Goal: Task Accomplishment & Management: Manage account settings

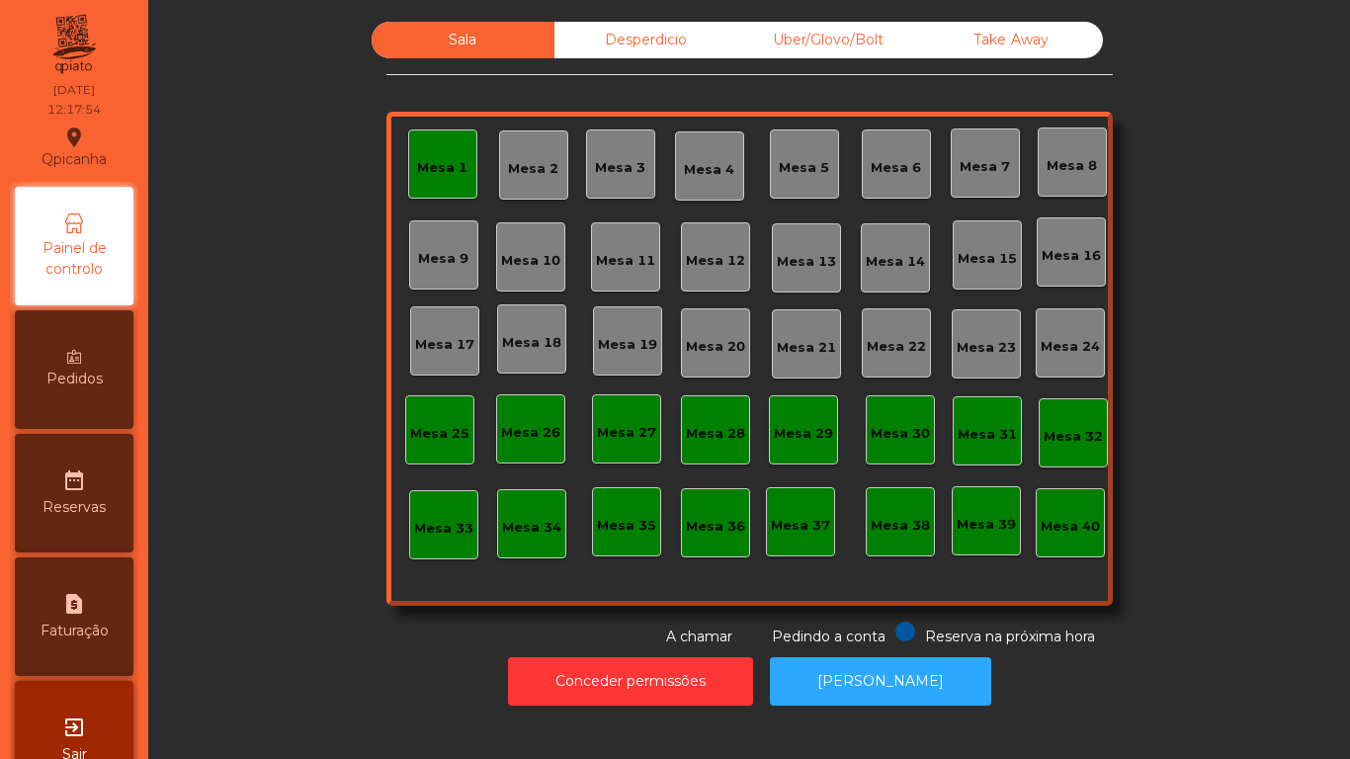
click at [455, 175] on div "Mesa 1" at bounding box center [442, 168] width 50 height 20
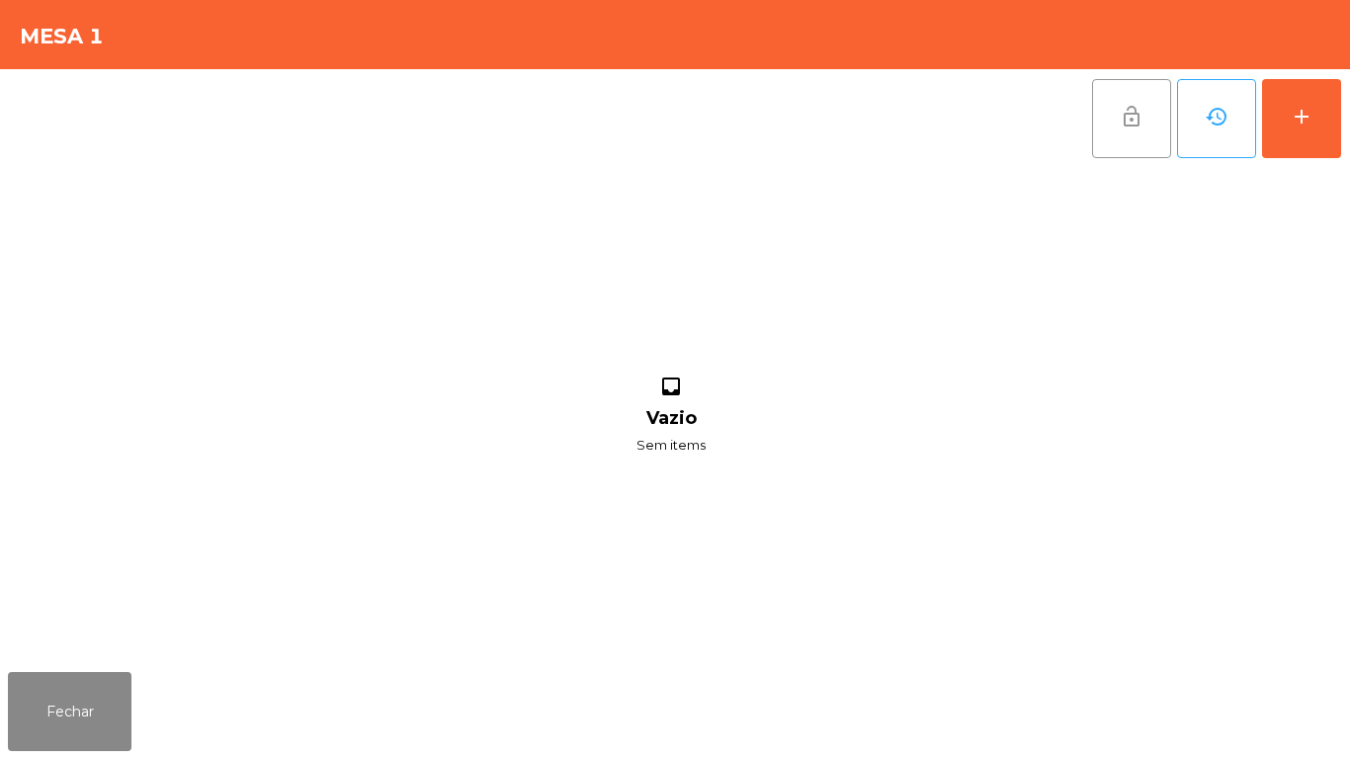
click at [1142, 128] on span "lock_open" at bounding box center [1132, 117] width 24 height 24
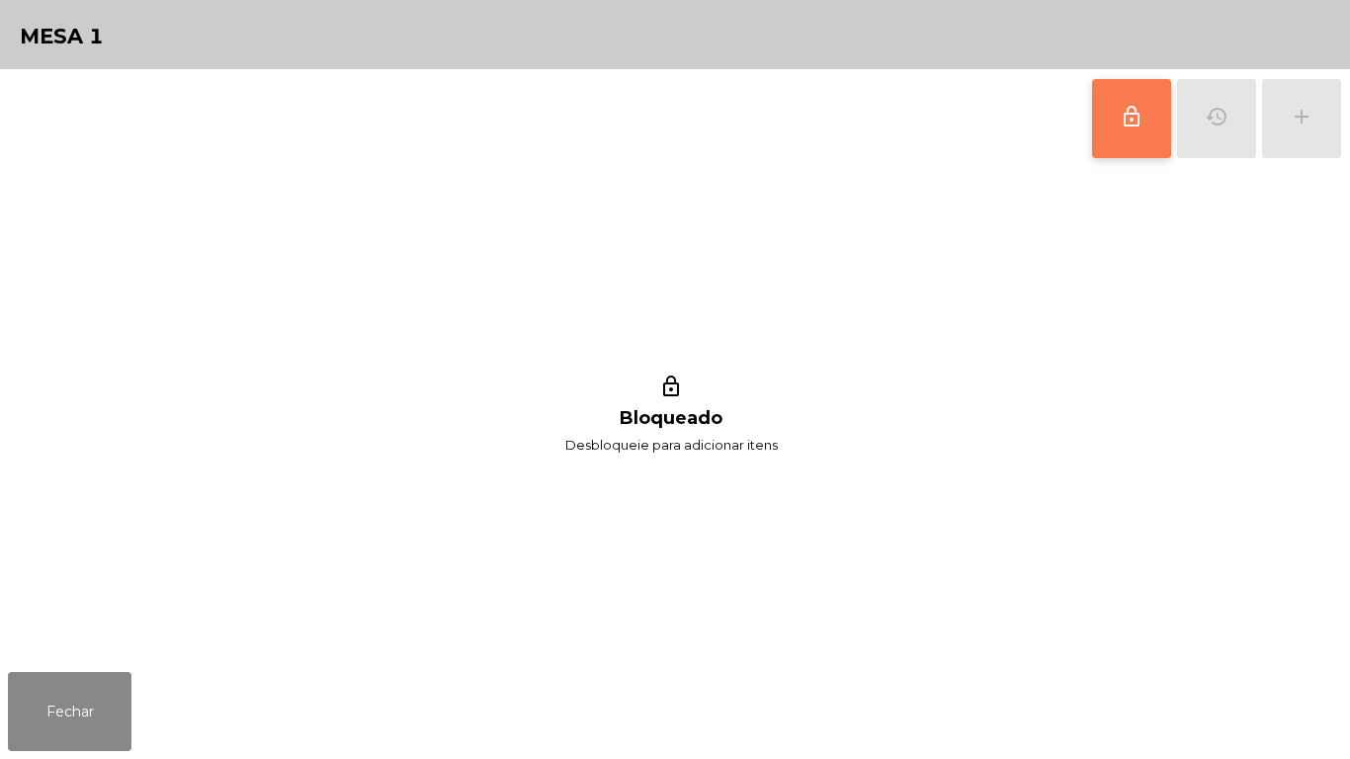
click at [1139, 137] on button "lock_outline" at bounding box center [1131, 118] width 79 height 79
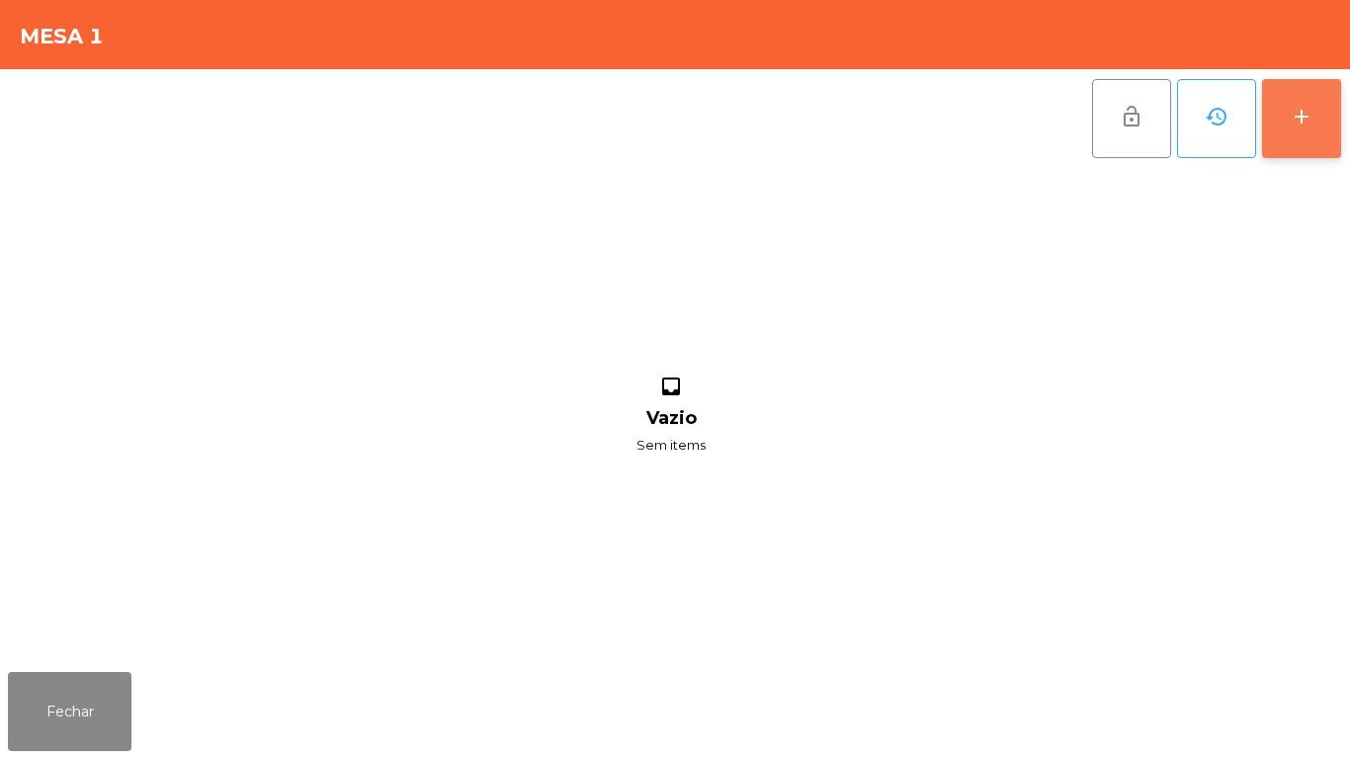
click at [1299, 134] on button "add" at bounding box center [1301, 118] width 79 height 79
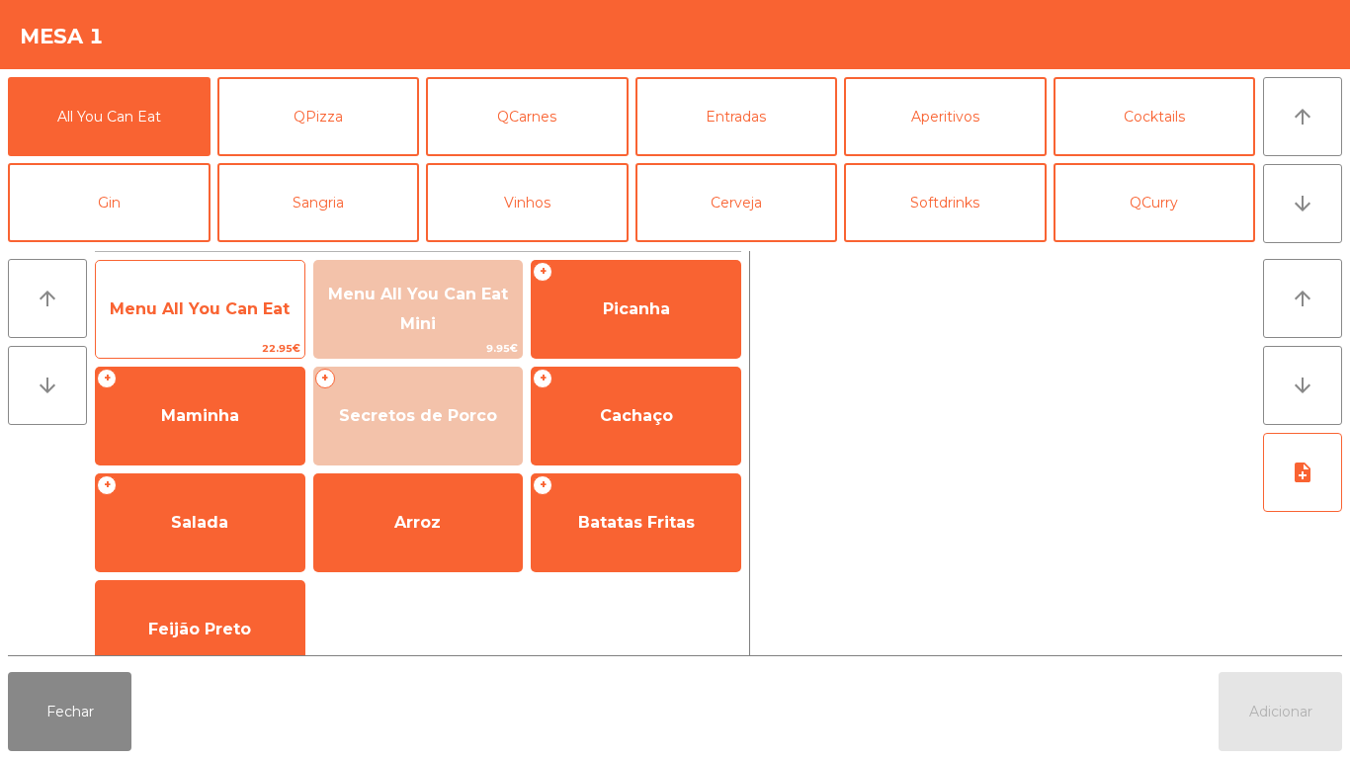
click at [187, 320] on span "Menu All You Can Eat" at bounding box center [200, 309] width 209 height 53
click at [181, 321] on span "Menu All You Can Eat" at bounding box center [200, 309] width 209 height 53
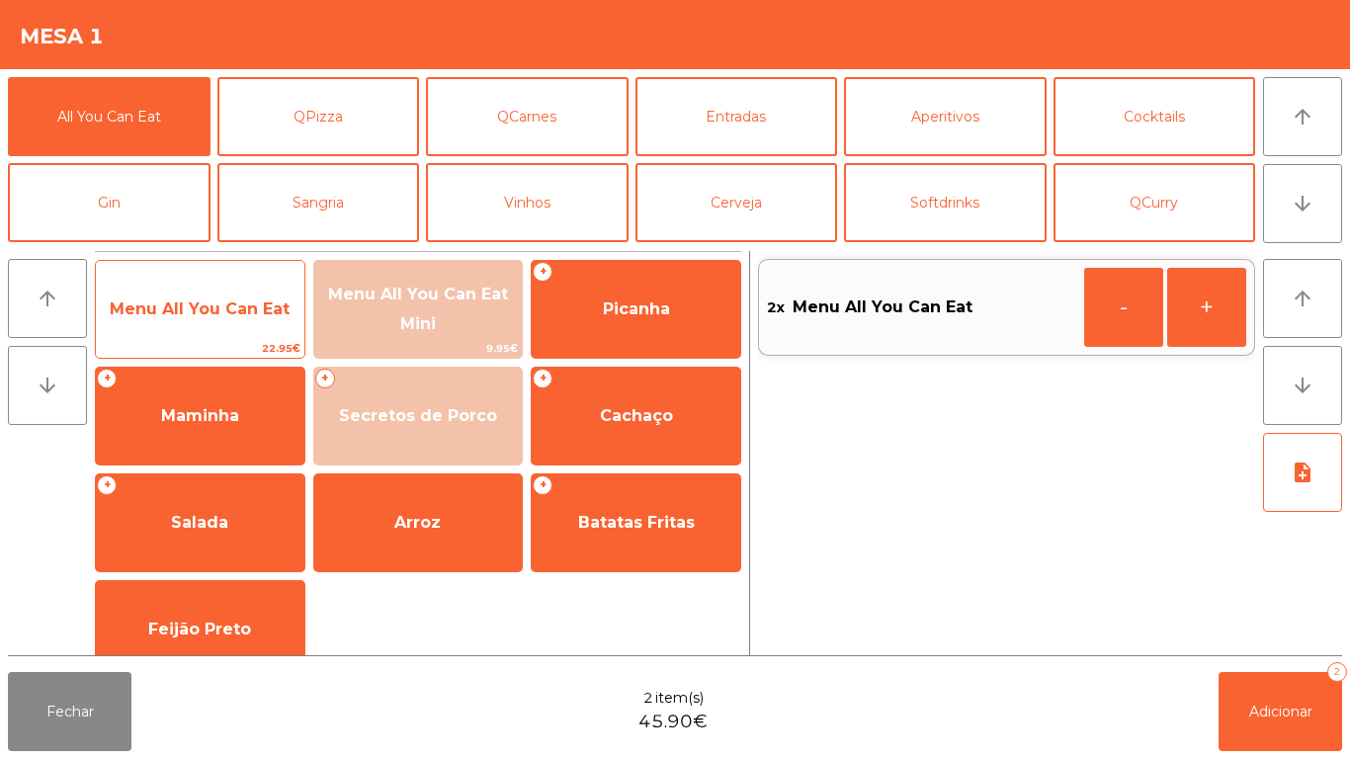
click at [180, 319] on span "Menu All You Can Eat" at bounding box center [200, 309] width 209 height 53
click at [187, 315] on span "Menu All You Can Eat" at bounding box center [200, 308] width 180 height 19
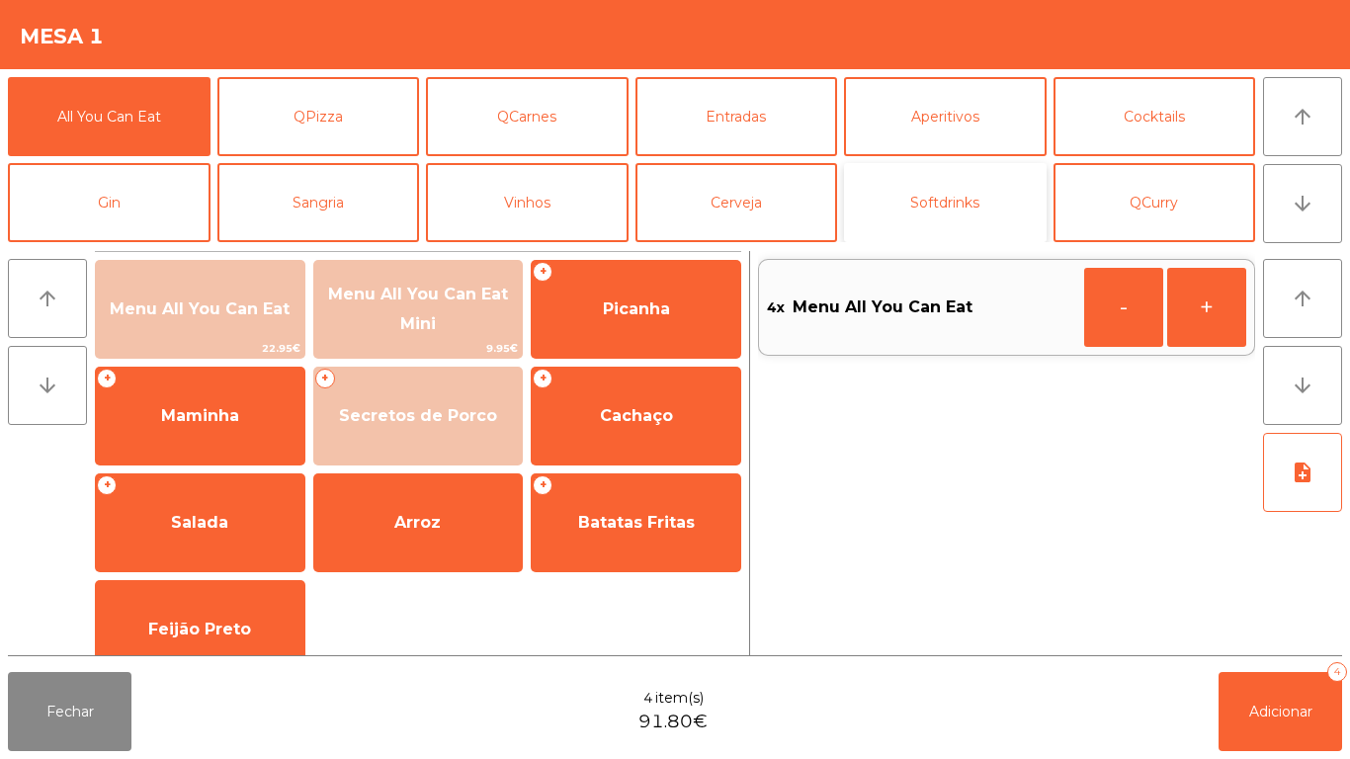
click at [939, 215] on button "Softdrinks" at bounding box center [945, 202] width 203 height 79
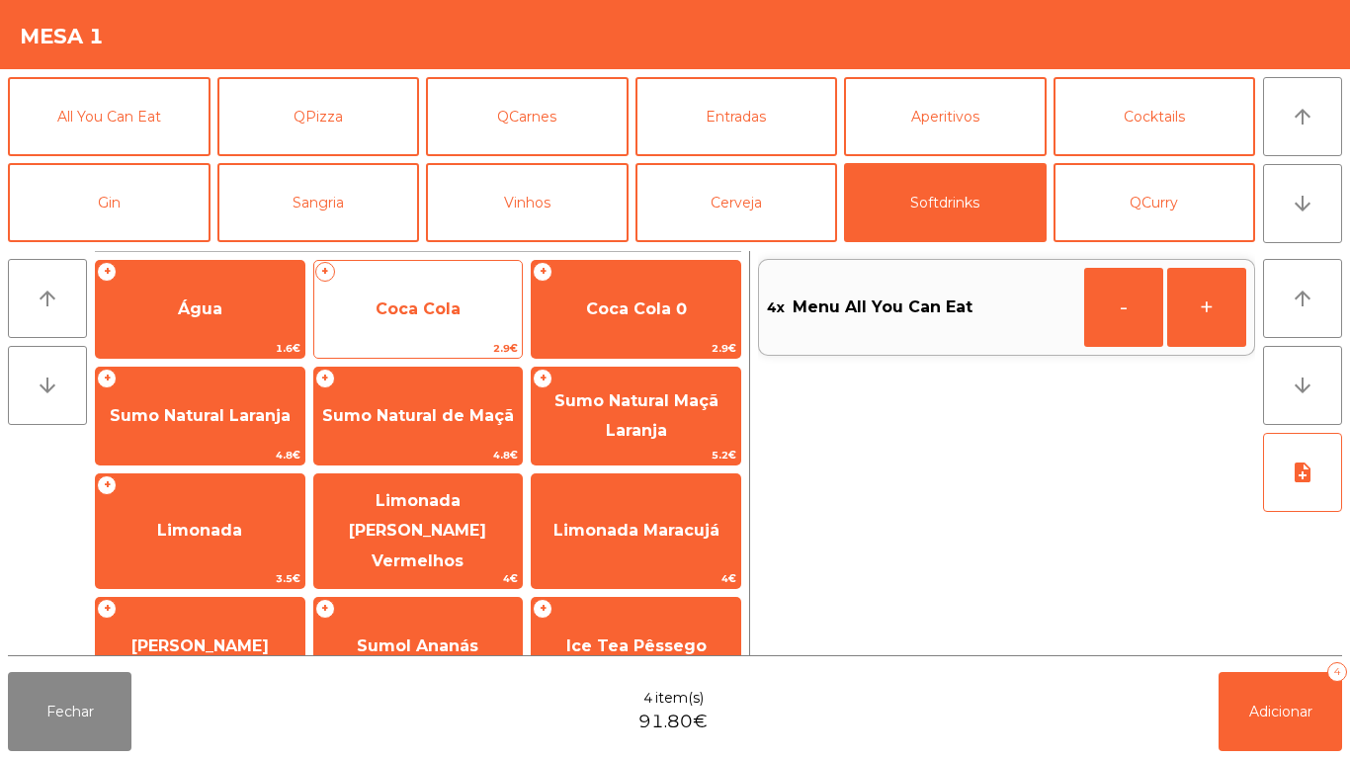
click at [423, 311] on span "Coca Cola" at bounding box center [418, 308] width 85 height 19
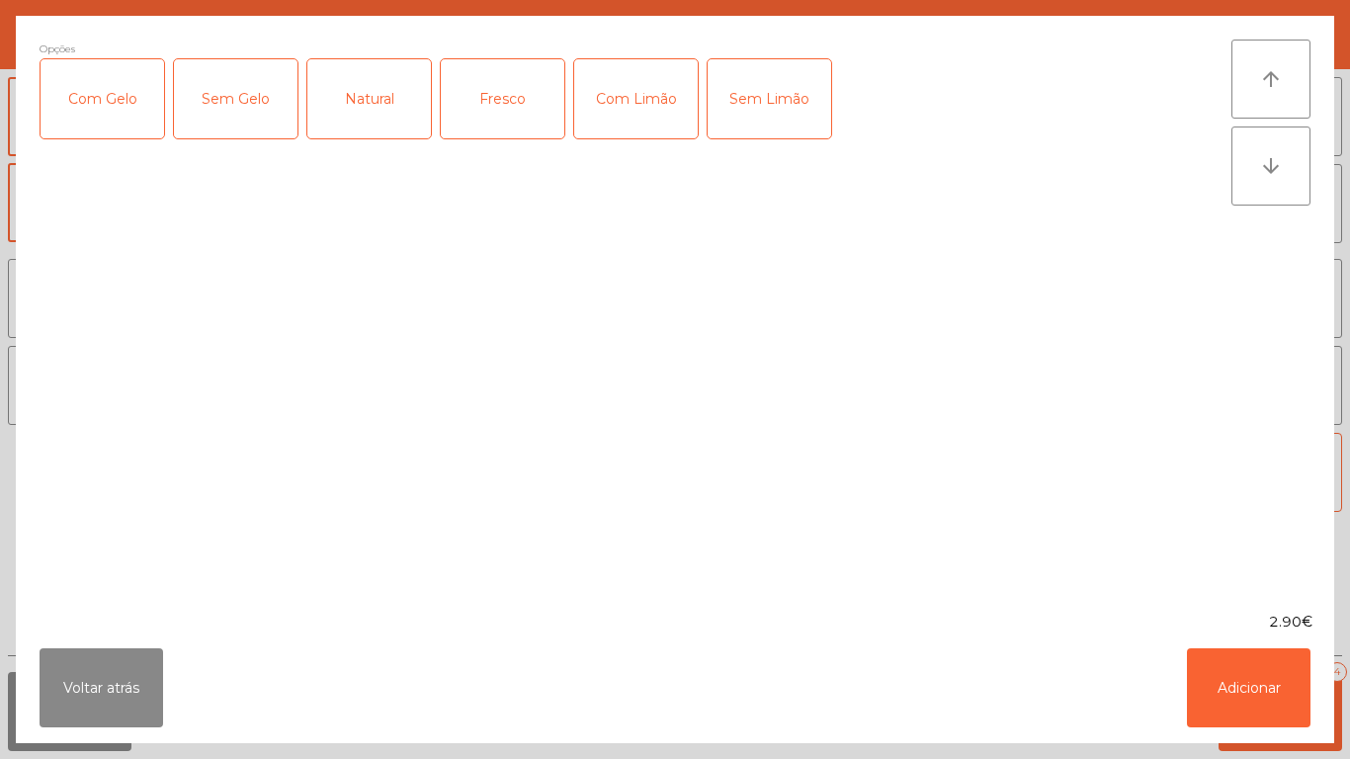
click at [115, 97] on div "Com Gelo" at bounding box center [103, 98] width 124 height 79
click at [629, 116] on div "Com Limão" at bounding box center [636, 98] width 124 height 79
click at [1205, 677] on button "Adicionar" at bounding box center [1249, 687] width 124 height 79
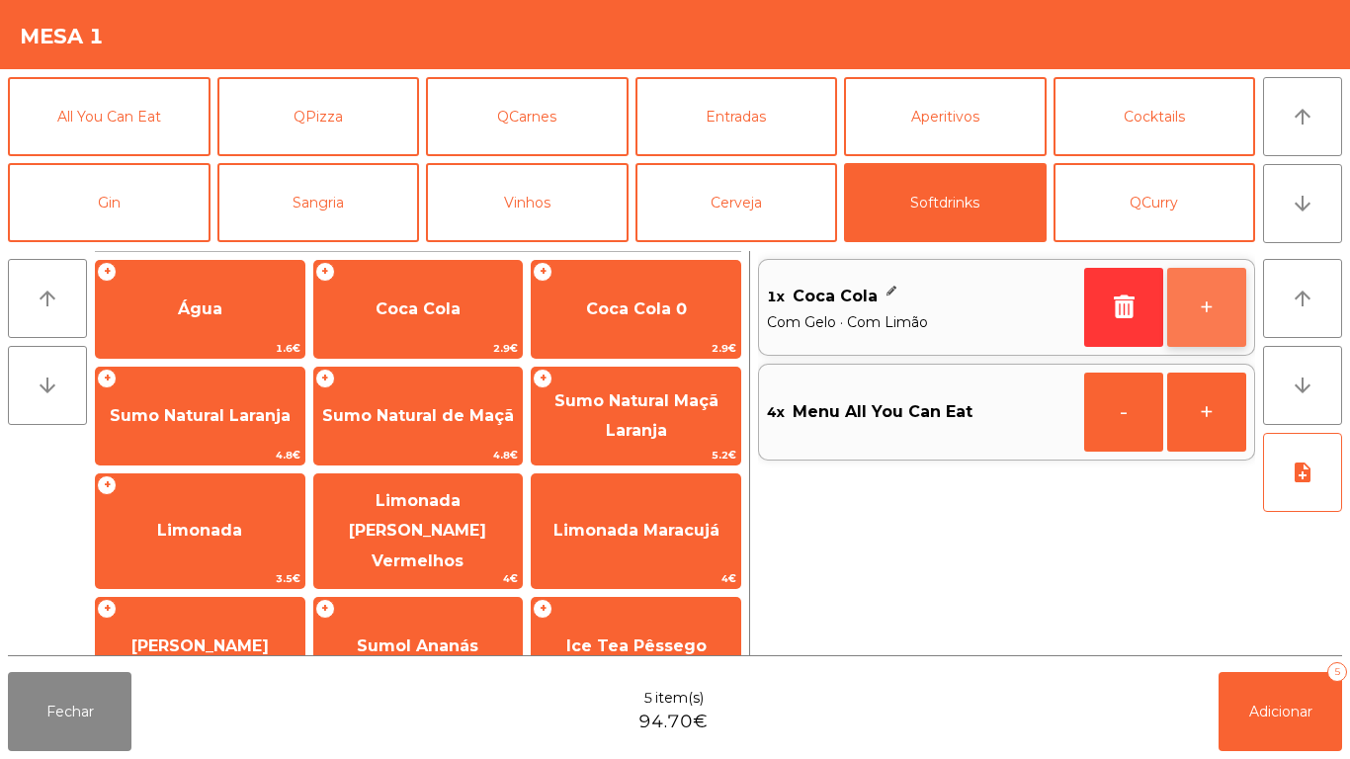
click at [1184, 302] on button "+" at bounding box center [1206, 307] width 79 height 79
click at [1181, 304] on button "+" at bounding box center [1206, 307] width 79 height 79
click at [1181, 301] on button "+" at bounding box center [1206, 307] width 79 height 79
click at [1108, 307] on button "-" at bounding box center [1123, 307] width 79 height 79
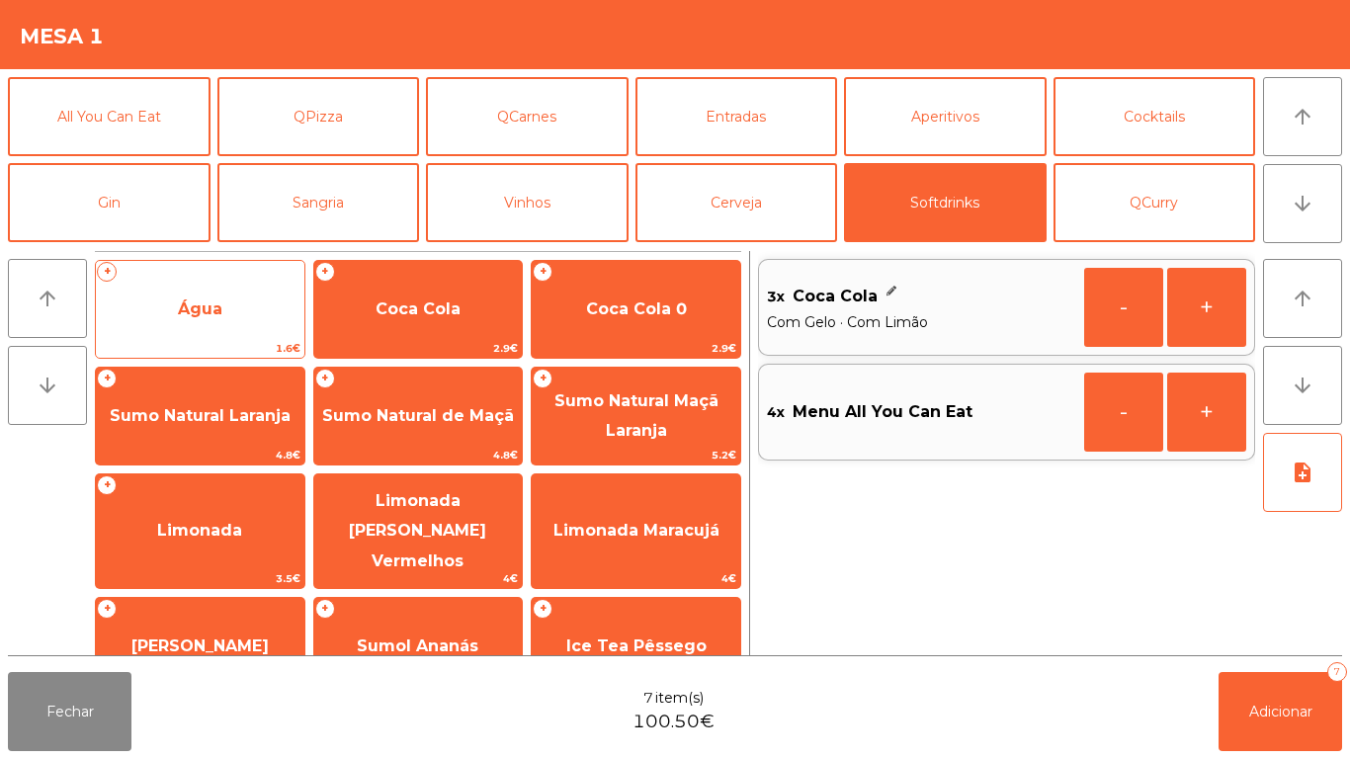
click at [224, 320] on span "Água" at bounding box center [200, 309] width 209 height 53
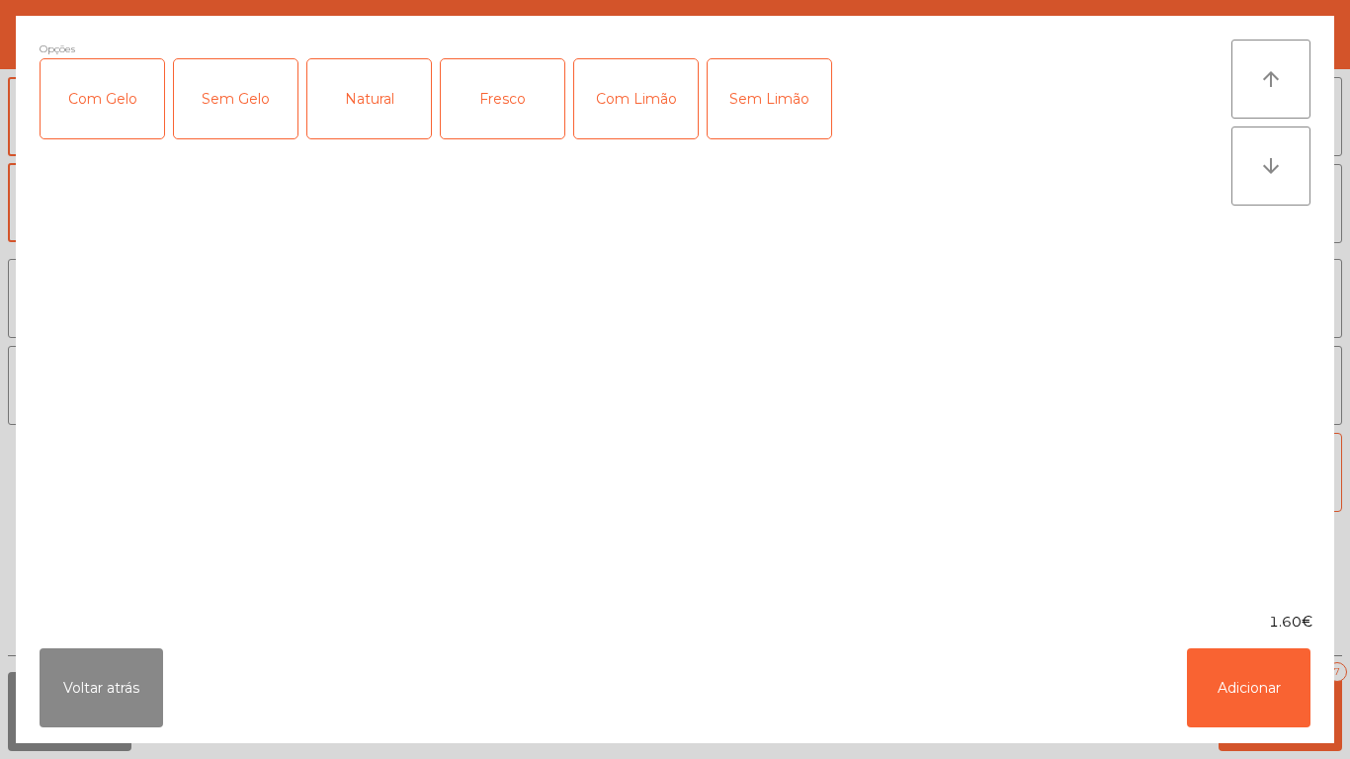
click at [506, 113] on div "Fresco" at bounding box center [503, 98] width 124 height 79
click at [1233, 677] on button "Adicionar" at bounding box center [1249, 687] width 124 height 79
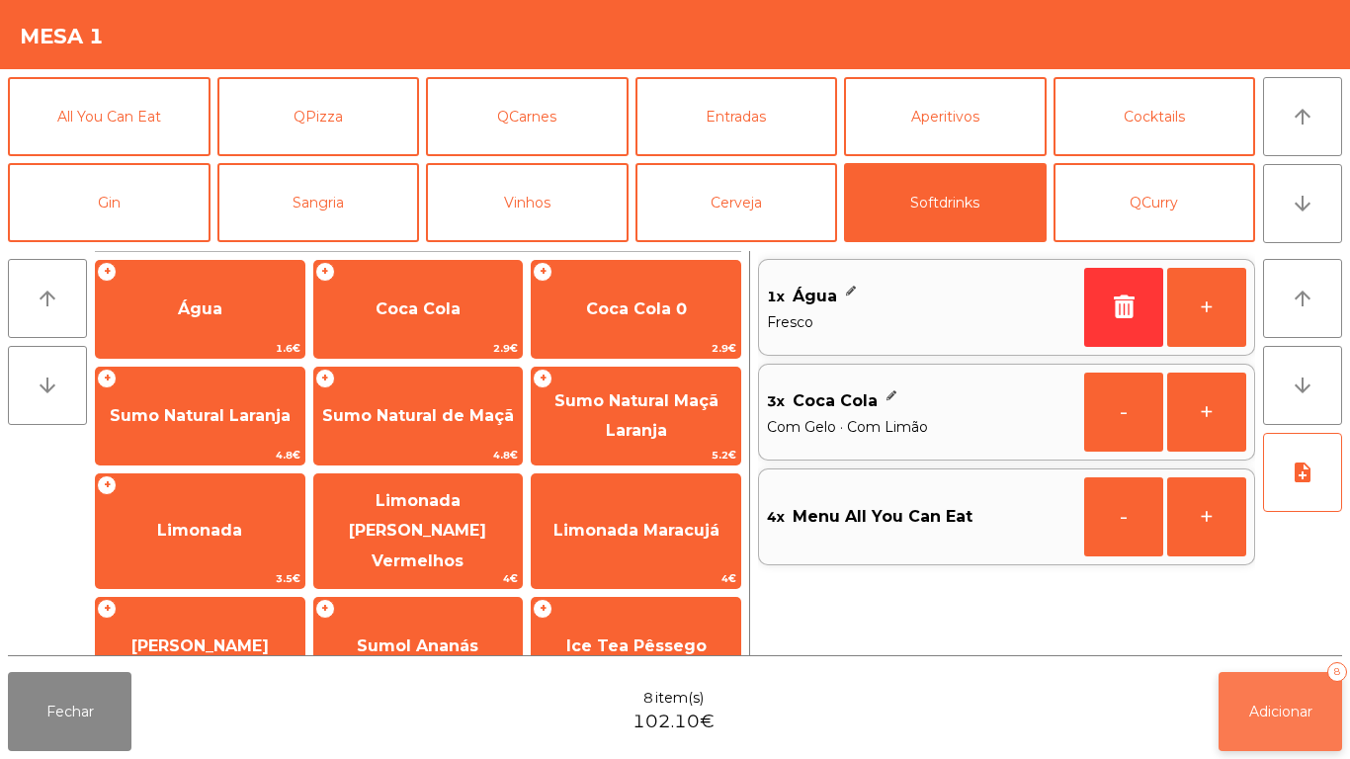
click at [1243, 696] on button "Adicionar 8" at bounding box center [1281, 711] width 124 height 79
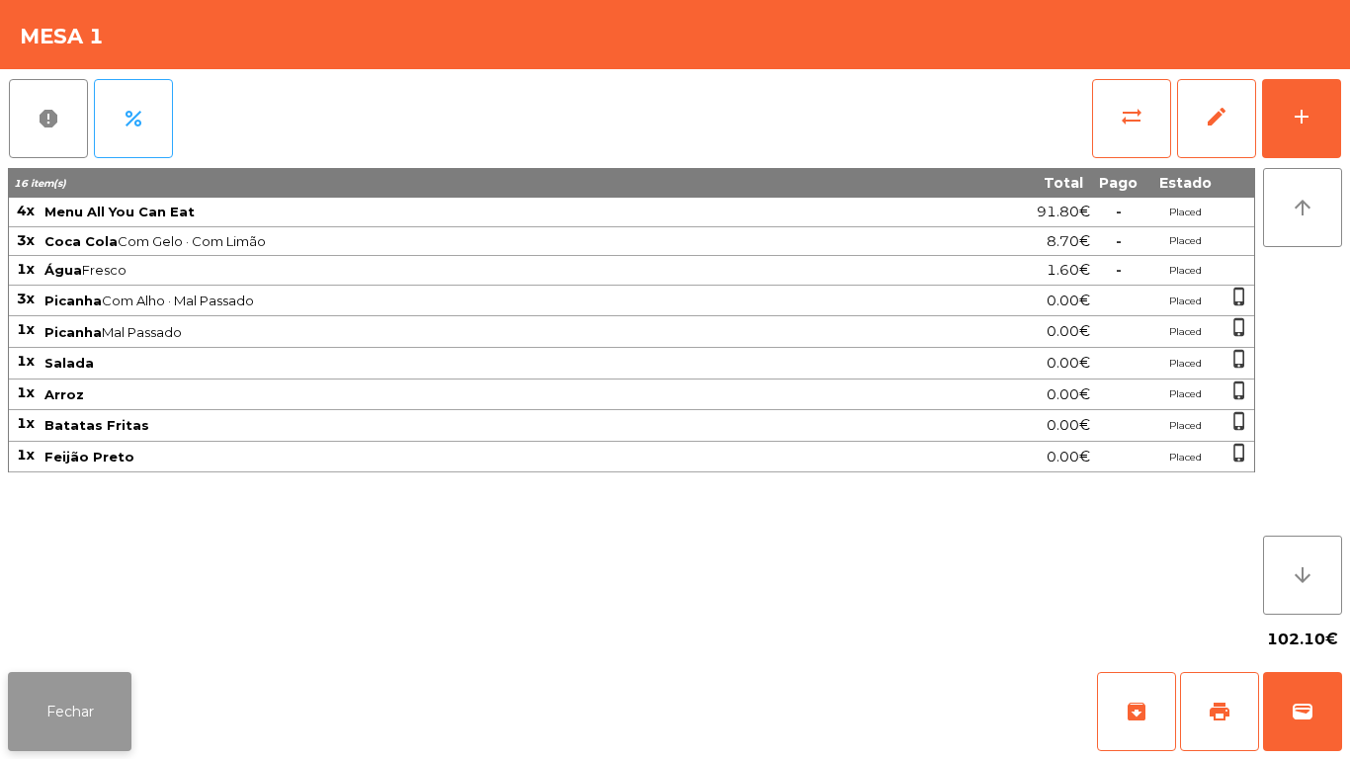
click at [65, 701] on button "Fechar" at bounding box center [70, 711] width 124 height 79
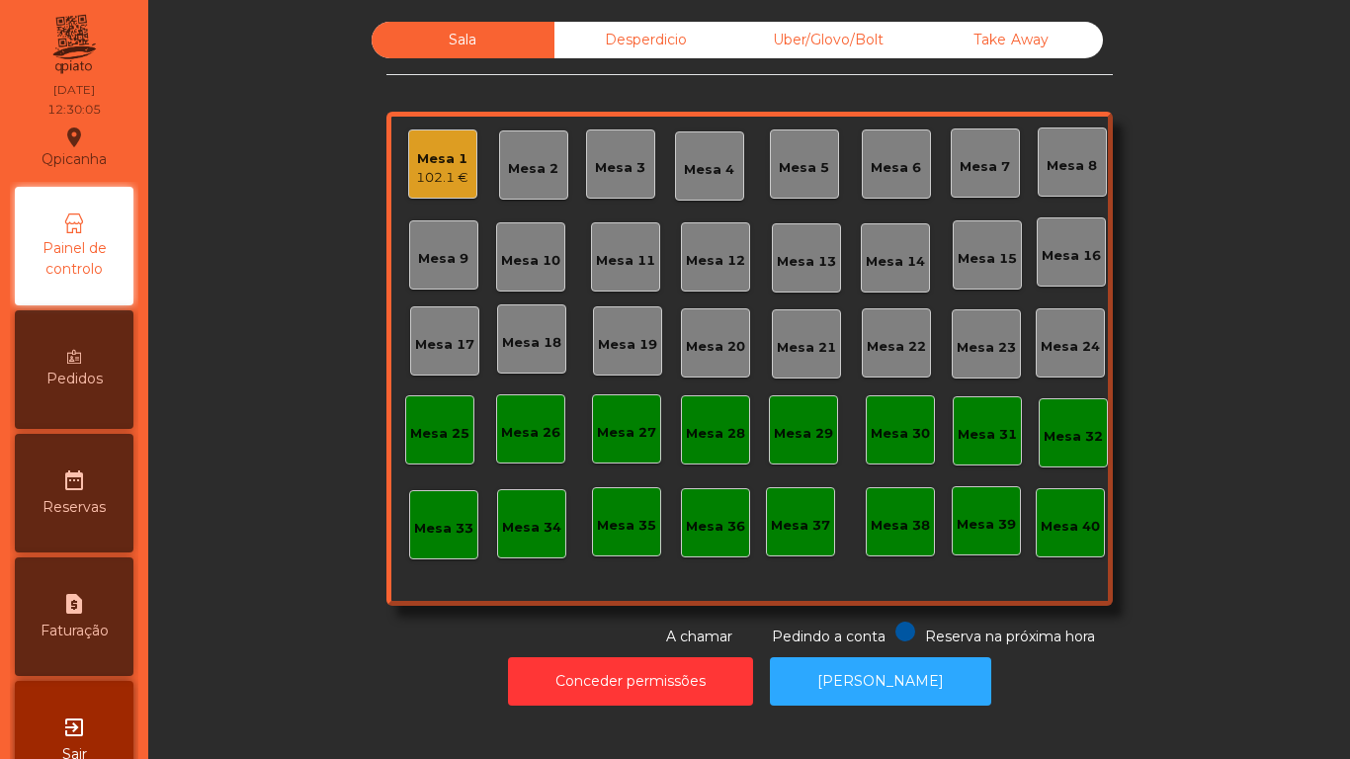
click at [98, 369] on span "Pedidos" at bounding box center [74, 379] width 56 height 21
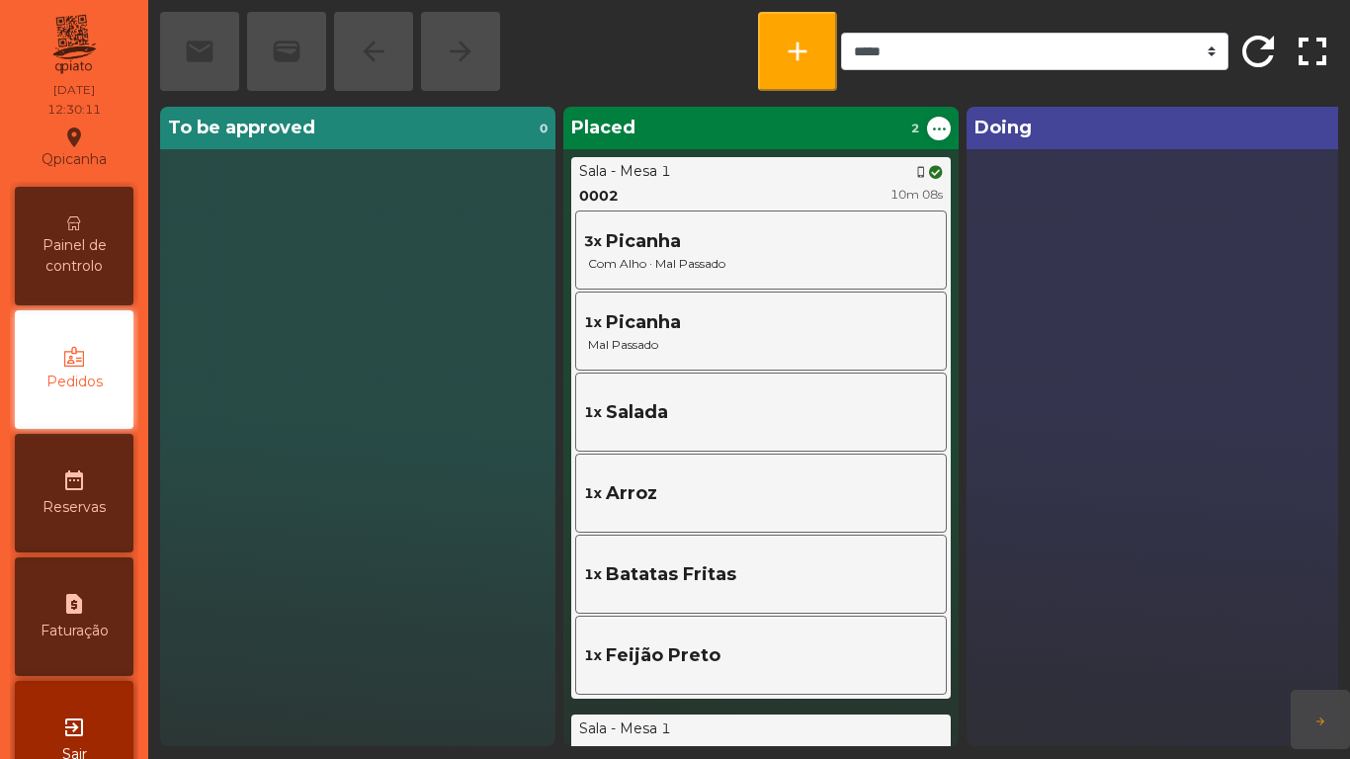
click at [96, 254] on span "Painel de controlo" at bounding box center [74, 256] width 109 height 42
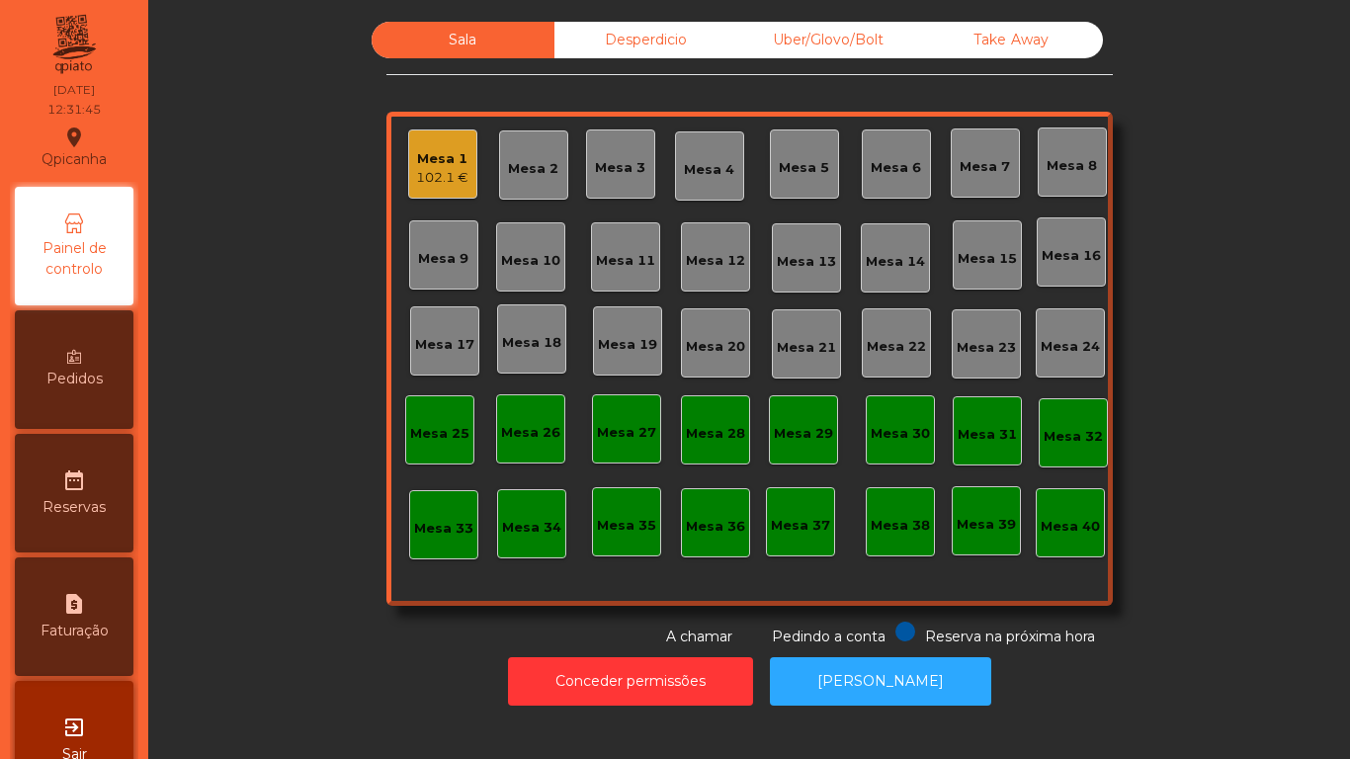
click at [442, 157] on div "Mesa 1" at bounding box center [442, 159] width 52 height 20
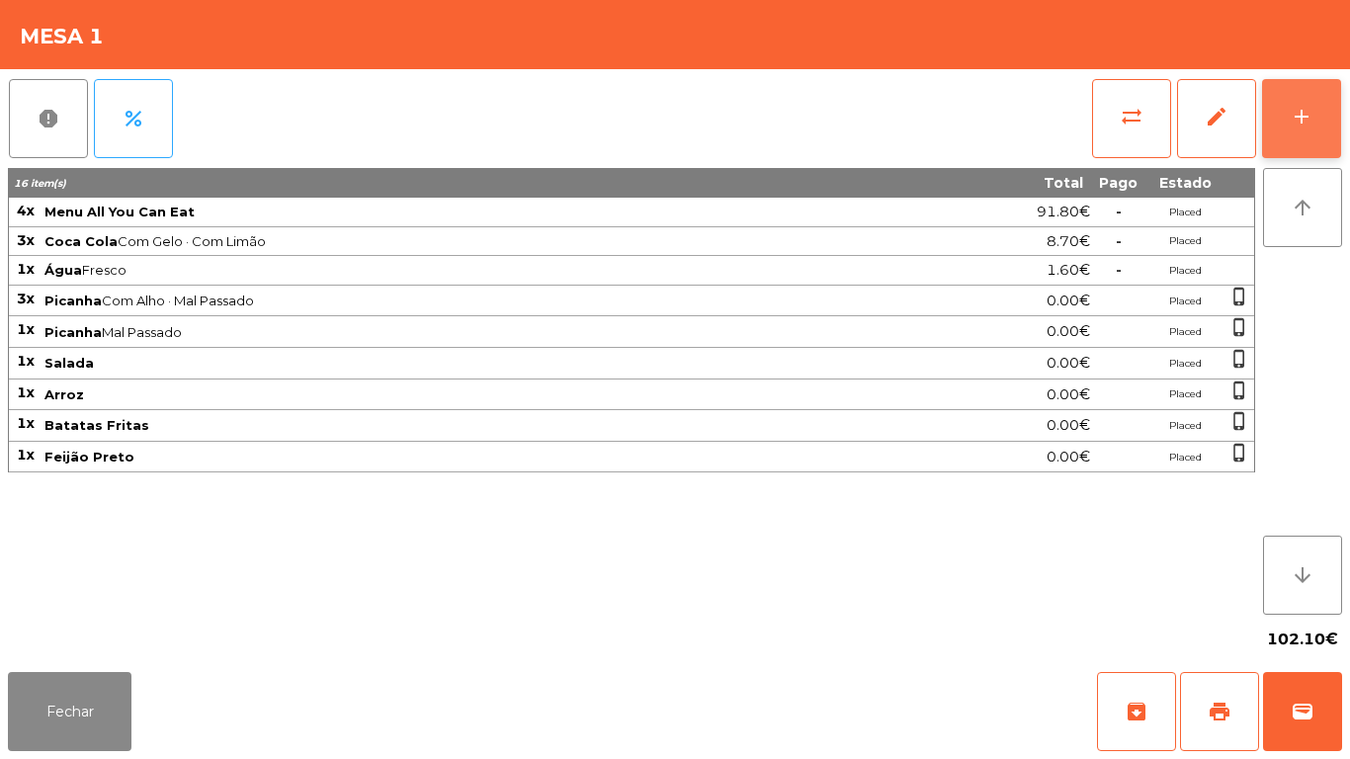
click at [1301, 135] on button "add" at bounding box center [1301, 118] width 79 height 79
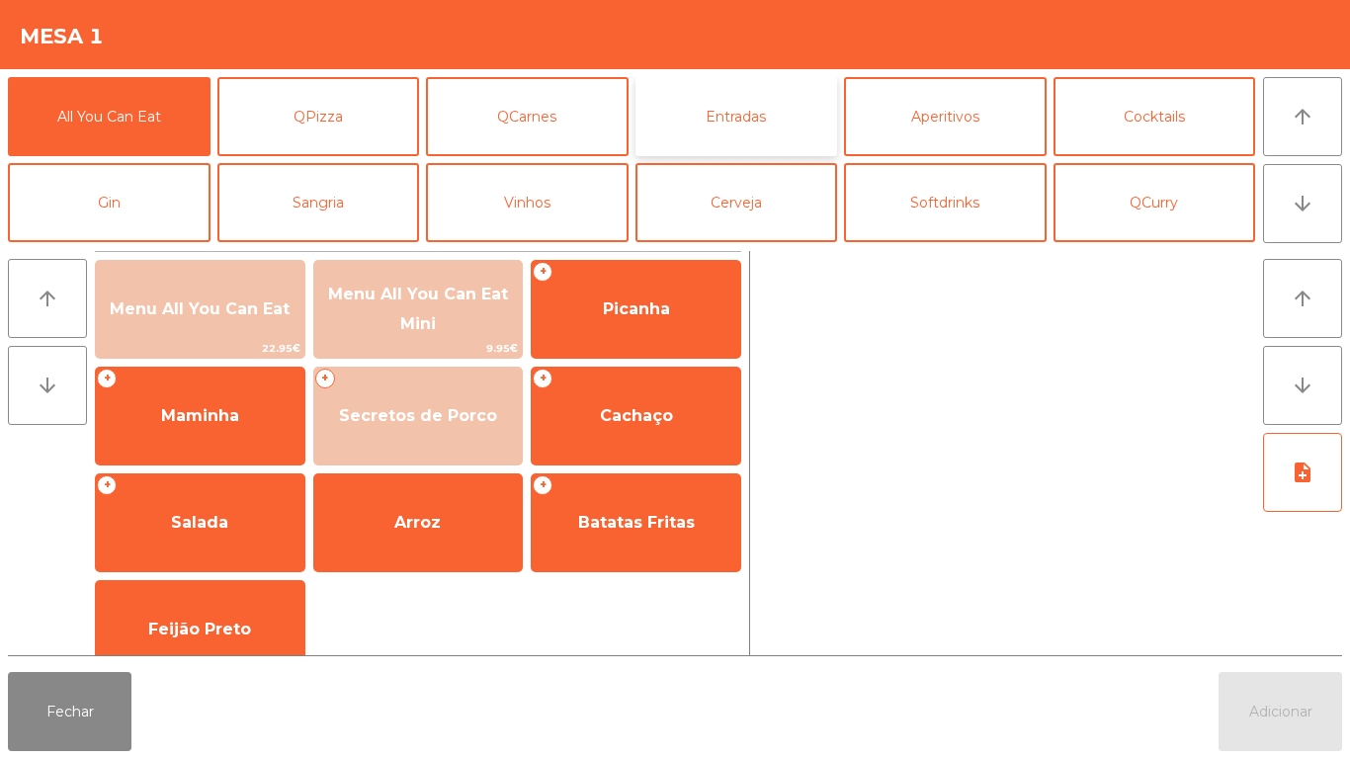
click at [736, 123] on button "Entradas" at bounding box center [737, 116] width 203 height 79
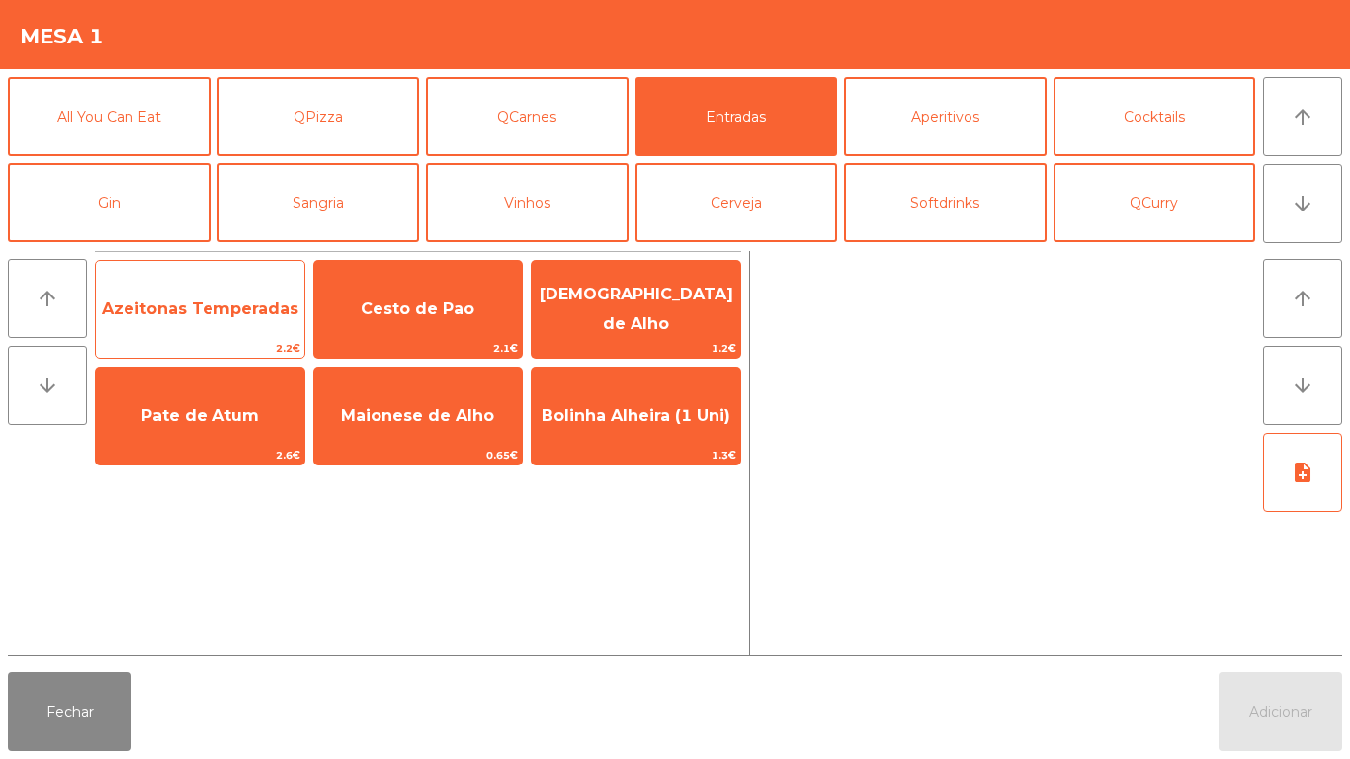
click at [196, 309] on span "Azeitonas Temperadas" at bounding box center [200, 308] width 197 height 19
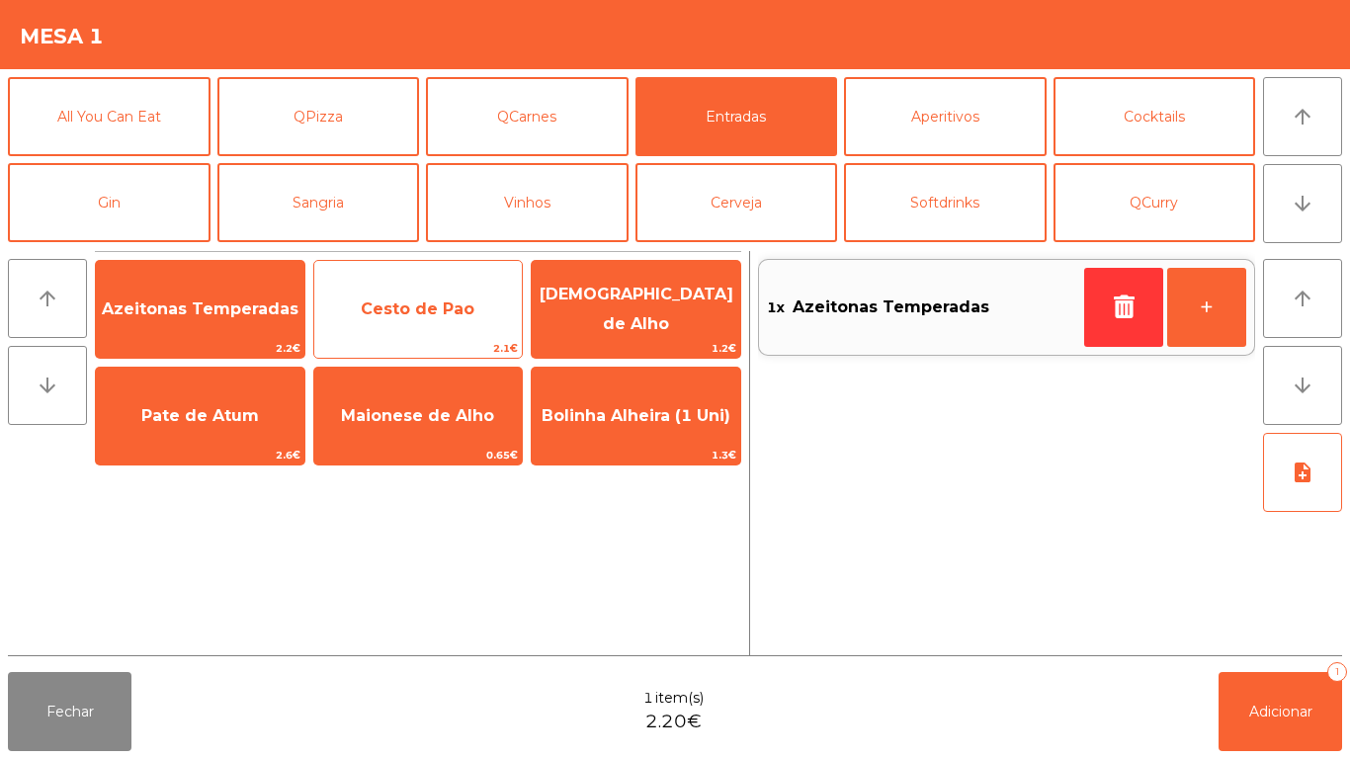
click at [438, 302] on span "Cesto de Pao" at bounding box center [418, 308] width 114 height 19
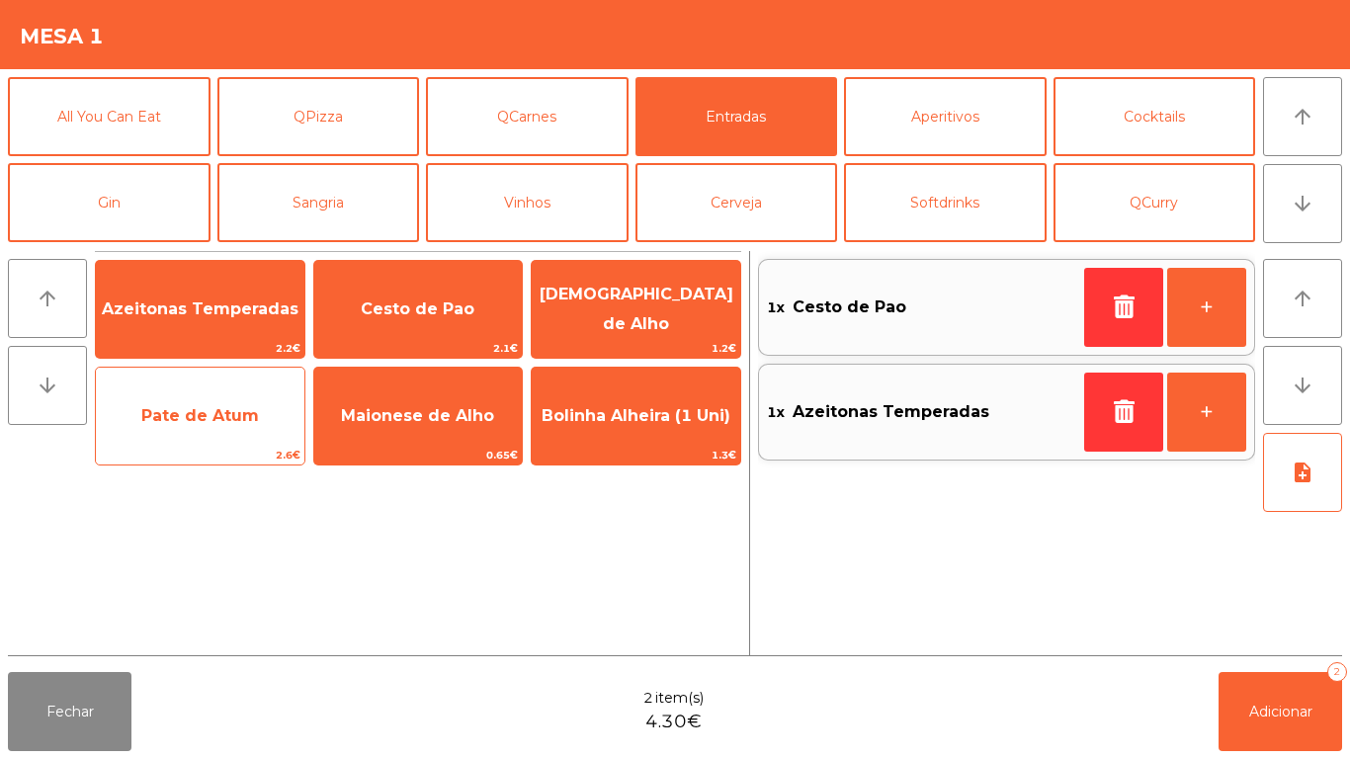
click at [216, 424] on span "Pate de Atum" at bounding box center [200, 415] width 118 height 19
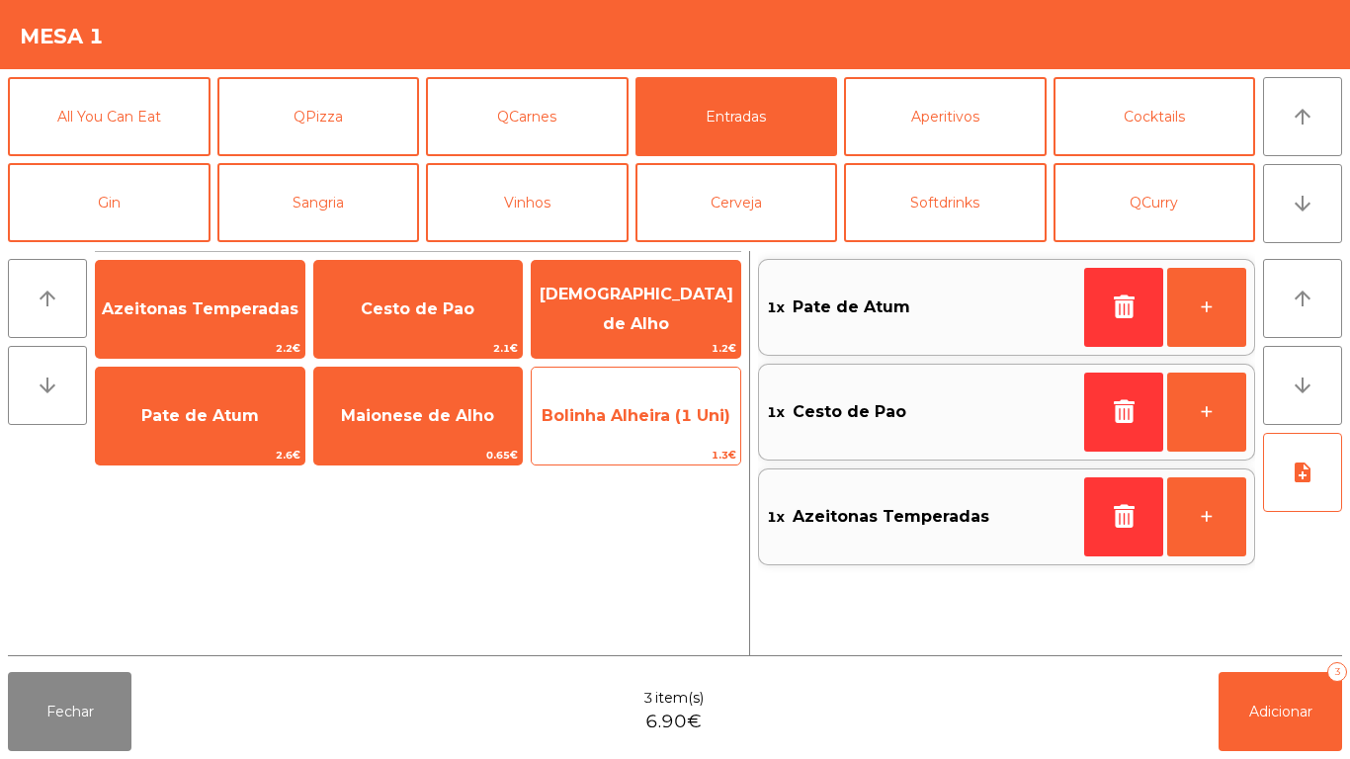
click at [627, 418] on span "Bolinha Alheira (1 Uni)" at bounding box center [636, 415] width 189 height 19
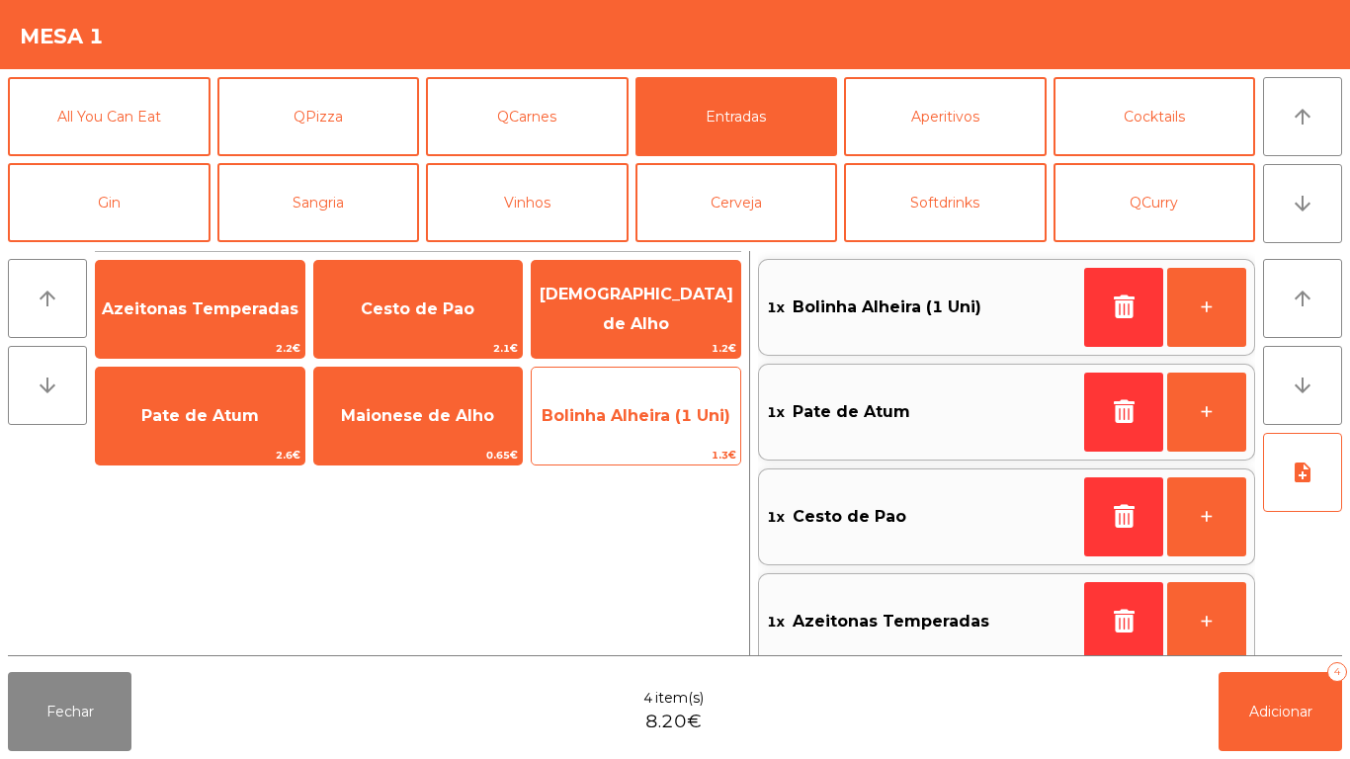
click at [642, 428] on span "Bolinha Alheira (1 Uni)" at bounding box center [636, 415] width 209 height 53
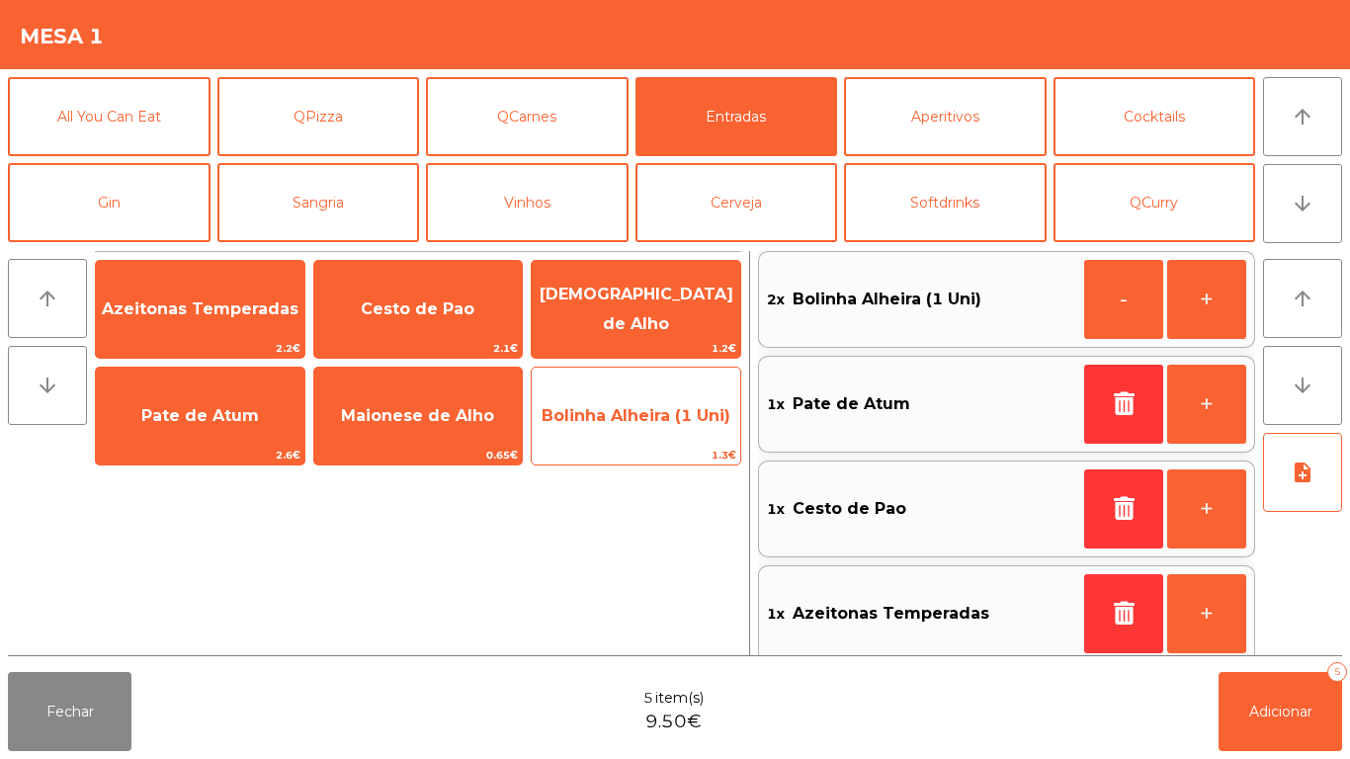
click at [640, 420] on span "Bolinha Alheira (1 Uni)" at bounding box center [636, 415] width 189 height 19
click at [642, 420] on span "Bolinha Alheira (1 Uni)" at bounding box center [636, 415] width 189 height 19
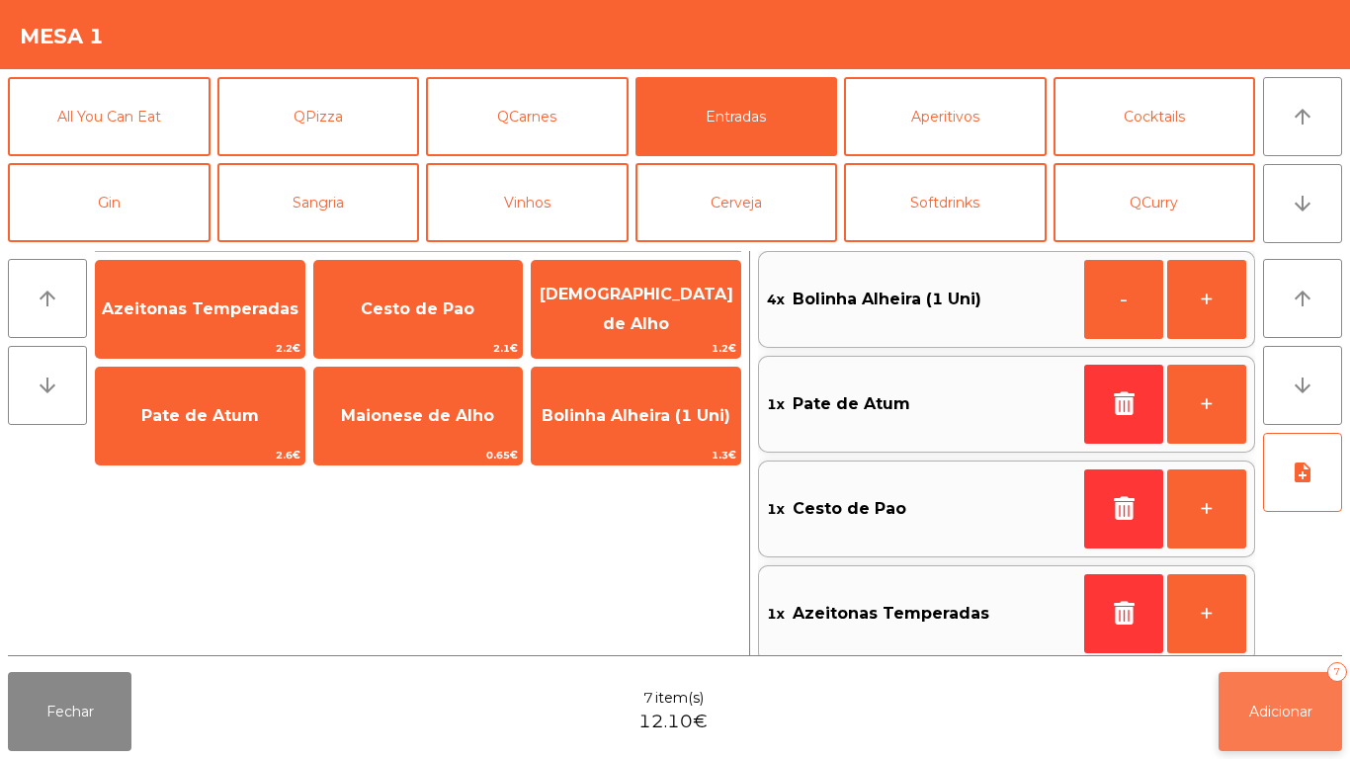
click at [1276, 696] on button "Adicionar 7" at bounding box center [1281, 711] width 124 height 79
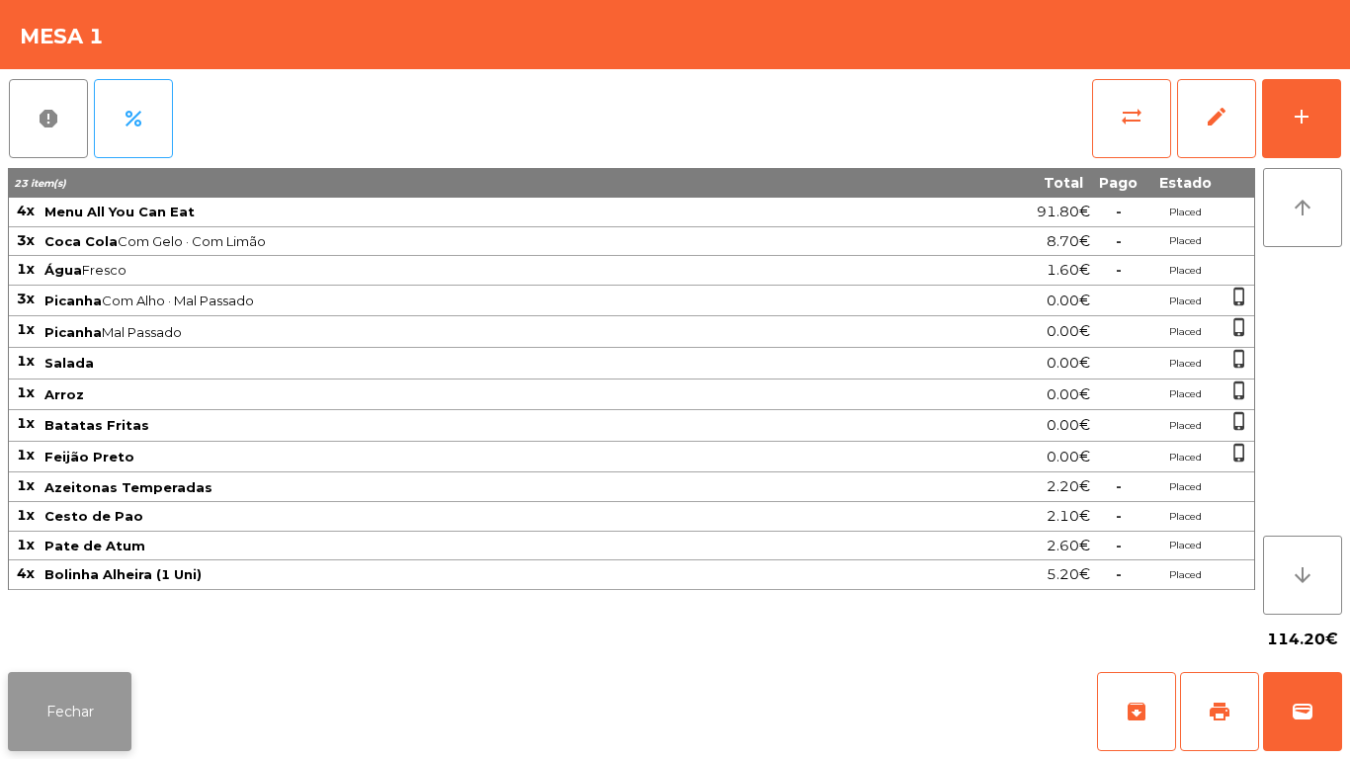
click at [99, 702] on button "Fechar" at bounding box center [70, 711] width 124 height 79
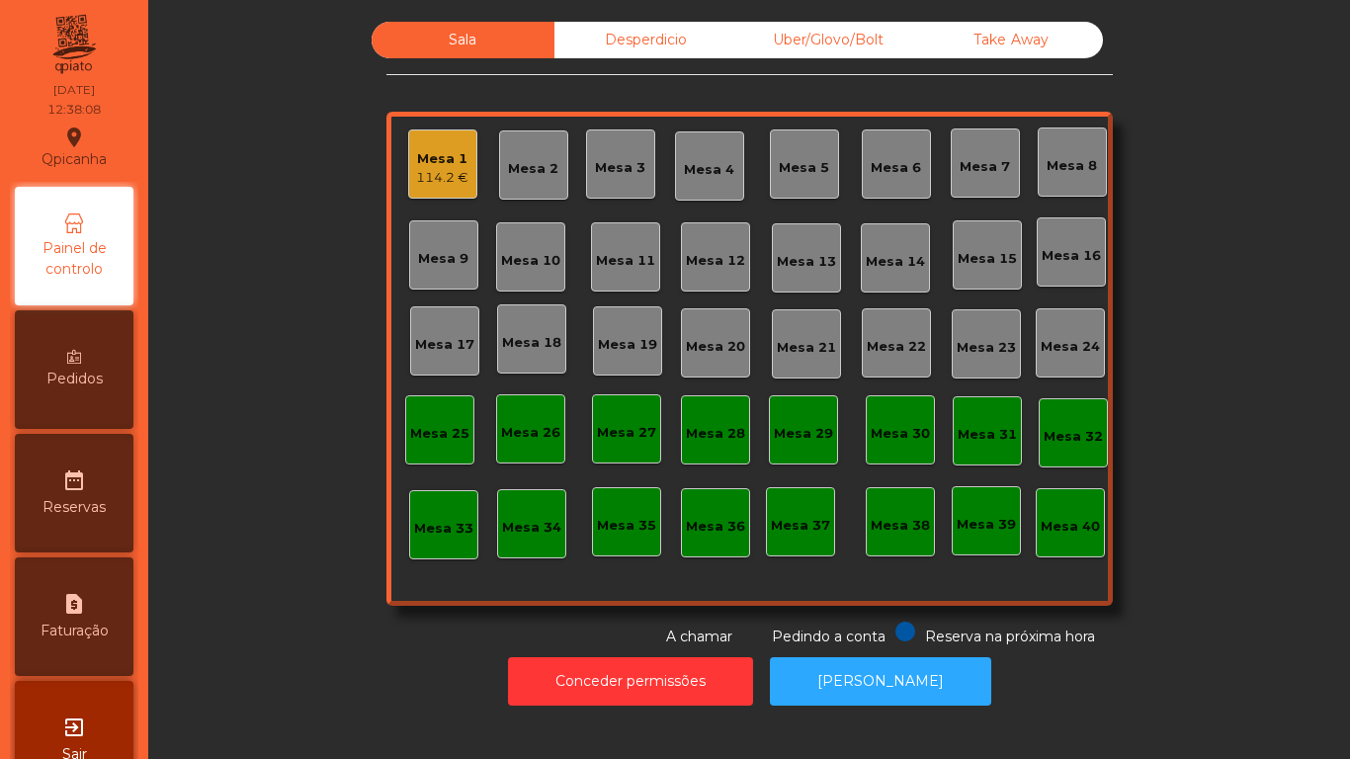
click at [99, 387] on span "Pedidos" at bounding box center [74, 379] width 56 height 21
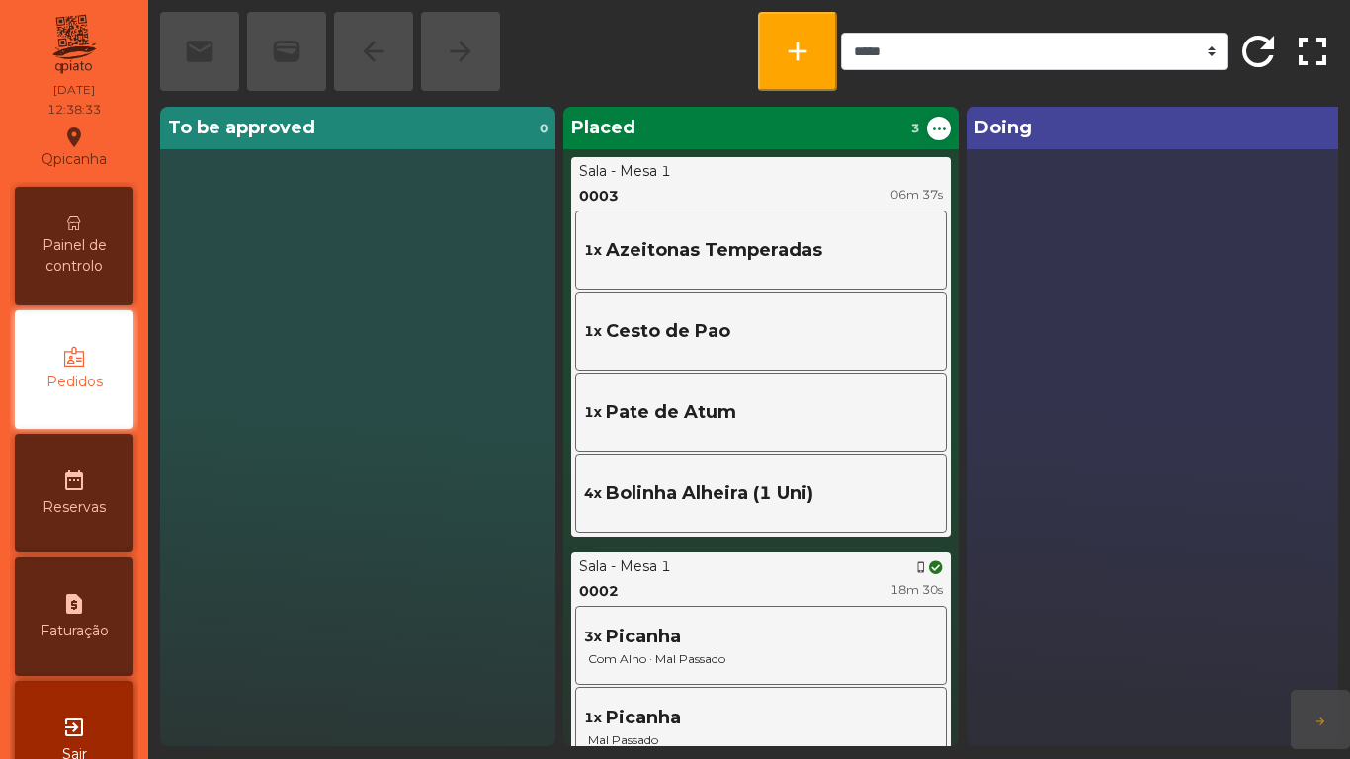
click at [69, 235] on span "Painel de controlo" at bounding box center [74, 256] width 109 height 42
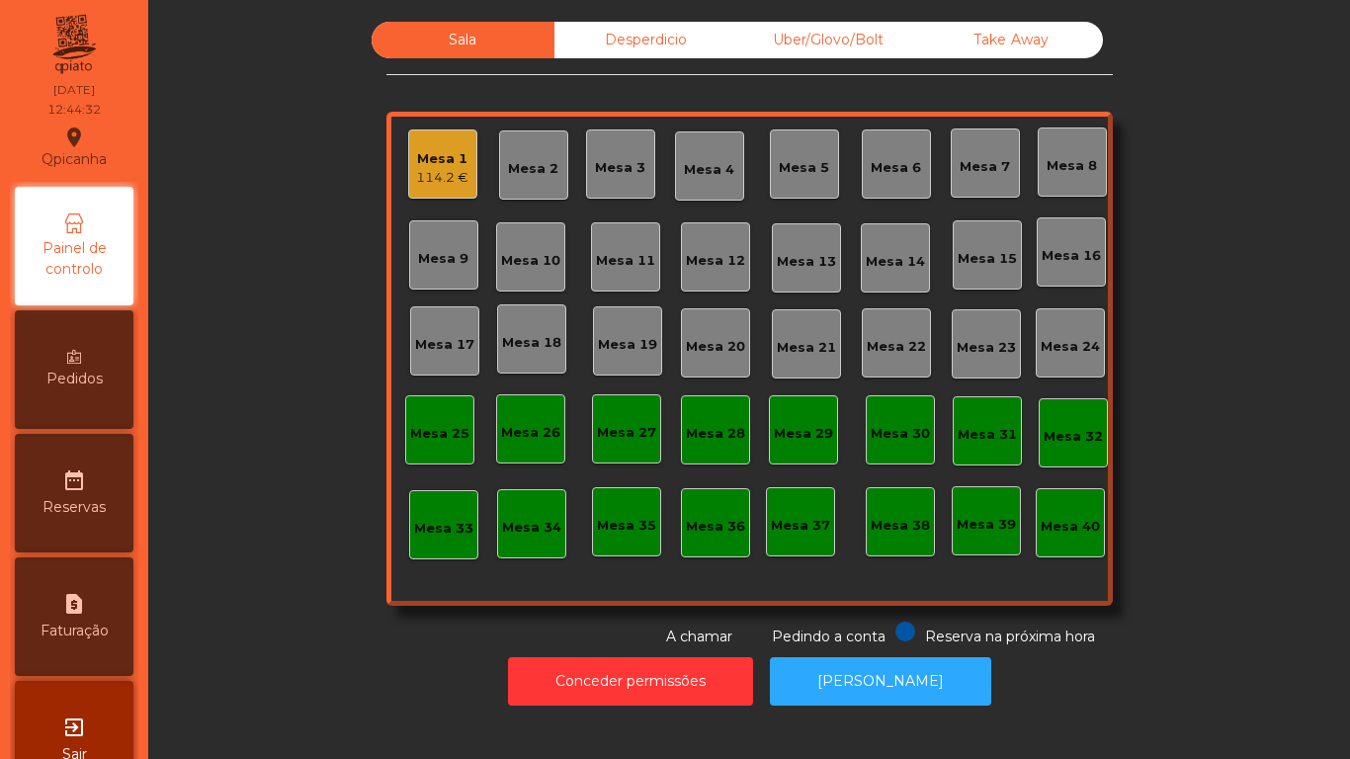
click at [431, 170] on div "114.2 €" at bounding box center [442, 178] width 52 height 20
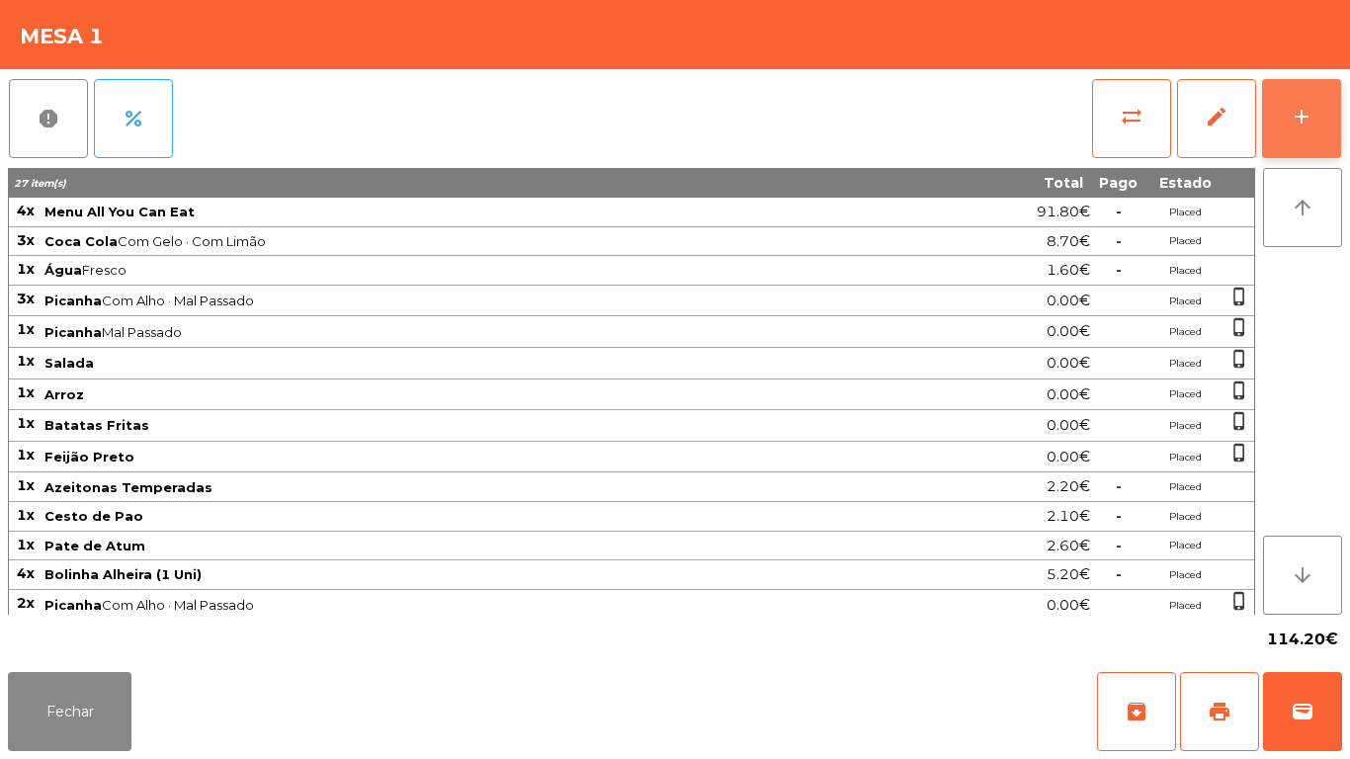
click at [1321, 136] on button "add" at bounding box center [1301, 118] width 79 height 79
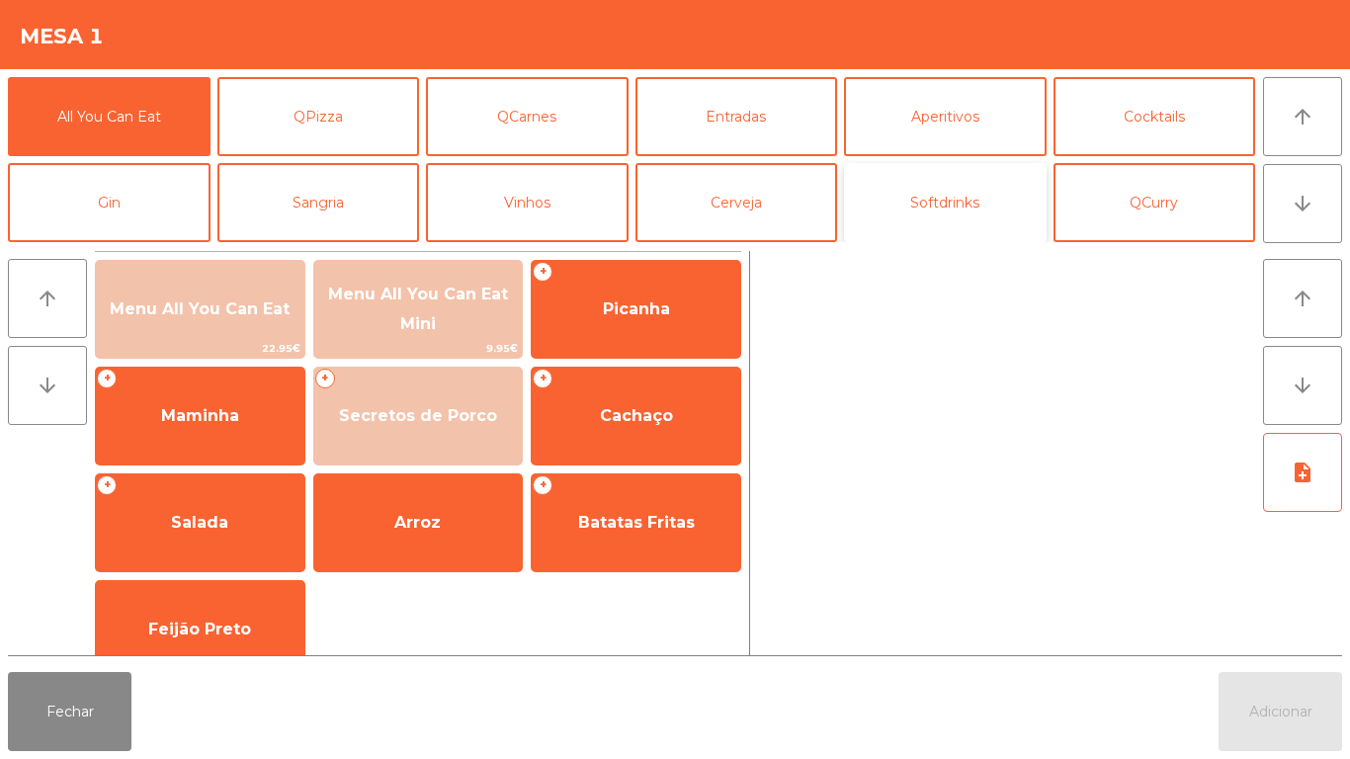
click at [958, 223] on button "Softdrinks" at bounding box center [945, 202] width 203 height 79
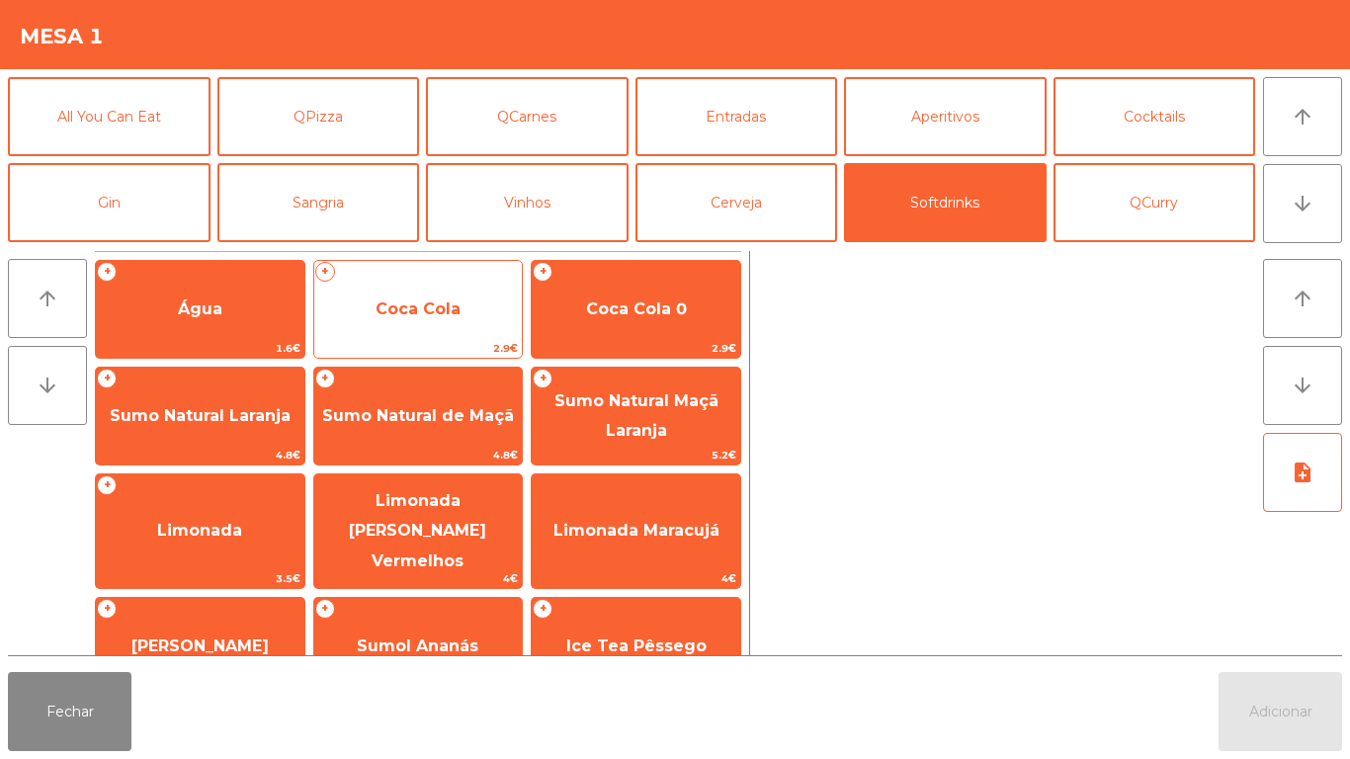
click at [433, 315] on span "Coca Cola" at bounding box center [418, 308] width 85 height 19
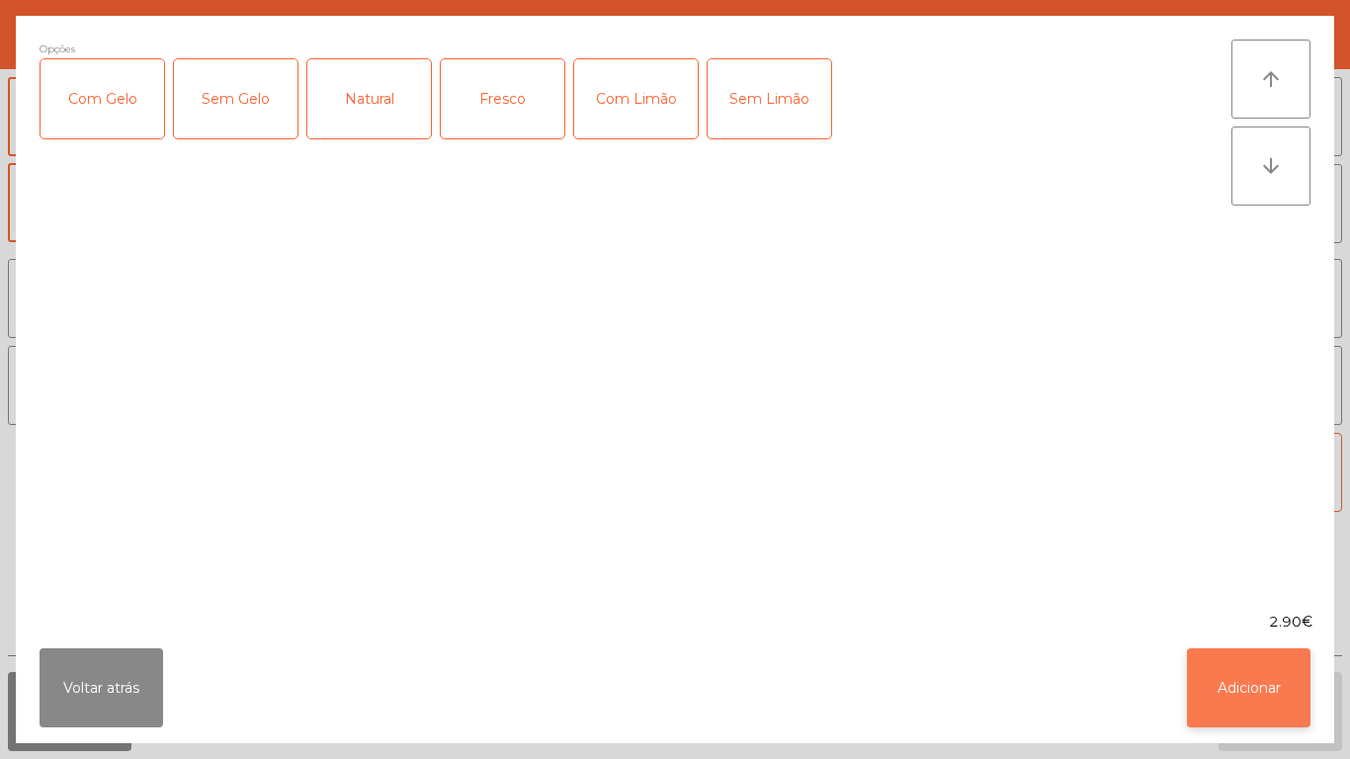
click at [1221, 676] on button "Adicionar" at bounding box center [1249, 687] width 124 height 79
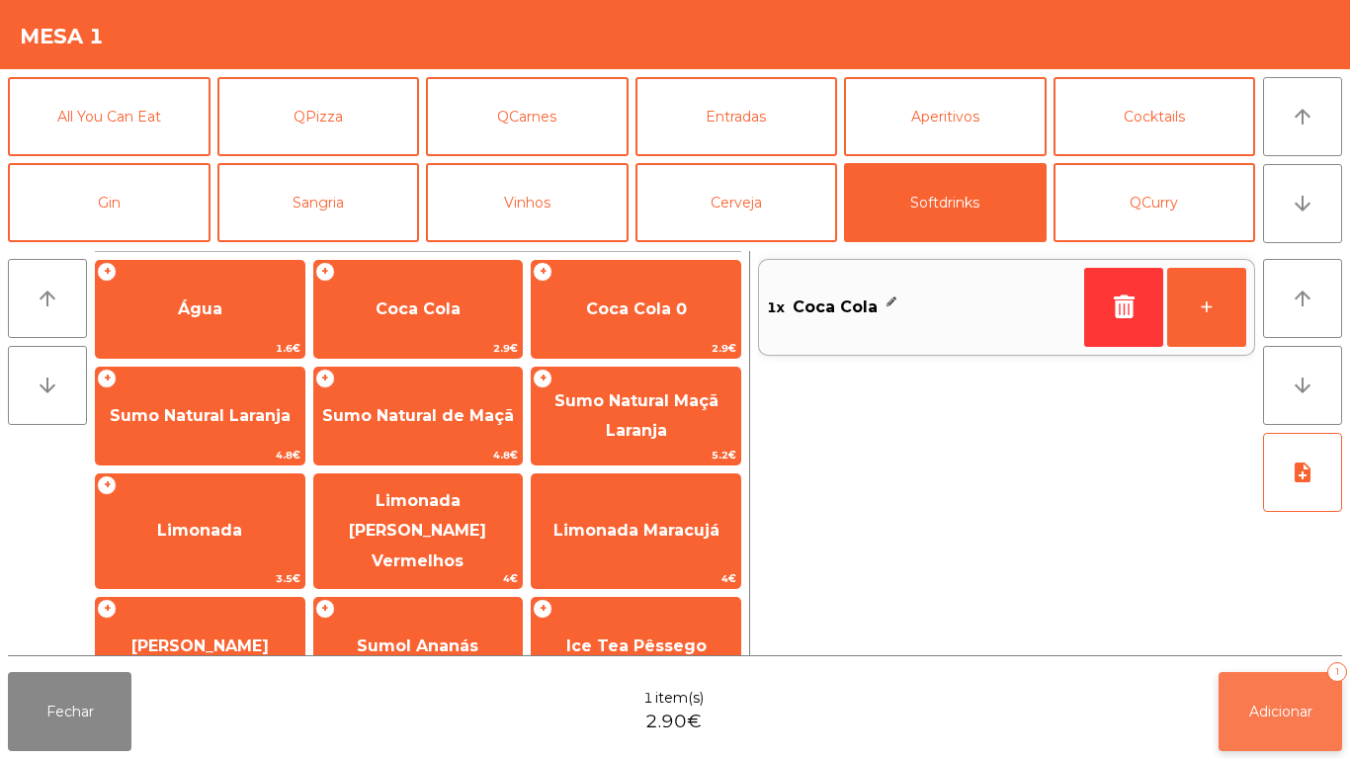
click at [1251, 706] on span "Adicionar" at bounding box center [1280, 712] width 63 height 18
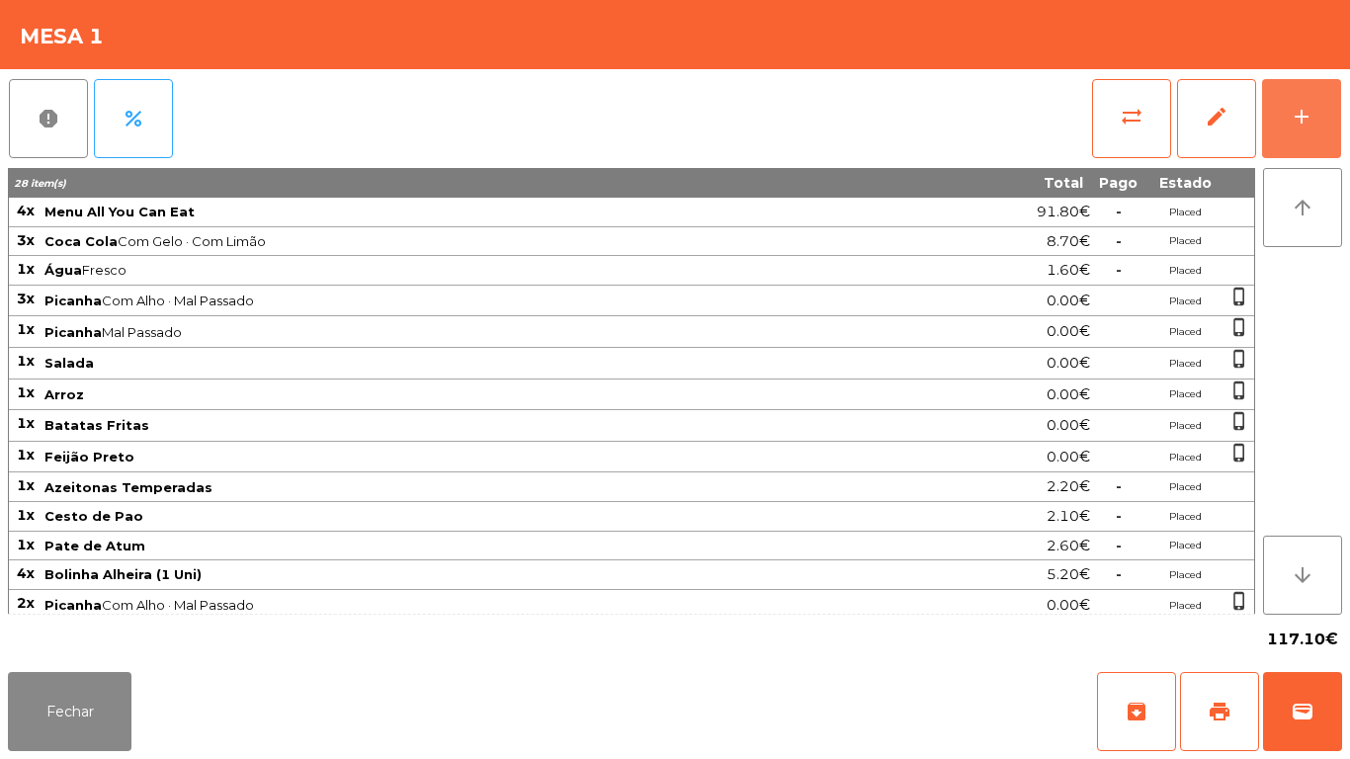
scroll to position [68, 0]
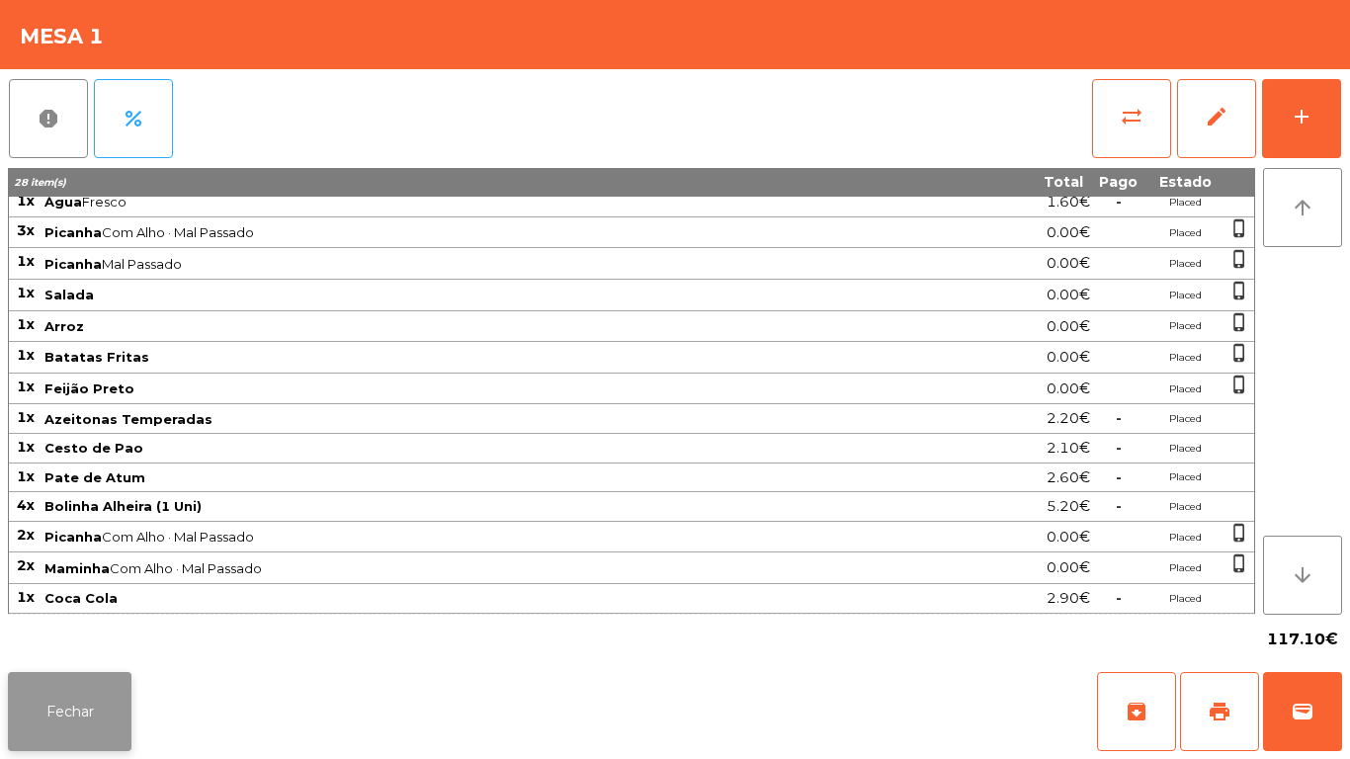
click at [101, 680] on button "Fechar" at bounding box center [70, 711] width 124 height 79
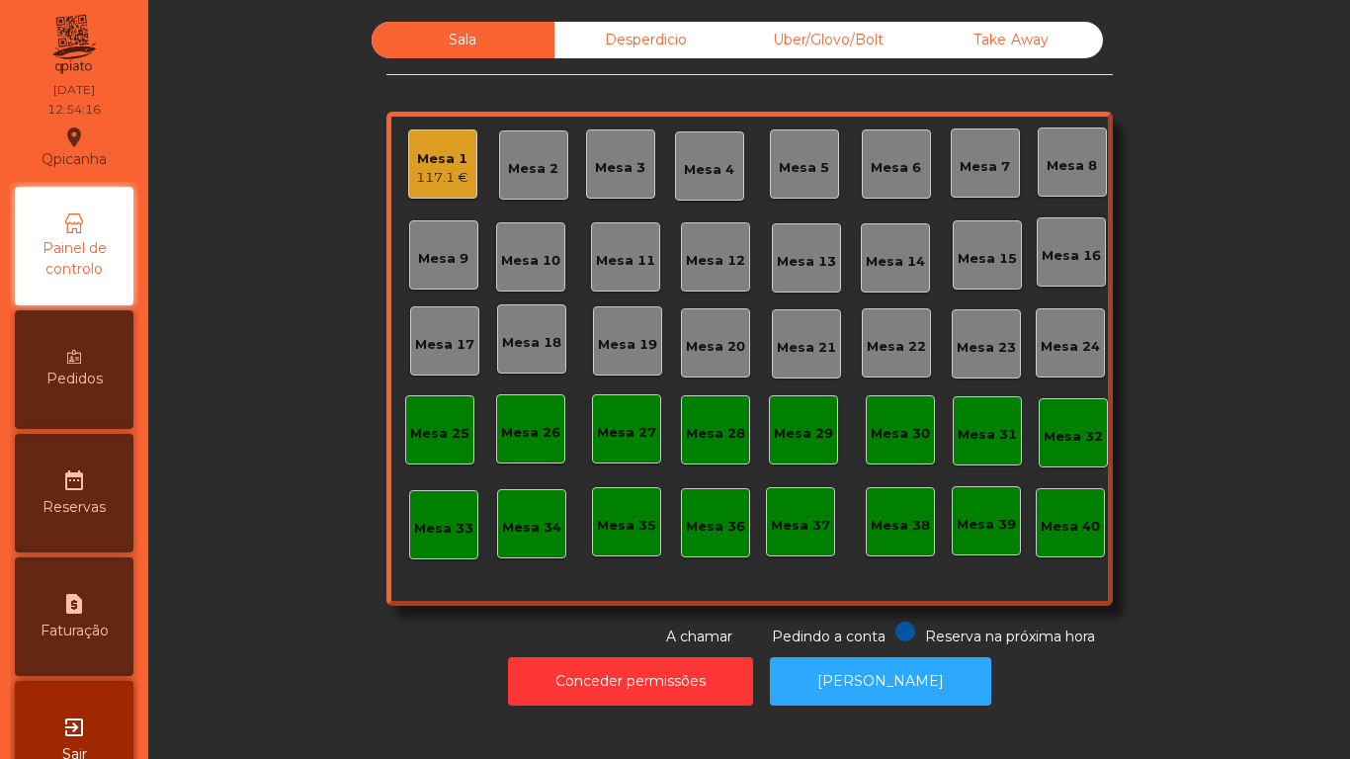
click at [804, 270] on div "Mesa 13" at bounding box center [806, 262] width 59 height 20
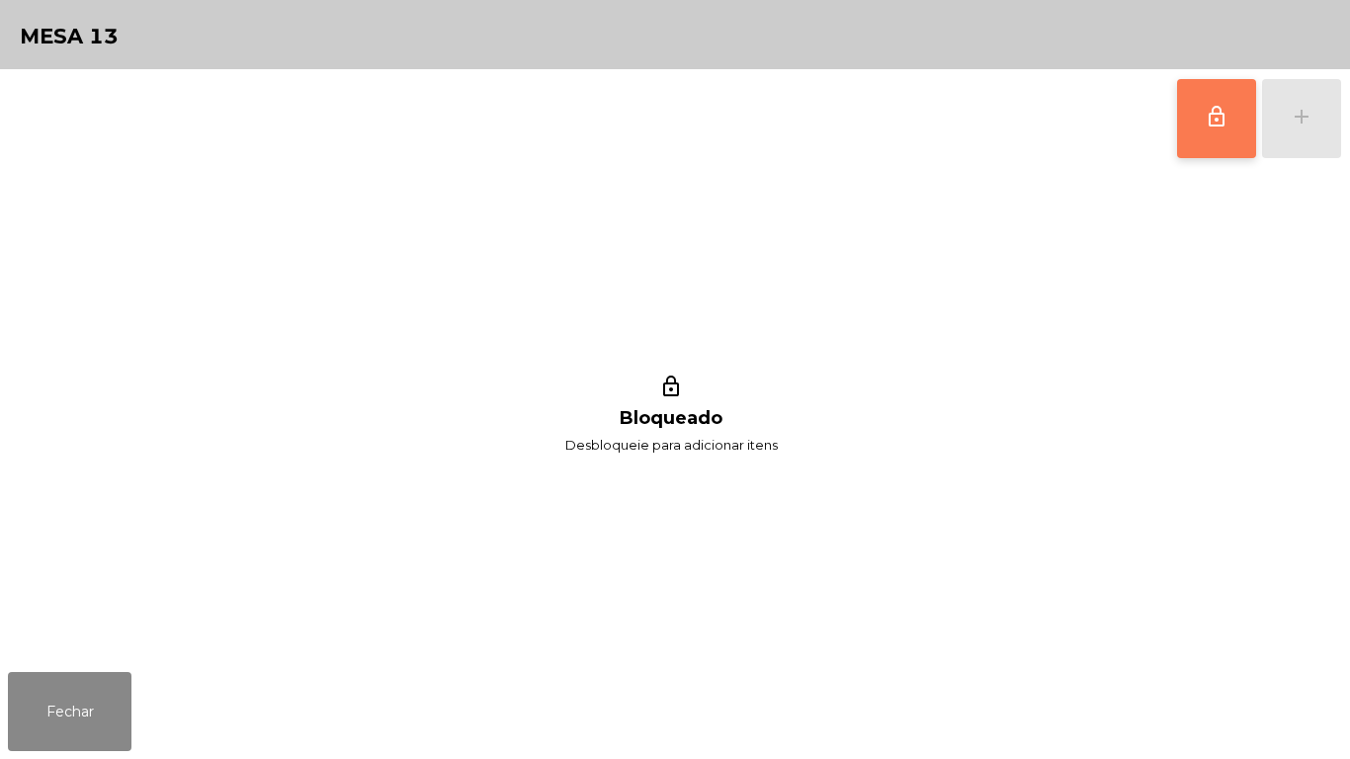
click at [1209, 100] on button "lock_outline" at bounding box center [1216, 118] width 79 height 79
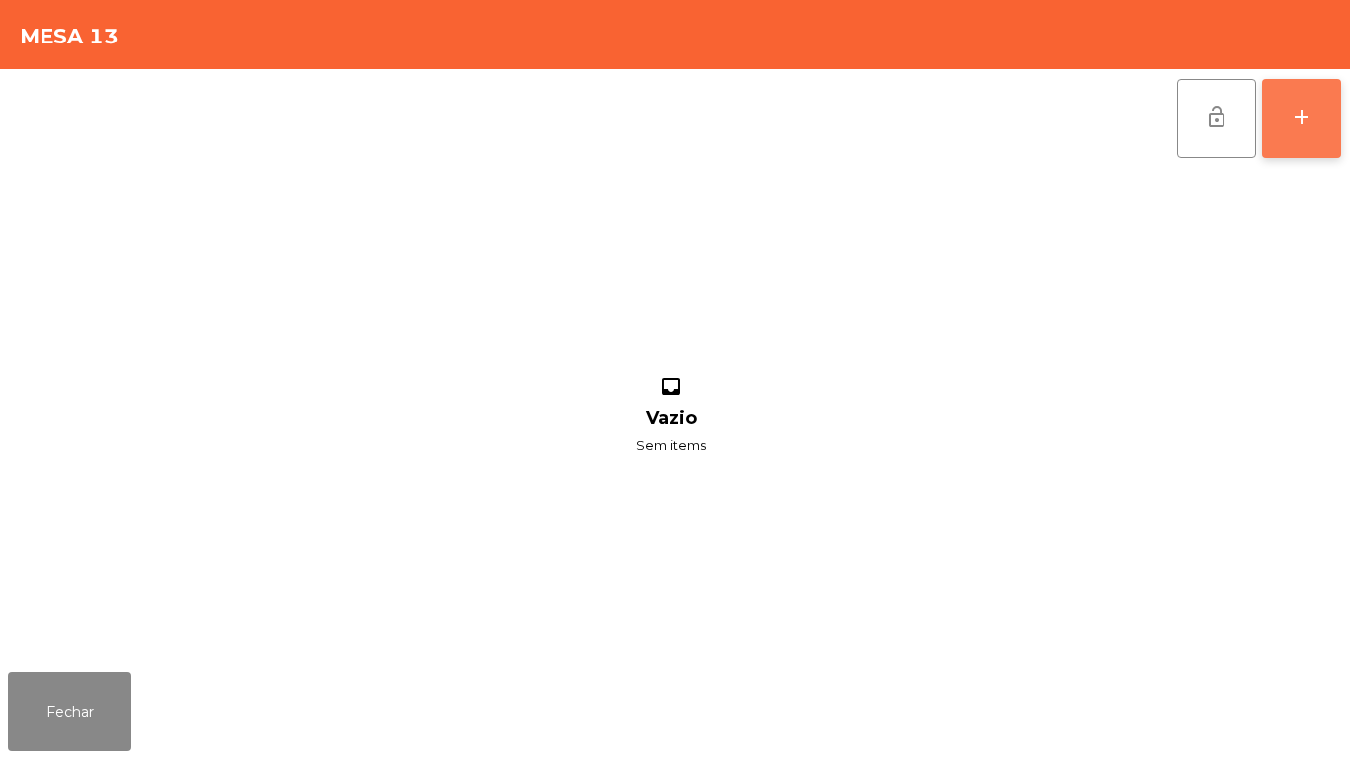
click at [1293, 126] on div "add" at bounding box center [1302, 117] width 24 height 24
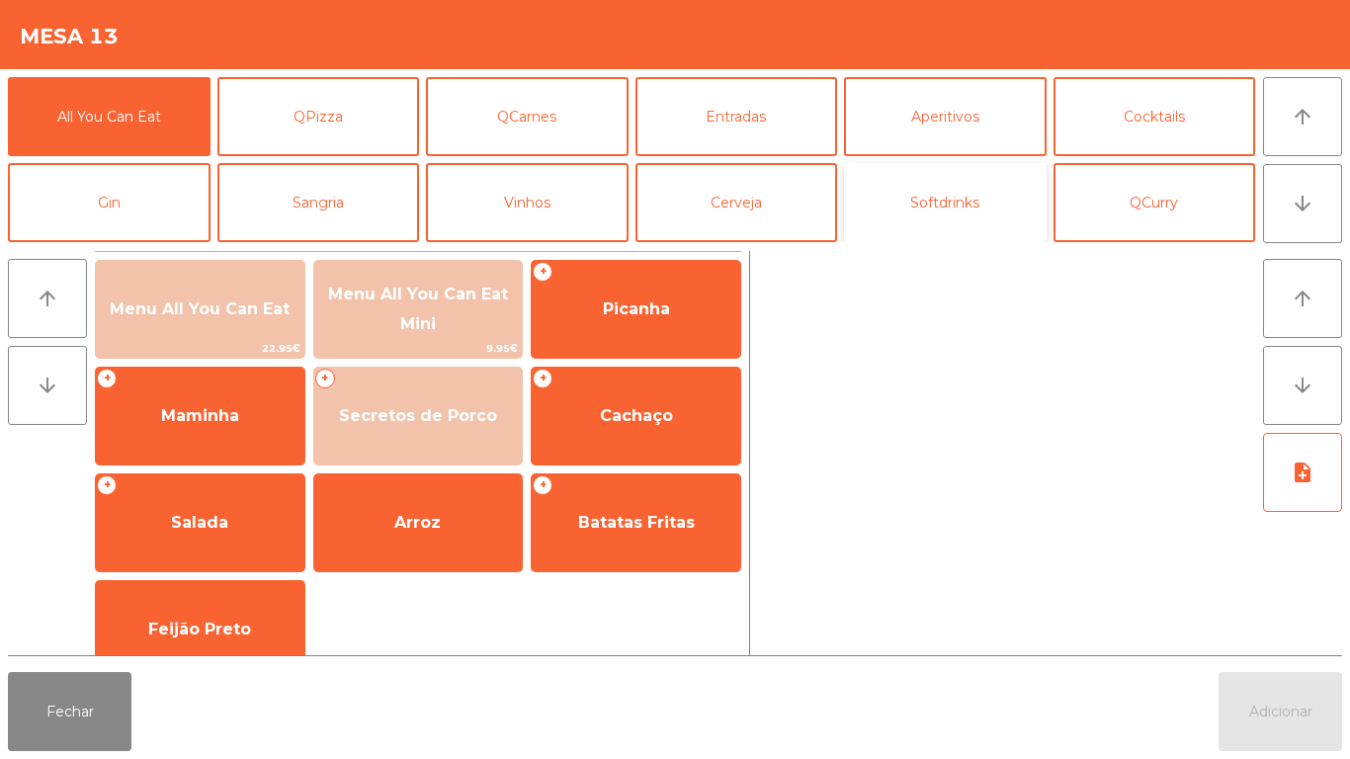
click at [975, 196] on button "Softdrinks" at bounding box center [945, 202] width 203 height 79
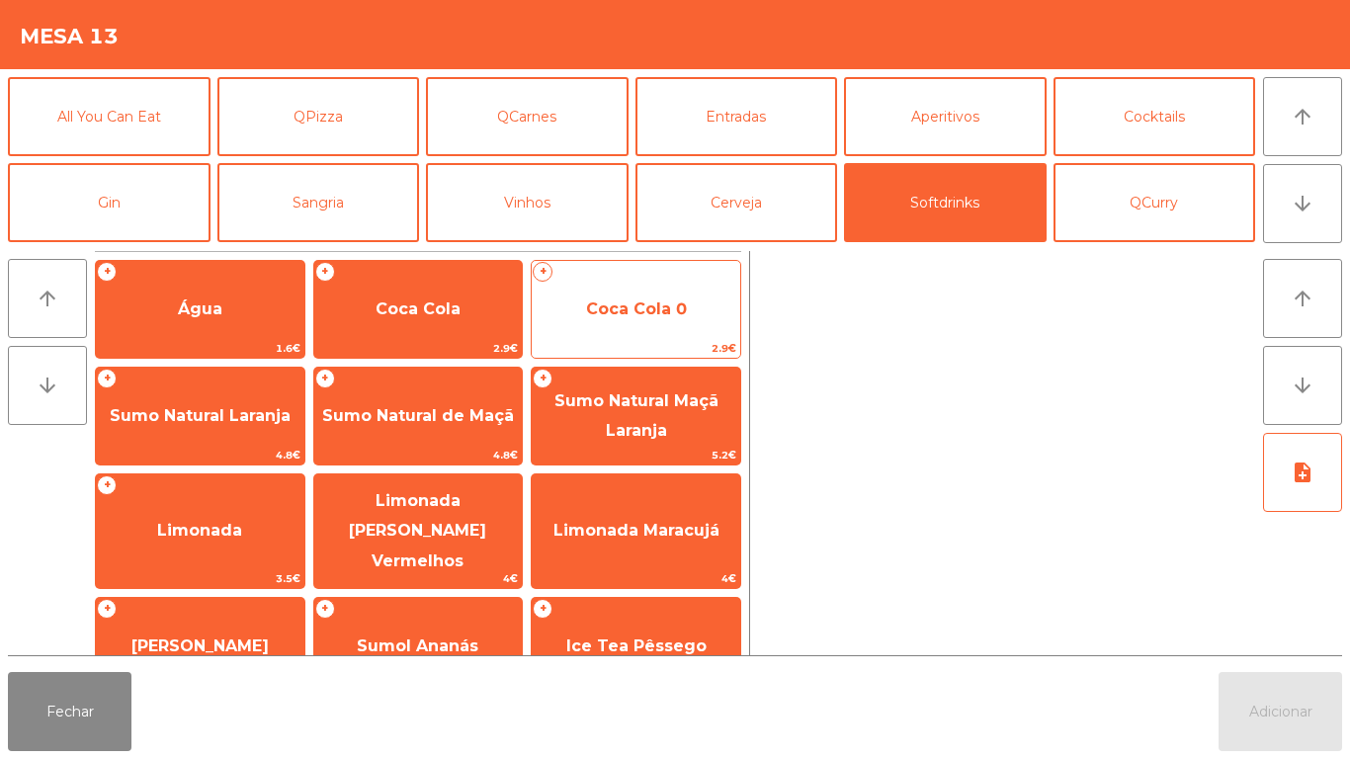
click at [670, 304] on span "Coca Cola 0" at bounding box center [636, 308] width 101 height 19
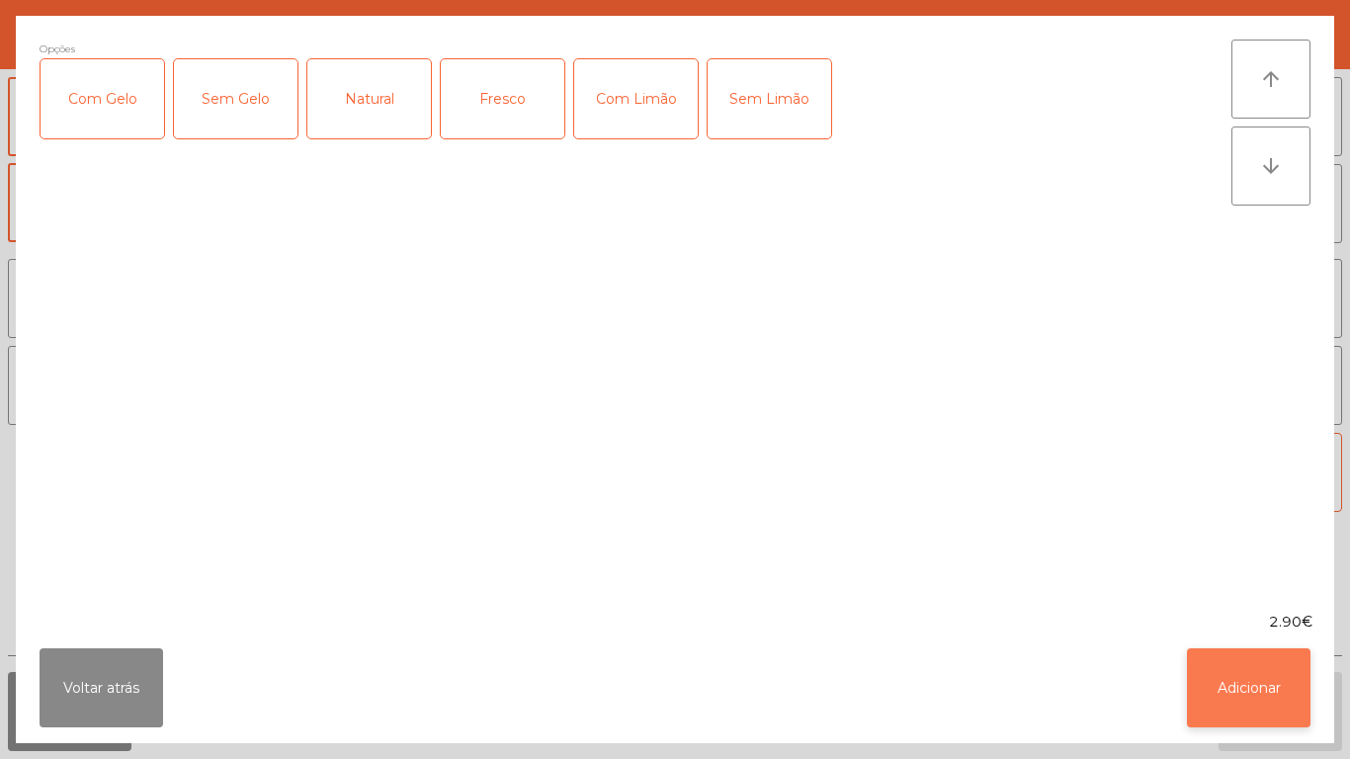
click at [1287, 693] on button "Adicionar" at bounding box center [1249, 687] width 124 height 79
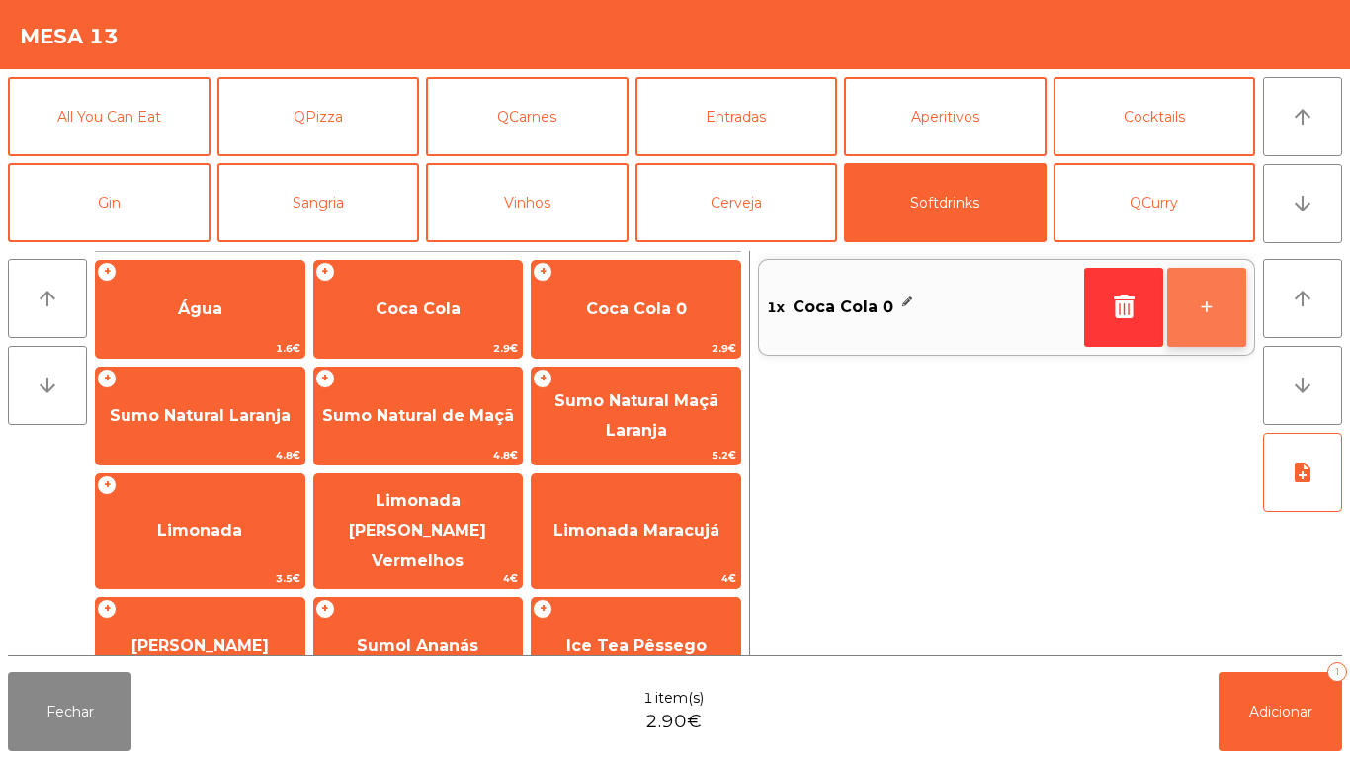
click at [1199, 292] on button "+" at bounding box center [1206, 307] width 79 height 79
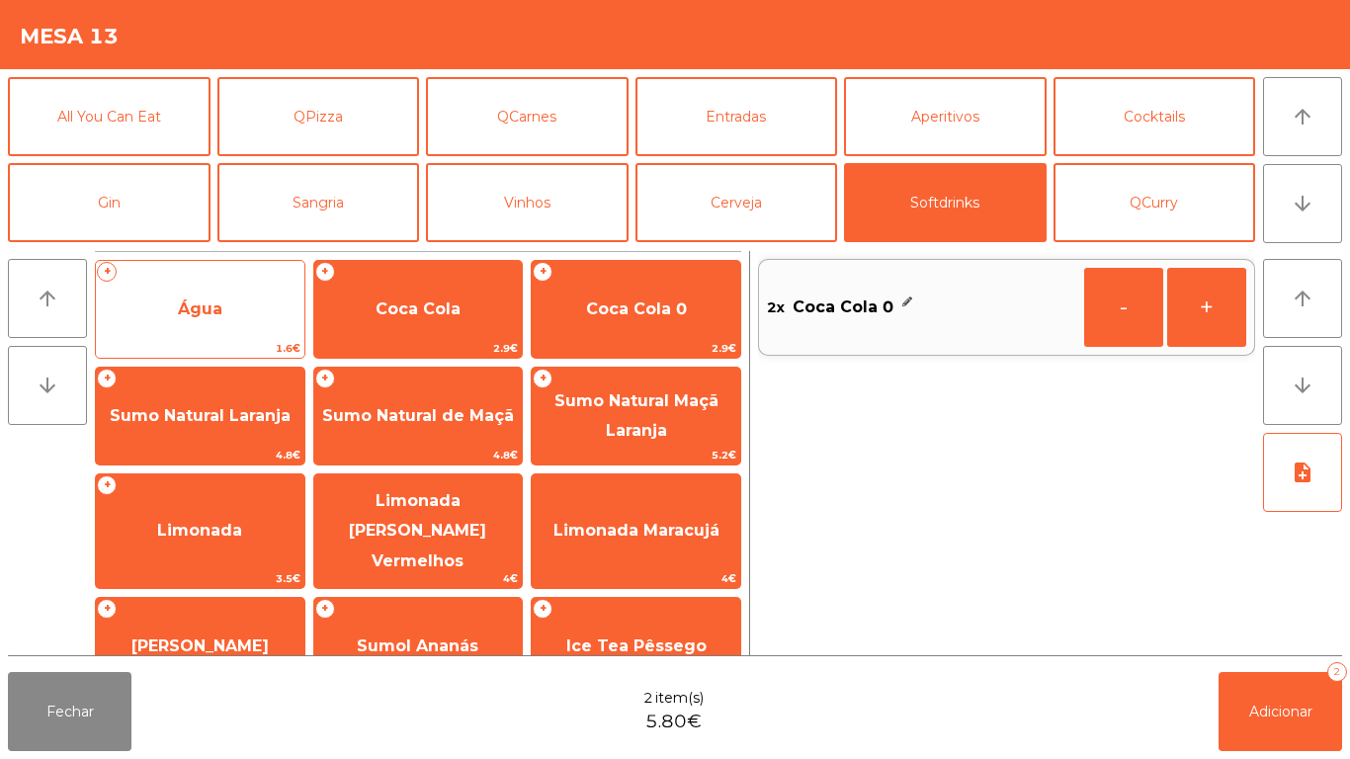
click at [244, 311] on span "Água" at bounding box center [200, 309] width 209 height 53
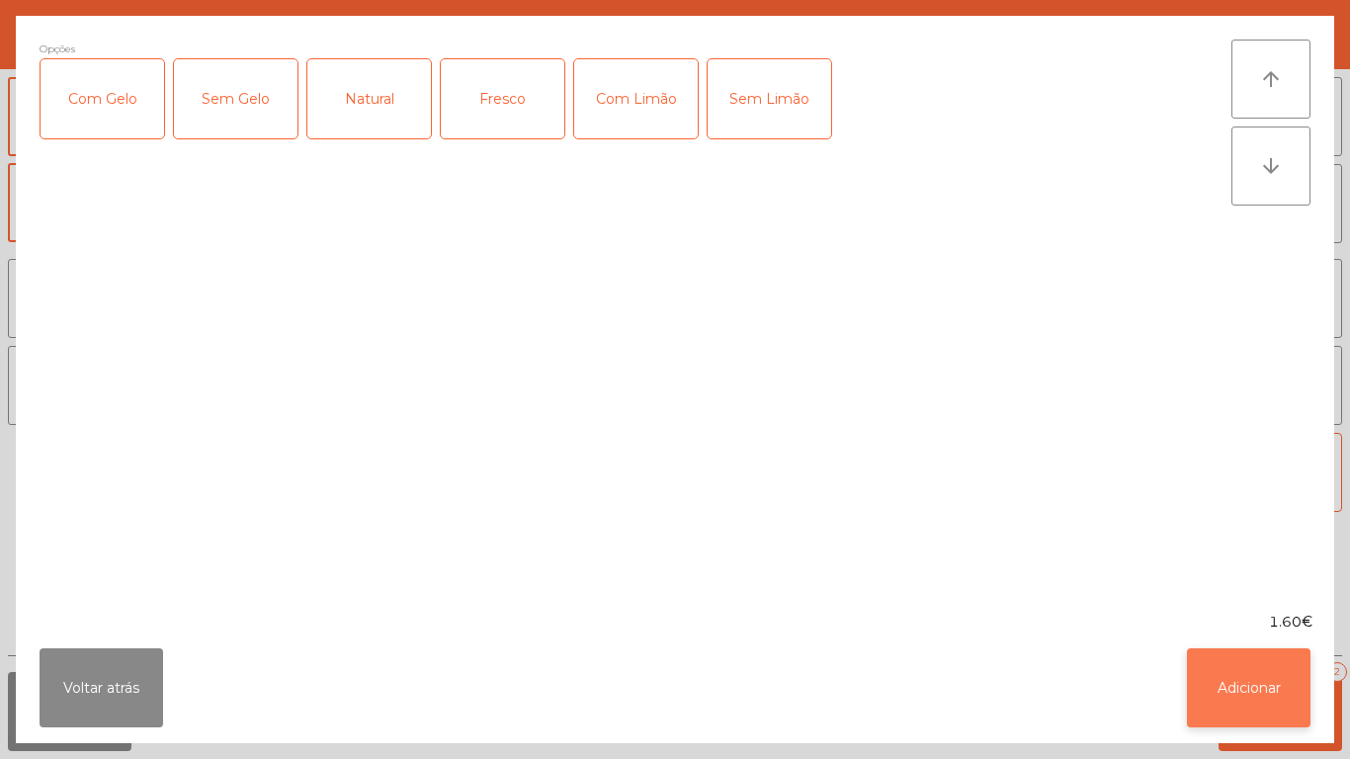
click at [1222, 681] on button "Adicionar" at bounding box center [1249, 687] width 124 height 79
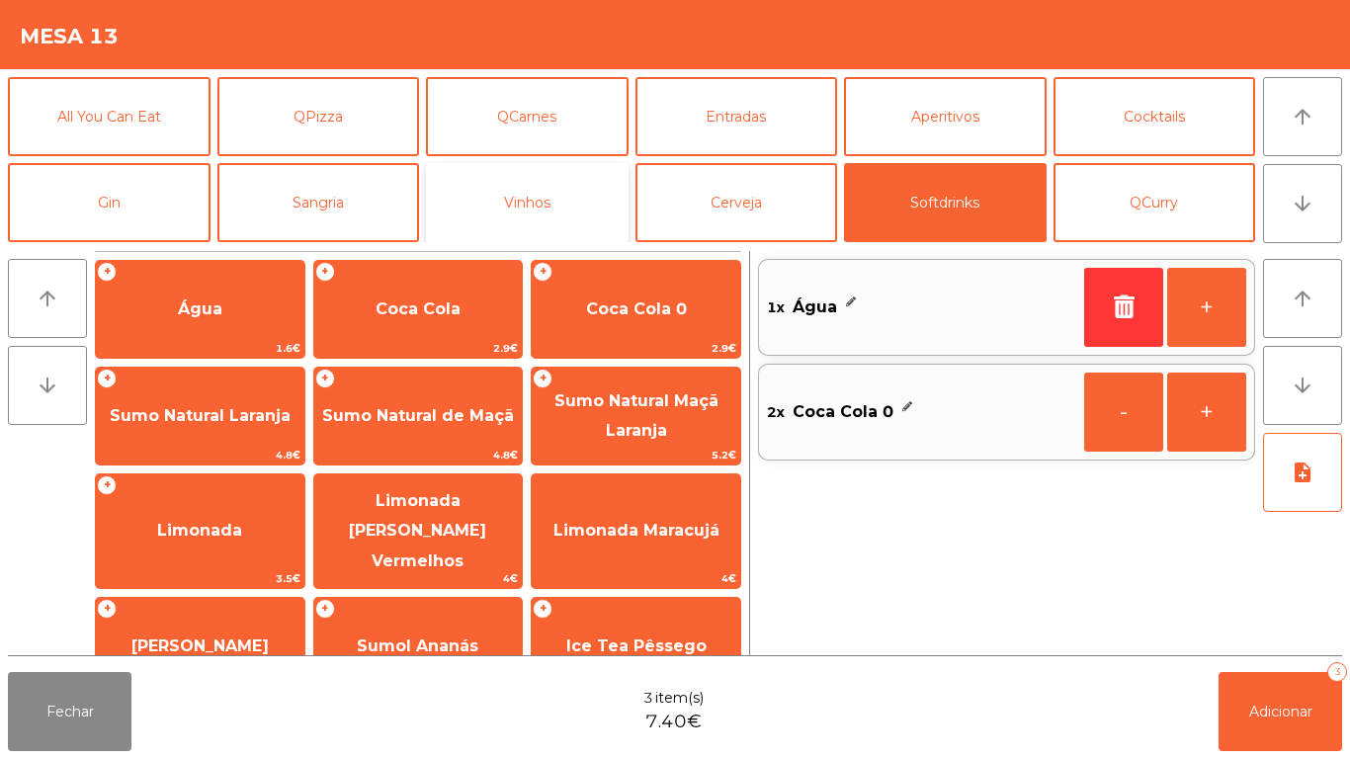
click at [595, 214] on button "Vinhos" at bounding box center [527, 202] width 203 height 79
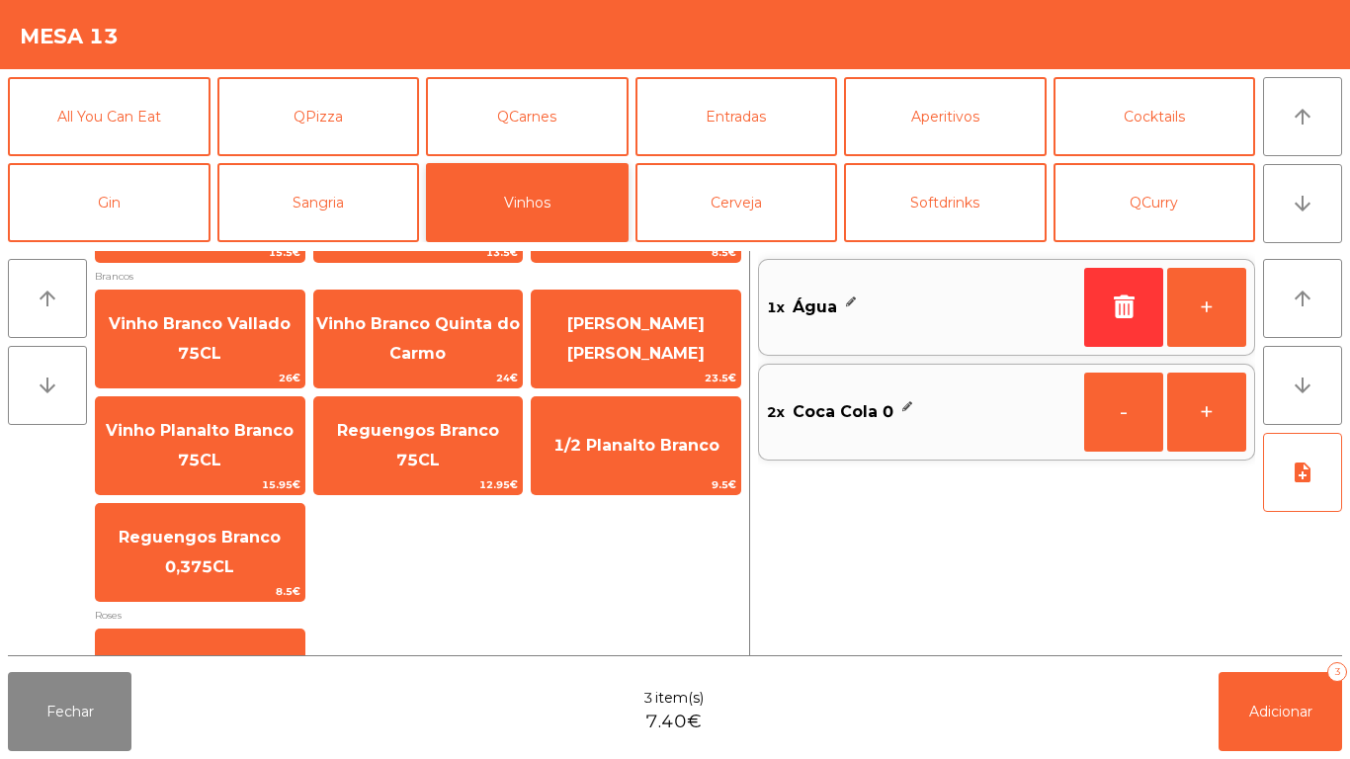
scroll to position [458, 0]
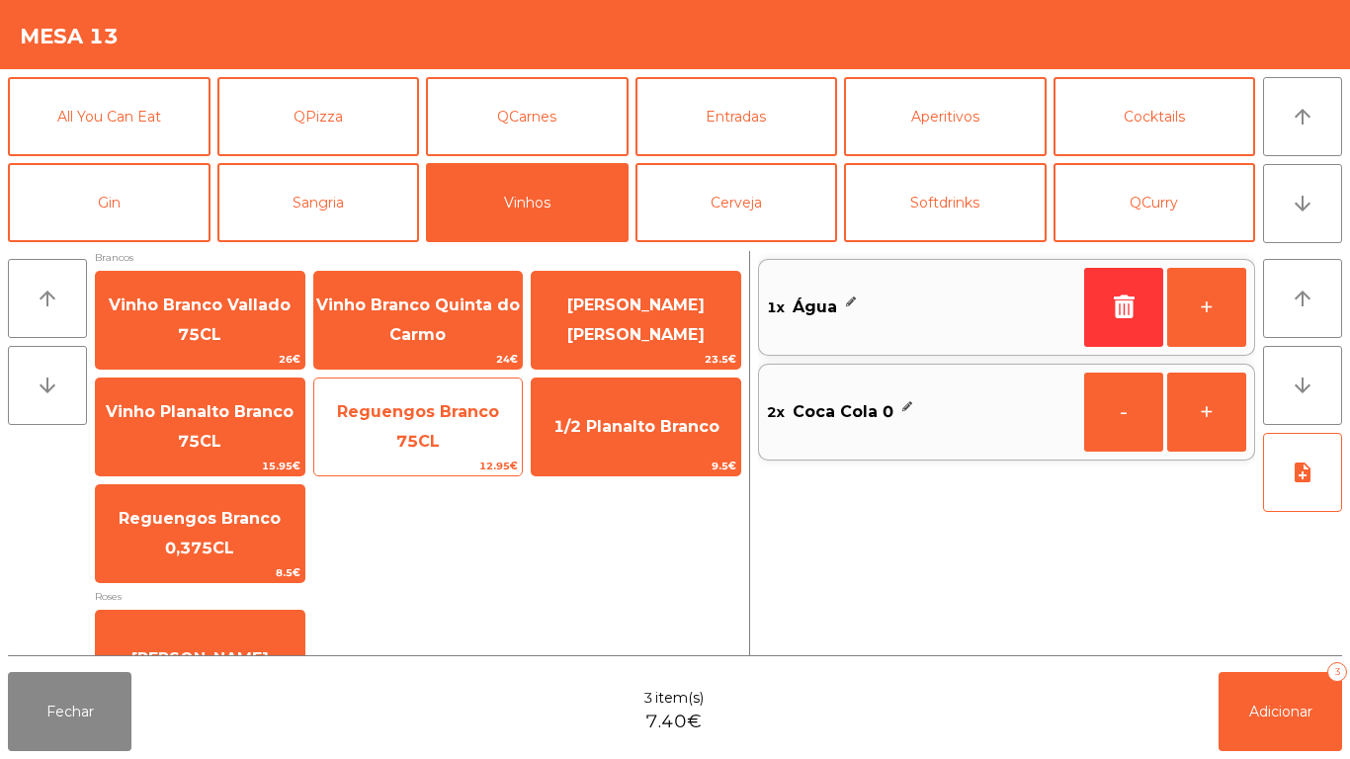
click at [457, 404] on span "Reguengos Branco 75CL" at bounding box center [418, 427] width 209 height 84
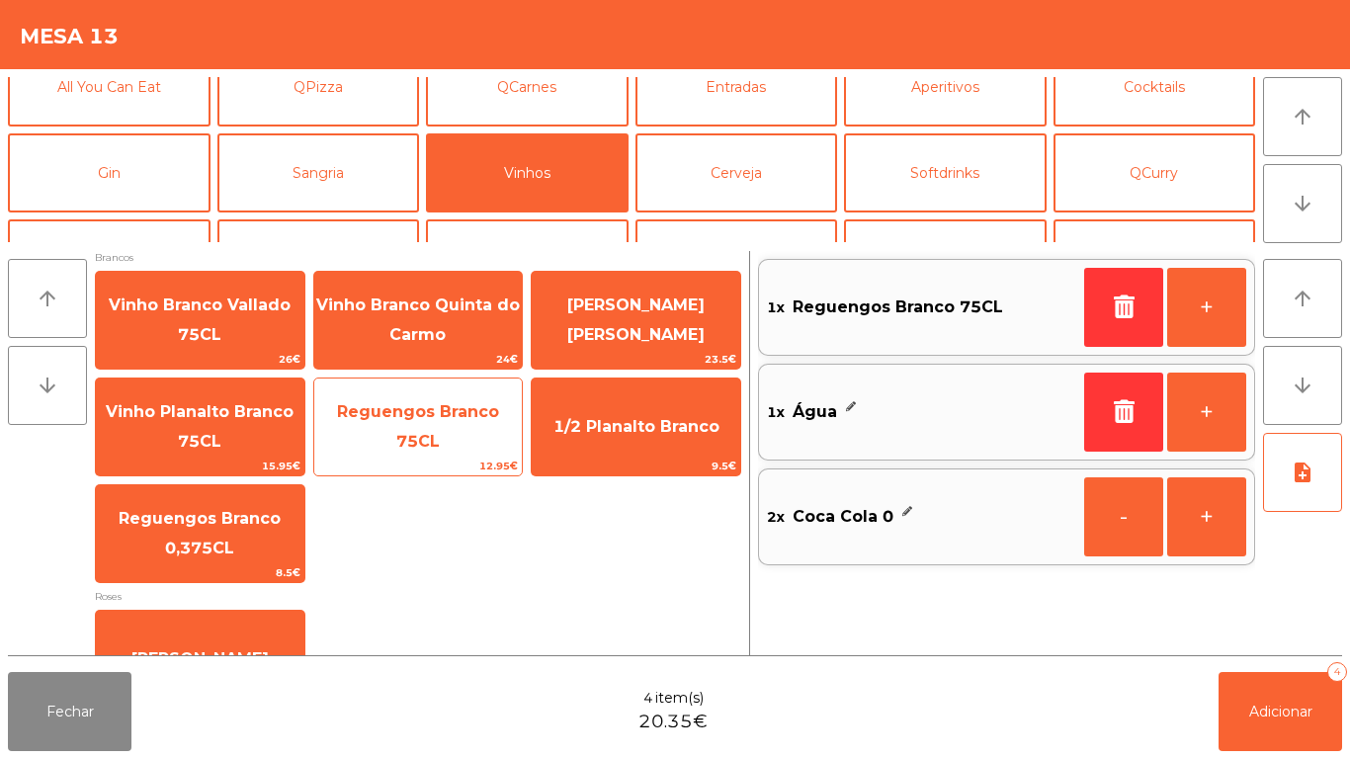
scroll to position [0, 0]
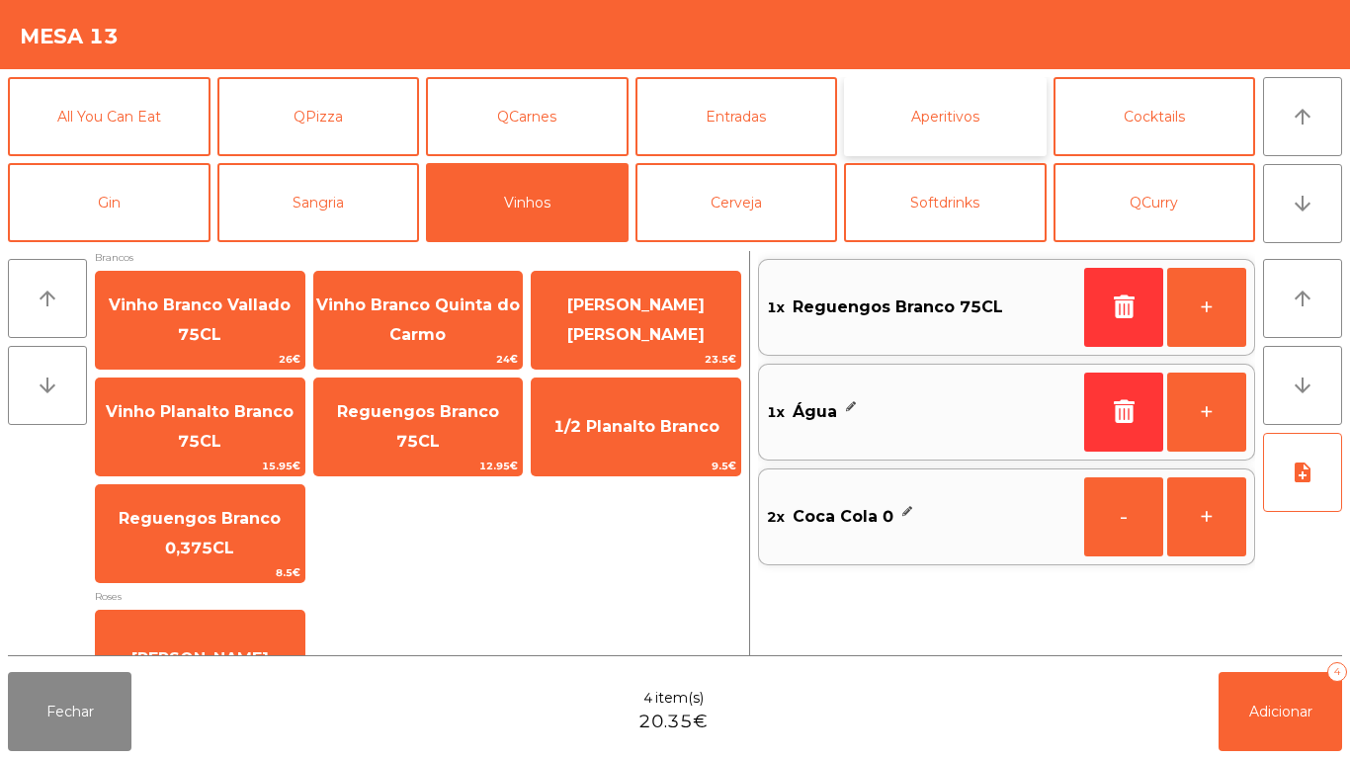
click at [964, 126] on button "Aperitivos" at bounding box center [945, 116] width 203 height 79
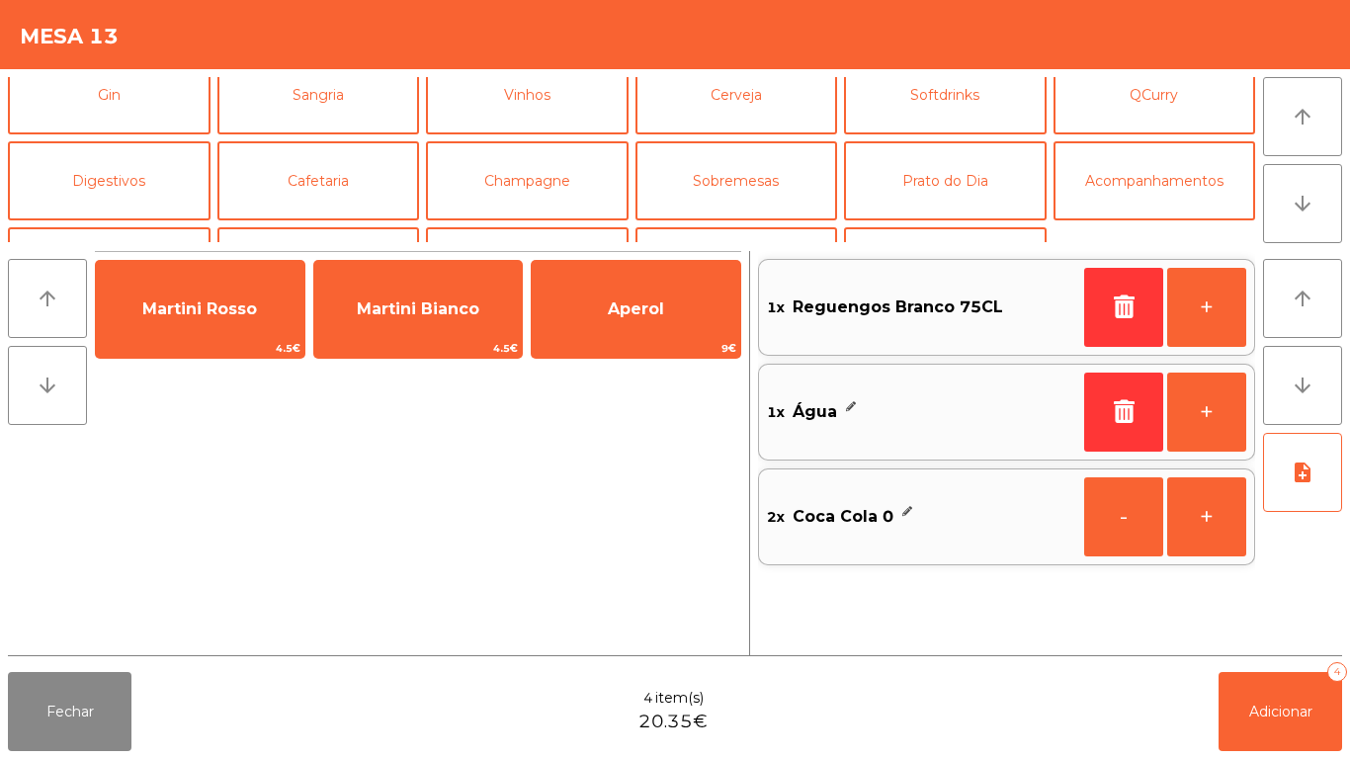
scroll to position [102, 0]
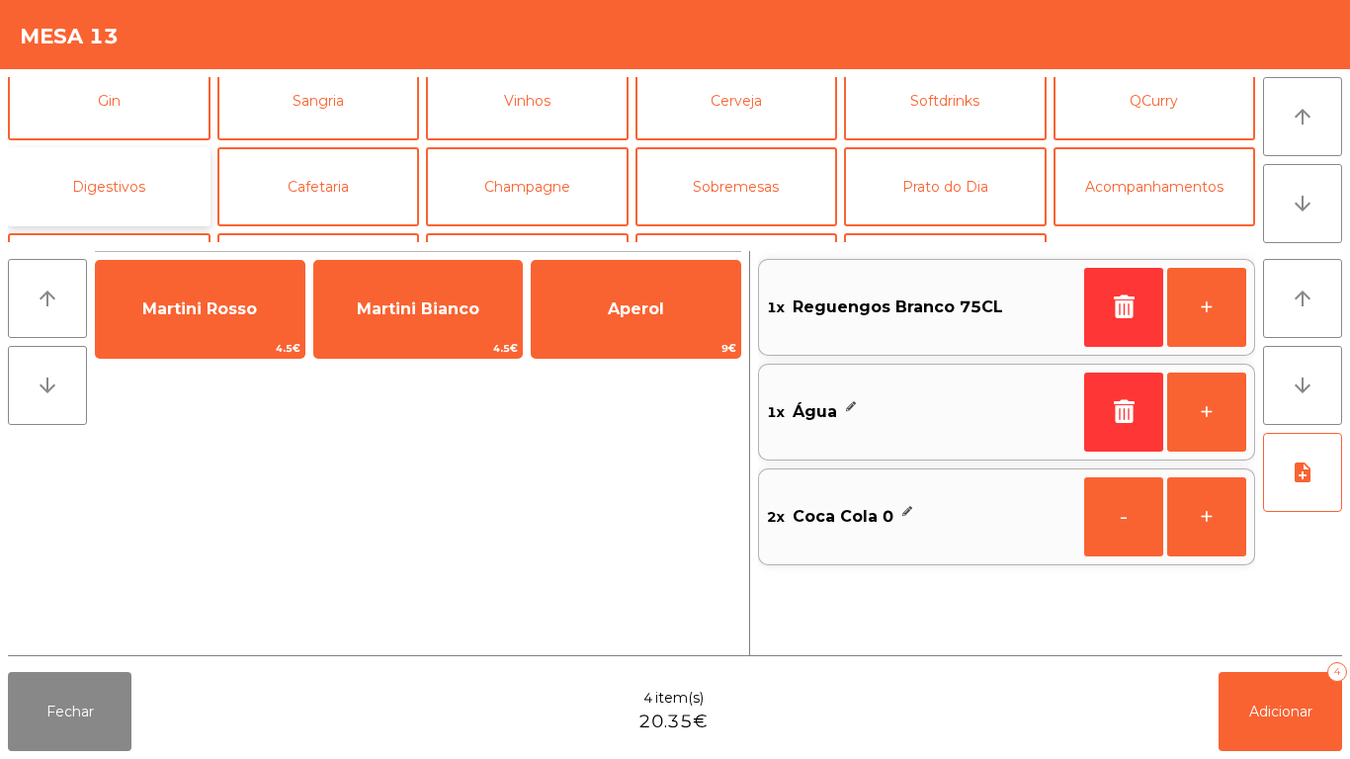
click at [147, 188] on button "Digestivos" at bounding box center [109, 186] width 203 height 79
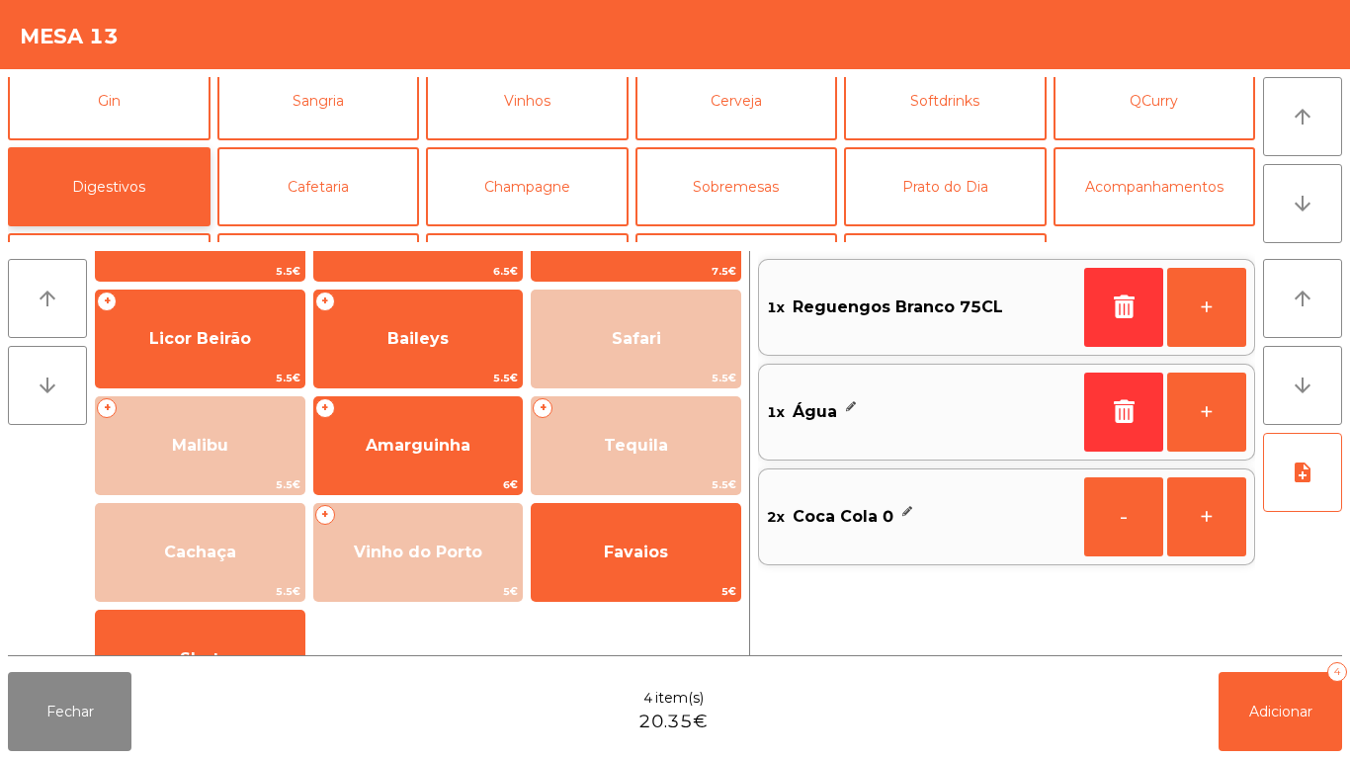
scroll to position [672, 0]
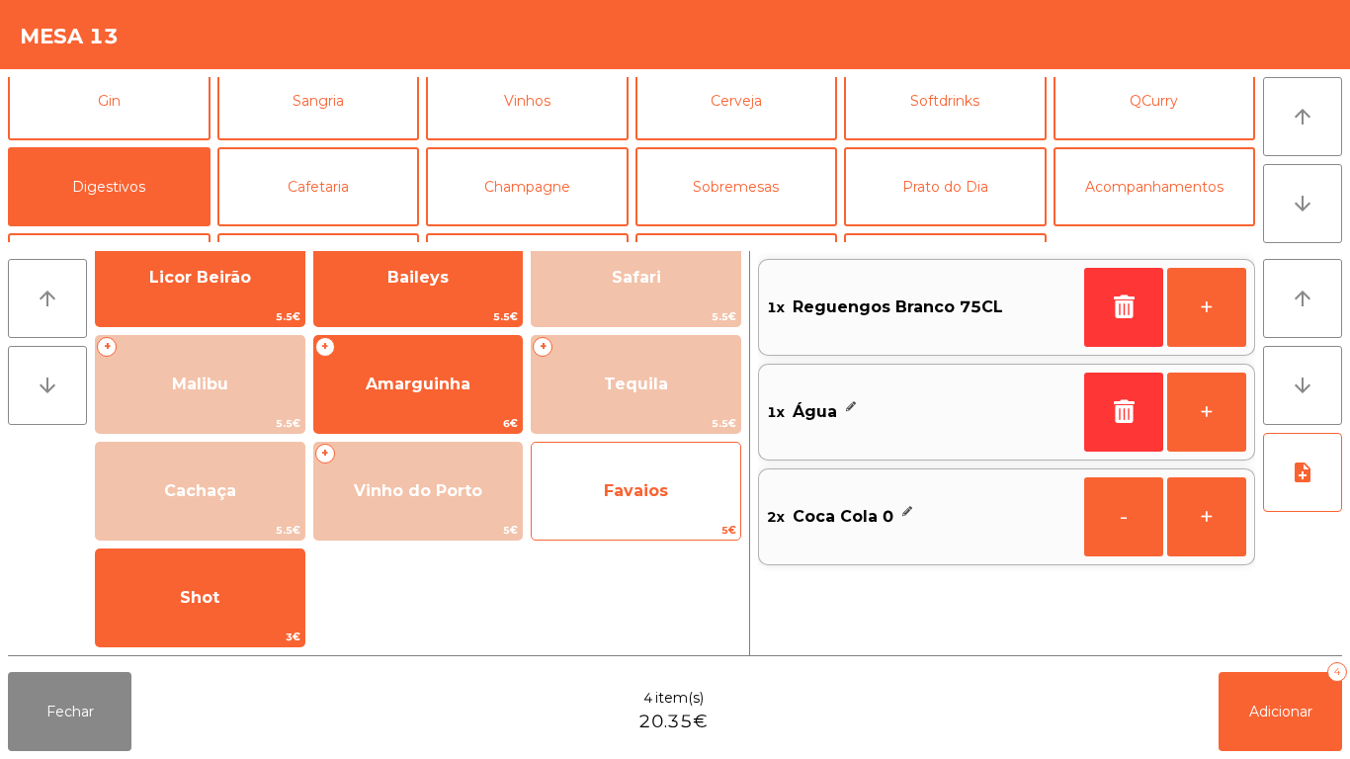
click at [675, 477] on span "Favaios" at bounding box center [636, 491] width 209 height 53
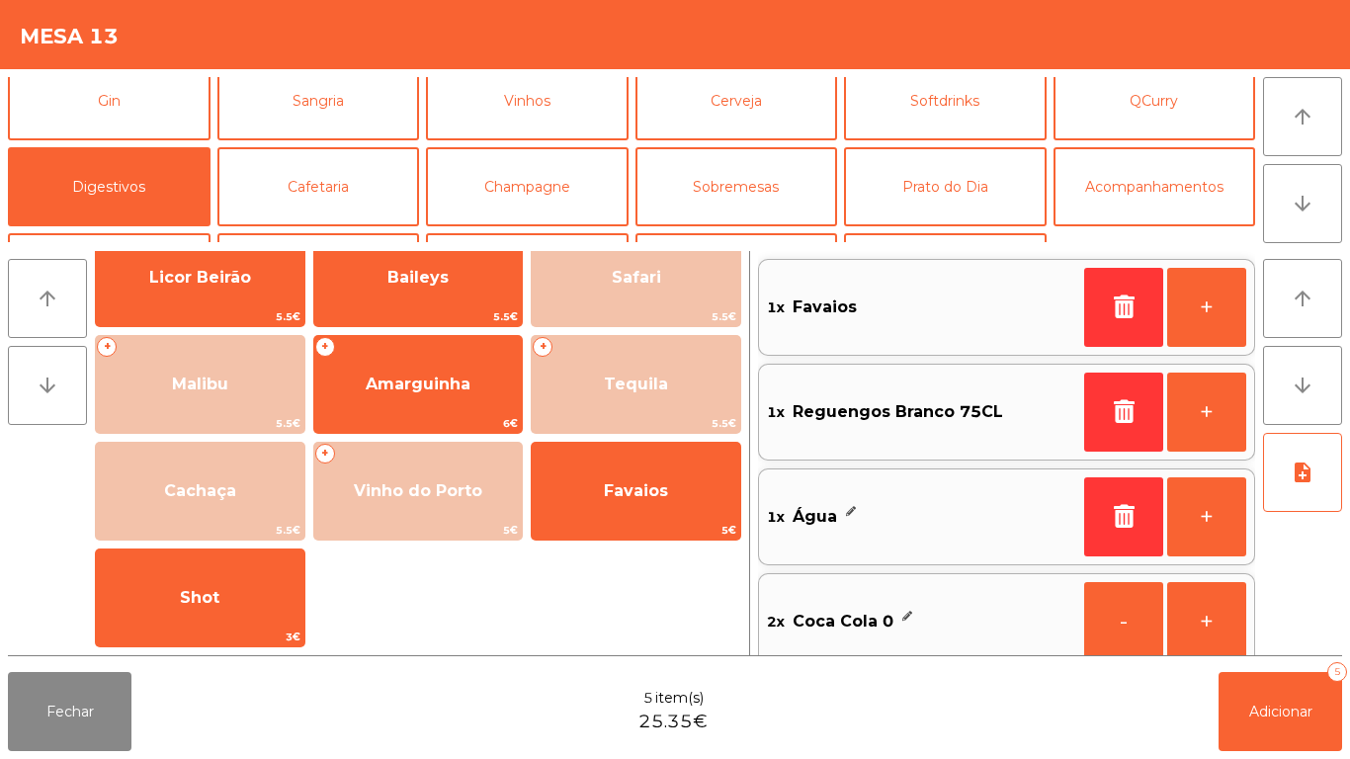
click at [1297, 751] on div "Fechar 5 item(s) 25.35€ Adicionar 5" at bounding box center [675, 711] width 1350 height 95
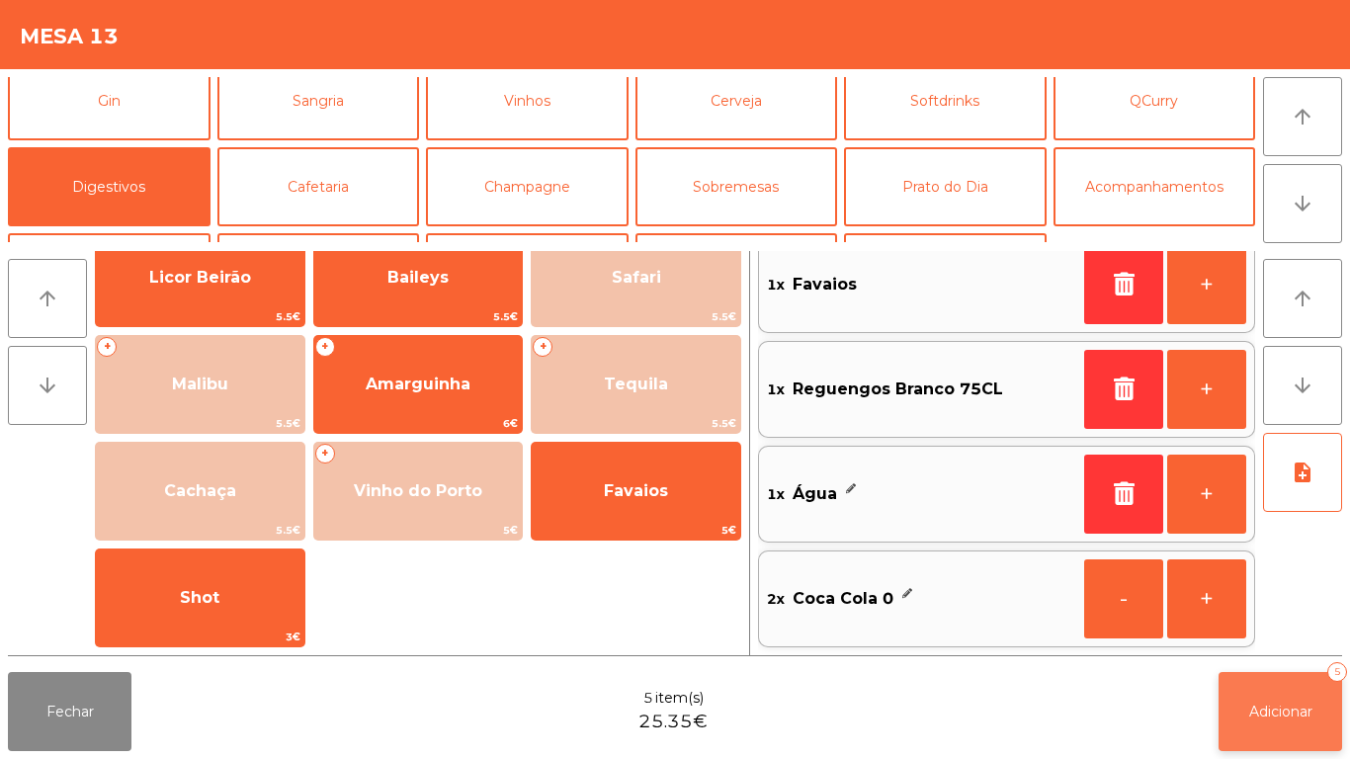
click at [1266, 691] on button "Adicionar 5" at bounding box center [1281, 711] width 124 height 79
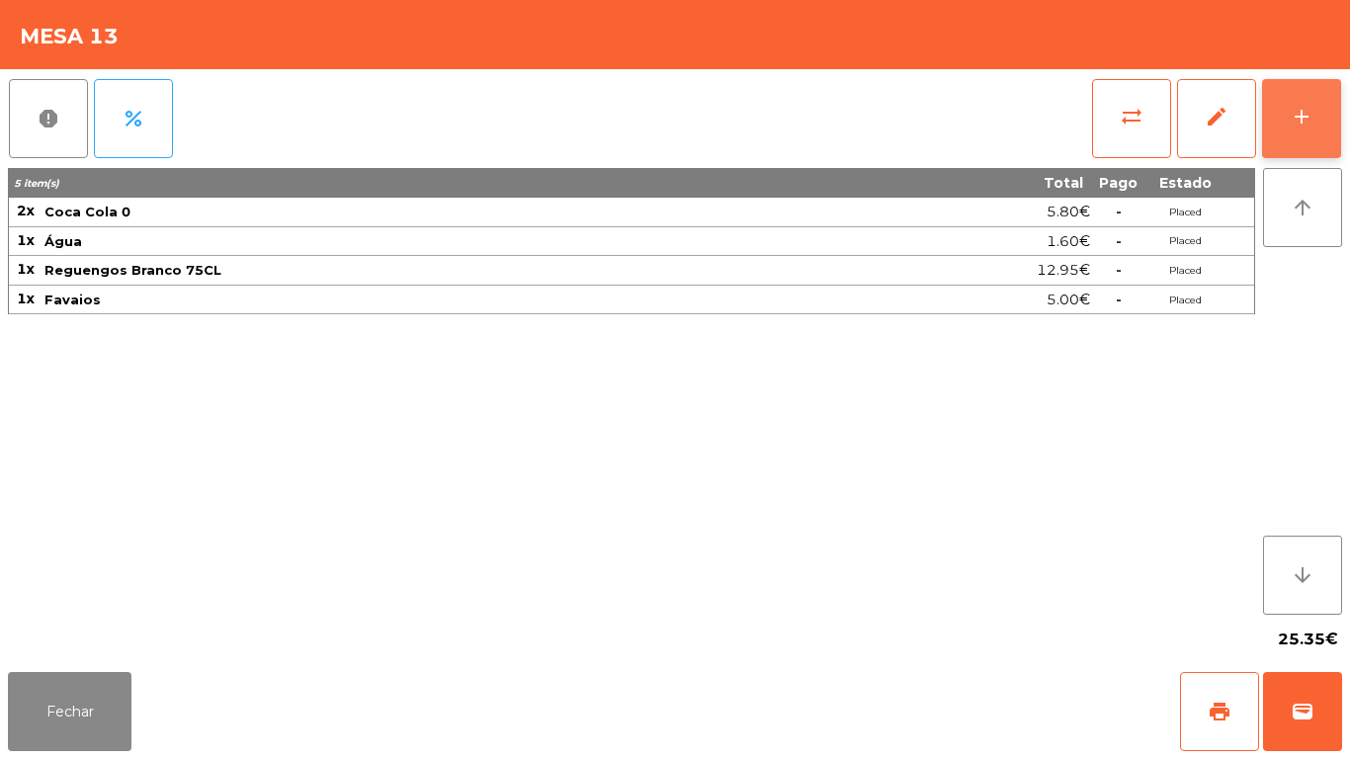
click at [1288, 128] on button "add" at bounding box center [1301, 118] width 79 height 79
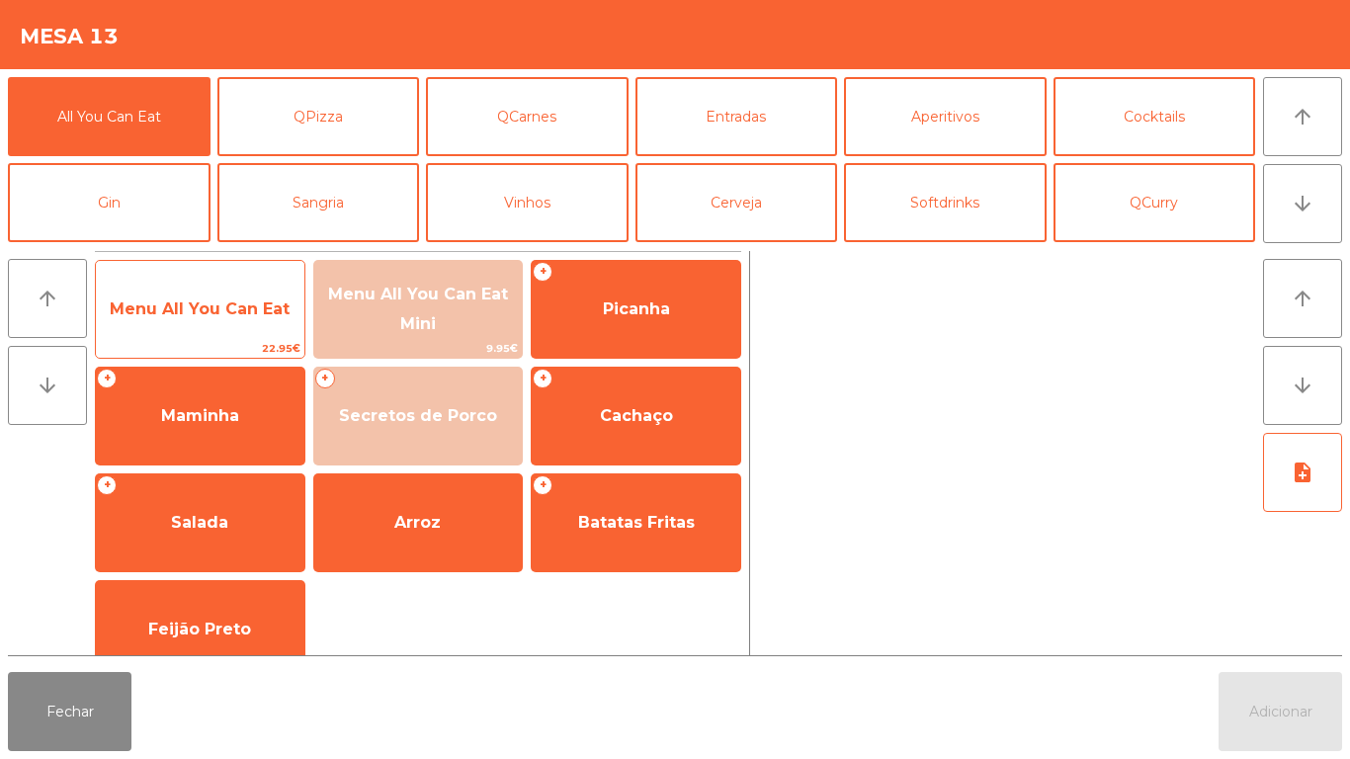
click at [223, 286] on span "Menu All You Can Eat" at bounding box center [200, 309] width 209 height 53
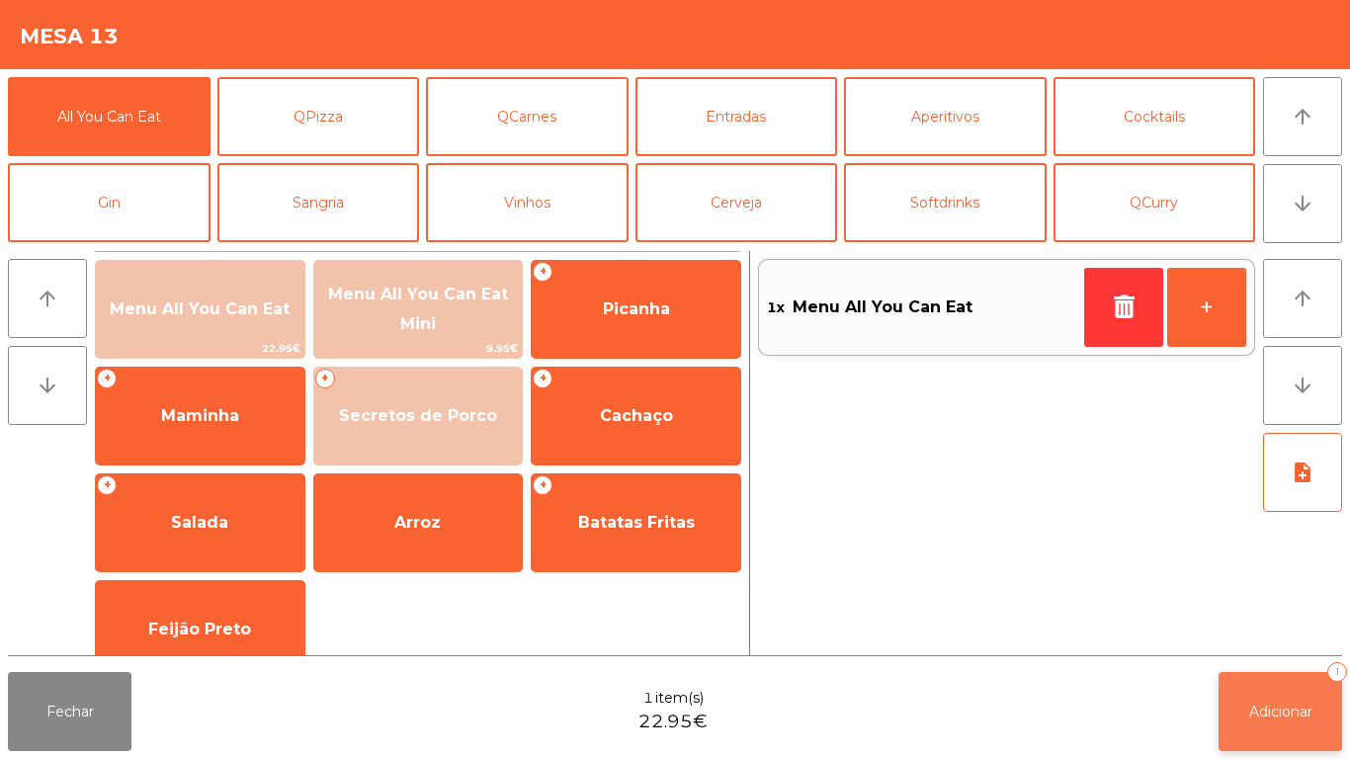
click at [1241, 716] on button "Adicionar 1" at bounding box center [1281, 711] width 124 height 79
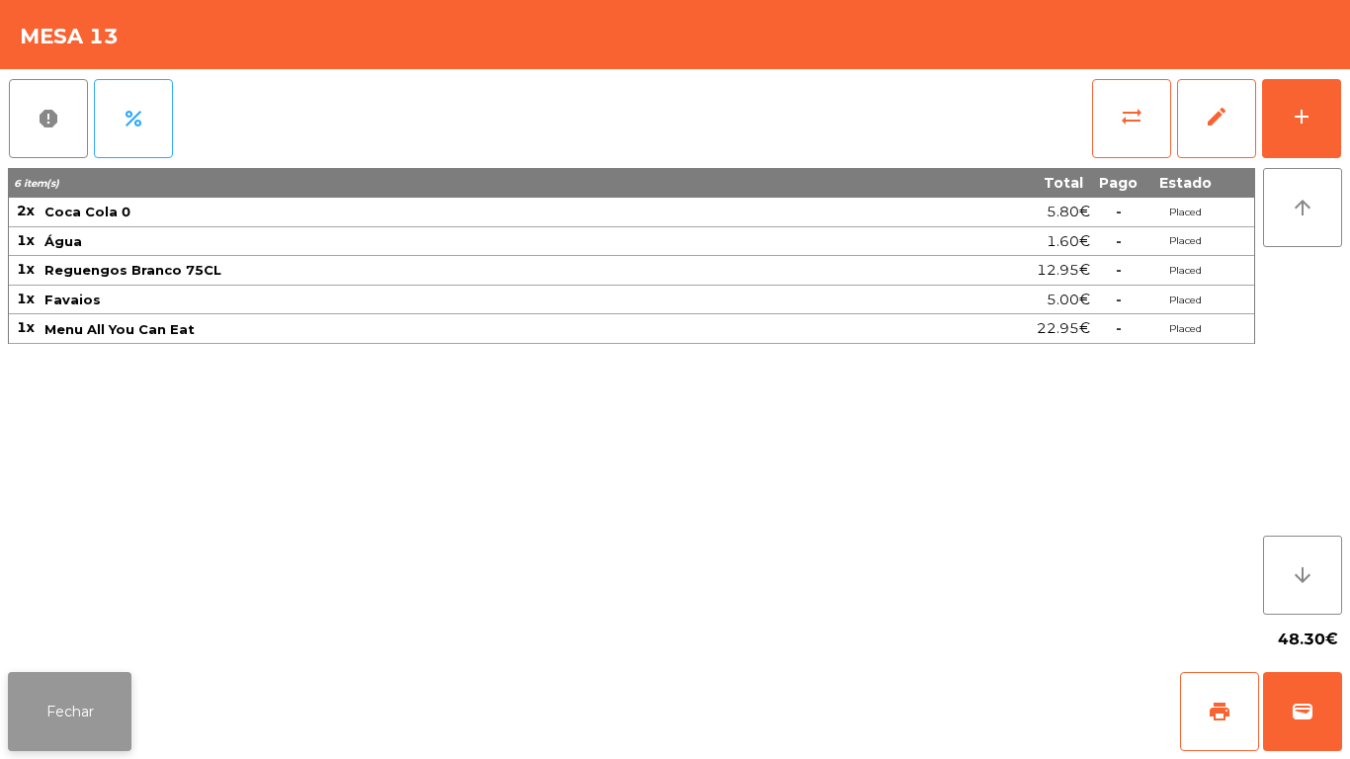
click at [64, 712] on button "Fechar" at bounding box center [70, 711] width 124 height 79
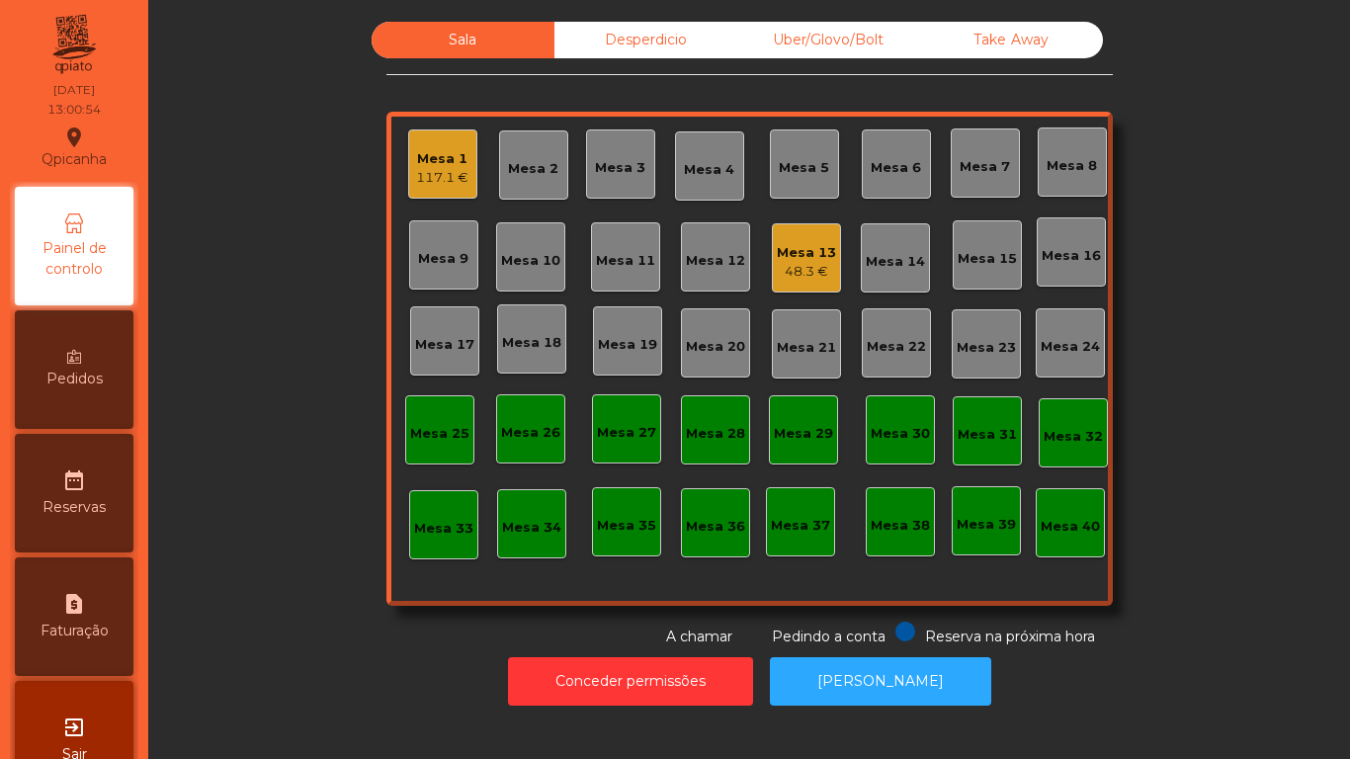
click at [408, 177] on div "Mesa 1 117.1 €" at bounding box center [442, 163] width 69 height 69
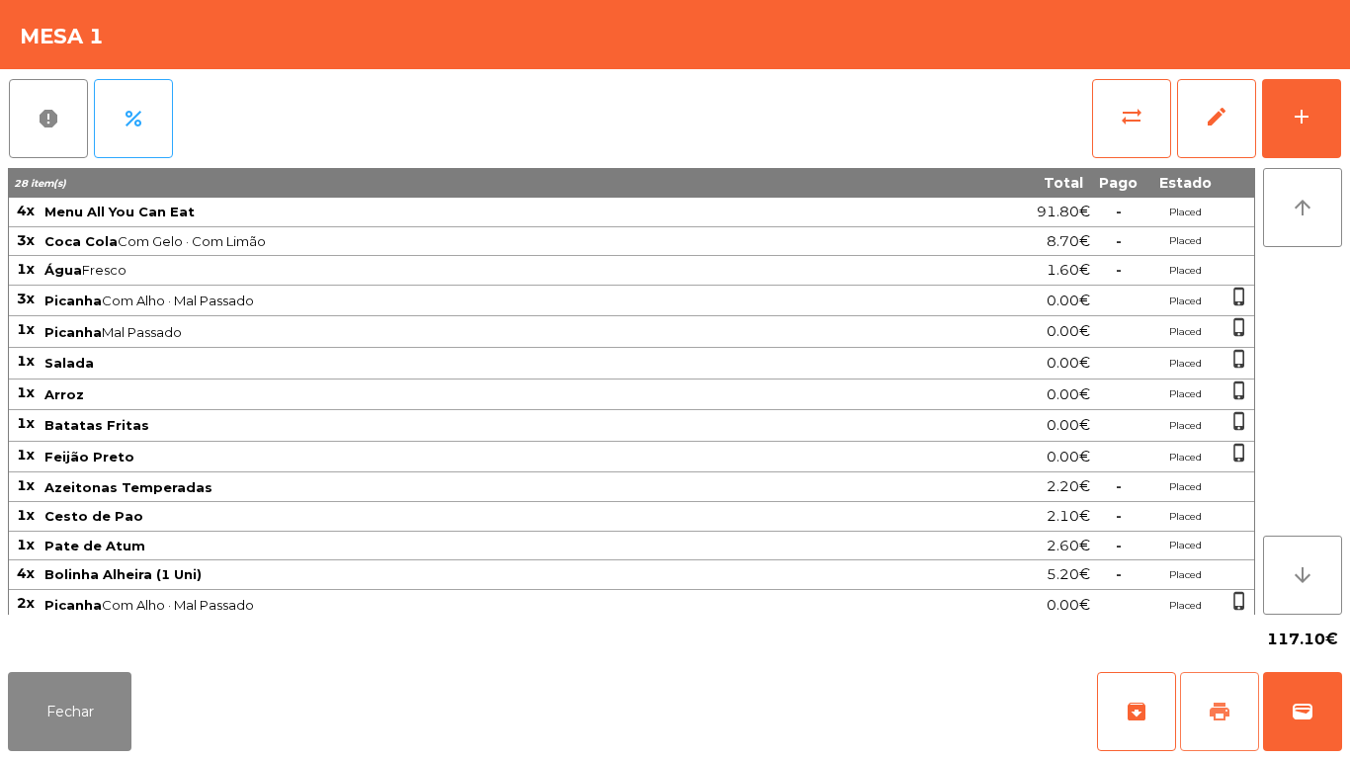
click at [1203, 698] on button "print" at bounding box center [1219, 711] width 79 height 79
click at [1276, 696] on button "wallet" at bounding box center [1302, 711] width 79 height 79
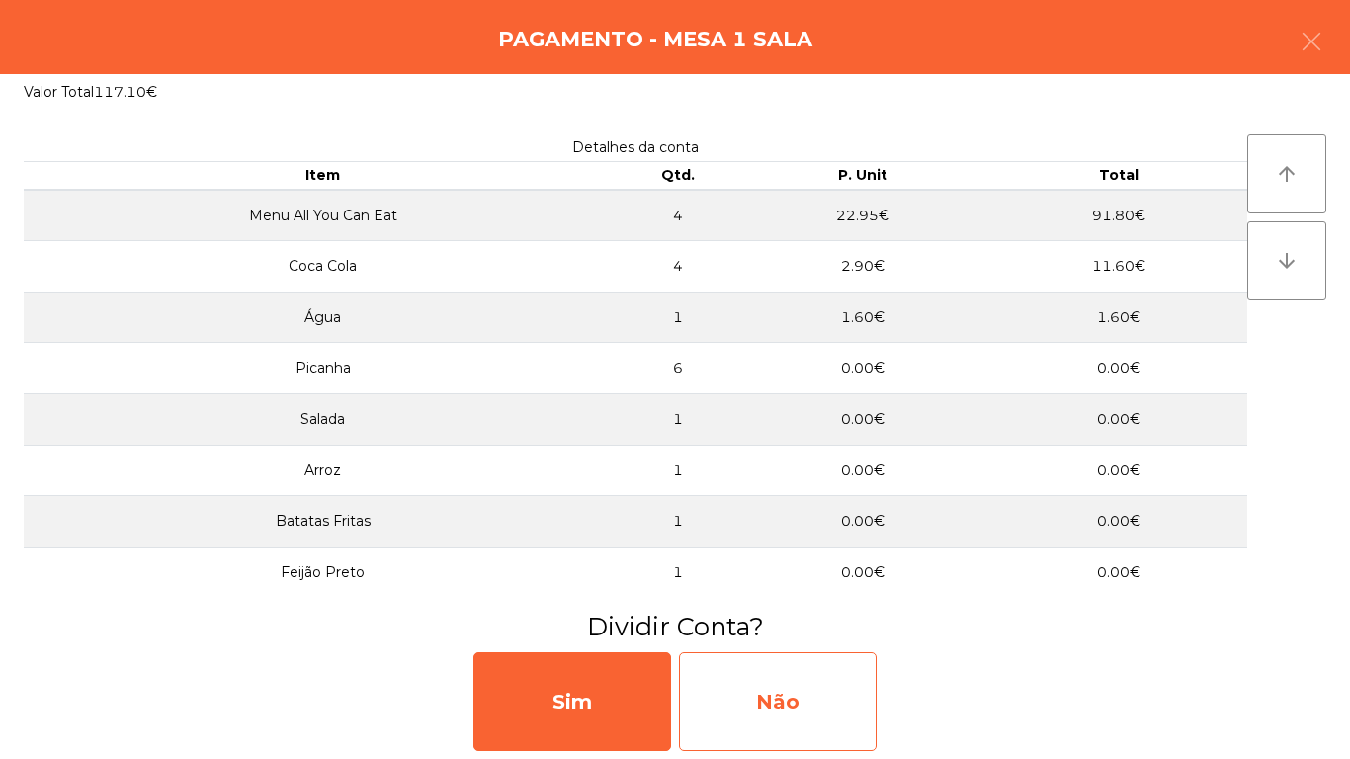
click at [755, 710] on div "Não" at bounding box center [778, 701] width 198 height 99
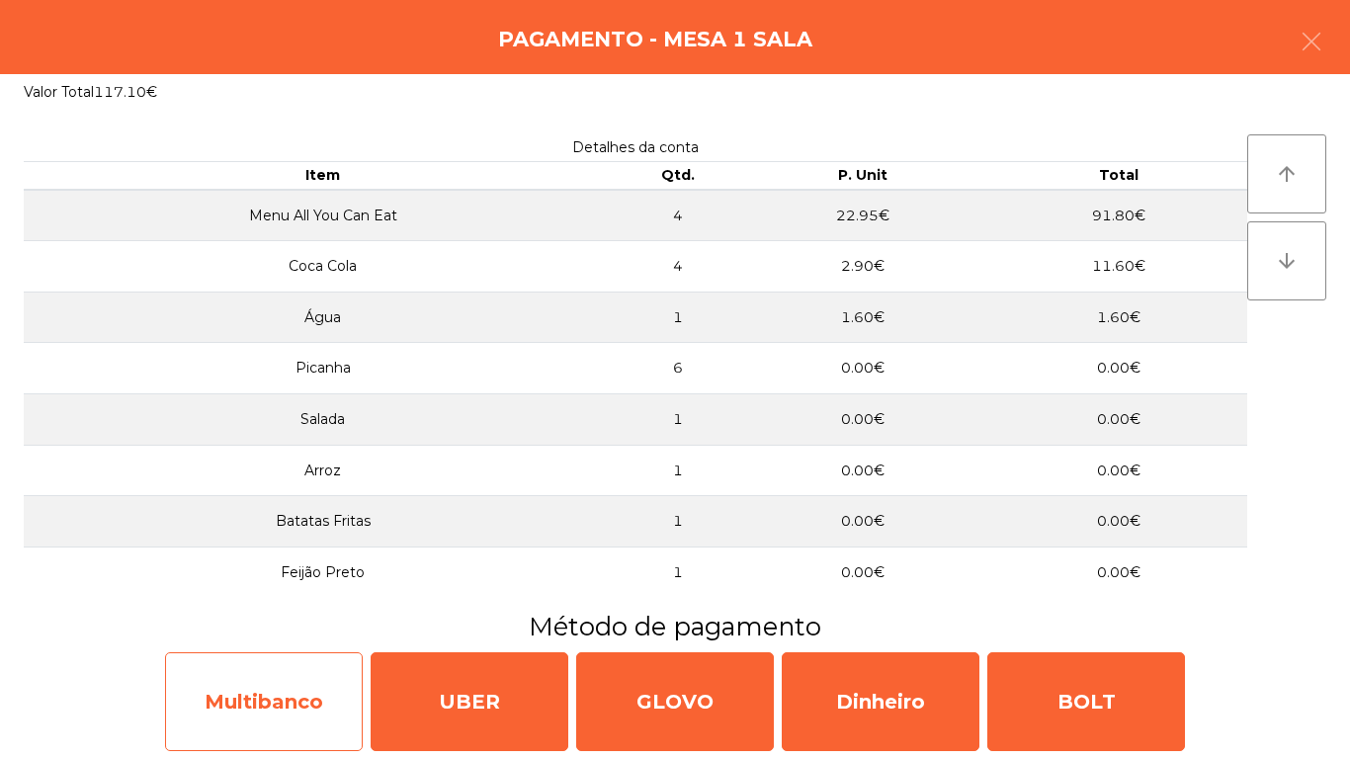
click at [299, 686] on div "Multibanco" at bounding box center [264, 701] width 198 height 99
select select "**"
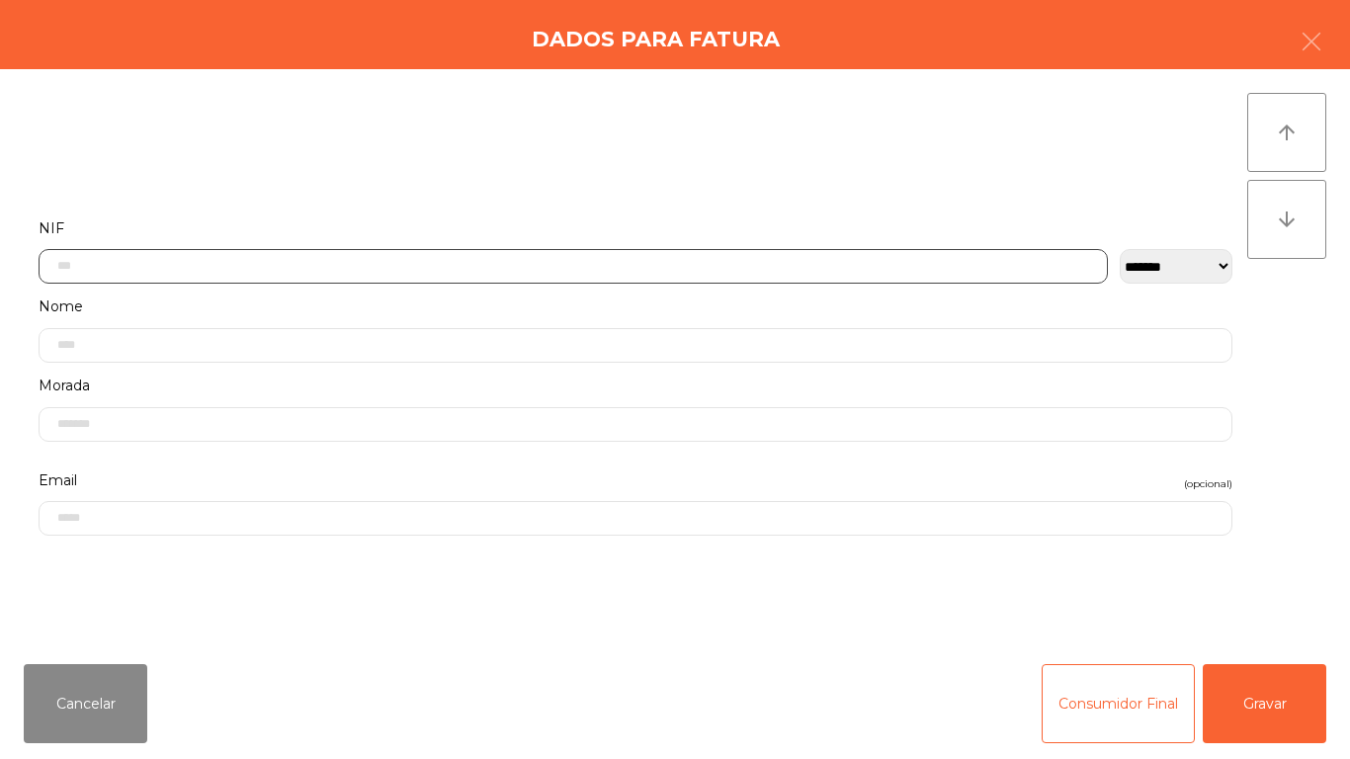
click at [139, 267] on input "text" at bounding box center [573, 266] width 1069 height 35
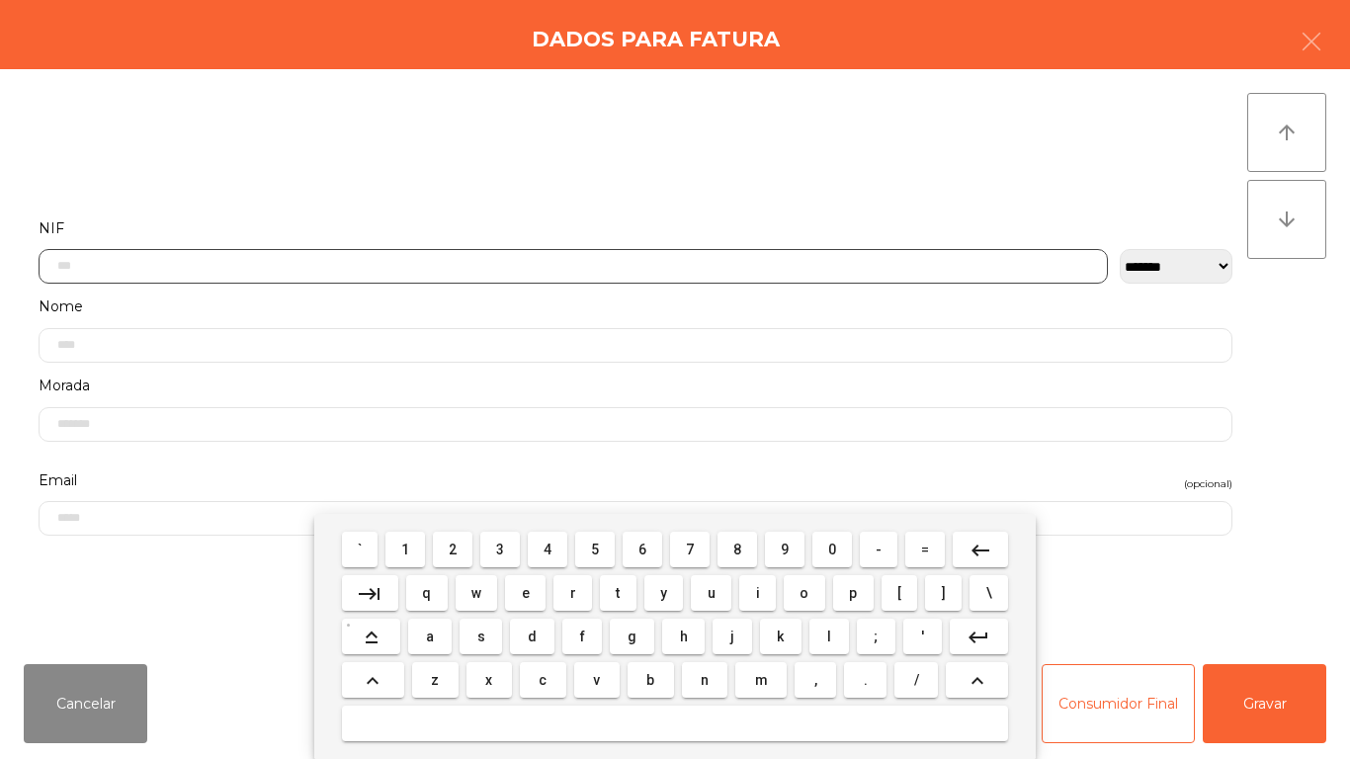
scroll to position [121, 0]
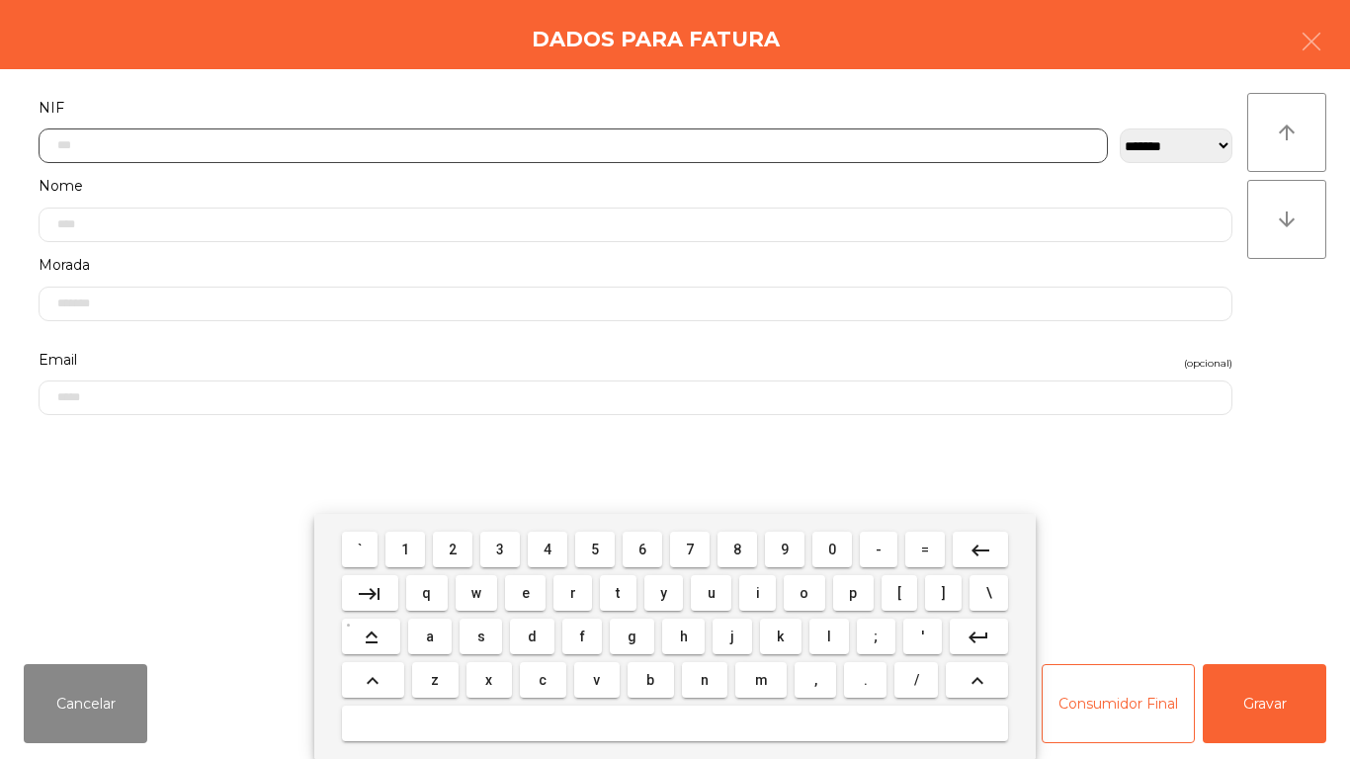
click at [419, 550] on button "1" at bounding box center [405, 550] width 40 height 36
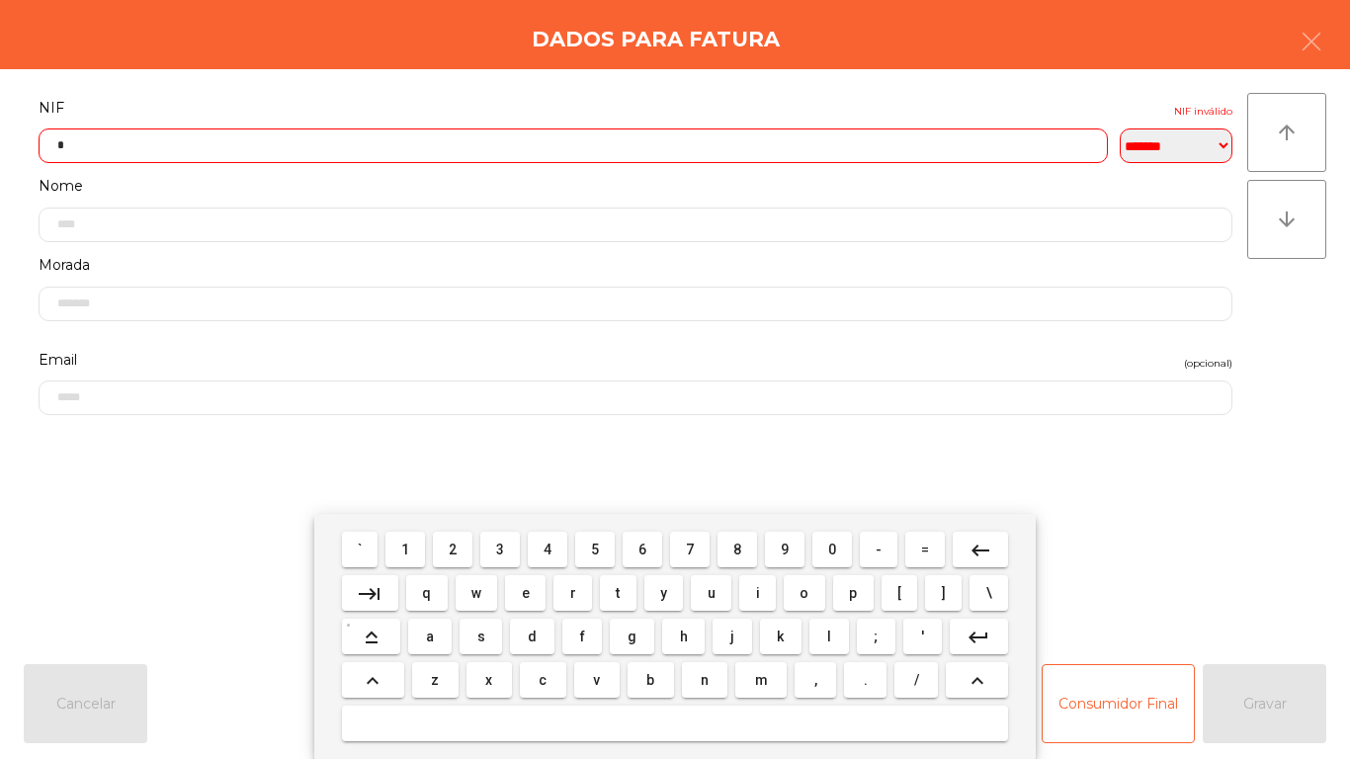
click at [406, 549] on span "1" at bounding box center [405, 550] width 8 height 16
click at [646, 542] on span "6" at bounding box center [643, 550] width 8 height 16
click at [595, 548] on span "5" at bounding box center [595, 550] width 8 height 16
click at [548, 549] on span "4" at bounding box center [548, 550] width 8 height 16
click at [454, 550] on span "2" at bounding box center [453, 550] width 8 height 16
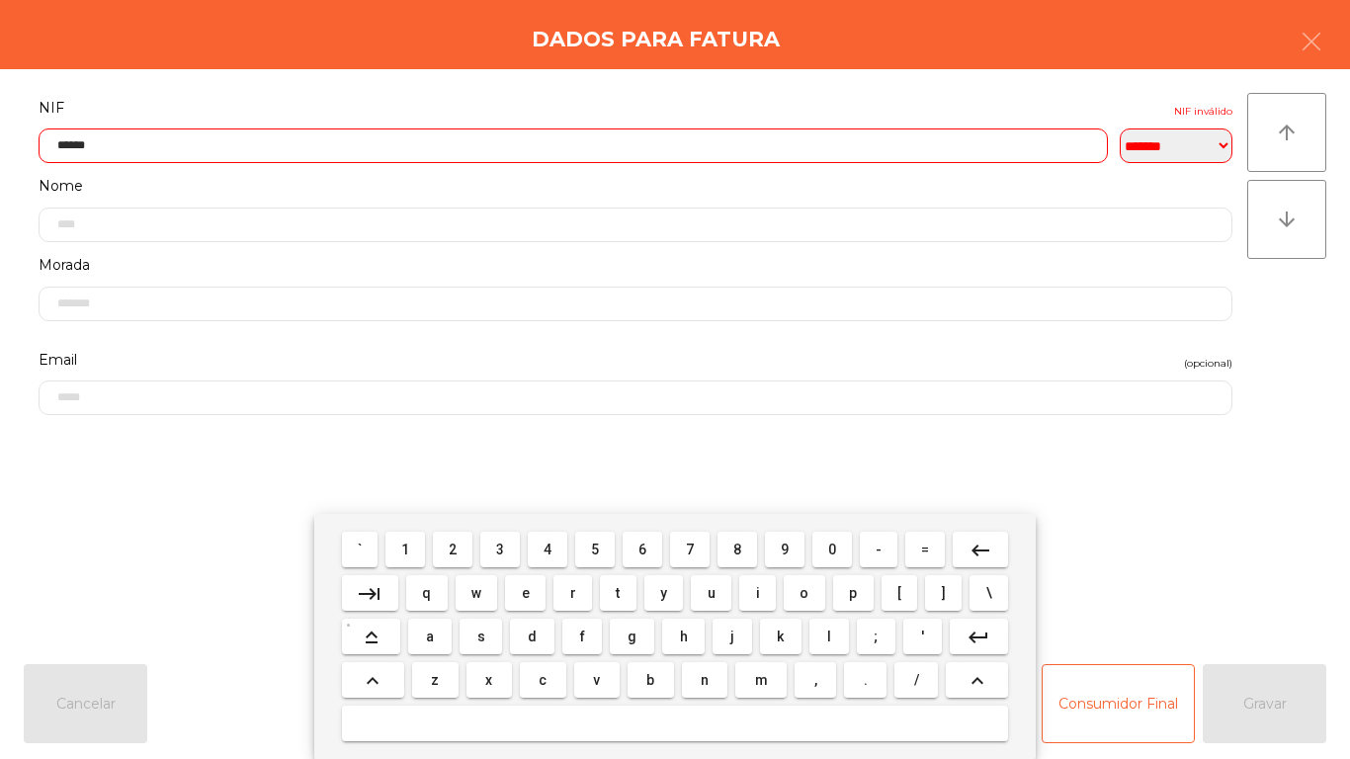
click at [516, 545] on button "3" at bounding box center [500, 550] width 40 height 36
click at [827, 529] on mat-keyboard-key "0" at bounding box center [832, 549] width 47 height 43
click at [642, 549] on span "6" at bounding box center [643, 550] width 8 height 16
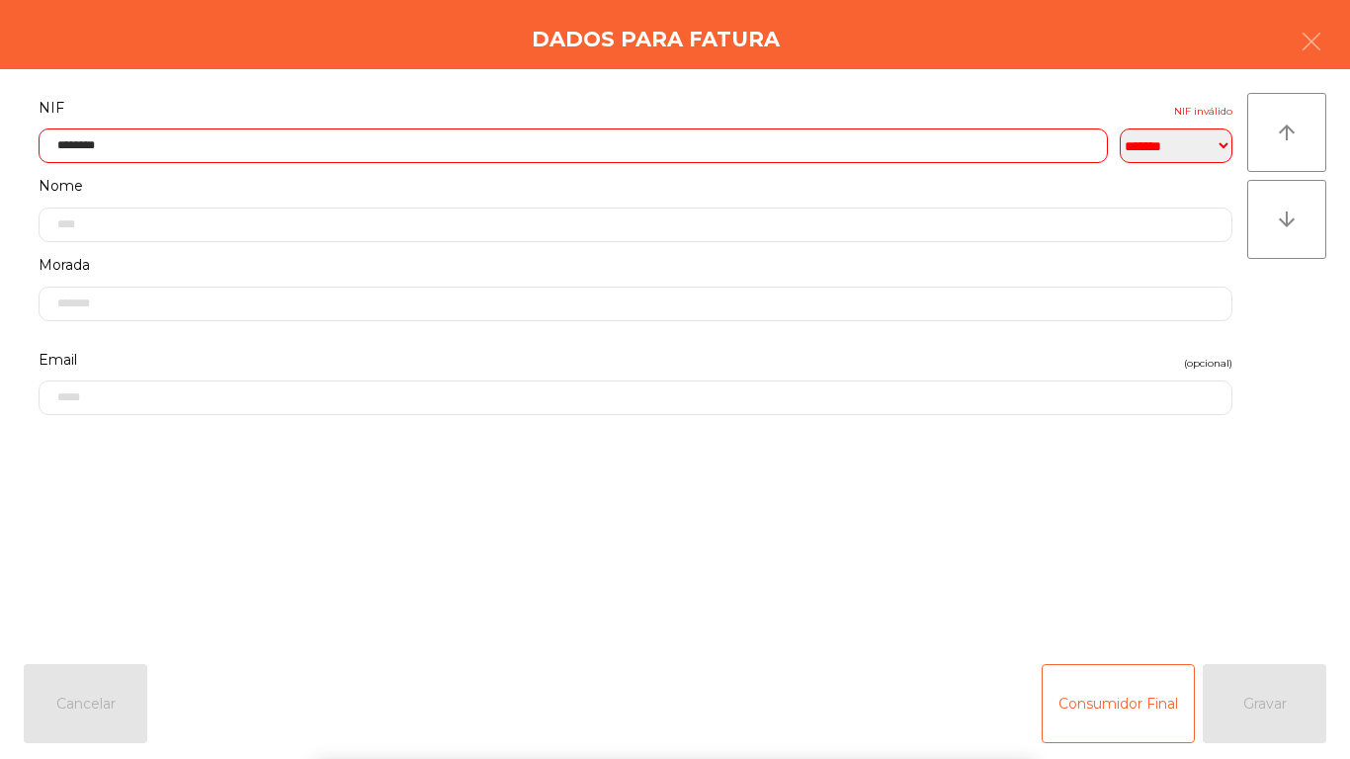
click at [227, 575] on div "` 1 2 3 4 5 6 7 8 9 0 - = keyboard_backspace keyboard_tab q w e r t y u i o p […" at bounding box center [675, 636] width 1350 height 245
click at [188, 152] on input "********" at bounding box center [573, 145] width 1069 height 35
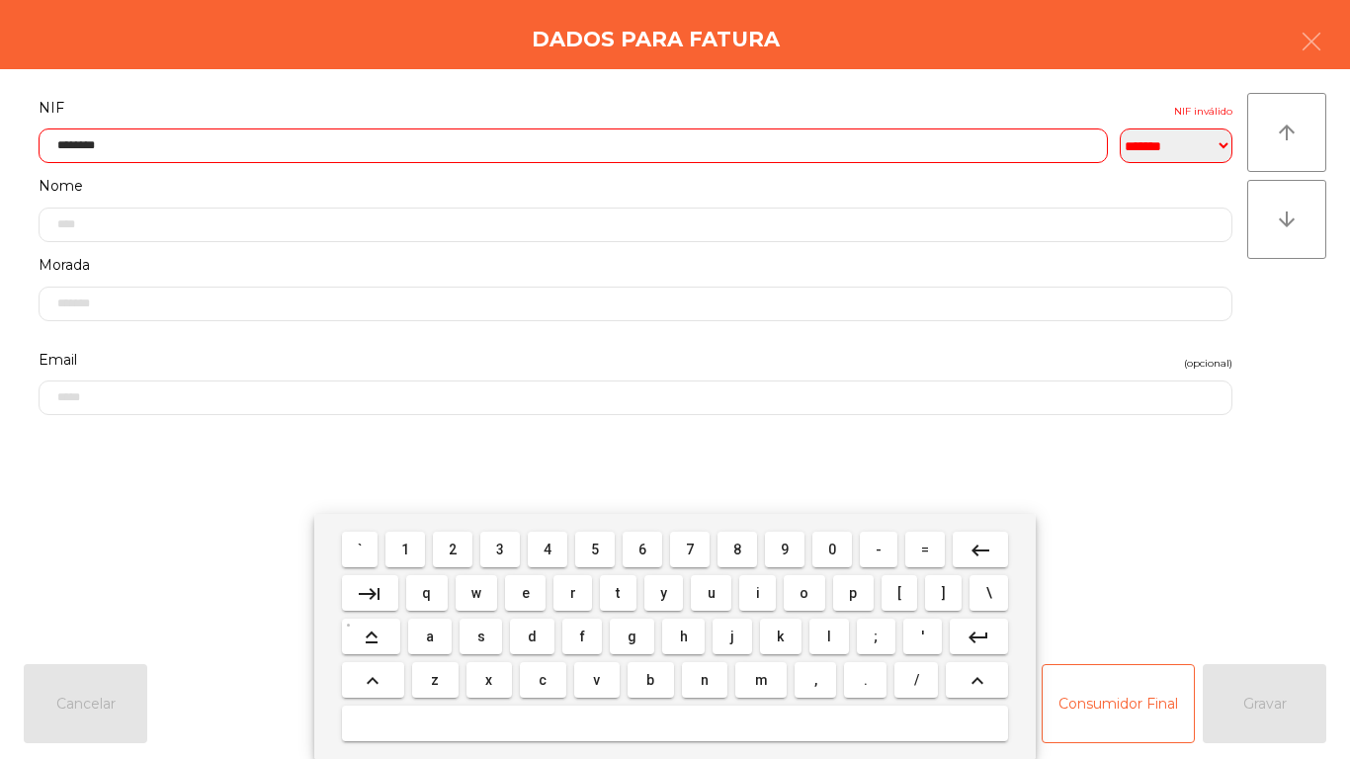
click at [960, 542] on button "keyboard_backspace" at bounding box center [980, 550] width 55 height 36
click at [832, 547] on span "0" at bounding box center [832, 550] width 8 height 16
click at [643, 551] on span "6" at bounding box center [643, 550] width 8 height 16
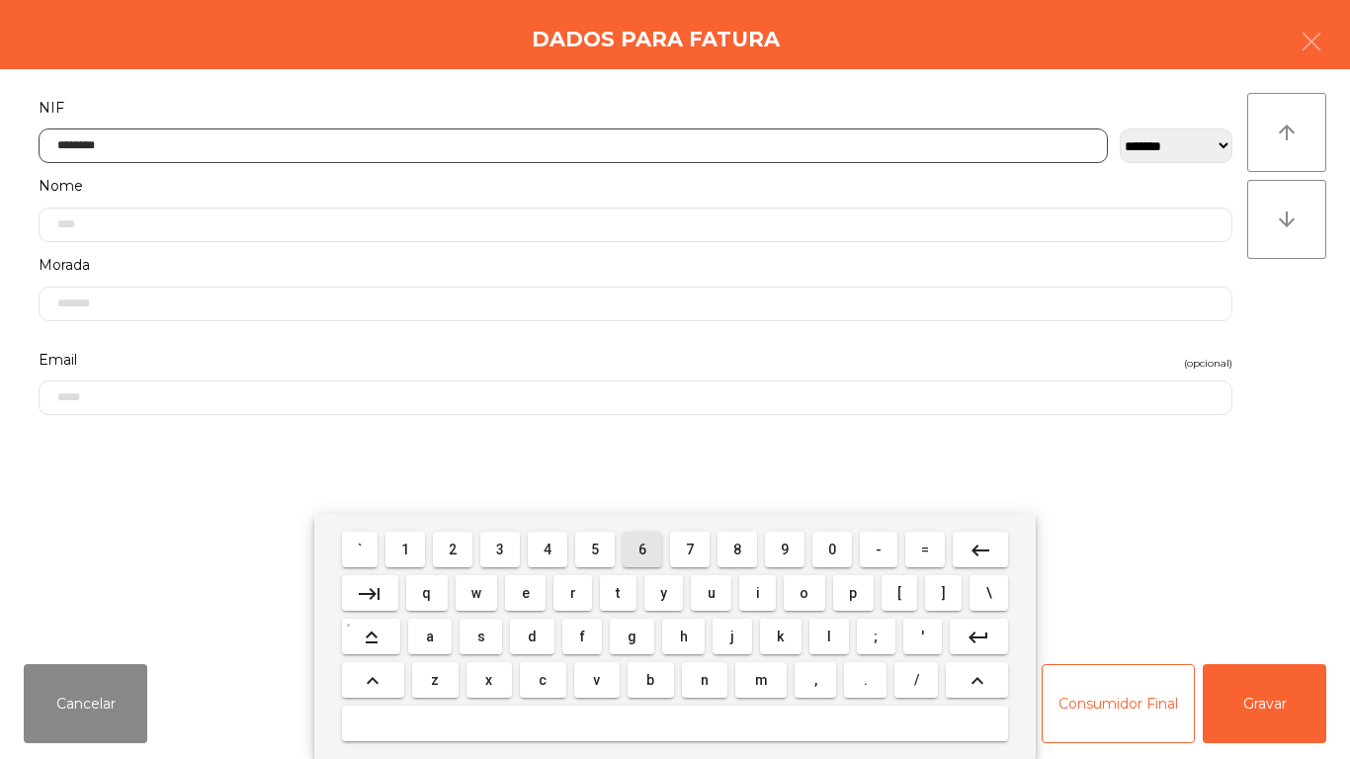
type input "*********"
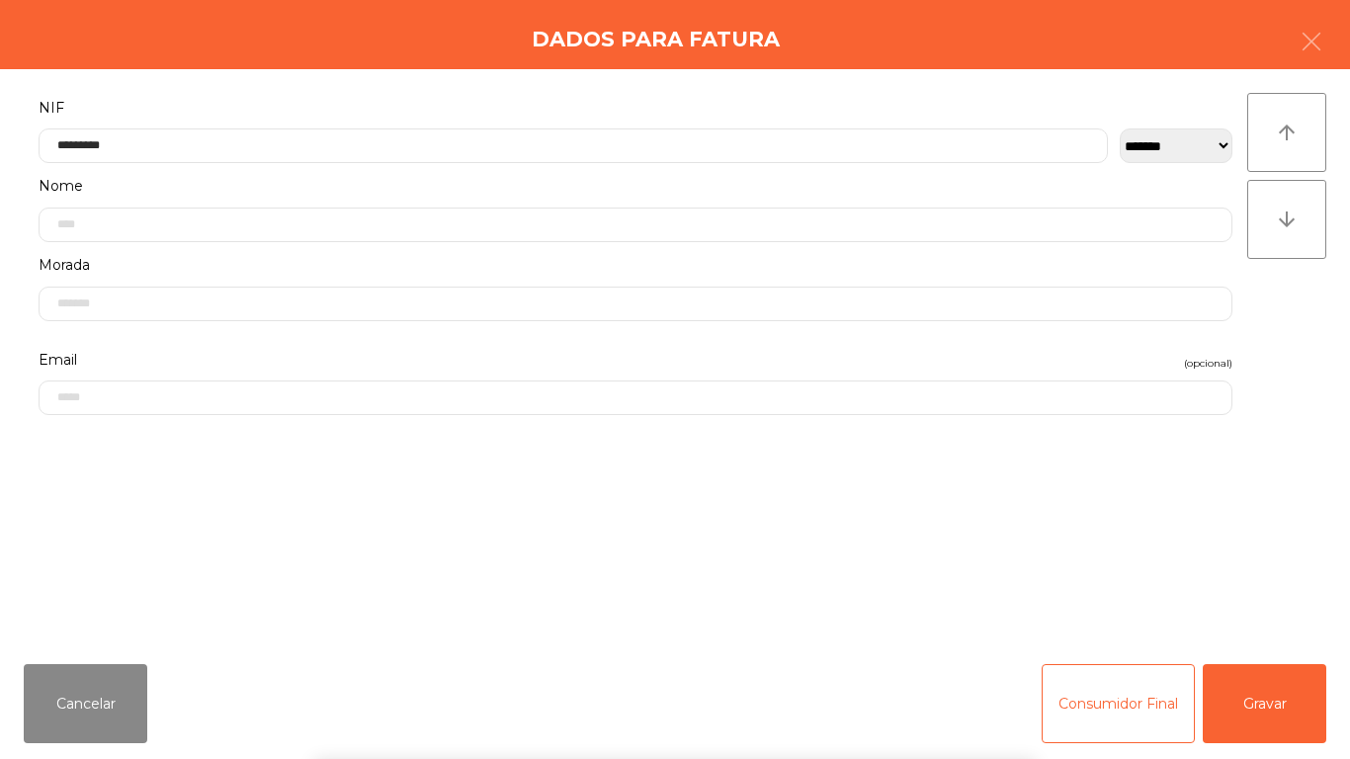
click at [204, 538] on div "` 1 2 3 4 5 6 7 8 9 0 - = keyboard_backspace keyboard_tab q w e r t y u i o p […" at bounding box center [675, 636] width 1350 height 245
click at [1230, 695] on button "Gravar" at bounding box center [1265, 703] width 124 height 79
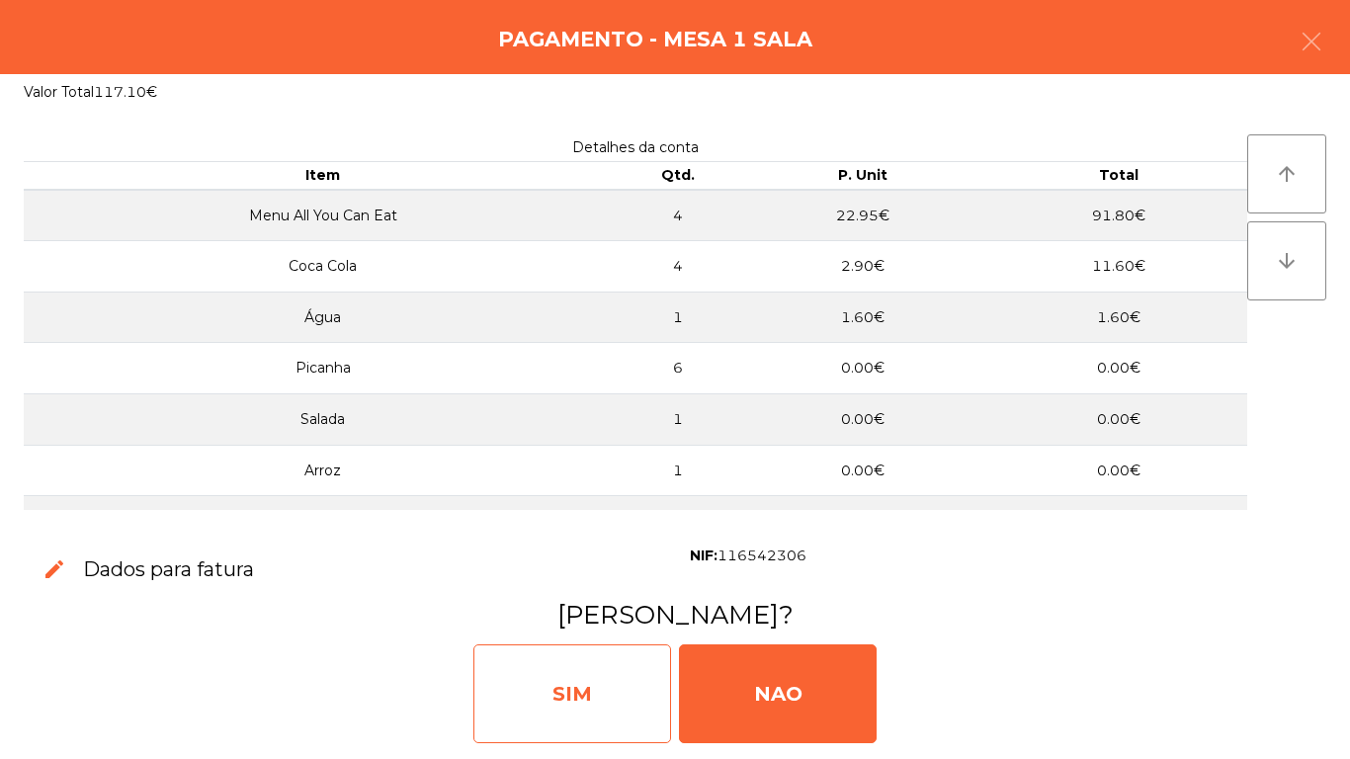
click at [596, 683] on div "SIM" at bounding box center [572, 693] width 198 height 99
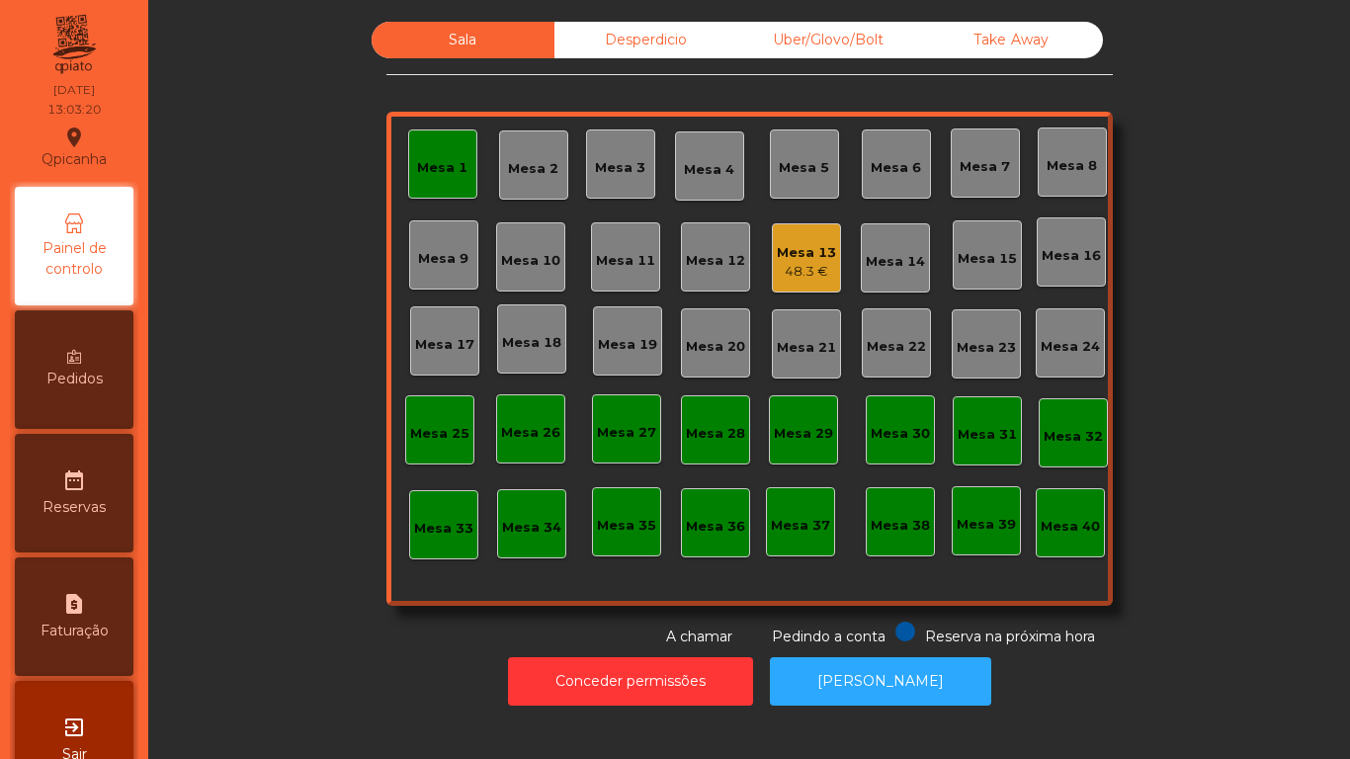
click at [458, 156] on div "Mesa 1" at bounding box center [442, 164] width 50 height 28
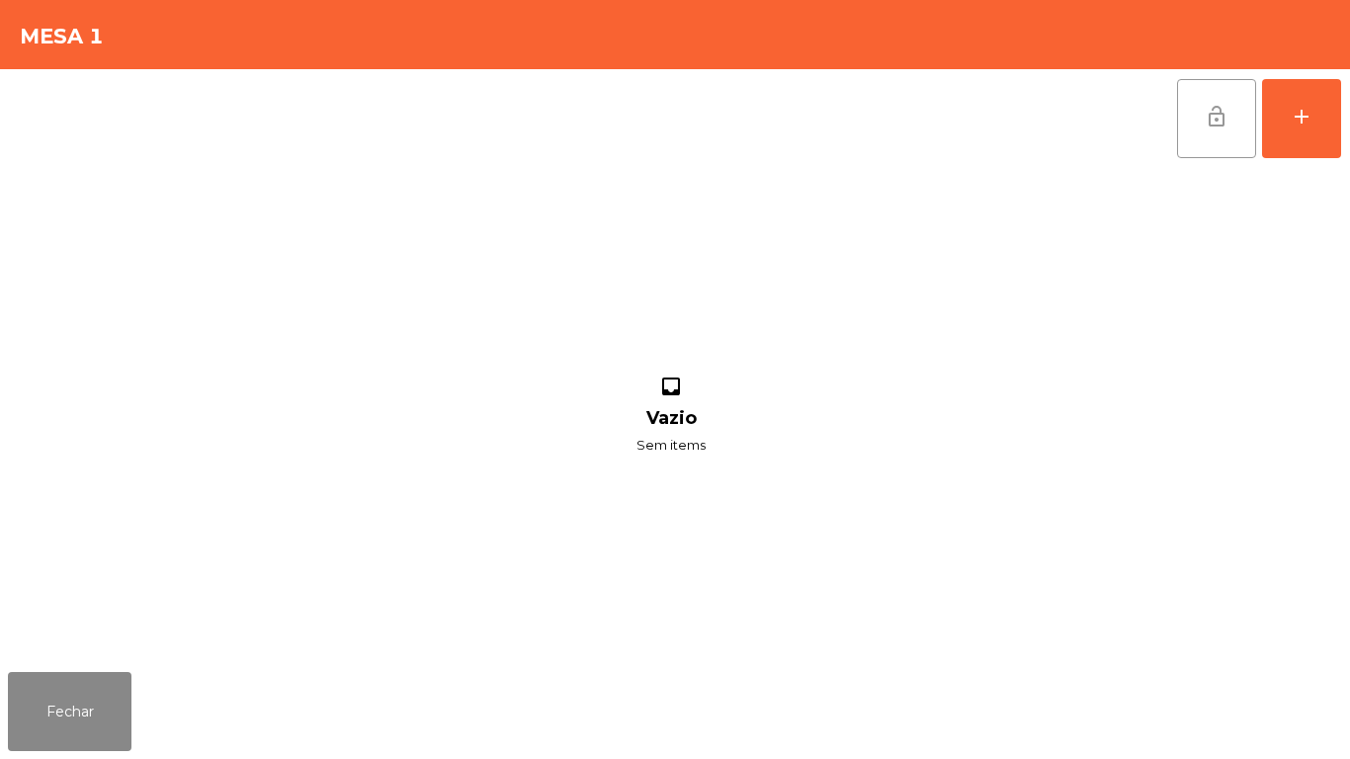
click at [1183, 133] on button "lock_open" at bounding box center [1216, 118] width 79 height 79
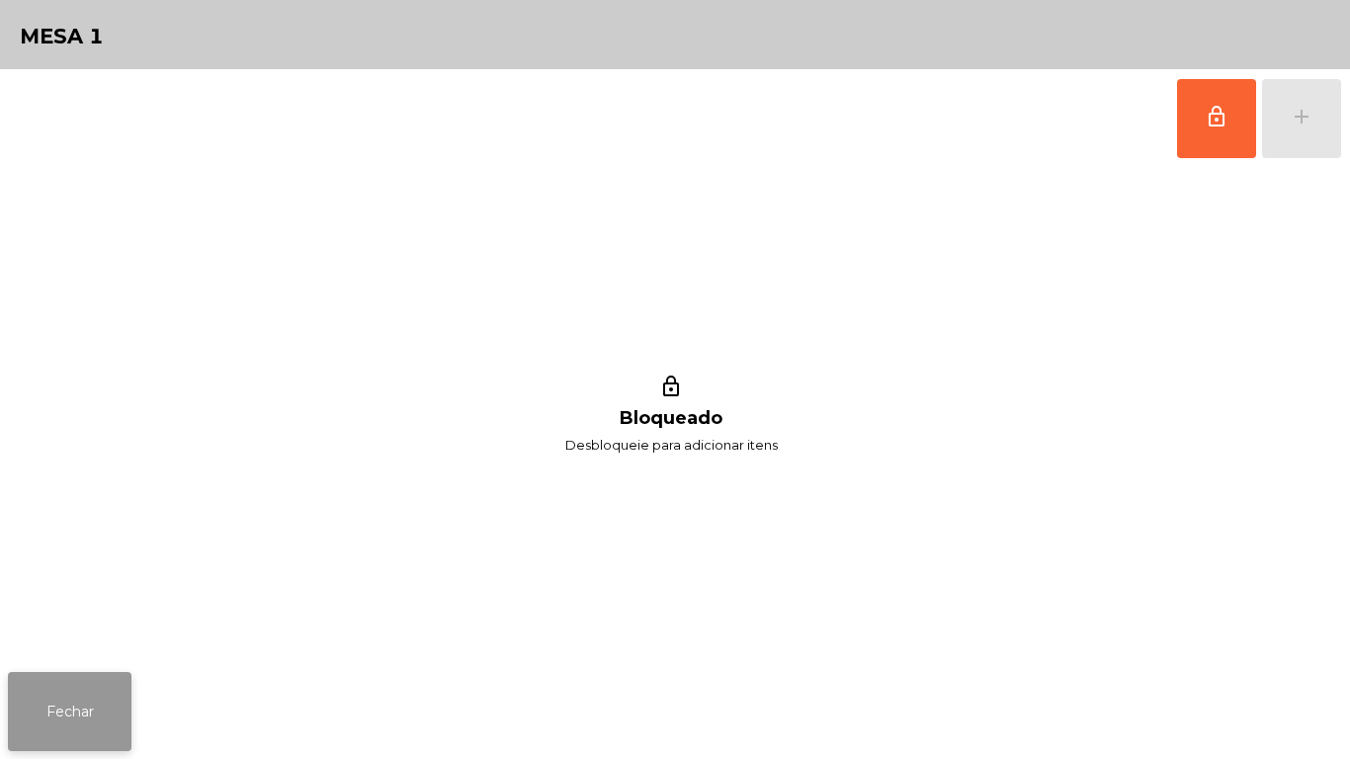
click at [113, 695] on button "Fechar" at bounding box center [70, 711] width 124 height 79
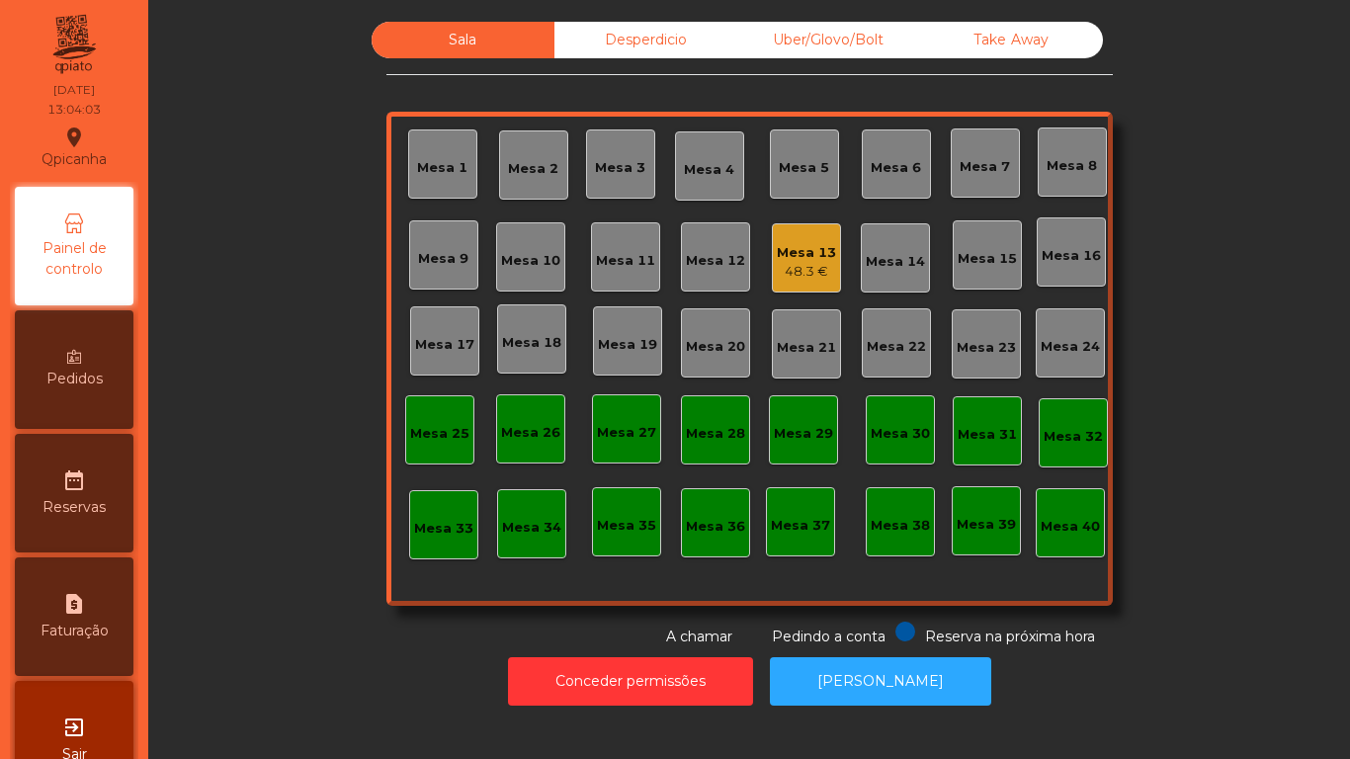
click at [811, 243] on div "Mesa 13" at bounding box center [806, 253] width 59 height 20
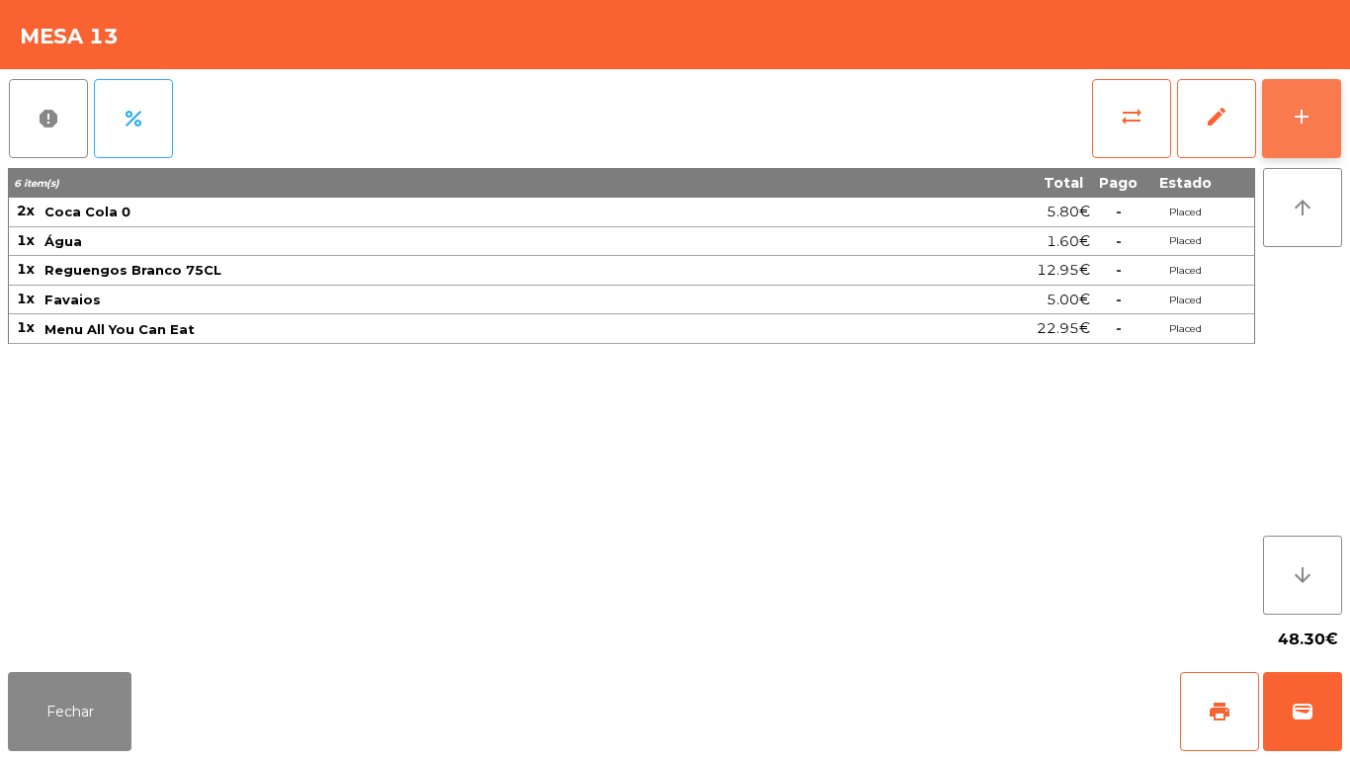
click at [1274, 85] on button "add" at bounding box center [1301, 118] width 79 height 79
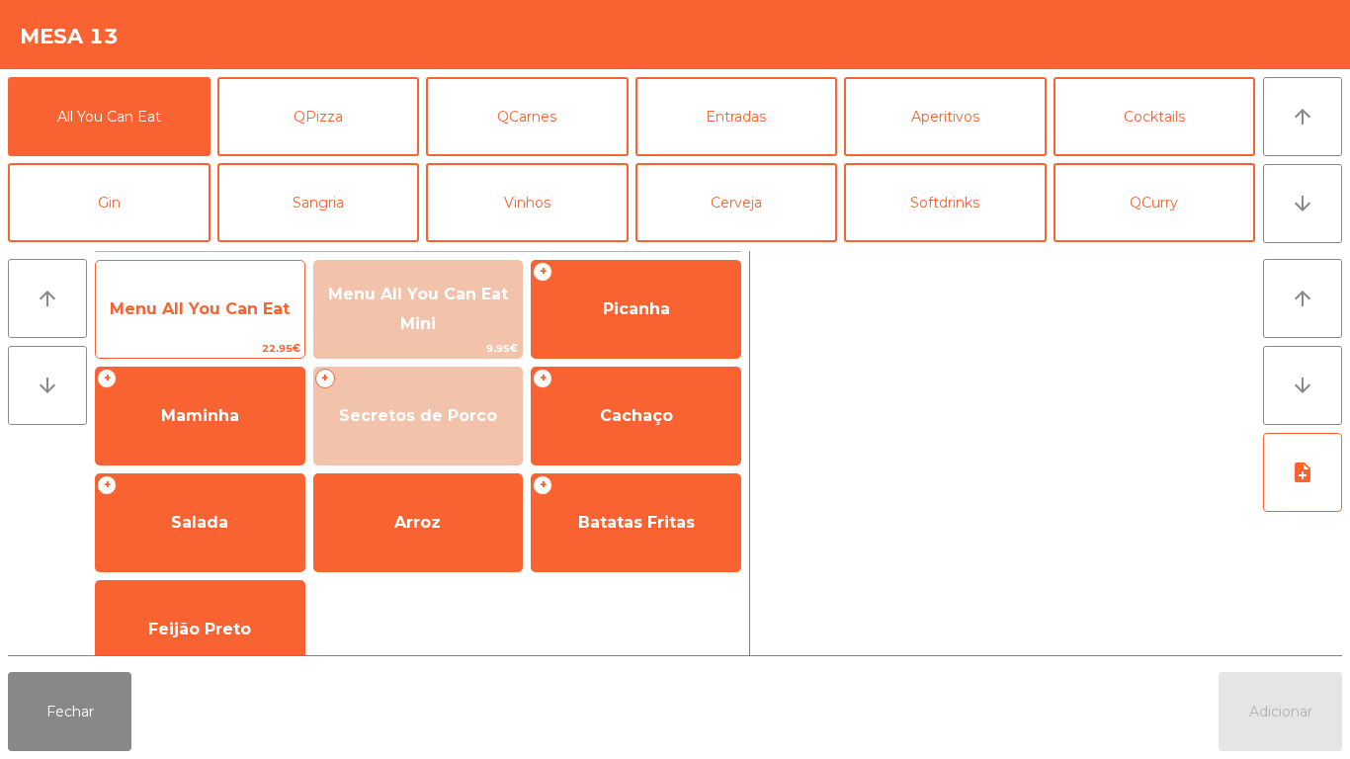
click at [241, 331] on span "Menu All You Can Eat" at bounding box center [200, 309] width 209 height 53
click at [252, 347] on span "22.95€" at bounding box center [200, 348] width 209 height 19
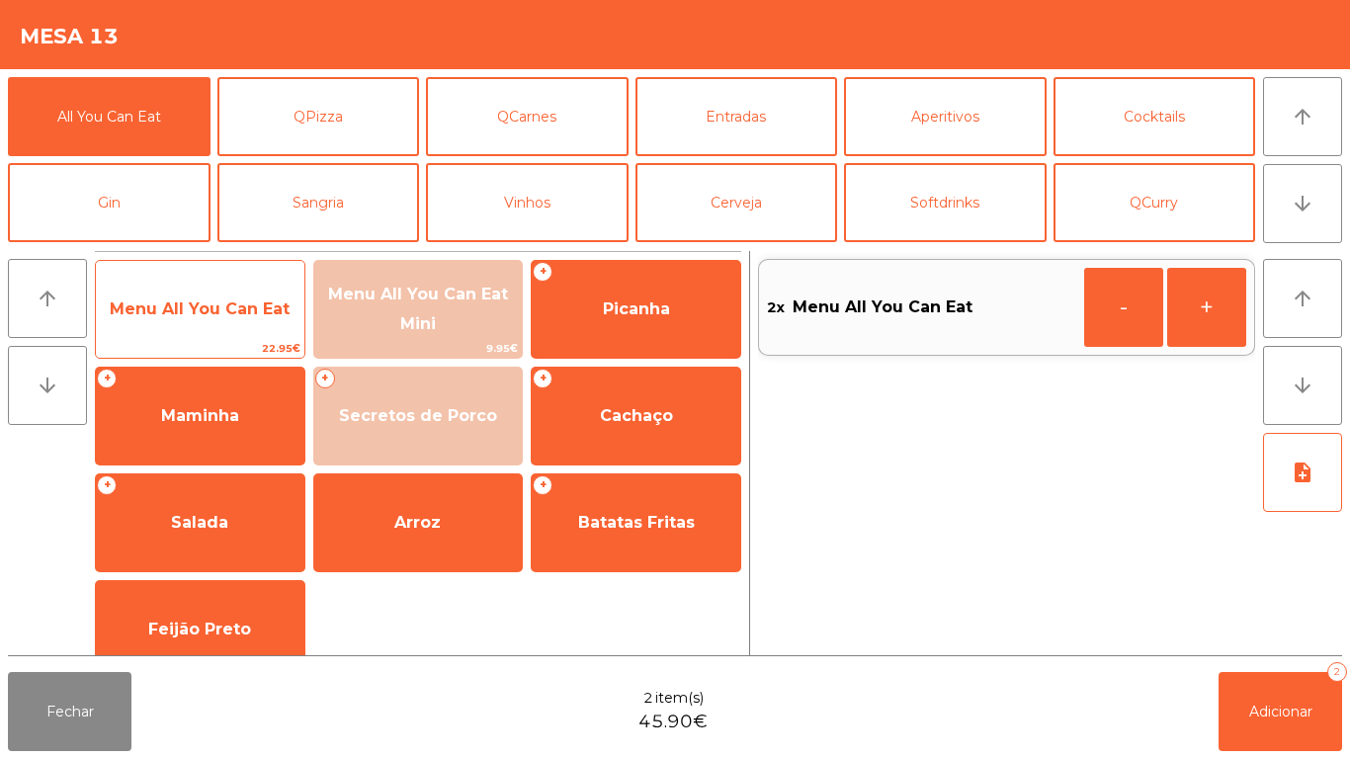
click at [245, 356] on span "22.95€" at bounding box center [200, 348] width 209 height 19
click at [248, 328] on span "Menu All You Can Eat" at bounding box center [200, 309] width 209 height 53
click at [239, 345] on span "22.95€" at bounding box center [200, 348] width 209 height 19
click at [242, 329] on span "Menu All You Can Eat" at bounding box center [200, 309] width 209 height 53
click at [251, 317] on span "Menu All You Can Eat" at bounding box center [200, 308] width 180 height 19
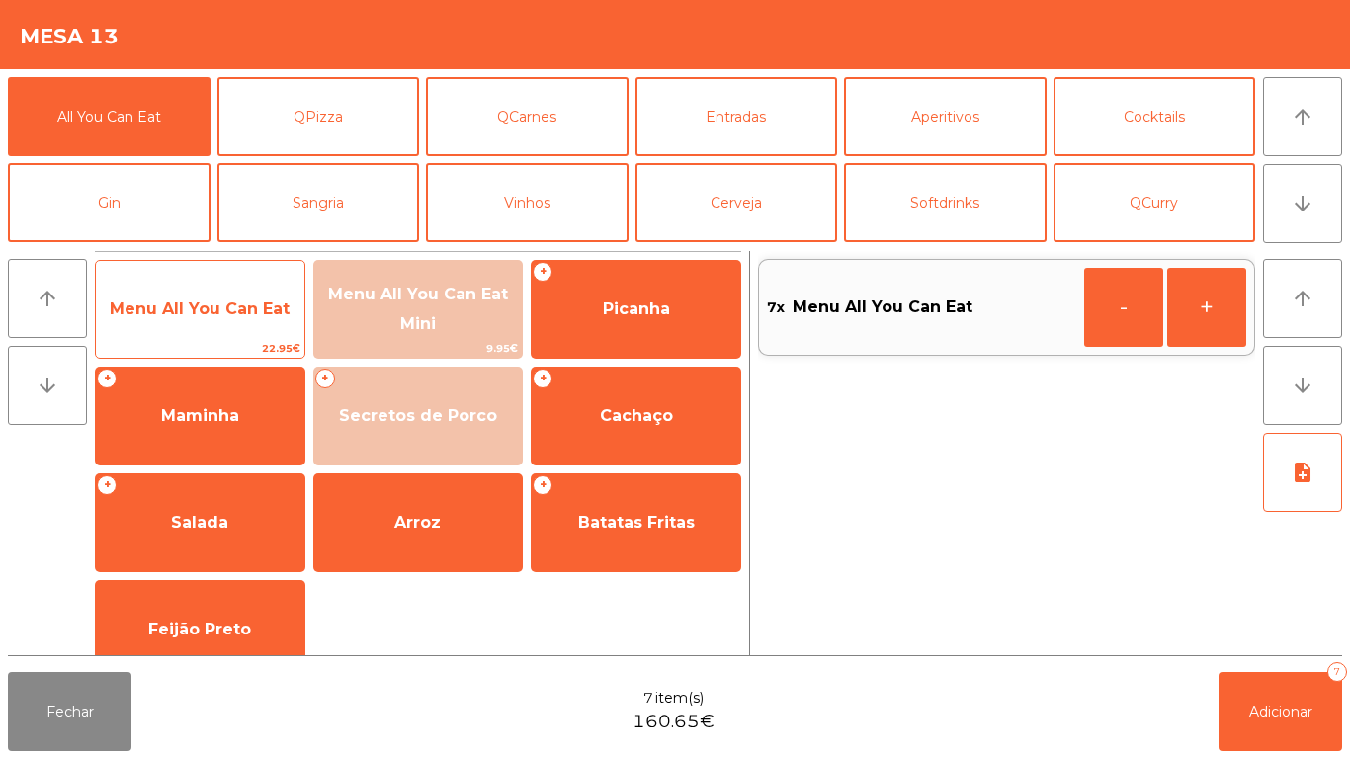
click at [255, 330] on span "Menu All You Can Eat" at bounding box center [200, 309] width 209 height 53
click at [251, 325] on span "Menu All You Can Eat" at bounding box center [200, 309] width 209 height 53
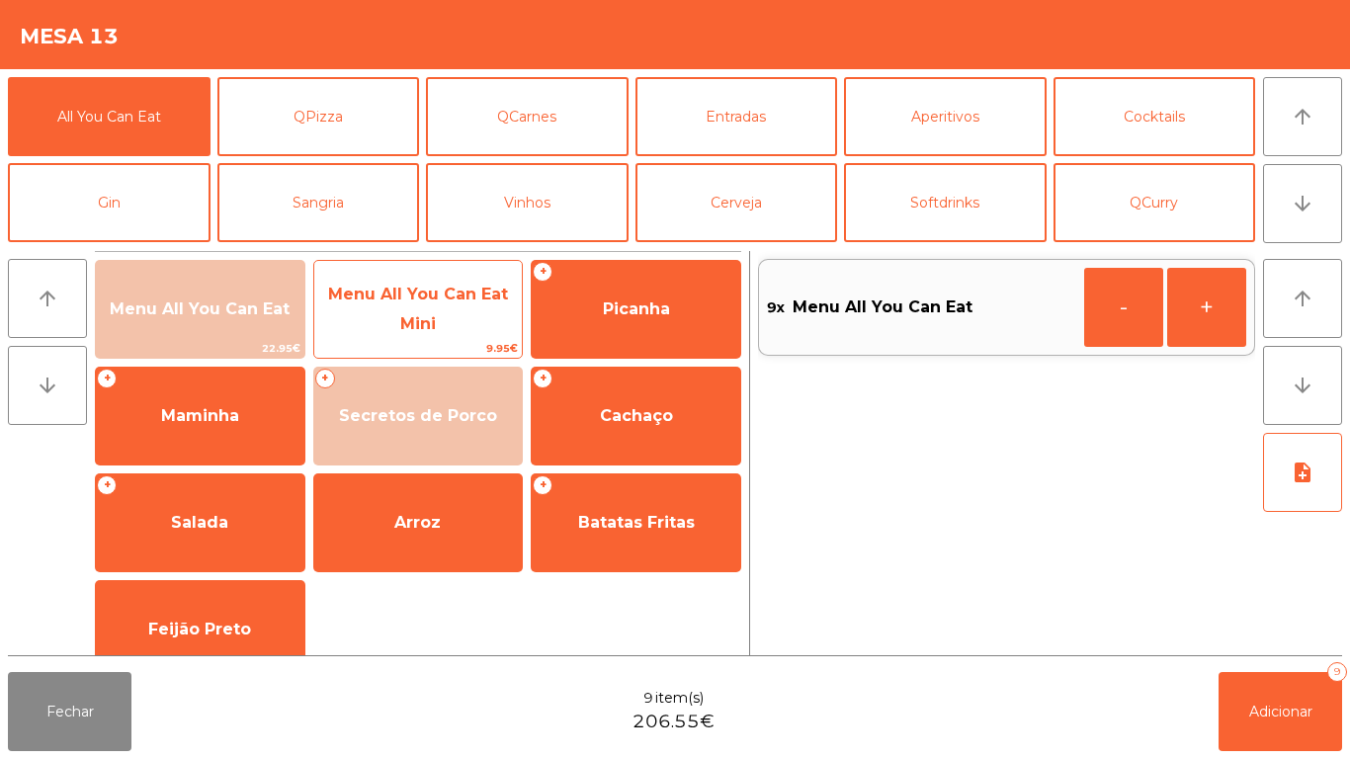
click at [438, 330] on span "Menu All You Can Eat Mini" at bounding box center [418, 310] width 209 height 84
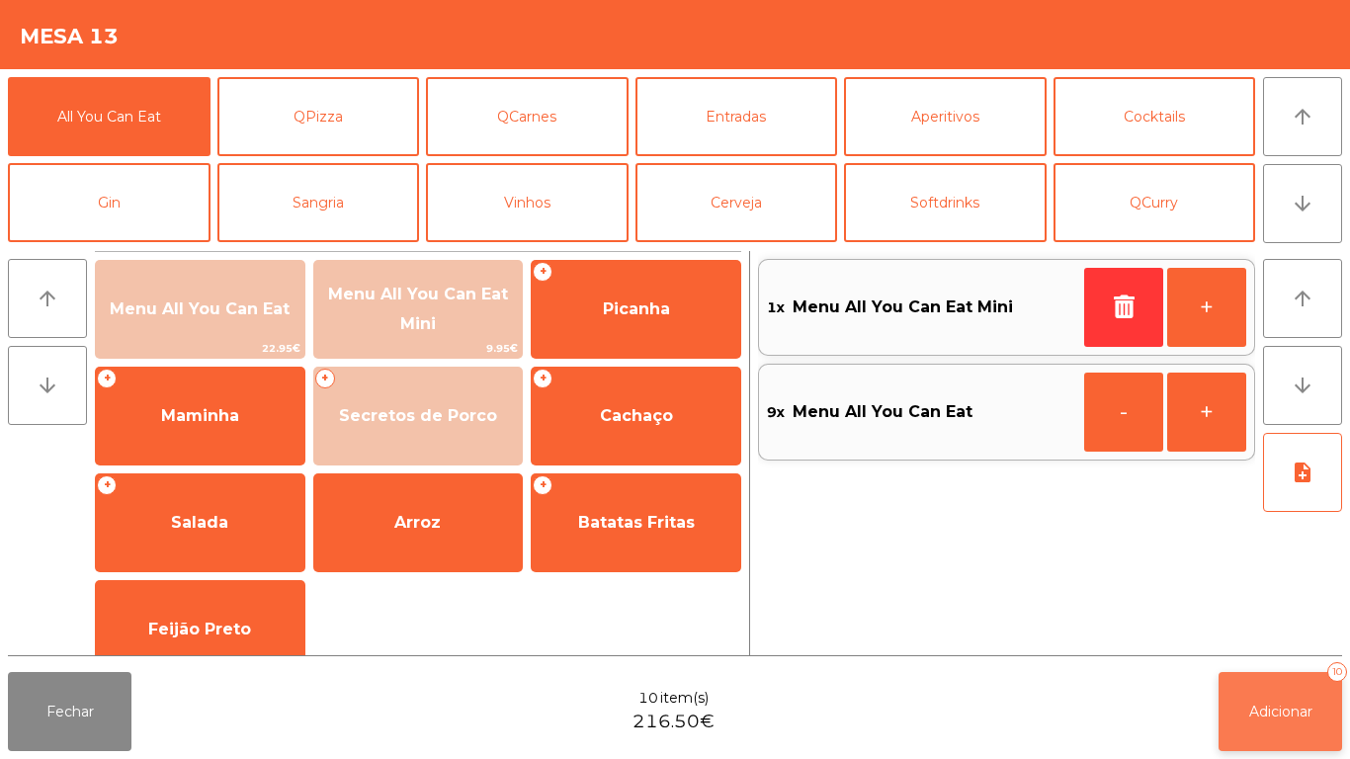
click at [1297, 710] on span "Adicionar" at bounding box center [1280, 712] width 63 height 18
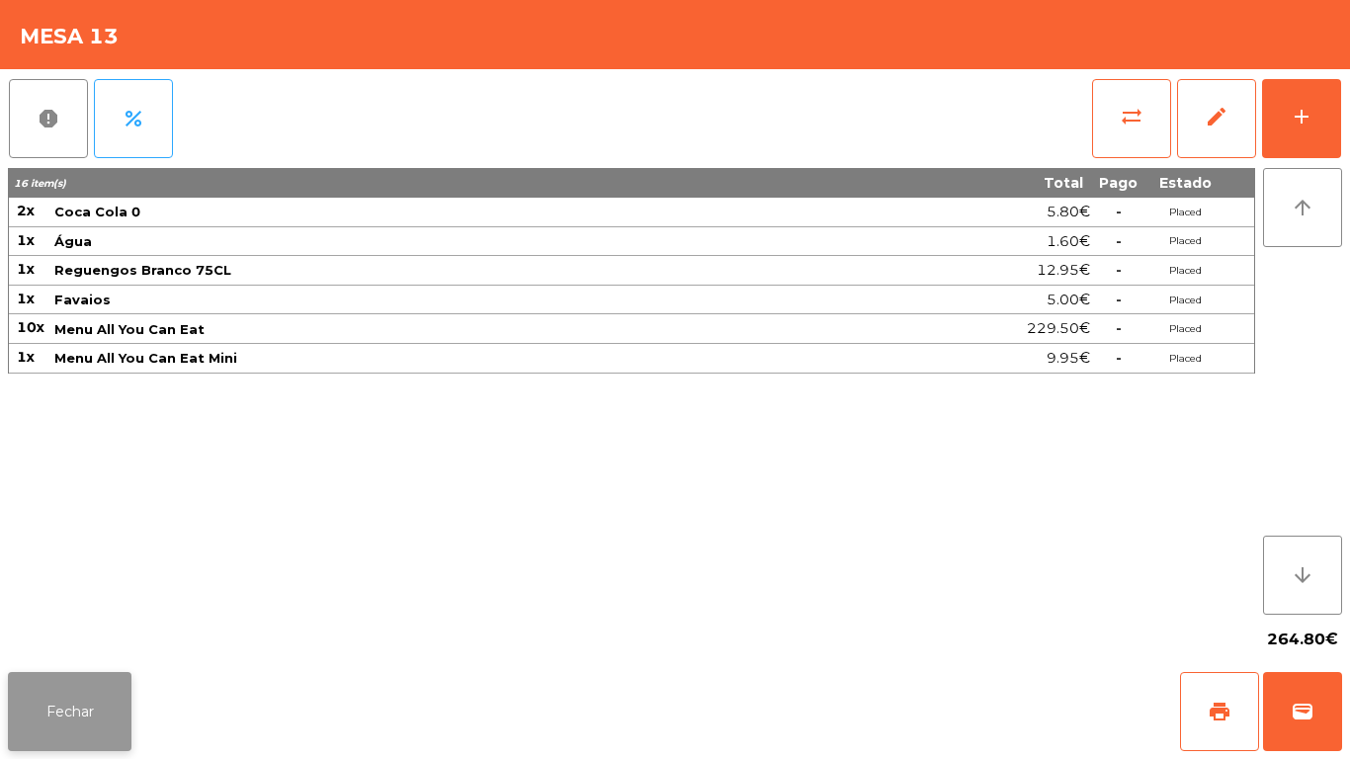
click at [103, 691] on button "Fechar" at bounding box center [70, 711] width 124 height 79
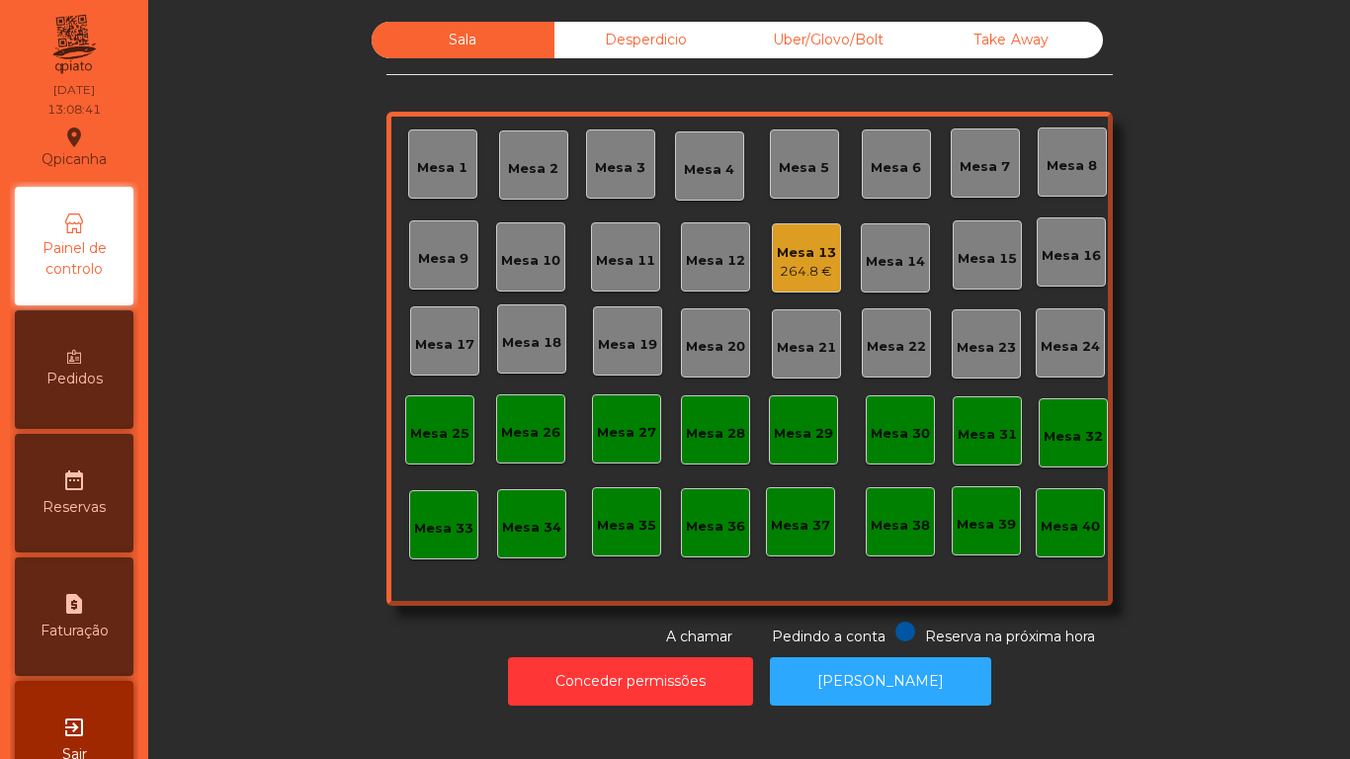
click at [538, 186] on div "Mesa 2" at bounding box center [533, 164] width 69 height 69
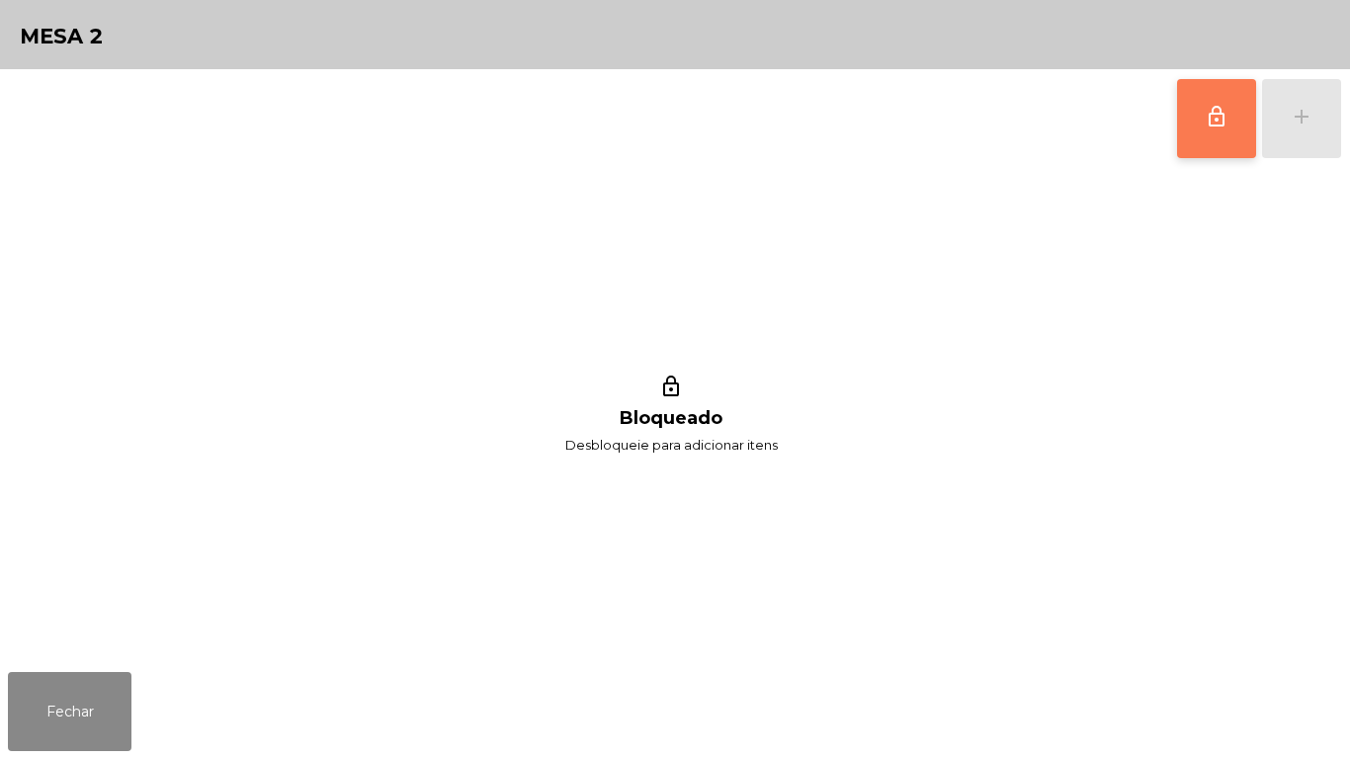
click at [1184, 117] on button "lock_outline" at bounding box center [1216, 118] width 79 height 79
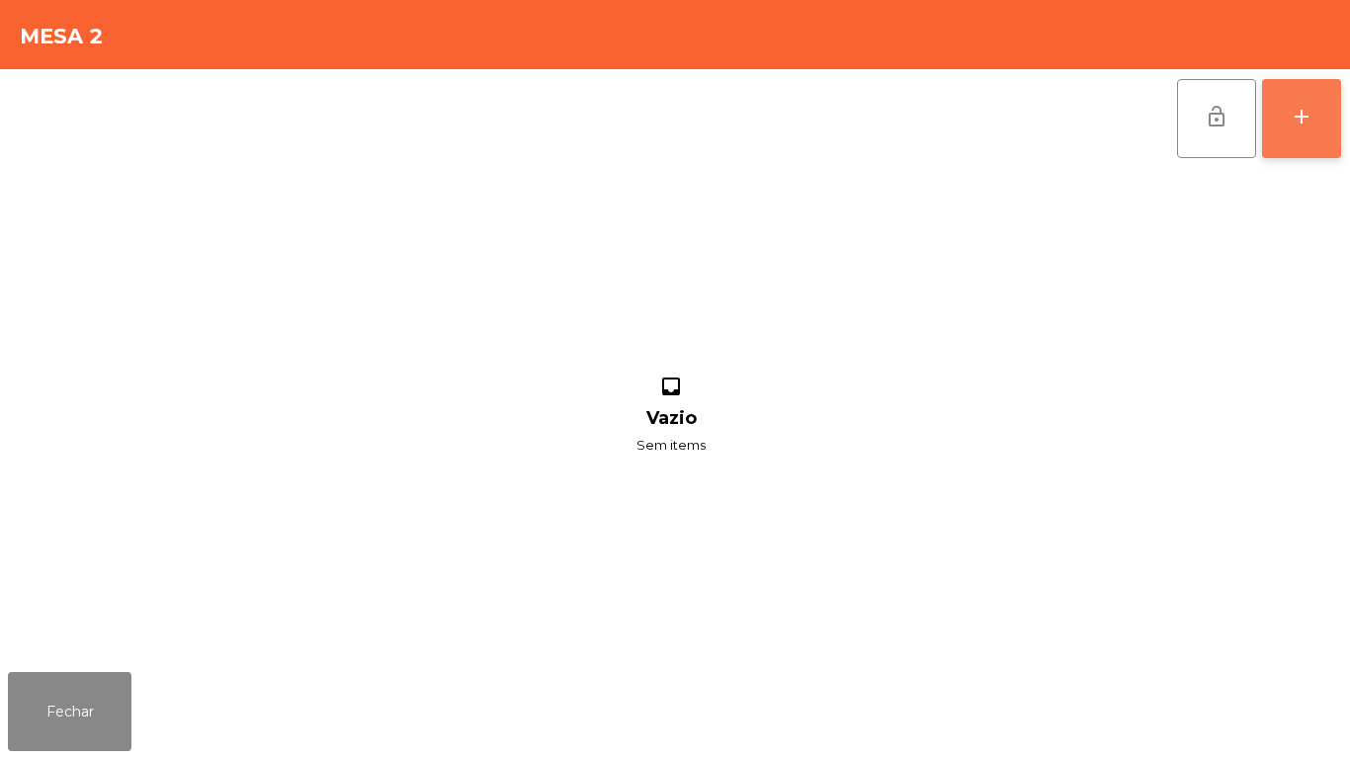
click at [1285, 117] on button "add" at bounding box center [1301, 118] width 79 height 79
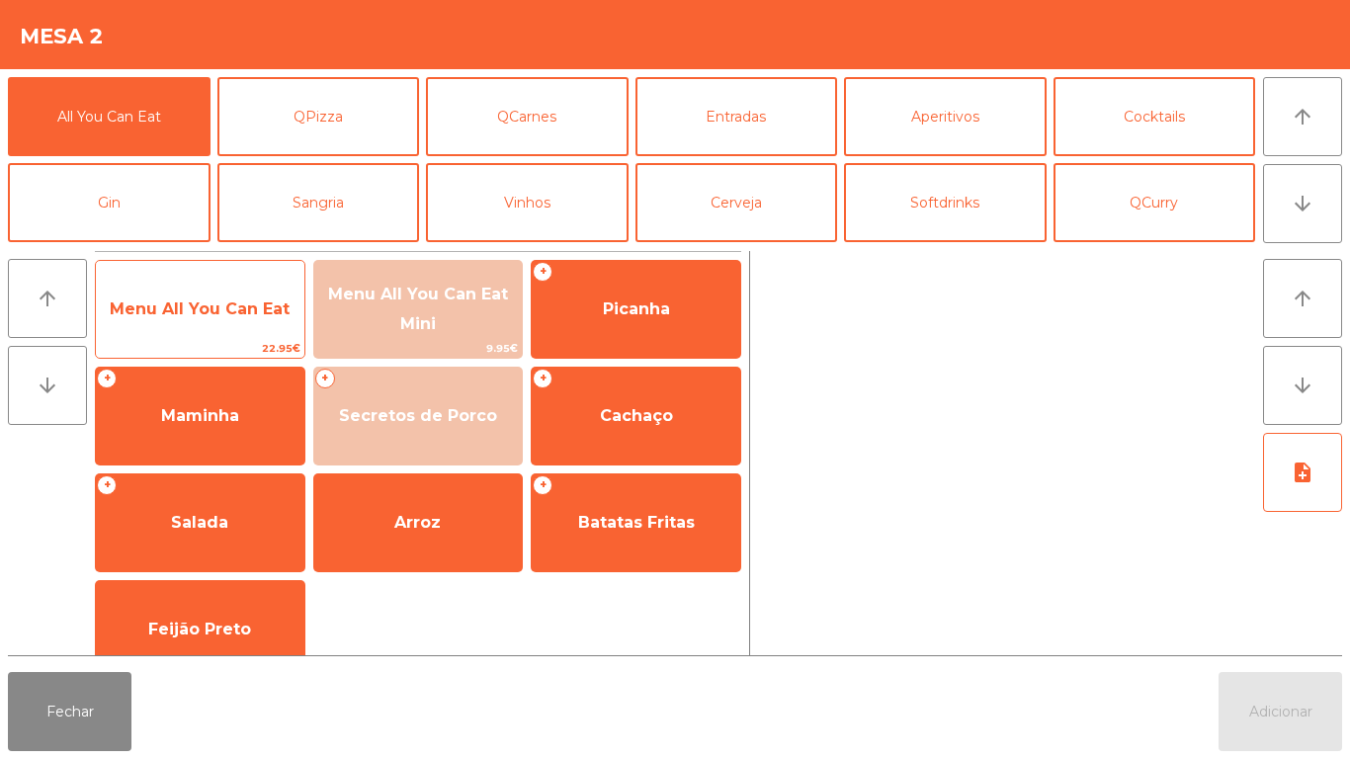
click at [250, 321] on span "Menu All You Can Eat" at bounding box center [200, 309] width 209 height 53
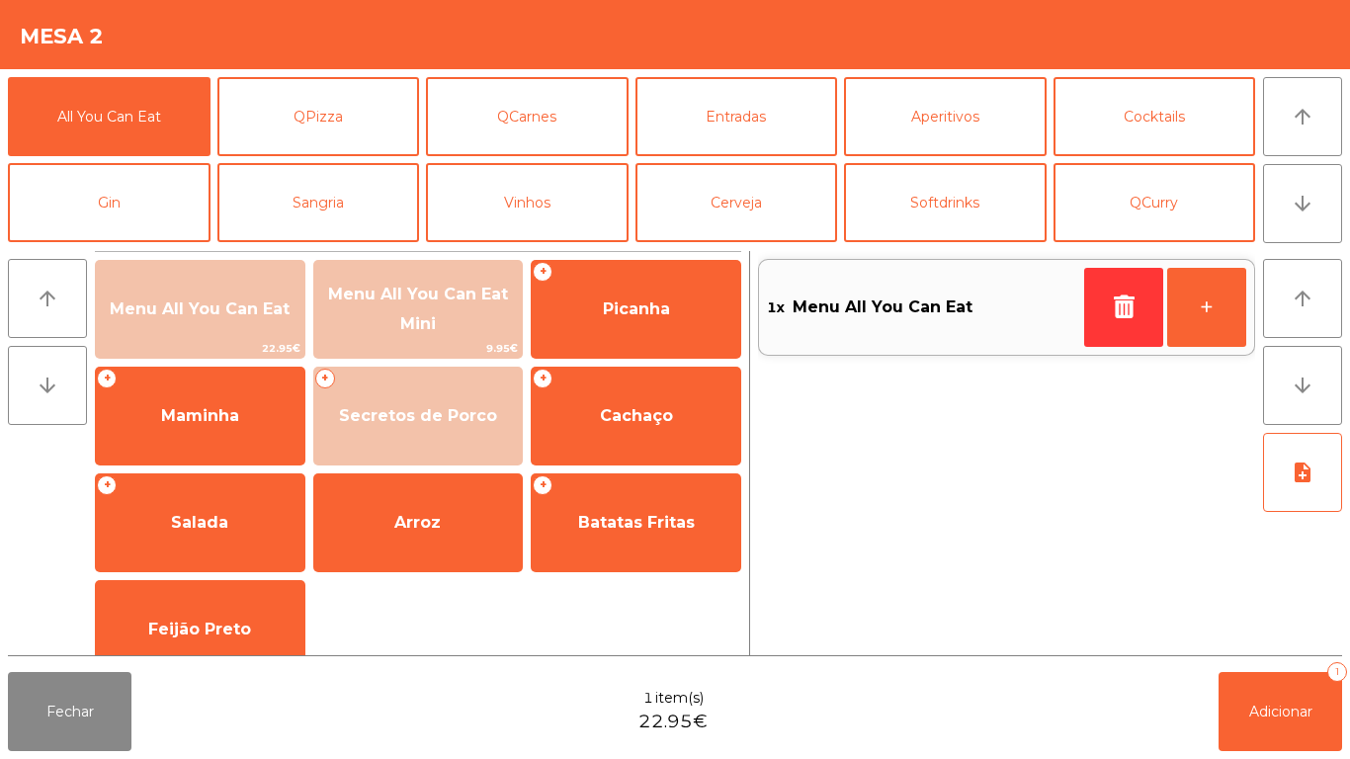
click at [1274, 758] on div "Fechar 1 item(s) 22.95€ Adicionar 1" at bounding box center [675, 711] width 1350 height 95
click at [1272, 673] on button "Adicionar 1" at bounding box center [1281, 711] width 124 height 79
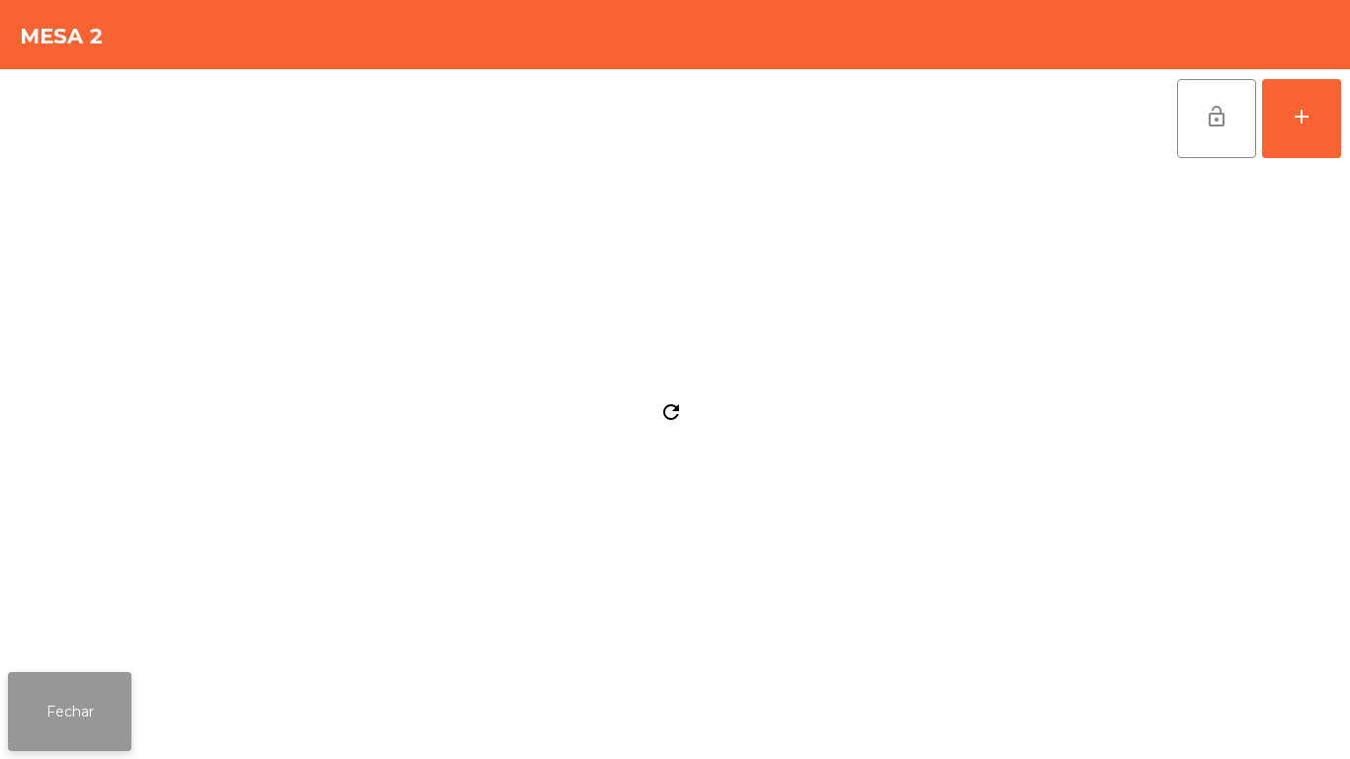
click at [106, 697] on button "Fechar" at bounding box center [70, 711] width 124 height 79
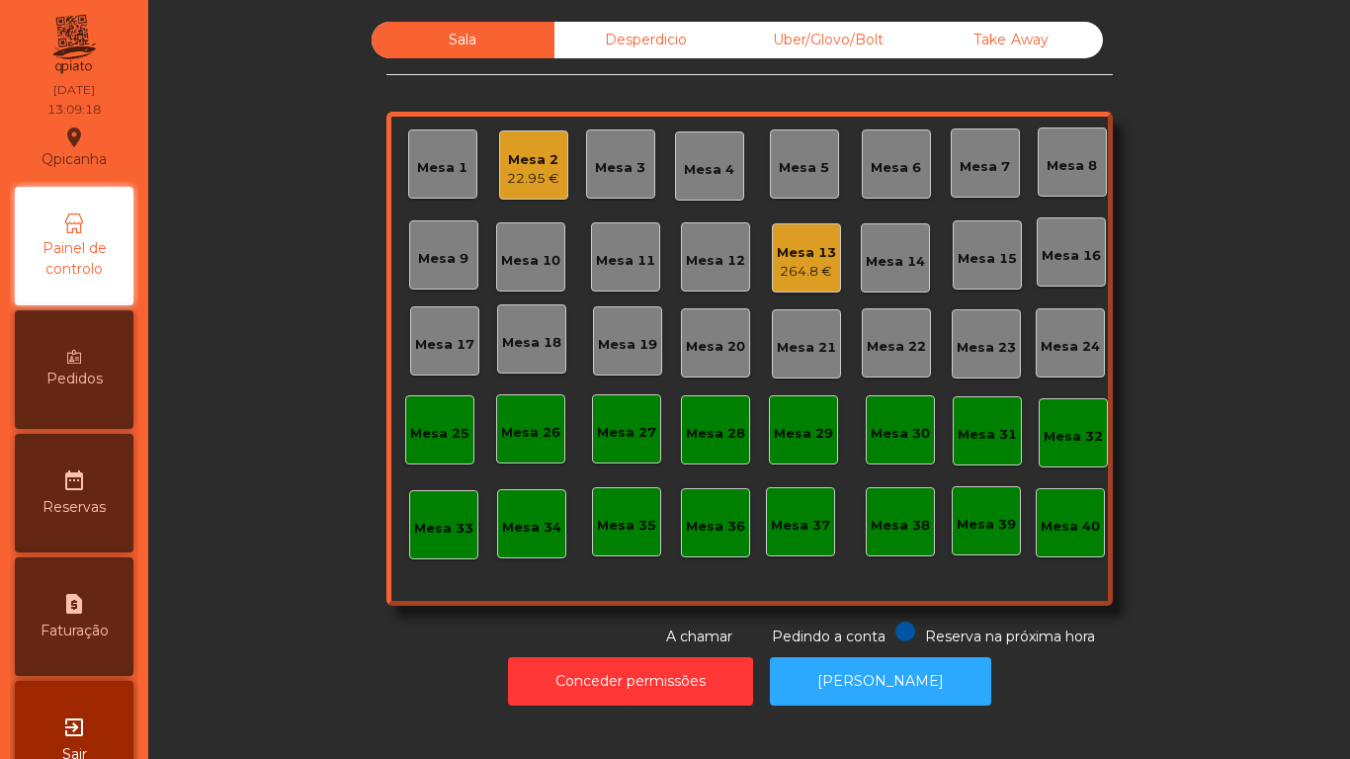
click at [541, 185] on div "22.95 €" at bounding box center [533, 179] width 52 height 20
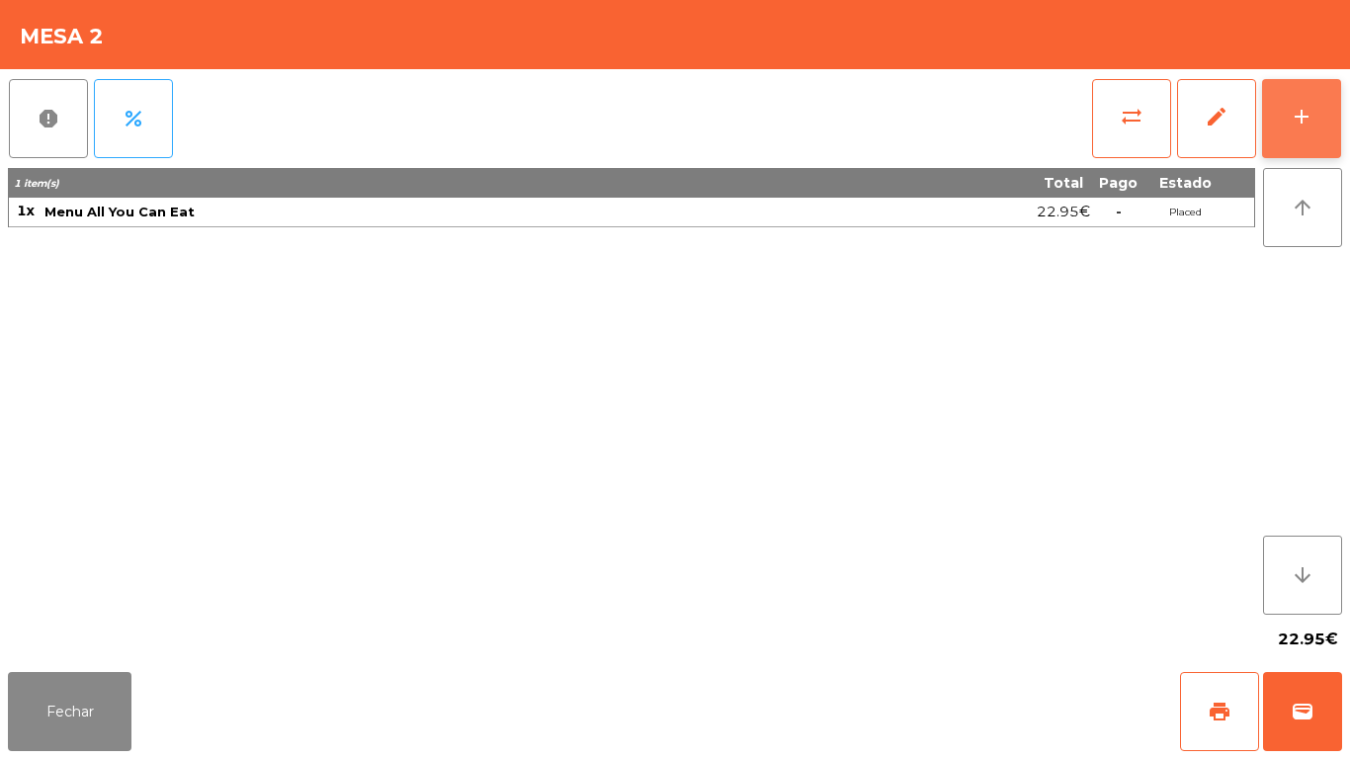
click at [1317, 132] on button "add" at bounding box center [1301, 118] width 79 height 79
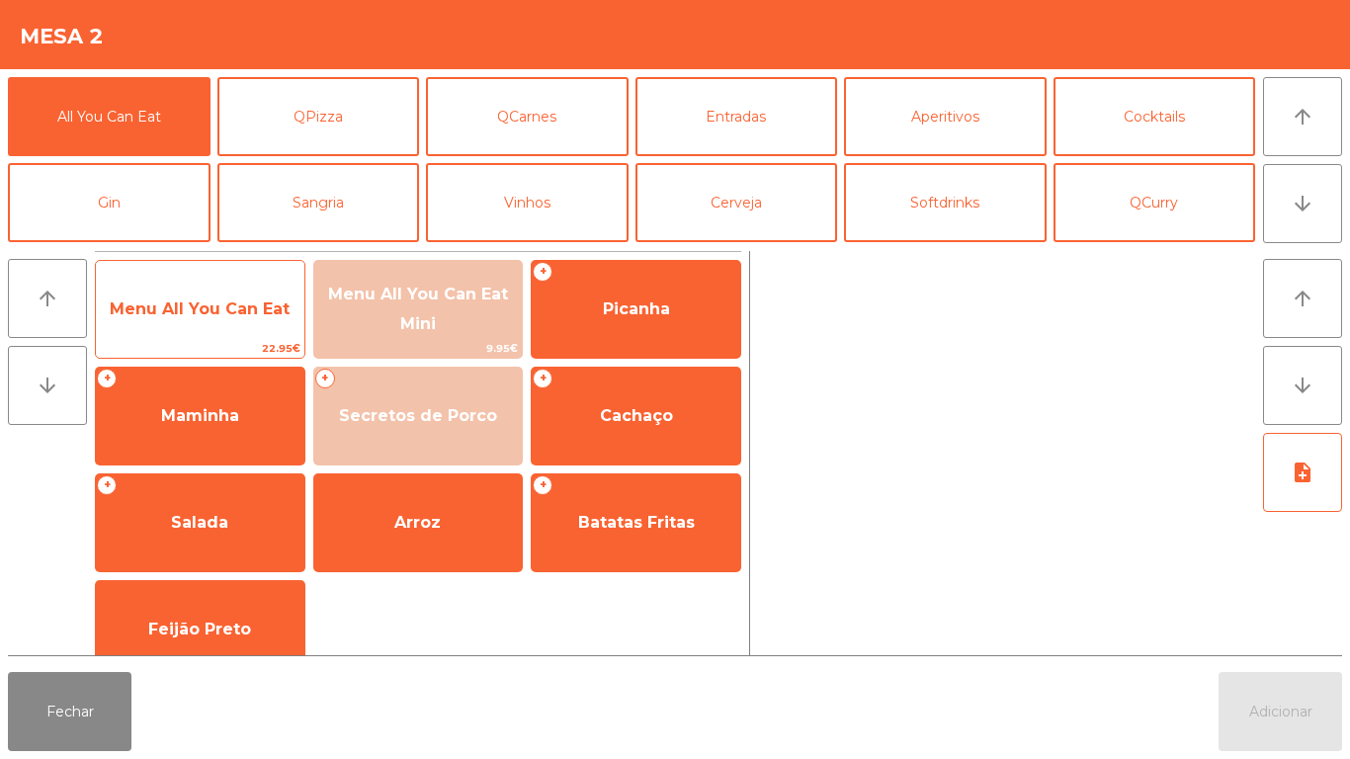
click at [149, 325] on span "Menu All You Can Eat" at bounding box center [200, 309] width 209 height 53
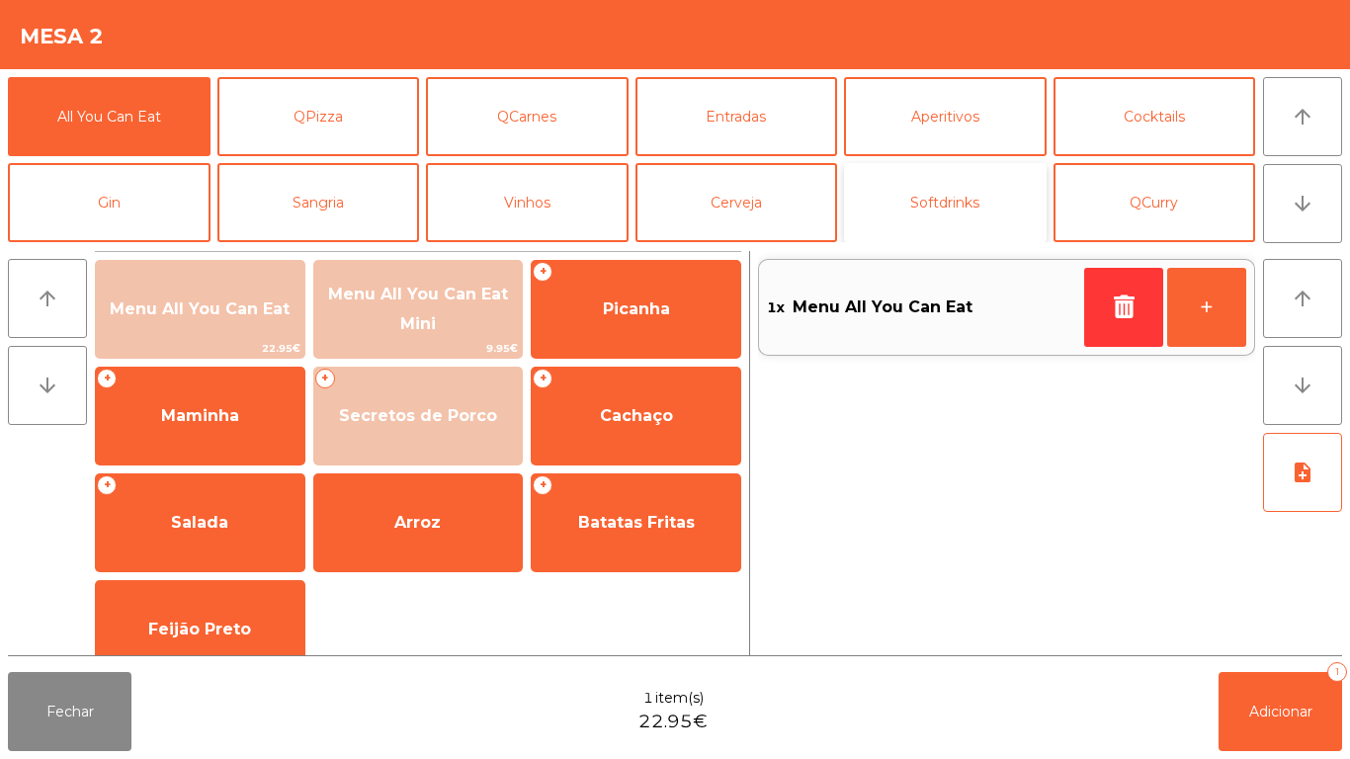
click at [962, 215] on button "Softdrinks" at bounding box center [945, 202] width 203 height 79
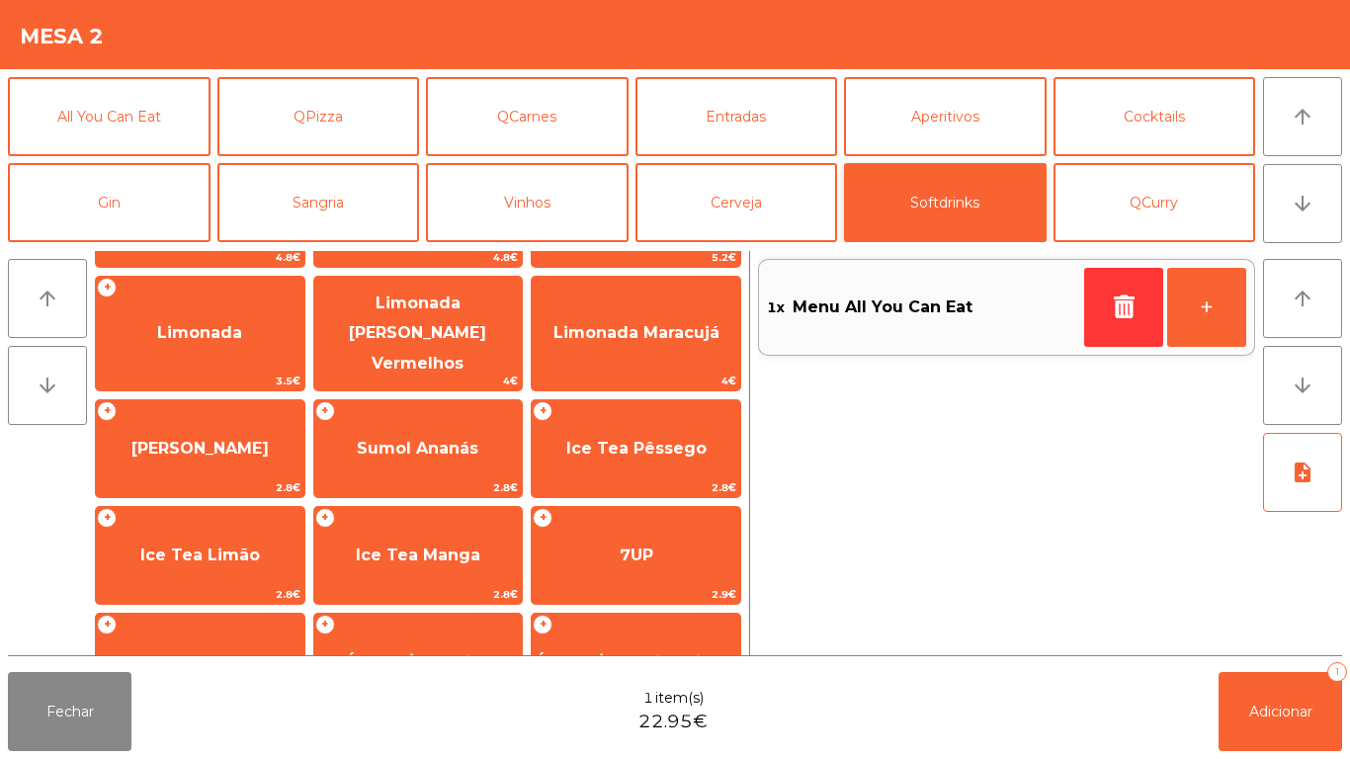
scroll to position [197, 0]
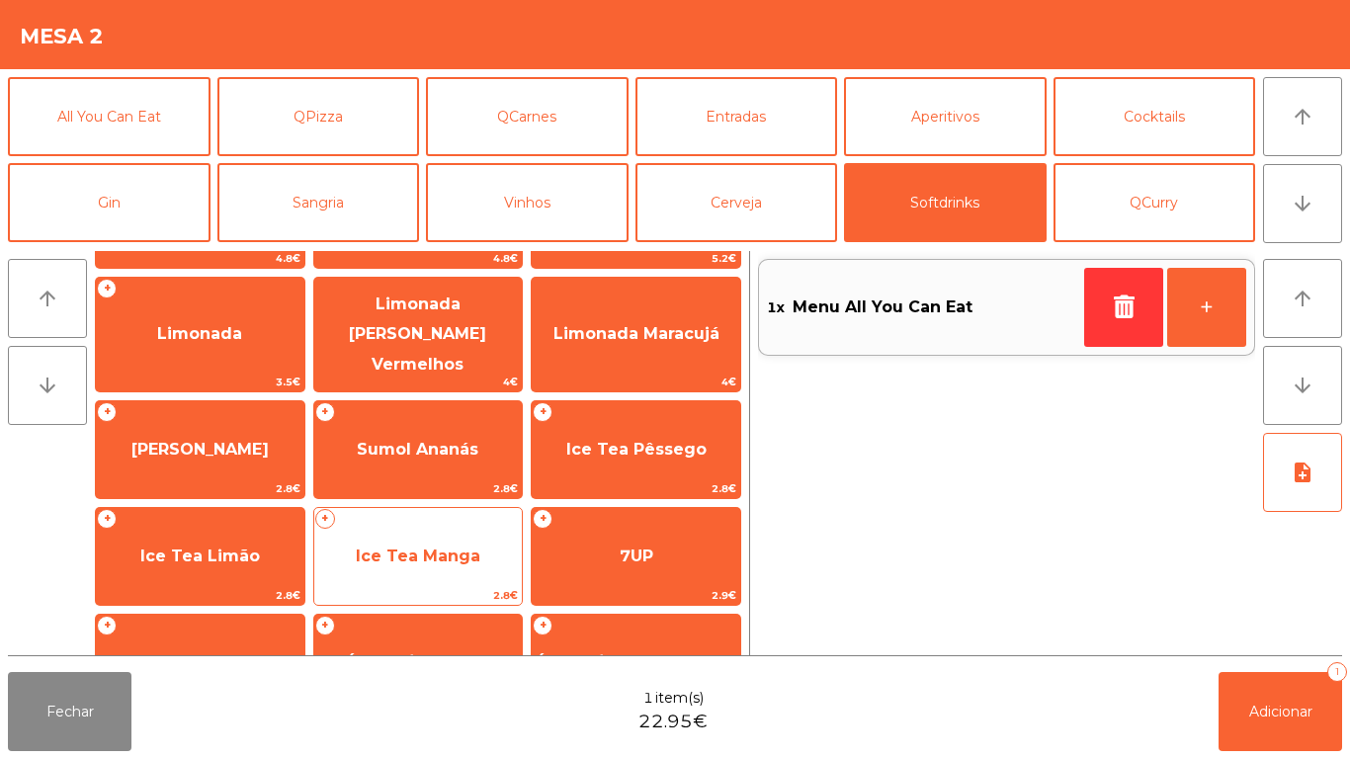
click at [444, 547] on span "Ice Tea Manga" at bounding box center [418, 556] width 125 height 19
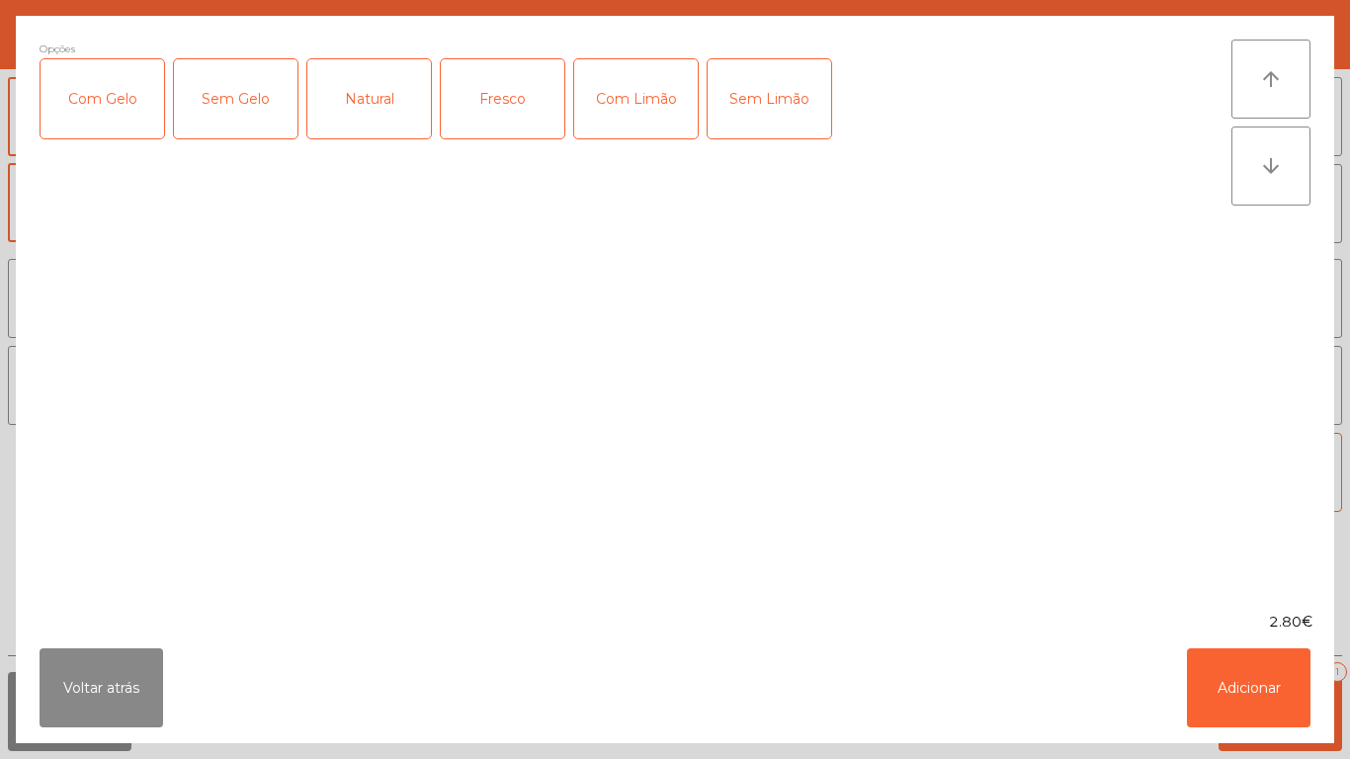
click at [134, 87] on div "Com Gelo" at bounding box center [103, 98] width 124 height 79
click at [651, 107] on div "Com Limão" at bounding box center [636, 98] width 124 height 79
click at [1235, 680] on button "Adicionar" at bounding box center [1249, 687] width 124 height 79
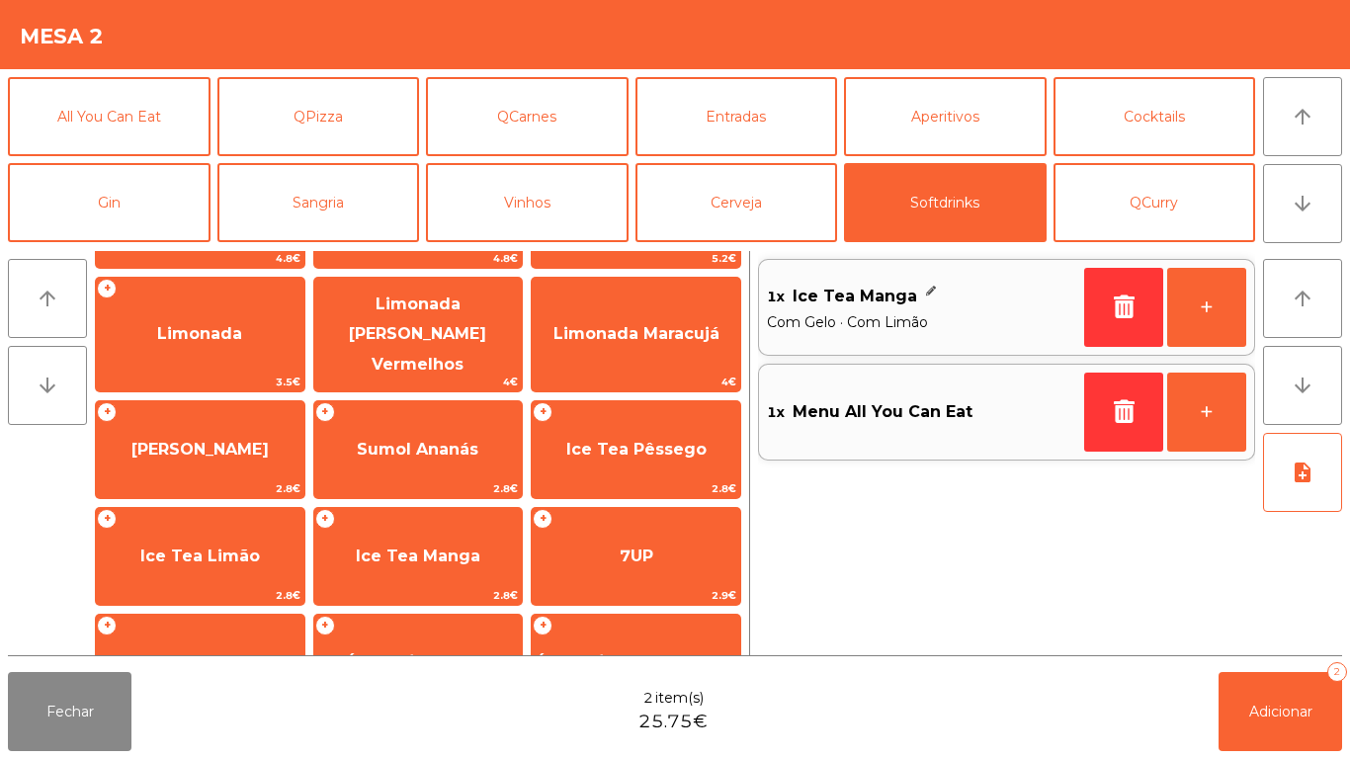
scroll to position [0, 0]
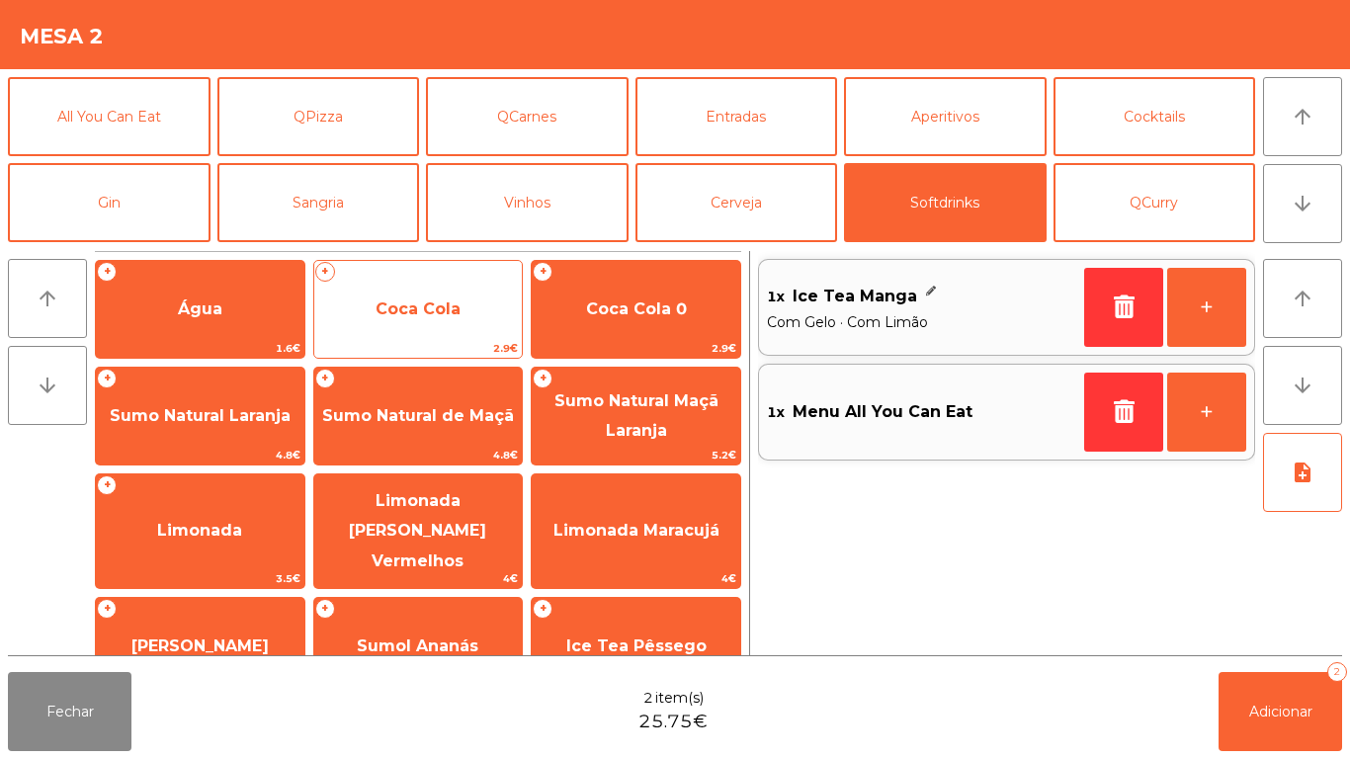
click at [477, 327] on span "Coca Cola" at bounding box center [418, 309] width 209 height 53
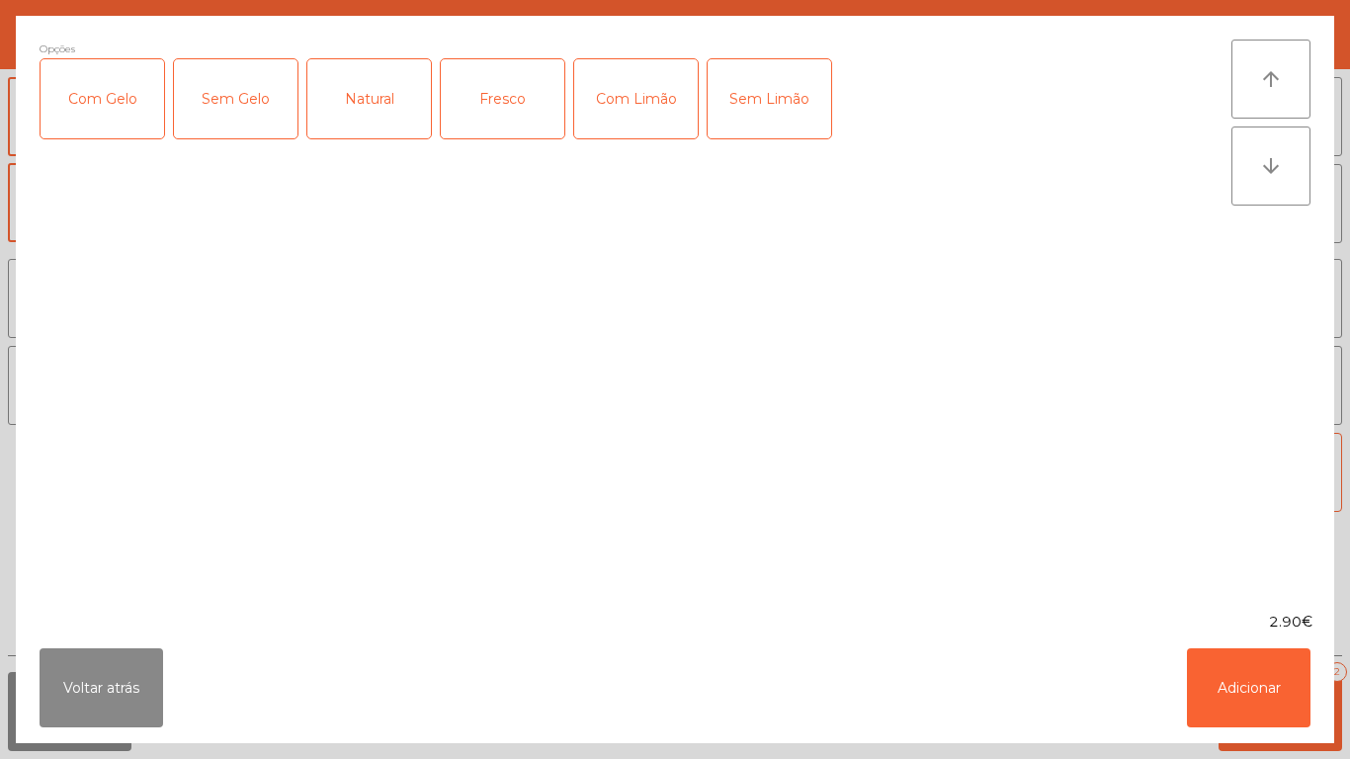
click at [112, 129] on div "Com Gelo" at bounding box center [103, 98] width 124 height 79
click at [632, 86] on div "Com Limão" at bounding box center [636, 98] width 124 height 79
click at [1229, 675] on button "Adicionar" at bounding box center [1249, 687] width 124 height 79
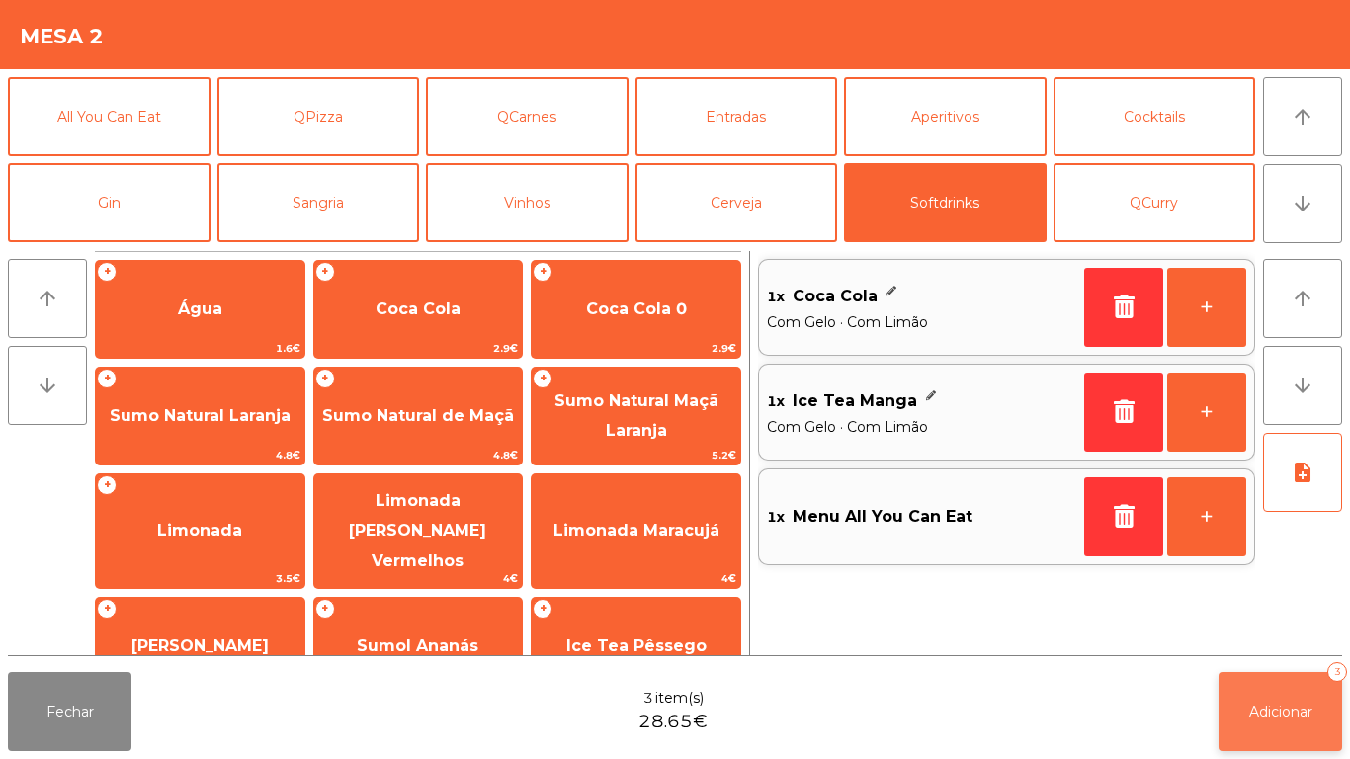
click at [1297, 709] on span "Adicionar" at bounding box center [1280, 712] width 63 height 18
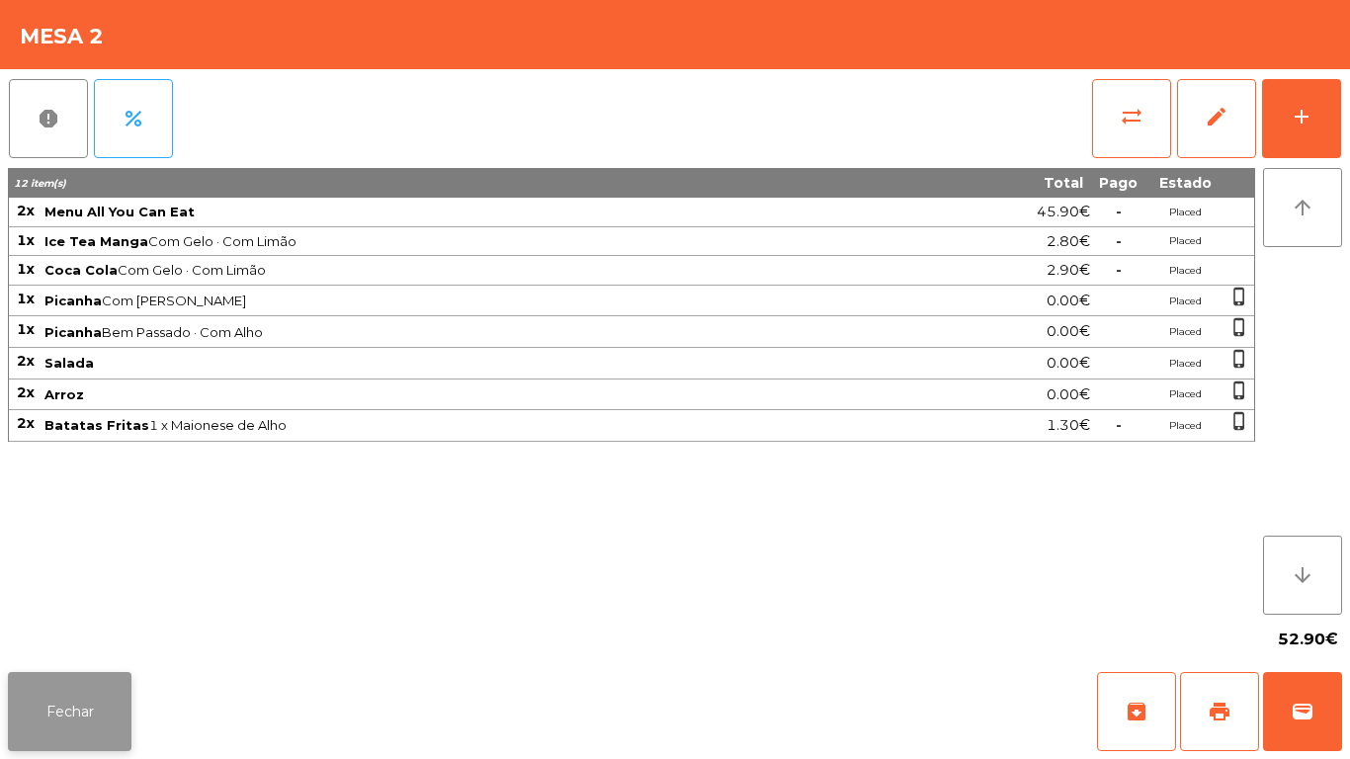
click at [82, 689] on button "Fechar" at bounding box center [70, 711] width 124 height 79
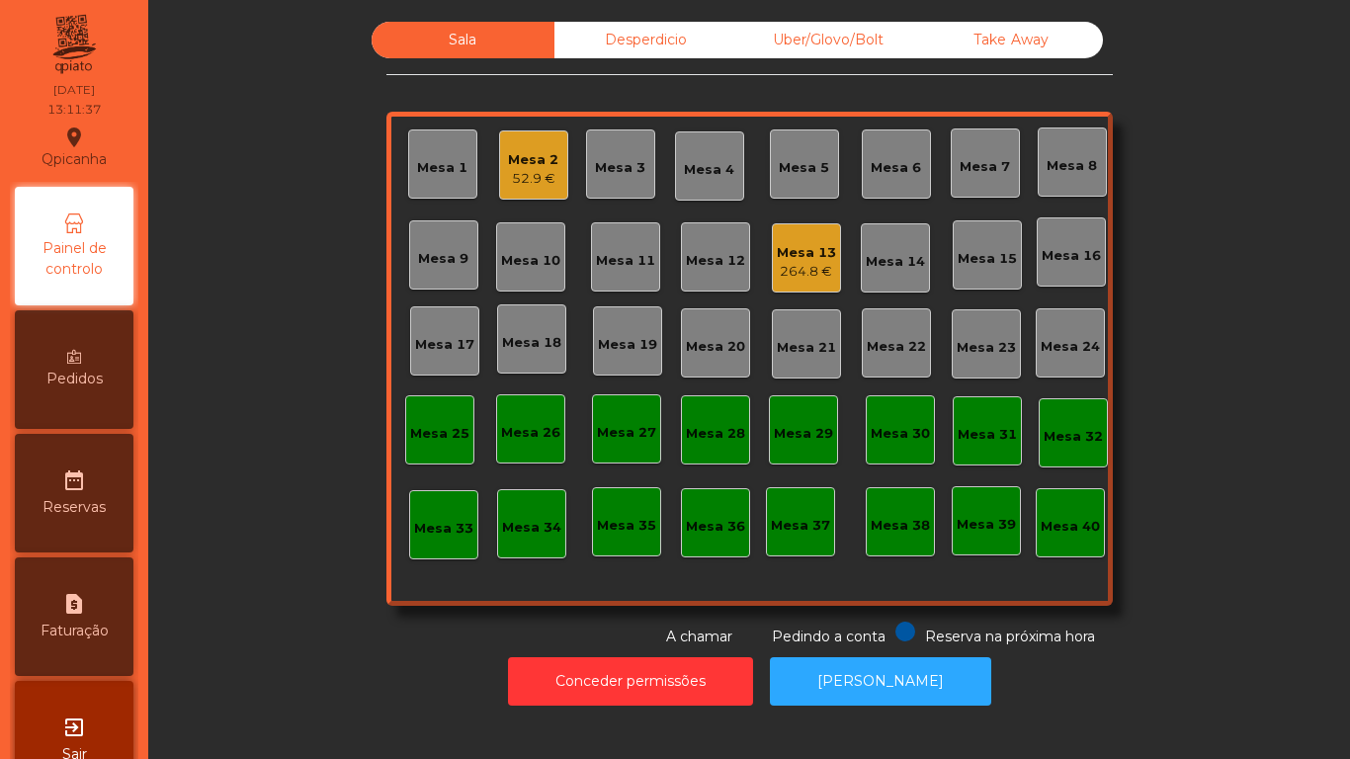
click at [782, 269] on div "264.8 €" at bounding box center [806, 272] width 59 height 20
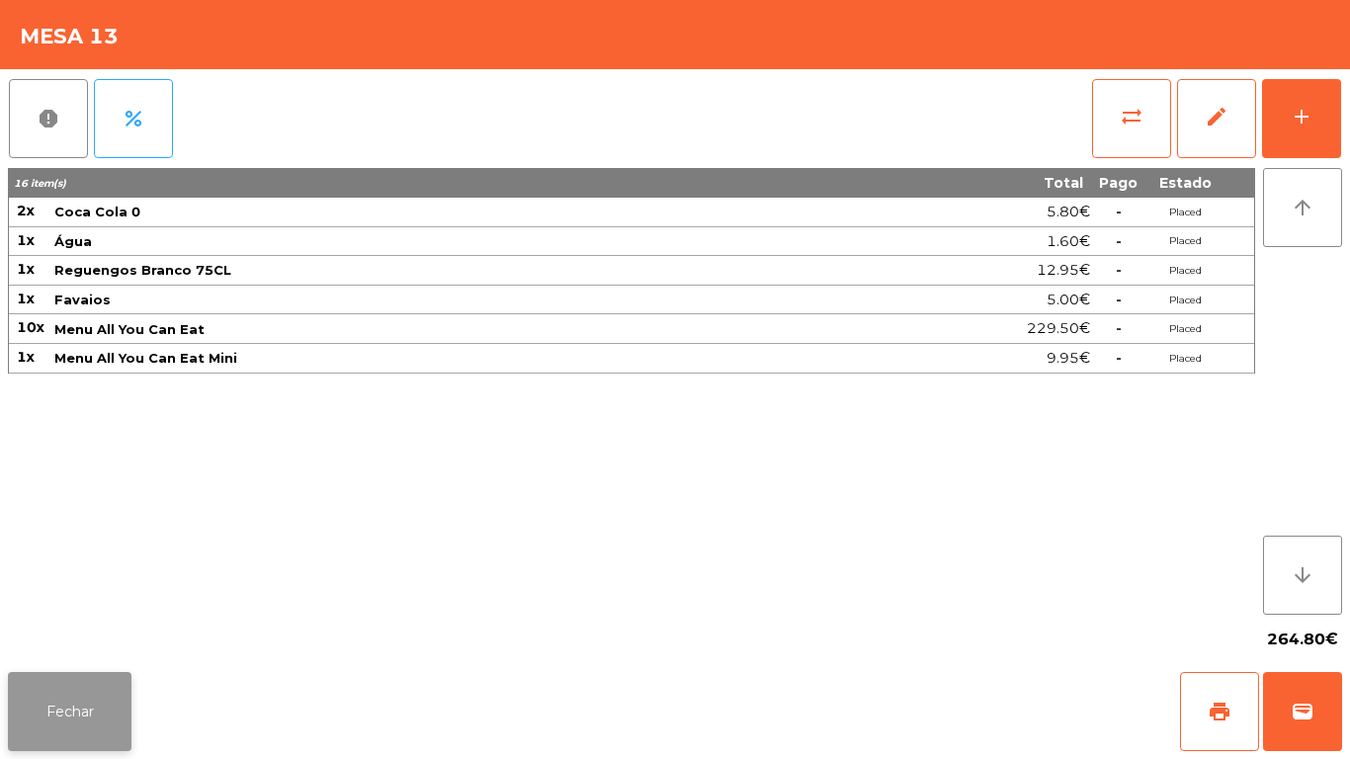
click at [99, 679] on button "Fechar" at bounding box center [70, 711] width 124 height 79
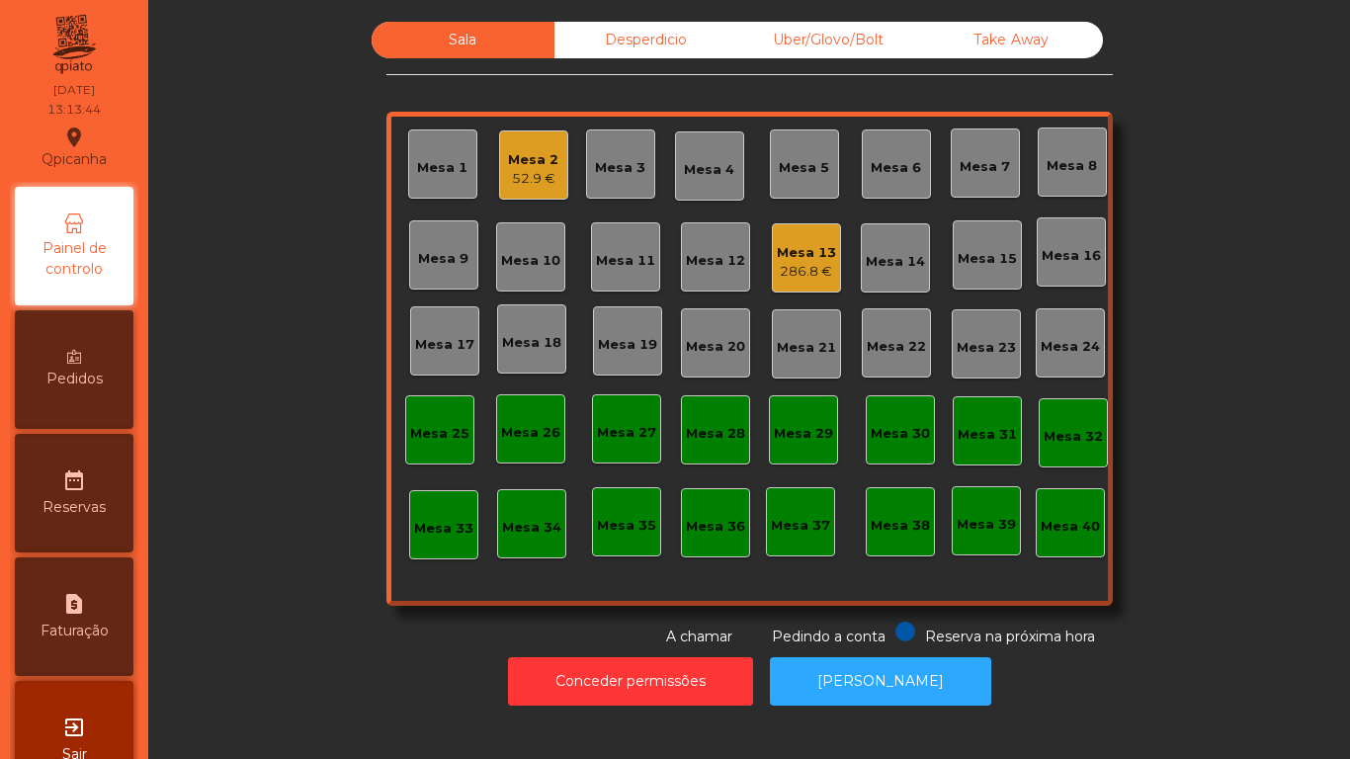
click at [978, 268] on div "Mesa 15" at bounding box center [987, 259] width 59 height 20
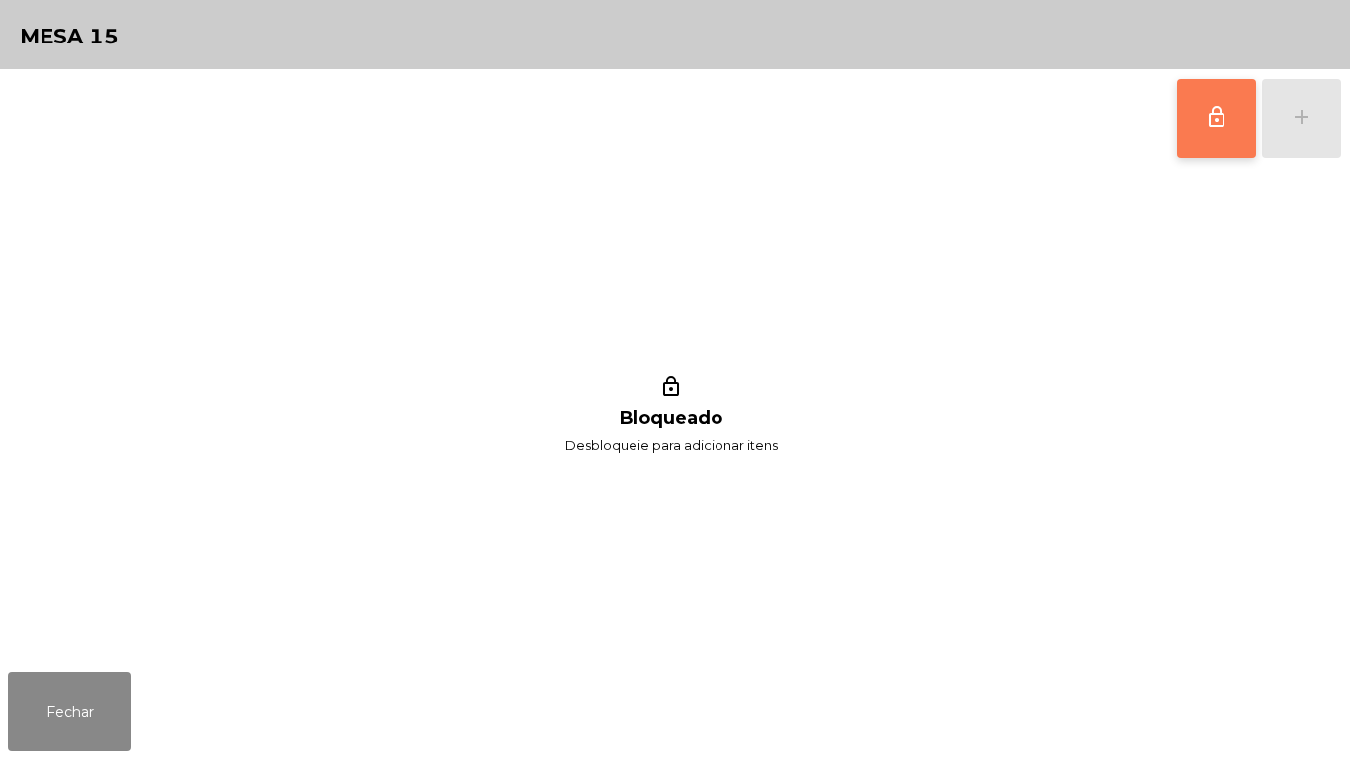
click at [1205, 146] on button "lock_outline" at bounding box center [1216, 118] width 79 height 79
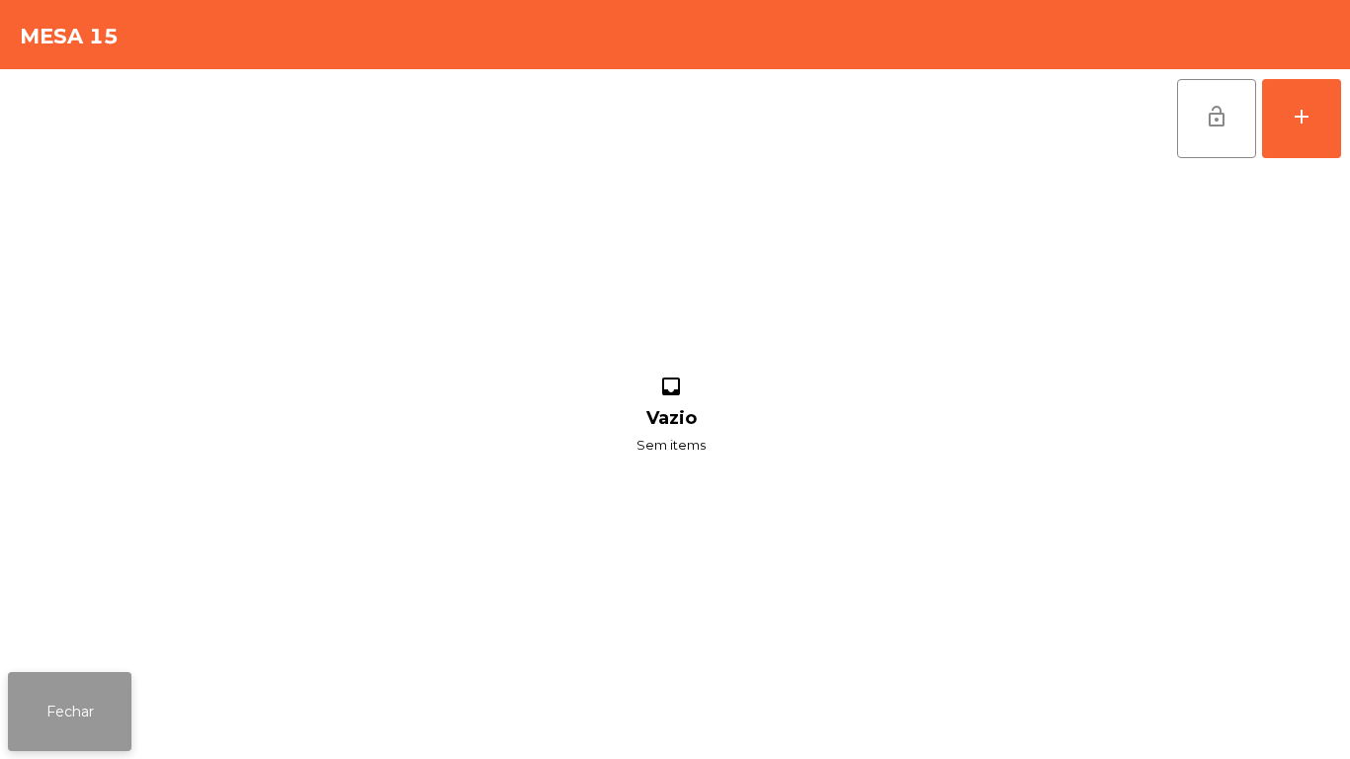
click at [87, 676] on button "Fechar" at bounding box center [70, 711] width 124 height 79
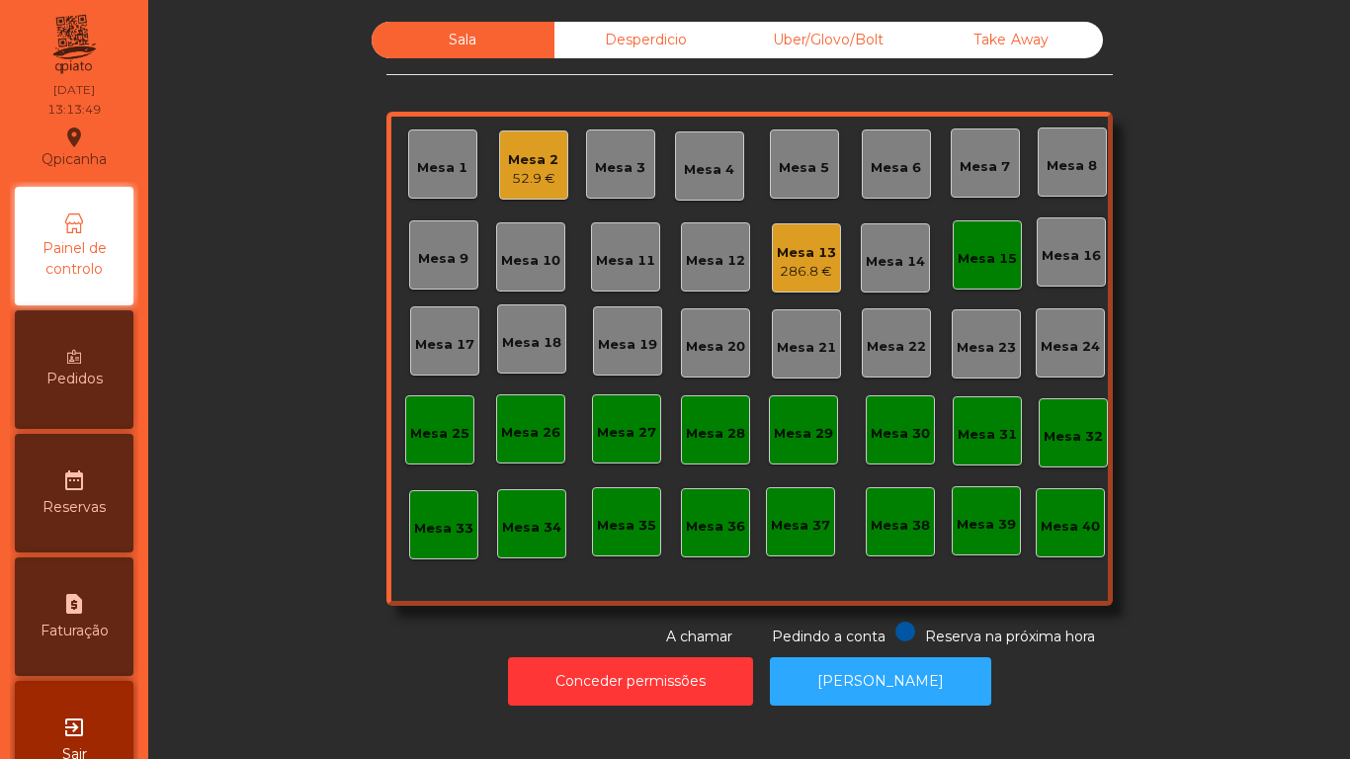
click at [629, 162] on div "Mesa 3" at bounding box center [620, 168] width 50 height 20
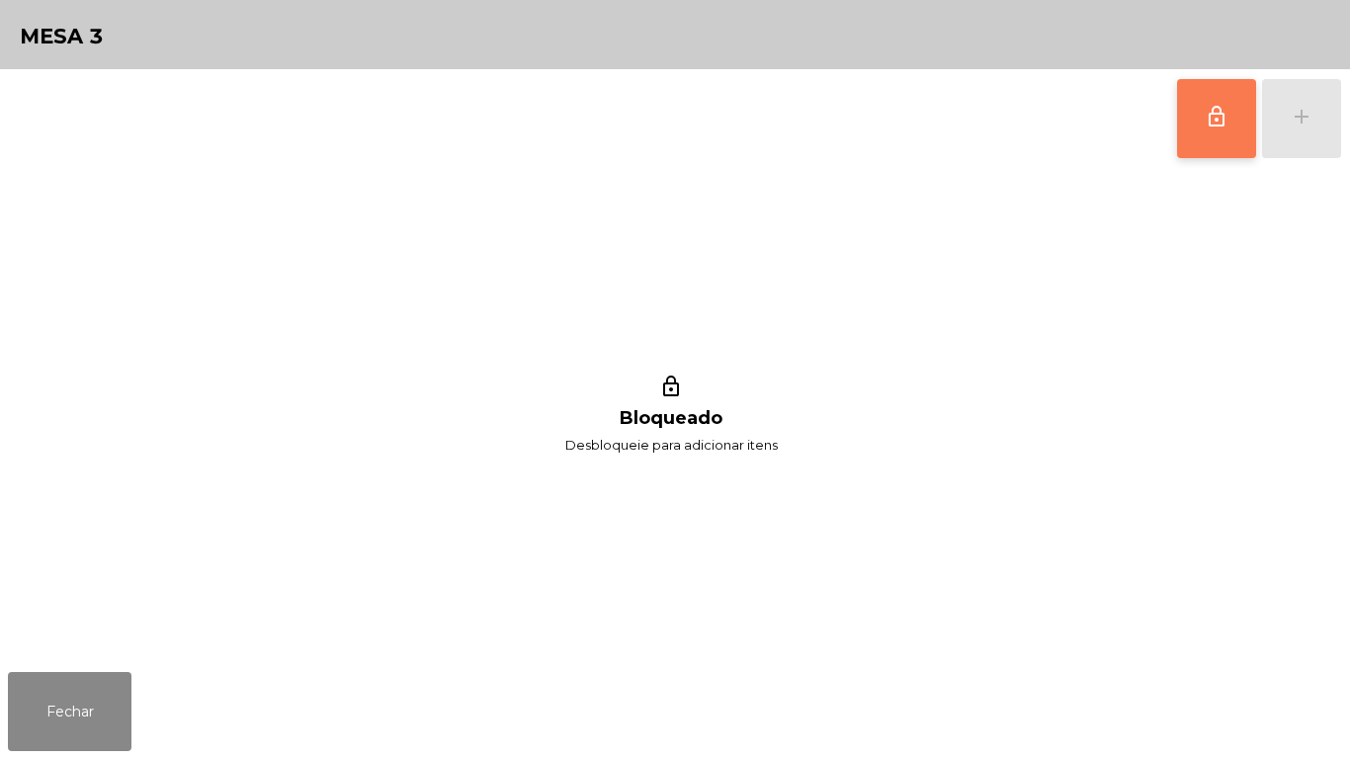
click at [1180, 114] on button "lock_outline" at bounding box center [1216, 118] width 79 height 79
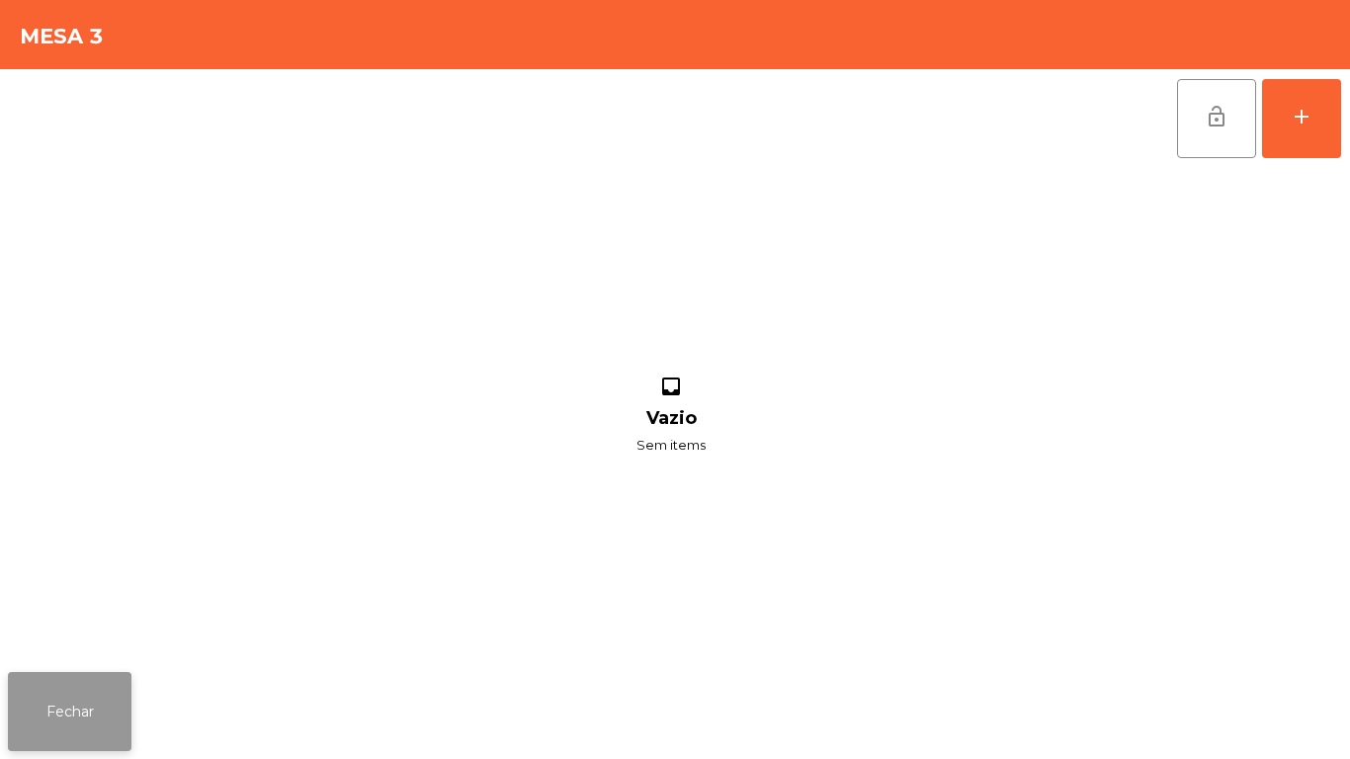
click at [124, 699] on button "Fechar" at bounding box center [70, 711] width 124 height 79
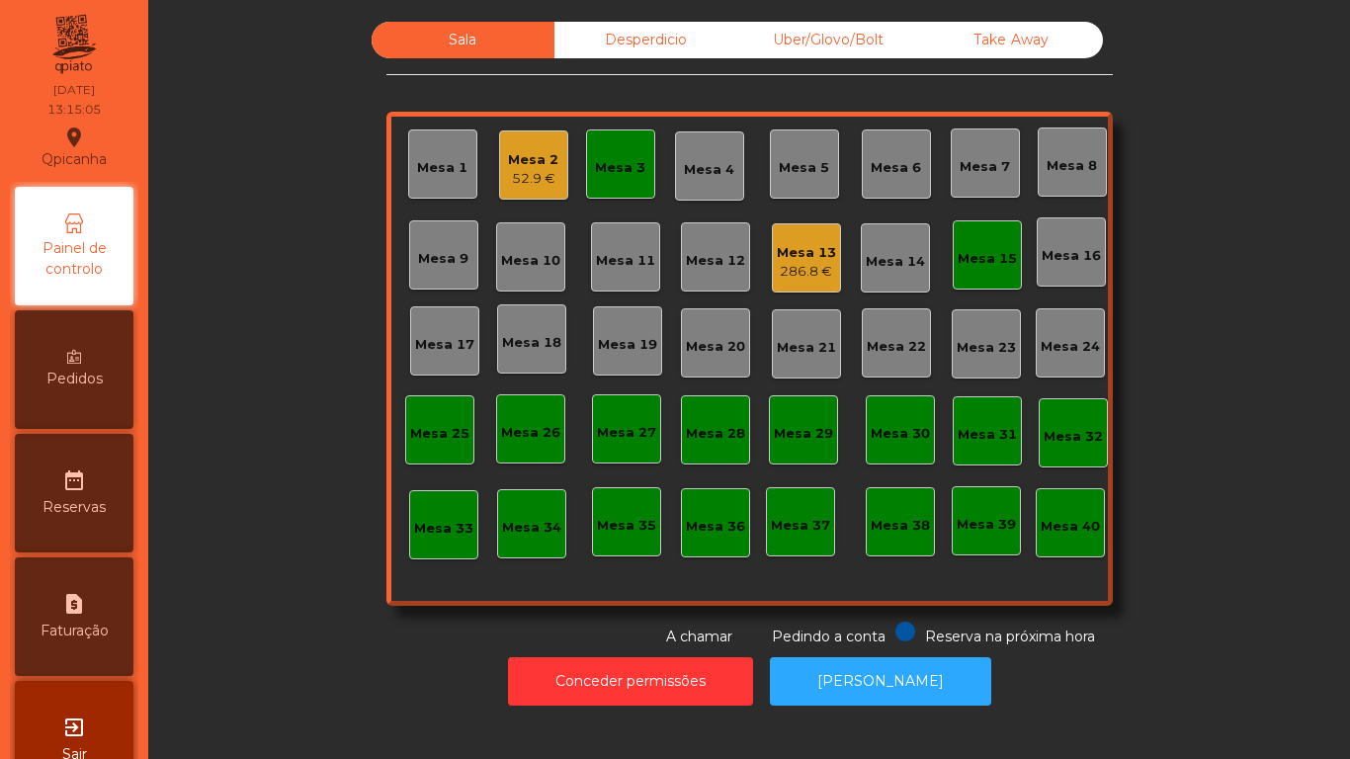
click at [539, 180] on div "52.9 €" at bounding box center [533, 179] width 50 height 20
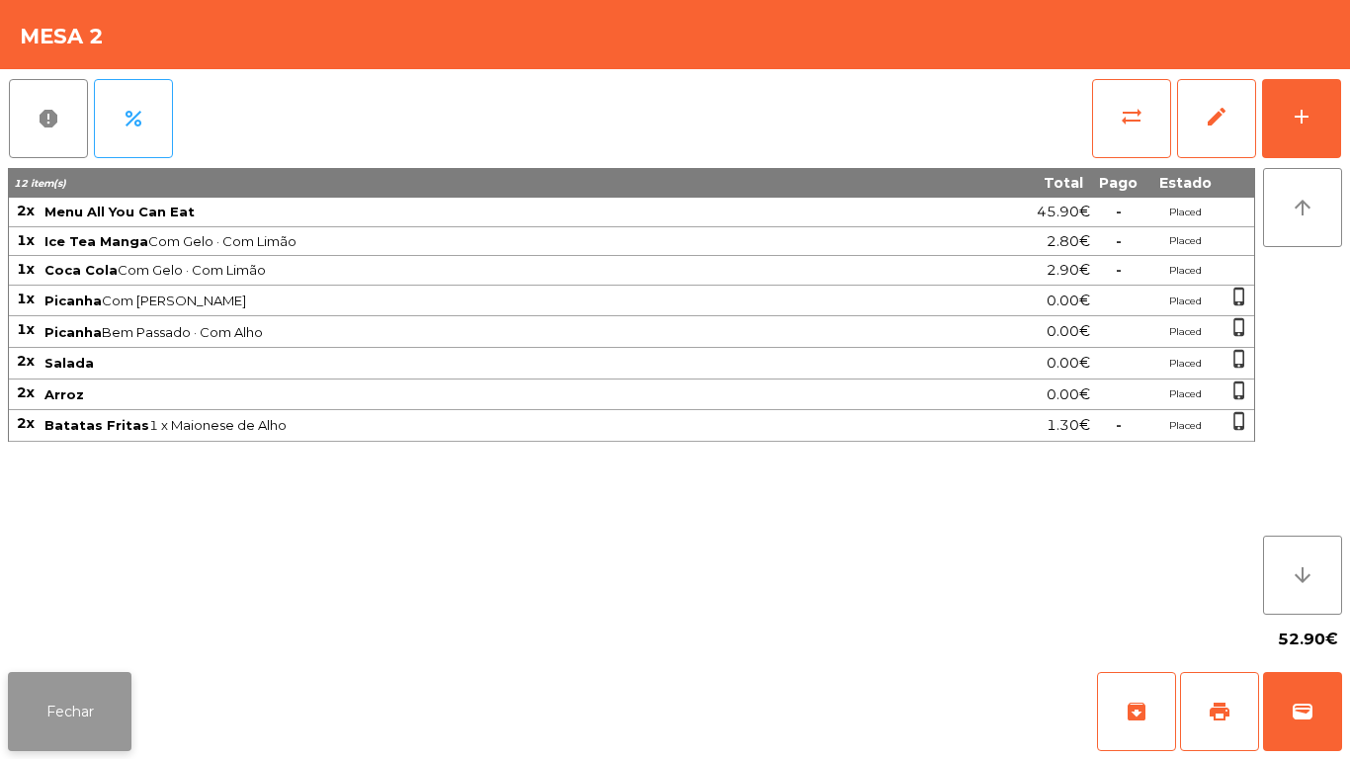
click at [102, 688] on button "Fechar" at bounding box center [70, 711] width 124 height 79
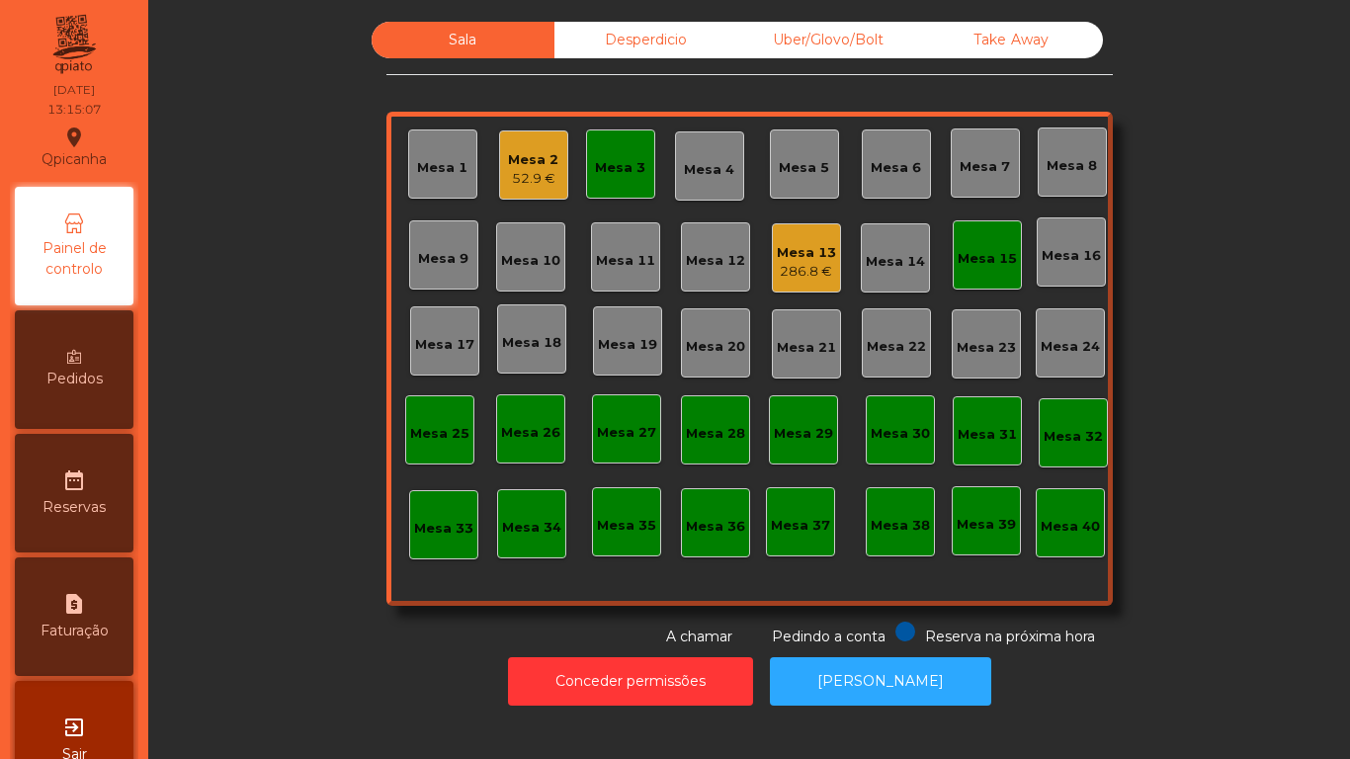
click at [525, 279] on div "Mesa 10" at bounding box center [530, 256] width 69 height 69
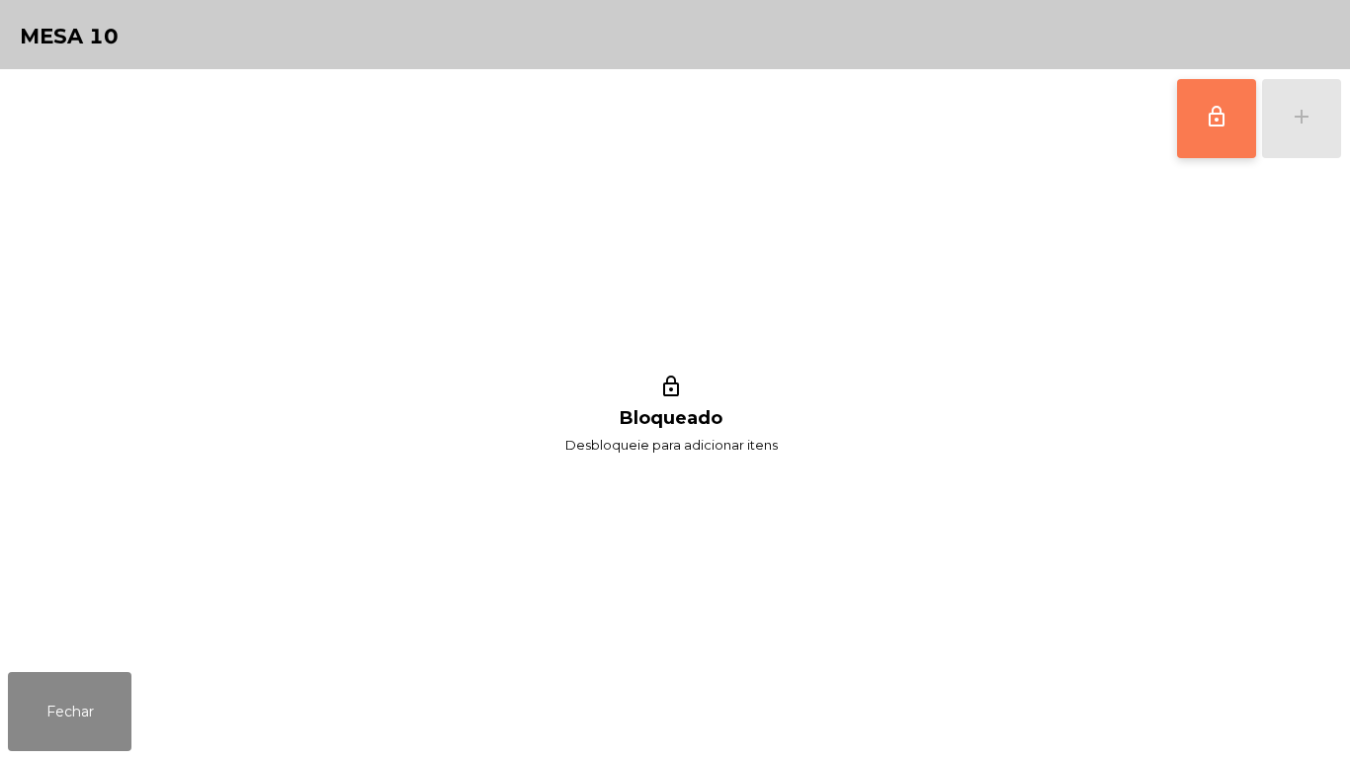
click at [1189, 124] on button "lock_outline" at bounding box center [1216, 118] width 79 height 79
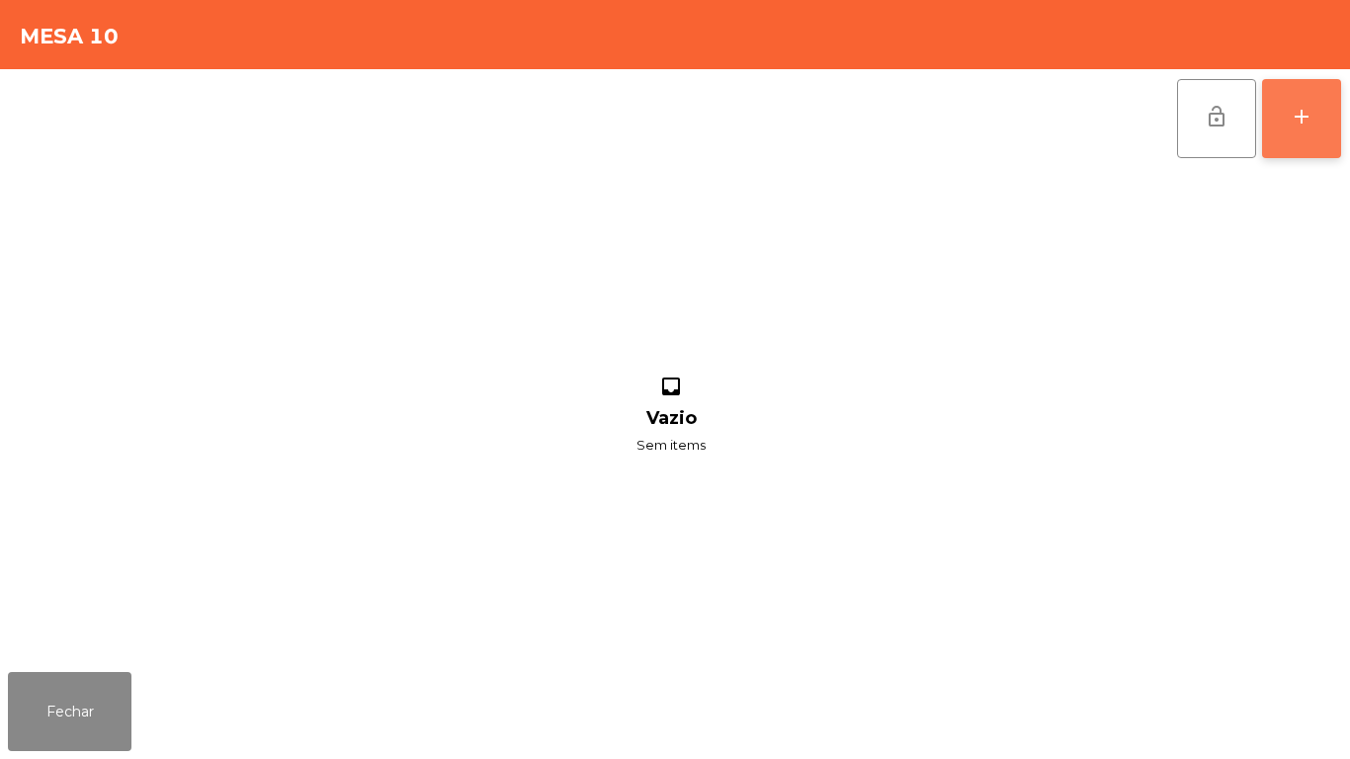
click at [1293, 128] on button "add" at bounding box center [1301, 118] width 79 height 79
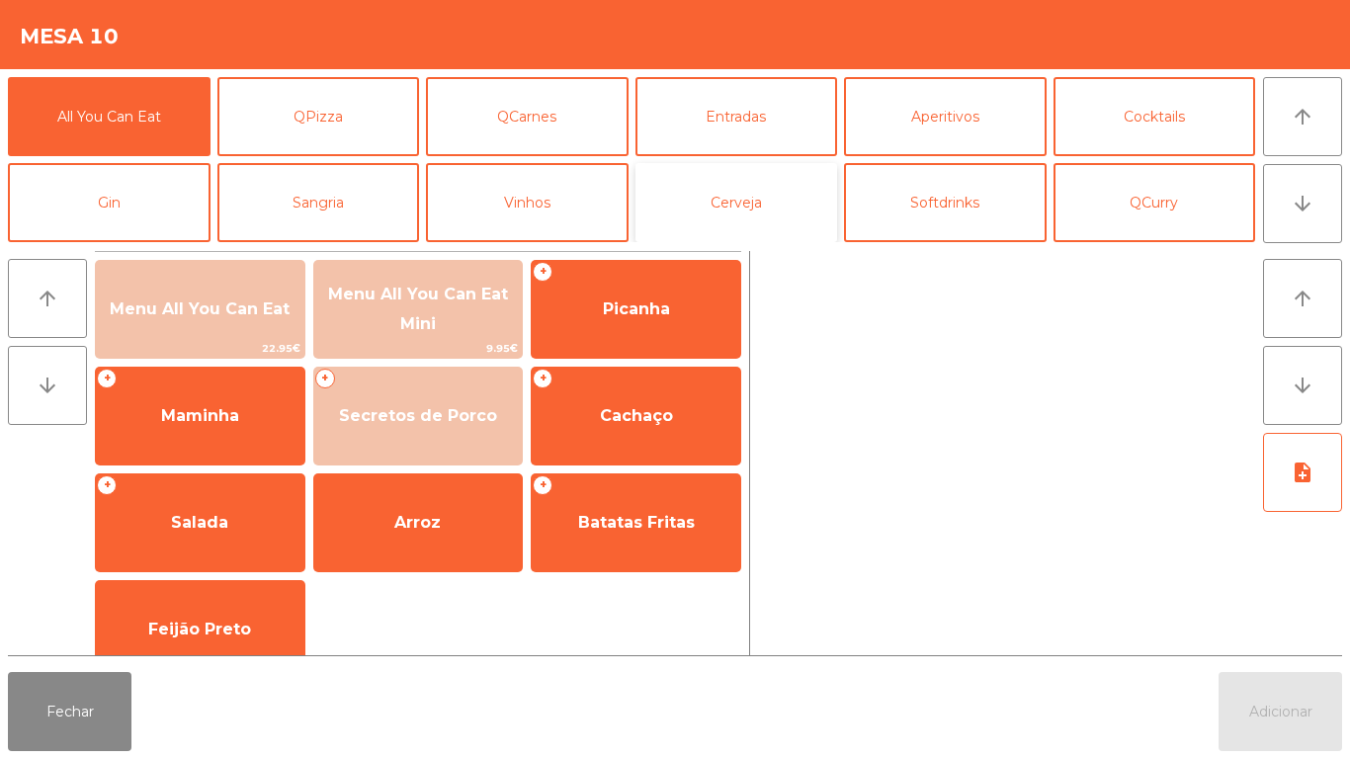
click at [747, 189] on button "Cerveja" at bounding box center [737, 202] width 203 height 79
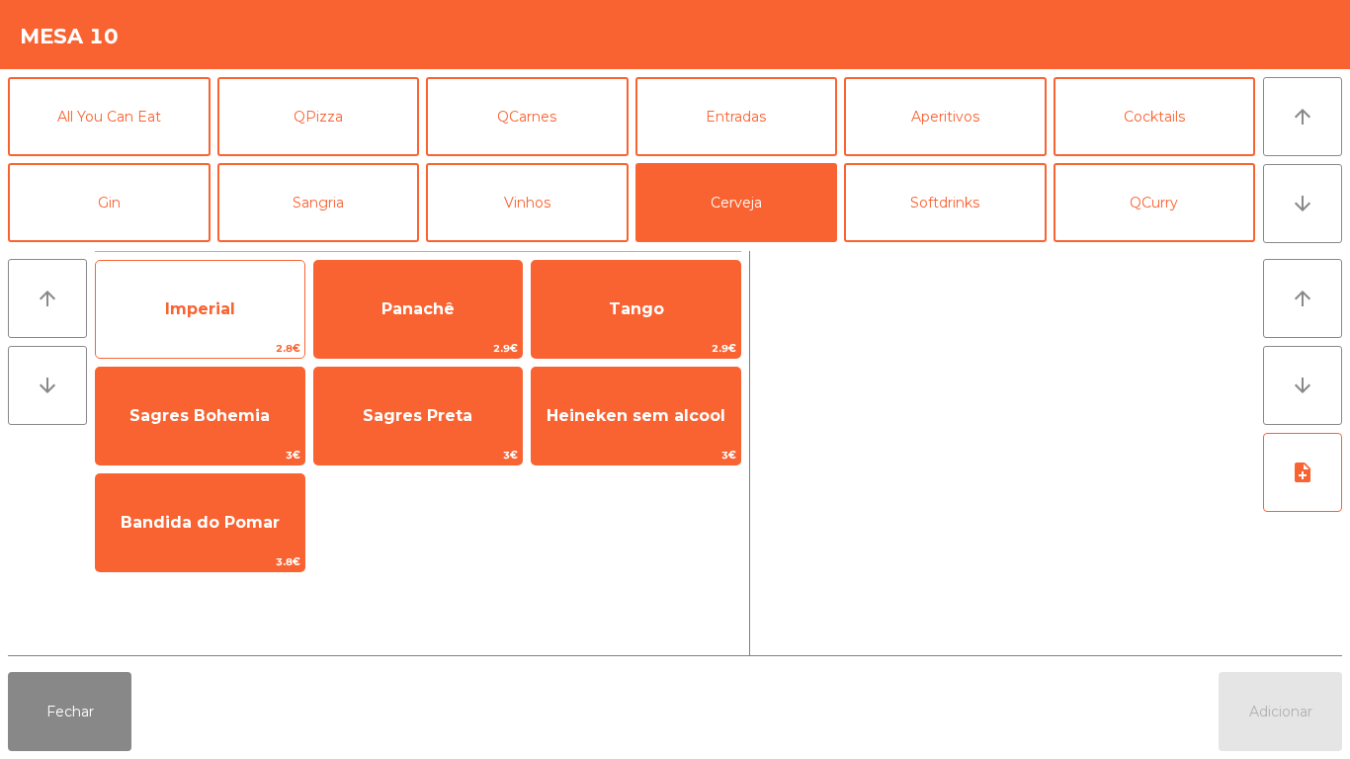
click at [244, 310] on span "Imperial" at bounding box center [200, 309] width 209 height 53
click at [259, 305] on span "Imperial" at bounding box center [200, 309] width 209 height 53
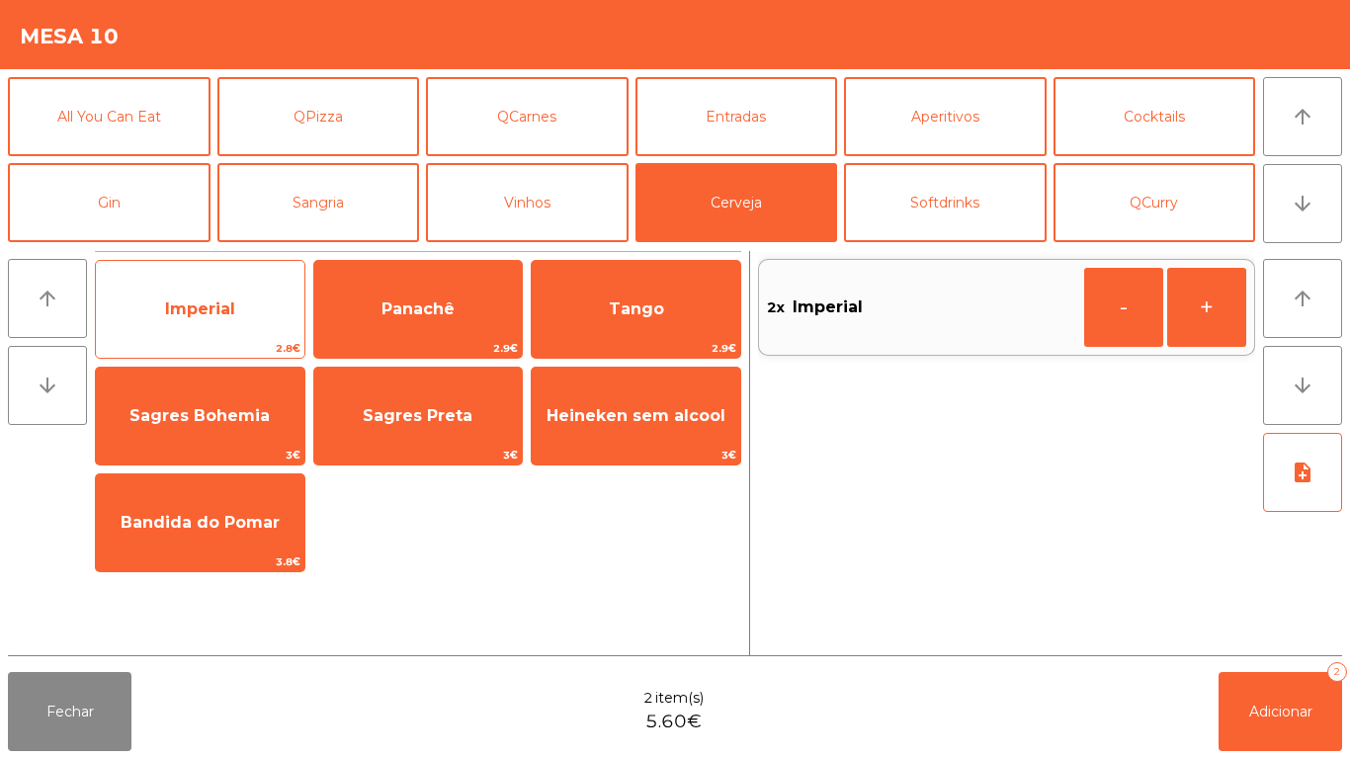
click at [261, 310] on span "Imperial" at bounding box center [200, 309] width 209 height 53
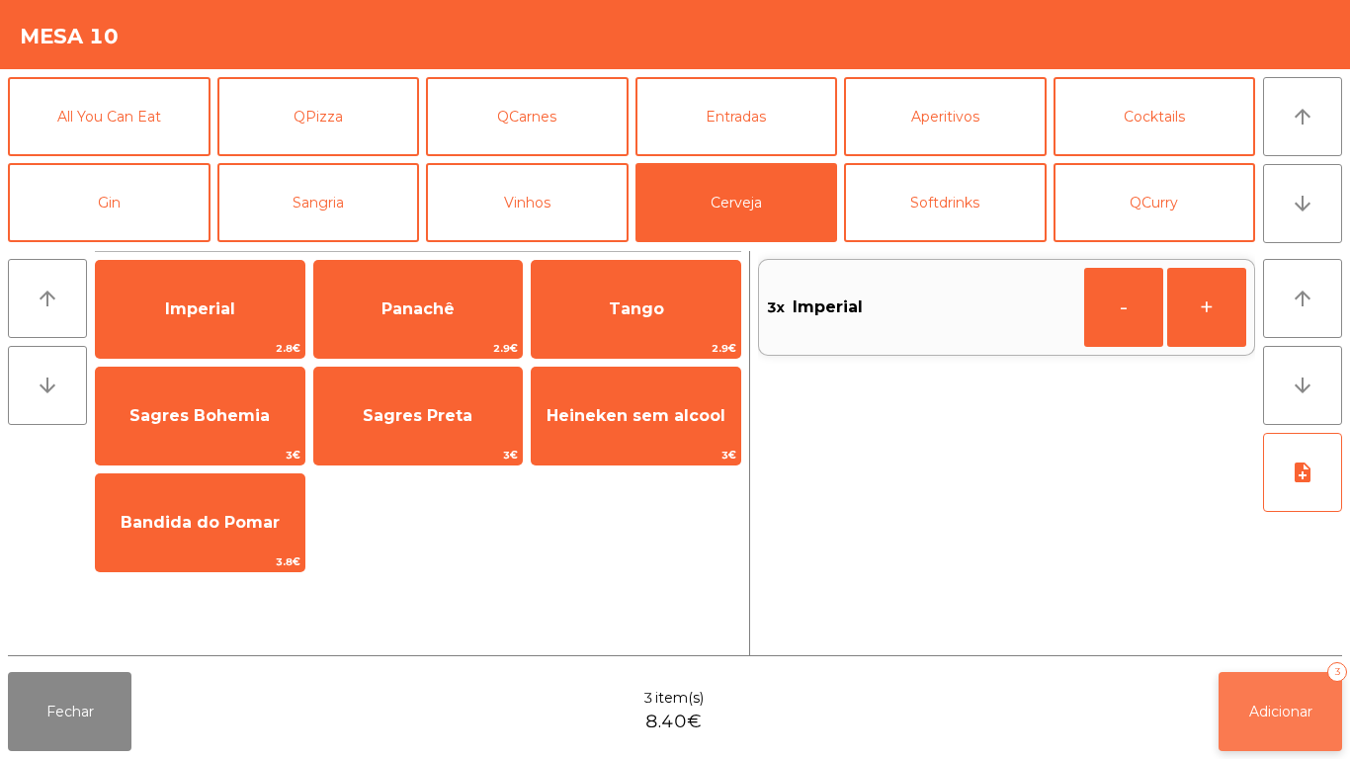
click at [1304, 704] on span "Adicionar" at bounding box center [1280, 712] width 63 height 18
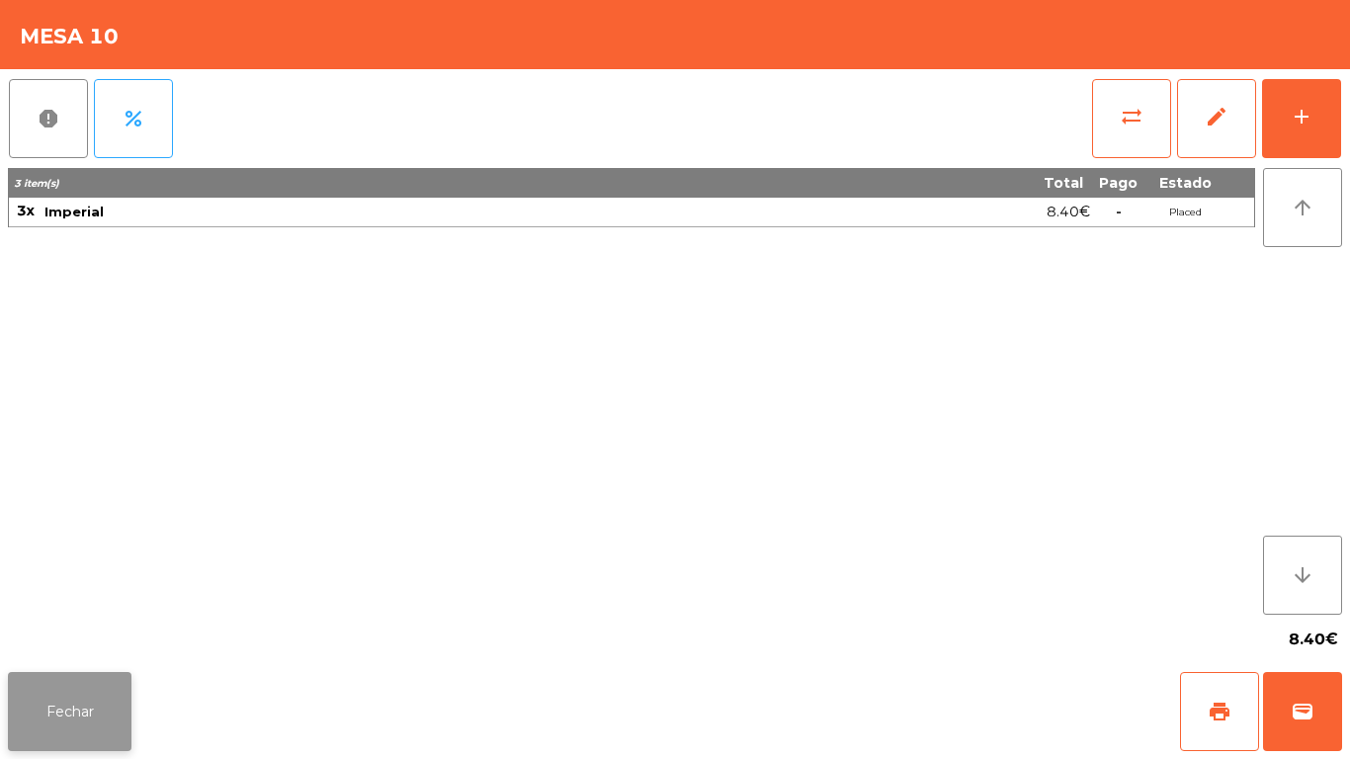
click at [81, 692] on button "Fechar" at bounding box center [70, 711] width 124 height 79
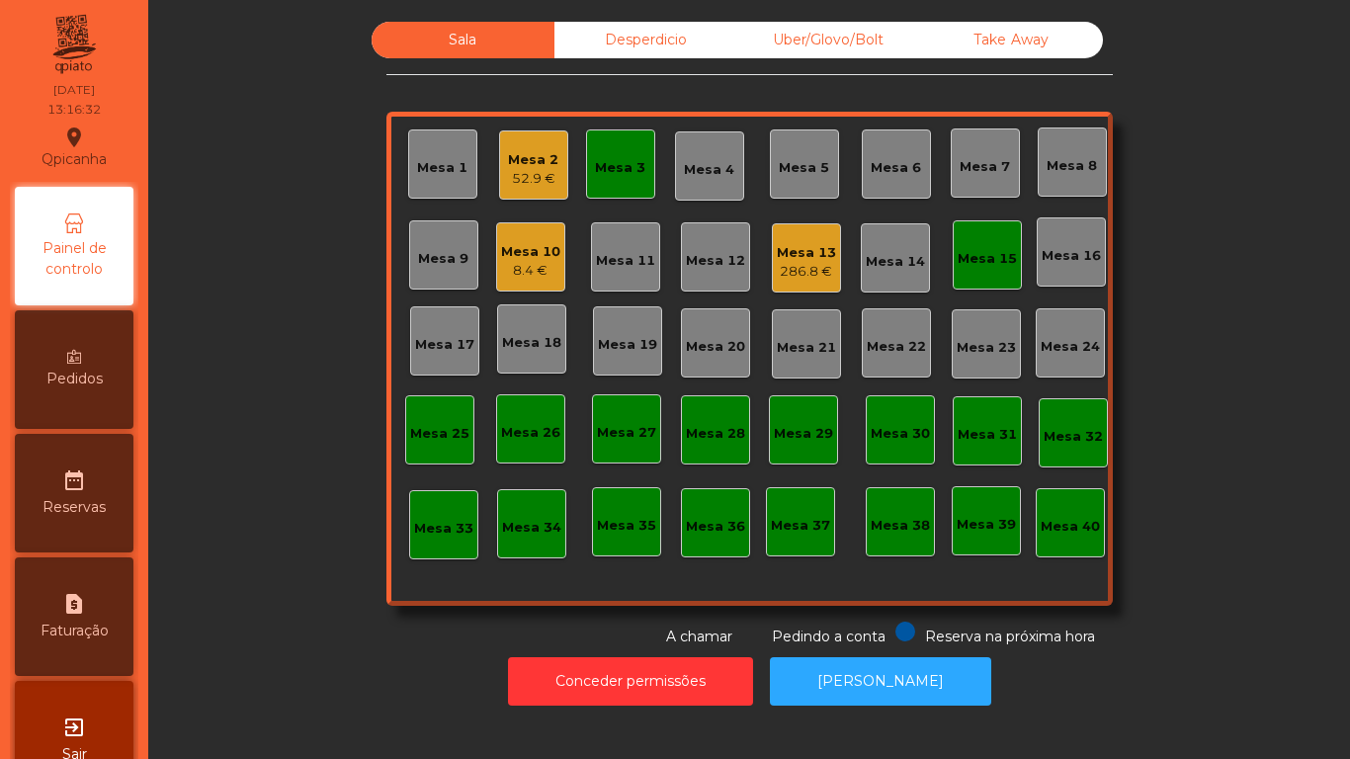
click at [620, 162] on div "Mesa 3" at bounding box center [620, 168] width 50 height 20
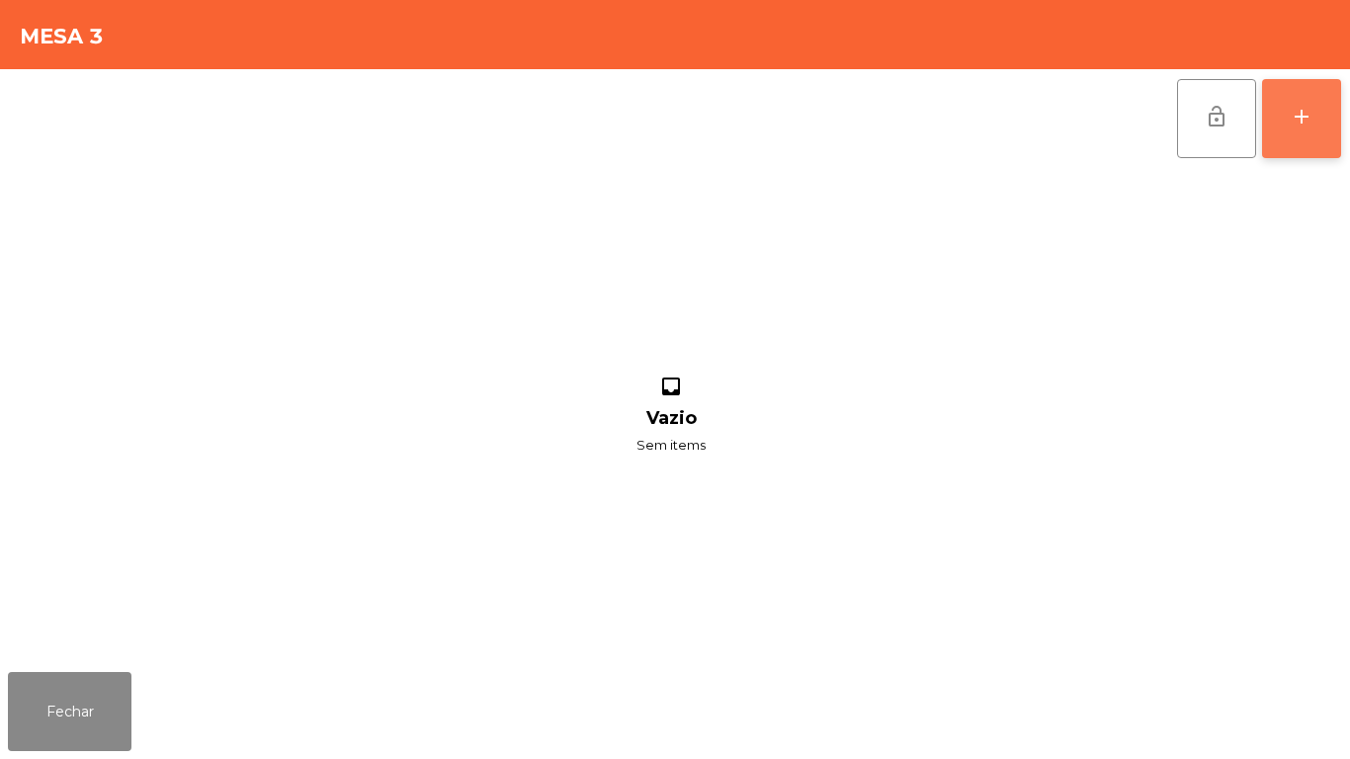
click at [1296, 142] on button "add" at bounding box center [1301, 118] width 79 height 79
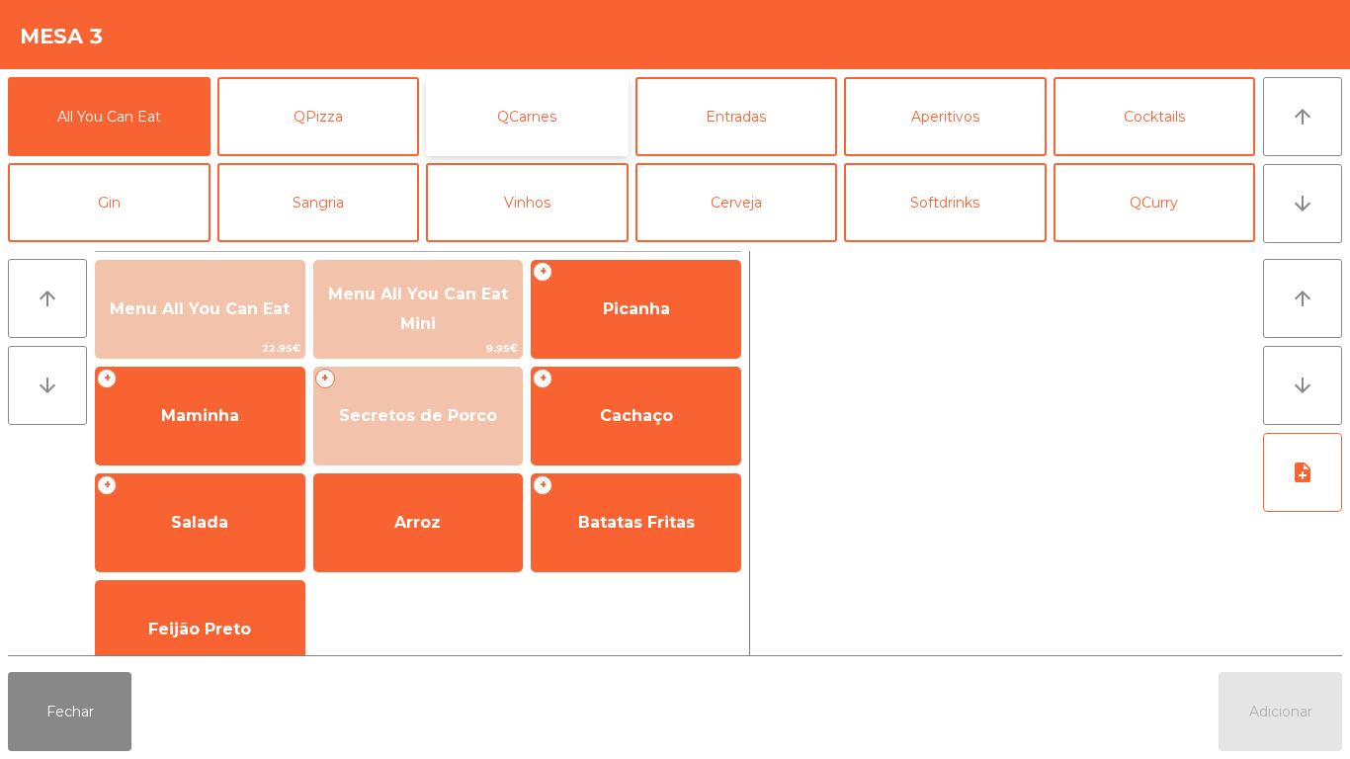
click at [567, 116] on button "QCarnes" at bounding box center [527, 116] width 203 height 79
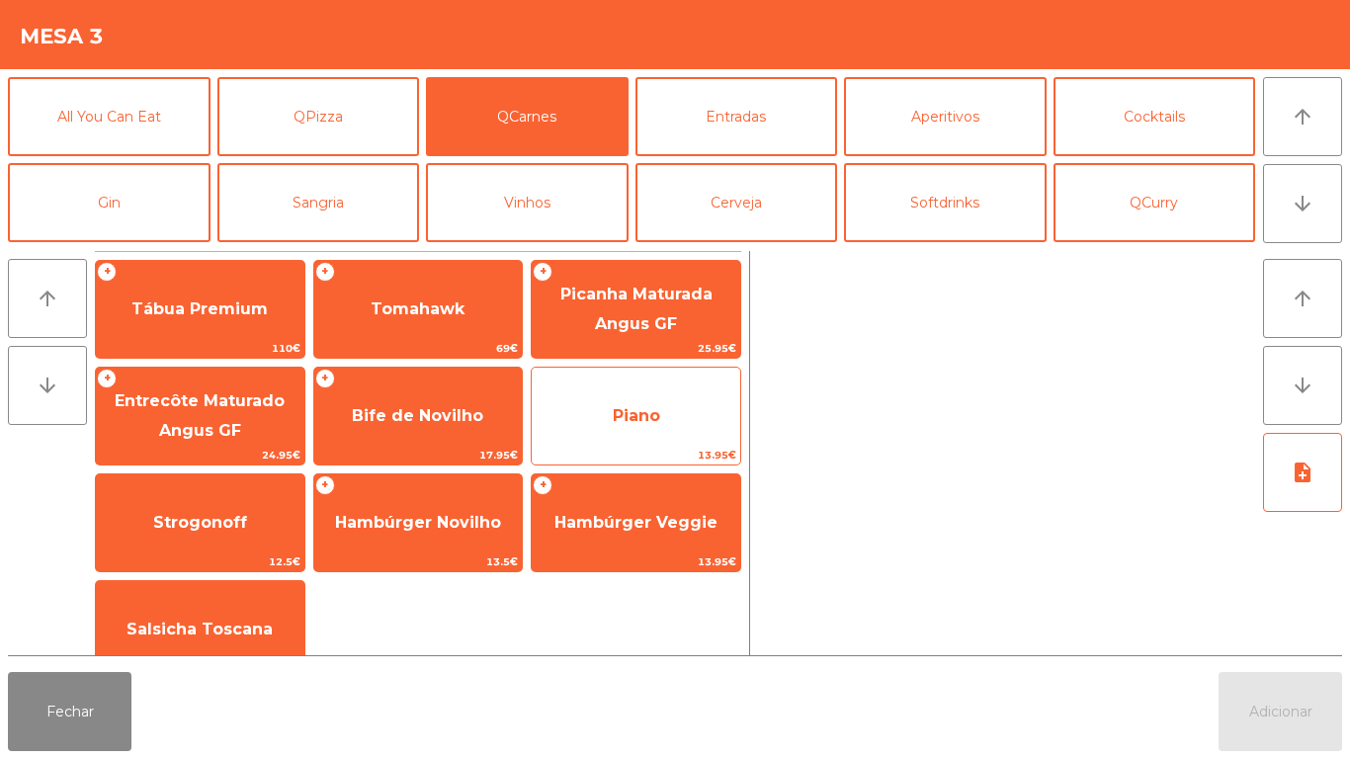
click at [633, 422] on span "Piano" at bounding box center [636, 415] width 47 height 19
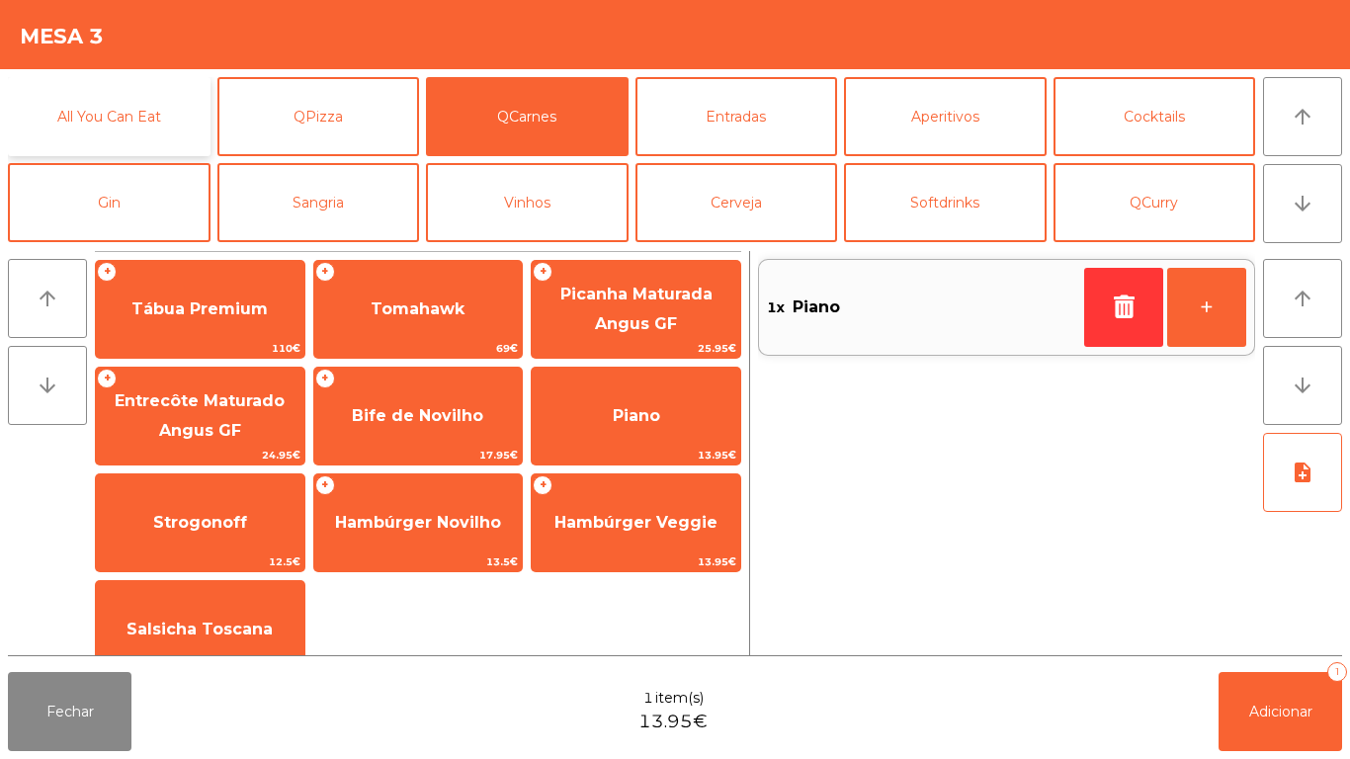
click at [131, 129] on button "All You Can Eat" at bounding box center [109, 116] width 203 height 79
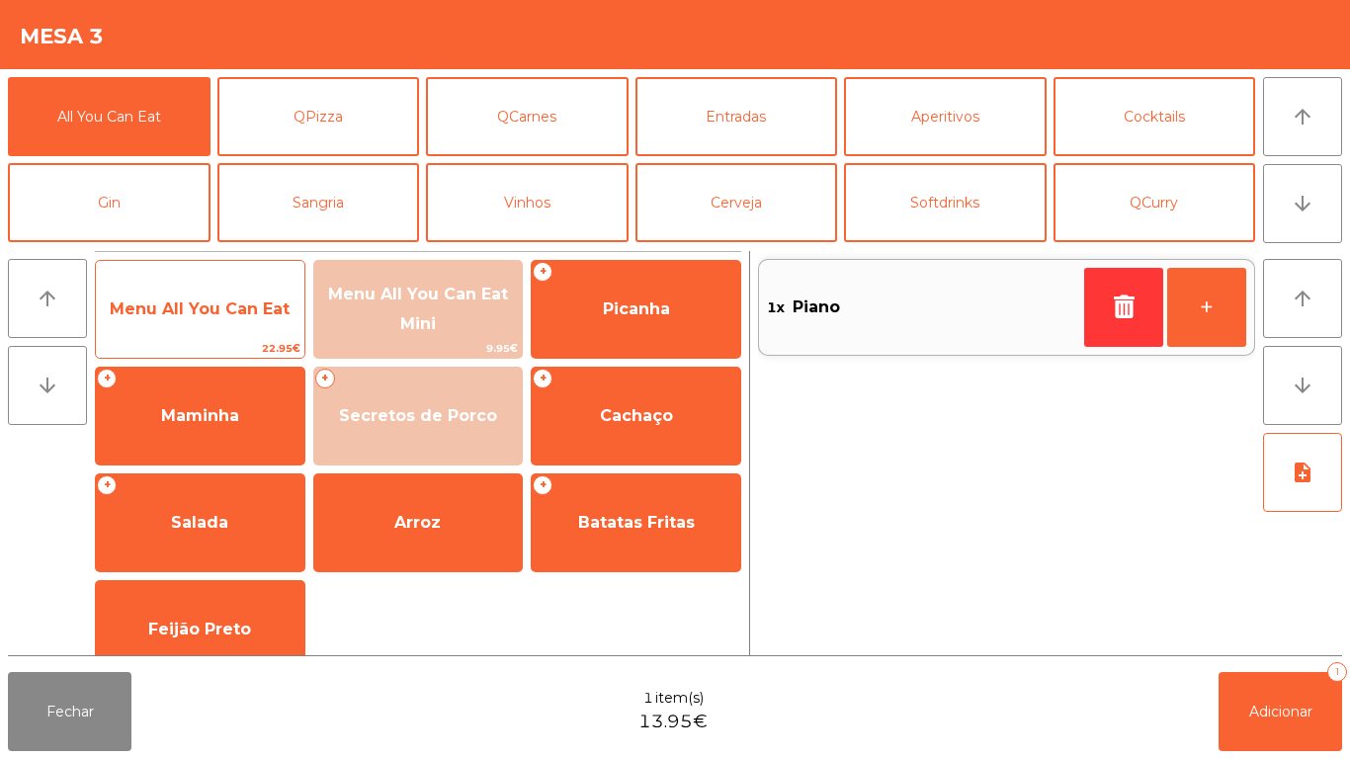
click at [226, 307] on span "Menu All You Can Eat" at bounding box center [200, 308] width 180 height 19
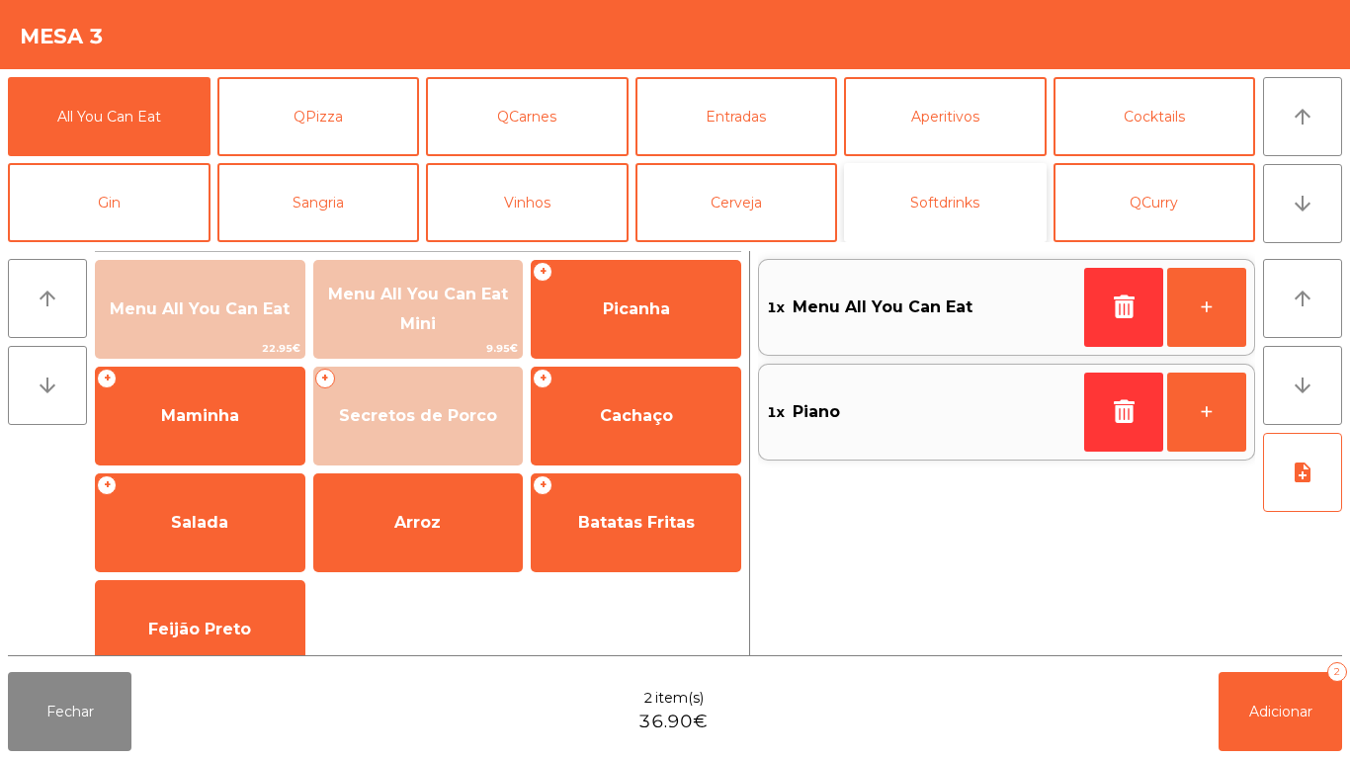
click at [927, 191] on button "Softdrinks" at bounding box center [945, 202] width 203 height 79
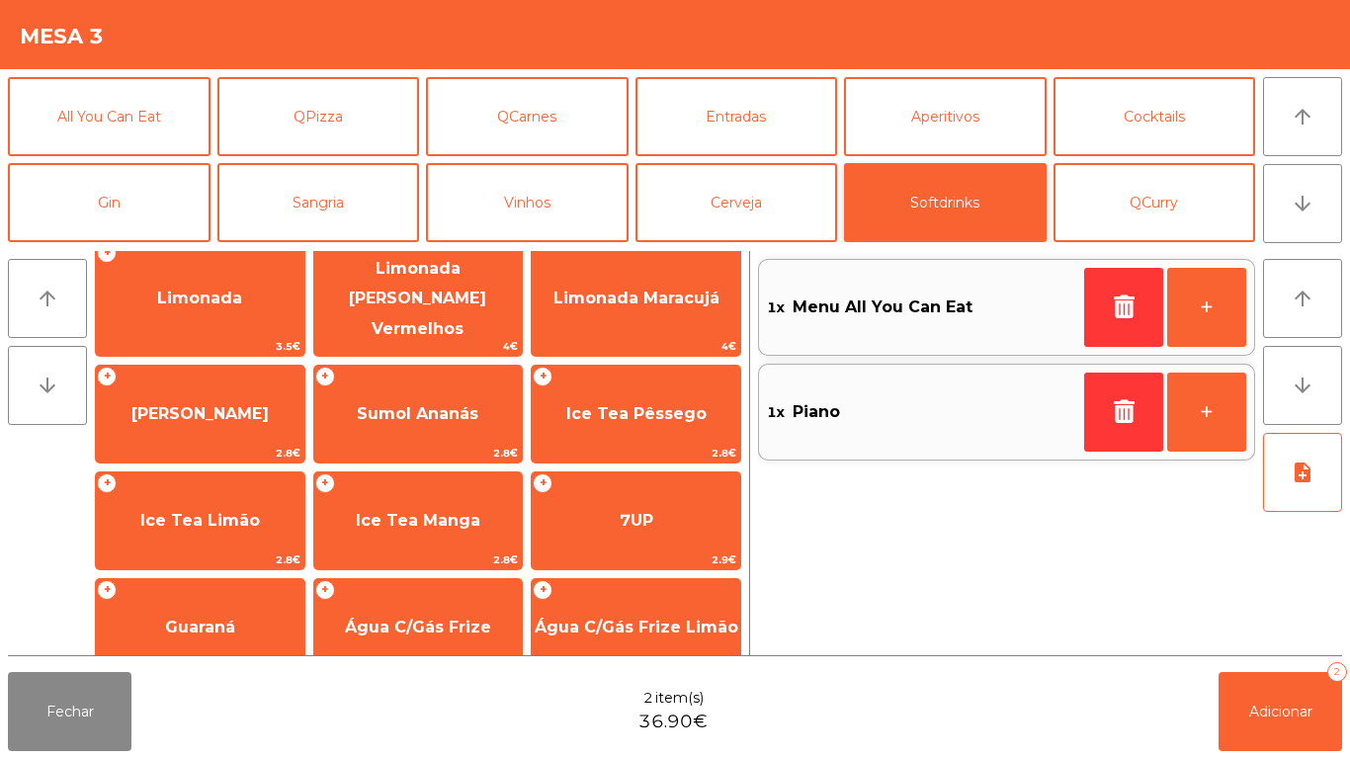
scroll to position [234, 0]
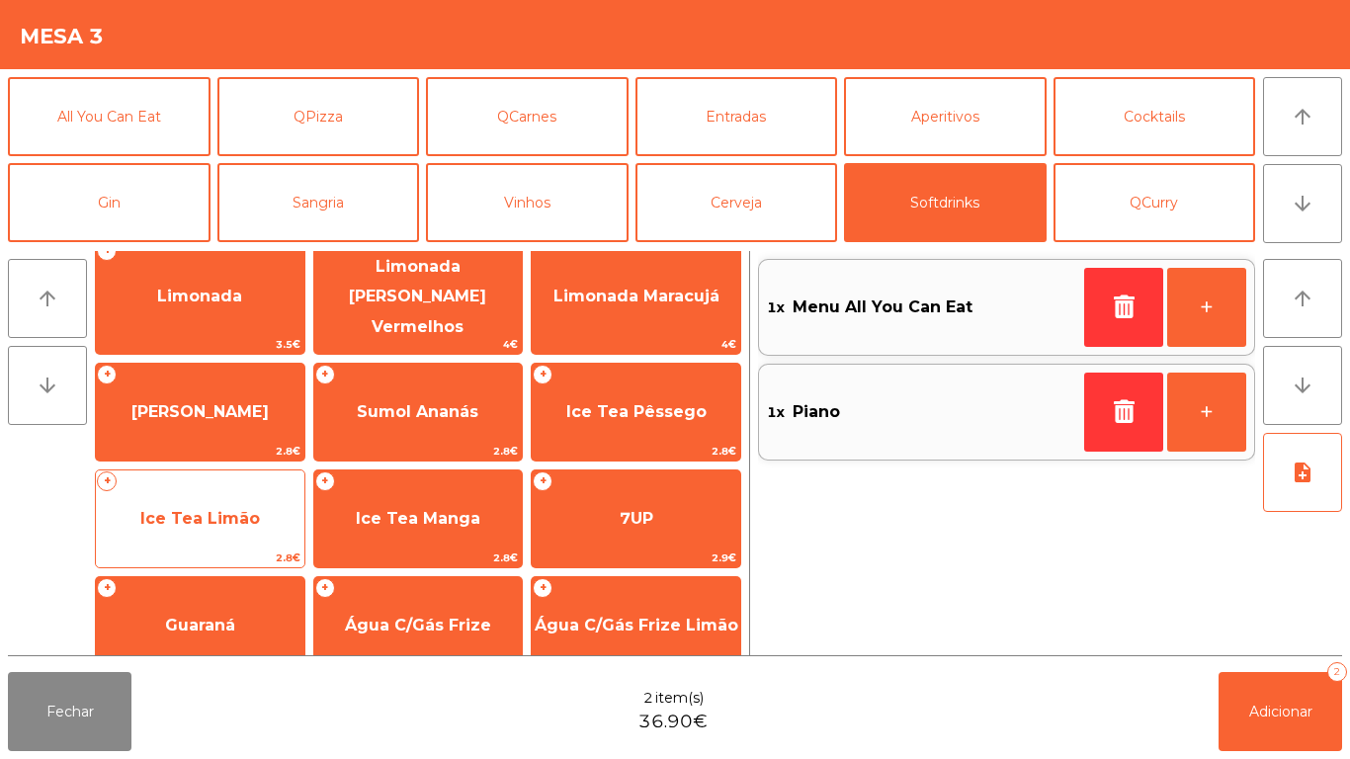
click at [254, 519] on span "Ice Tea Limão" at bounding box center [200, 518] width 209 height 53
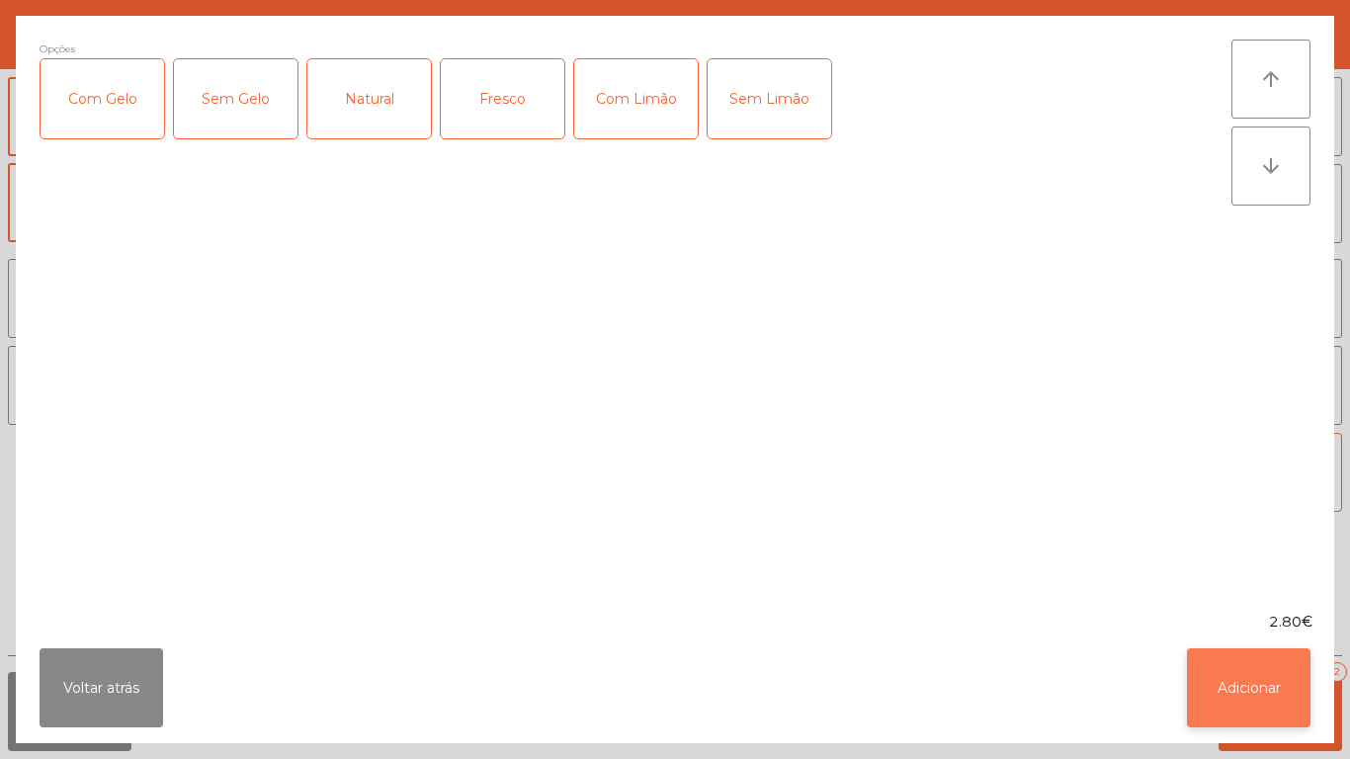
click at [1244, 673] on button "Adicionar" at bounding box center [1249, 687] width 124 height 79
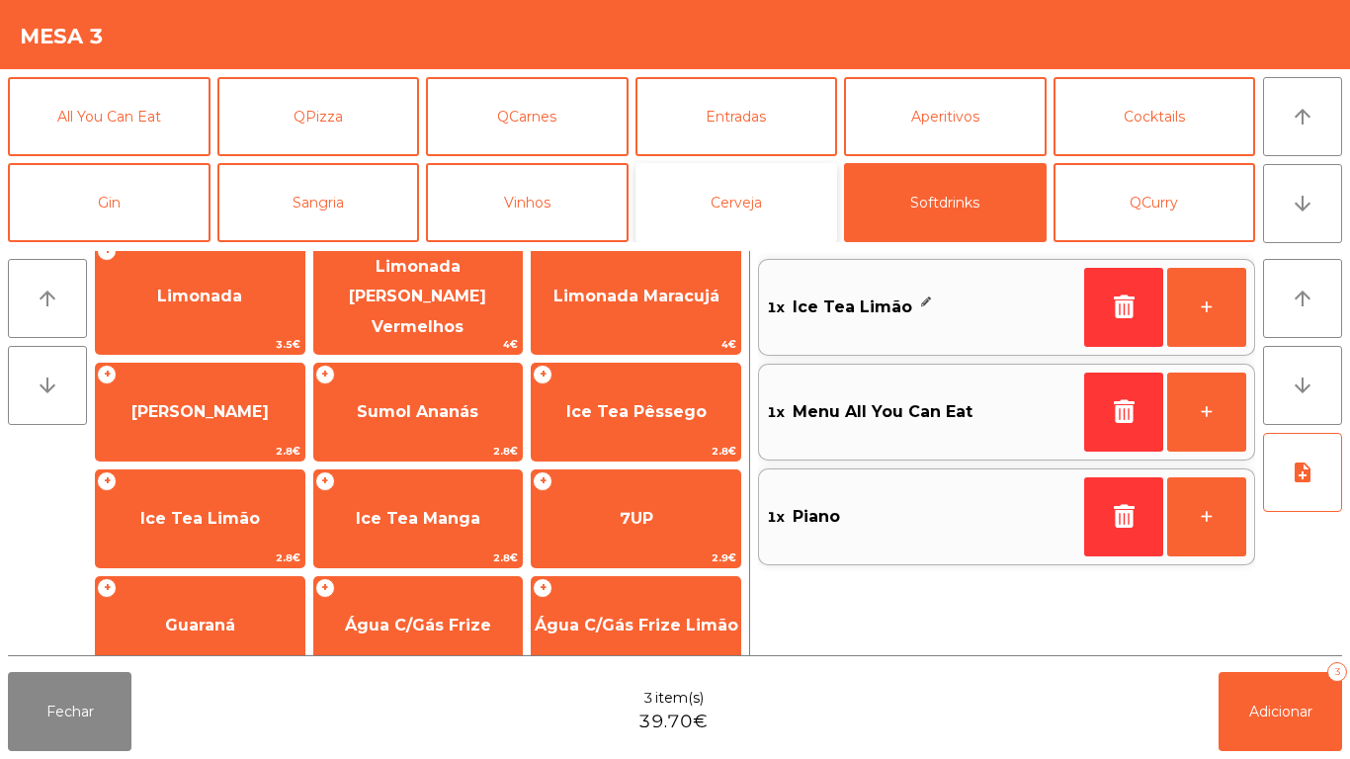
click at [750, 198] on button "Cerveja" at bounding box center [737, 202] width 203 height 79
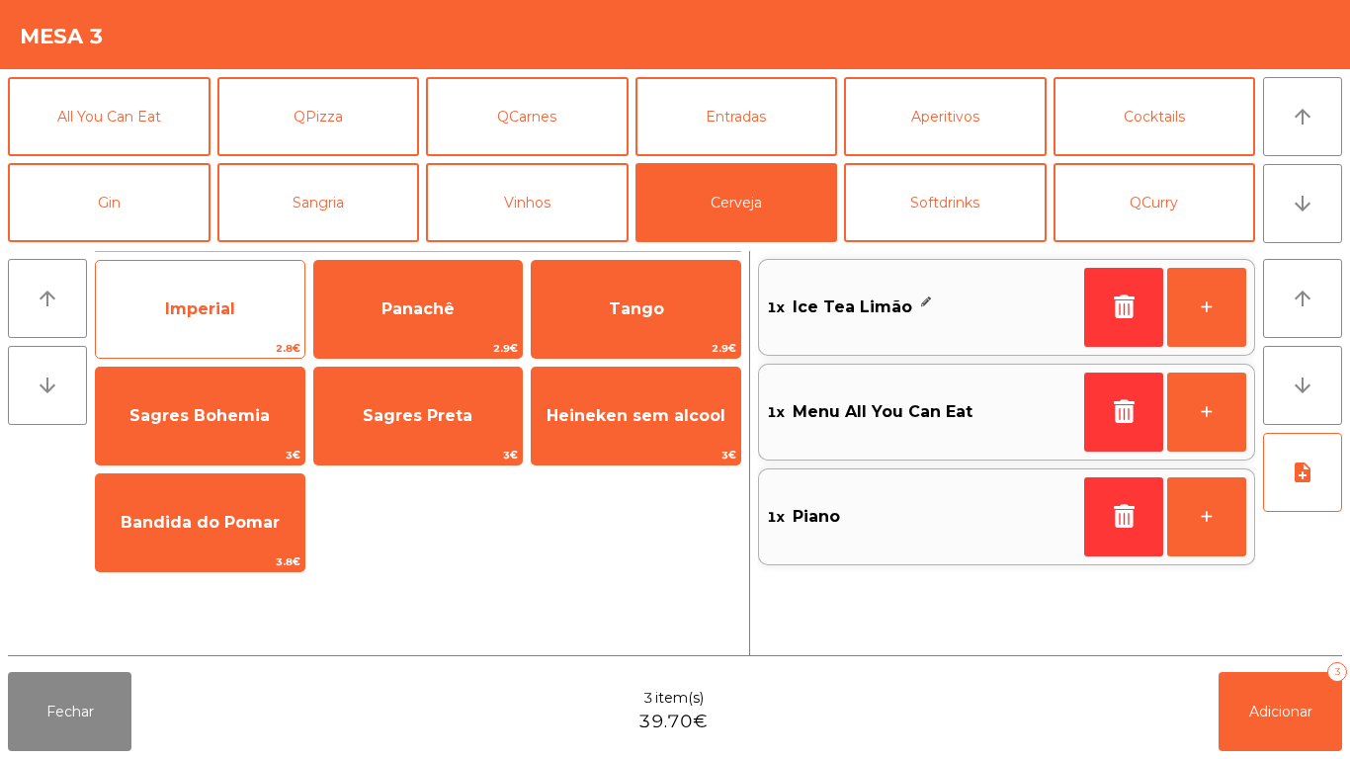
click at [224, 326] on span "Imperial" at bounding box center [200, 309] width 209 height 53
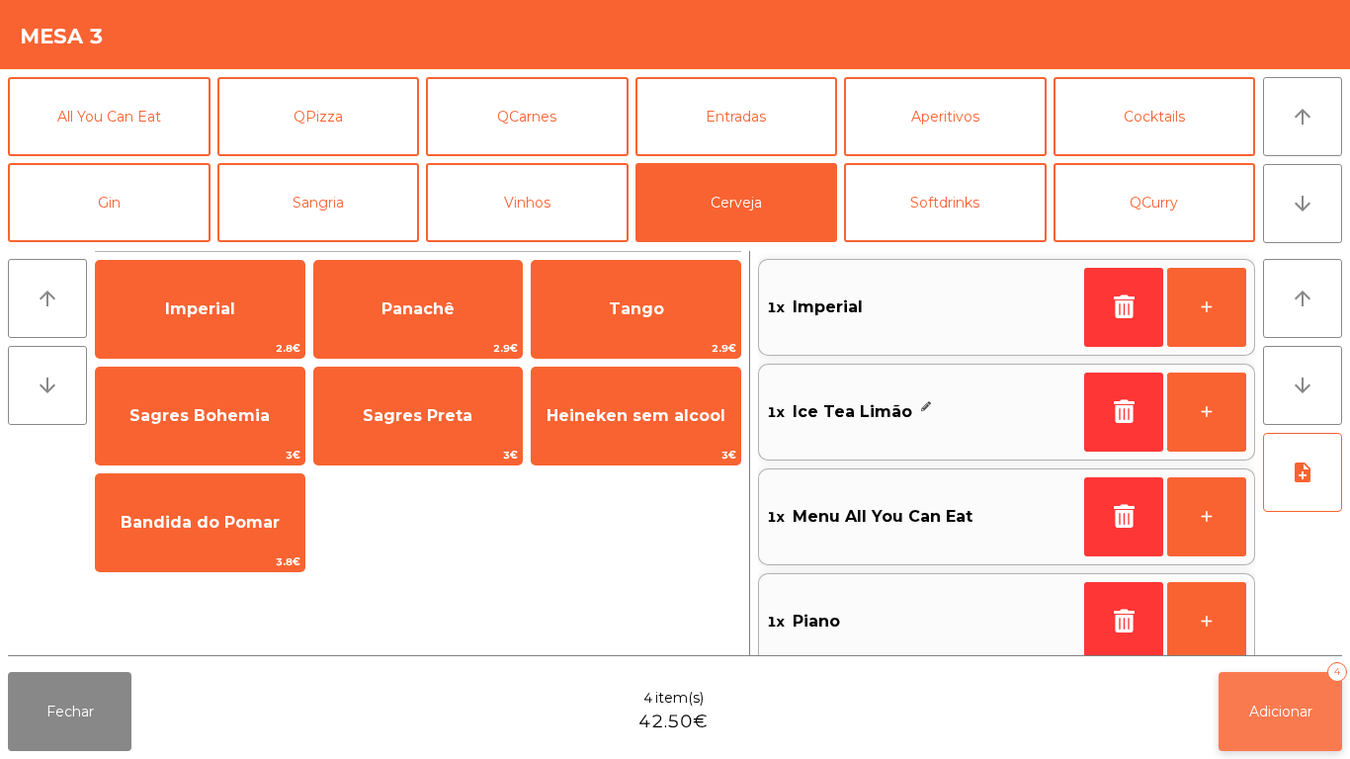
click at [1301, 708] on span "Adicionar" at bounding box center [1280, 712] width 63 height 18
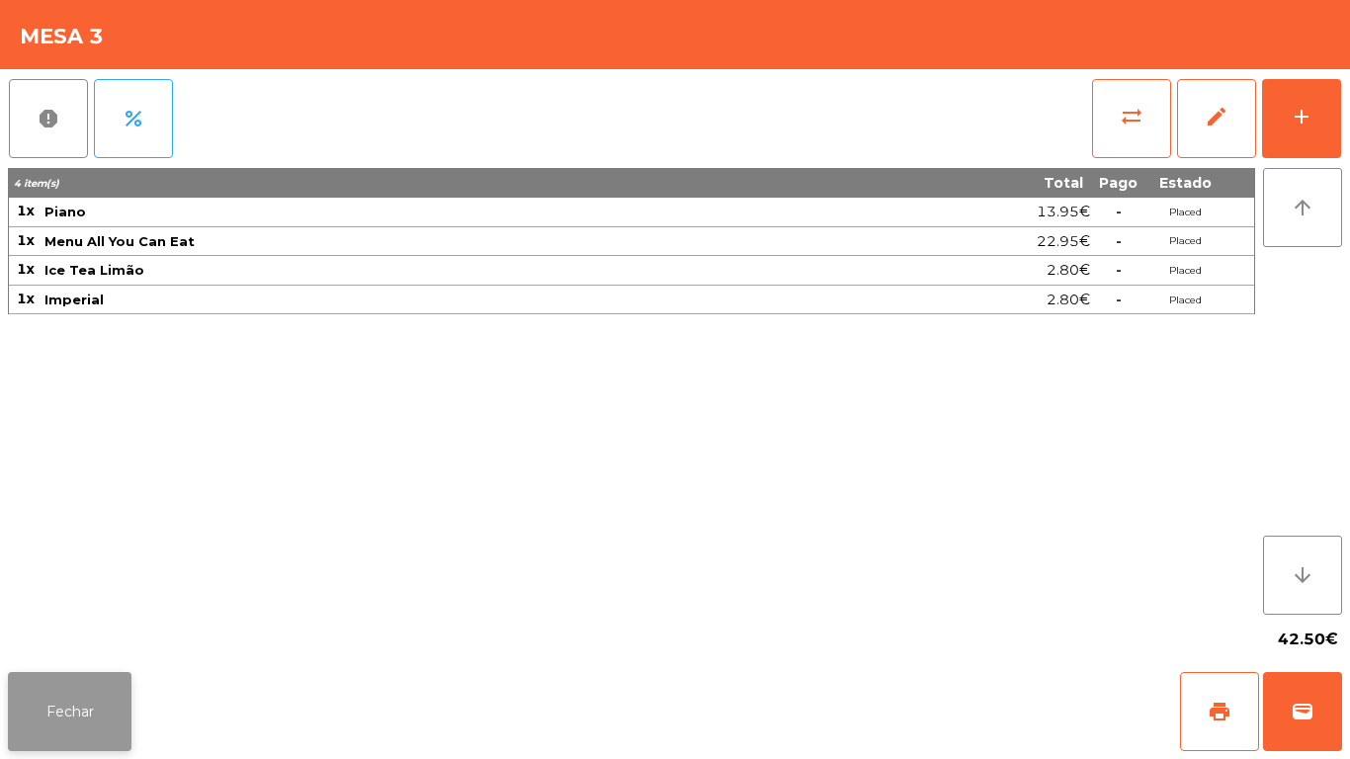
click at [99, 695] on button "Fechar" at bounding box center [70, 711] width 124 height 79
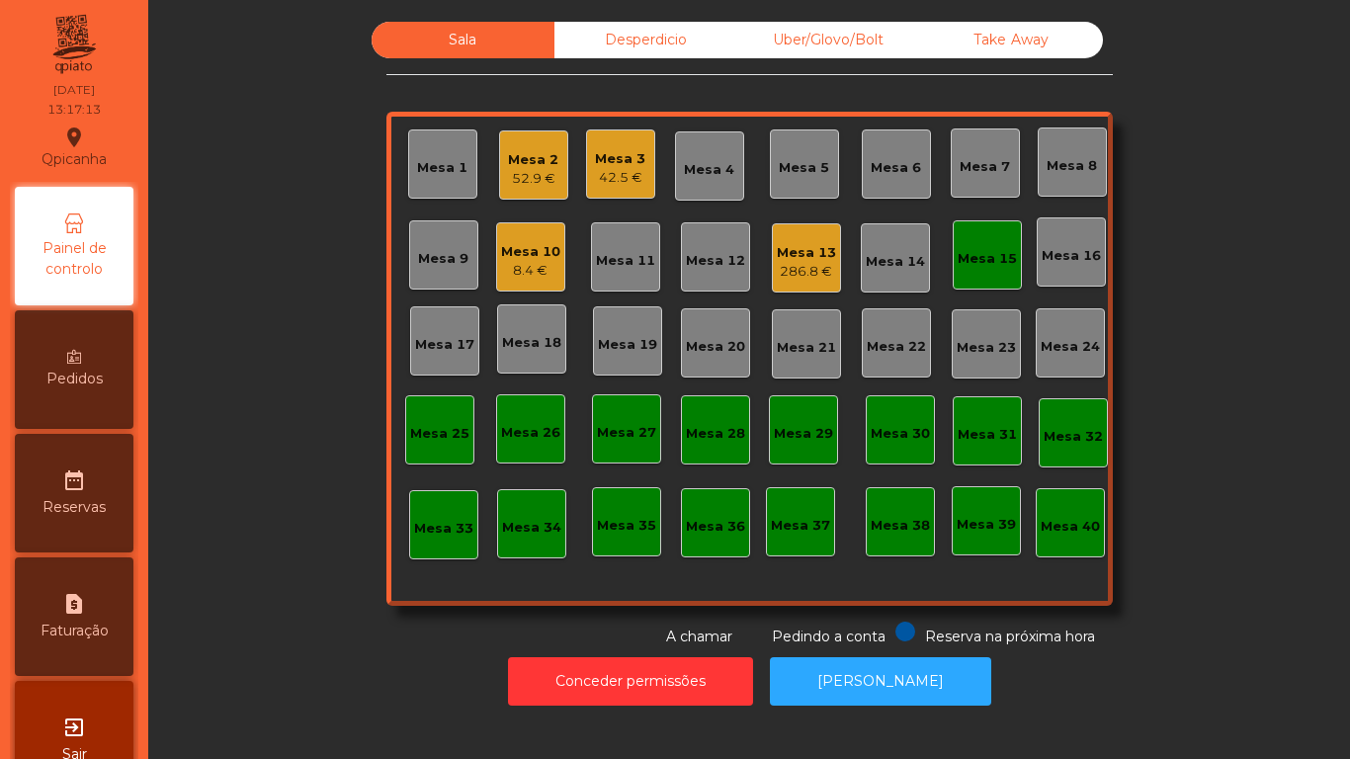
click at [986, 267] on div "Mesa 15" at bounding box center [987, 259] width 59 height 20
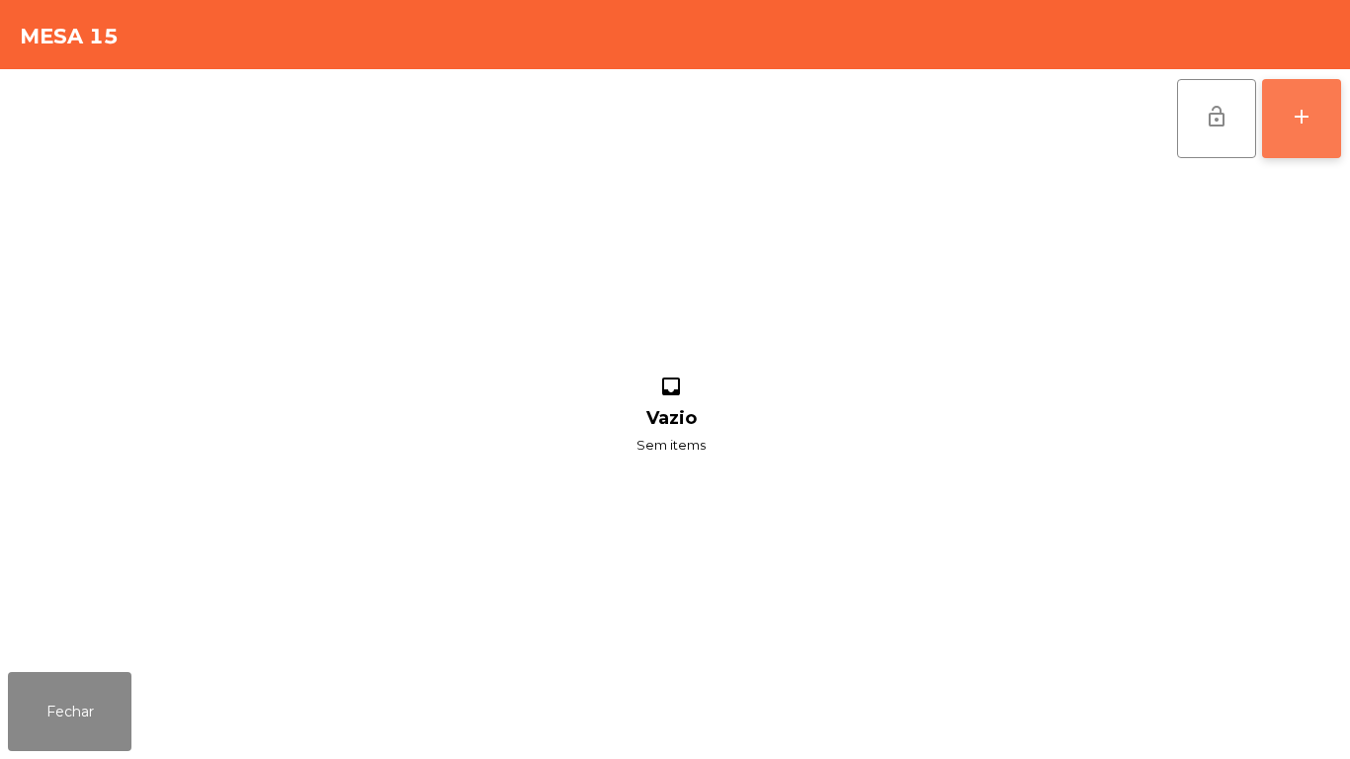
click at [1304, 138] on button "add" at bounding box center [1301, 118] width 79 height 79
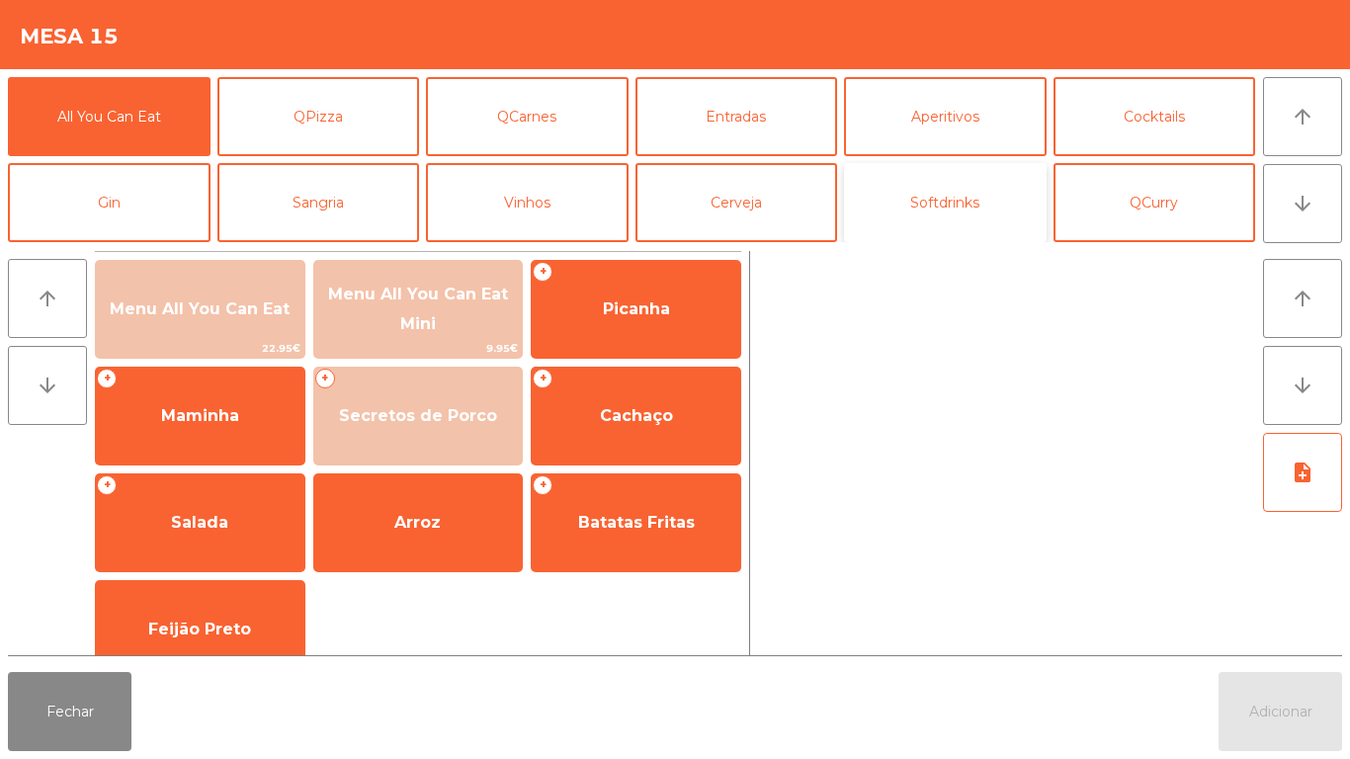
click at [946, 214] on button "Softdrinks" at bounding box center [945, 202] width 203 height 79
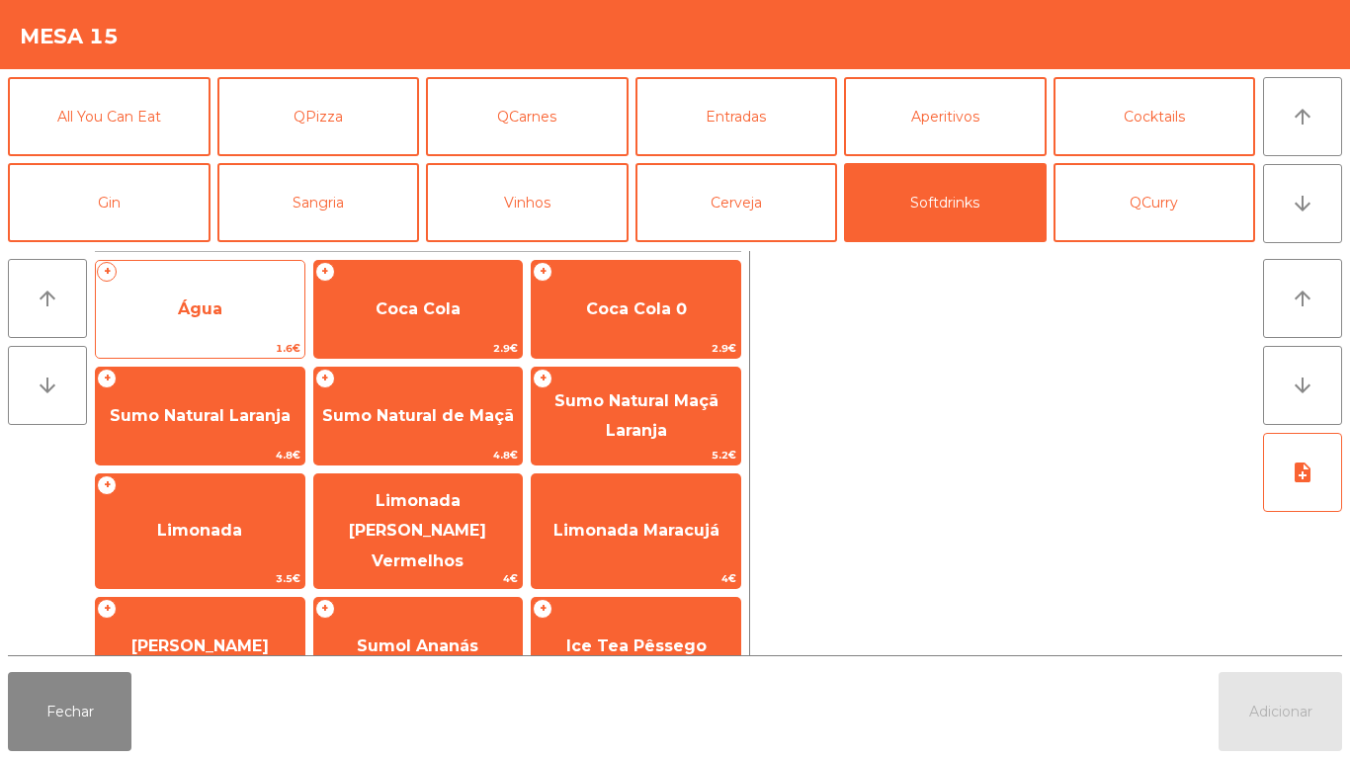
click at [213, 333] on span "Água" at bounding box center [200, 309] width 209 height 53
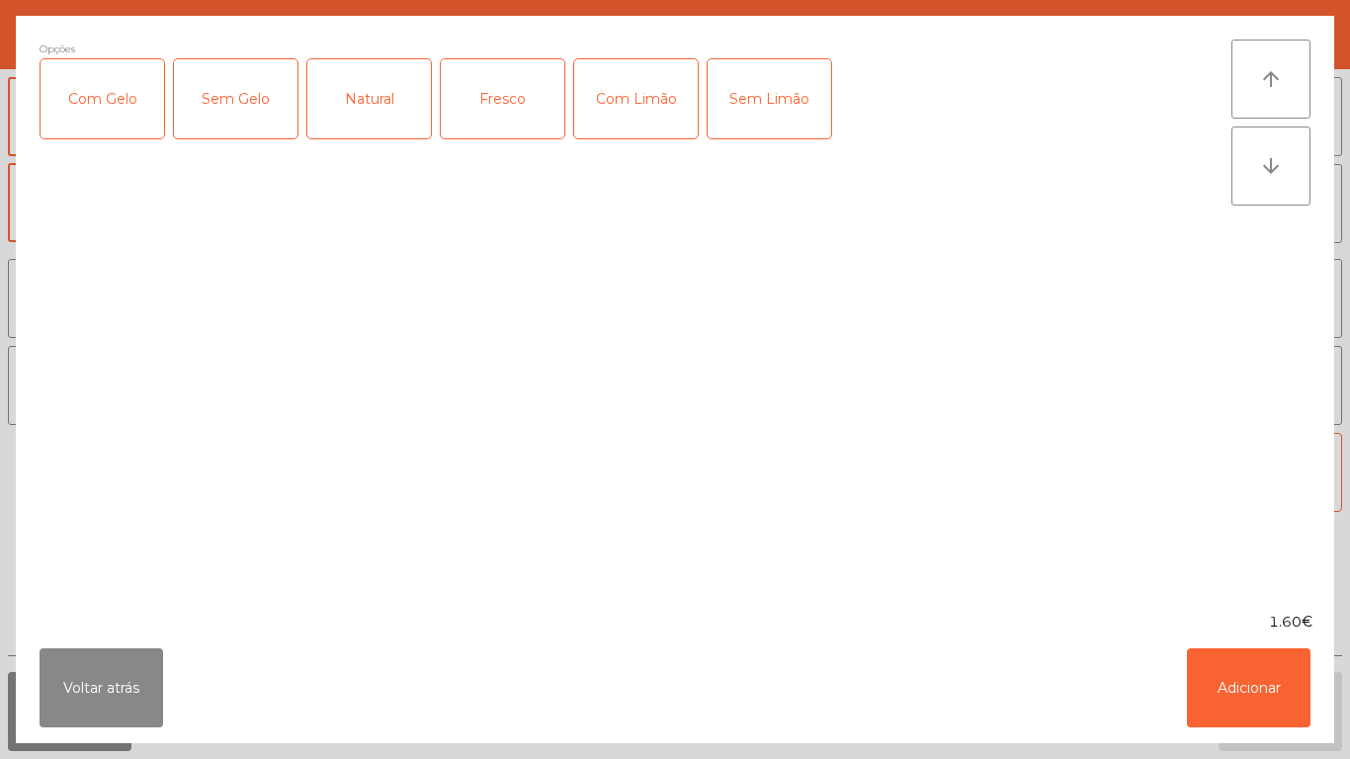
click at [383, 117] on div "Natural" at bounding box center [369, 98] width 124 height 79
click at [1242, 675] on button "Adicionar" at bounding box center [1249, 687] width 124 height 79
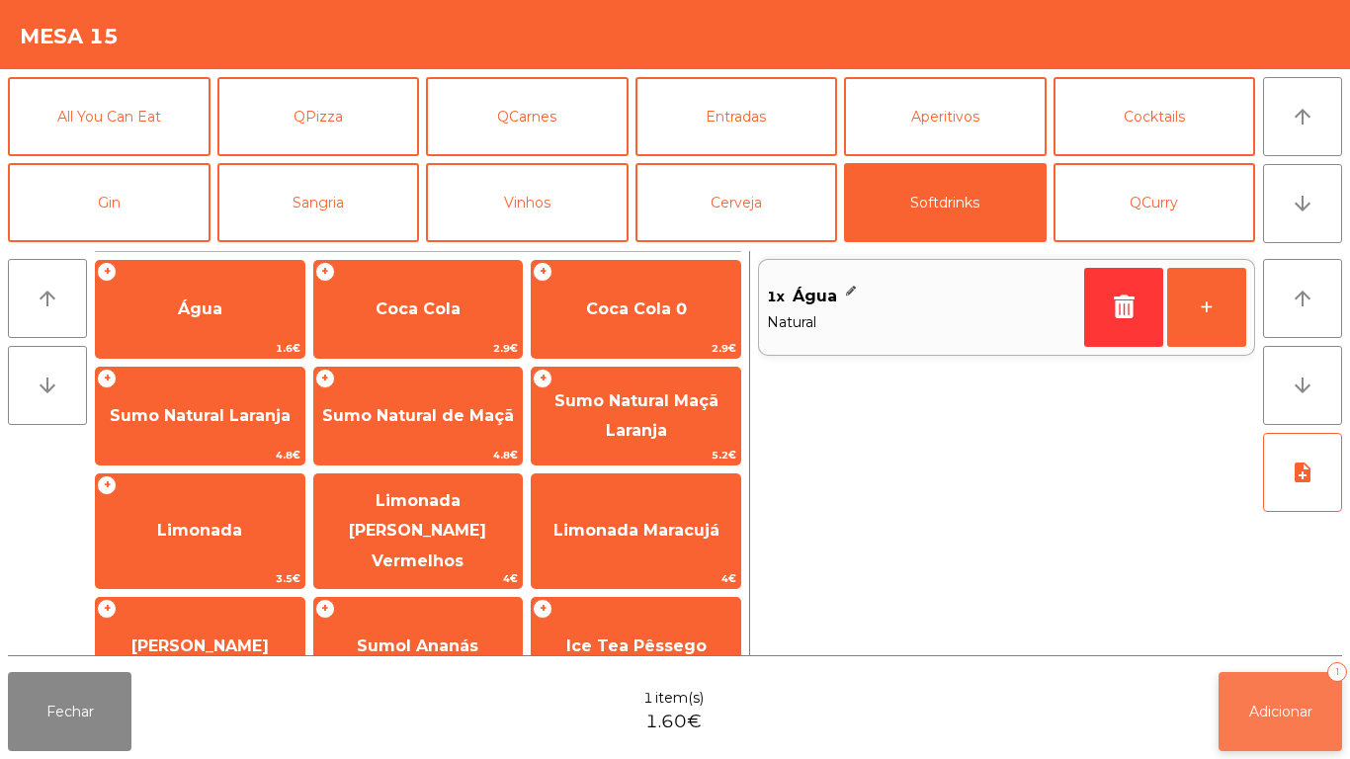
click at [1288, 699] on button "Adicionar 1" at bounding box center [1281, 711] width 124 height 79
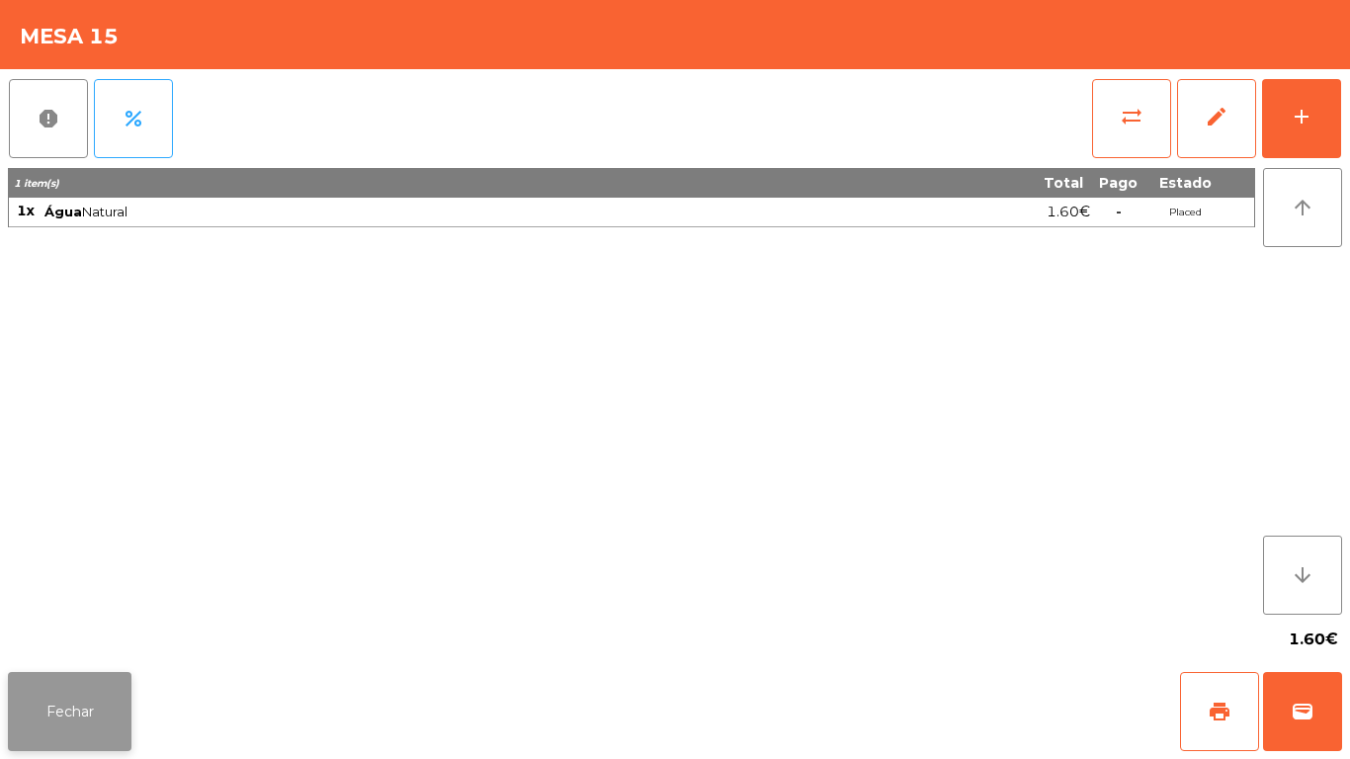
click at [96, 699] on button "Fechar" at bounding box center [70, 711] width 124 height 79
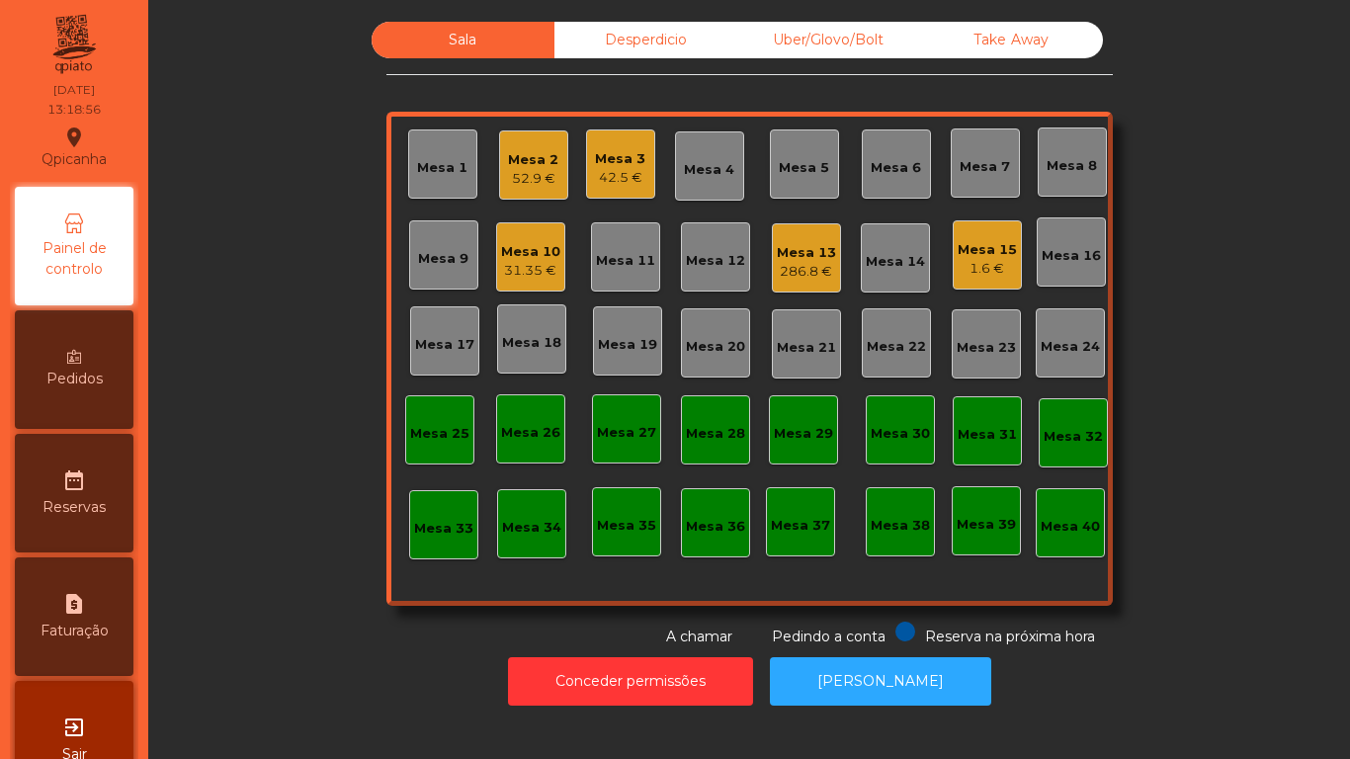
click at [531, 247] on div "Mesa 10" at bounding box center [530, 252] width 59 height 20
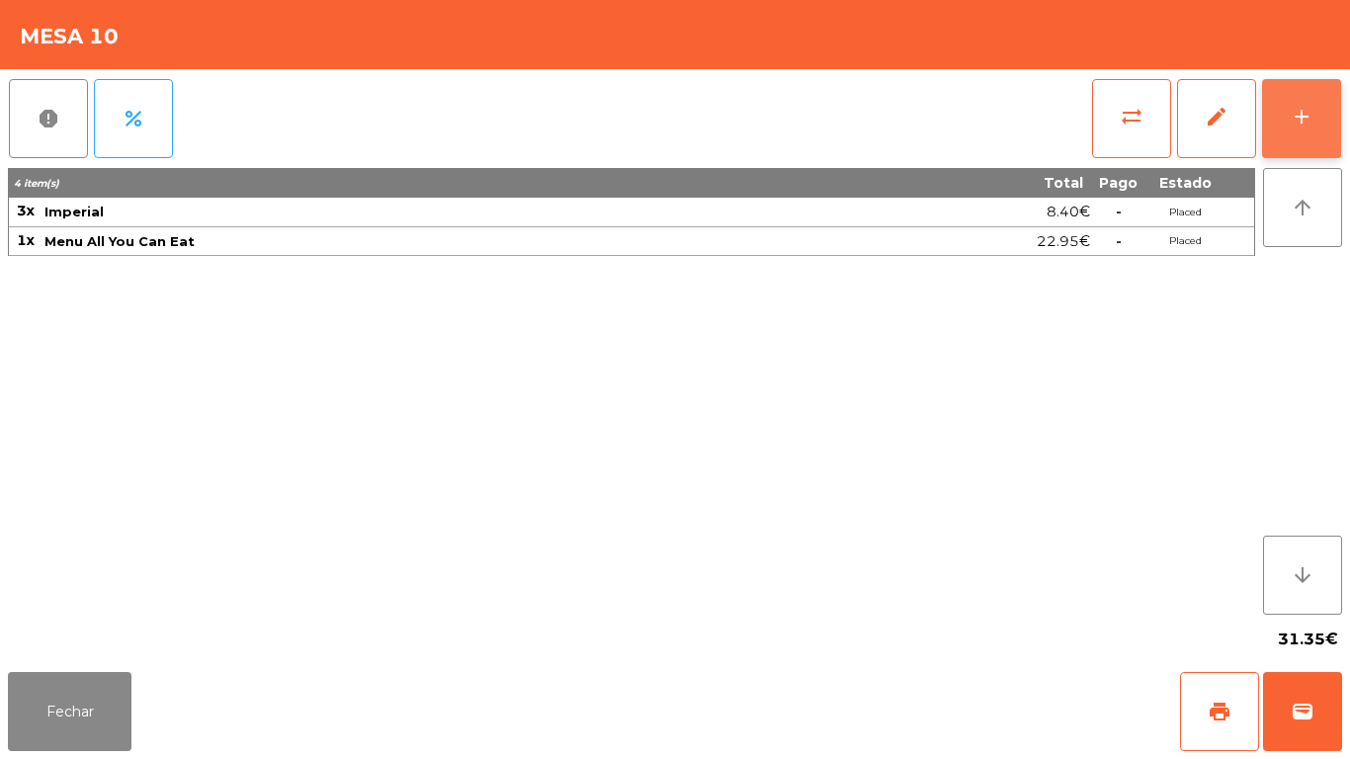
click at [1325, 119] on button "add" at bounding box center [1301, 118] width 79 height 79
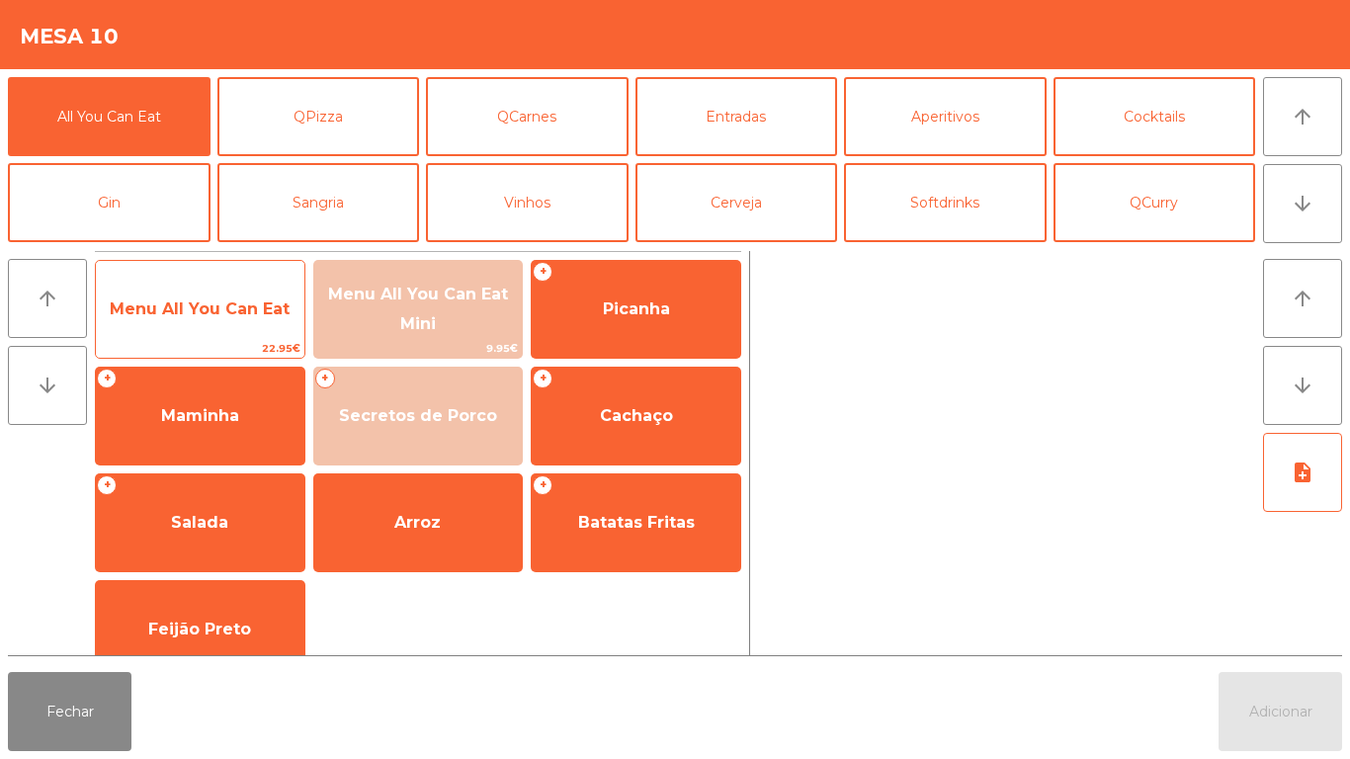
click at [248, 298] on span "Menu All You Can Eat" at bounding box center [200, 309] width 209 height 53
click at [247, 296] on span "Menu All You Can Eat" at bounding box center [200, 309] width 209 height 53
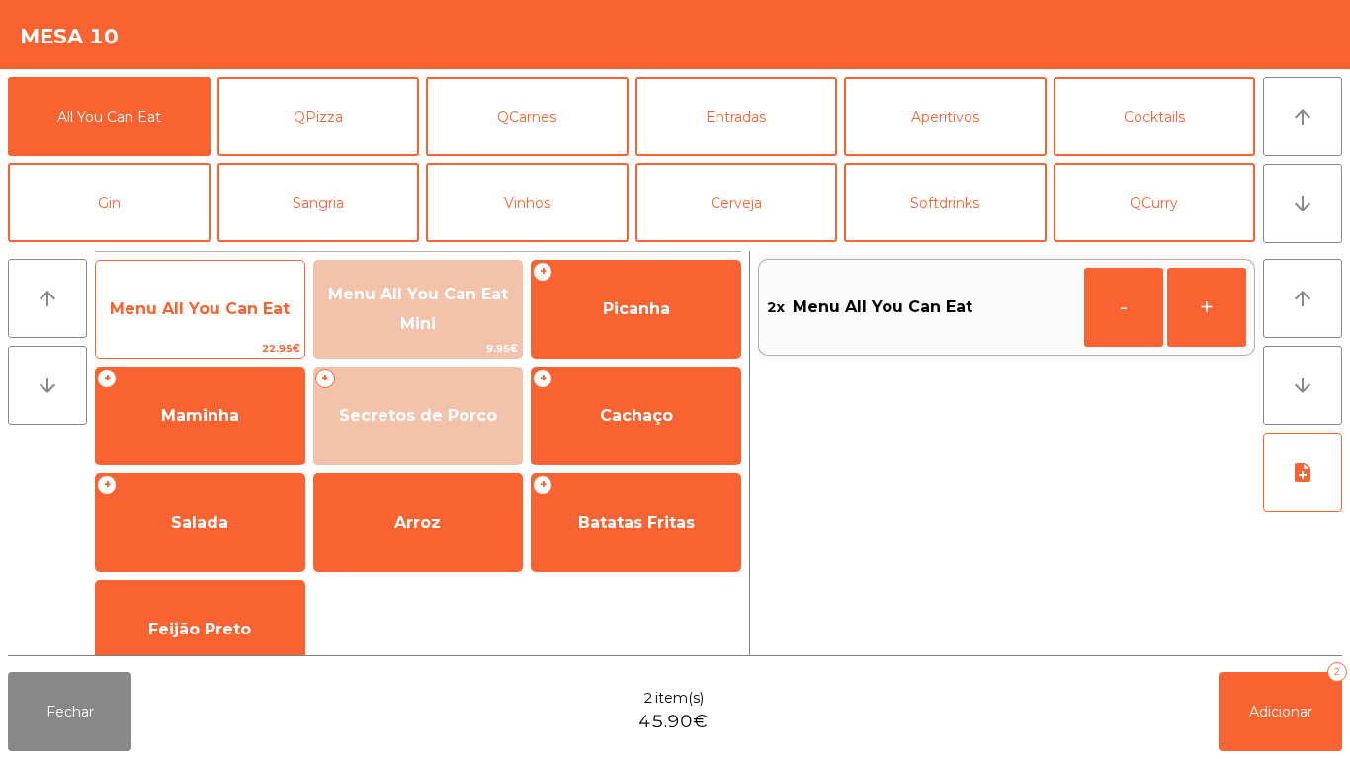
click at [251, 281] on div "Menu All You Can Eat 22.95€" at bounding box center [200, 309] width 211 height 99
click at [266, 270] on div "Menu All You Can Eat 22.95€" at bounding box center [200, 309] width 211 height 99
click at [227, 281] on div "Menu All You Can Eat 22.95€" at bounding box center [200, 309] width 211 height 99
click at [231, 286] on span "Menu All You Can Eat" at bounding box center [200, 309] width 209 height 53
click at [222, 289] on span "Menu All You Can Eat" at bounding box center [200, 309] width 209 height 53
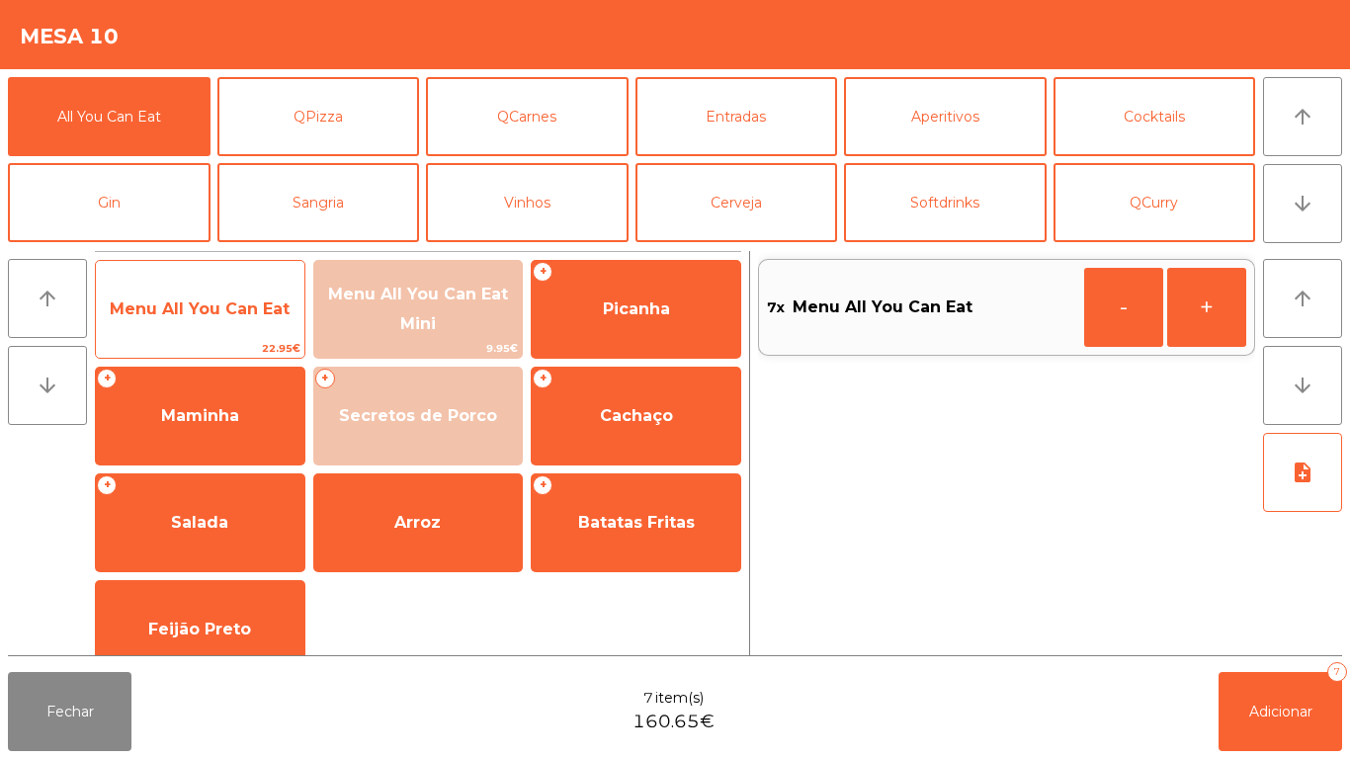
click at [195, 297] on span "Menu All You Can Eat" at bounding box center [200, 309] width 209 height 53
click at [220, 298] on span "Menu All You Can Eat" at bounding box center [200, 309] width 209 height 53
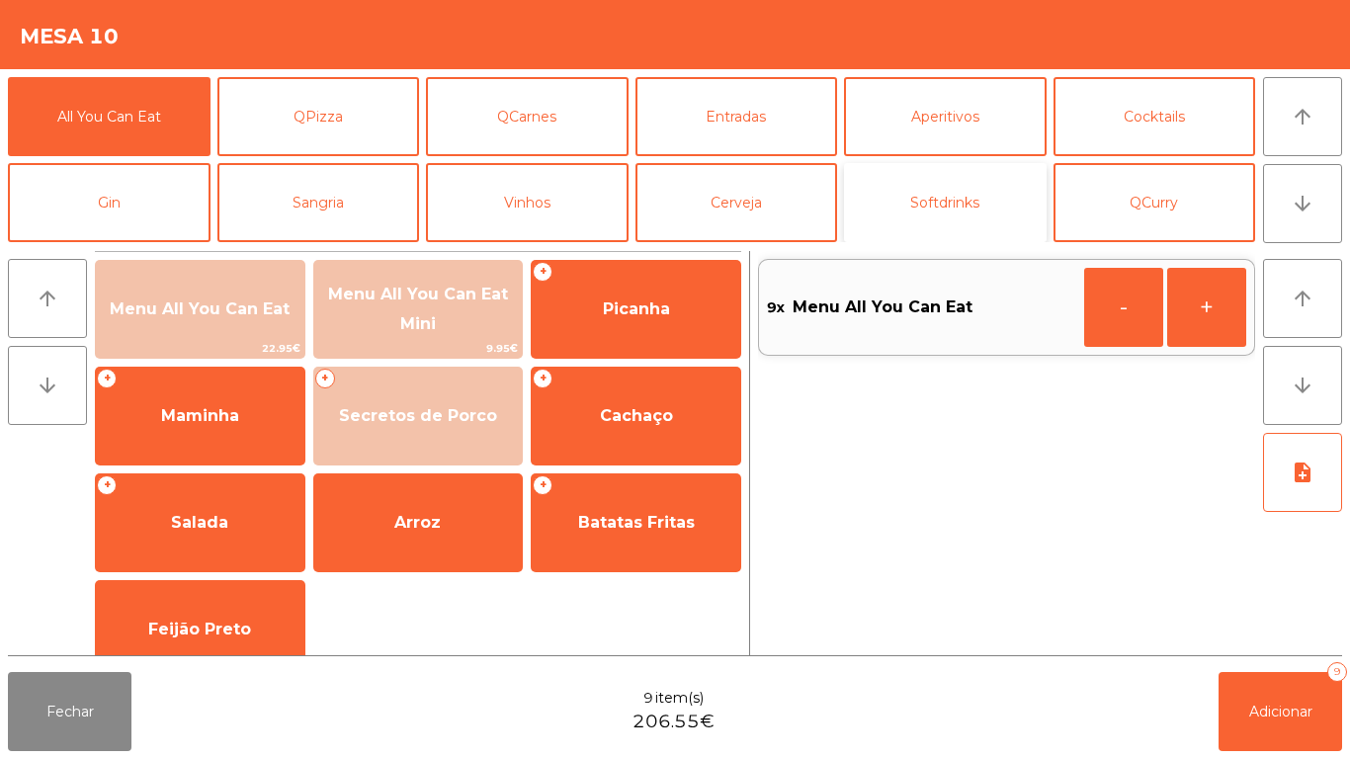
click at [940, 178] on button "Softdrinks" at bounding box center [945, 202] width 203 height 79
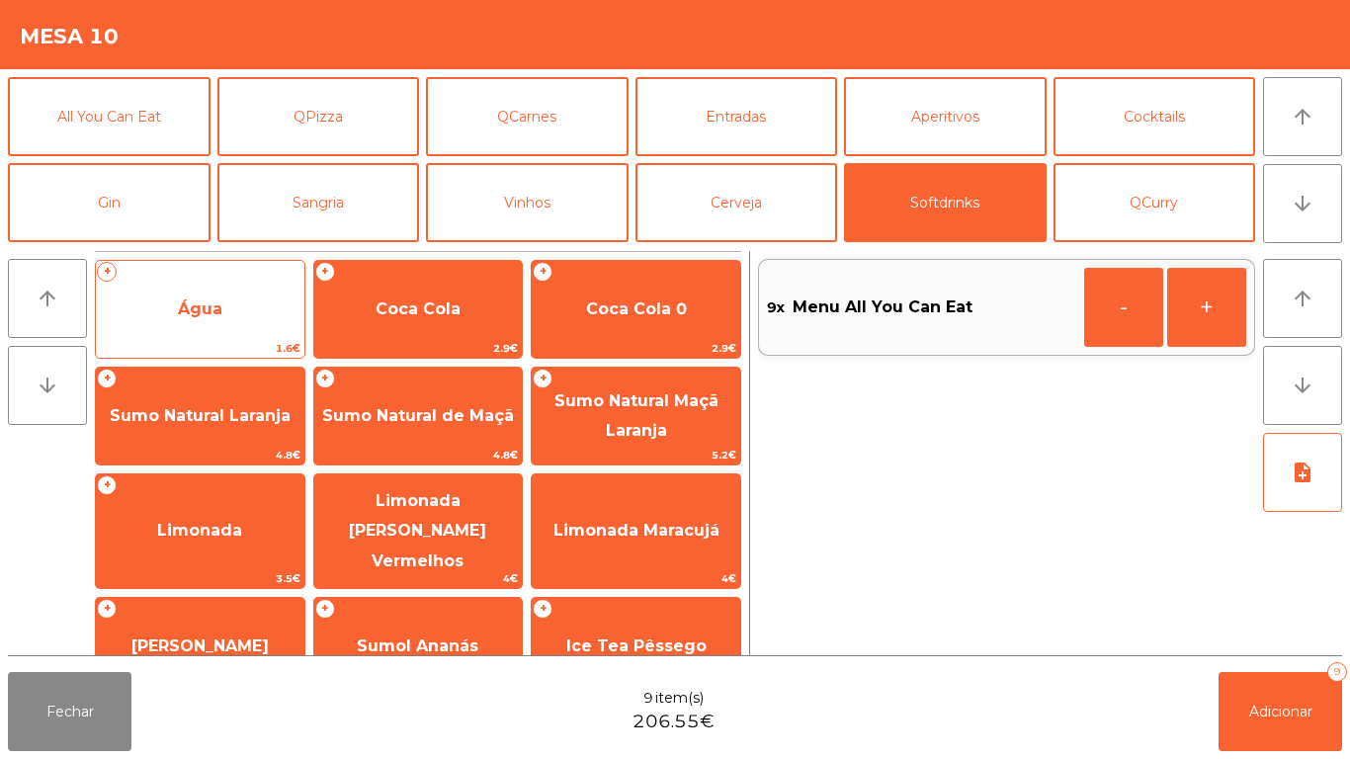
click at [235, 319] on span "Água" at bounding box center [200, 309] width 209 height 53
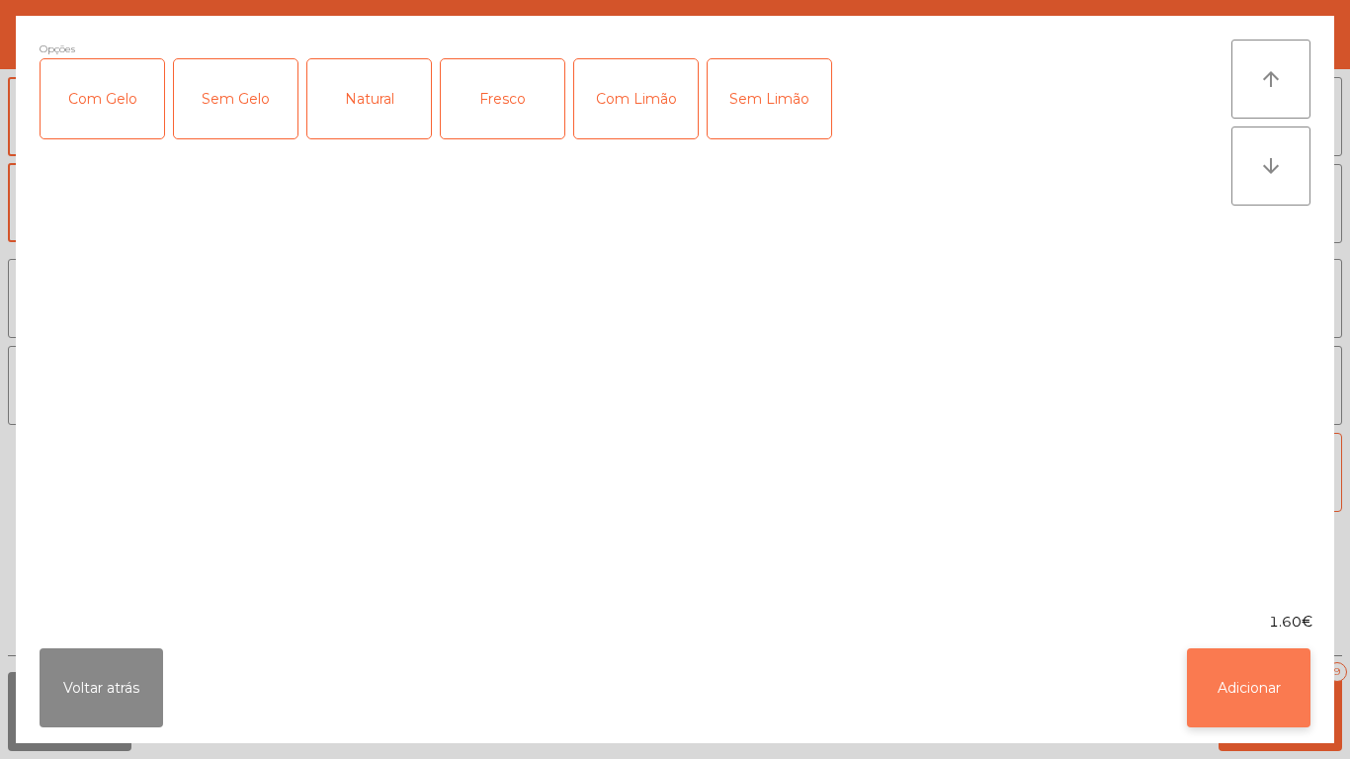
click at [1233, 686] on button "Adicionar" at bounding box center [1249, 687] width 124 height 79
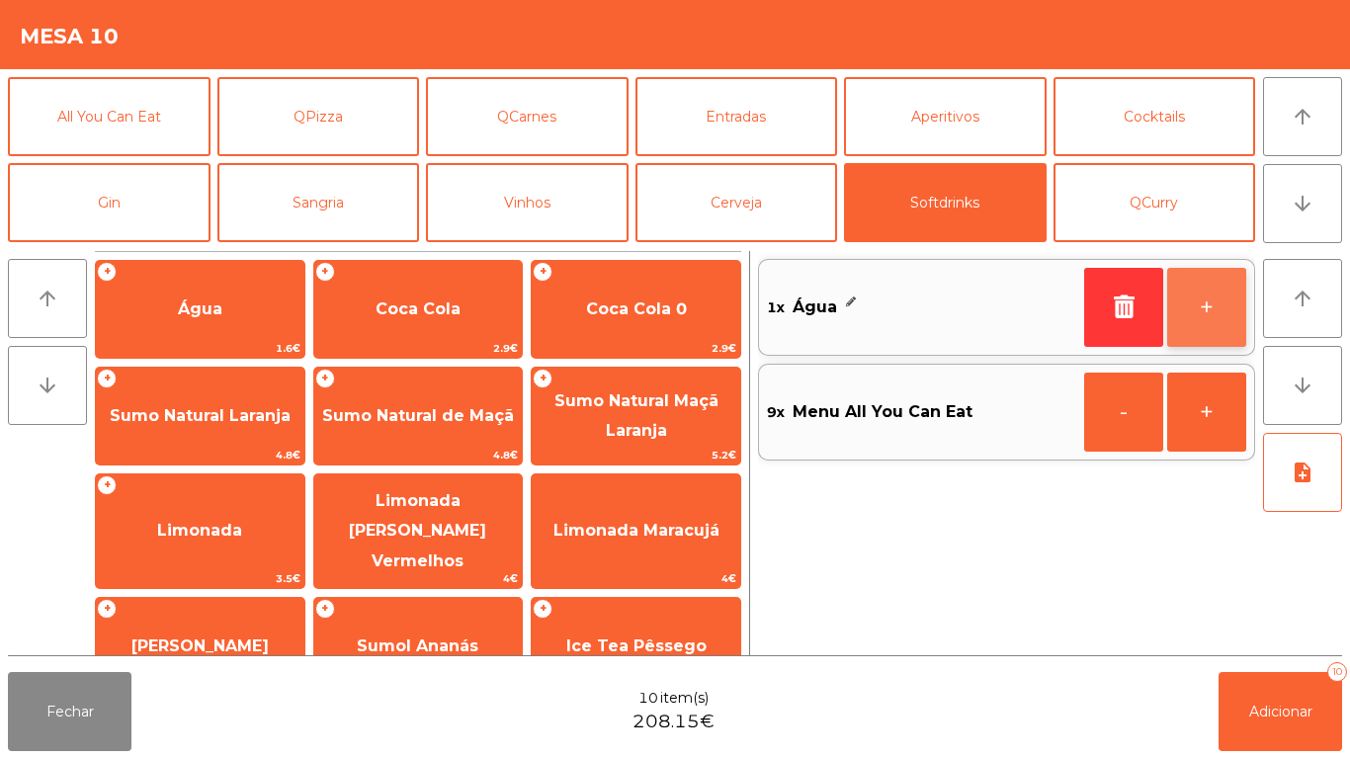
click at [1199, 313] on button "+" at bounding box center [1206, 307] width 79 height 79
click at [1204, 308] on button "+" at bounding box center [1206, 307] width 79 height 79
click at [1199, 320] on button "+" at bounding box center [1206, 307] width 79 height 79
click at [1213, 318] on button "+" at bounding box center [1206, 307] width 79 height 79
click at [1232, 312] on button "+" at bounding box center [1206, 307] width 79 height 79
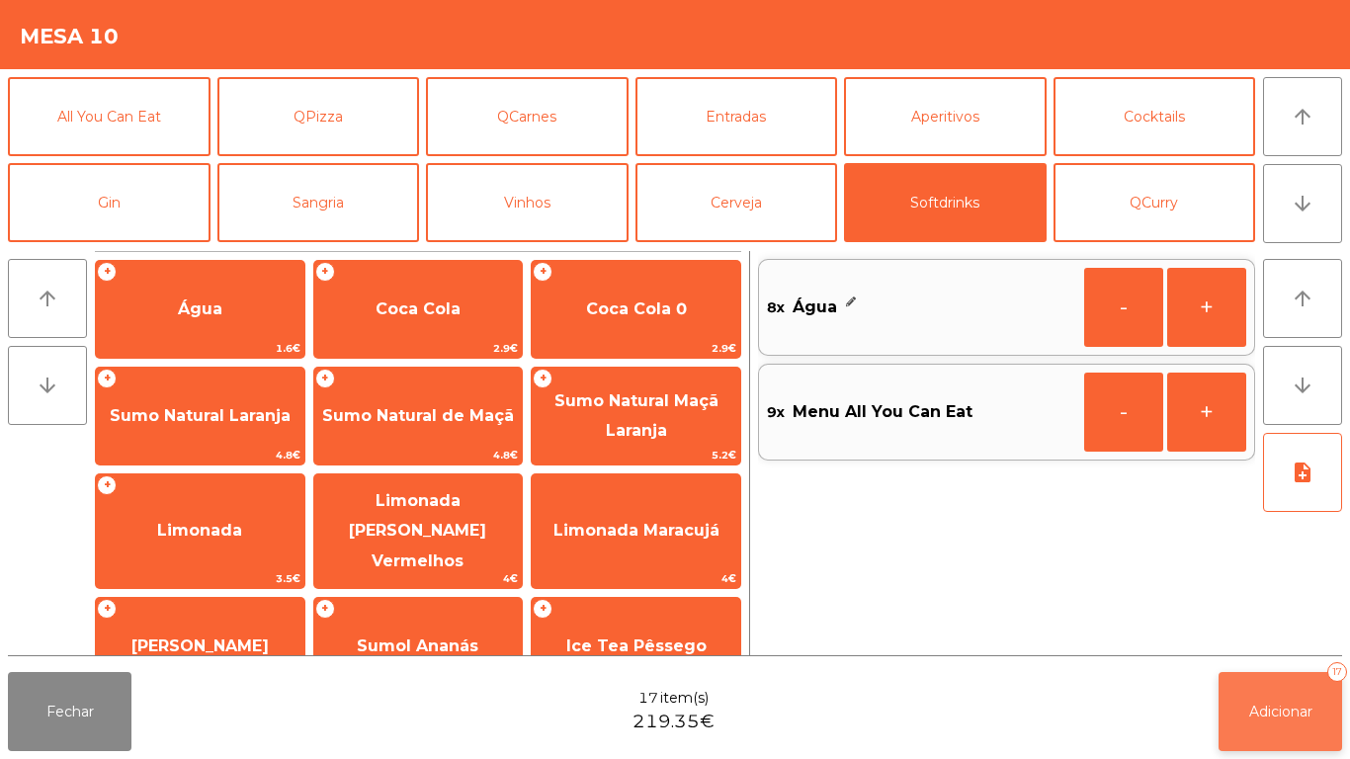
click at [1279, 696] on button "Adicionar 17" at bounding box center [1281, 711] width 124 height 79
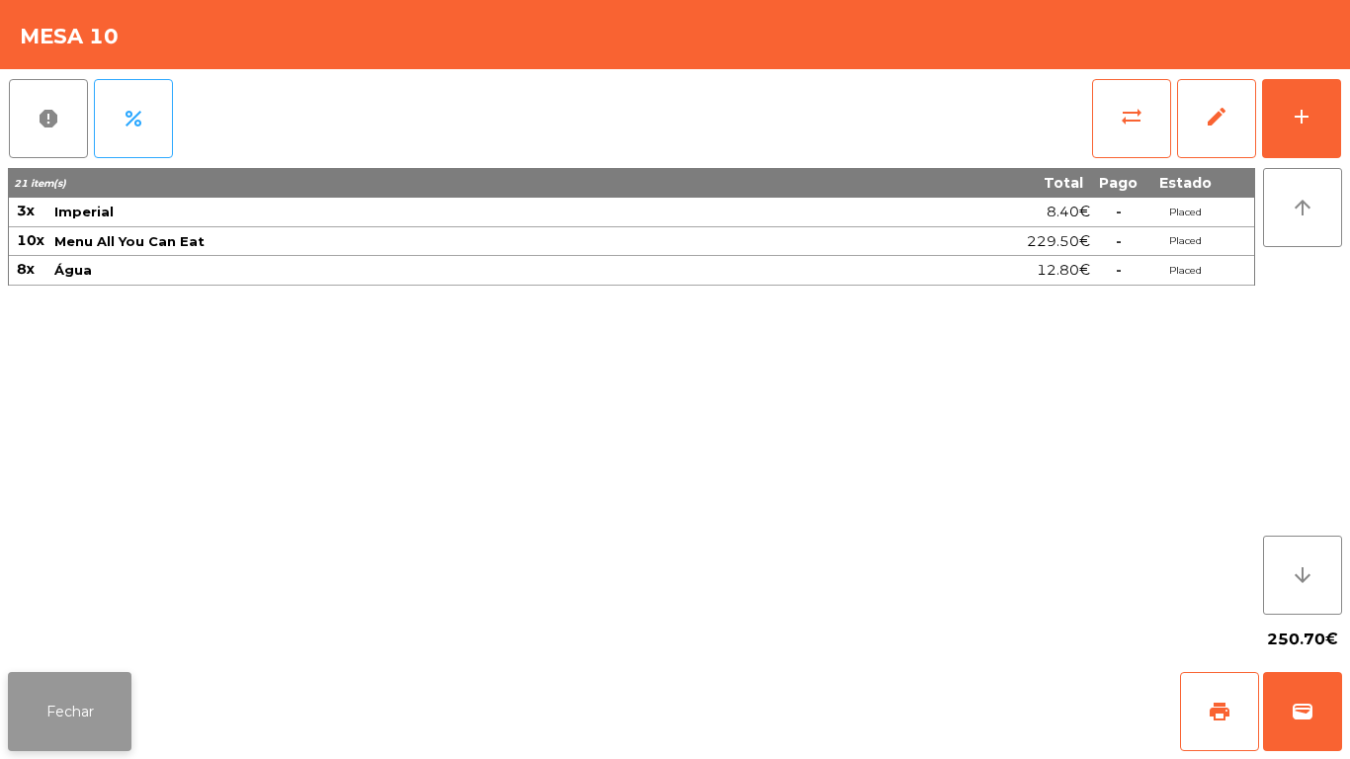
click at [101, 700] on button "Fechar" at bounding box center [70, 711] width 124 height 79
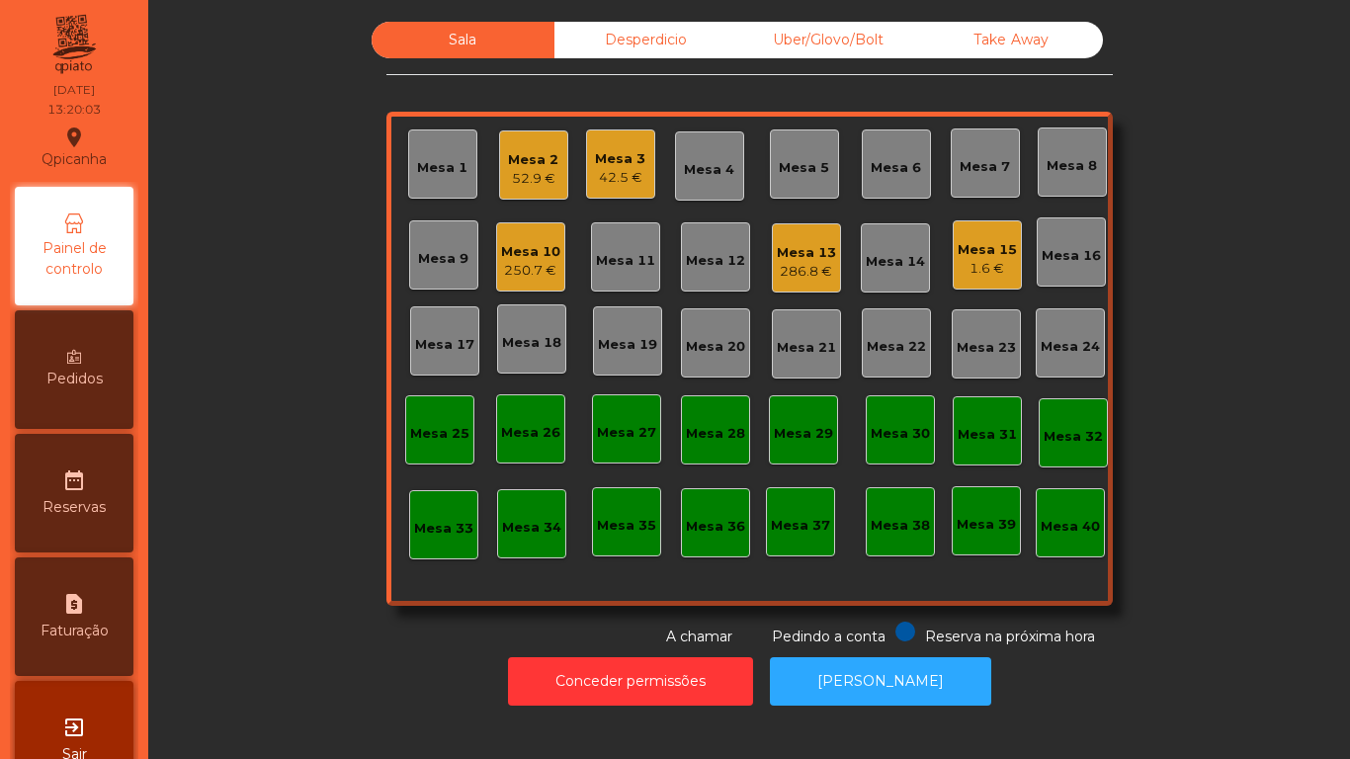
click at [976, 270] on div "1.6 €" at bounding box center [987, 269] width 59 height 20
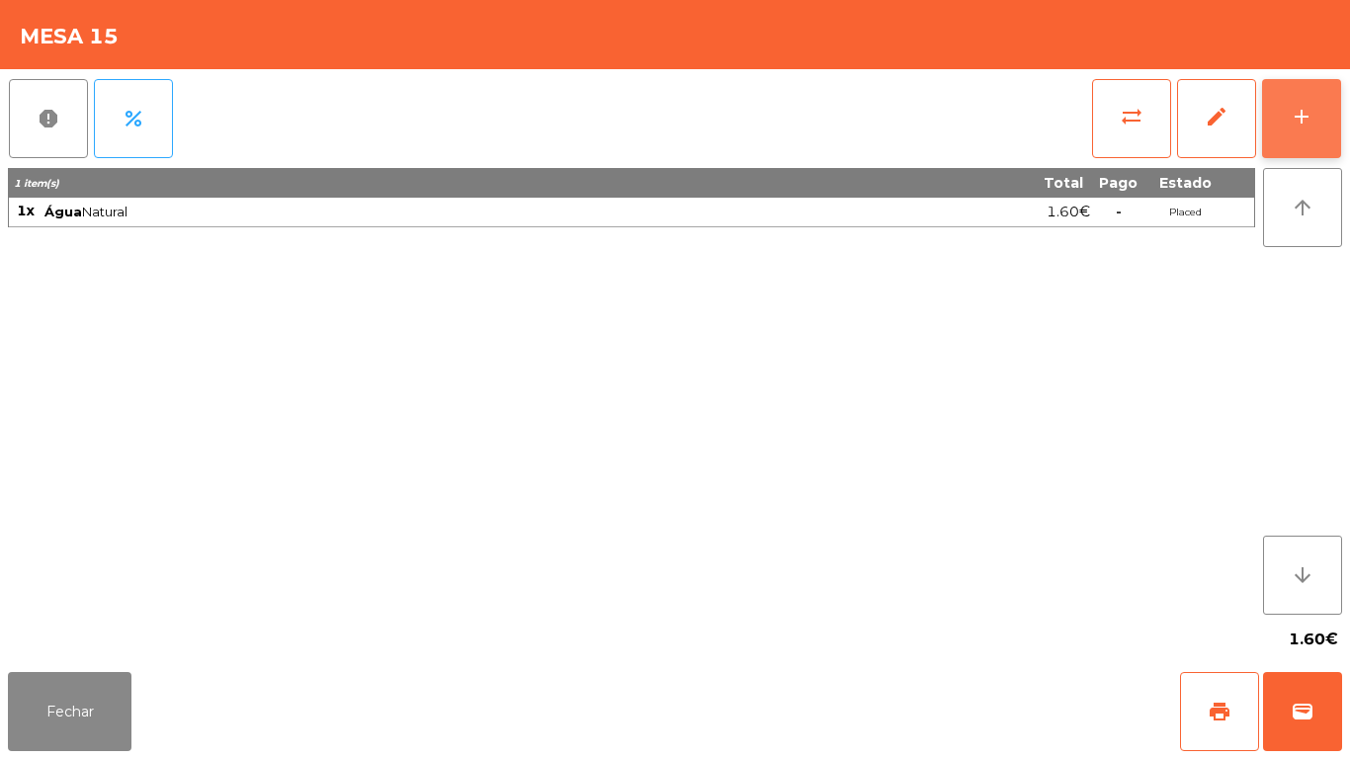
click at [1295, 139] on button "add" at bounding box center [1301, 118] width 79 height 79
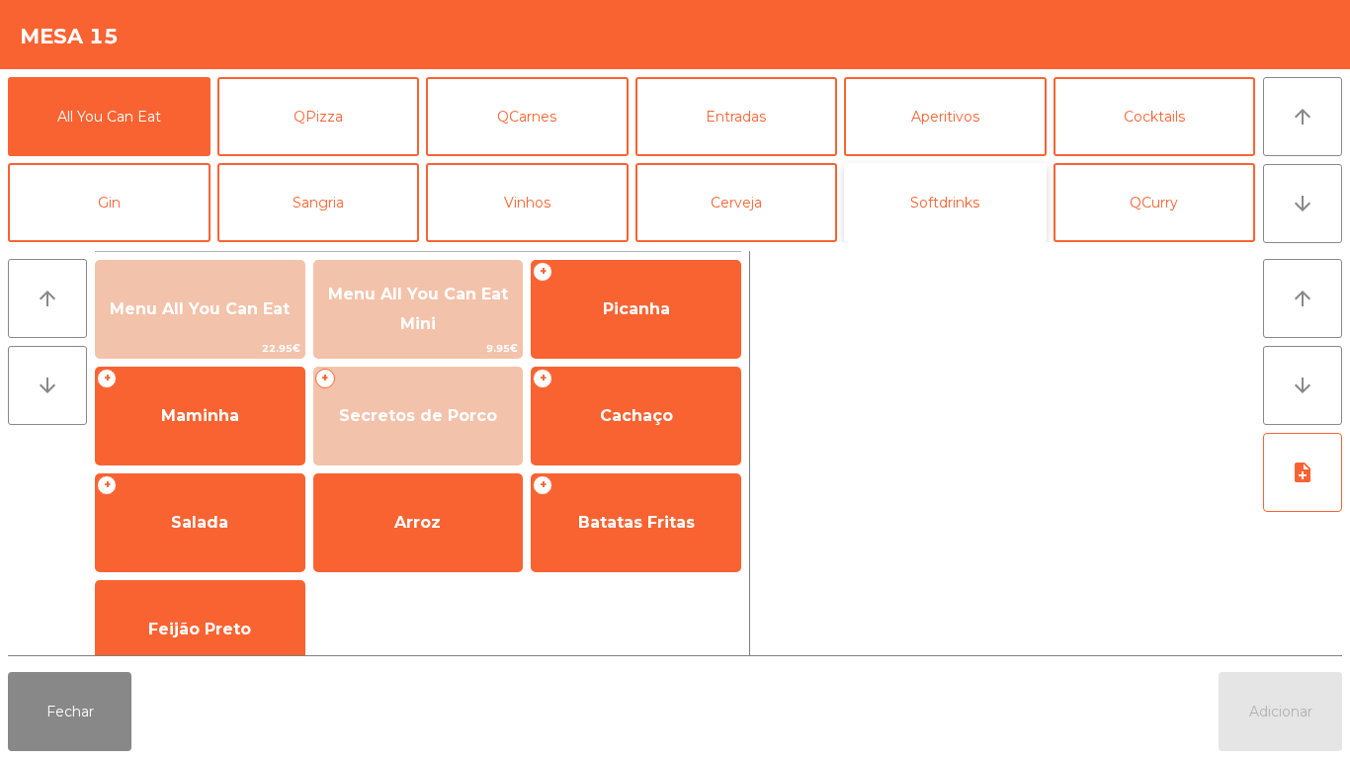
click at [928, 210] on button "Softdrinks" at bounding box center [945, 202] width 203 height 79
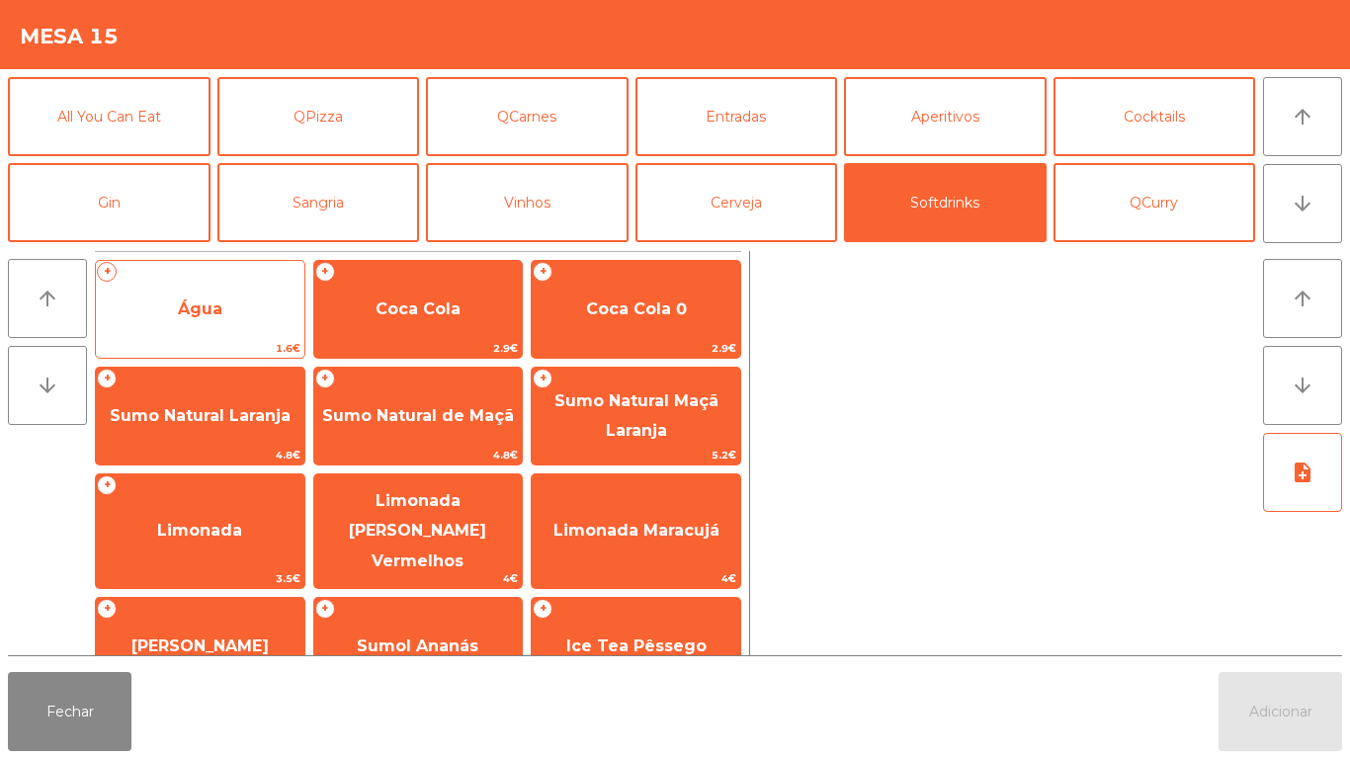
click at [219, 347] on span "1.6€" at bounding box center [200, 348] width 209 height 19
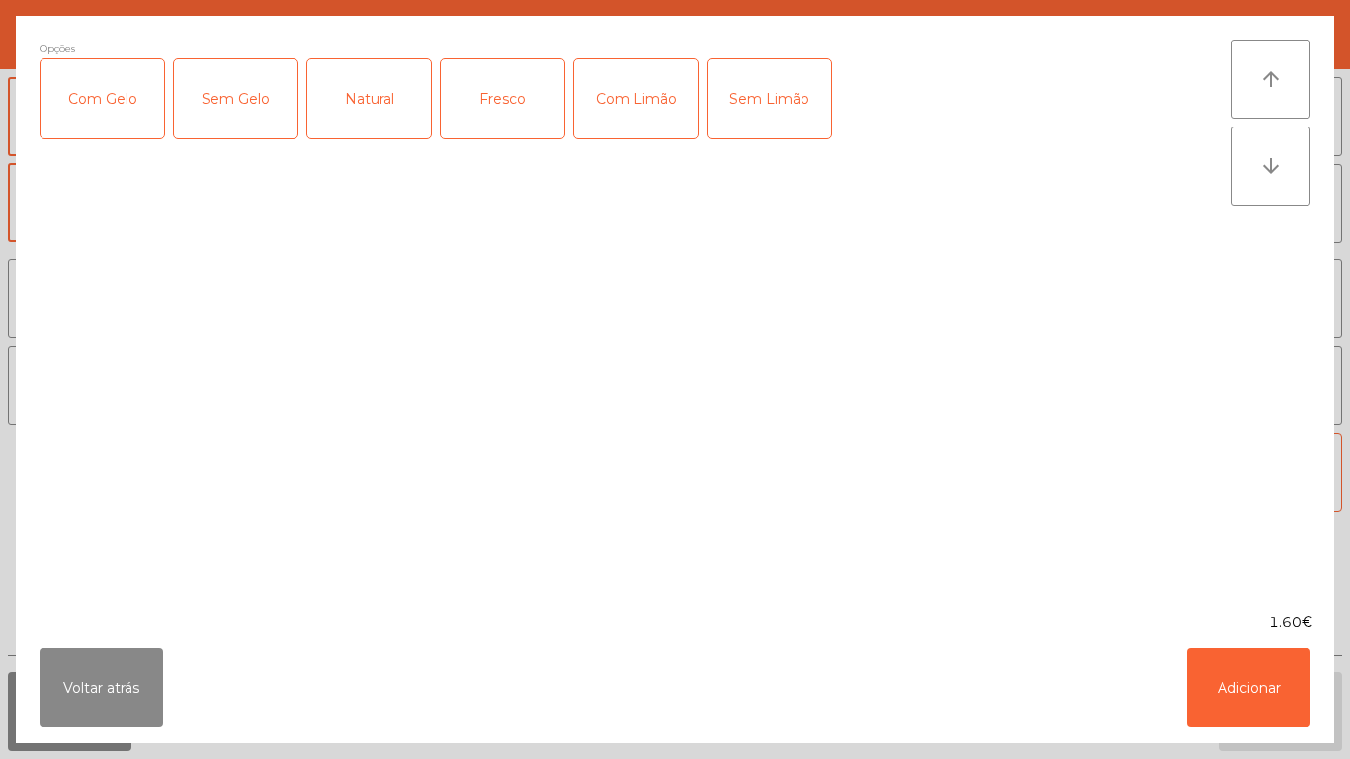
click at [384, 110] on div "Natural" at bounding box center [369, 98] width 124 height 79
click at [1211, 677] on button "Adicionar" at bounding box center [1249, 687] width 124 height 79
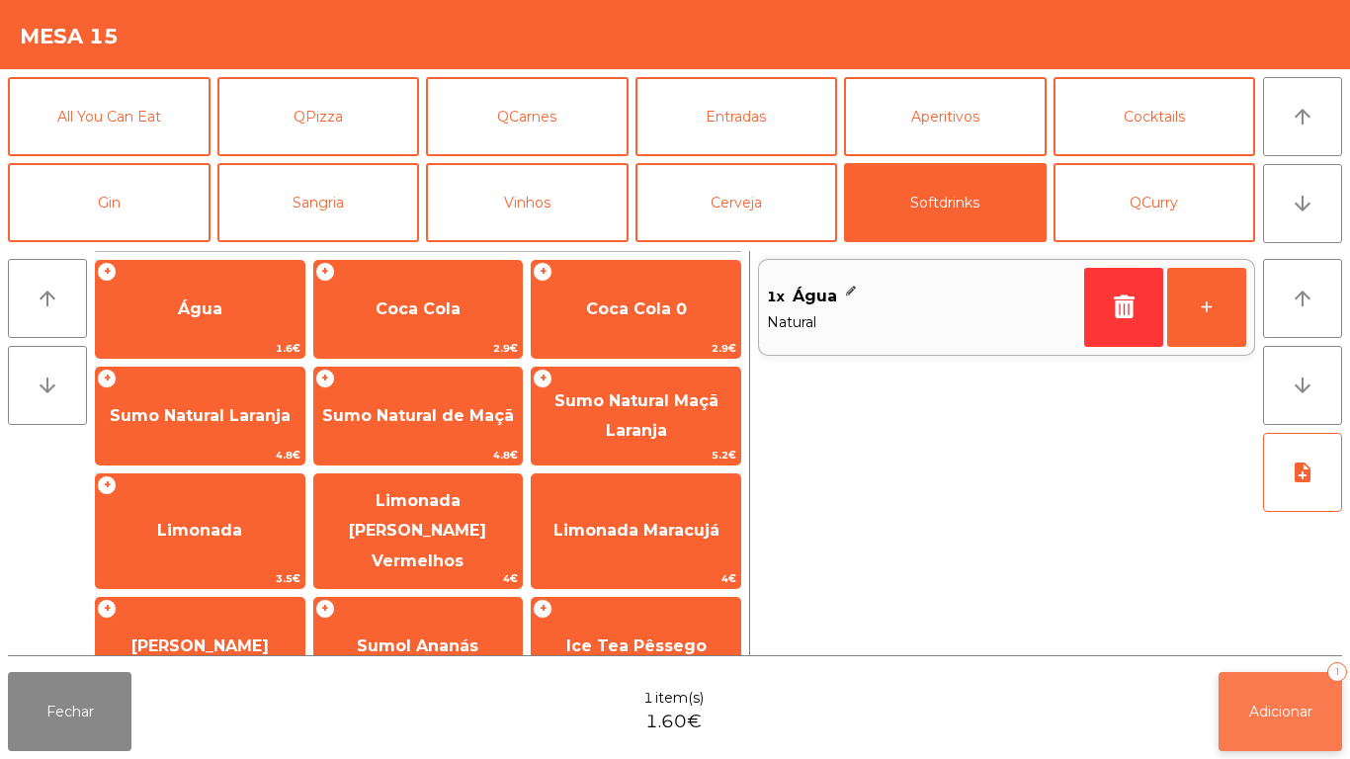
click at [1244, 710] on button "Adicionar 1" at bounding box center [1281, 711] width 124 height 79
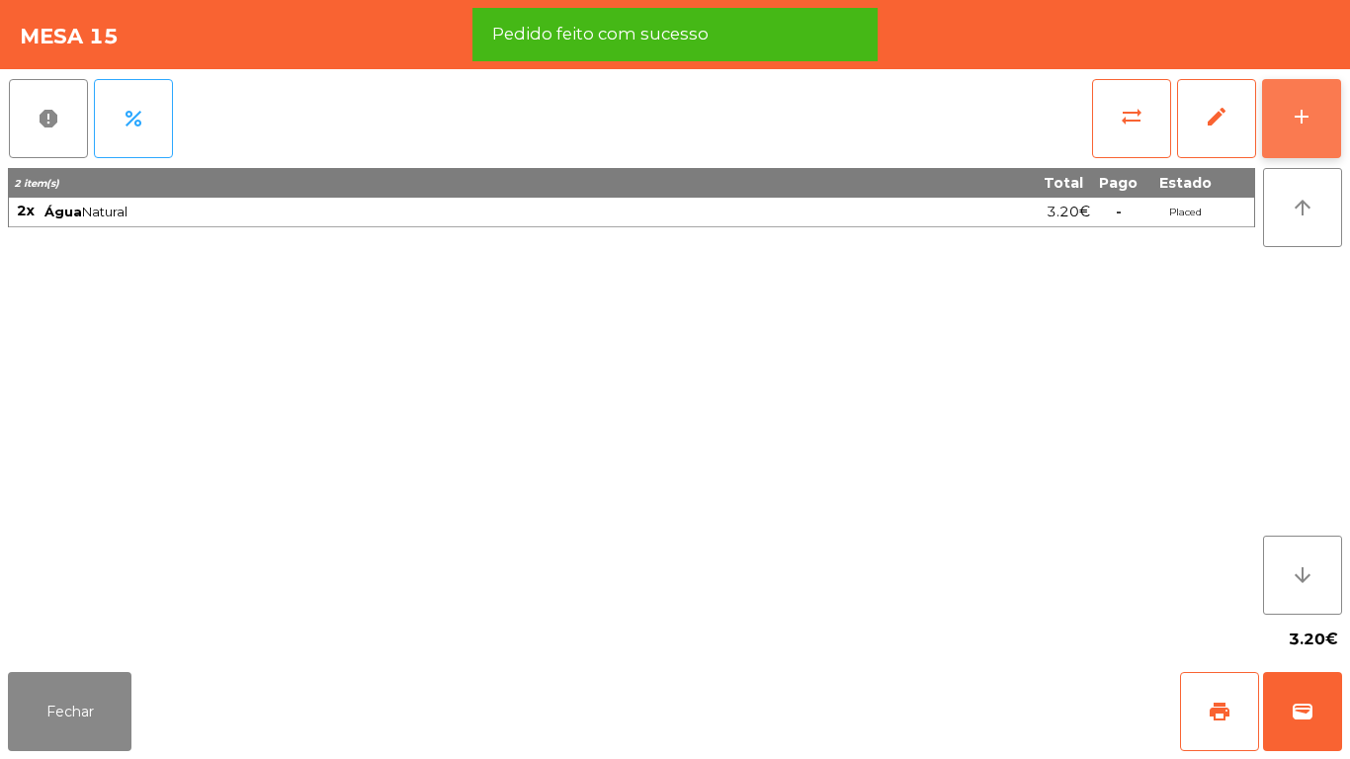
click at [1301, 121] on div "add" at bounding box center [1302, 117] width 24 height 24
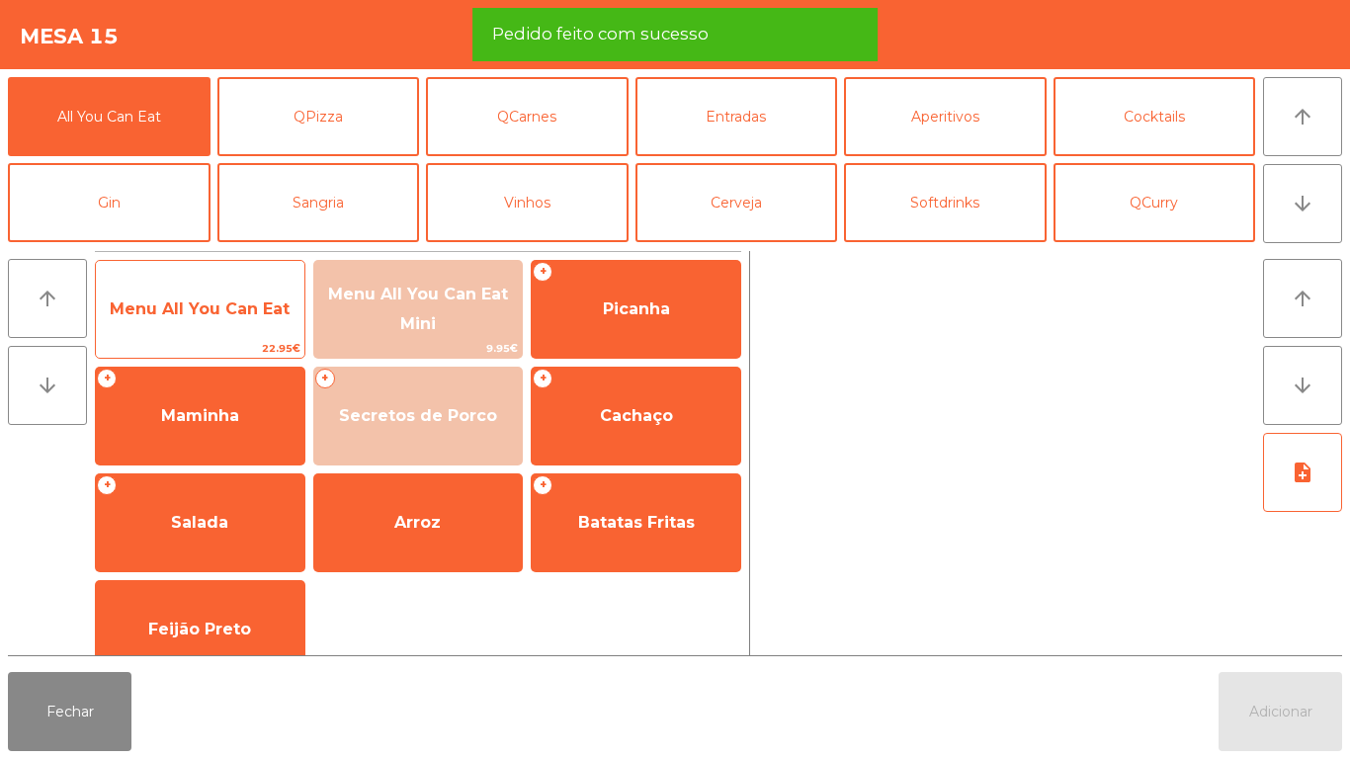
click at [188, 305] on span "Menu All You Can Eat" at bounding box center [200, 308] width 180 height 19
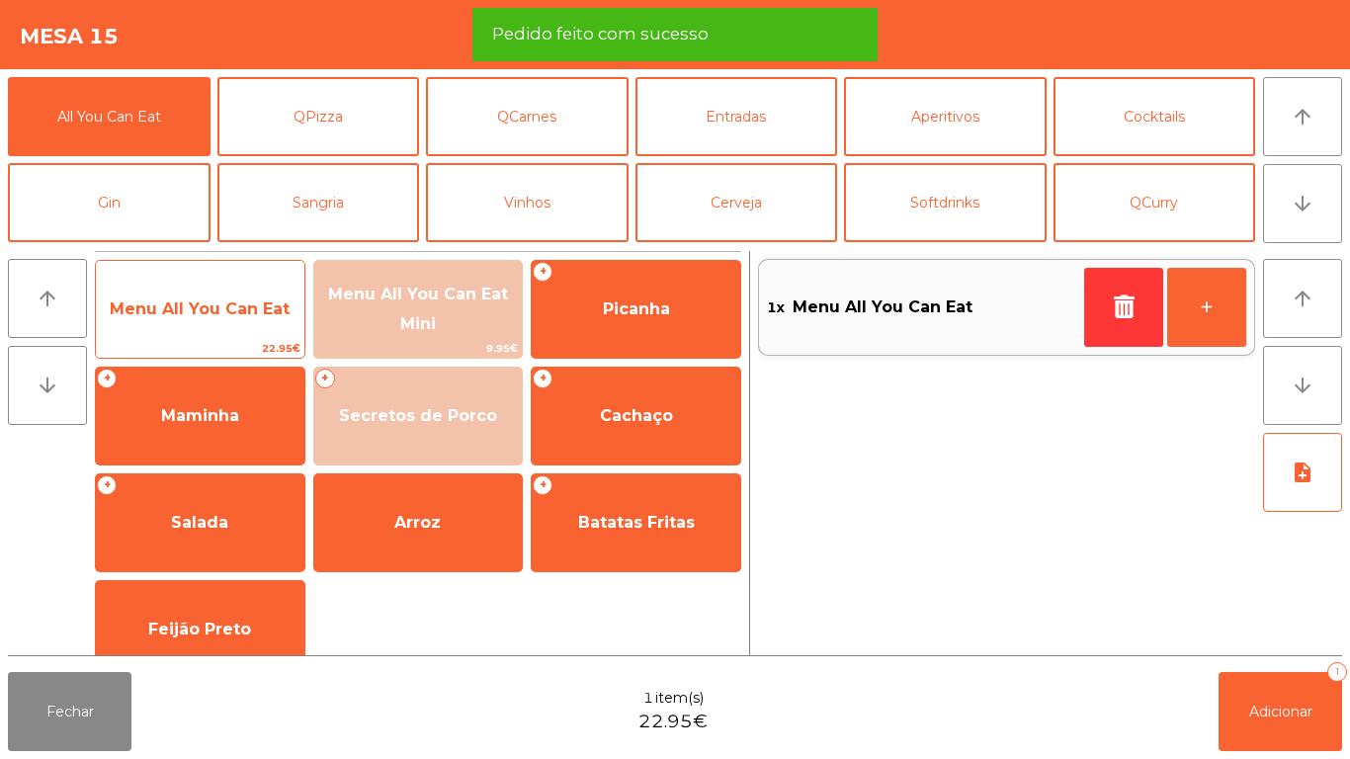
click at [197, 304] on span "Menu All You Can Eat" at bounding box center [200, 308] width 180 height 19
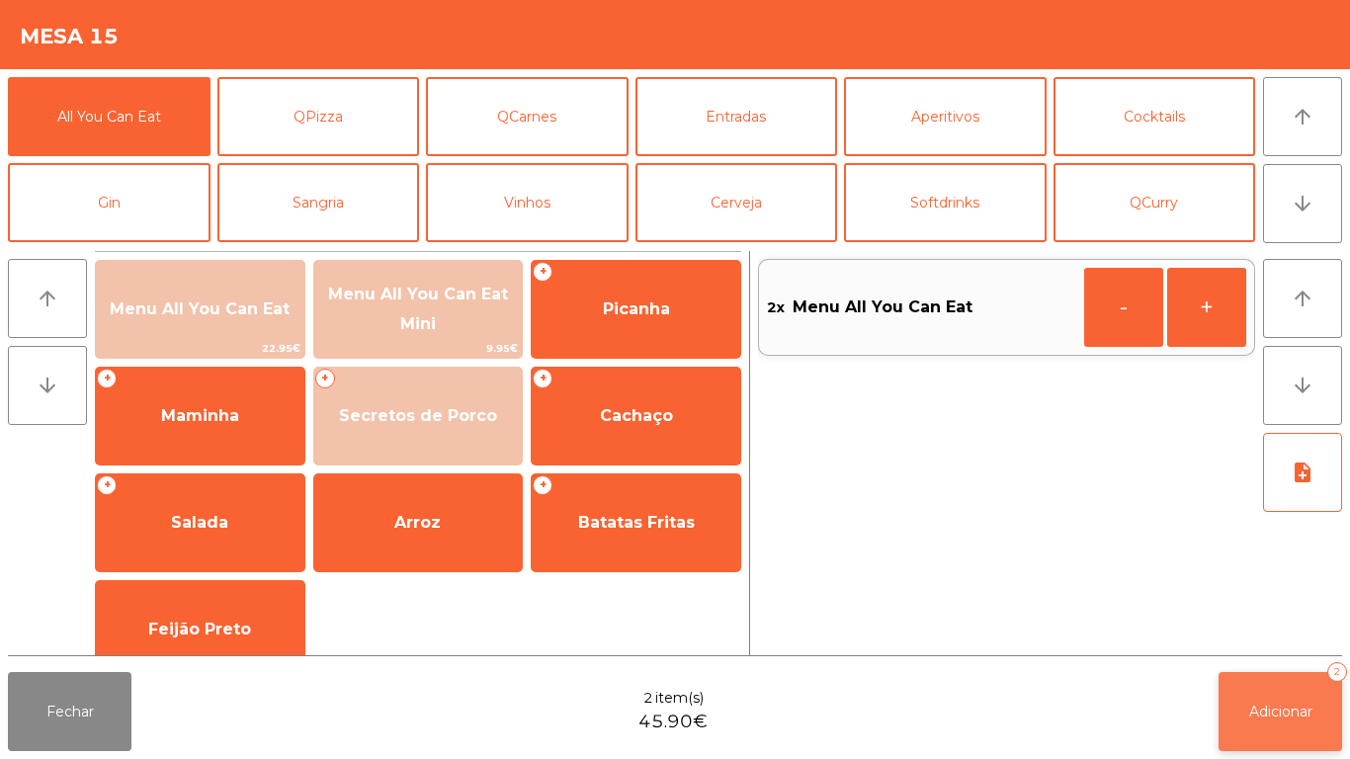
click at [1250, 711] on span "Adicionar" at bounding box center [1280, 712] width 63 height 18
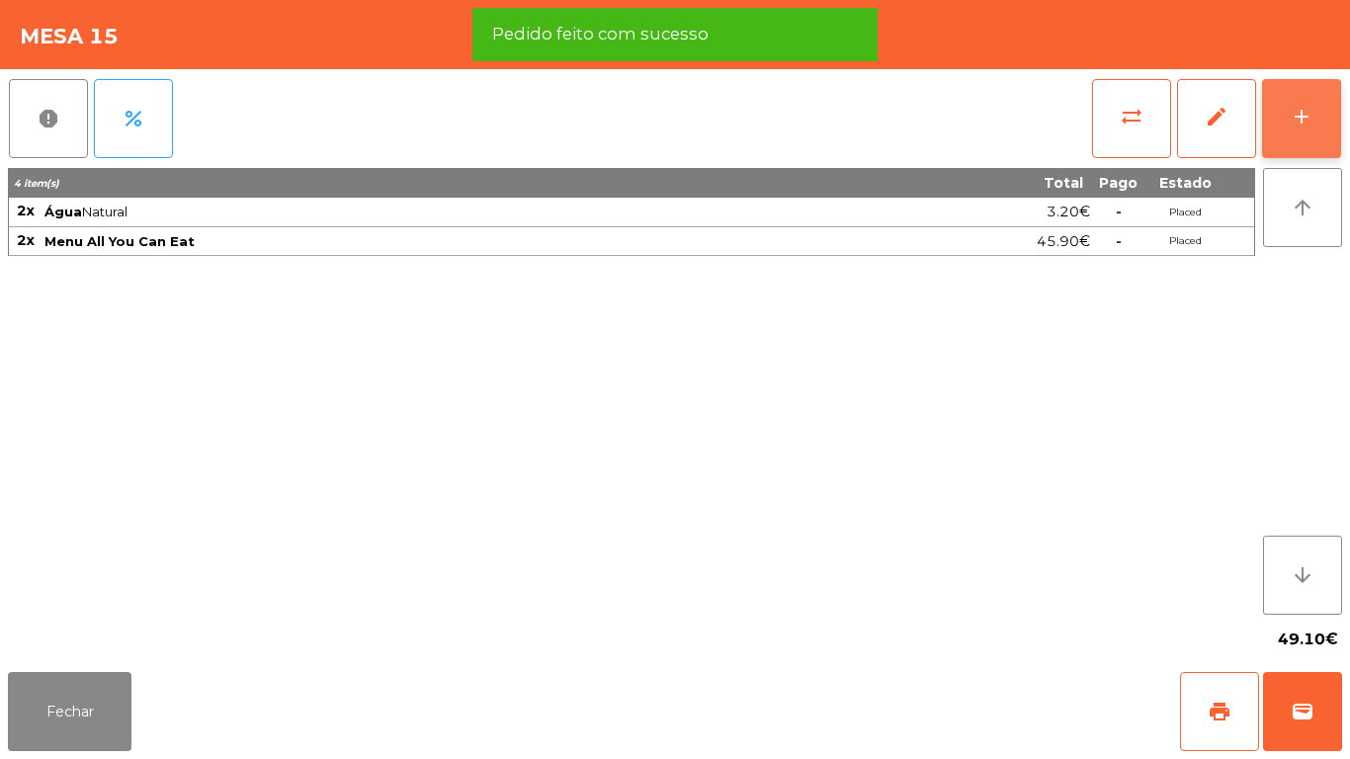
click at [1299, 136] on button "add" at bounding box center [1301, 118] width 79 height 79
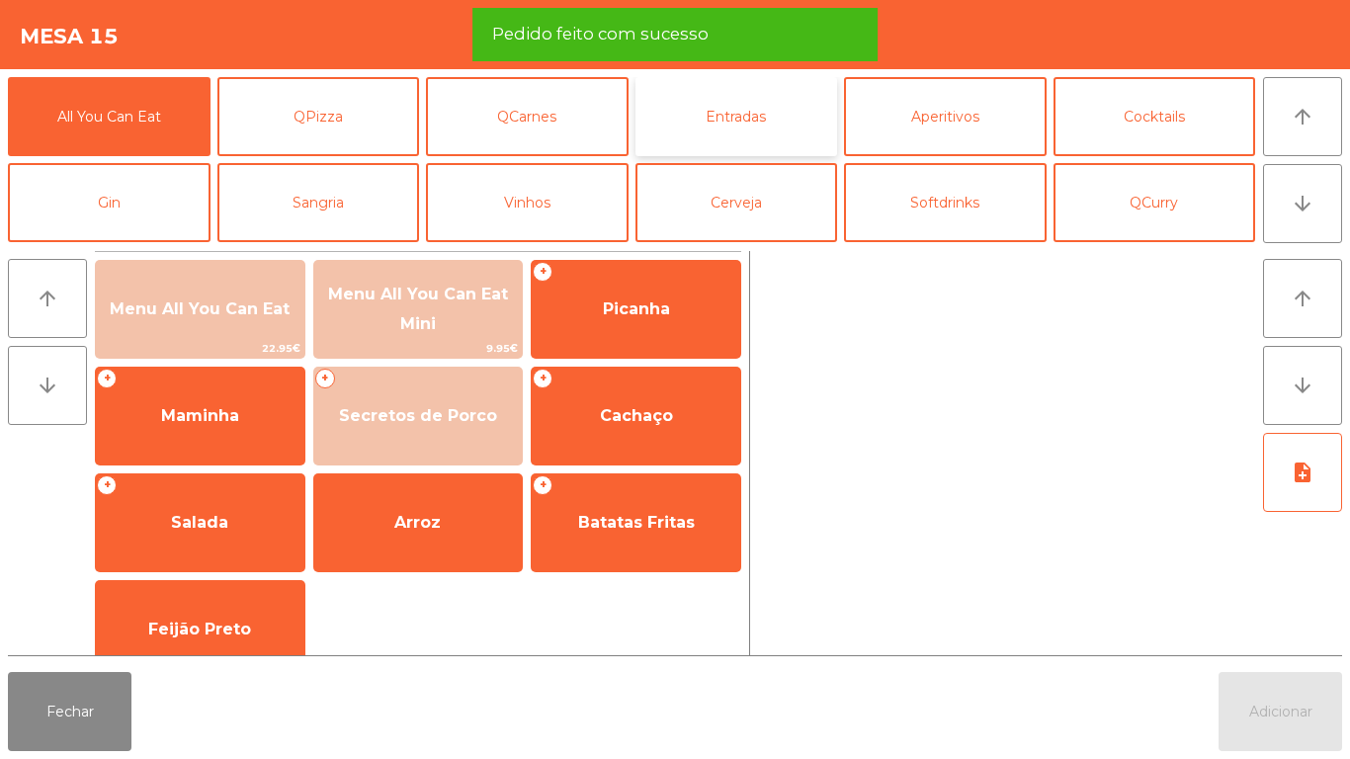
click at [754, 134] on button "Entradas" at bounding box center [737, 116] width 203 height 79
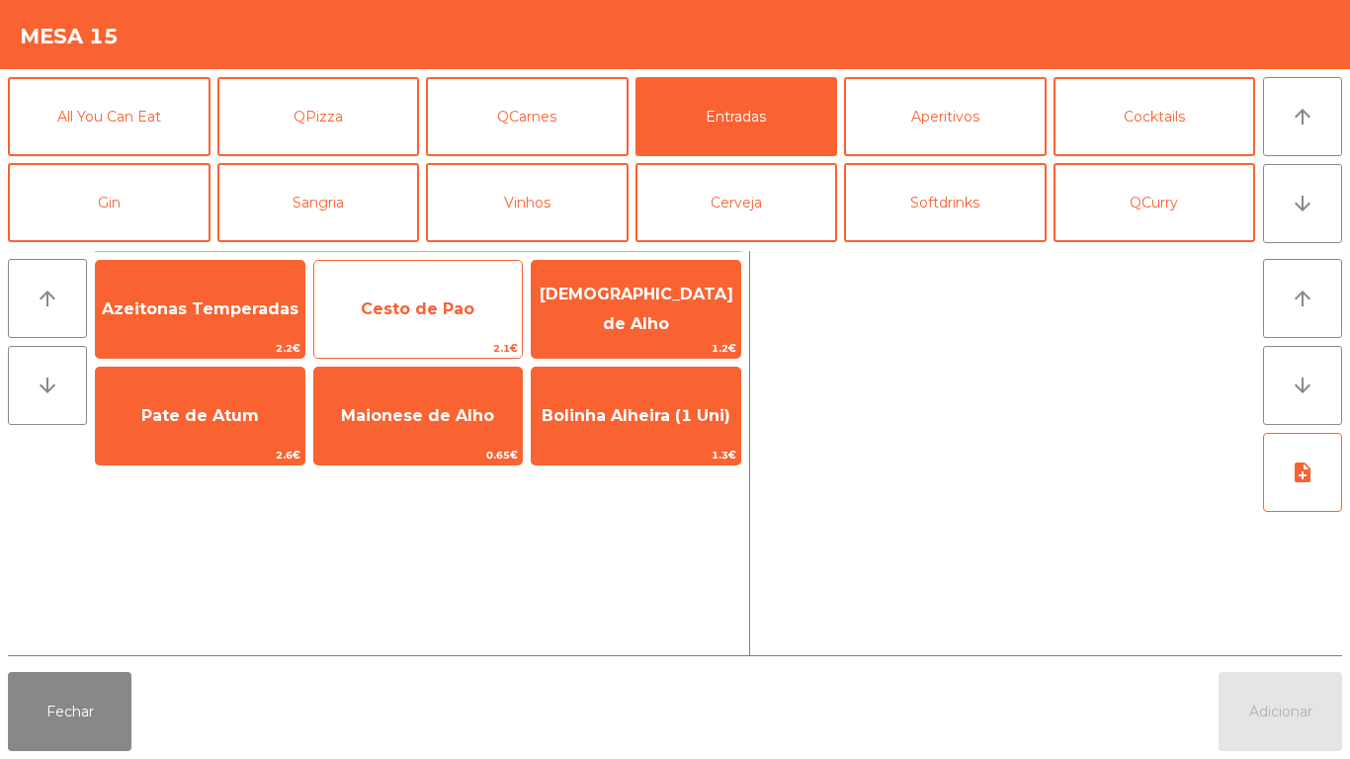
click at [443, 320] on span "Cesto de Pao" at bounding box center [418, 309] width 209 height 53
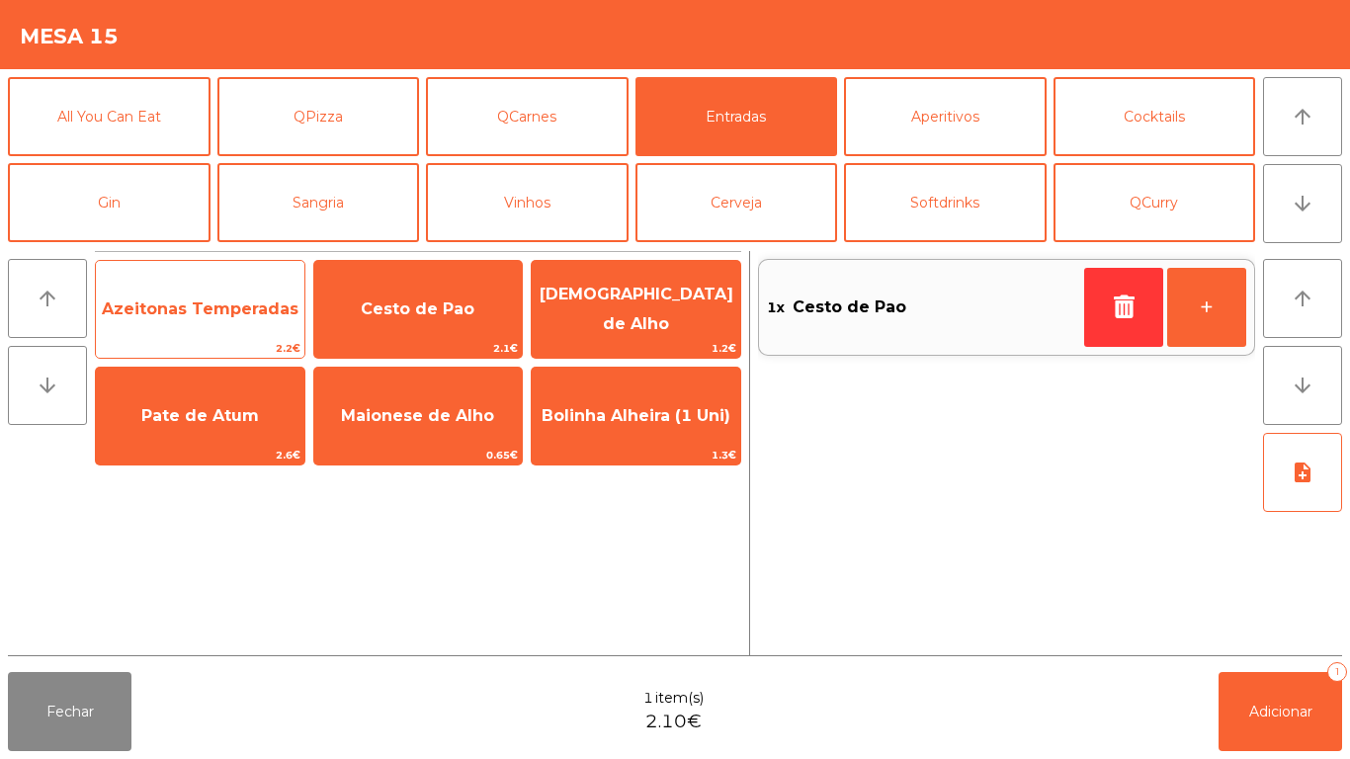
click at [245, 314] on span "Azeitonas Temperadas" at bounding box center [200, 308] width 197 height 19
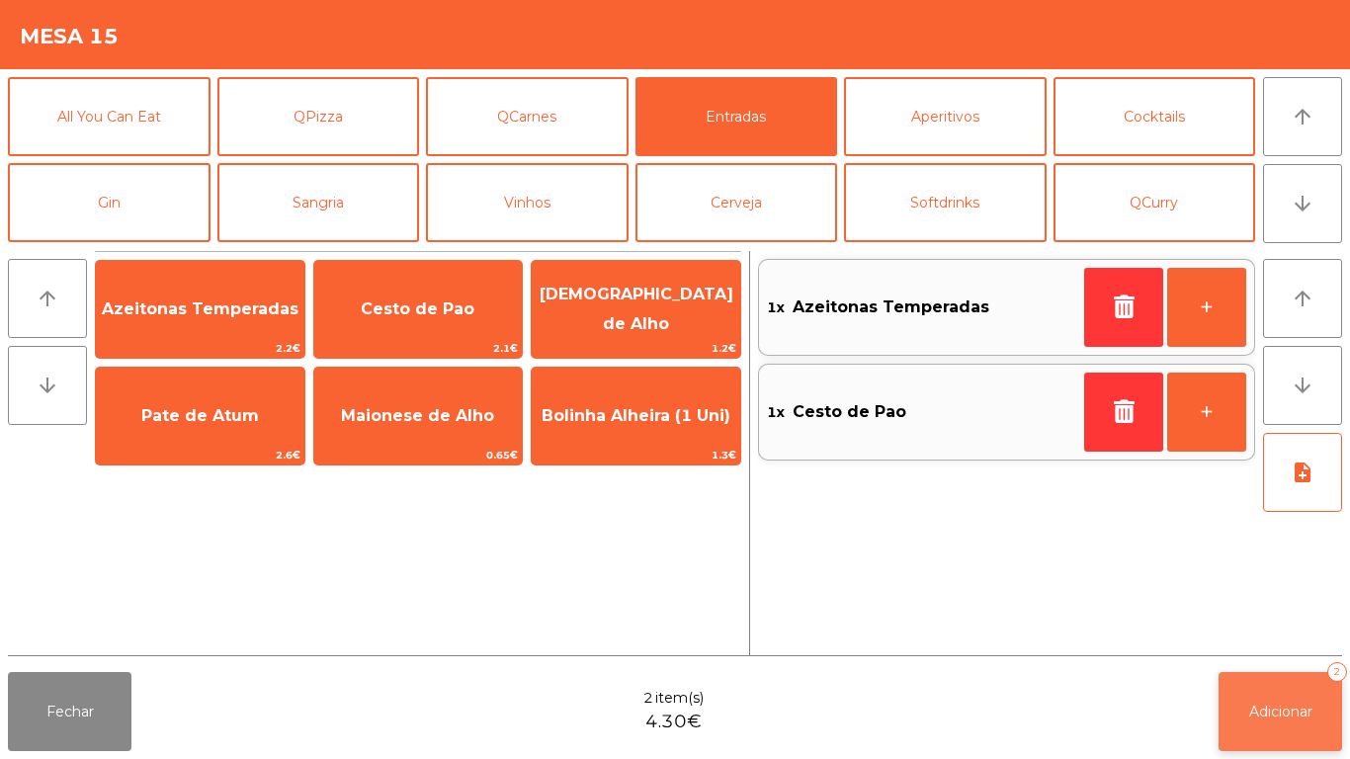
click at [1253, 710] on span "Adicionar" at bounding box center [1280, 712] width 63 height 18
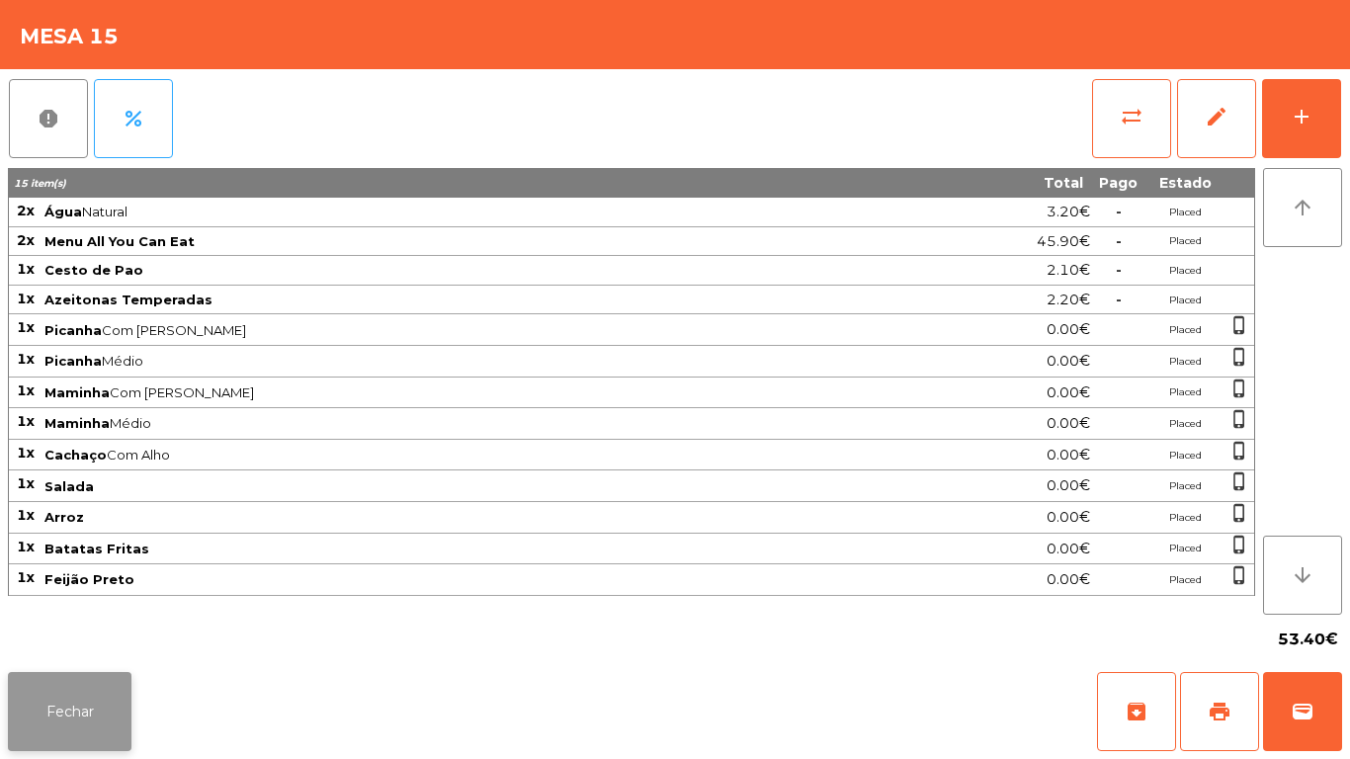
click at [81, 683] on button "Fechar" at bounding box center [70, 711] width 124 height 79
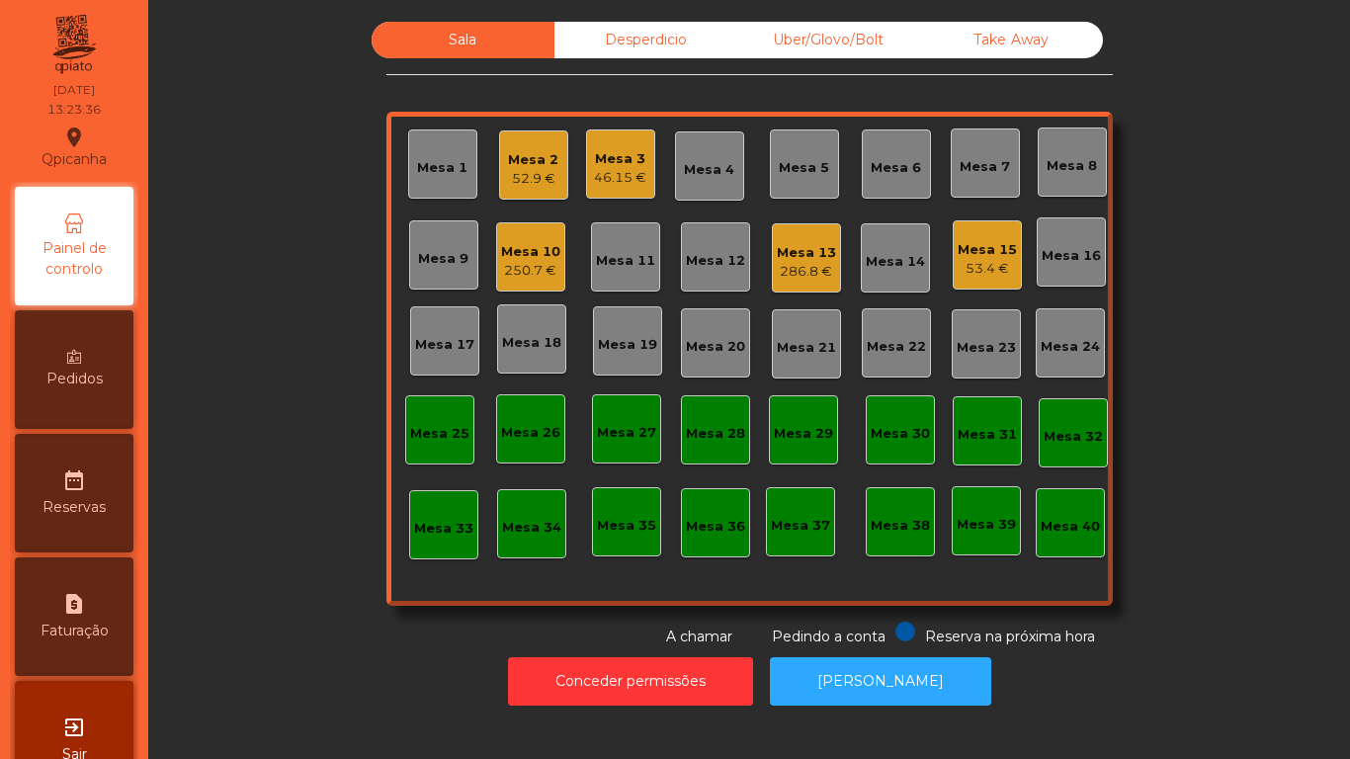
click at [807, 265] on div "286.8 €" at bounding box center [806, 272] width 59 height 20
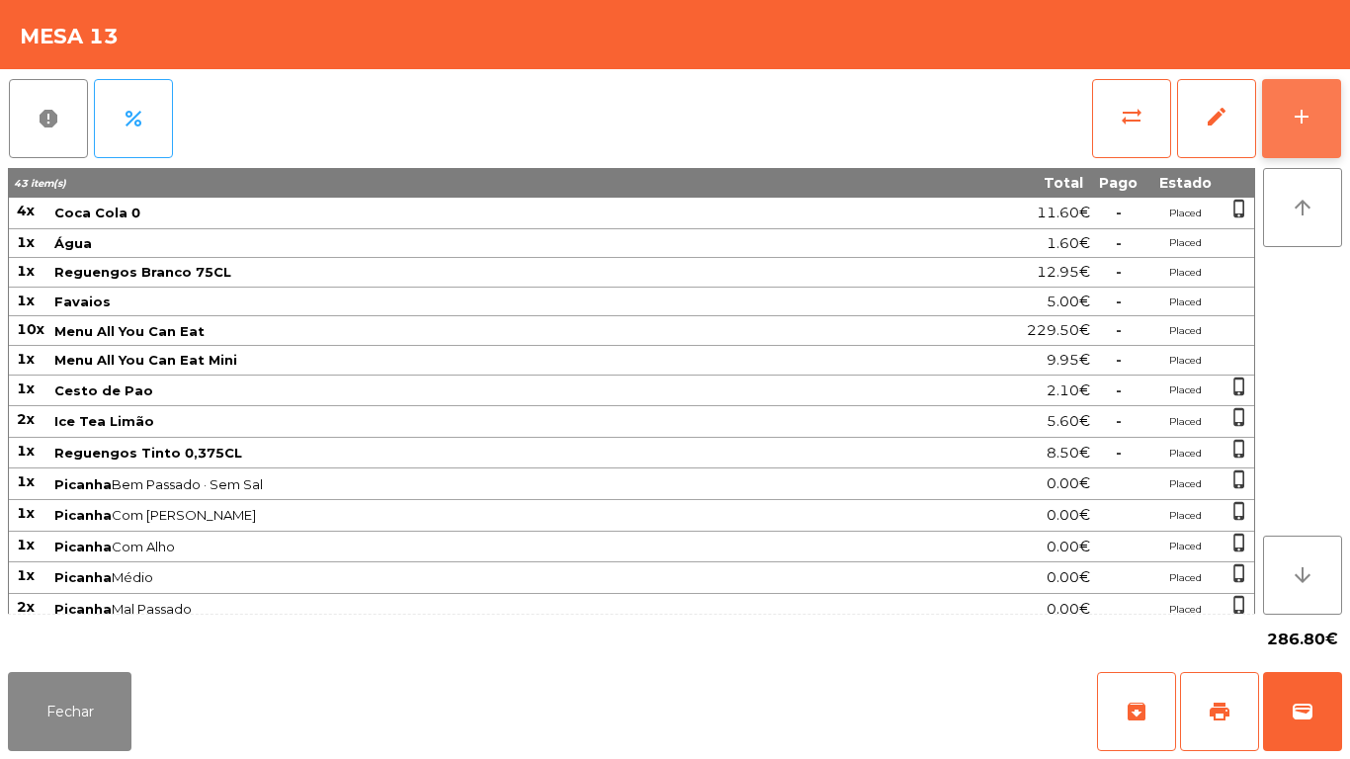
click at [1288, 132] on button "add" at bounding box center [1301, 118] width 79 height 79
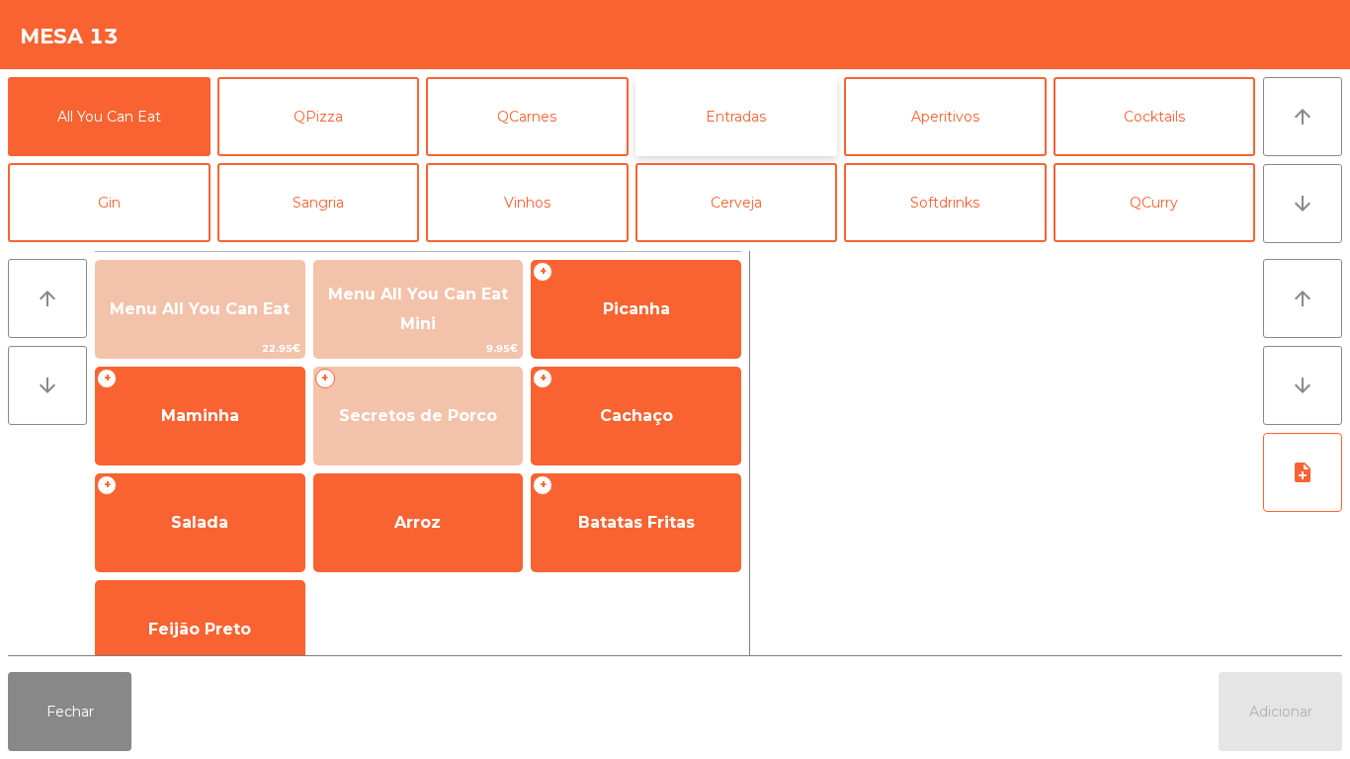
click at [721, 125] on button "Entradas" at bounding box center [737, 116] width 203 height 79
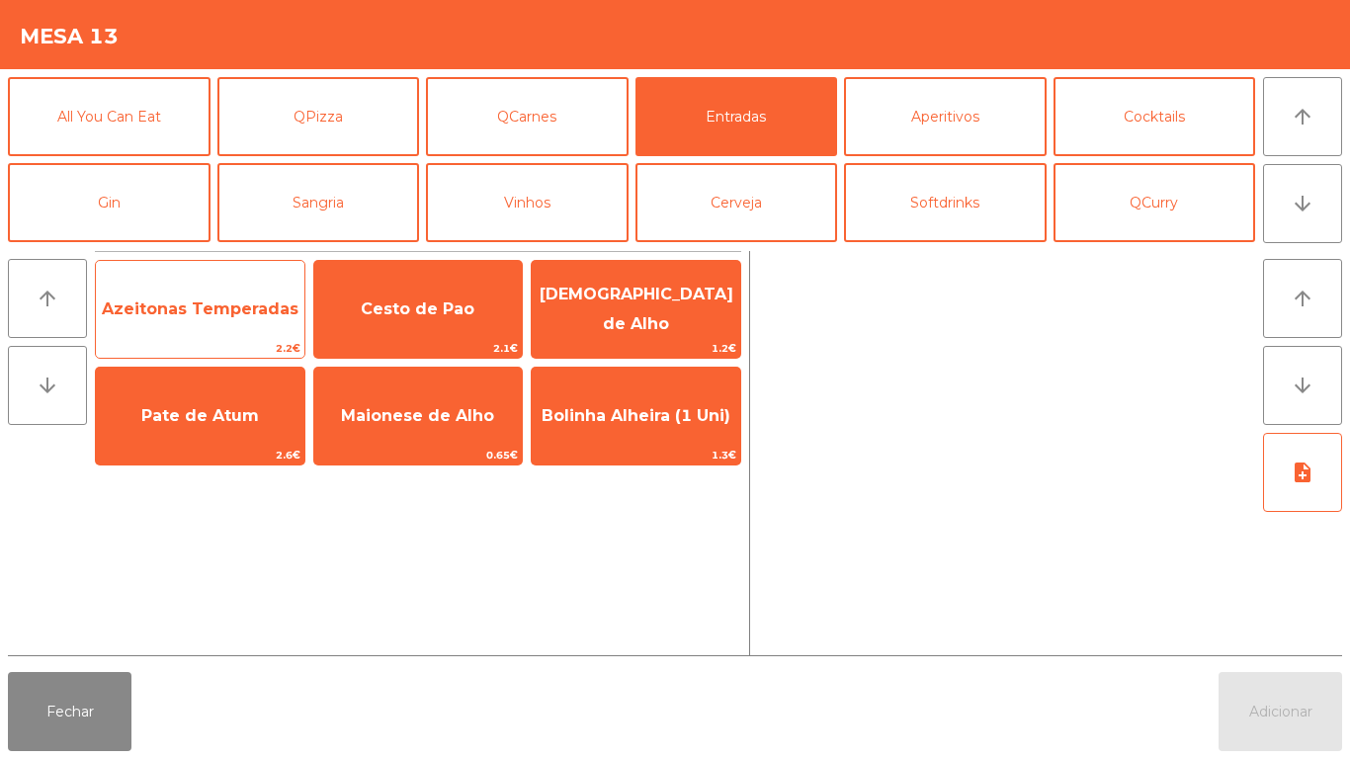
click at [256, 315] on span "Azeitonas Temperadas" at bounding box center [200, 308] width 197 height 19
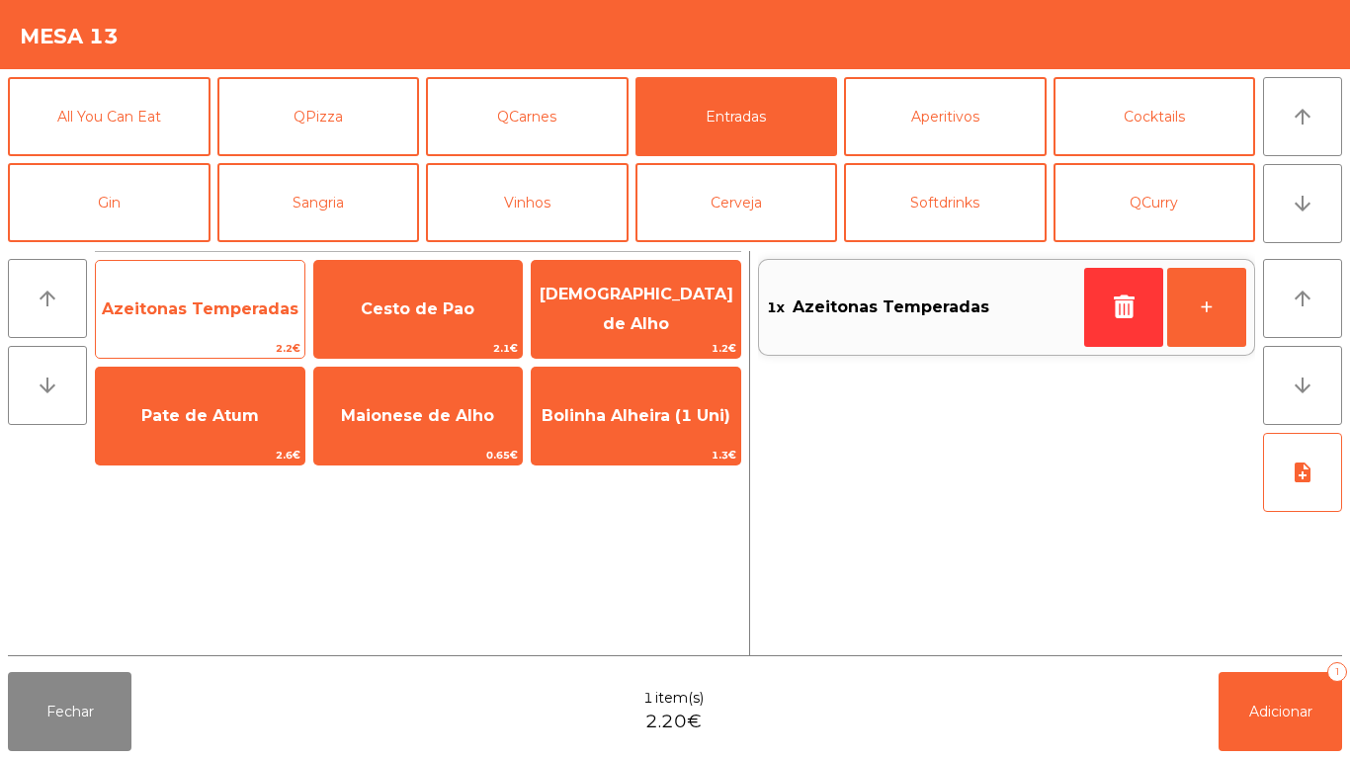
click at [252, 318] on span "Azeitonas Temperadas" at bounding box center [200, 309] width 209 height 53
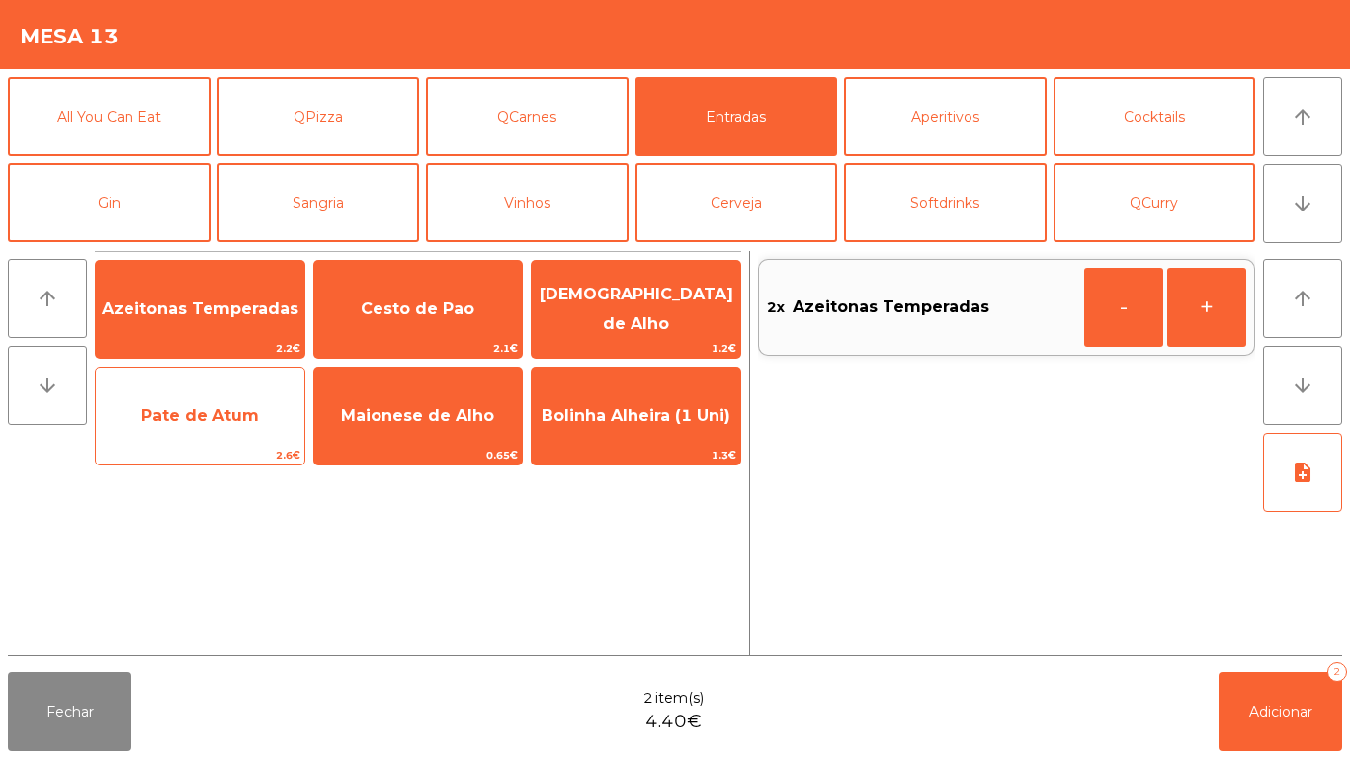
click at [242, 421] on span "Pate de Atum" at bounding box center [200, 415] width 118 height 19
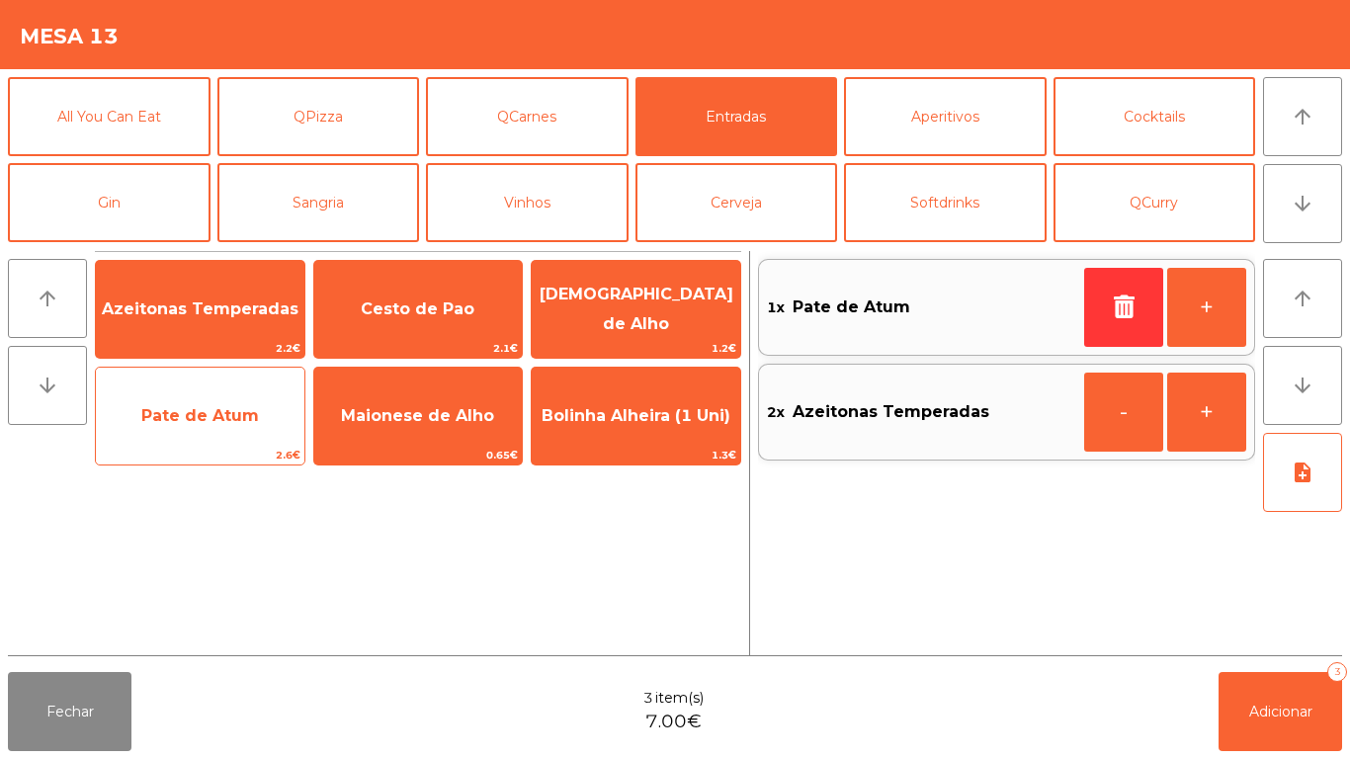
click at [249, 432] on span "Pate de Atum" at bounding box center [200, 415] width 209 height 53
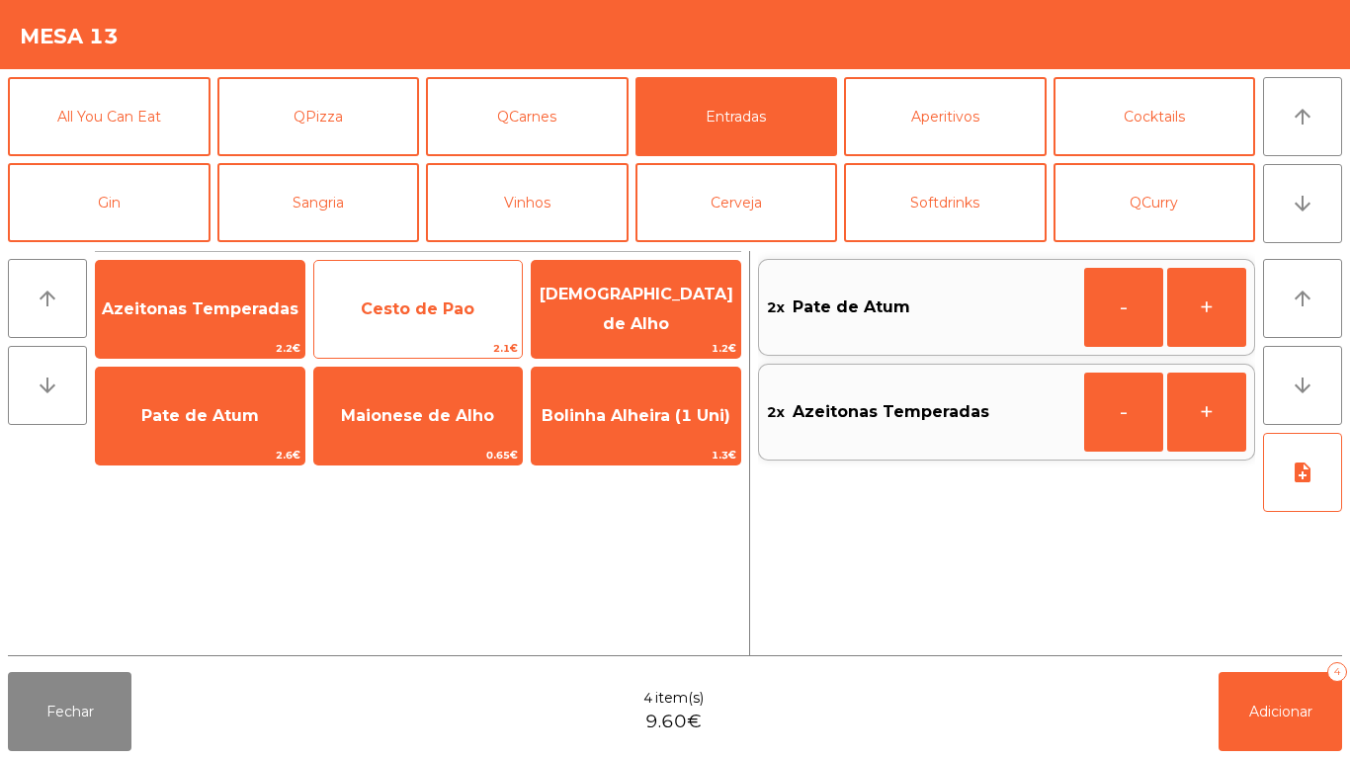
click at [455, 325] on span "Cesto de Pao" at bounding box center [418, 309] width 209 height 53
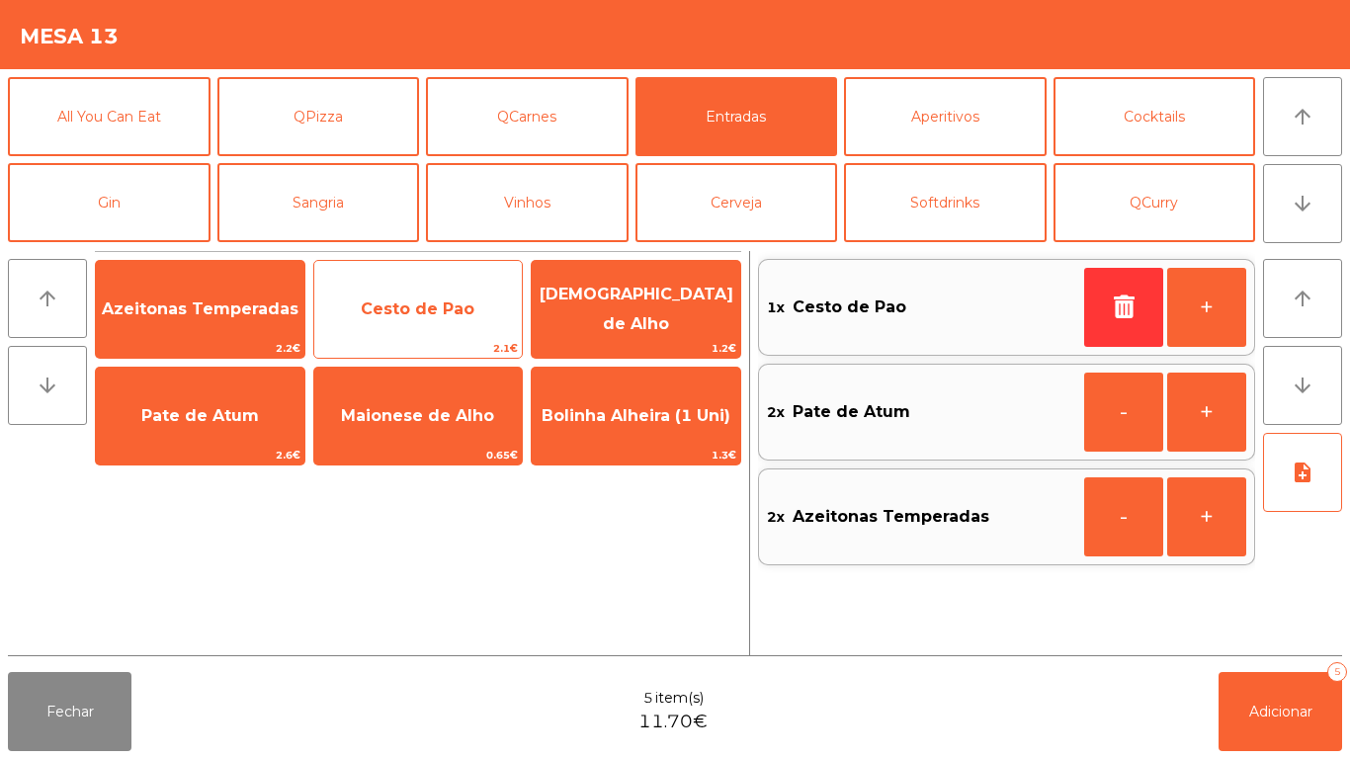
click at [464, 324] on span "Cesto de Pao" at bounding box center [418, 309] width 209 height 53
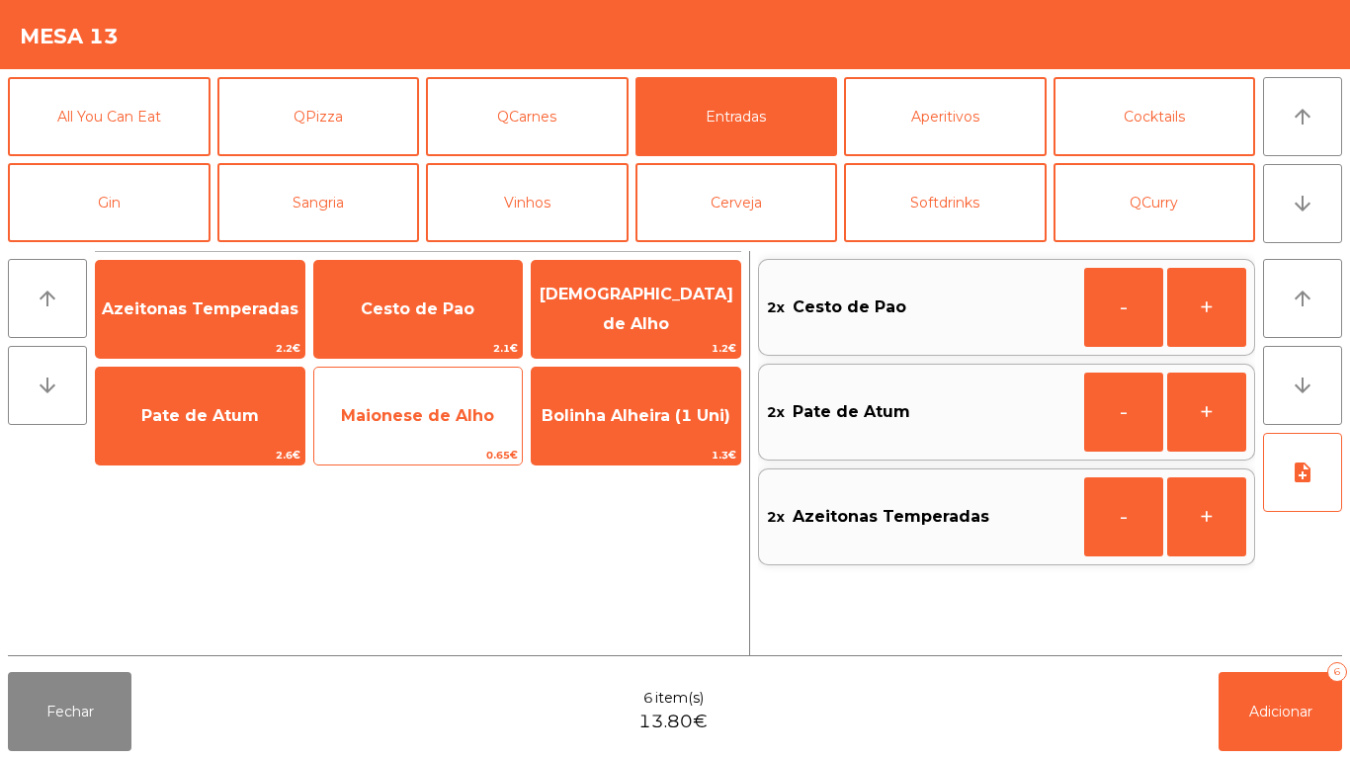
click at [467, 429] on span "Maionese de Alho" at bounding box center [418, 415] width 209 height 53
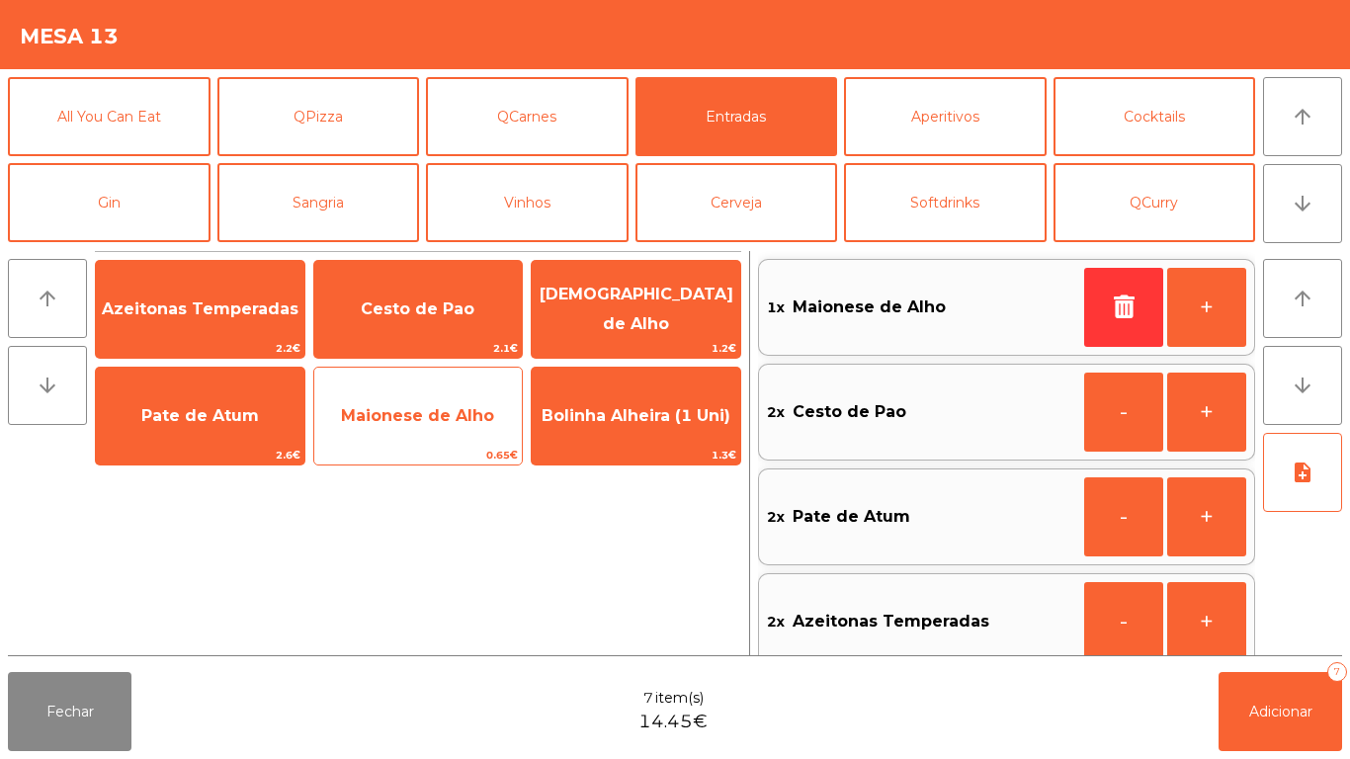
click at [469, 436] on span "Maionese de Alho" at bounding box center [418, 415] width 209 height 53
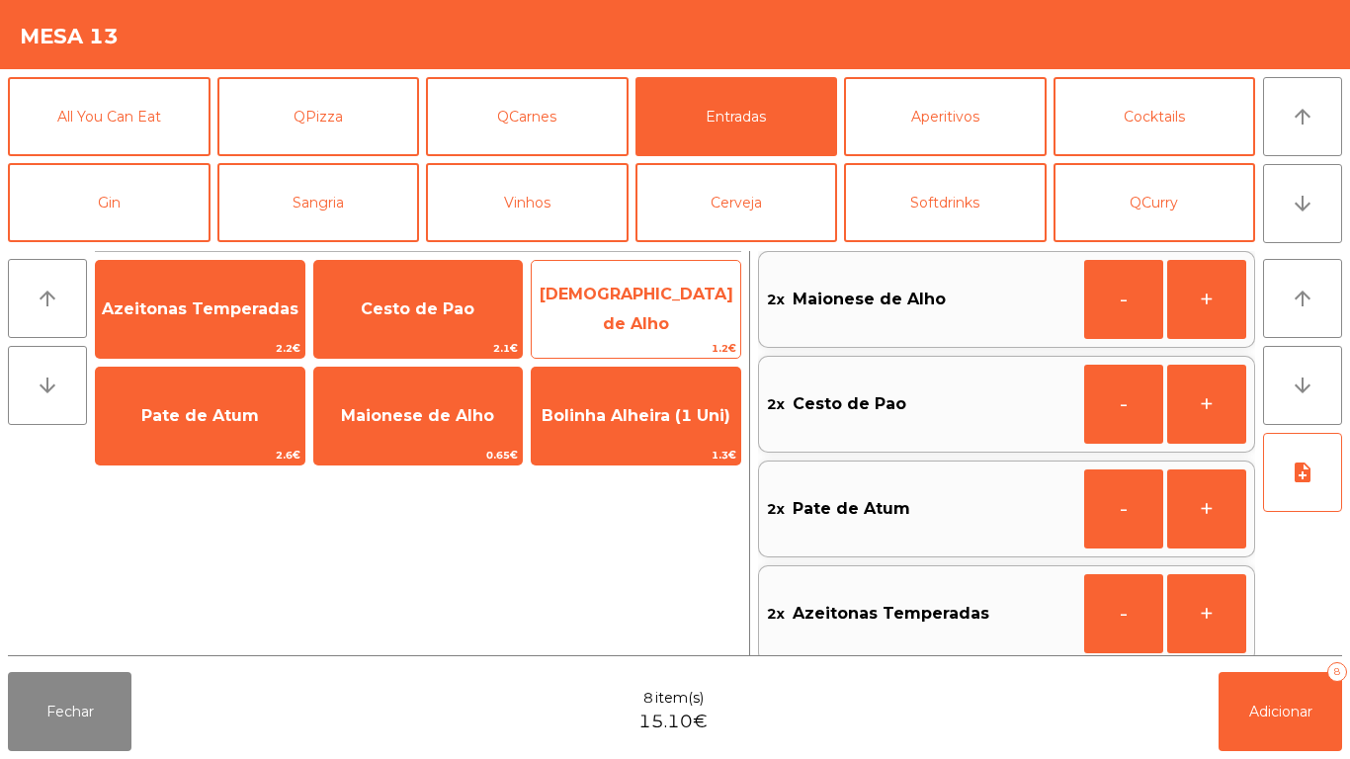
click at [673, 311] on span "[DEMOGRAPHIC_DATA] de Alho" at bounding box center [637, 309] width 194 height 48
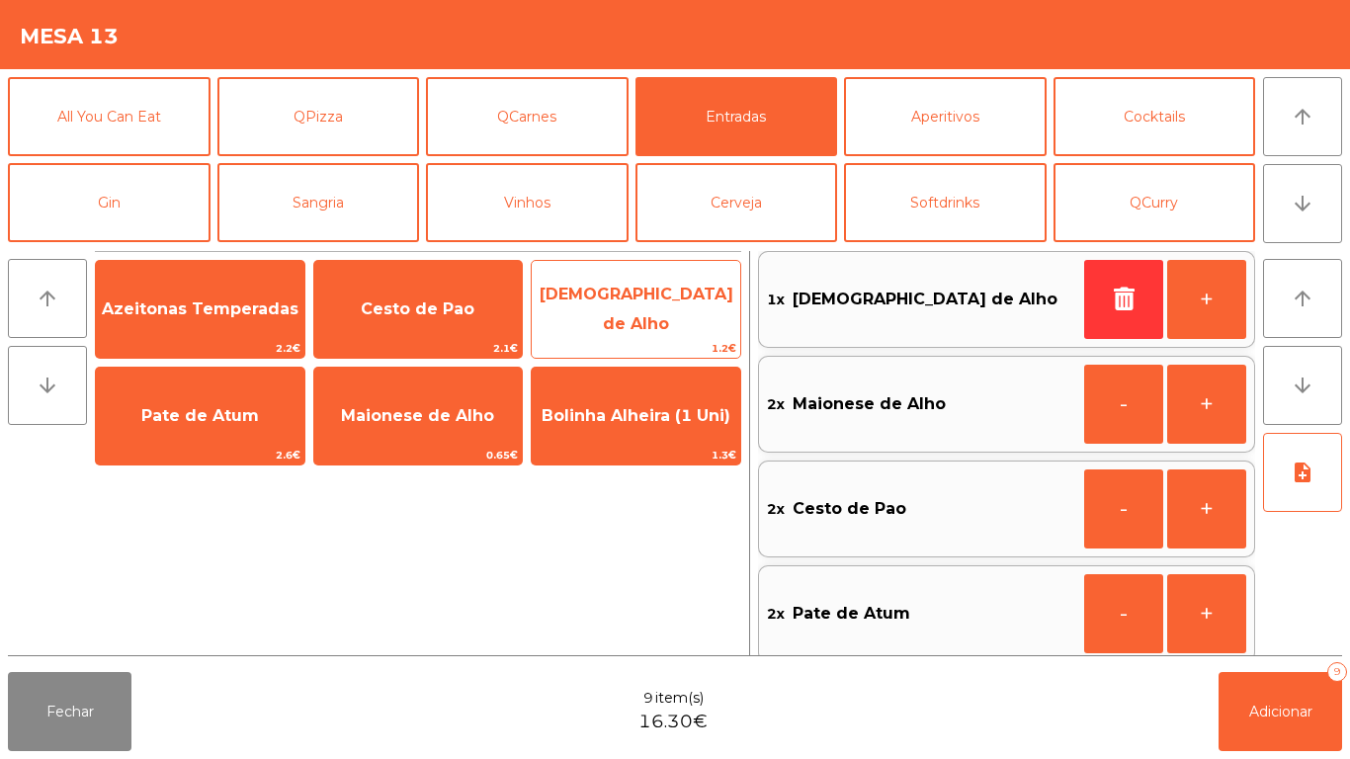
click at [674, 317] on span "[DEMOGRAPHIC_DATA] de Alho" at bounding box center [637, 309] width 194 height 48
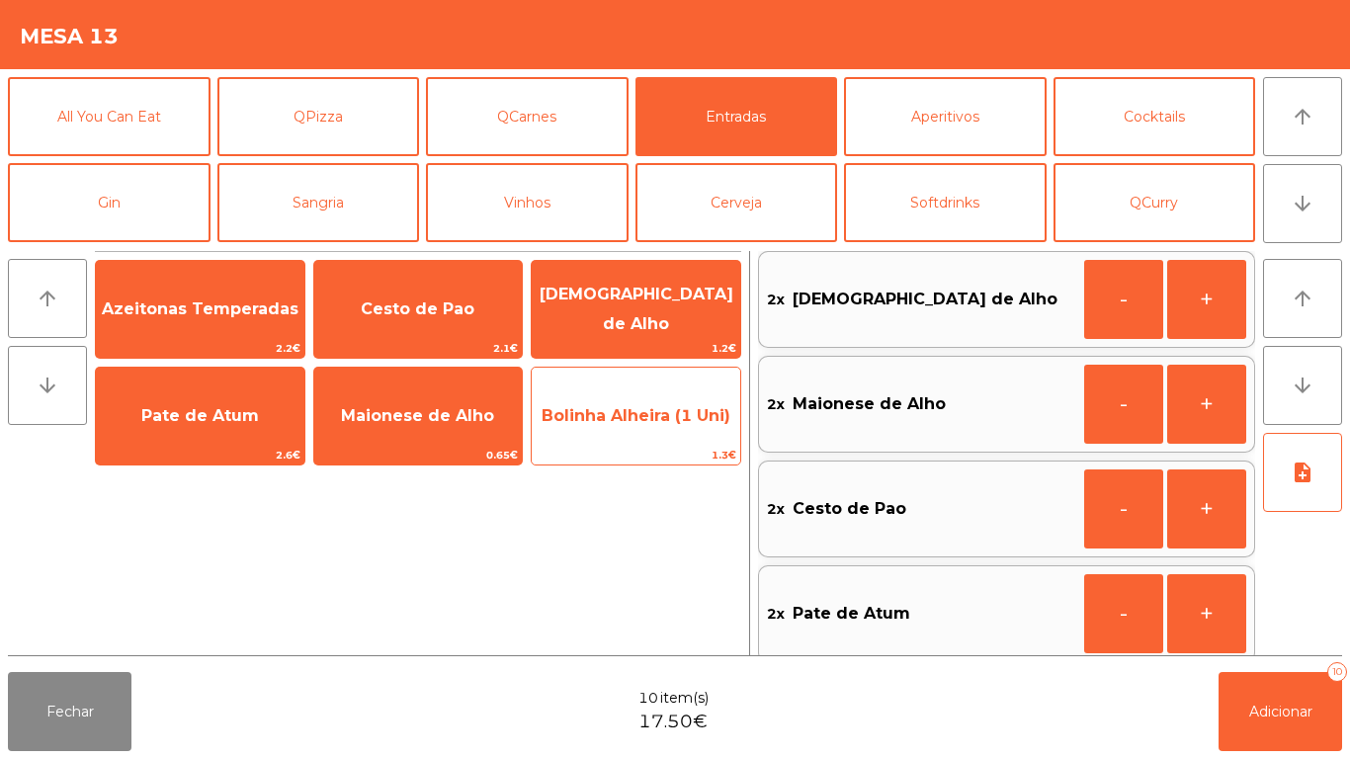
click at [648, 414] on span "Bolinha Alheira (1 Uni)" at bounding box center [636, 415] width 189 height 19
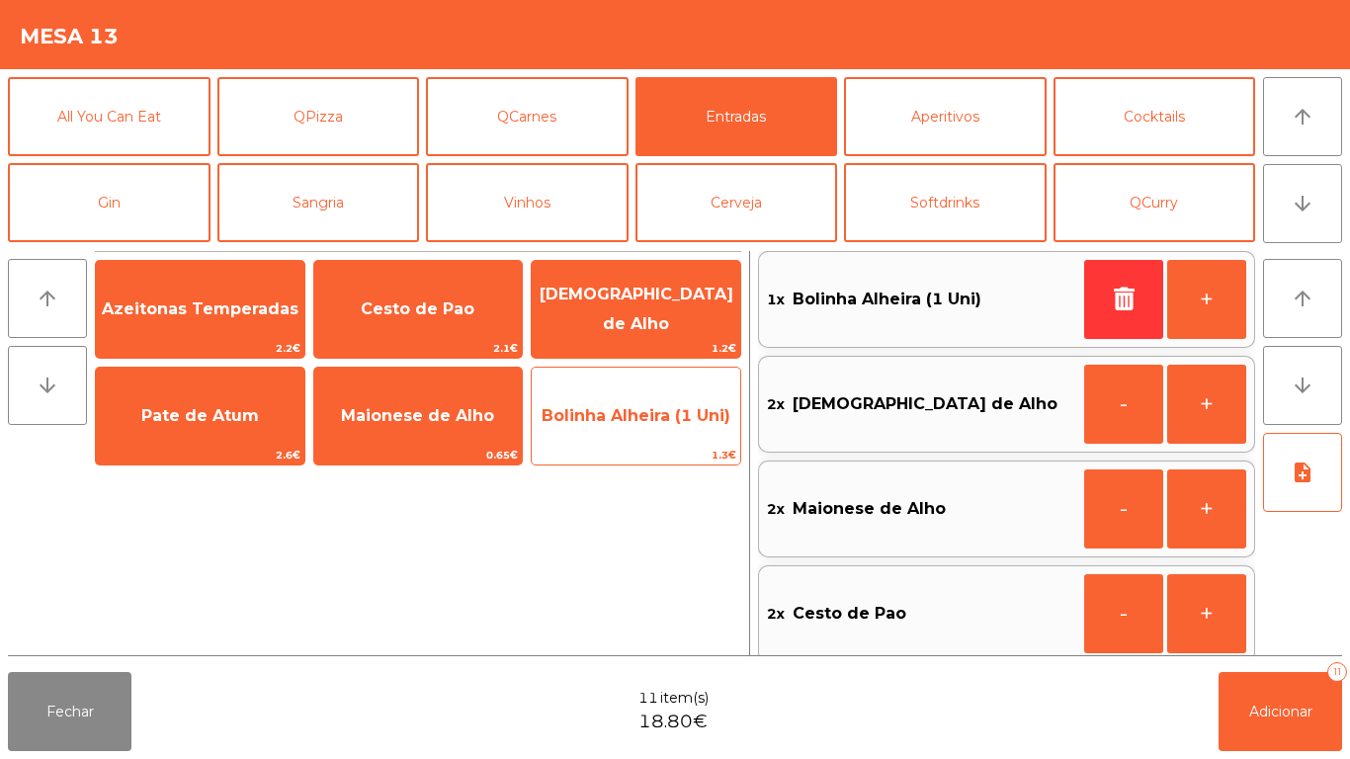
click at [644, 421] on span "Bolinha Alheira (1 Uni)" at bounding box center [636, 415] width 189 height 19
click at [658, 425] on span "Bolinha Alheira (1 Uni)" at bounding box center [636, 415] width 209 height 53
click at [666, 428] on span "Bolinha Alheira (1 Uni)" at bounding box center [636, 415] width 209 height 53
click at [658, 435] on span "Bolinha Alheira (1 Uni)" at bounding box center [636, 415] width 209 height 53
click at [670, 430] on span "Bolinha Alheira (1 Uni)" at bounding box center [636, 415] width 209 height 53
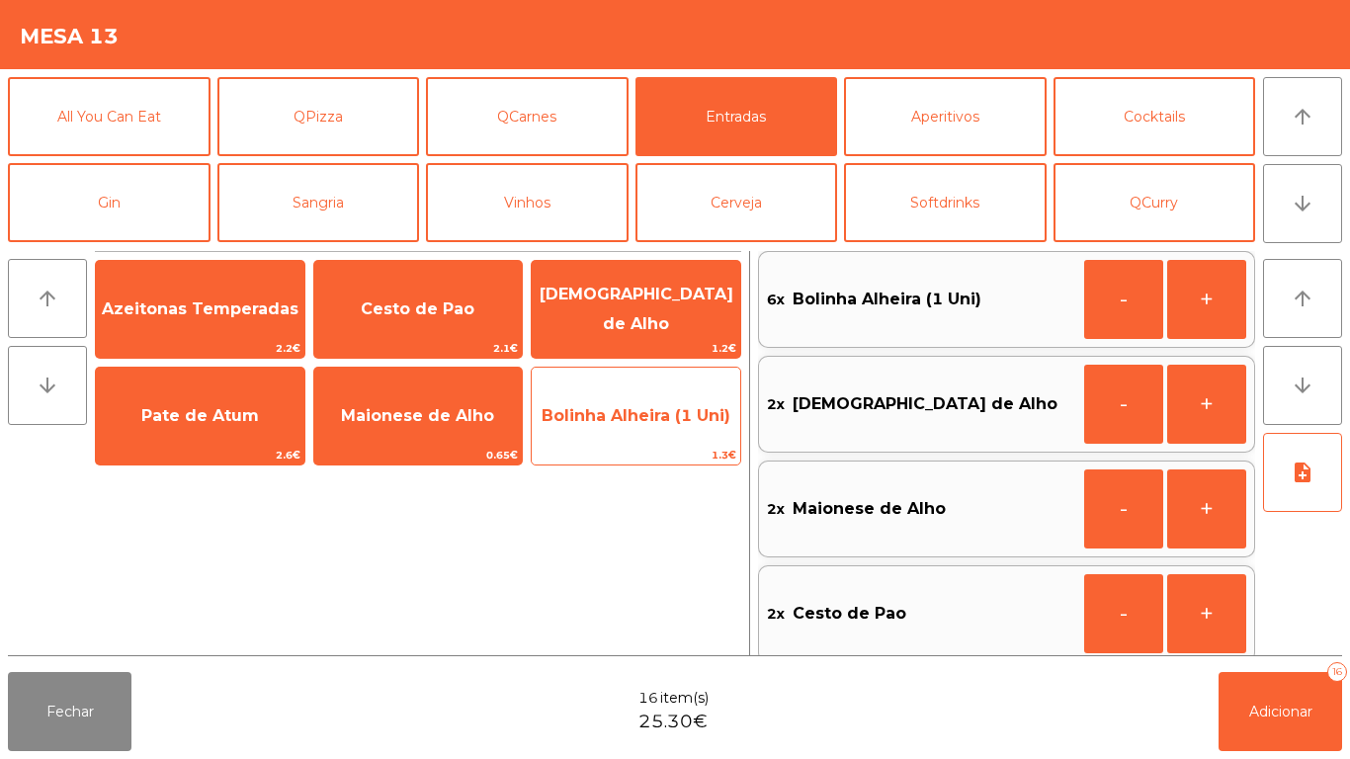
click at [671, 431] on span "Bolinha Alheira (1 Uni)" at bounding box center [636, 415] width 209 height 53
click at [668, 438] on span "Bolinha Alheira (1 Uni)" at bounding box center [636, 415] width 209 height 53
click at [676, 435] on span "Bolinha Alheira (1 Uni)" at bounding box center [636, 415] width 209 height 53
click at [674, 426] on span "Bolinha Alheira (1 Uni)" at bounding box center [636, 415] width 209 height 53
click at [674, 428] on span "Bolinha Alheira (1 Uni)" at bounding box center [636, 415] width 209 height 53
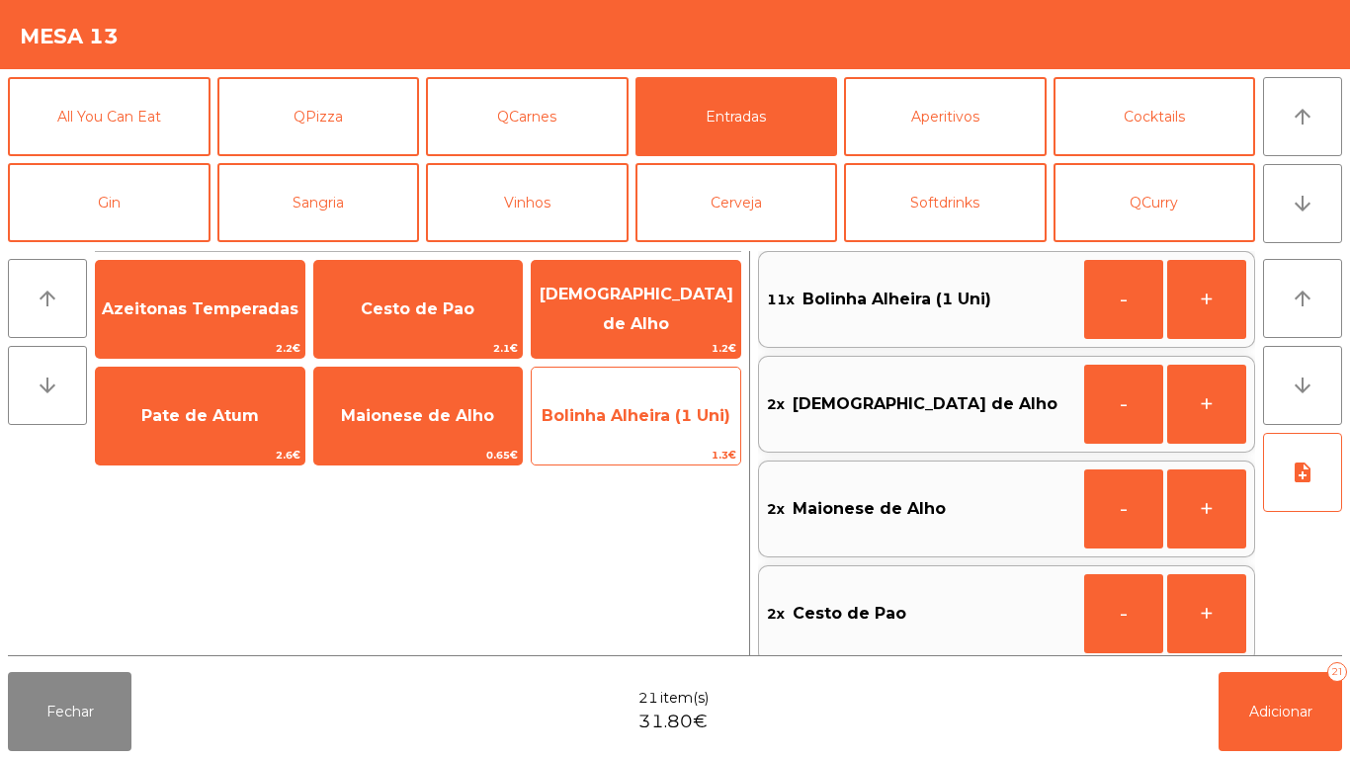
click at [674, 432] on span "Bolinha Alheira (1 Uni)" at bounding box center [636, 415] width 209 height 53
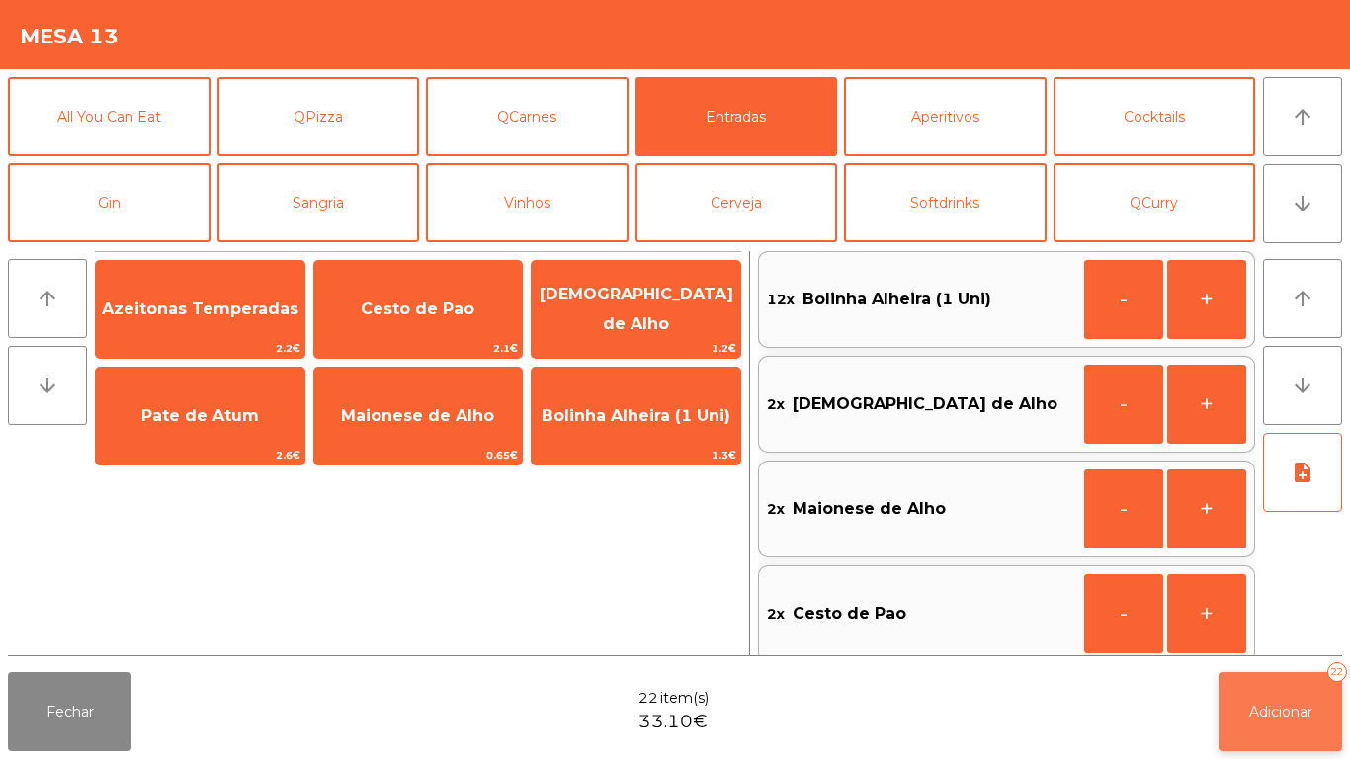
click at [1262, 689] on button "Adicionar 22" at bounding box center [1281, 711] width 124 height 79
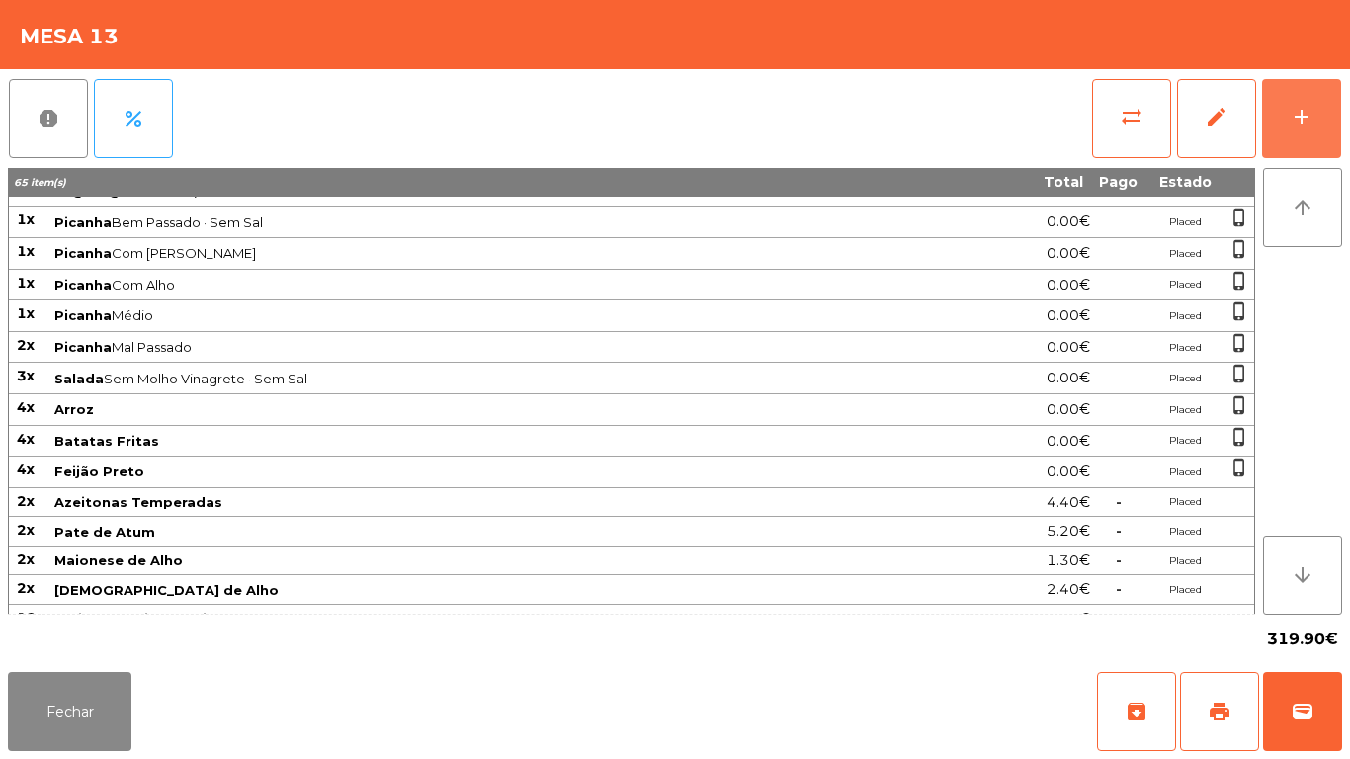
scroll to position [281, 0]
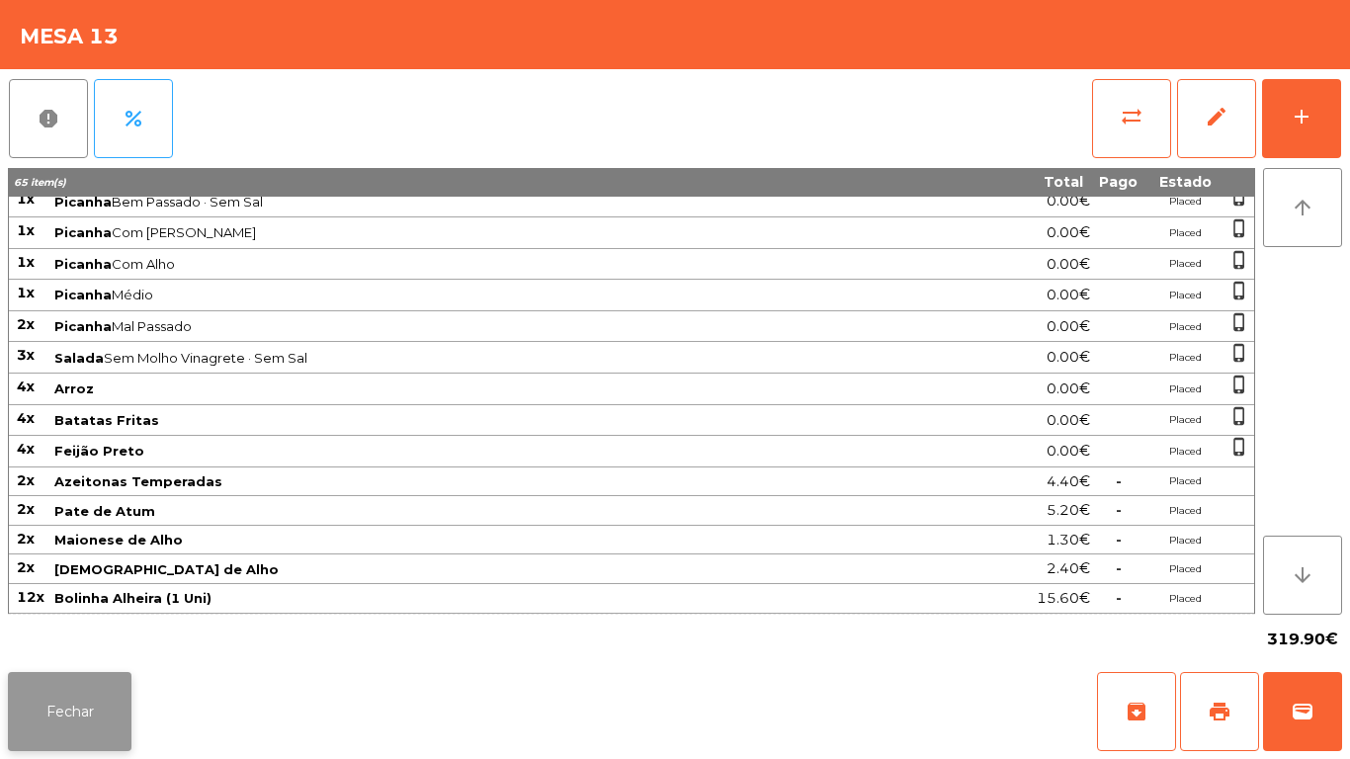
click at [119, 698] on button "Fechar" at bounding box center [70, 711] width 124 height 79
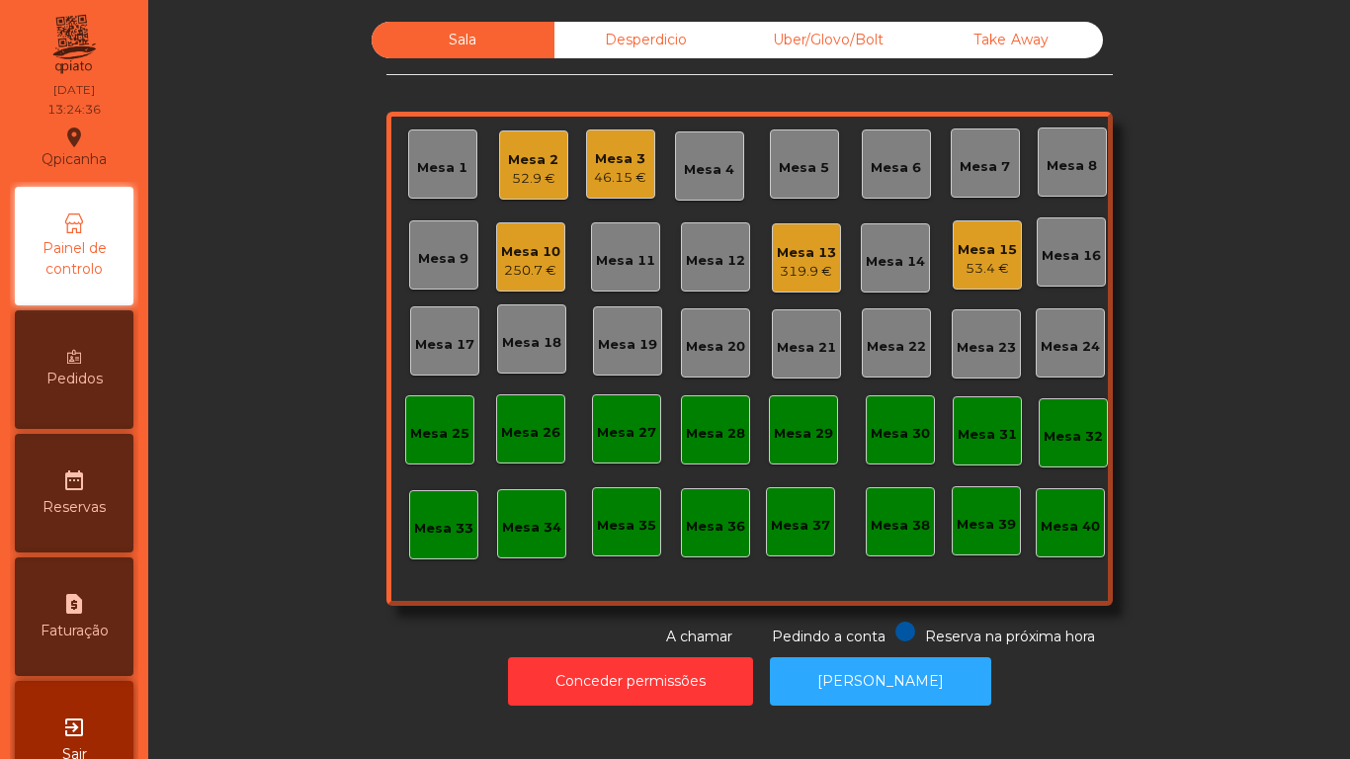
click at [542, 266] on div "250.7 €" at bounding box center [530, 271] width 59 height 20
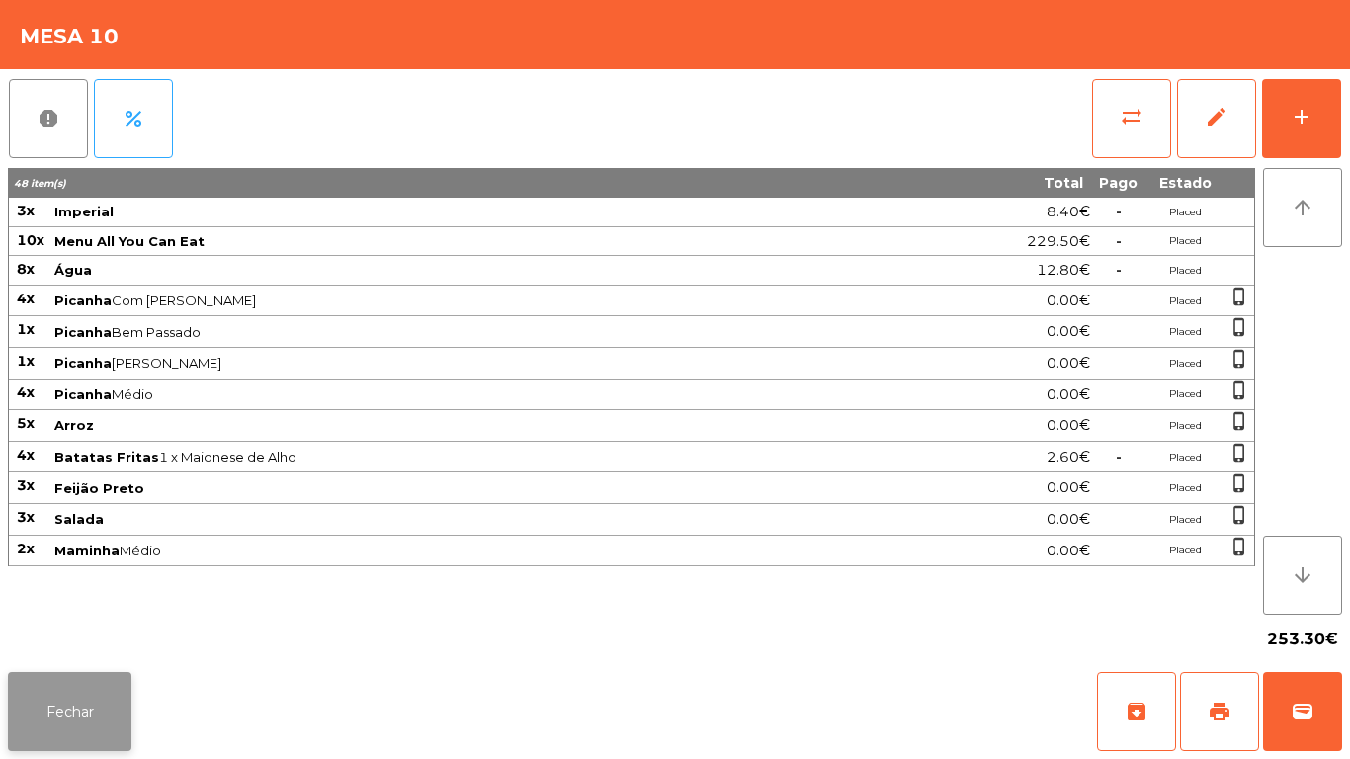
click at [99, 672] on button "Fechar" at bounding box center [70, 711] width 124 height 79
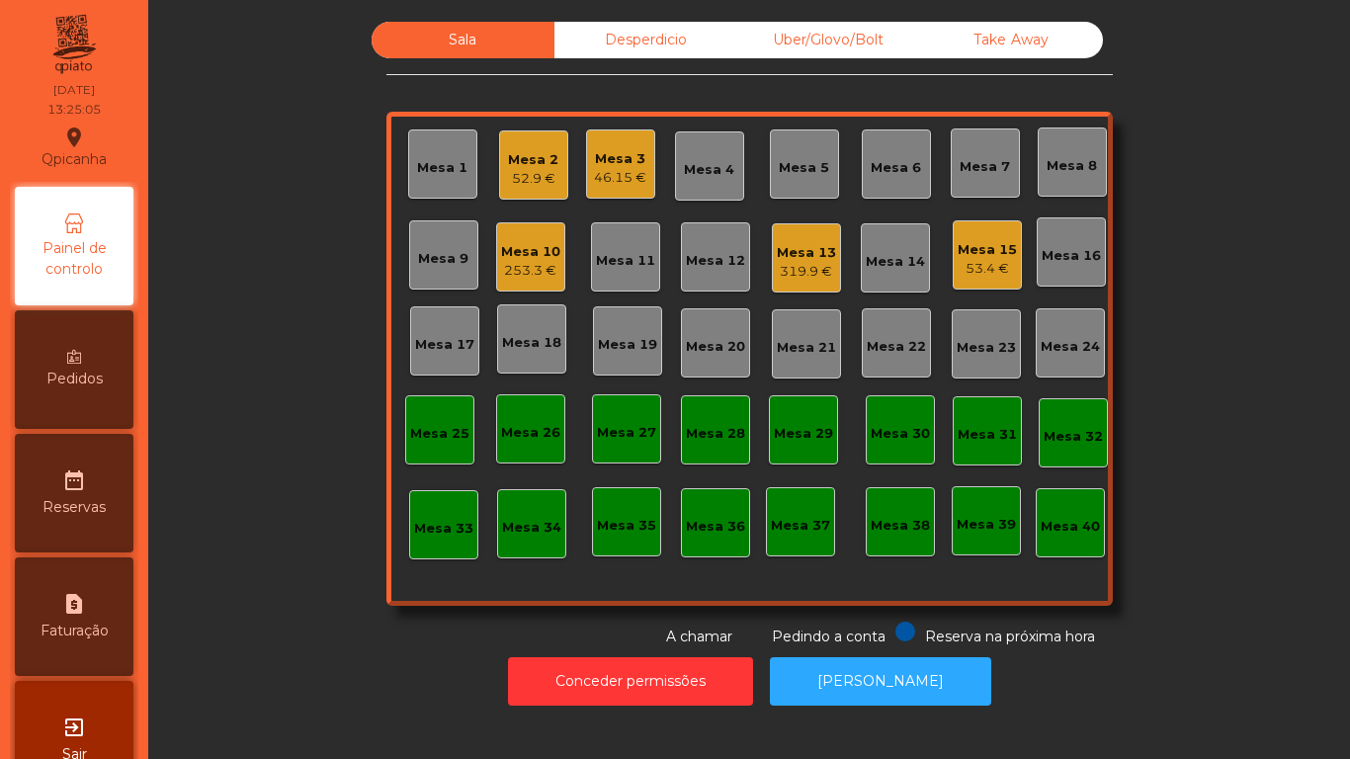
click at [975, 281] on div "Mesa 15 53.4 €" at bounding box center [987, 254] width 69 height 69
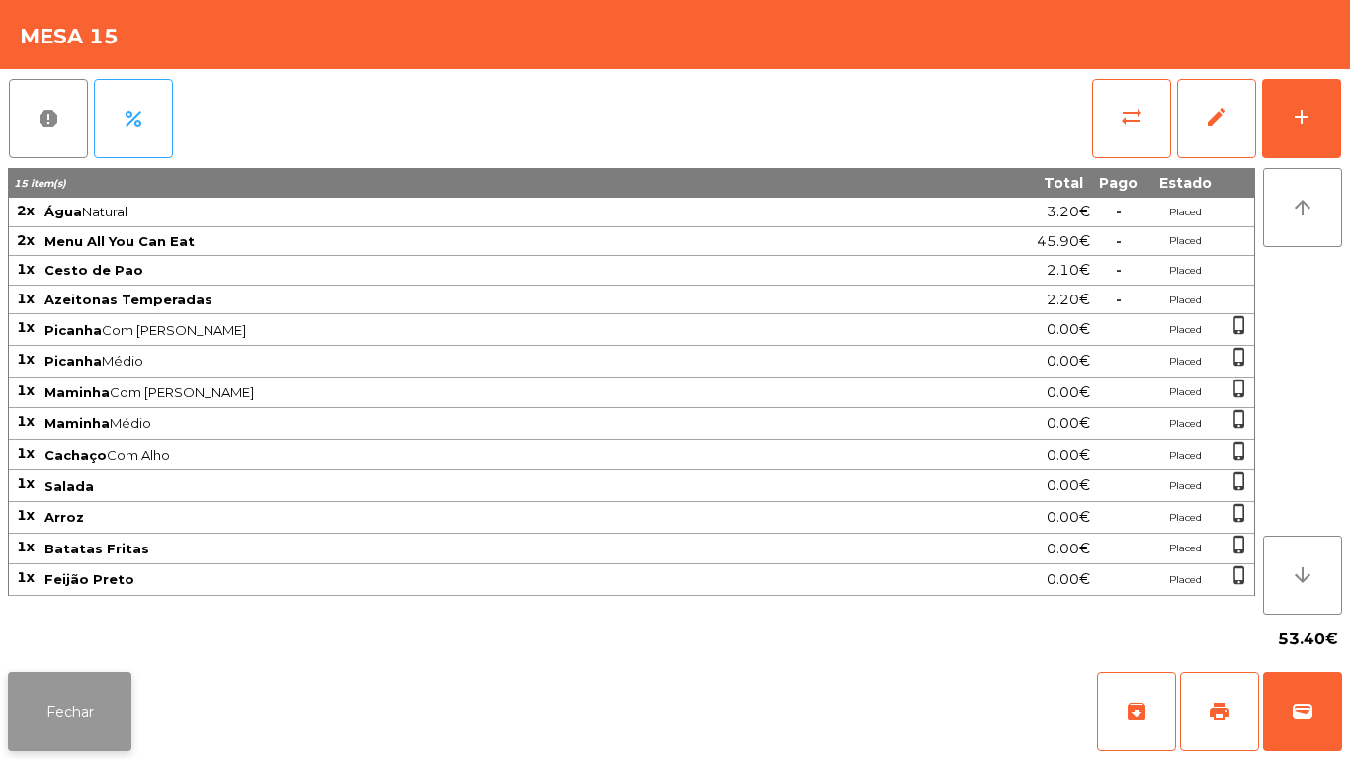
click at [66, 688] on button "Fechar" at bounding box center [70, 711] width 124 height 79
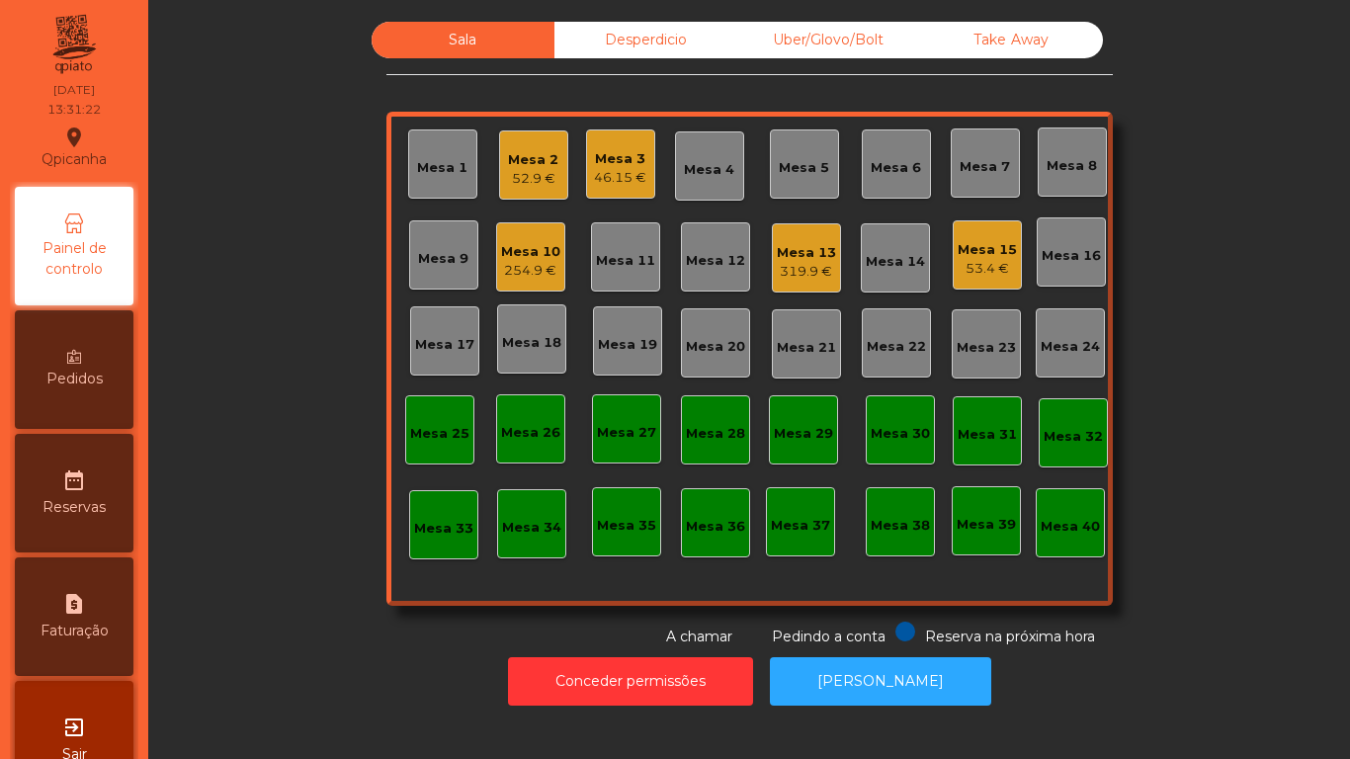
click at [624, 171] on div "46.15 €" at bounding box center [620, 178] width 52 height 20
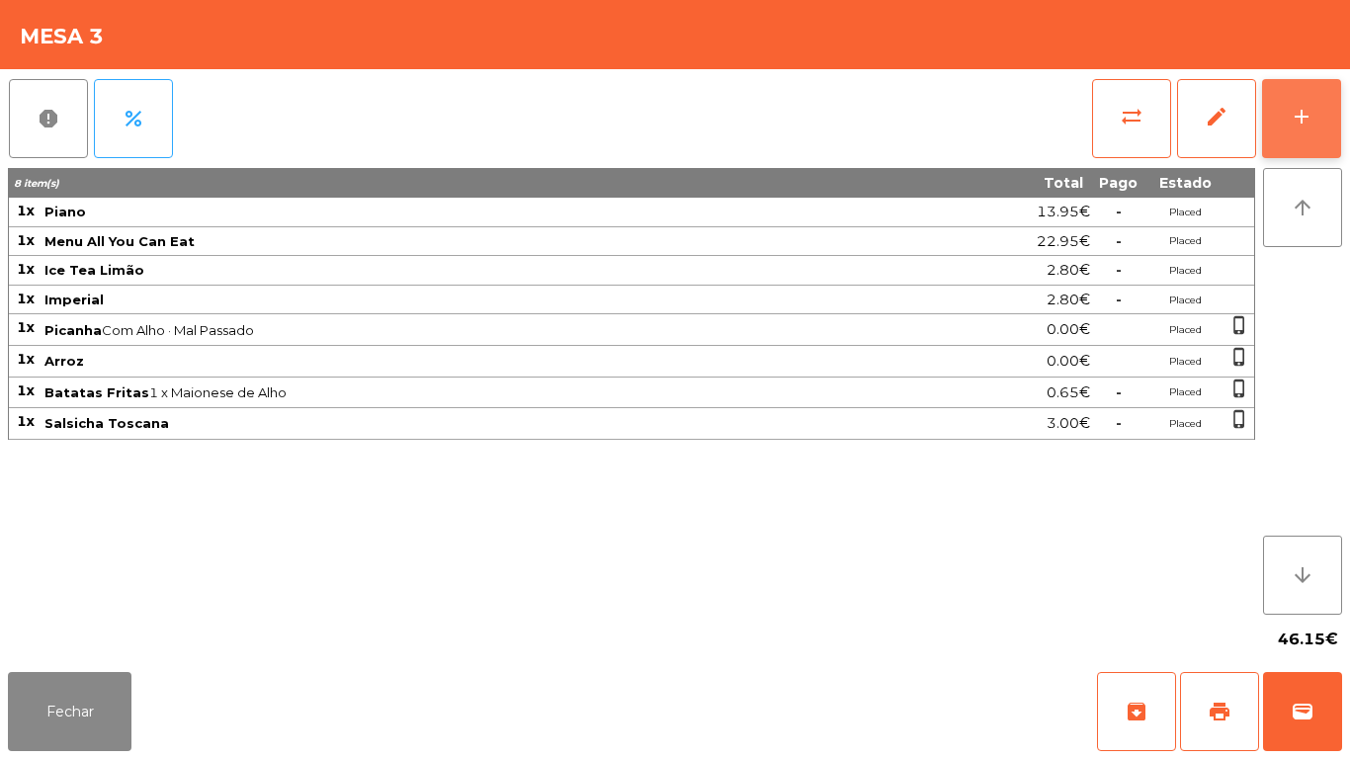
click at [1301, 117] on div "add" at bounding box center [1302, 117] width 24 height 24
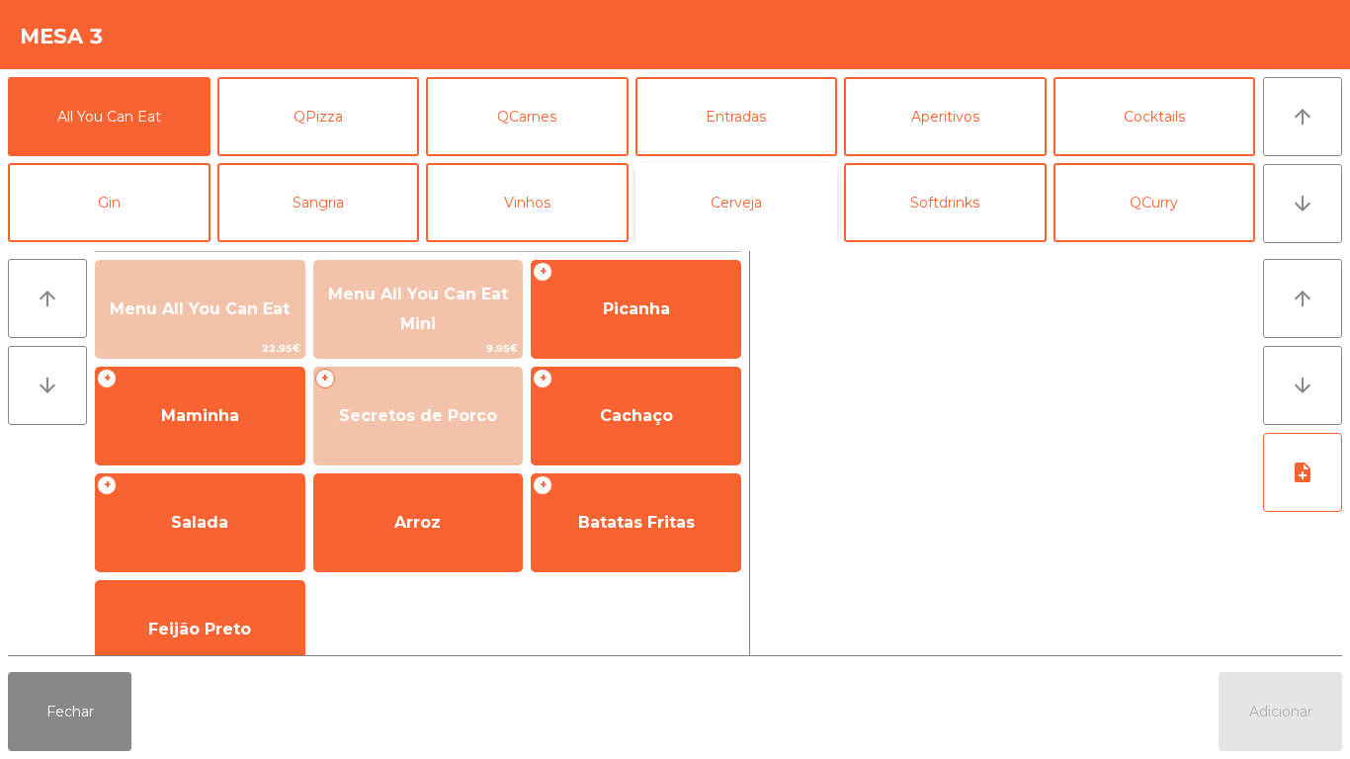
click at [746, 216] on button "Cerveja" at bounding box center [737, 202] width 203 height 79
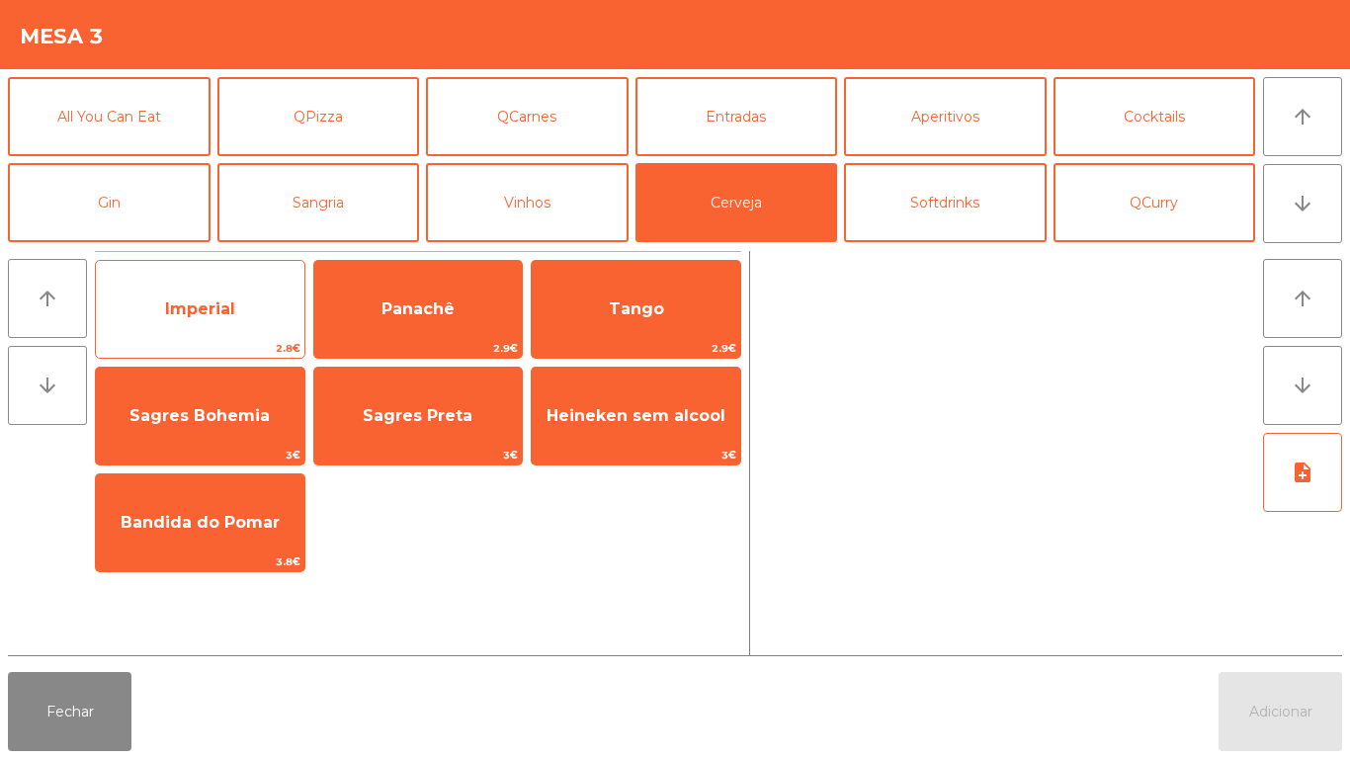
click at [210, 316] on span "Imperial" at bounding box center [200, 308] width 70 height 19
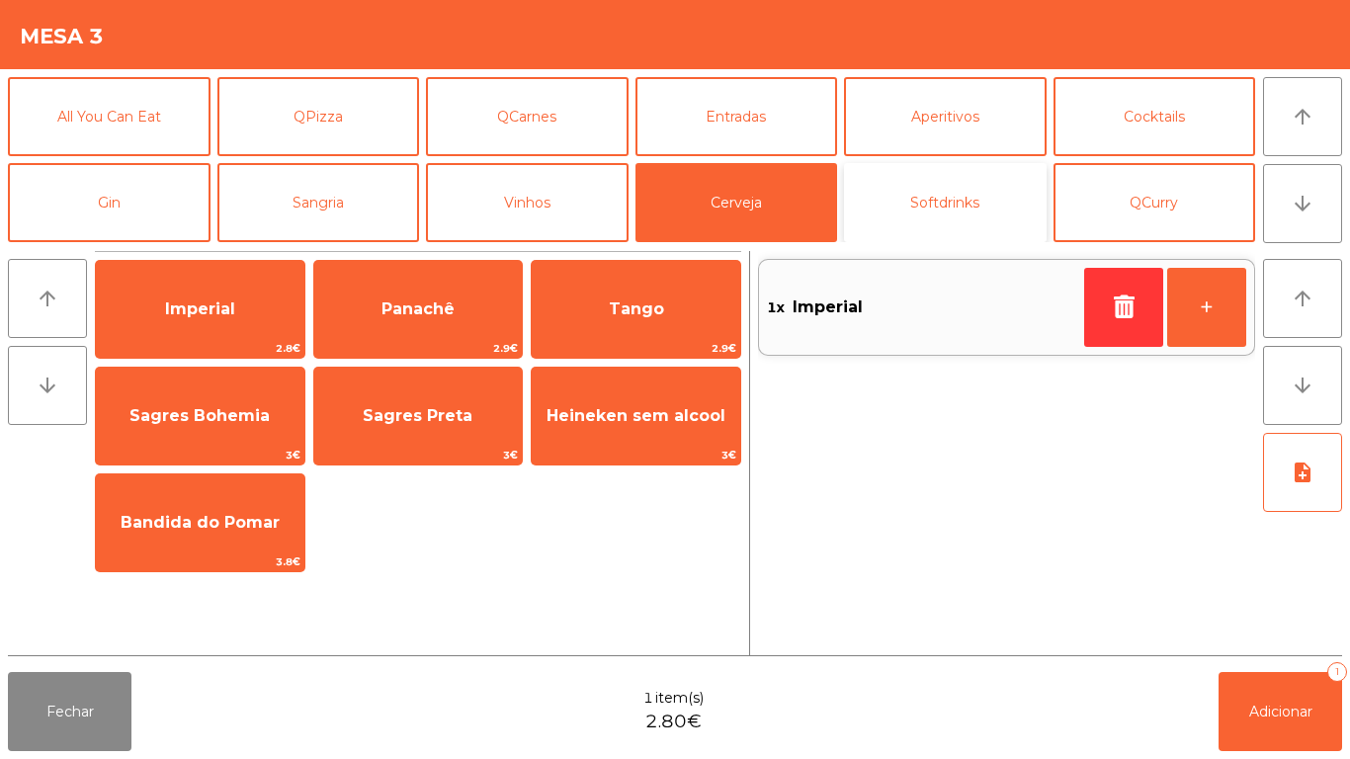
click at [968, 213] on button "Softdrinks" at bounding box center [945, 202] width 203 height 79
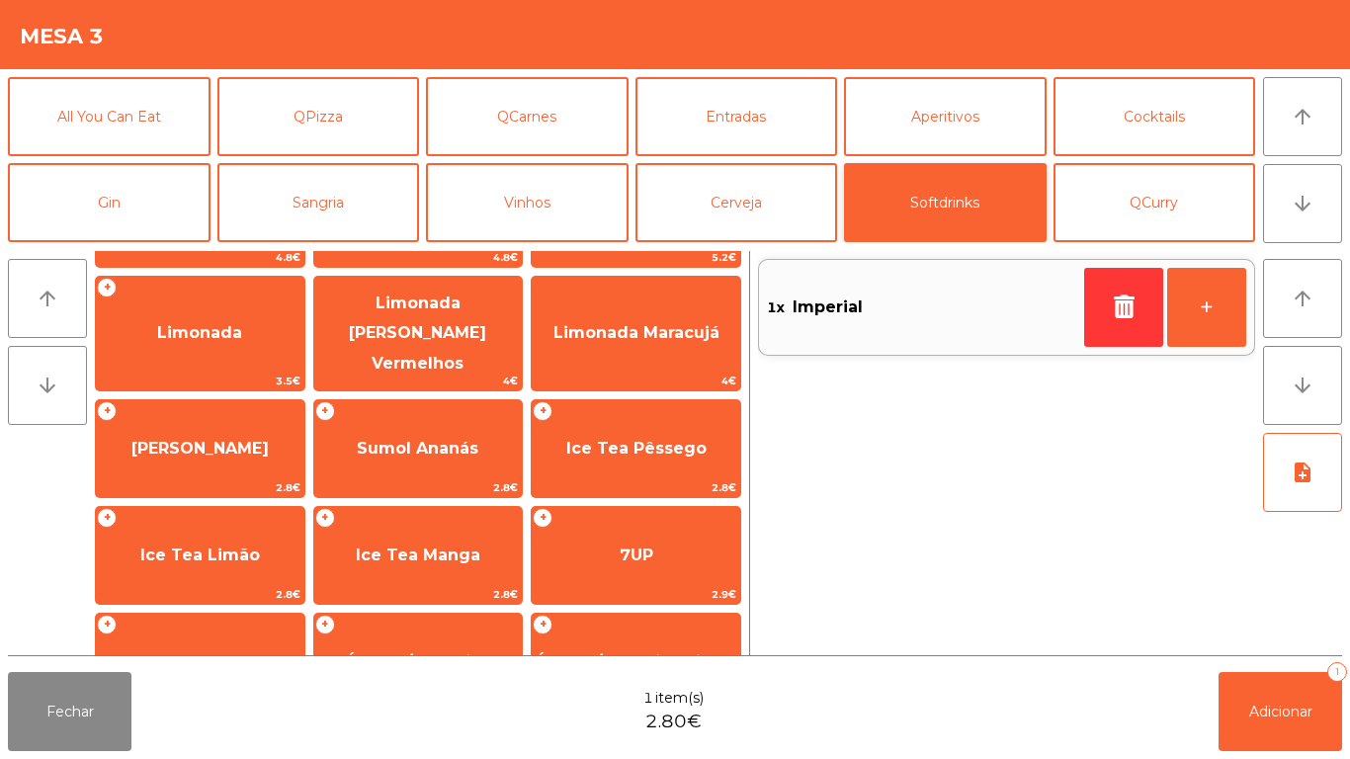
scroll to position [205, 0]
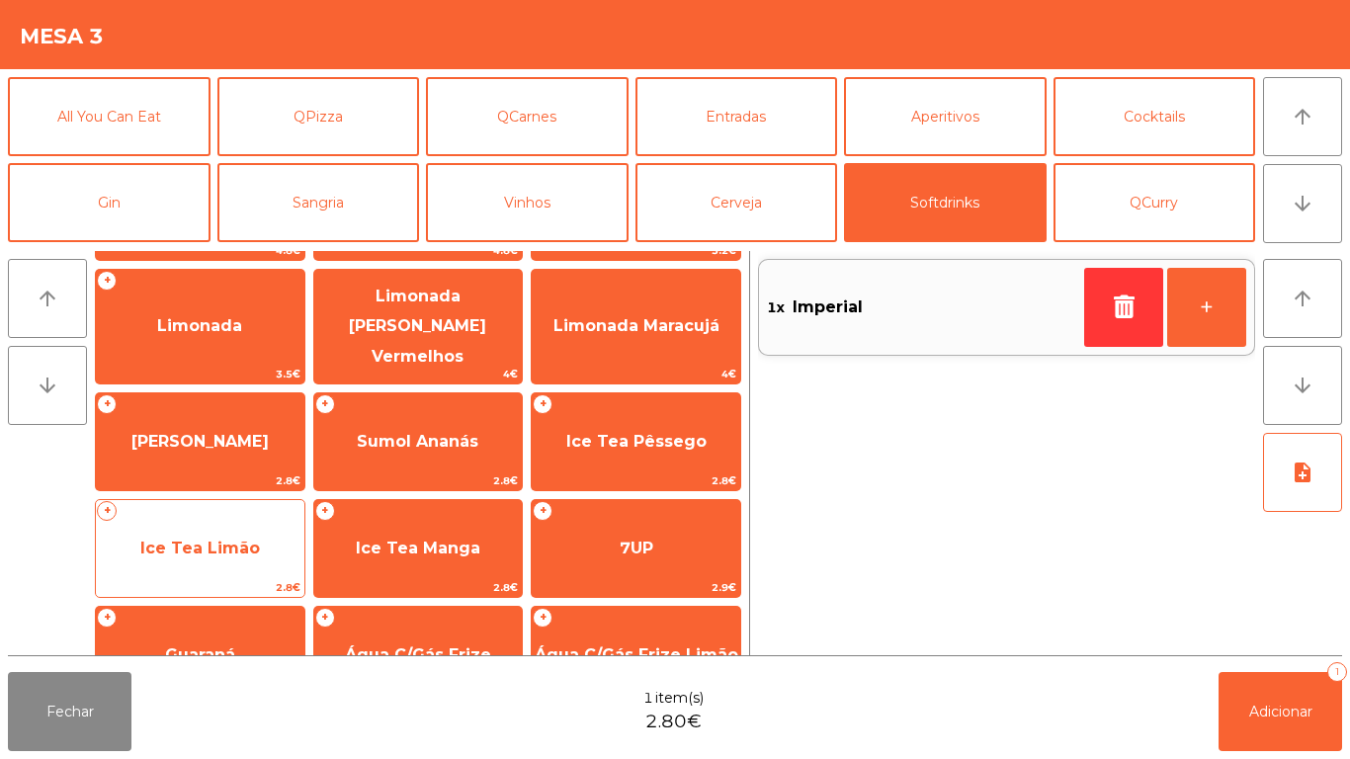
click at [213, 539] on span "Ice Tea Limão" at bounding box center [200, 548] width 120 height 19
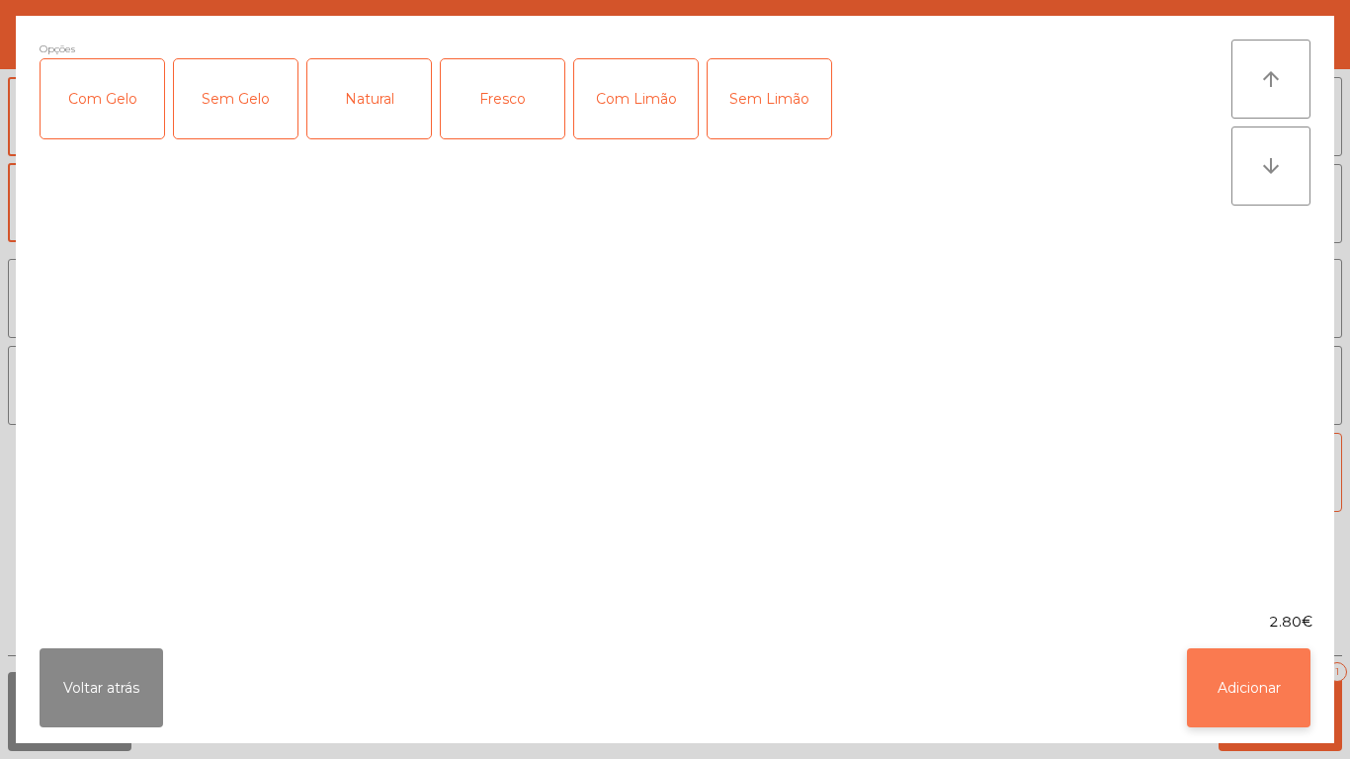
click at [1283, 673] on button "Adicionar" at bounding box center [1249, 687] width 124 height 79
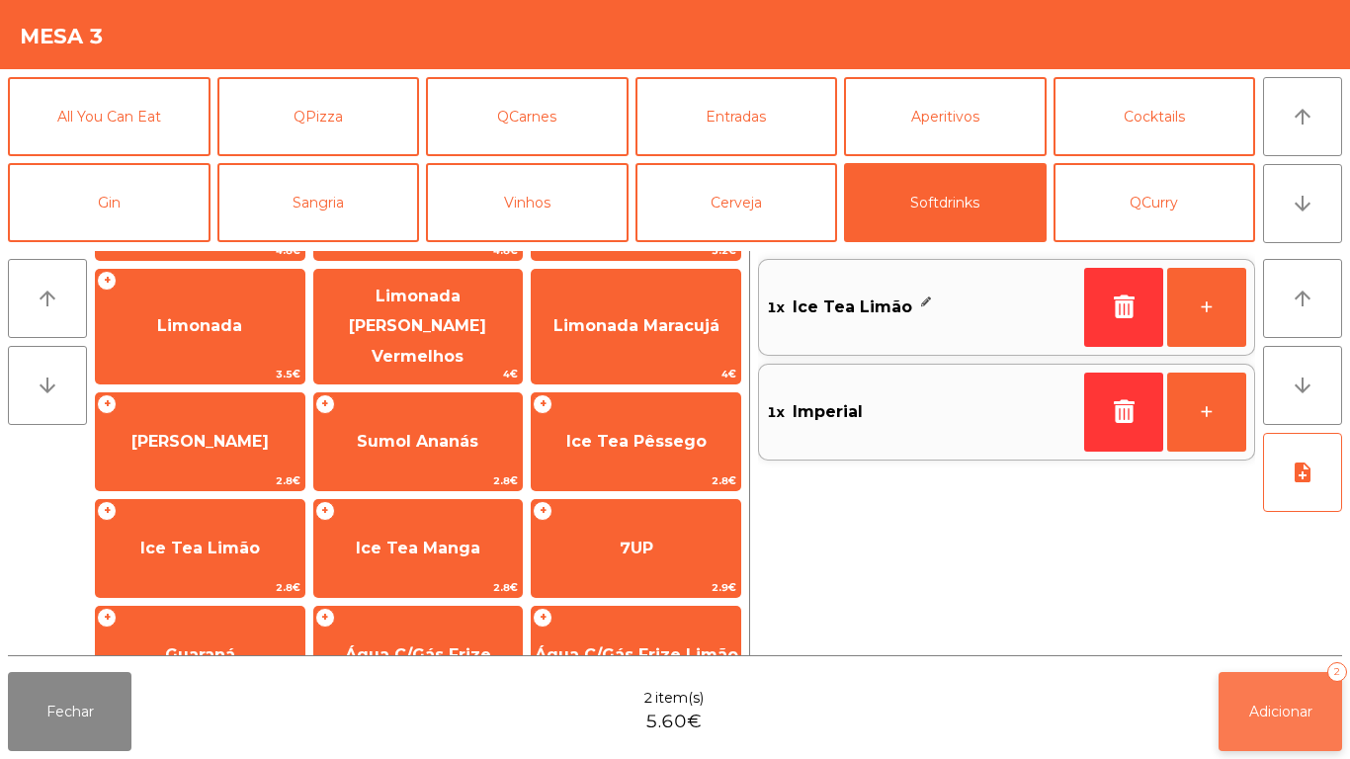
click at [1268, 677] on button "Adicionar 2" at bounding box center [1281, 711] width 124 height 79
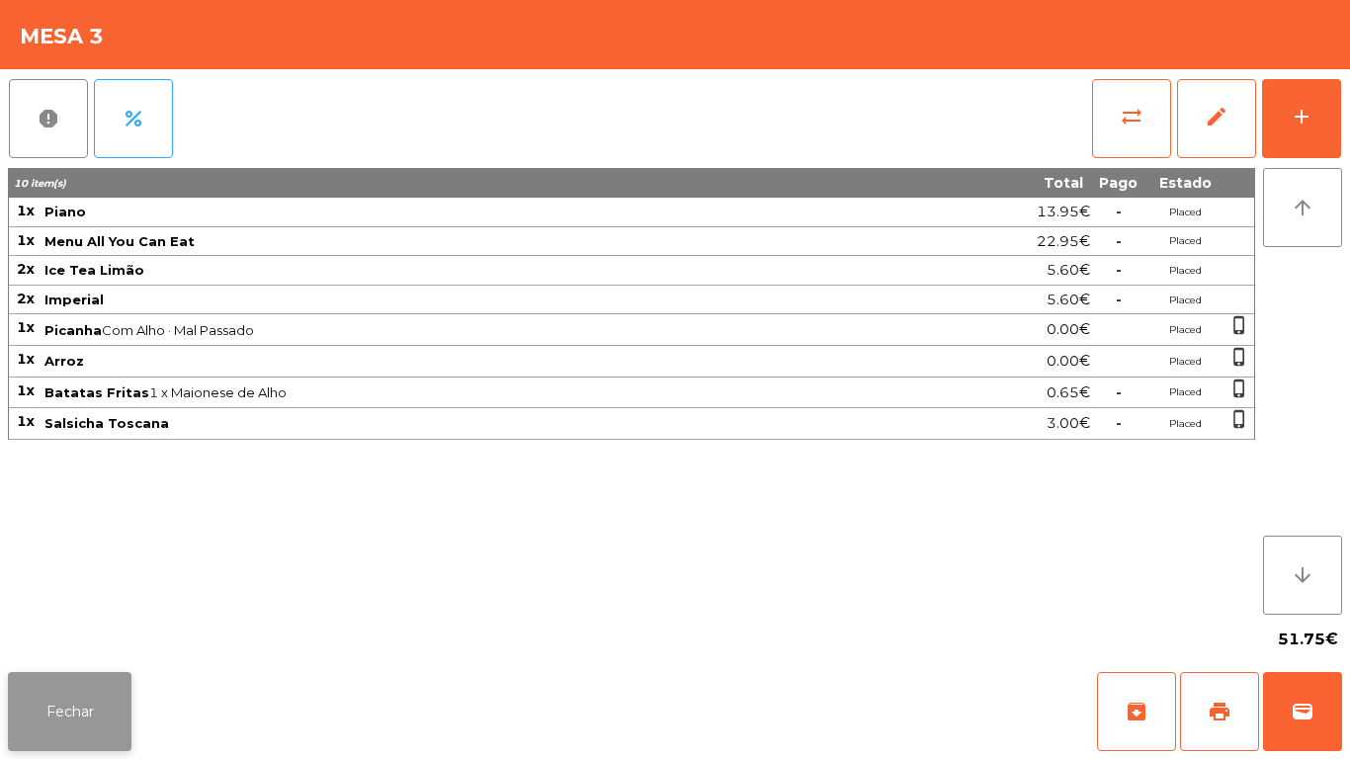
click at [121, 693] on button "Fechar" at bounding box center [70, 711] width 124 height 79
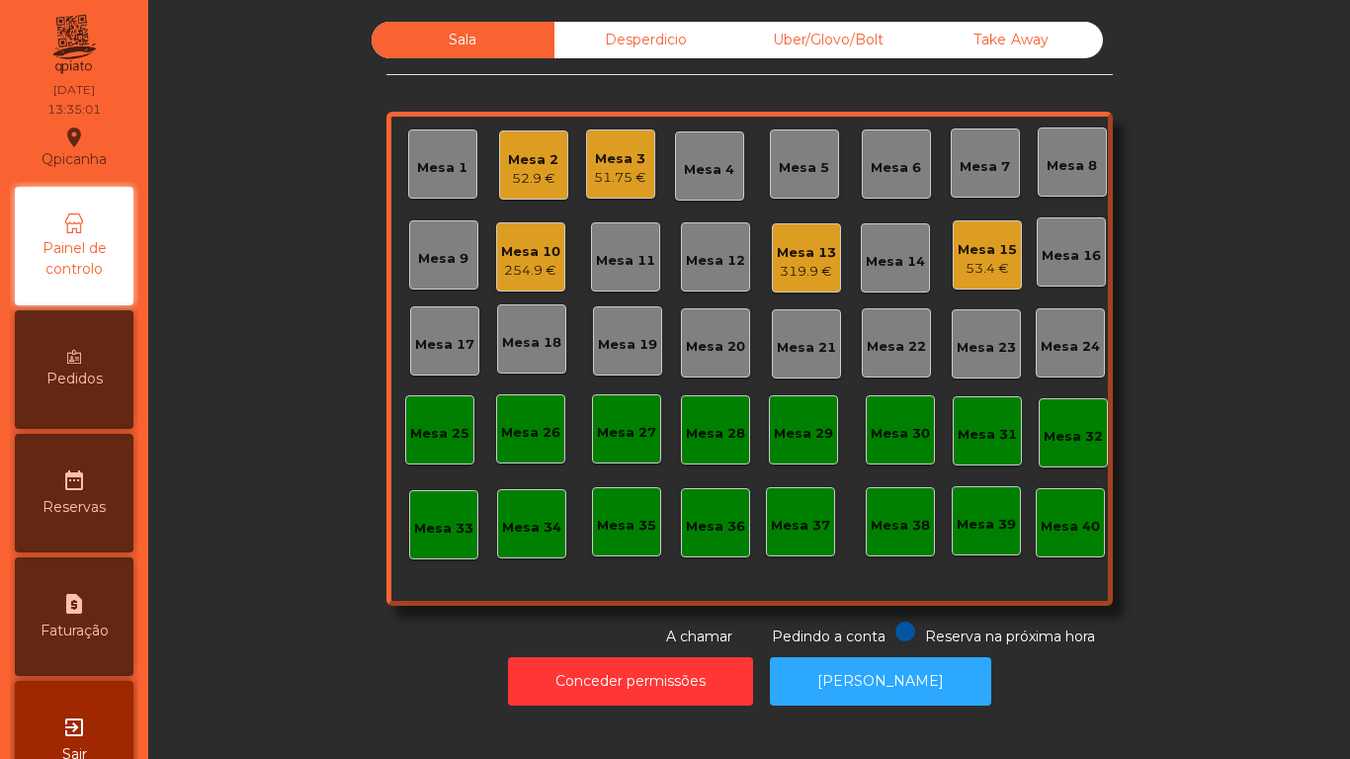
click at [552, 271] on div "Mesa 10 254.9 €" at bounding box center [530, 256] width 69 height 69
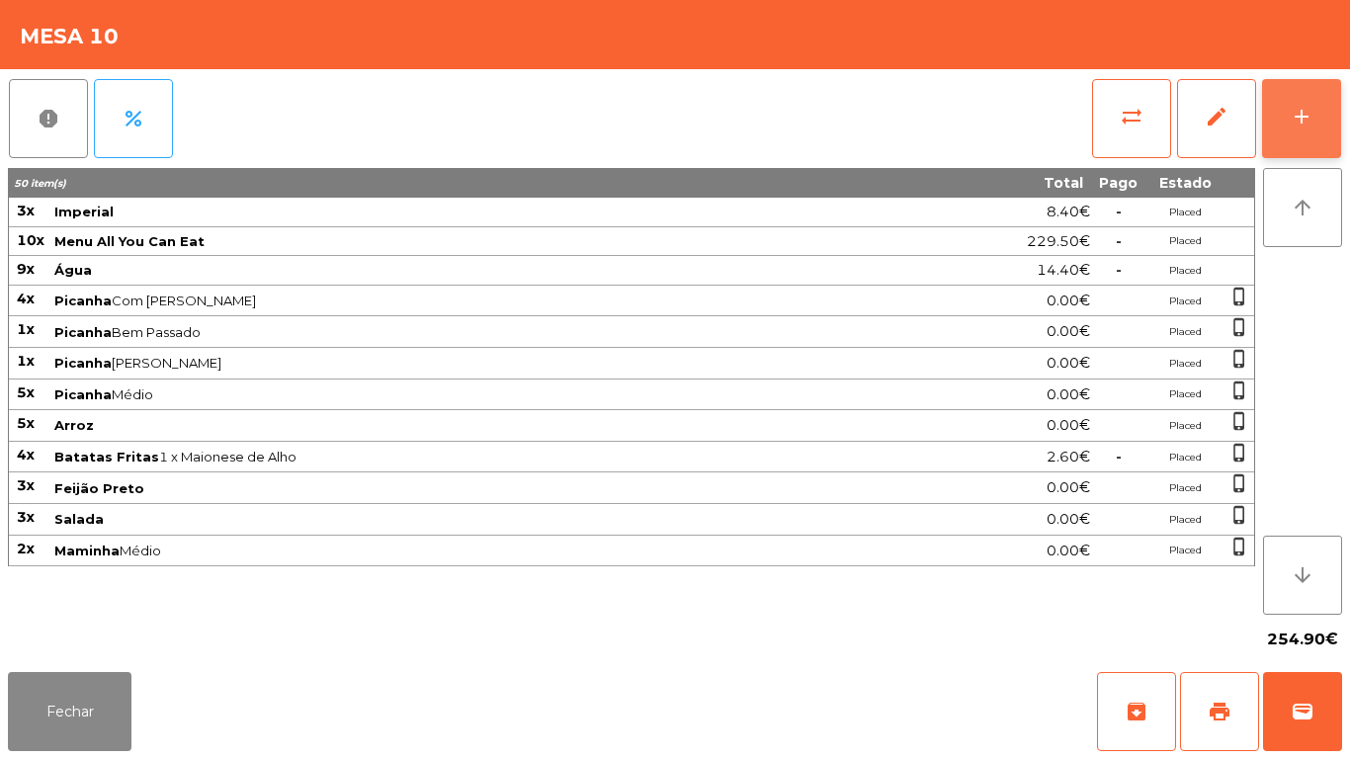
click at [1321, 115] on button "add" at bounding box center [1301, 118] width 79 height 79
click at [1312, 133] on button "add" at bounding box center [1301, 118] width 79 height 79
click at [1286, 126] on button "add" at bounding box center [1301, 118] width 79 height 79
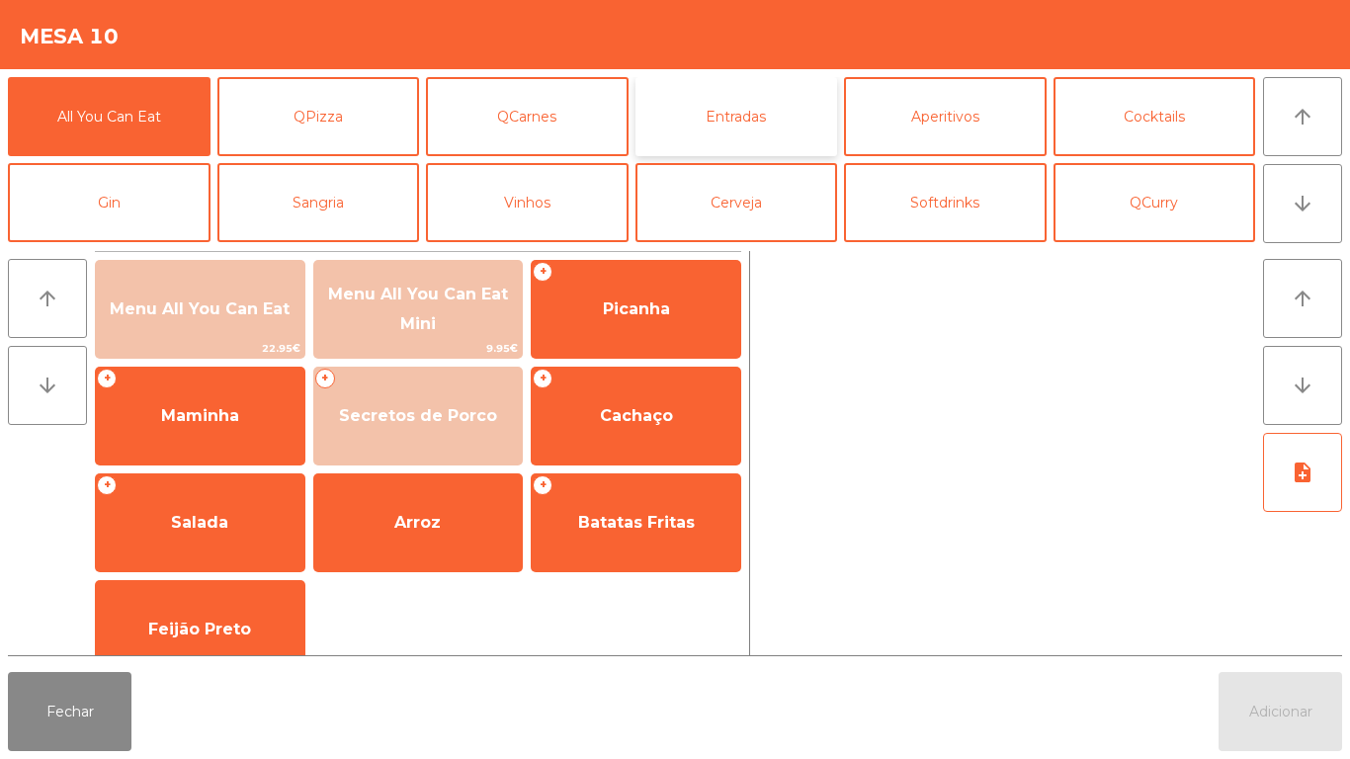
click at [707, 143] on button "Entradas" at bounding box center [737, 116] width 203 height 79
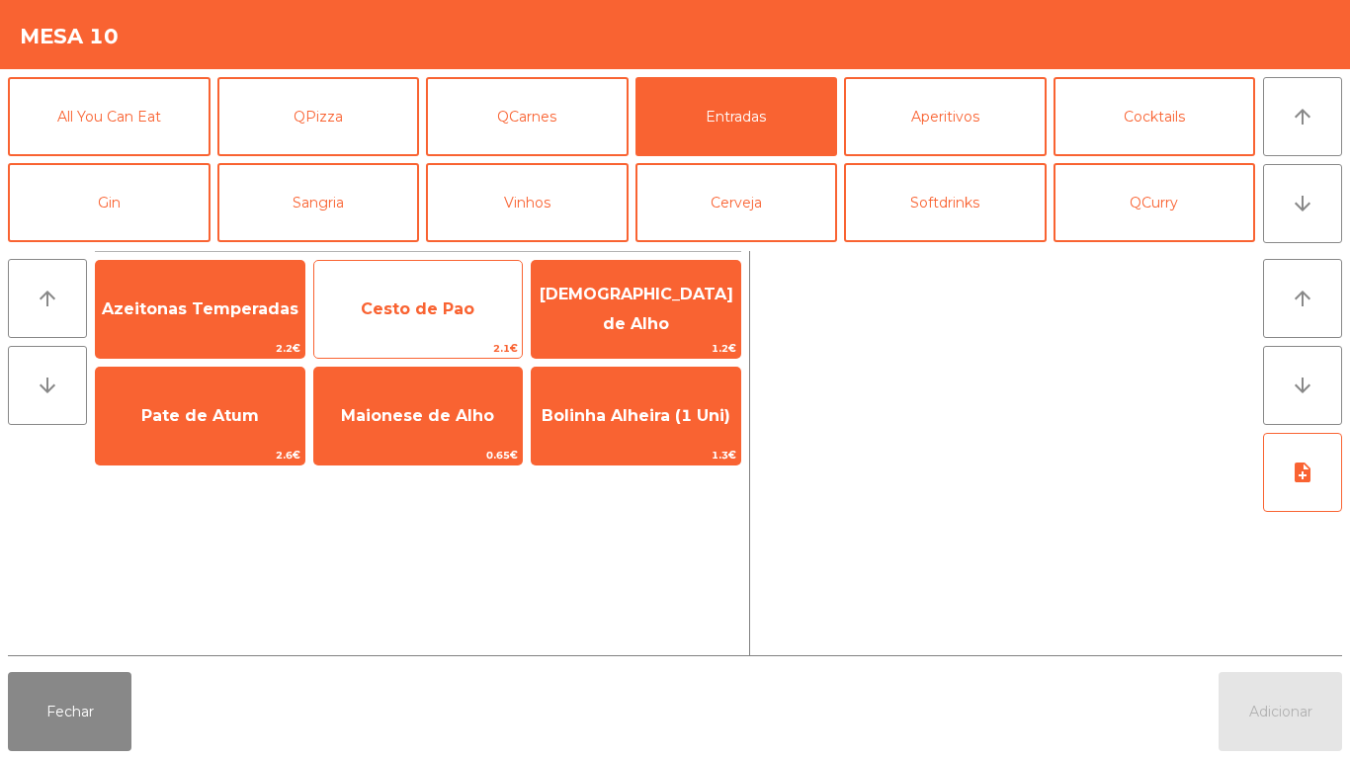
click at [419, 316] on span "Cesto de Pao" at bounding box center [418, 308] width 114 height 19
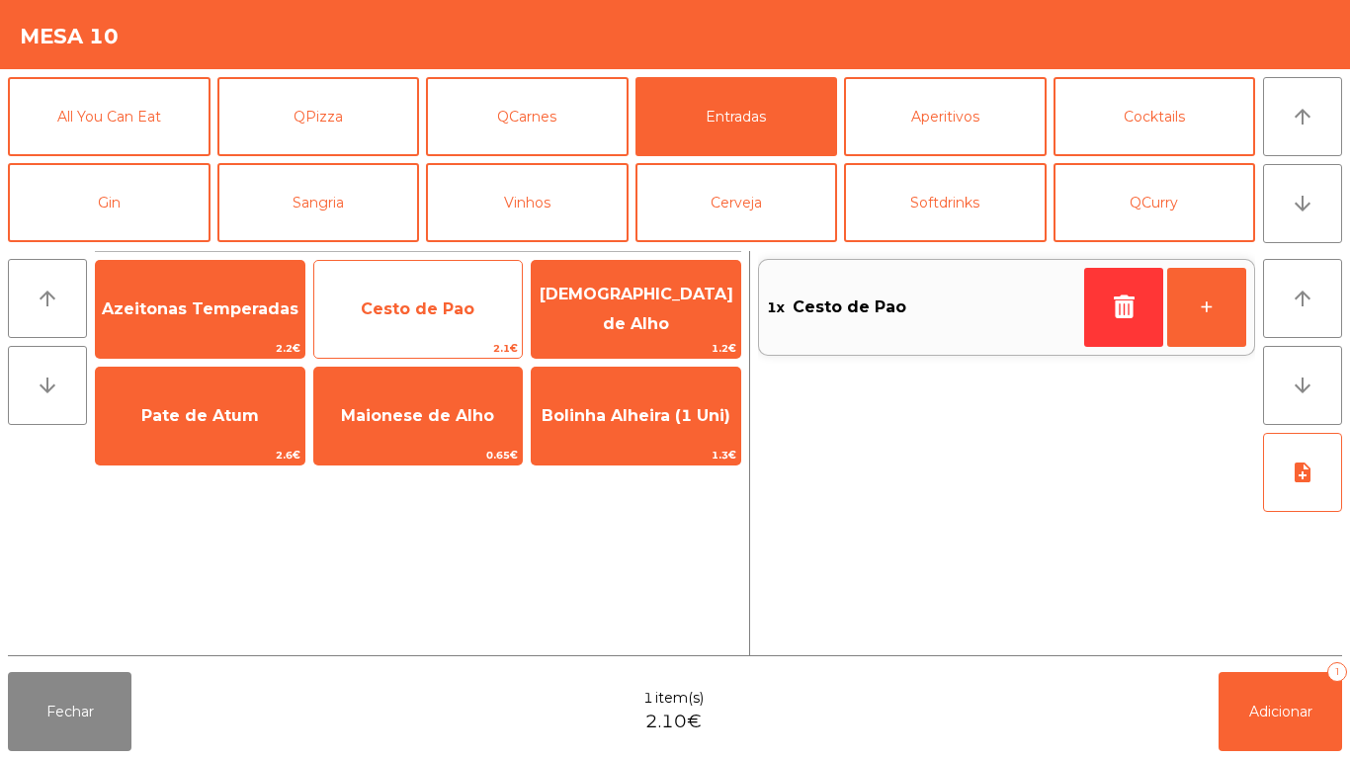
click at [413, 315] on span "Cesto de Pao" at bounding box center [418, 308] width 114 height 19
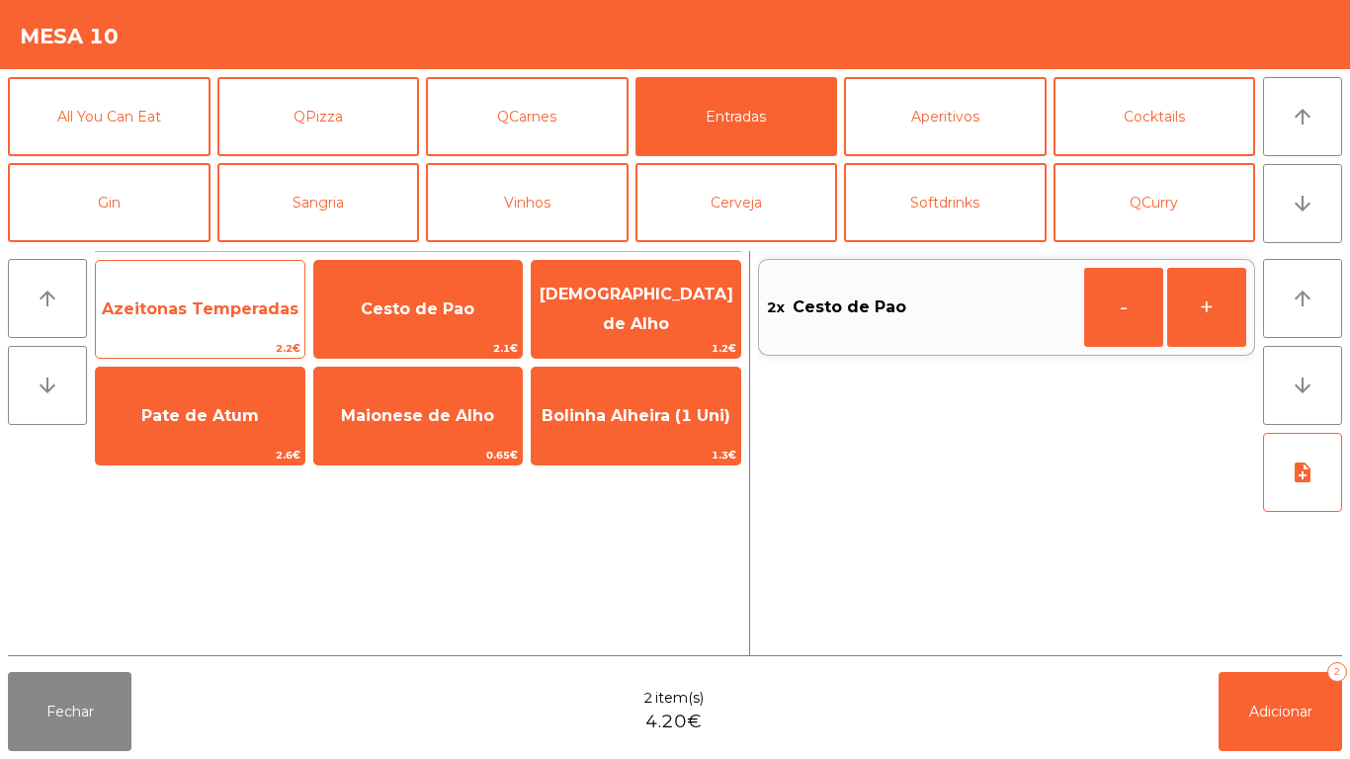
click at [157, 312] on span "Azeitonas Temperadas" at bounding box center [200, 308] width 197 height 19
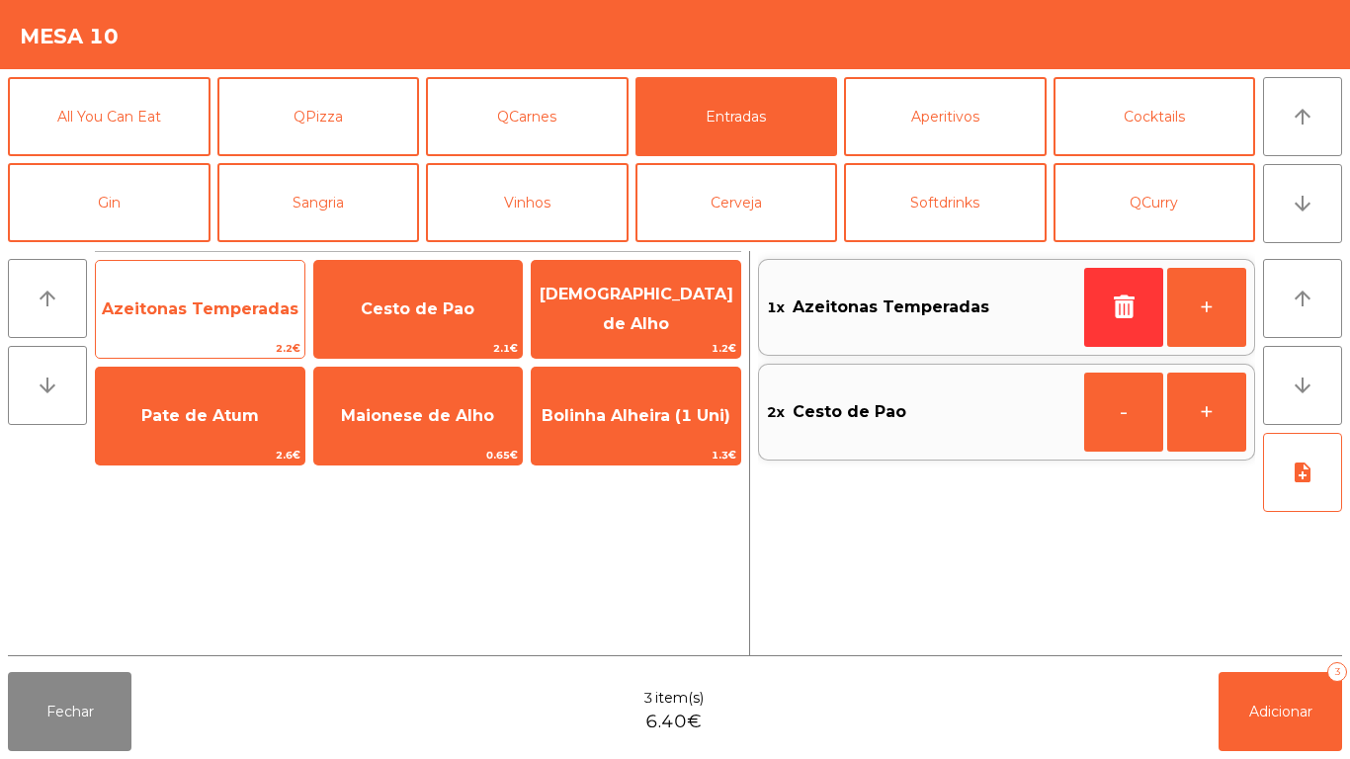
click at [173, 315] on span "Azeitonas Temperadas" at bounding box center [200, 308] width 197 height 19
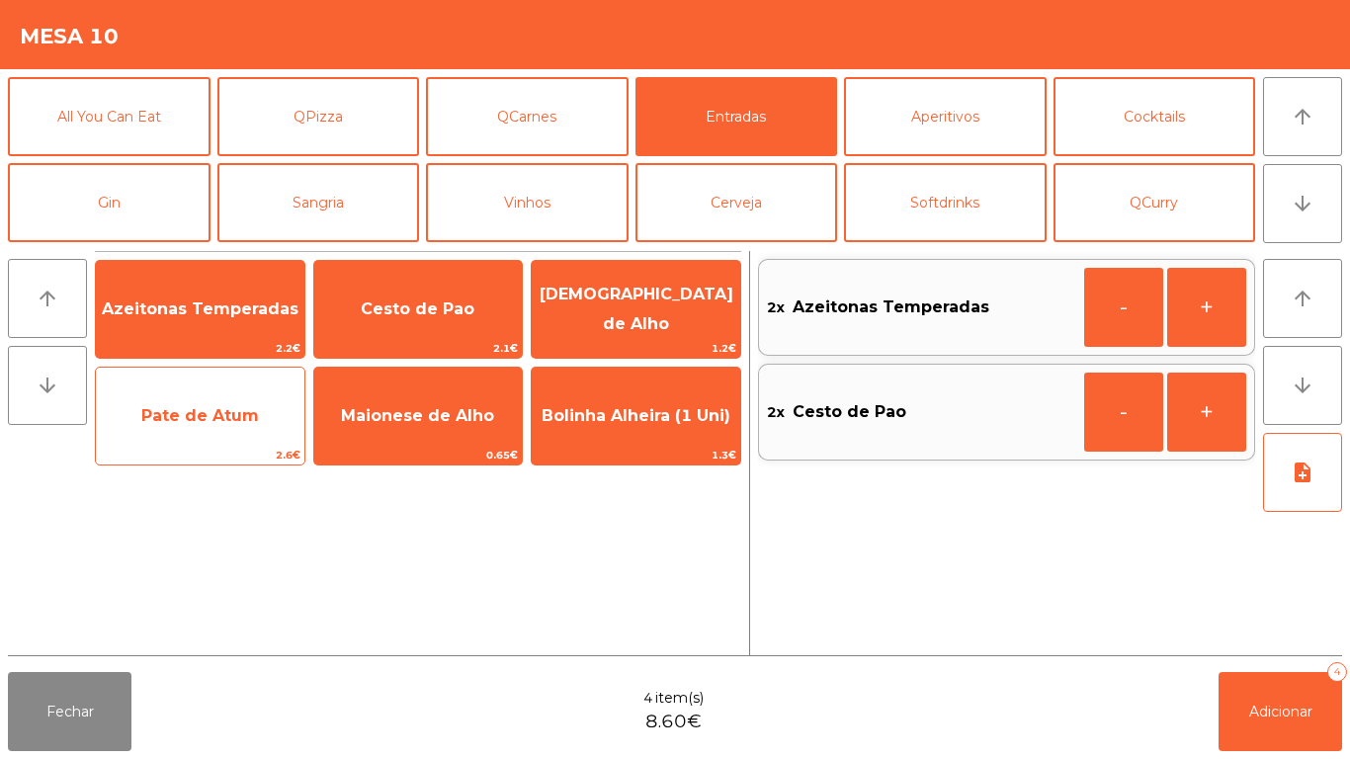
click at [199, 427] on span "Pate de Atum" at bounding box center [200, 415] width 209 height 53
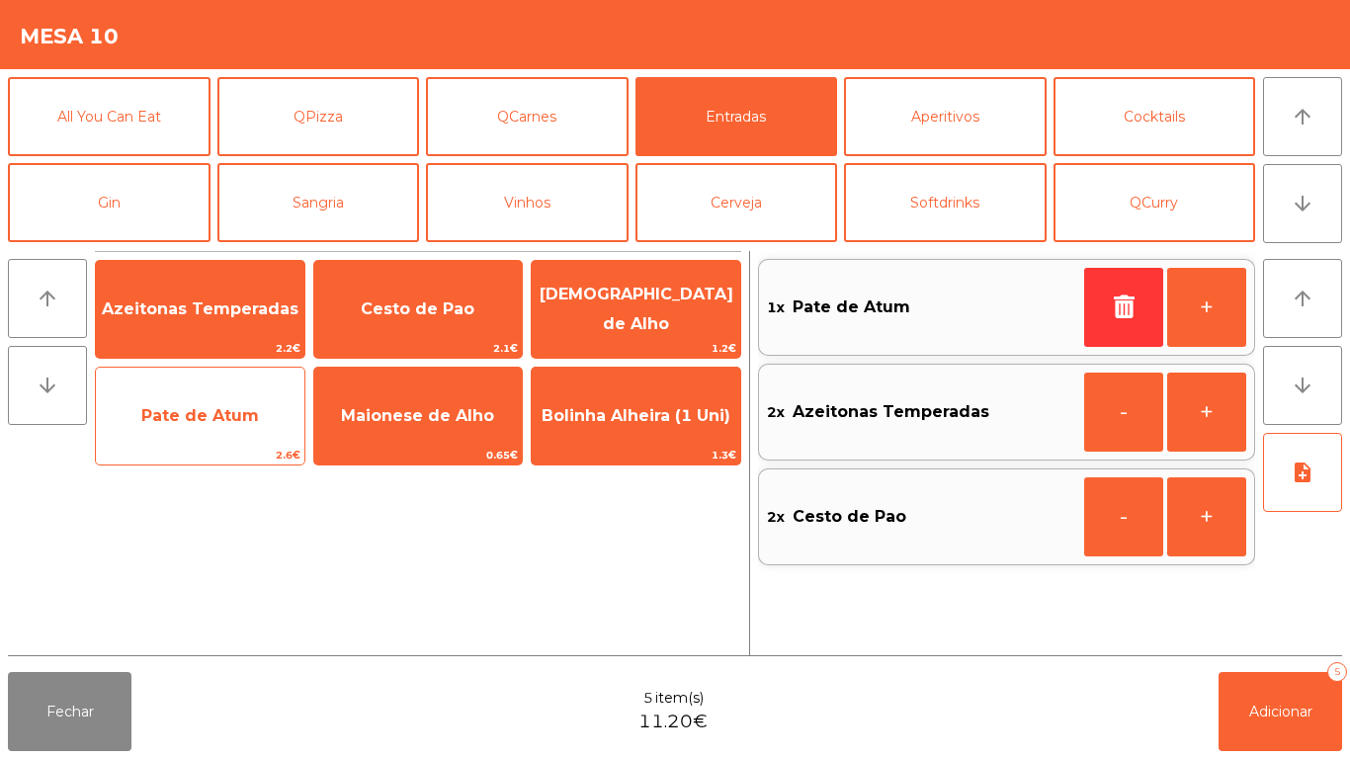
click at [204, 424] on span "Pate de Atum" at bounding box center [200, 415] width 118 height 19
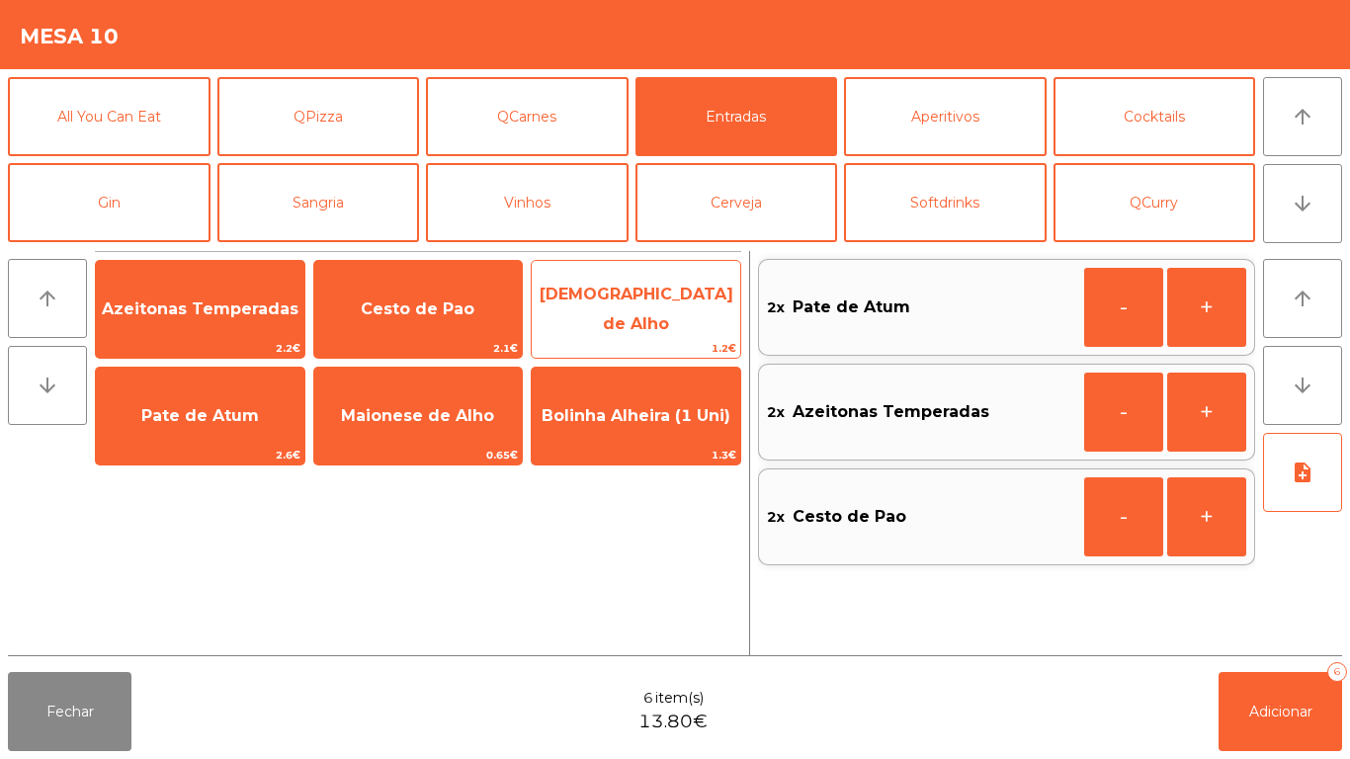
click at [653, 303] on span "[DEMOGRAPHIC_DATA] de Alho" at bounding box center [637, 309] width 194 height 48
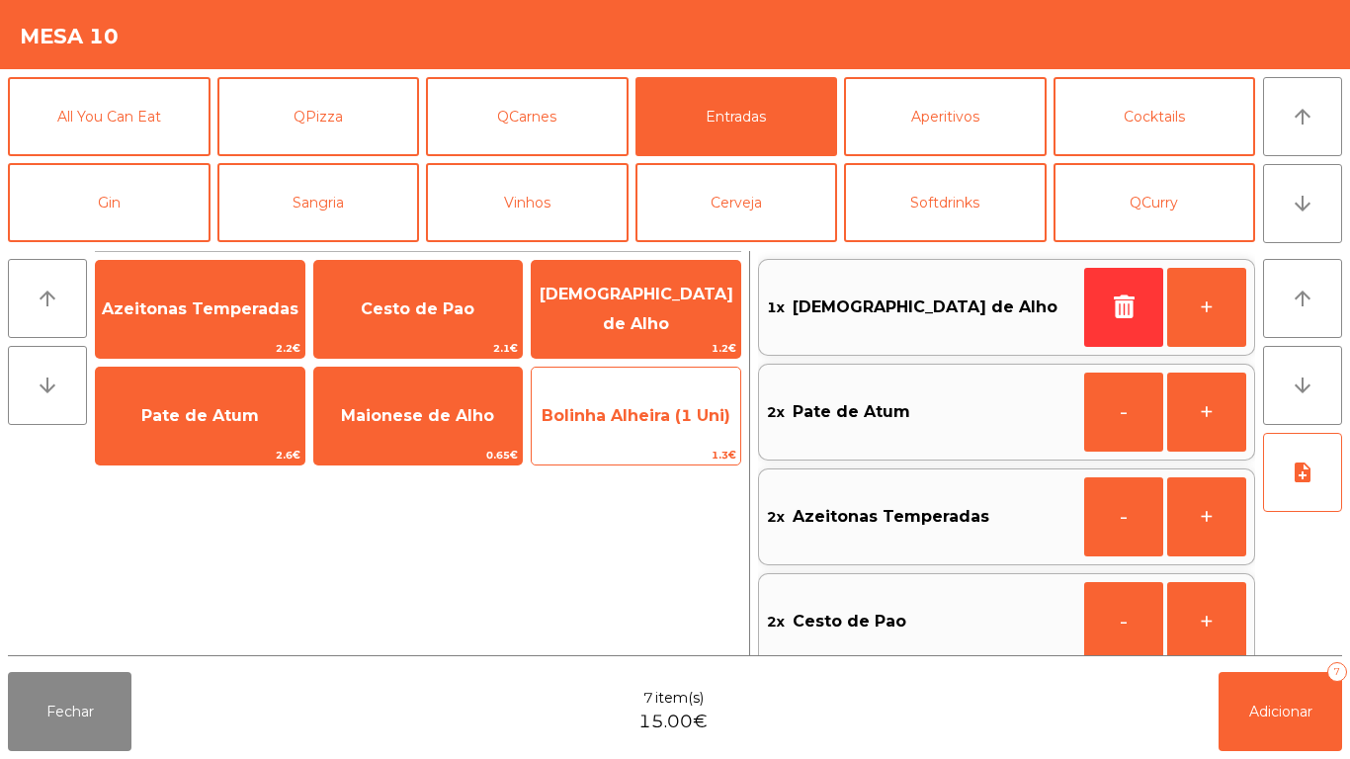
click at [643, 433] on span "Bolinha Alheira (1 Uni)" at bounding box center [636, 415] width 209 height 53
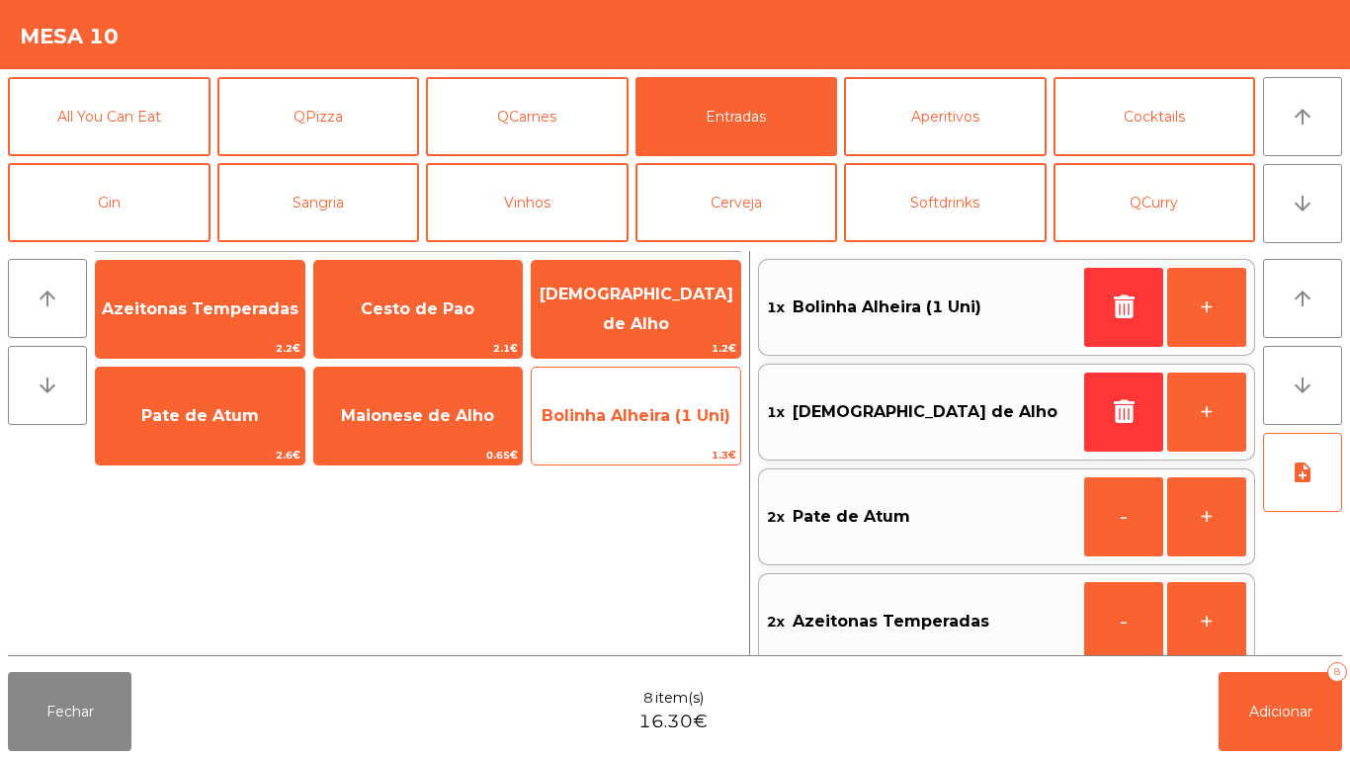
scroll to position [8, 0]
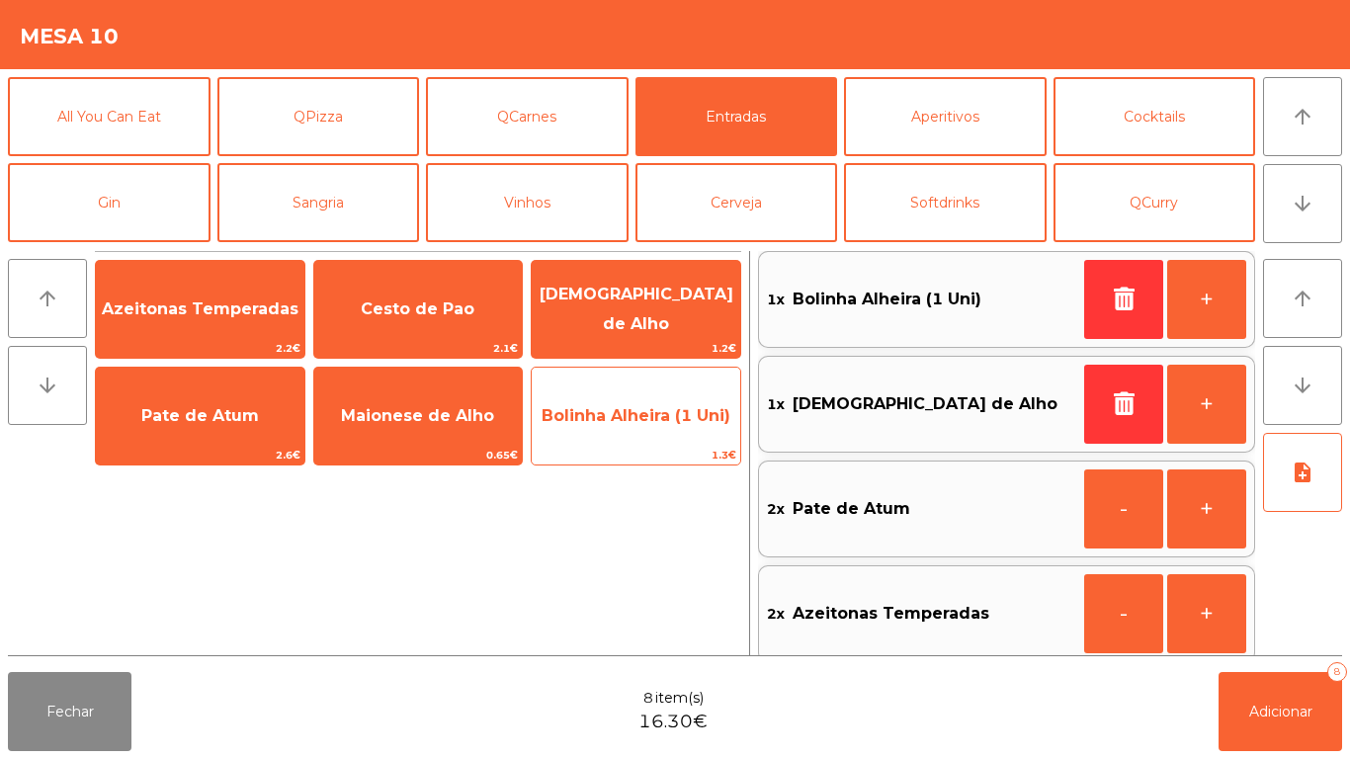
click at [640, 436] on span "Bolinha Alheira (1 Uni)" at bounding box center [636, 415] width 209 height 53
click at [639, 432] on span "Bolinha Alheira (1 Uni)" at bounding box center [636, 415] width 209 height 53
click at [643, 428] on span "Bolinha Alheira (1 Uni)" at bounding box center [636, 415] width 209 height 53
click at [643, 429] on span "Bolinha Alheira (1 Uni)" at bounding box center [636, 415] width 209 height 53
click at [640, 425] on span "Bolinha Alheira (1 Uni)" at bounding box center [636, 415] width 209 height 53
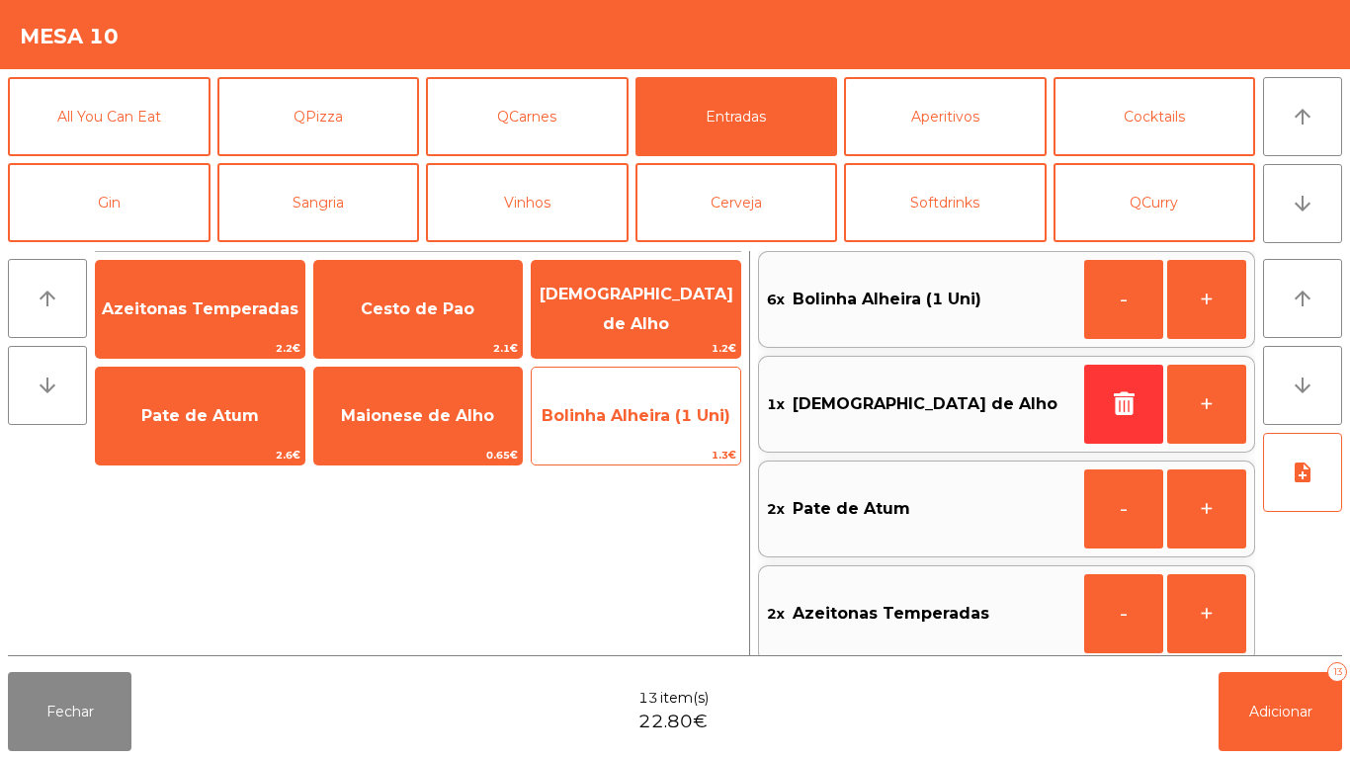
click at [640, 432] on span "Bolinha Alheira (1 Uni)" at bounding box center [636, 415] width 209 height 53
click at [640, 430] on span "Bolinha Alheira (1 Uni)" at bounding box center [636, 415] width 209 height 53
click at [636, 427] on span "Bolinha Alheira (1 Uni)" at bounding box center [636, 415] width 209 height 53
click at [636, 428] on span "Bolinha Alheira (1 Uni)" at bounding box center [636, 415] width 209 height 53
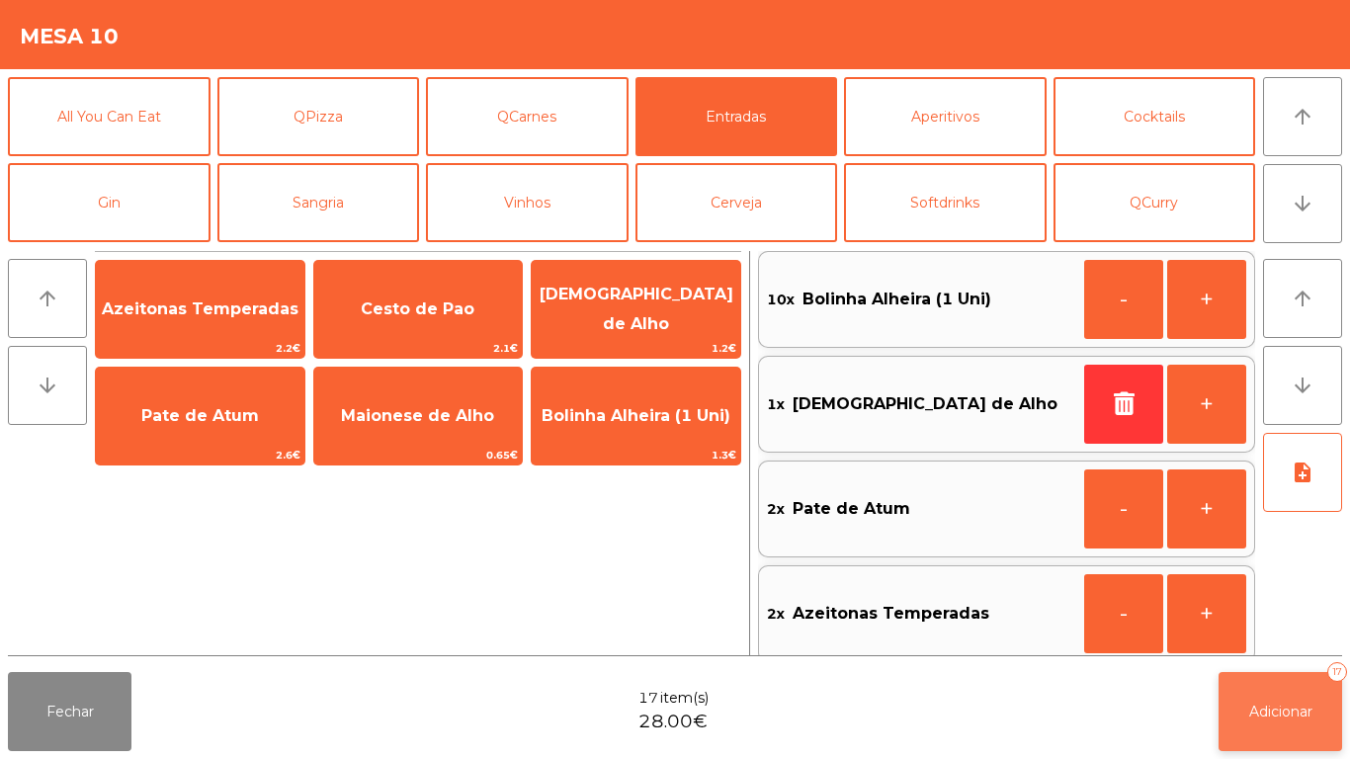
click at [1255, 742] on button "Adicionar 17" at bounding box center [1281, 711] width 124 height 79
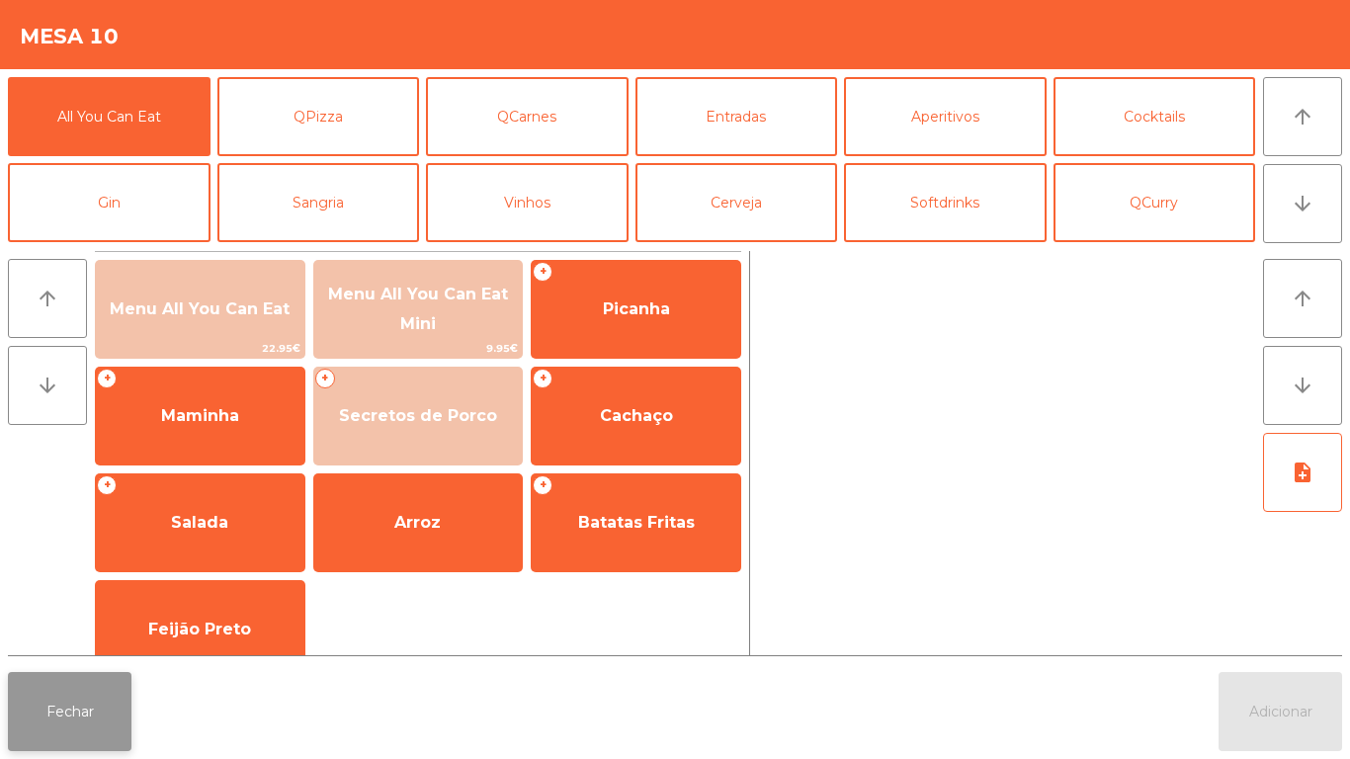
click at [54, 705] on button "Fechar" at bounding box center [70, 711] width 124 height 79
click at [79, 701] on button "Fechar" at bounding box center [70, 711] width 124 height 79
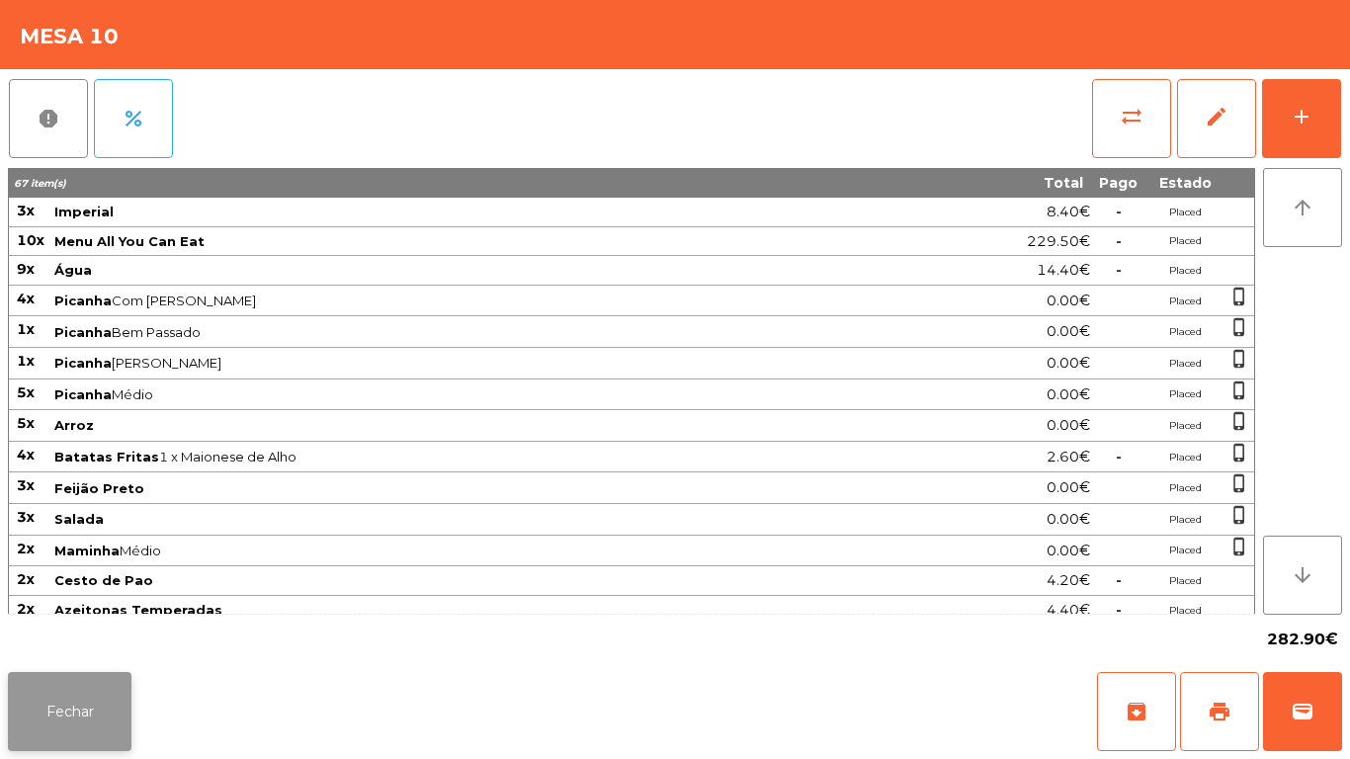
click at [76, 677] on button "Fechar" at bounding box center [70, 711] width 124 height 79
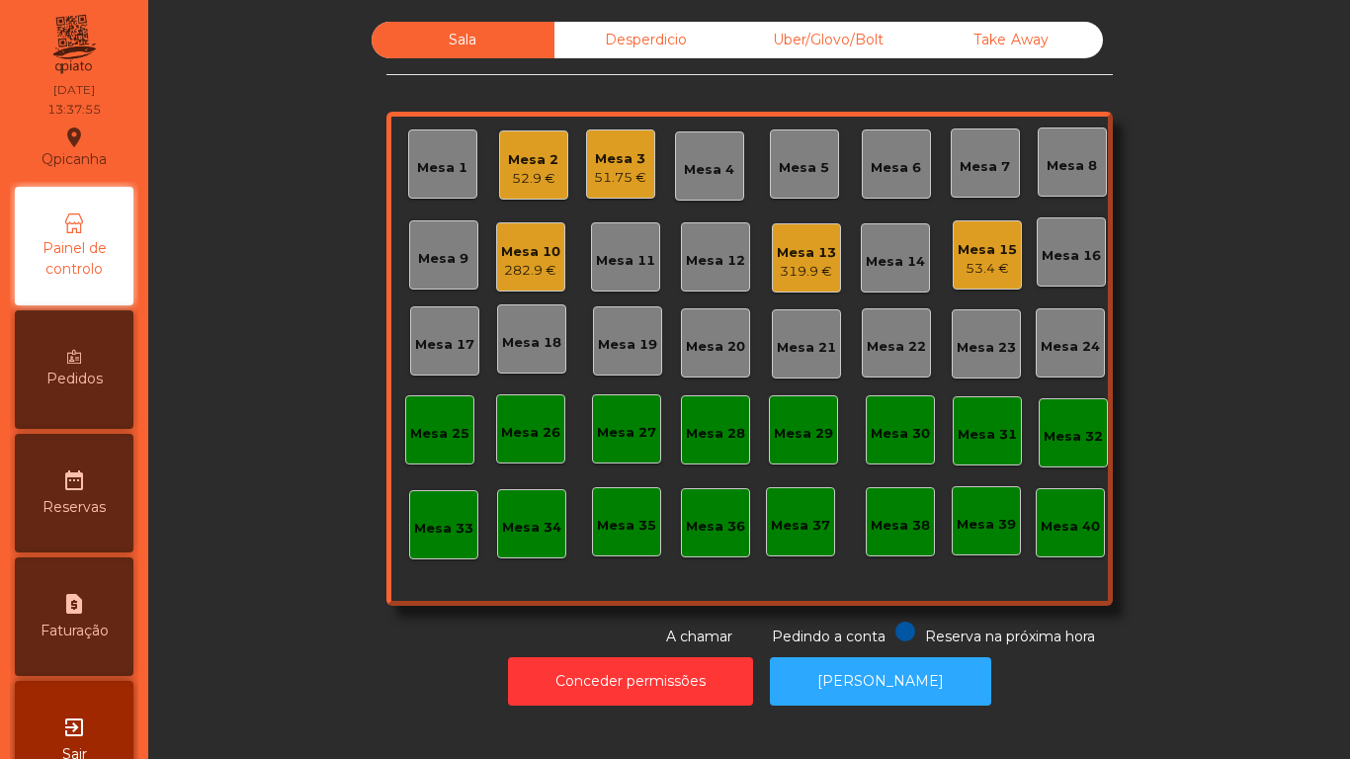
click at [538, 168] on div "Mesa 2" at bounding box center [533, 160] width 50 height 20
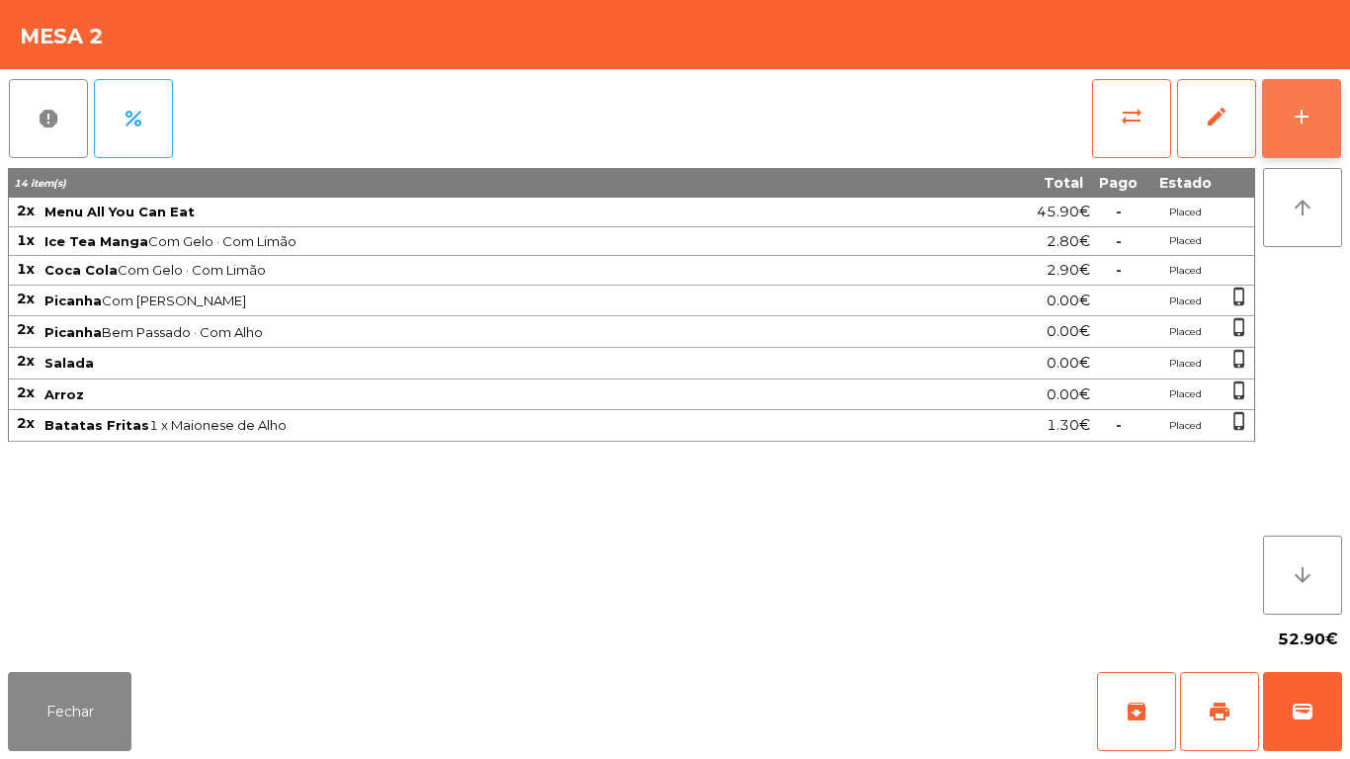
click at [1304, 109] on div "add" at bounding box center [1302, 117] width 24 height 24
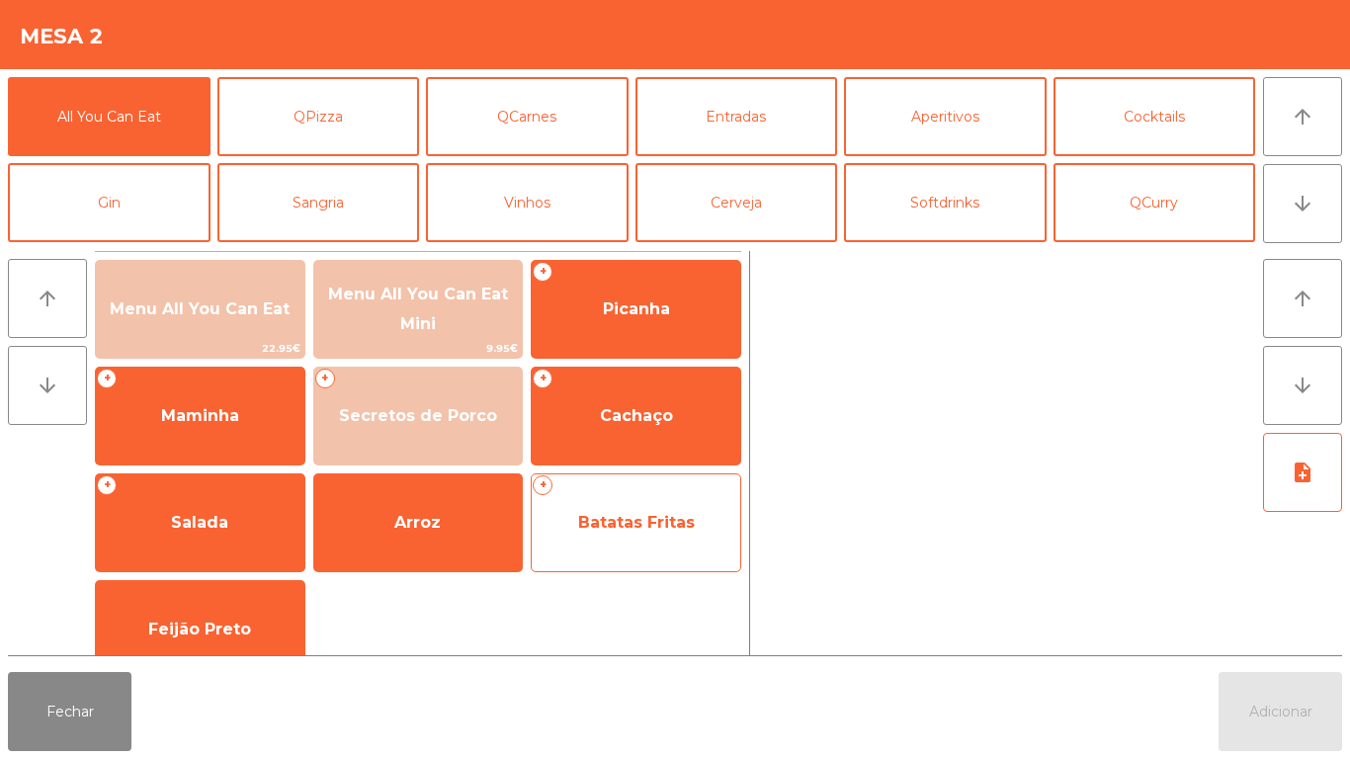
click at [650, 522] on span "Batatas Fritas" at bounding box center [636, 522] width 117 height 19
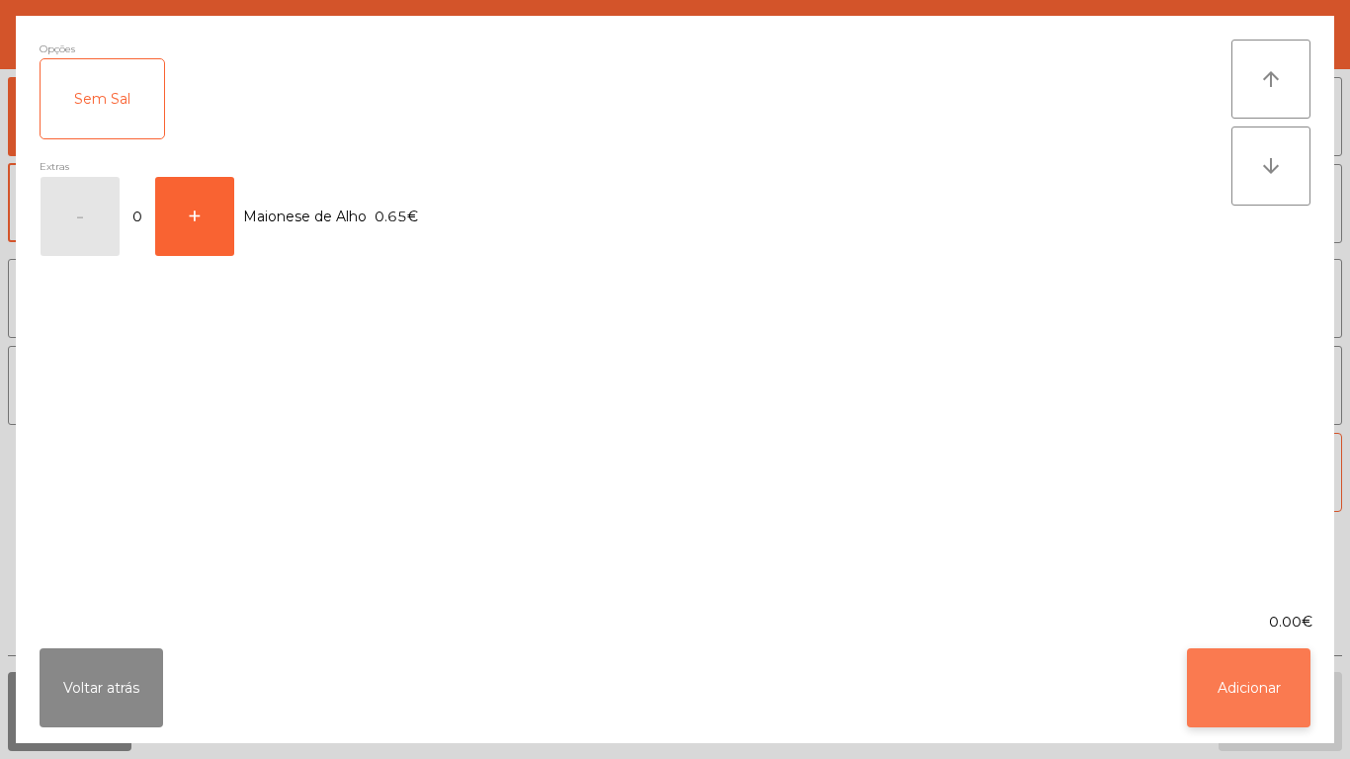
click at [1281, 713] on button "Adicionar" at bounding box center [1249, 687] width 124 height 79
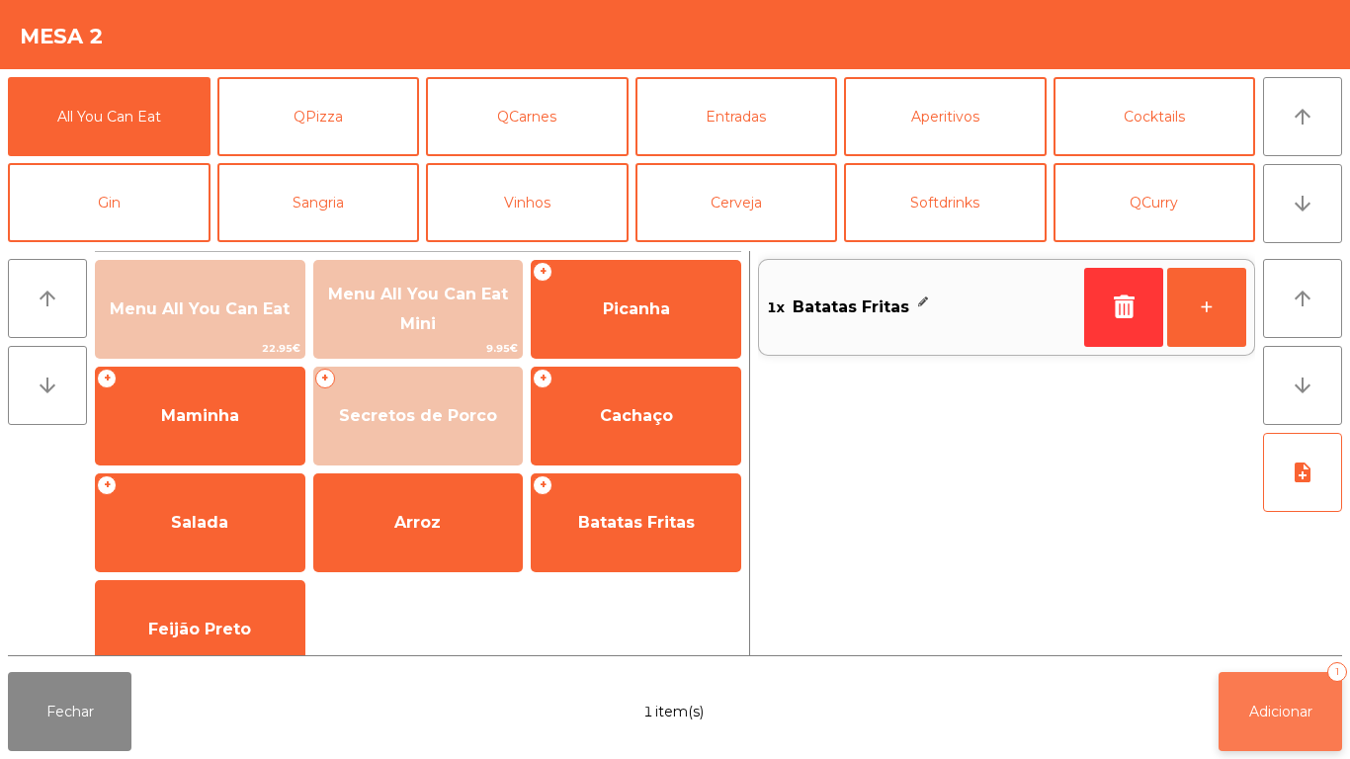
click at [1269, 694] on button "Adicionar 1" at bounding box center [1281, 711] width 124 height 79
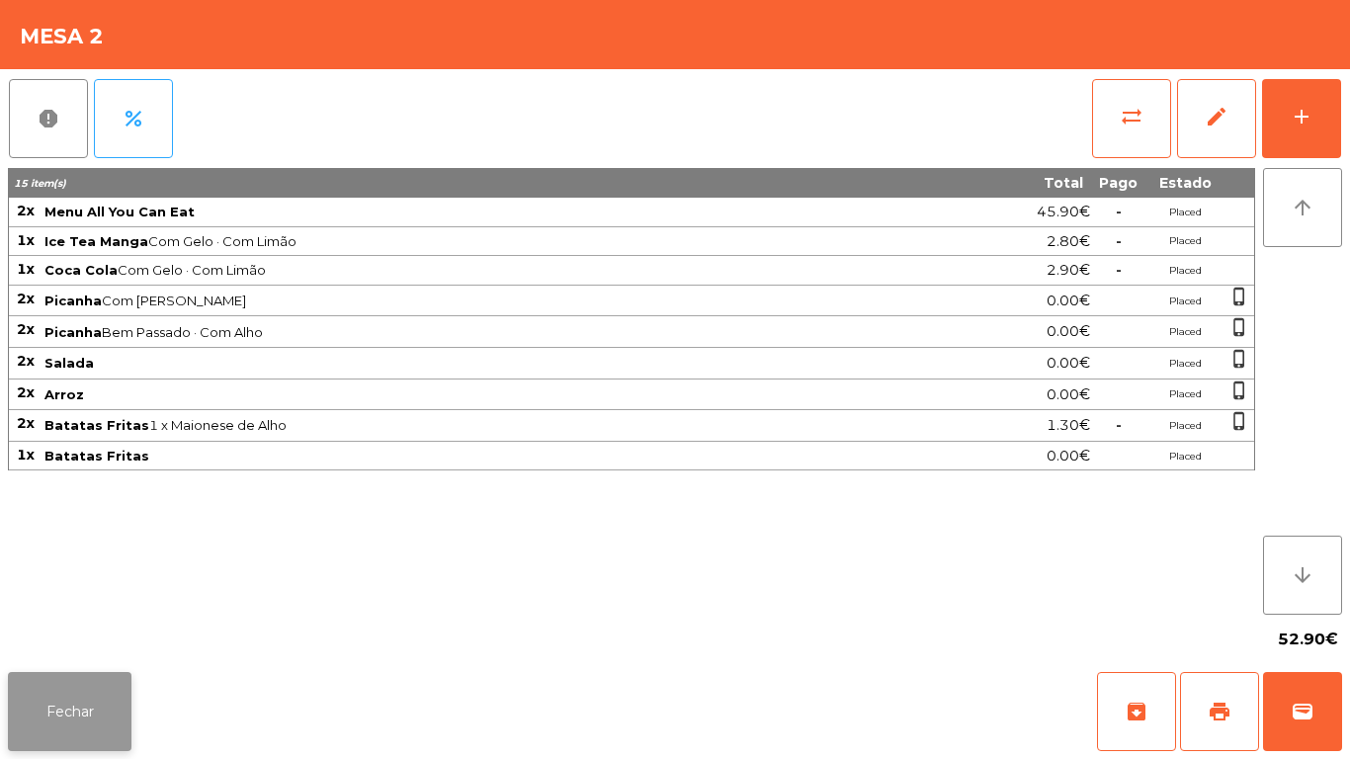
click at [77, 693] on button "Fechar" at bounding box center [70, 711] width 124 height 79
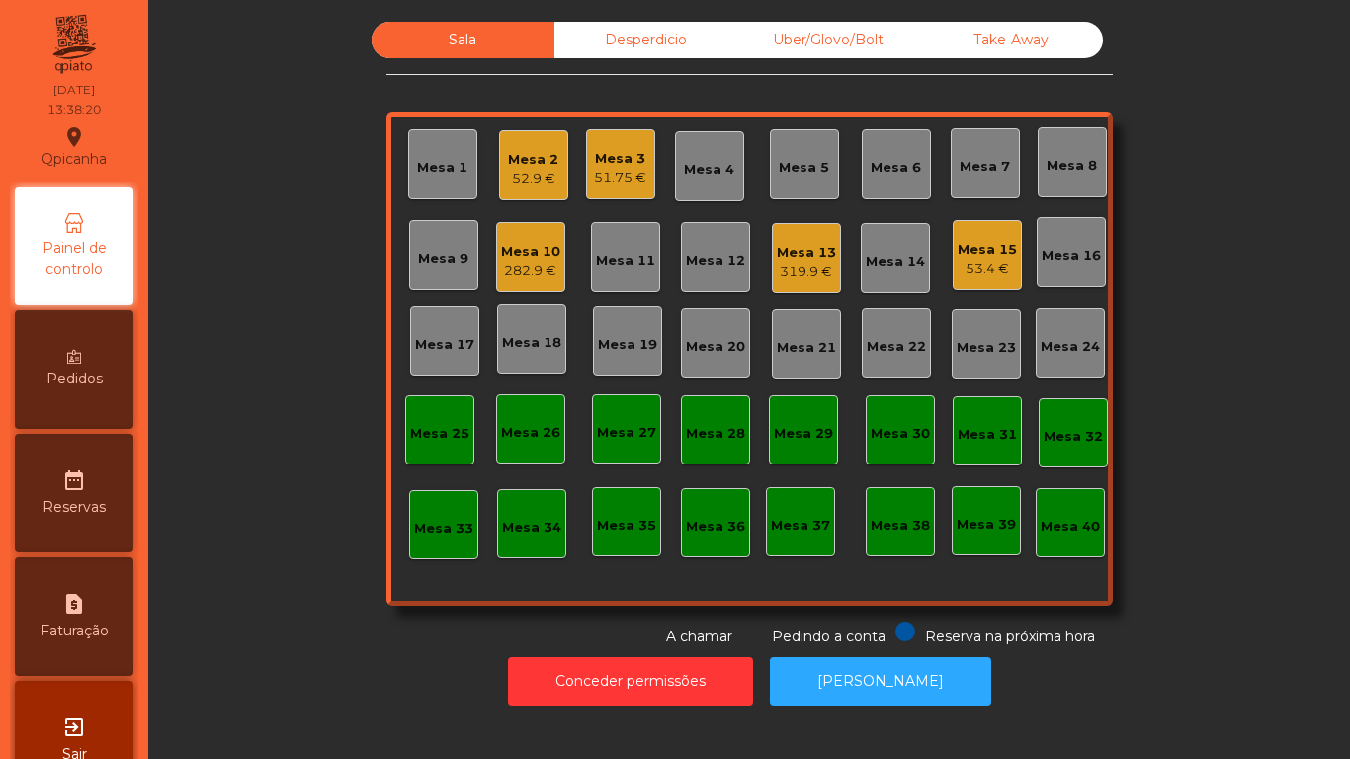
click at [1002, 274] on div "53.4 €" at bounding box center [987, 269] width 59 height 20
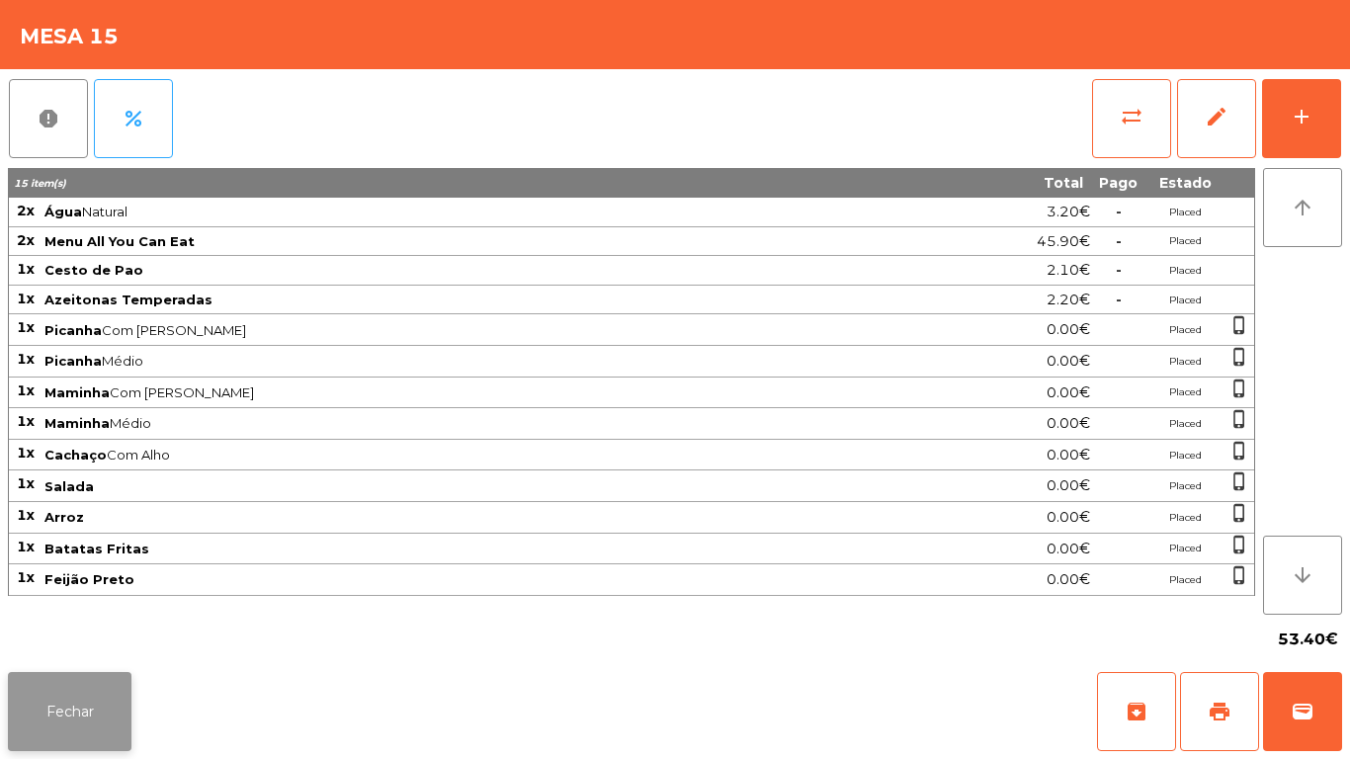
click at [96, 687] on button "Fechar" at bounding box center [70, 711] width 124 height 79
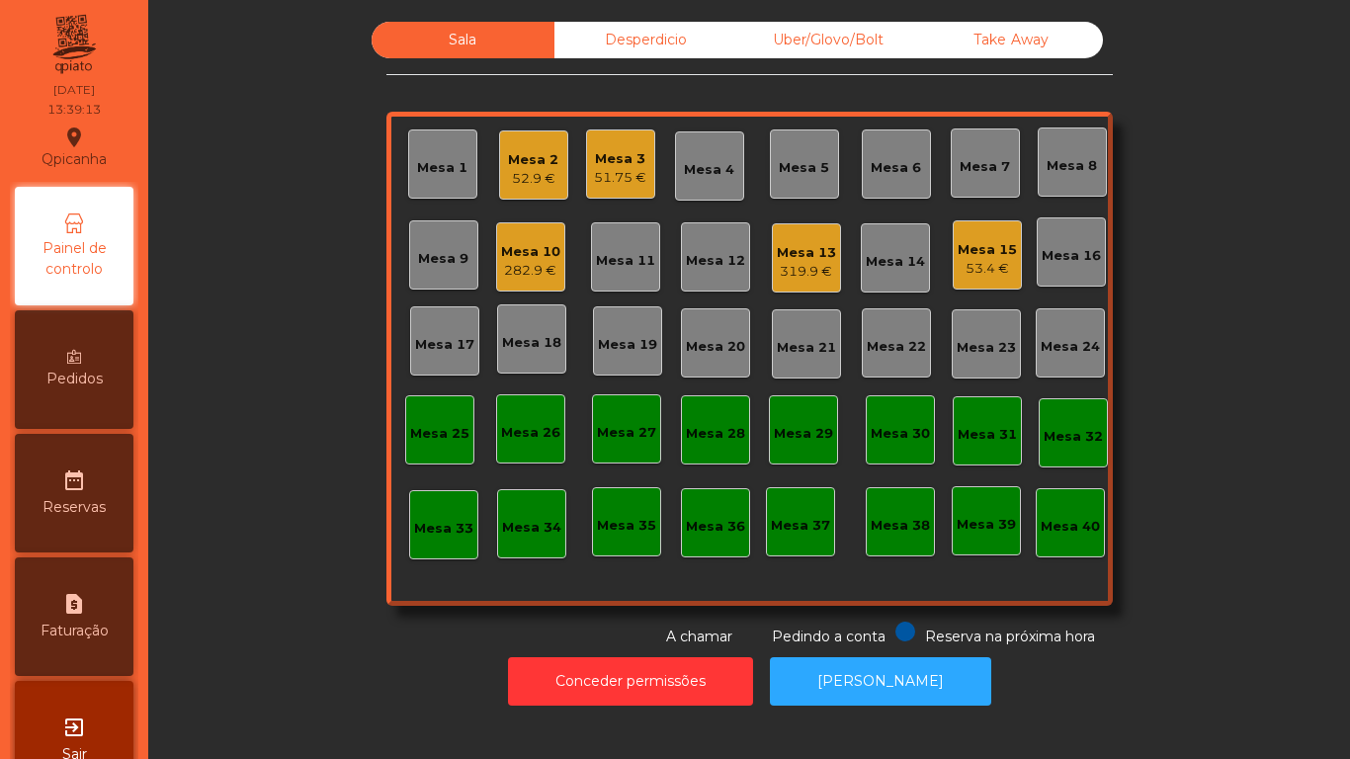
click at [992, 255] on div "Mesa 15" at bounding box center [987, 250] width 59 height 20
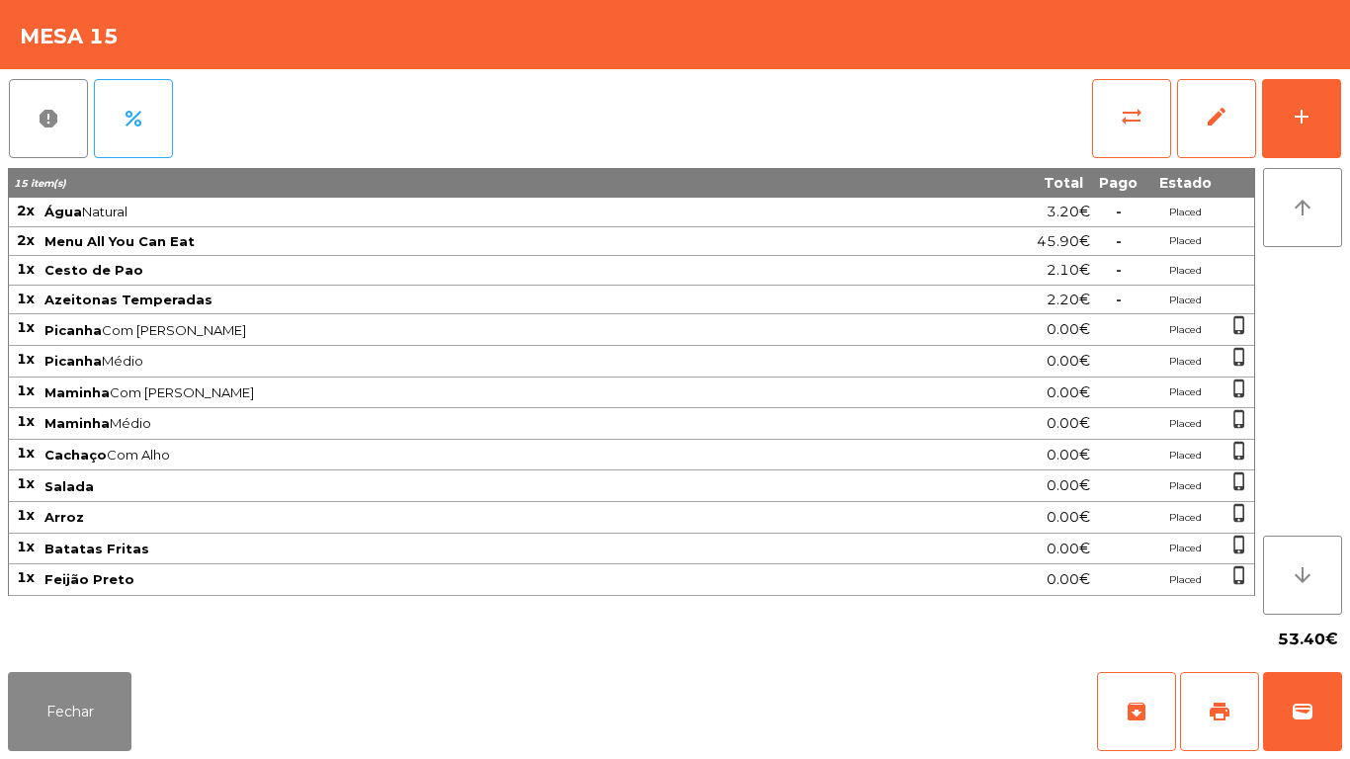
click at [118, 758] on div "Fechar archive print wallet" at bounding box center [675, 711] width 1350 height 95
click at [122, 675] on button "Fechar" at bounding box center [70, 711] width 124 height 79
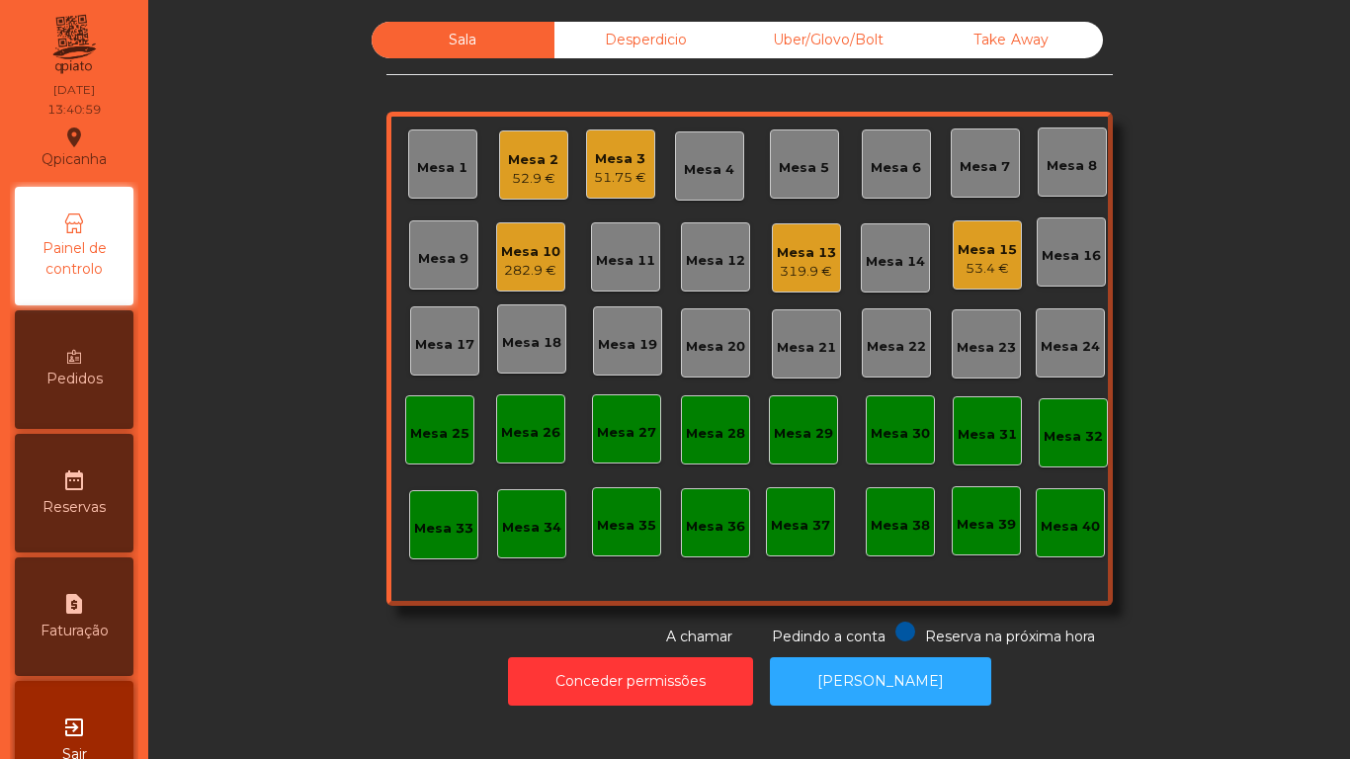
click at [96, 373] on span "Pedidos" at bounding box center [74, 379] width 56 height 21
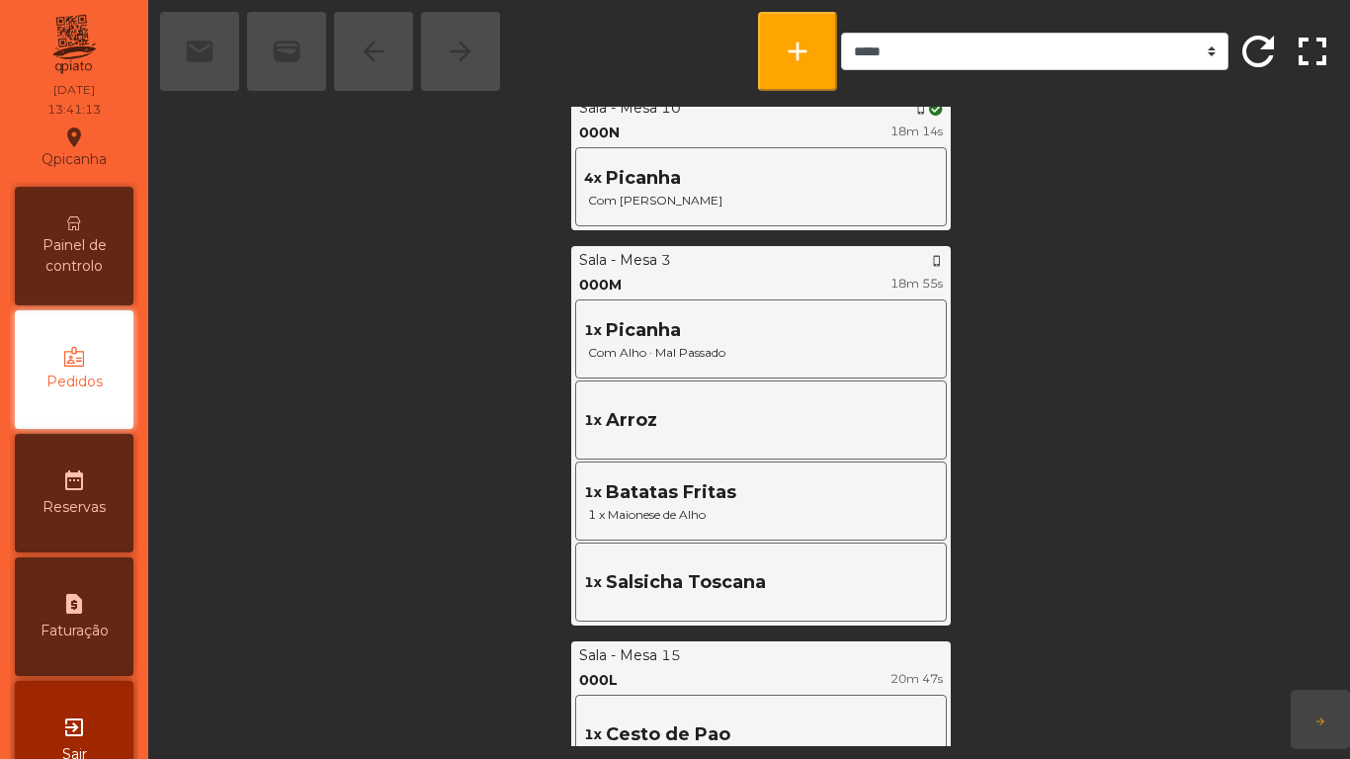
scroll to position [4074, 0]
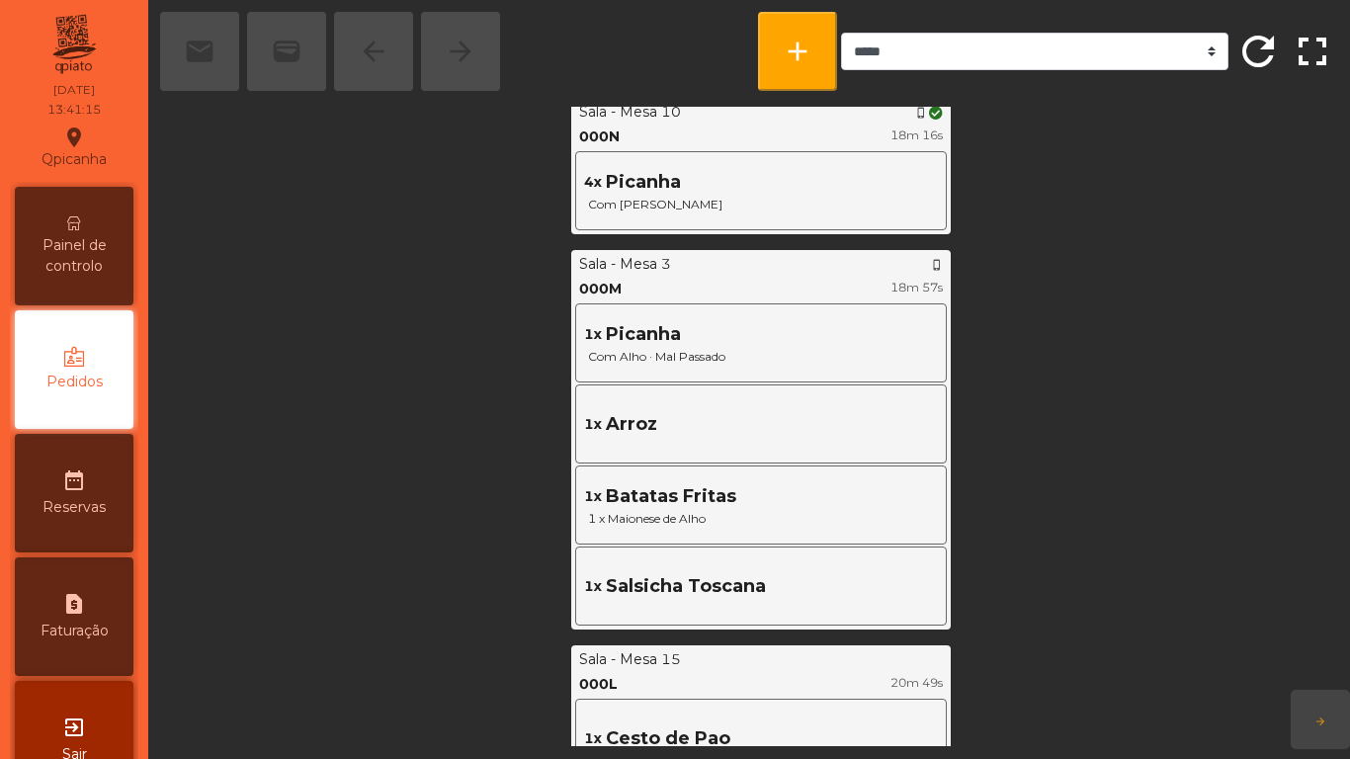
click at [92, 243] on span "Painel de controlo" at bounding box center [74, 256] width 109 height 42
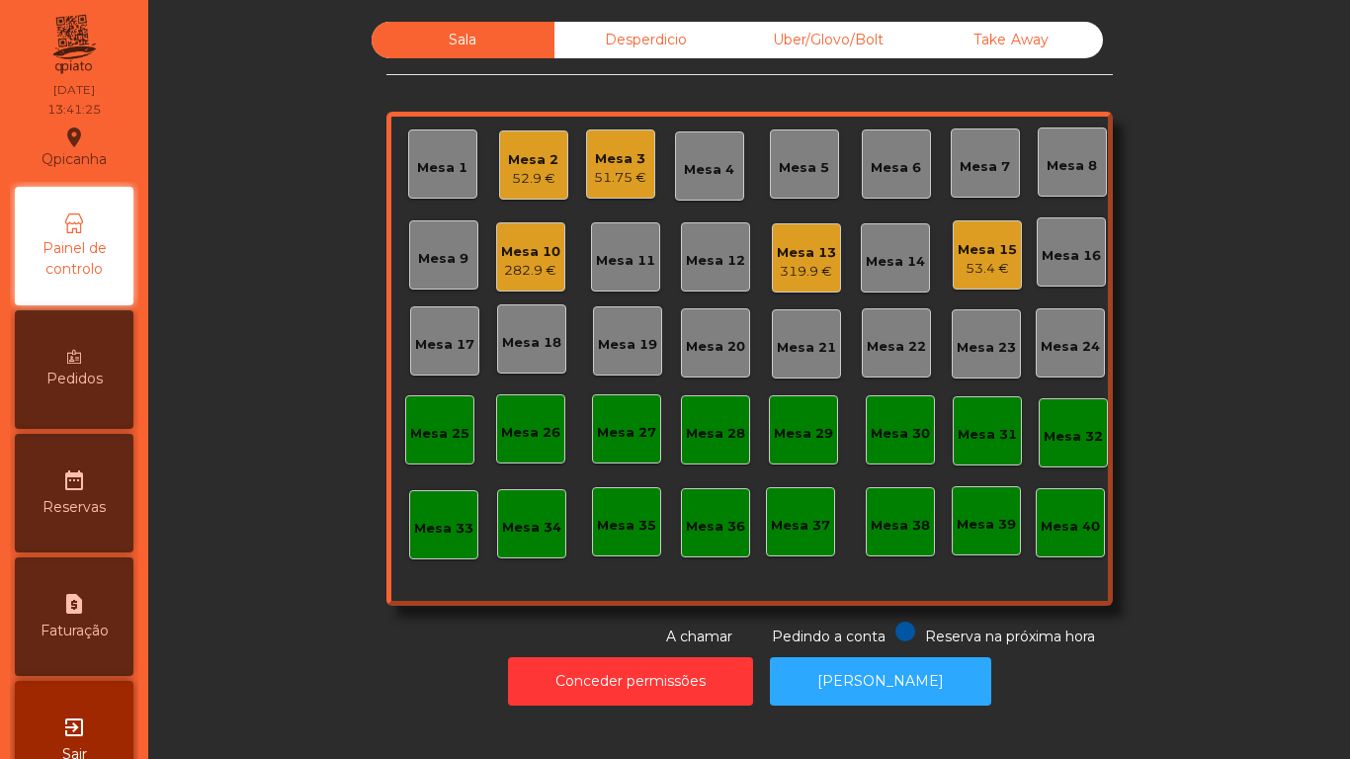
click at [607, 181] on div "51.75 €" at bounding box center [620, 178] width 52 height 20
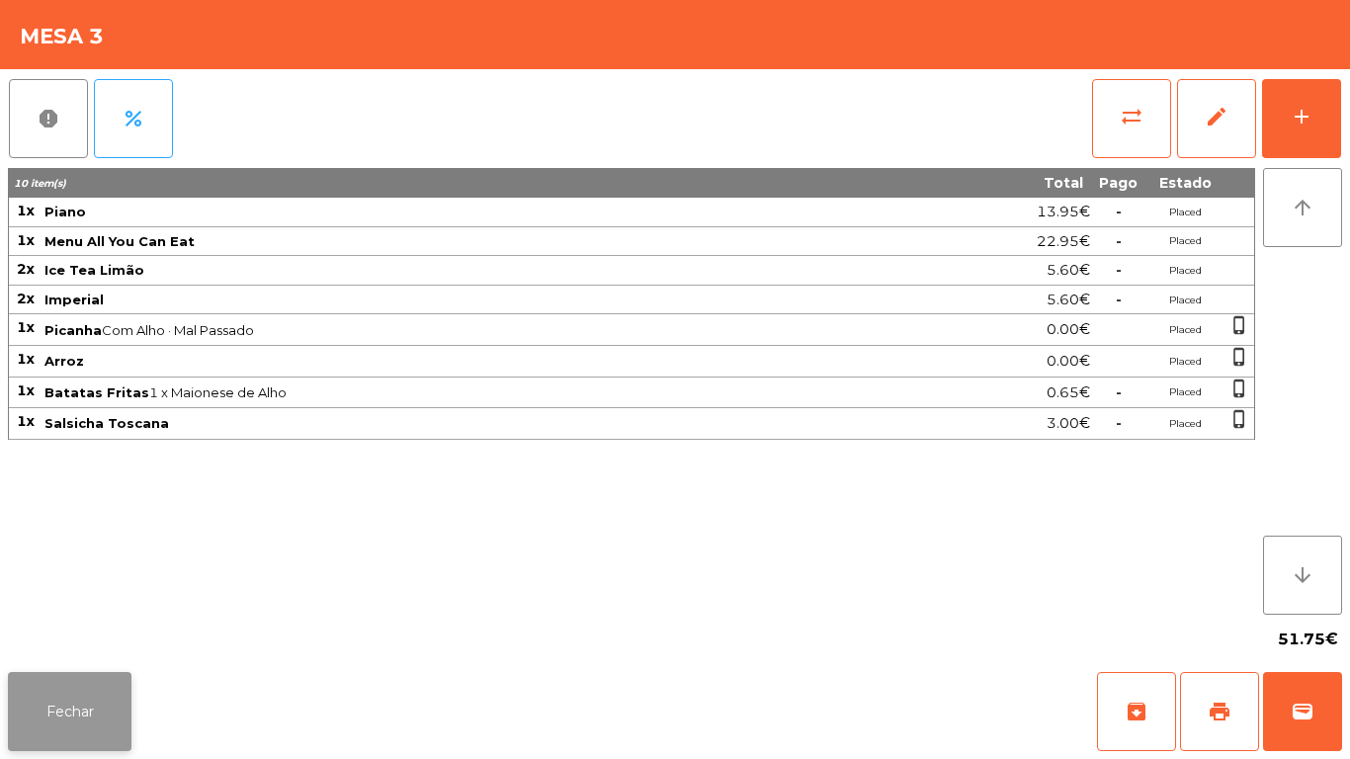
click at [97, 708] on button "Fechar" at bounding box center [70, 711] width 124 height 79
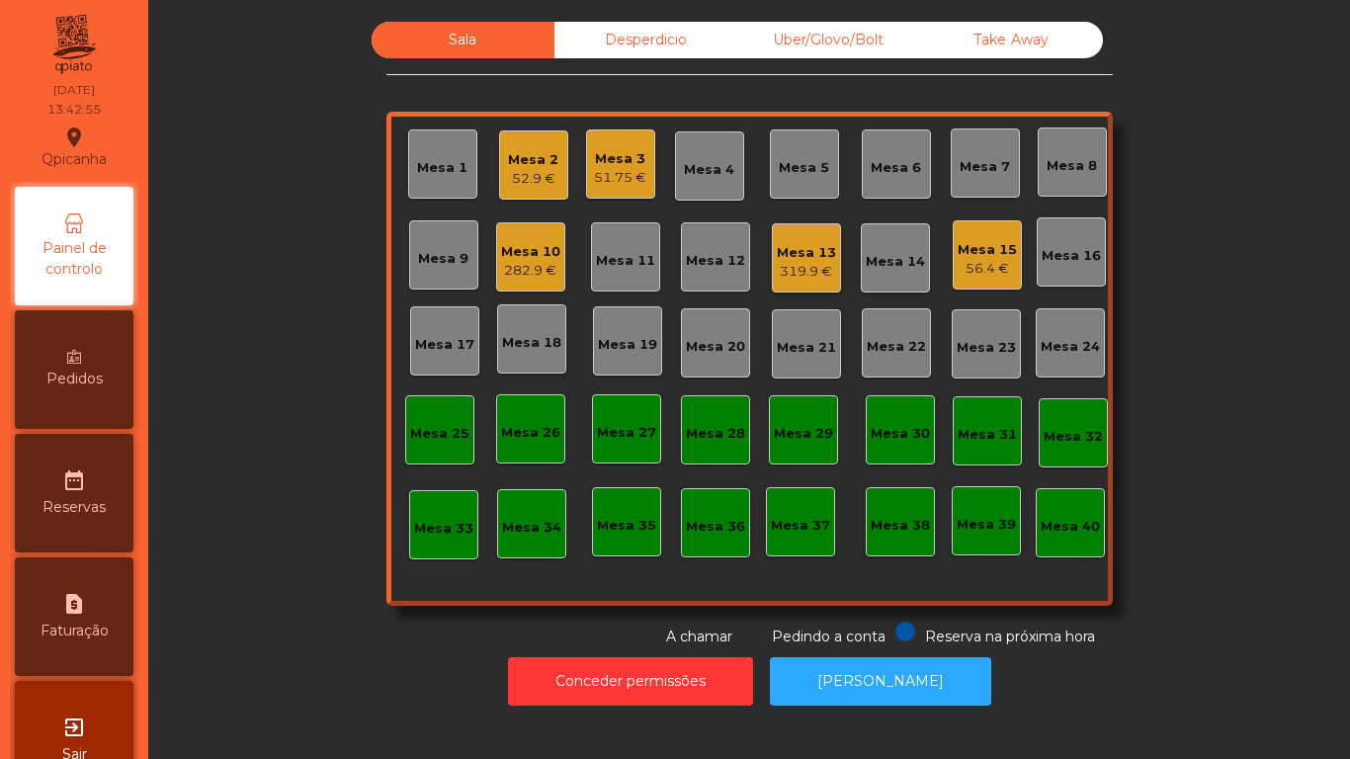
click at [619, 173] on div "51.75 €" at bounding box center [620, 178] width 52 height 20
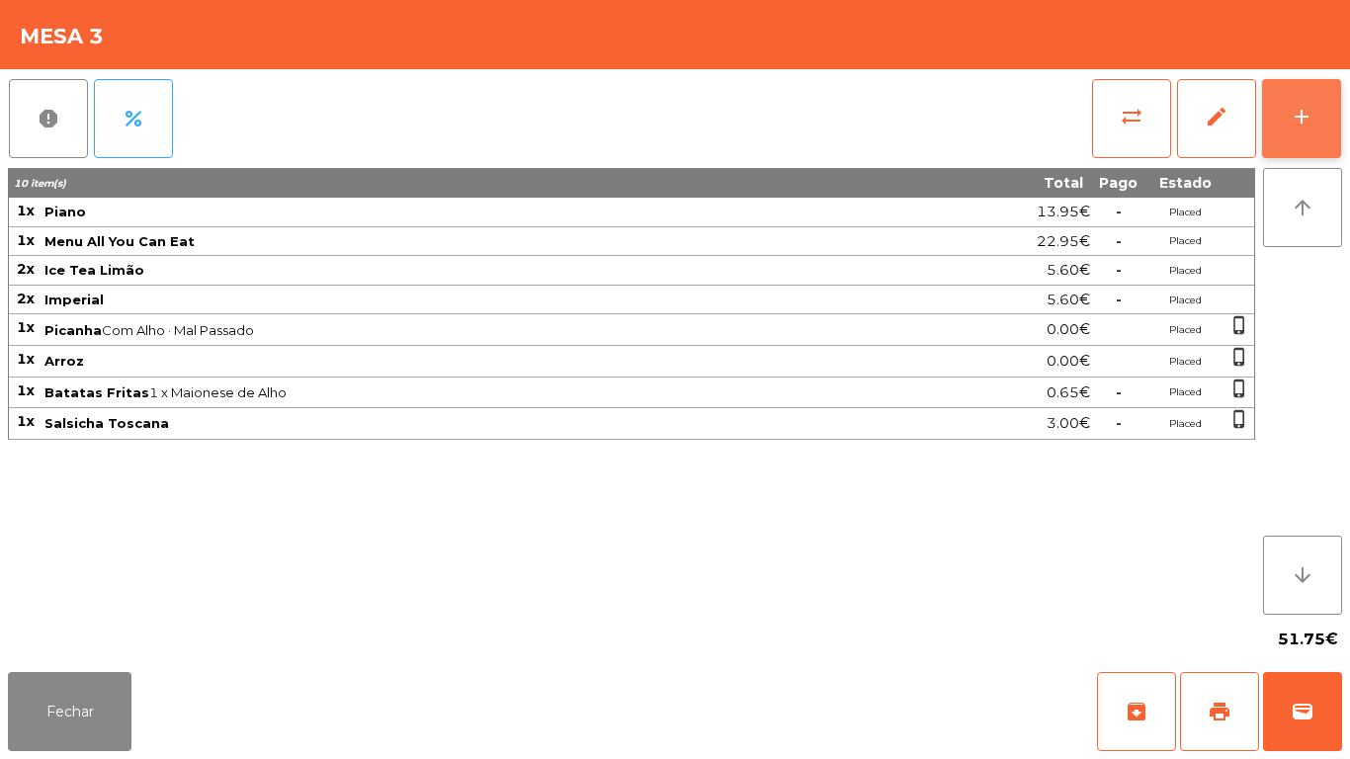
click at [1312, 128] on button "add" at bounding box center [1301, 118] width 79 height 79
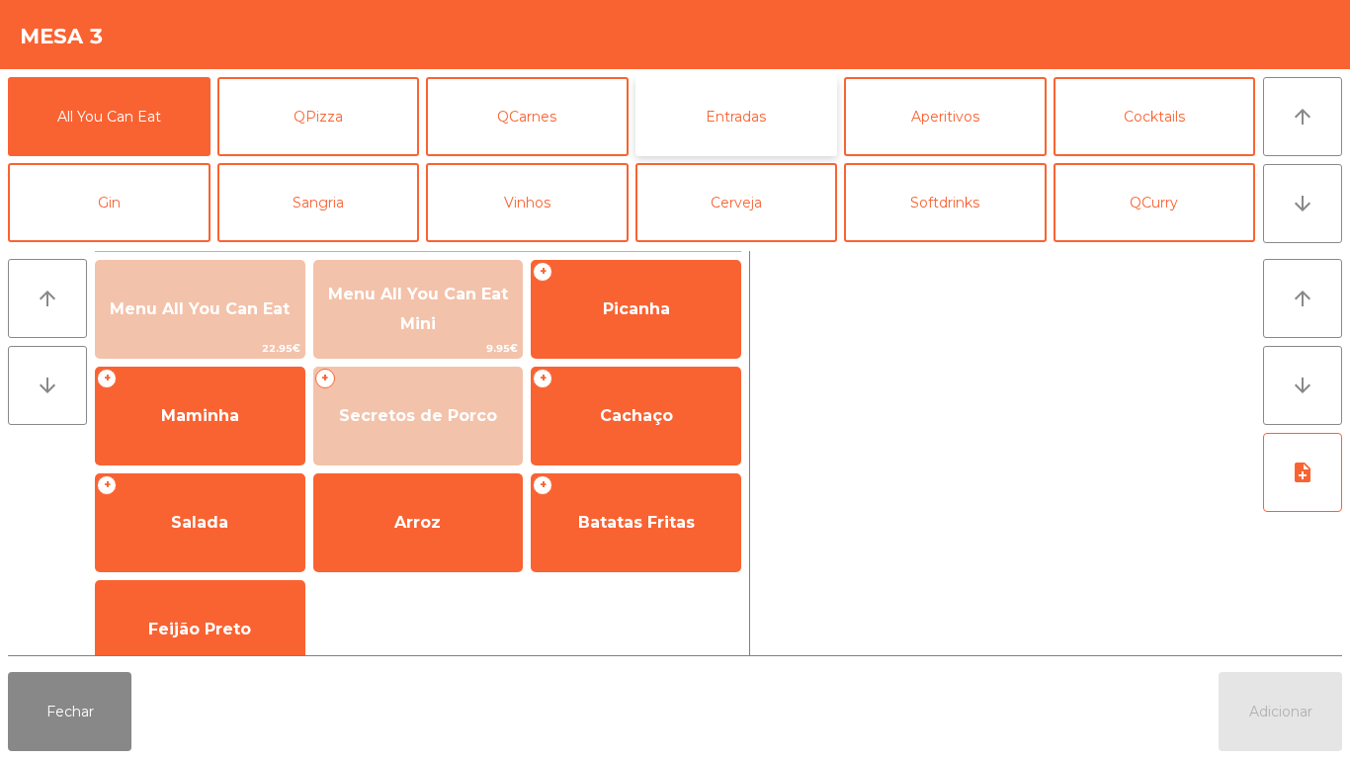
click at [741, 123] on button "Entradas" at bounding box center [737, 116] width 203 height 79
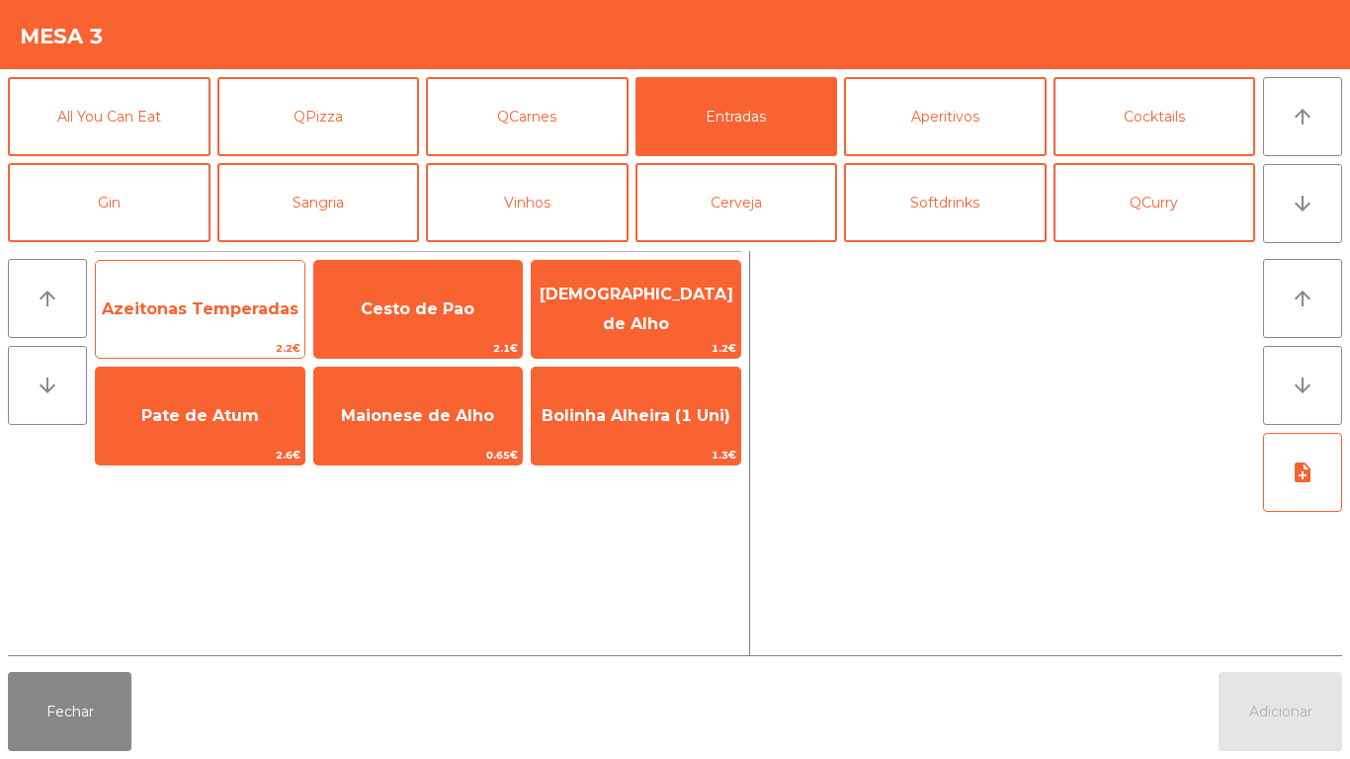
click at [222, 303] on span "Azeitonas Temperadas" at bounding box center [200, 308] width 197 height 19
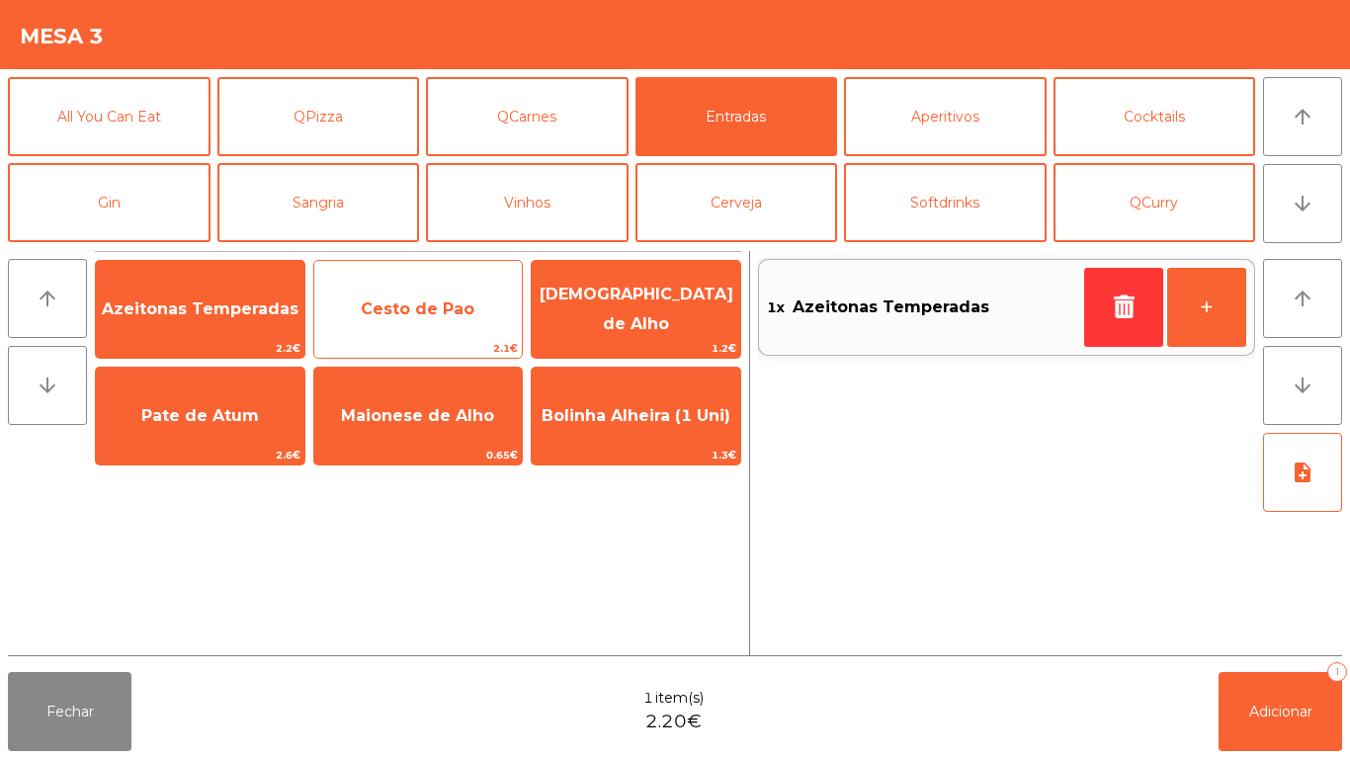
click at [419, 314] on span "Cesto de Pao" at bounding box center [418, 308] width 114 height 19
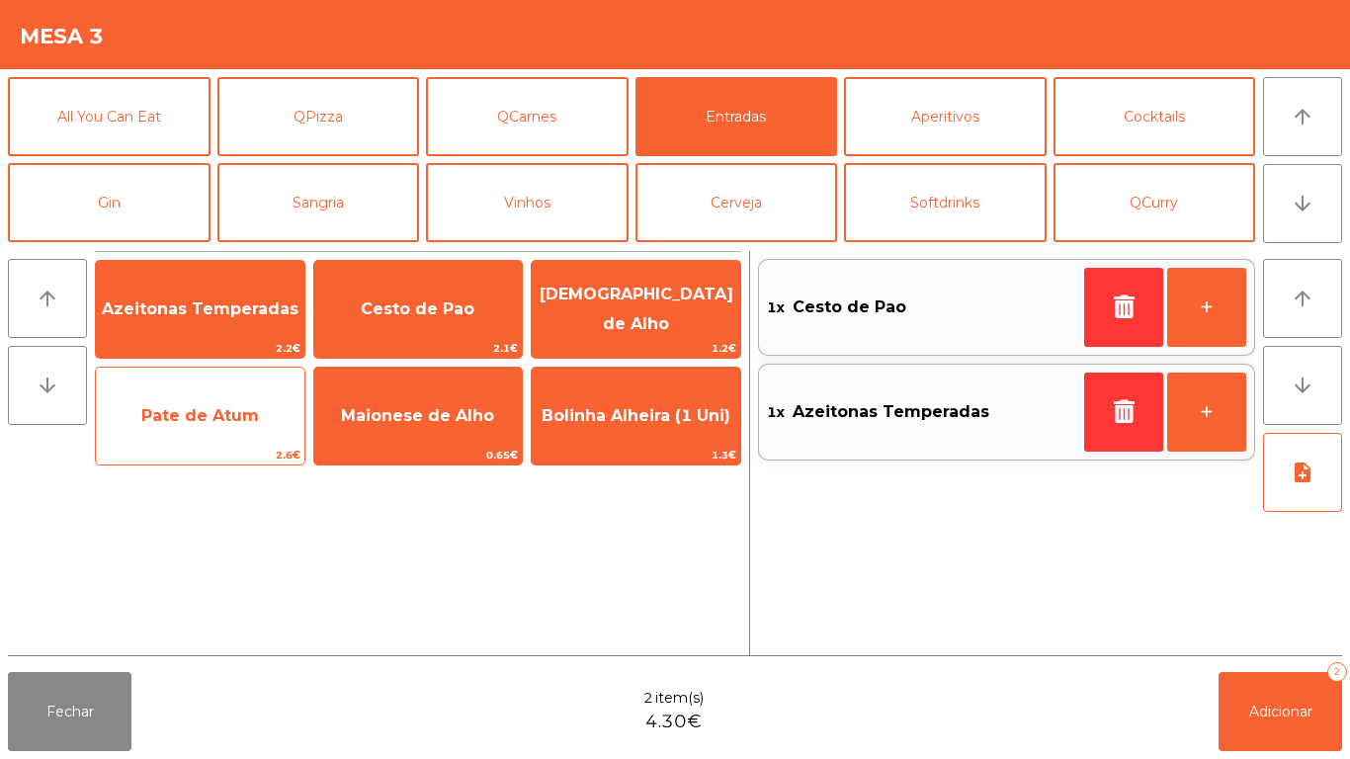
click at [202, 411] on span "Pate de Atum" at bounding box center [200, 415] width 118 height 19
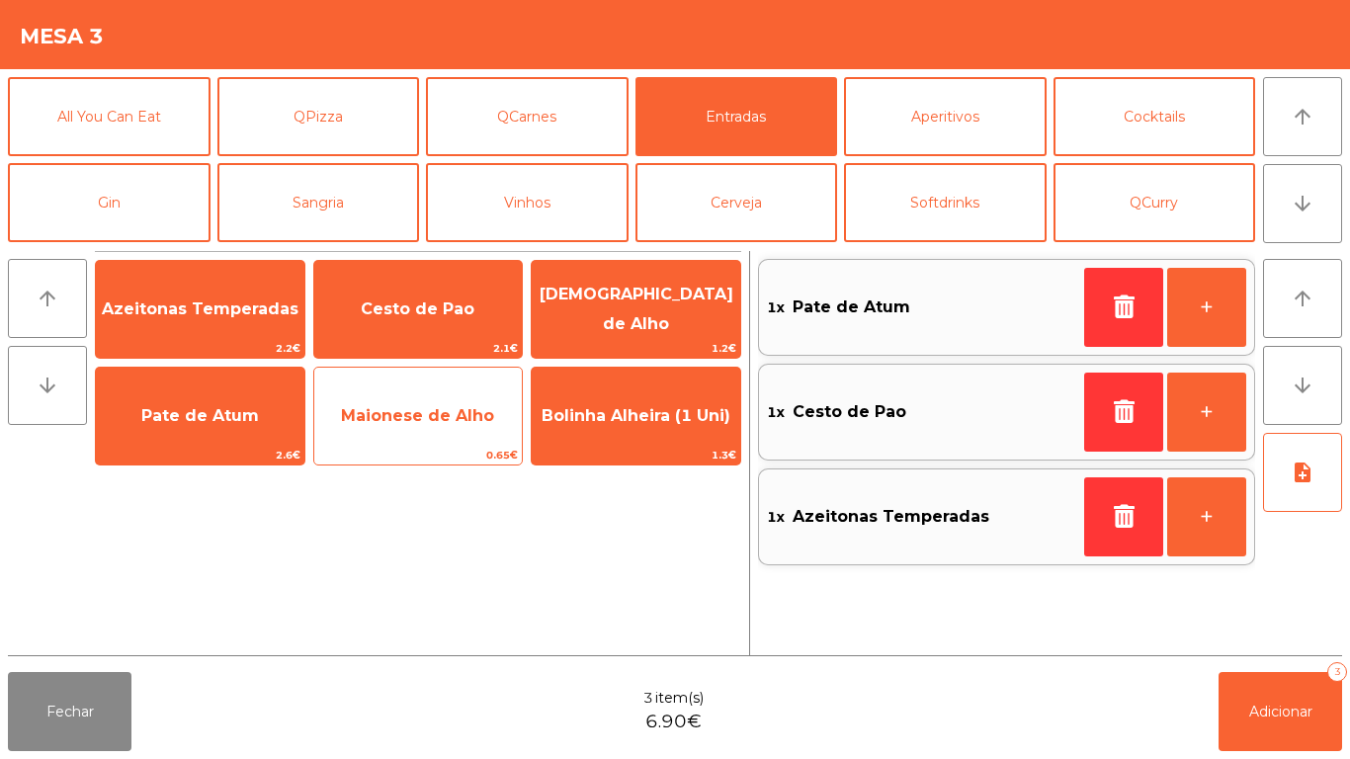
click at [426, 421] on span "Maionese de Alho" at bounding box center [417, 415] width 153 height 19
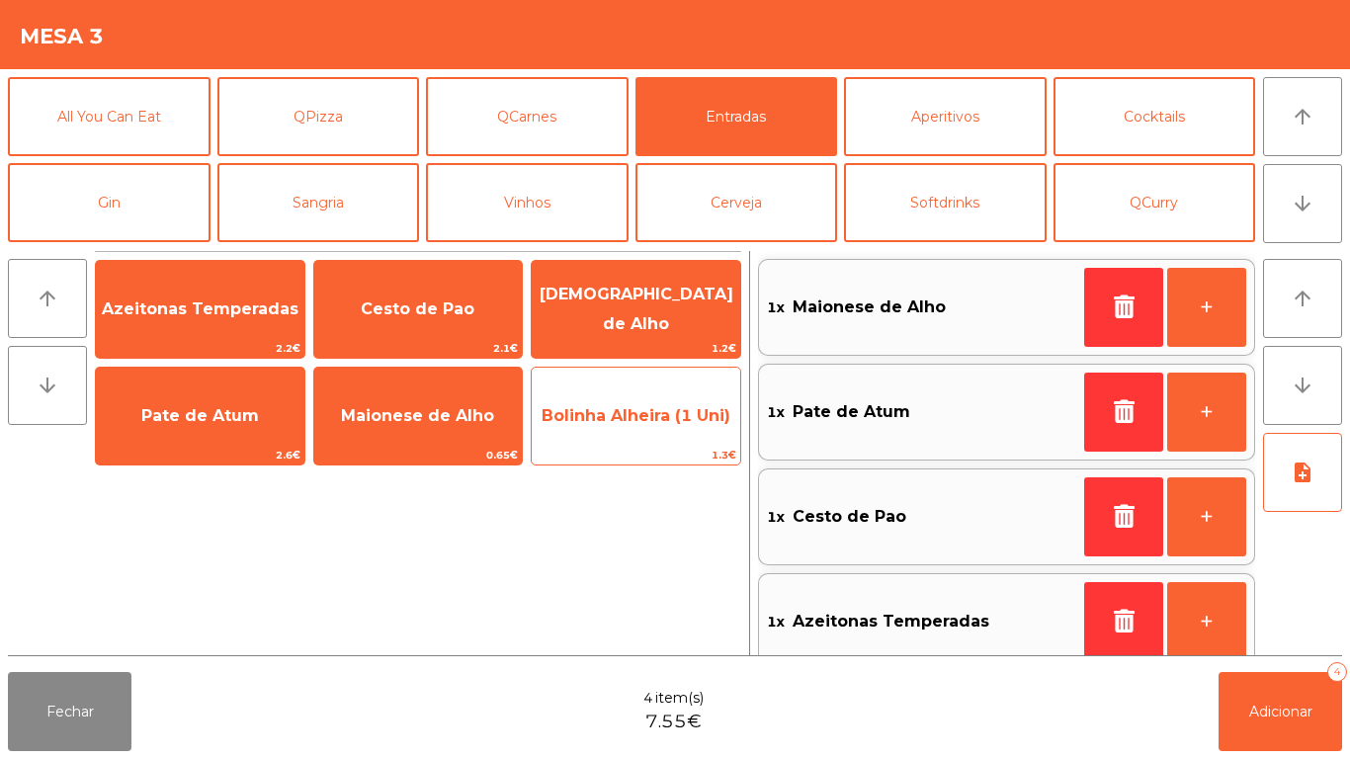
click at [659, 426] on span "Bolinha Alheira (1 Uni)" at bounding box center [636, 415] width 209 height 53
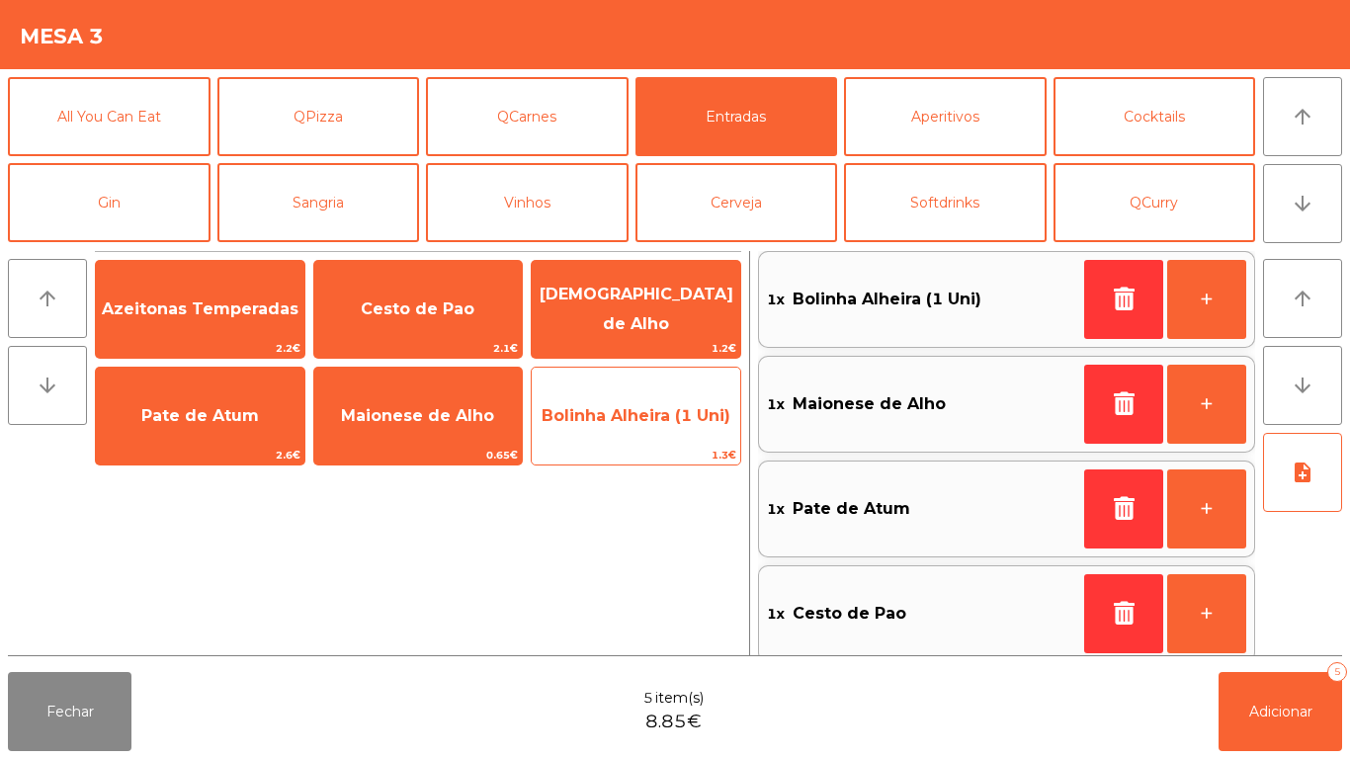
click at [655, 422] on span "Bolinha Alheira (1 Uni)" at bounding box center [636, 415] width 189 height 19
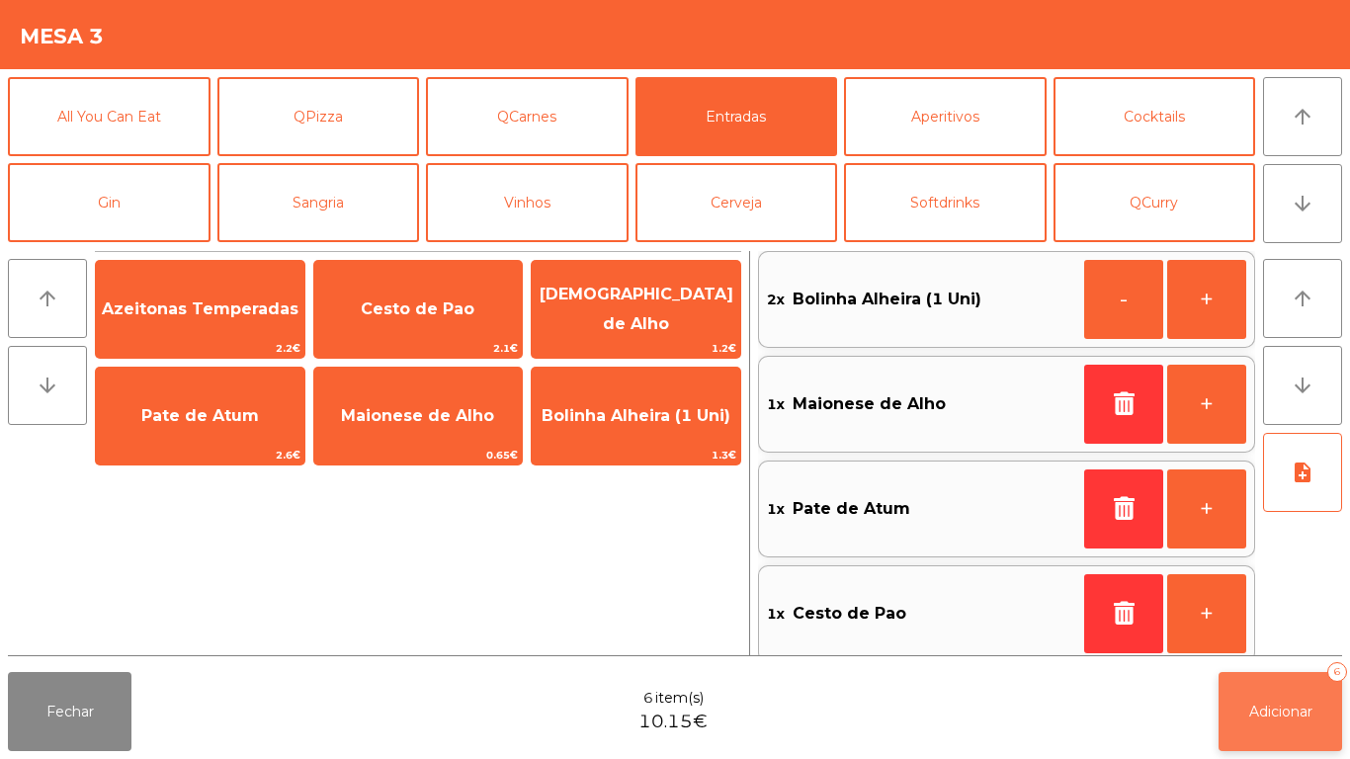
click at [1285, 711] on span "Adicionar" at bounding box center [1280, 712] width 63 height 18
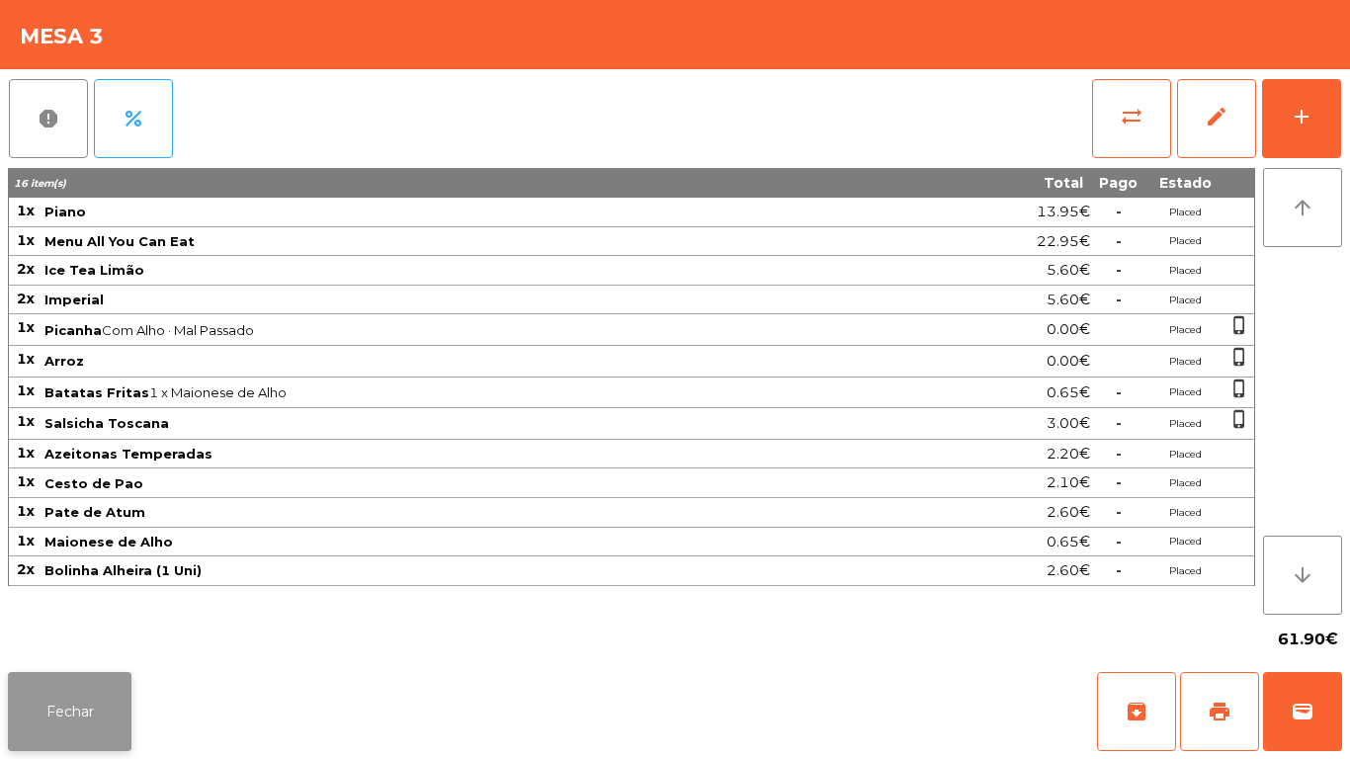
click at [92, 680] on button "Fechar" at bounding box center [70, 711] width 124 height 79
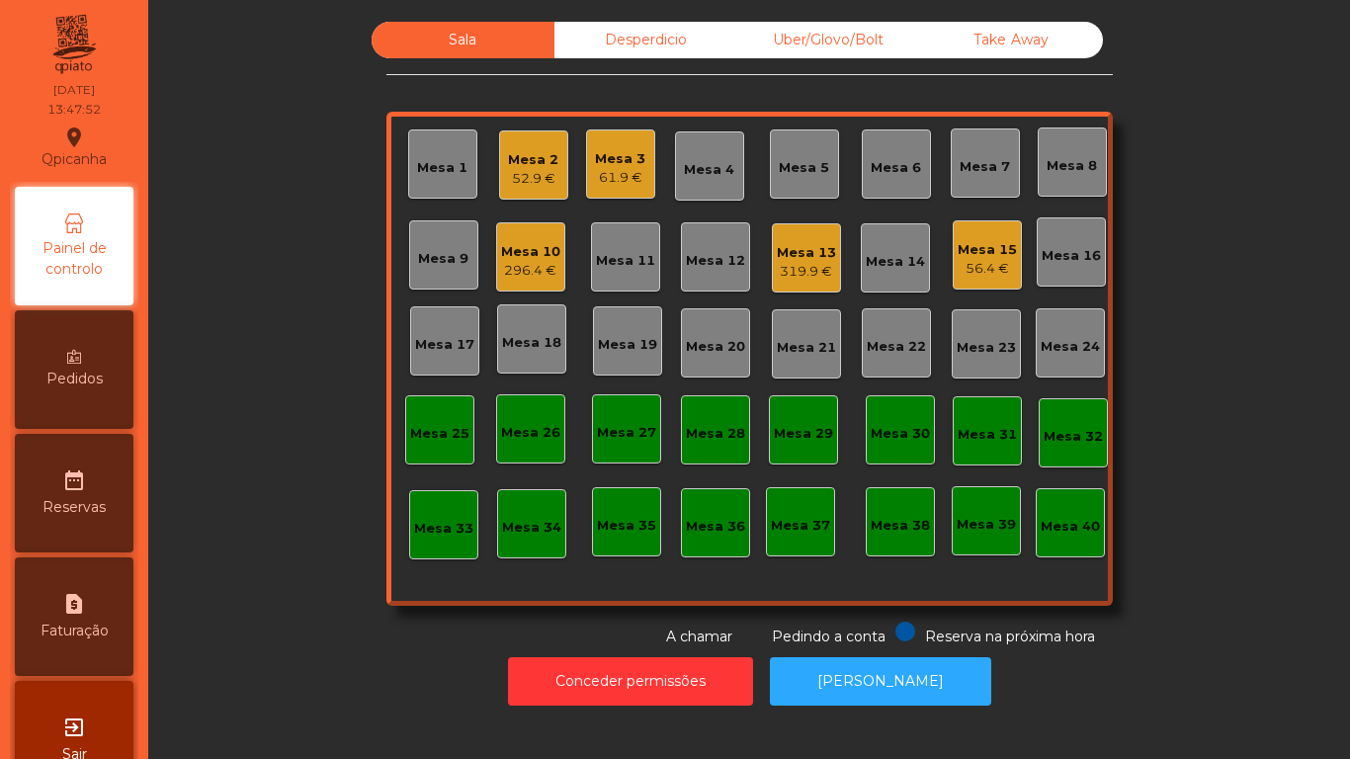
click at [442, 171] on div "Mesa 1" at bounding box center [442, 168] width 50 height 20
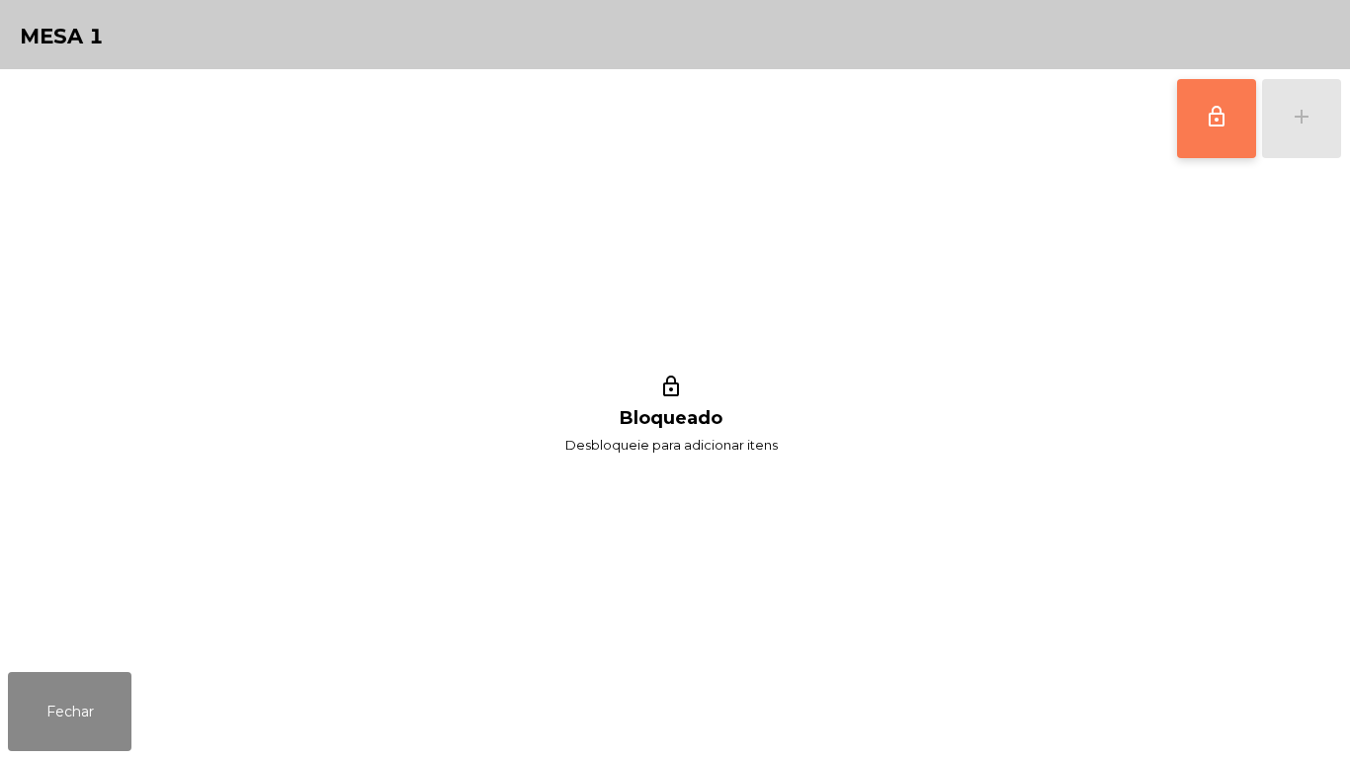
click at [1248, 112] on button "lock_outline" at bounding box center [1216, 118] width 79 height 79
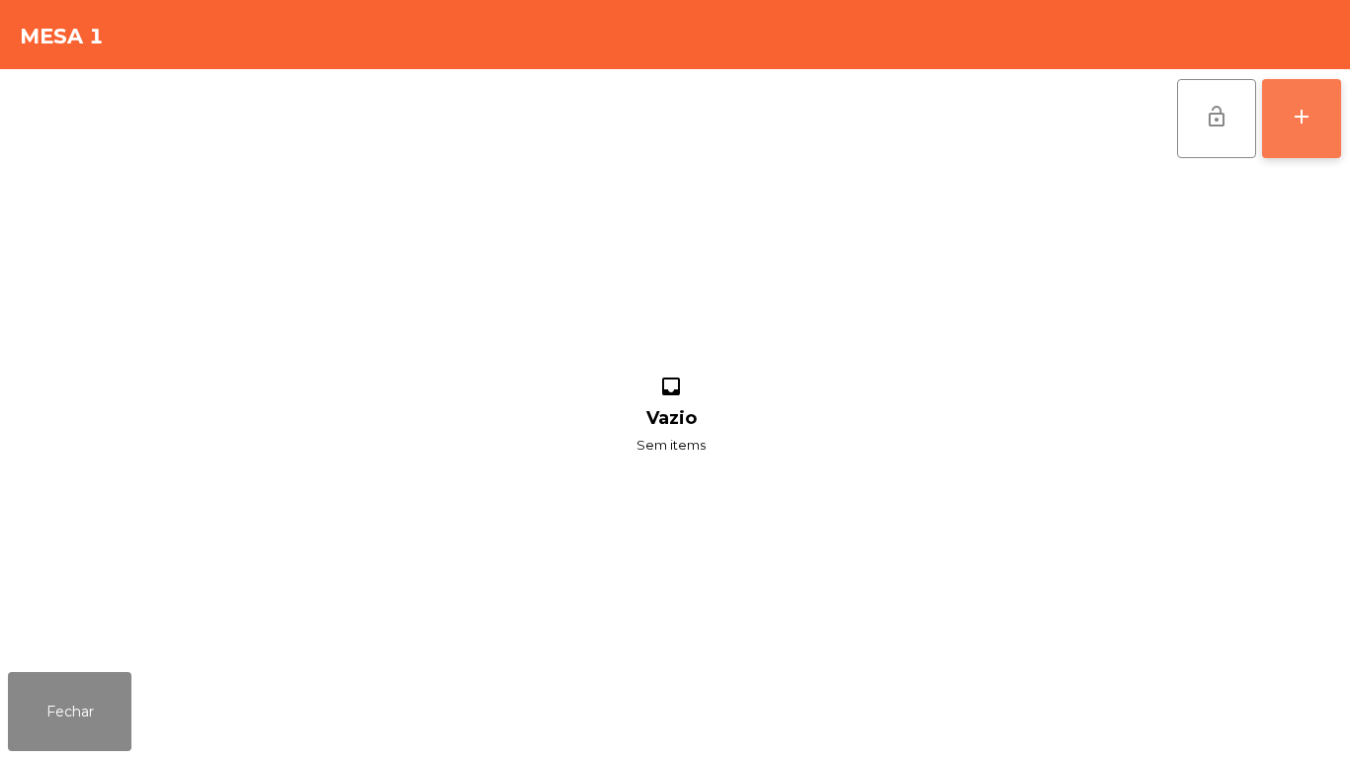
click at [1298, 128] on div "add" at bounding box center [1302, 117] width 24 height 24
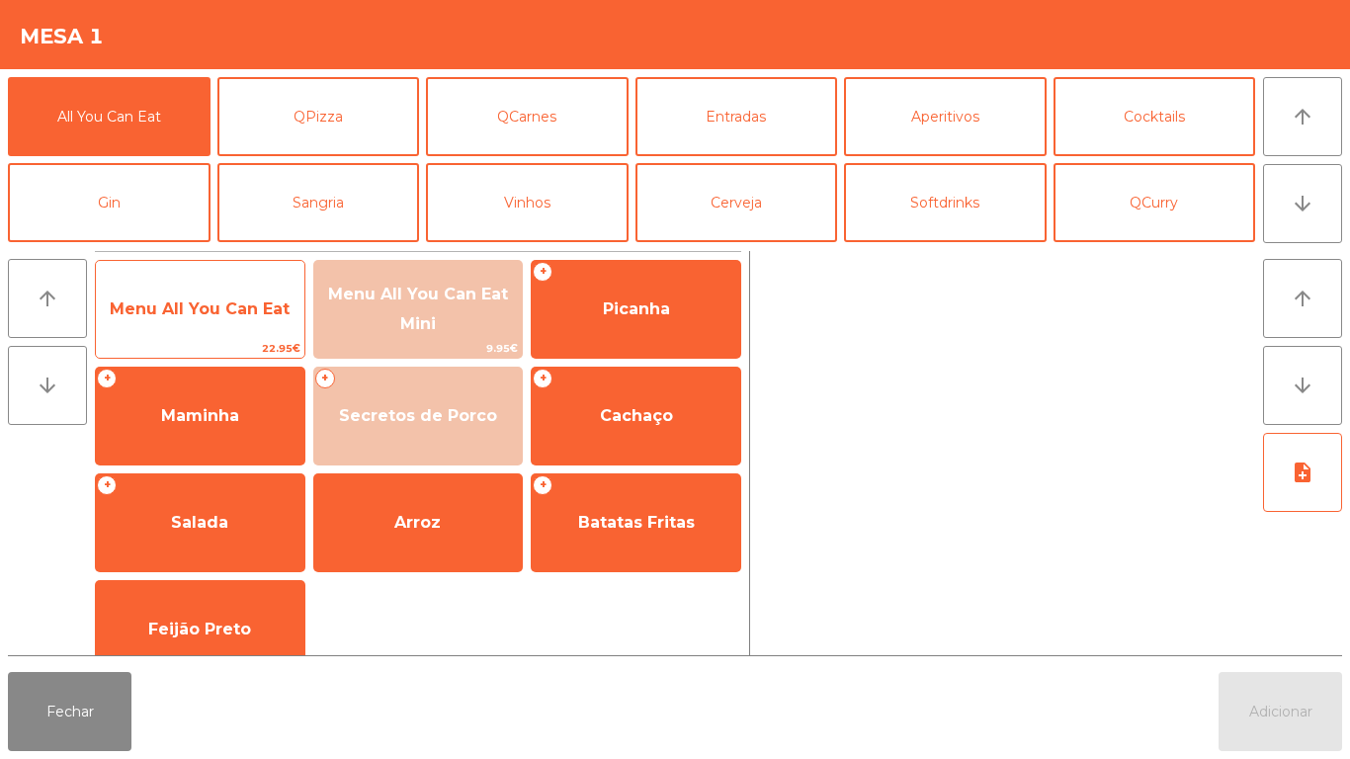
click at [256, 318] on span "Menu All You Can Eat" at bounding box center [200, 309] width 209 height 53
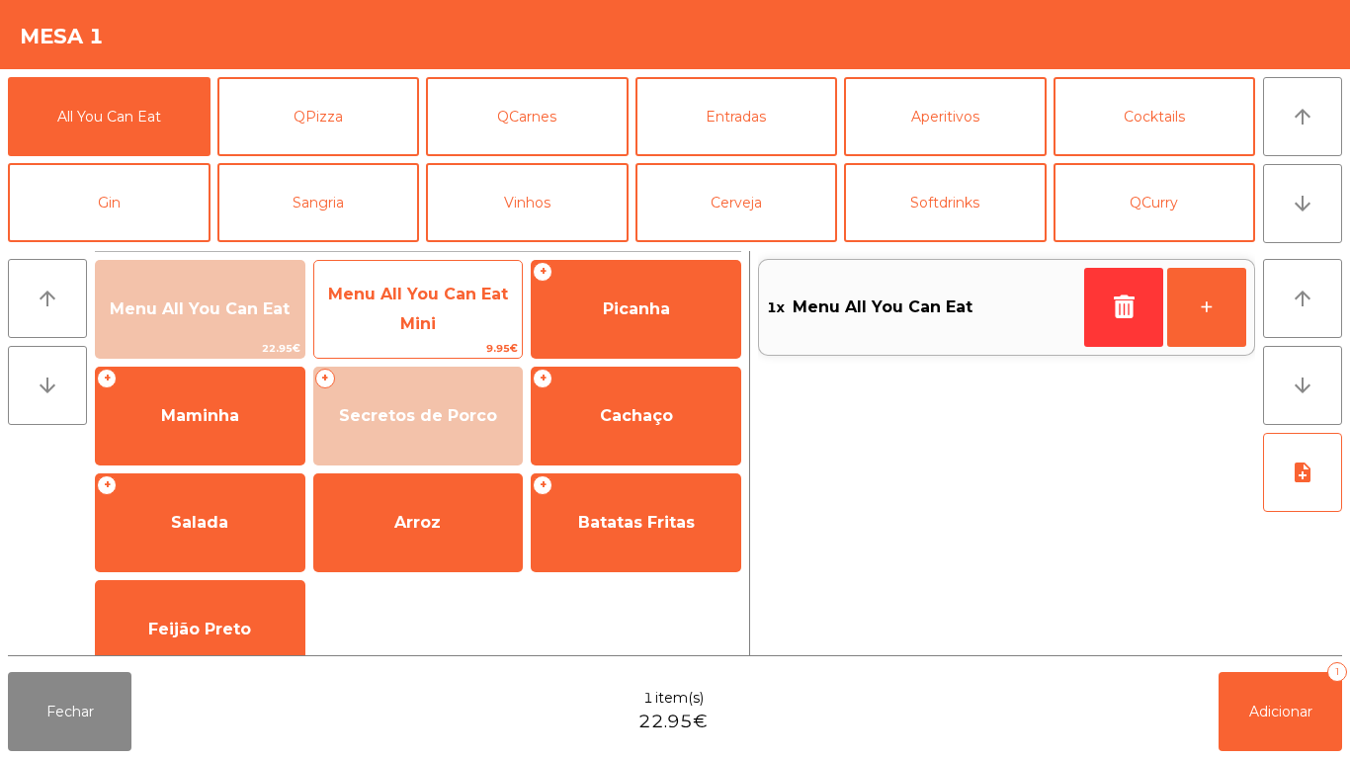
click at [458, 311] on span "Menu All You Can Eat Mini" at bounding box center [418, 310] width 209 height 84
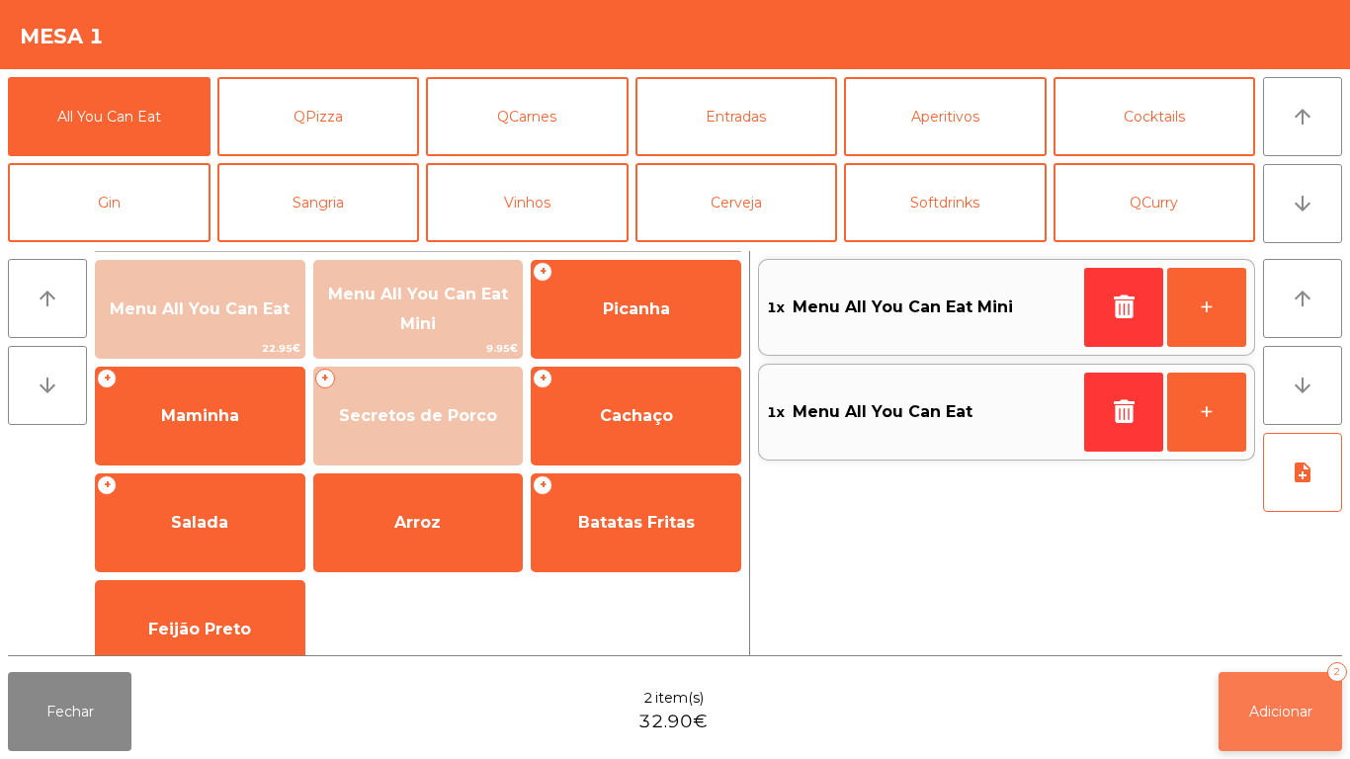
click at [1286, 712] on span "Adicionar" at bounding box center [1280, 712] width 63 height 18
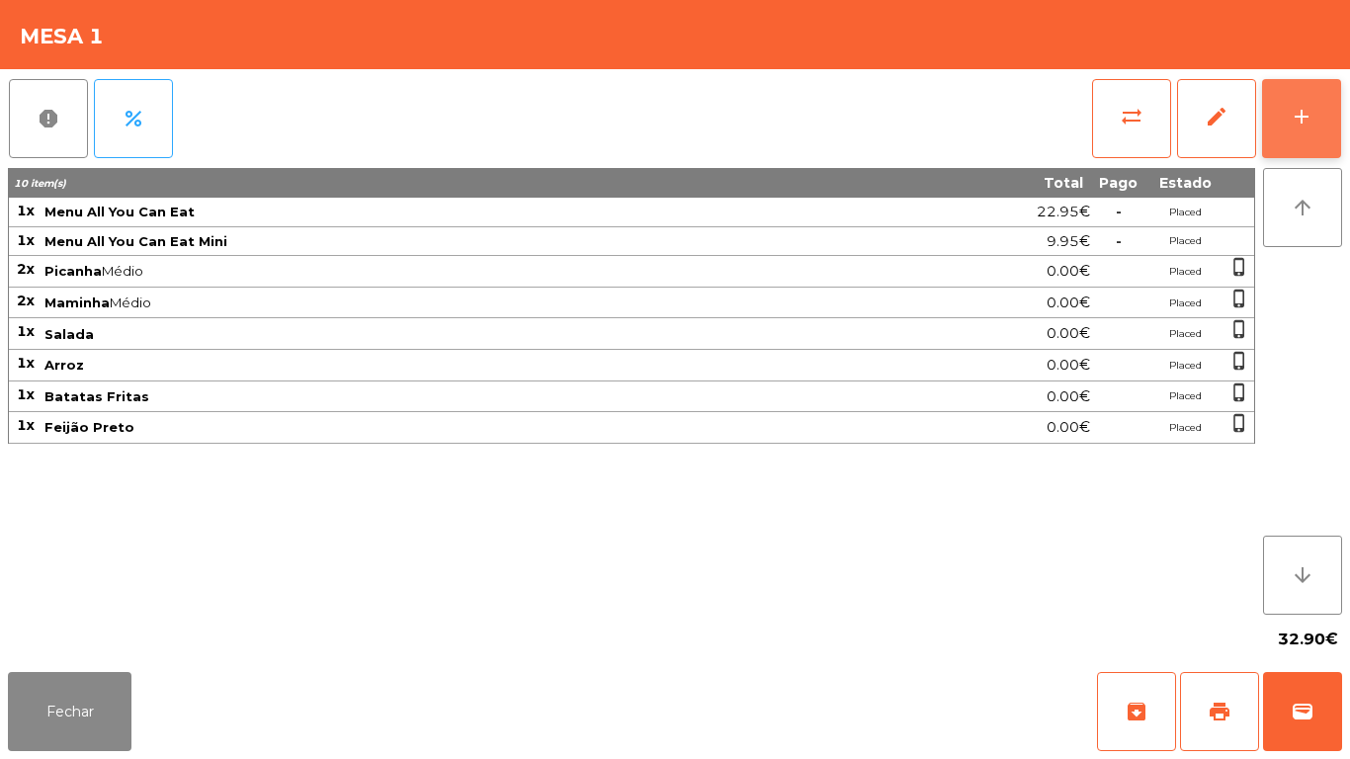
click at [1276, 118] on button "add" at bounding box center [1301, 118] width 79 height 79
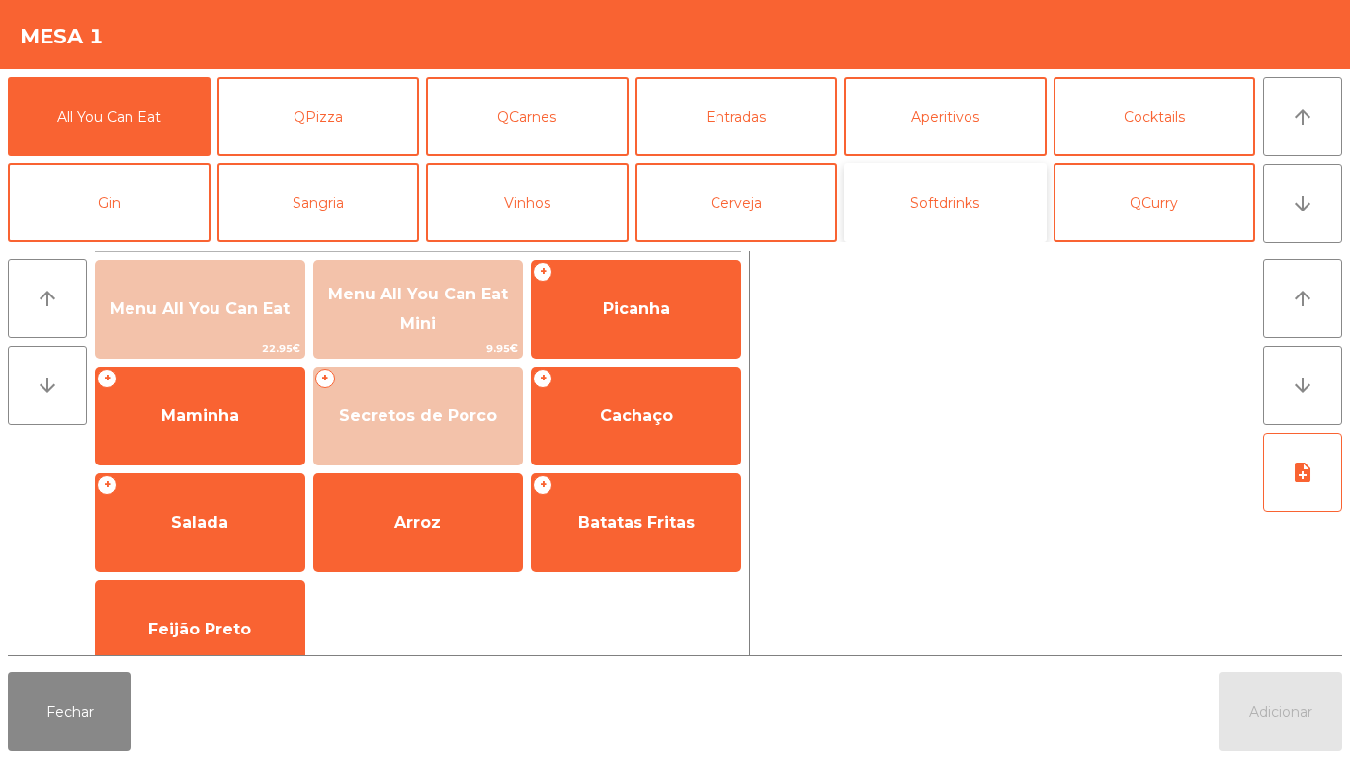
click at [899, 205] on button "Softdrinks" at bounding box center [945, 202] width 203 height 79
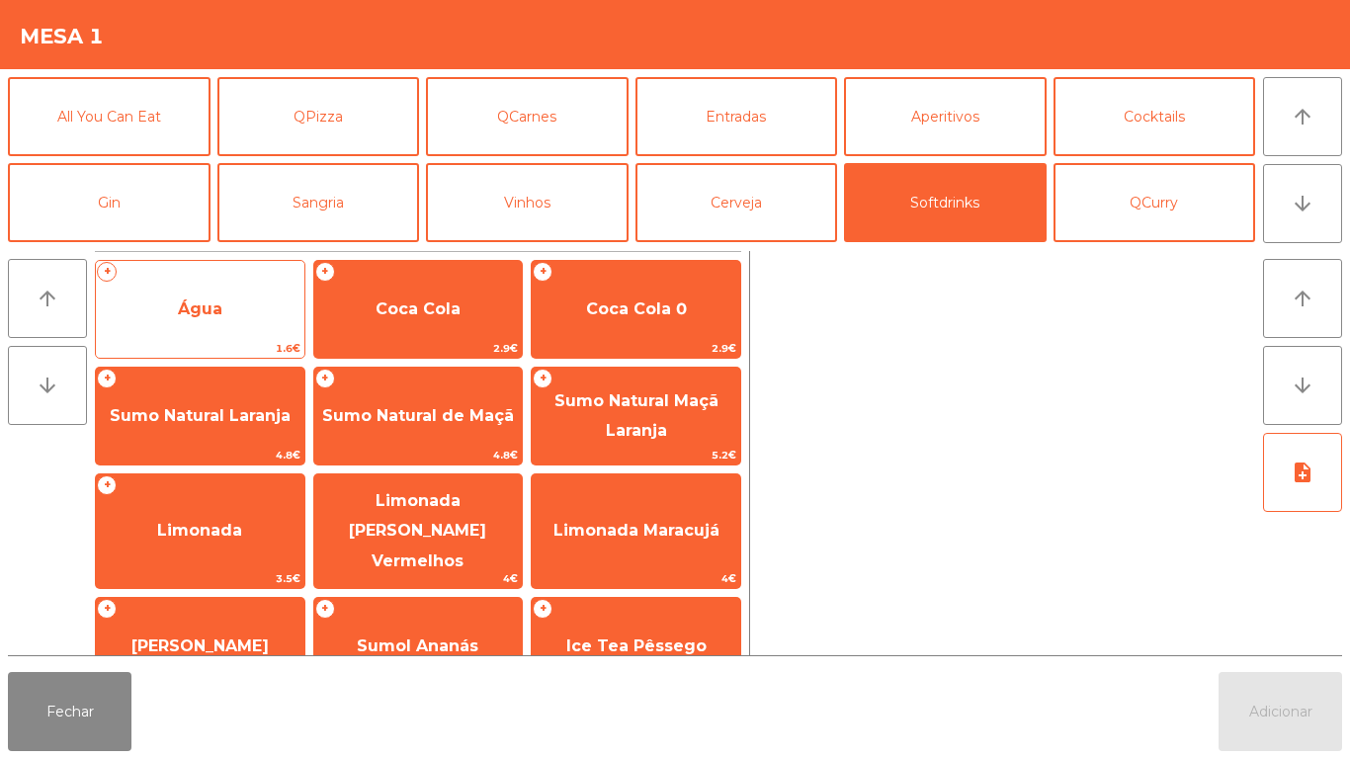
click at [197, 295] on span "Água" at bounding box center [200, 309] width 209 height 53
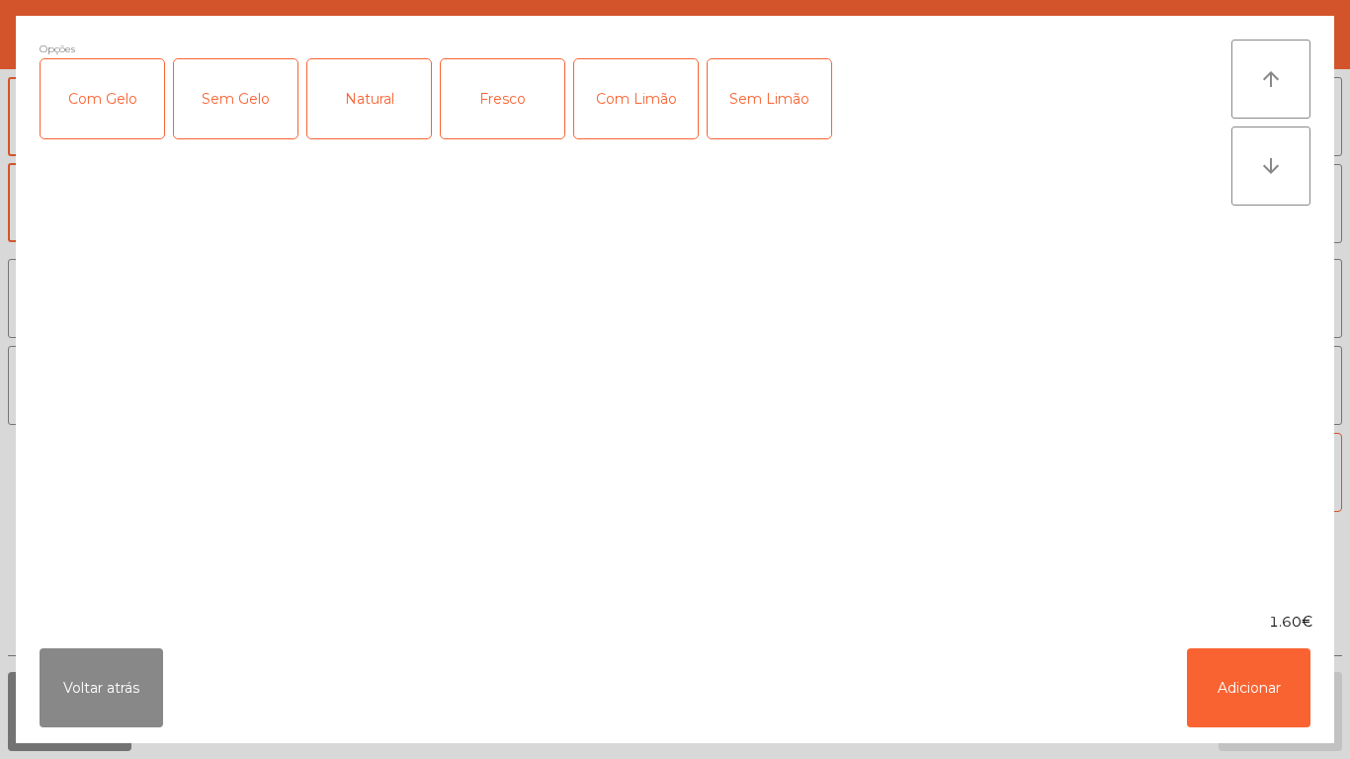
click at [494, 88] on div "Fresco" at bounding box center [503, 98] width 124 height 79
click at [1245, 691] on button "Adicionar" at bounding box center [1249, 687] width 124 height 79
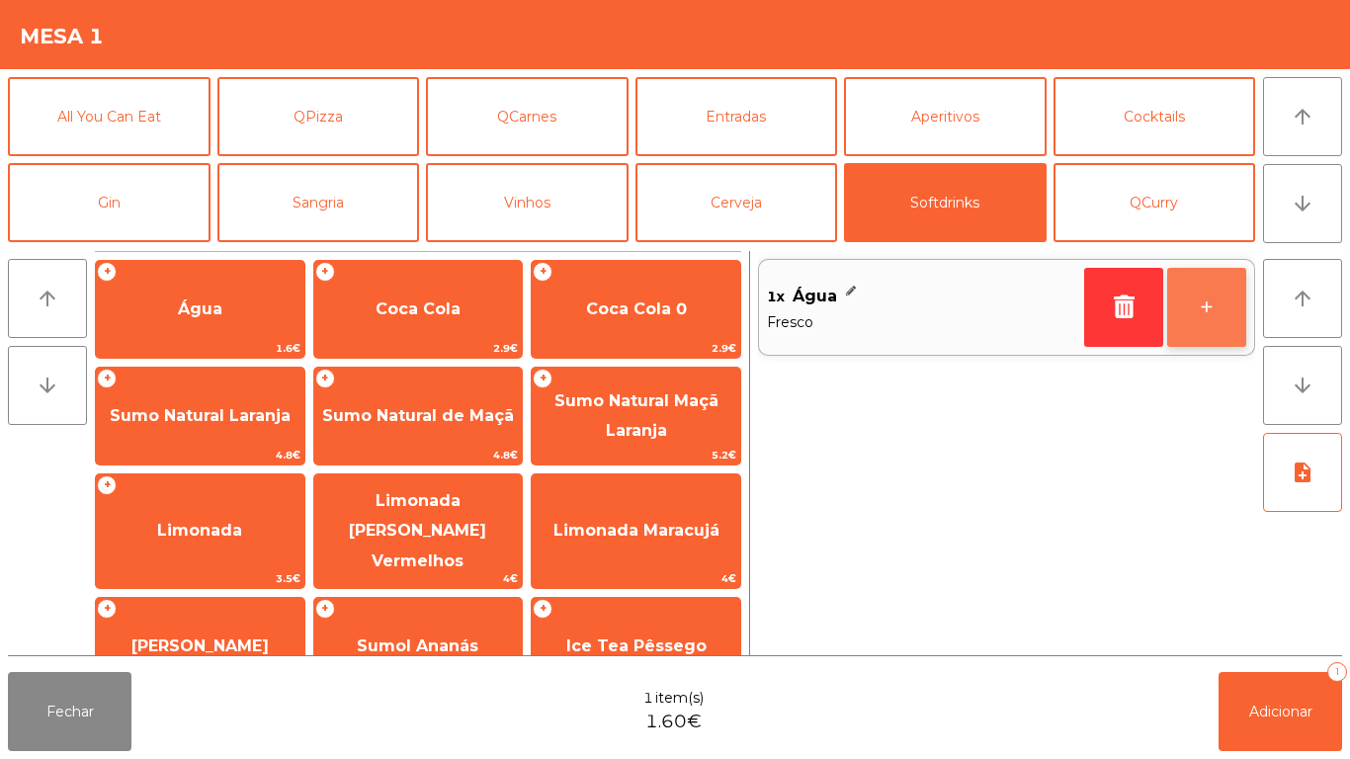
click at [1180, 313] on button "+" at bounding box center [1206, 307] width 79 height 79
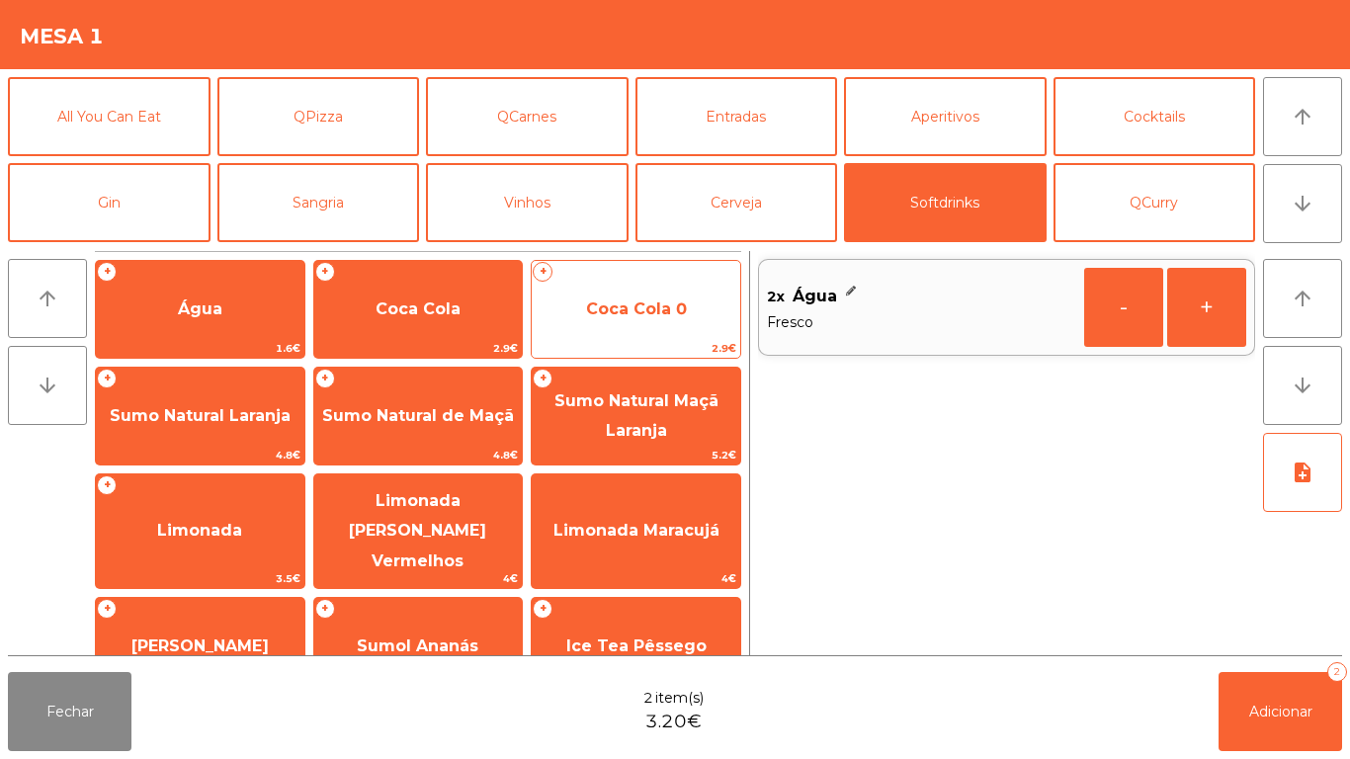
click at [640, 312] on span "Coca Cola 0" at bounding box center [636, 308] width 101 height 19
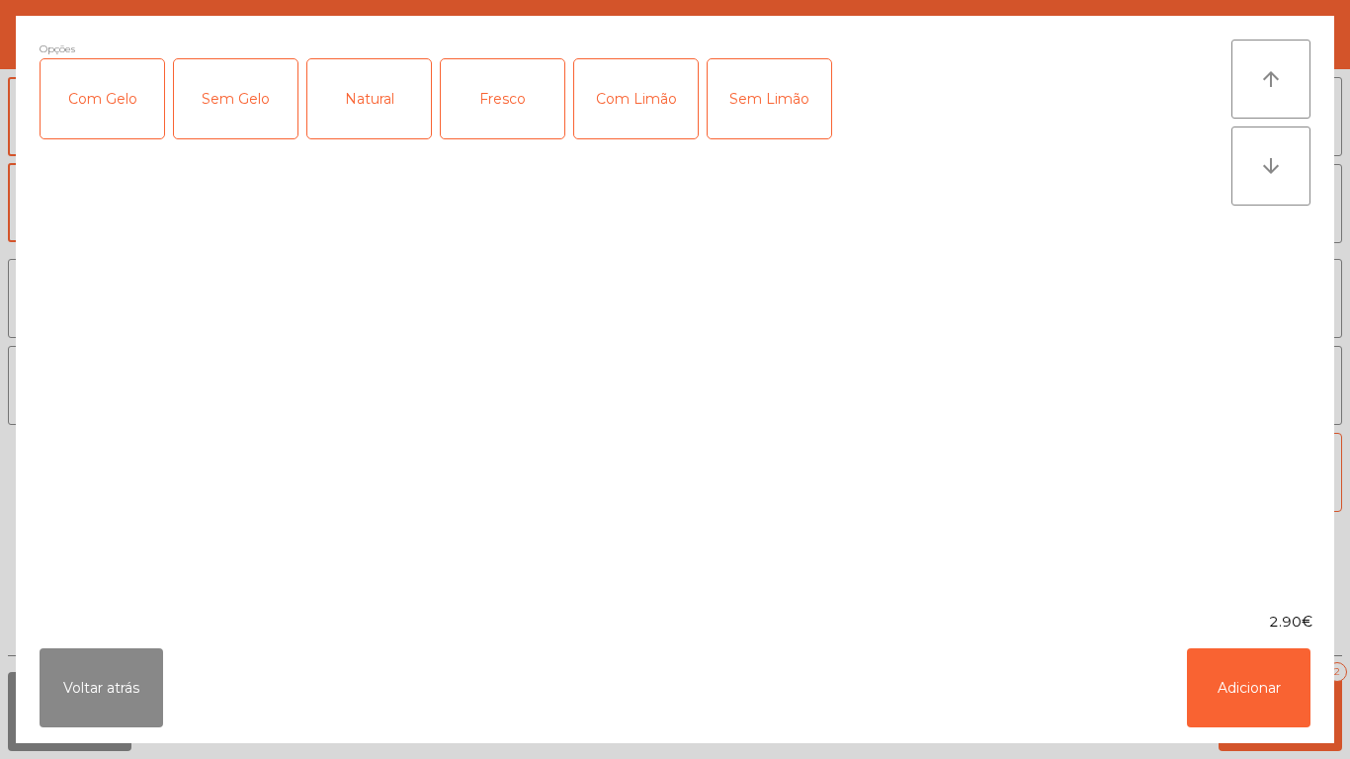
click at [137, 119] on div "Com Gelo" at bounding box center [103, 98] width 124 height 79
click at [644, 105] on div "Com Limão" at bounding box center [636, 98] width 124 height 79
click at [1227, 665] on button "Adicionar" at bounding box center [1249, 687] width 124 height 79
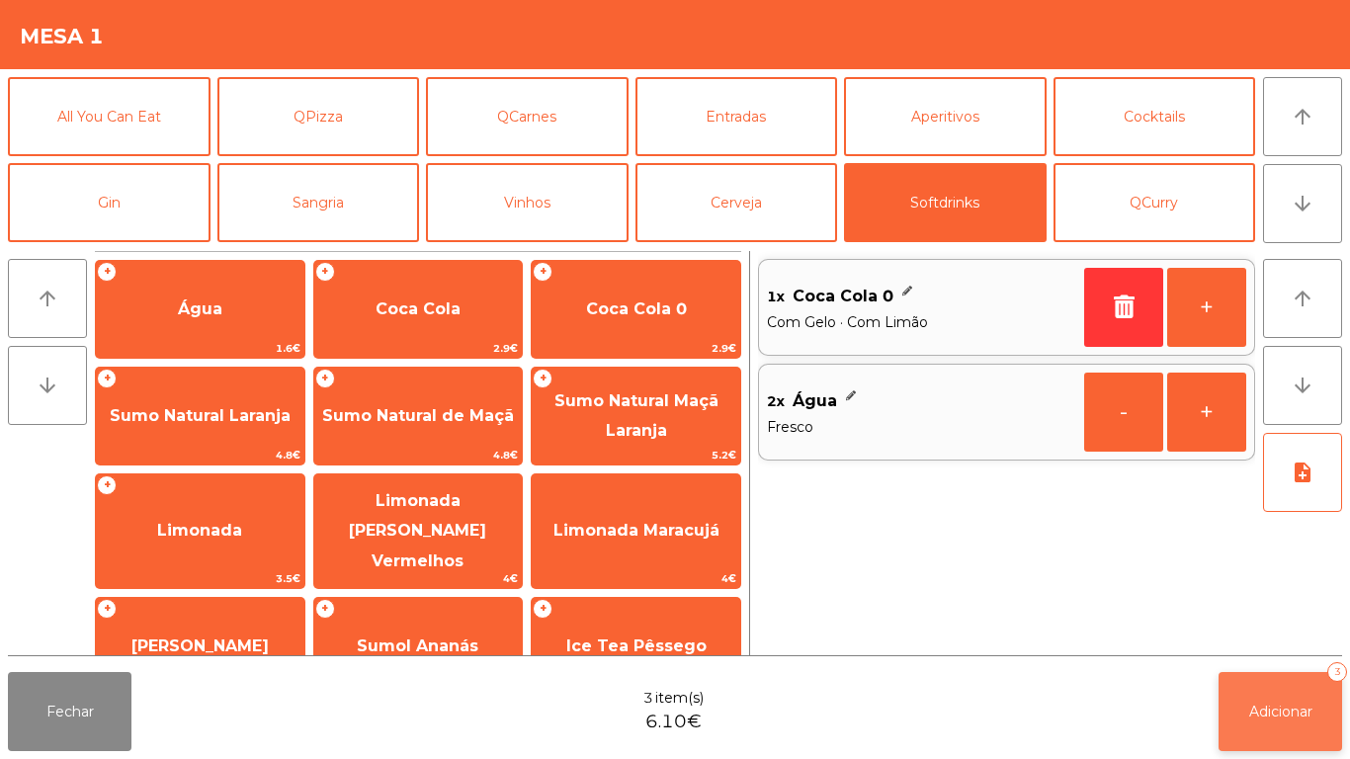
click at [1278, 694] on button "Adicionar 3" at bounding box center [1281, 711] width 124 height 79
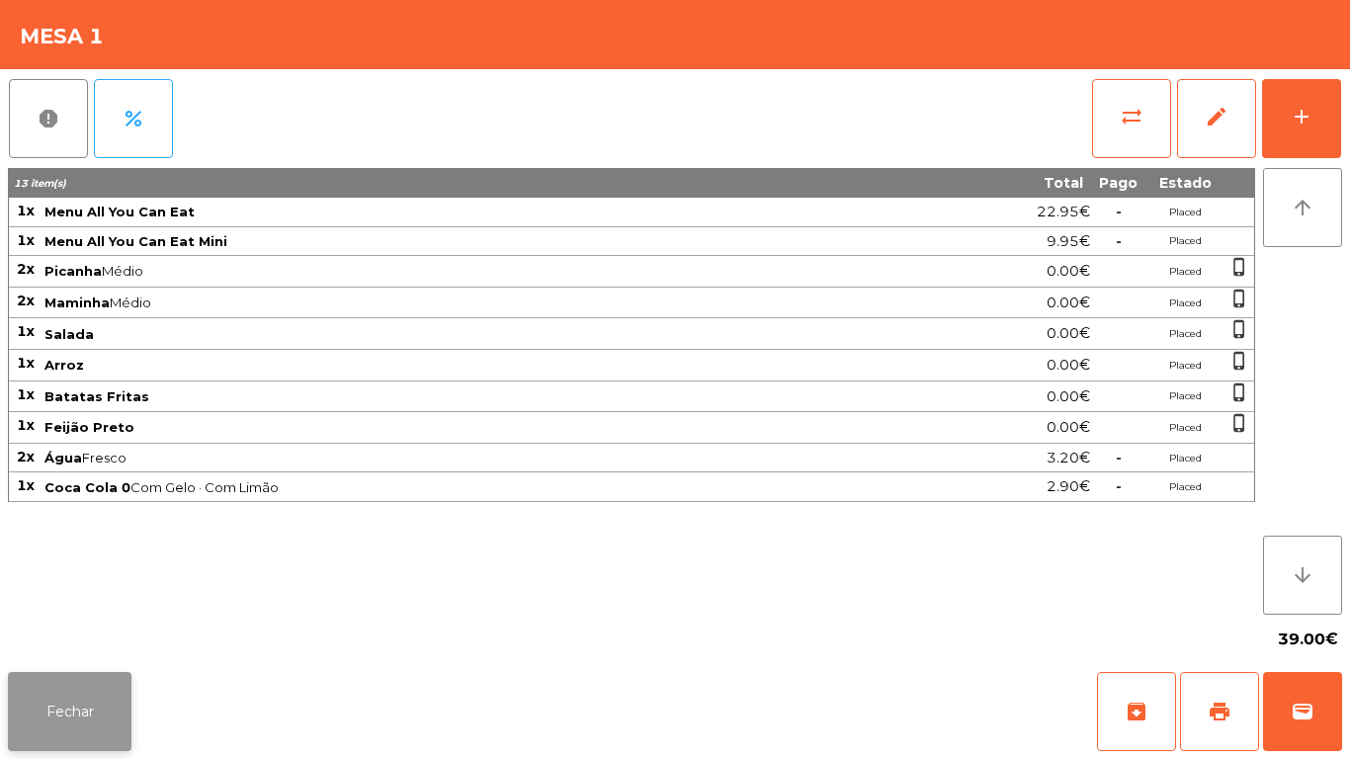
click at [78, 673] on button "Fechar" at bounding box center [70, 711] width 124 height 79
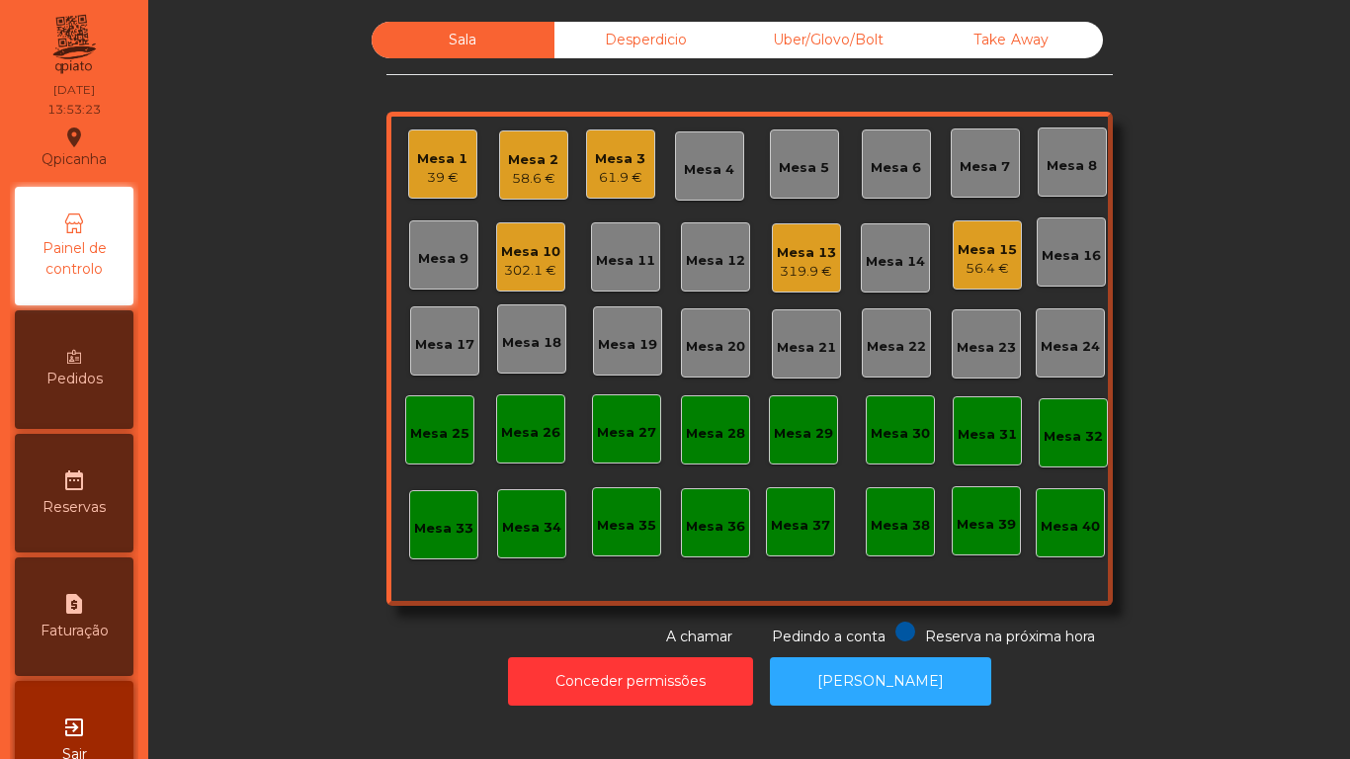
click at [631, 166] on div "Mesa 3" at bounding box center [620, 159] width 50 height 20
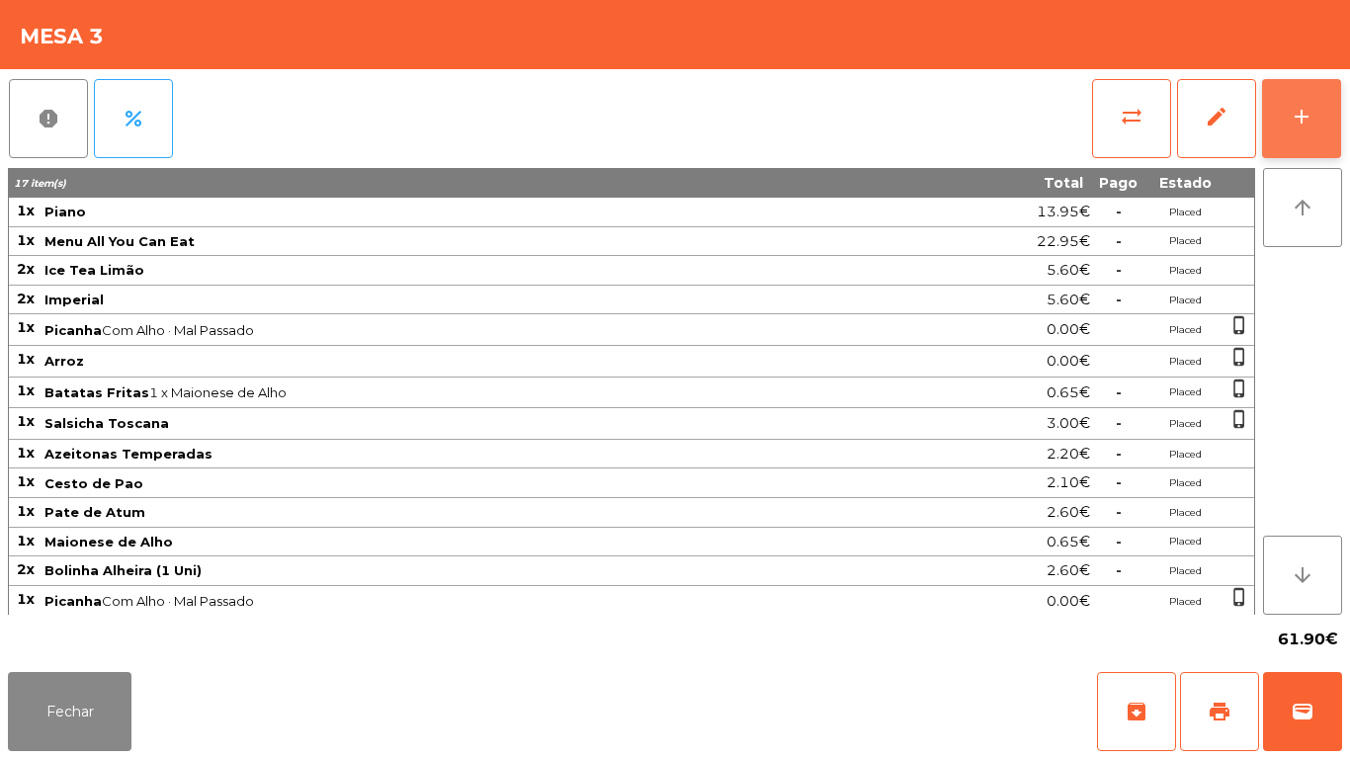
click at [1293, 130] on button "add" at bounding box center [1301, 118] width 79 height 79
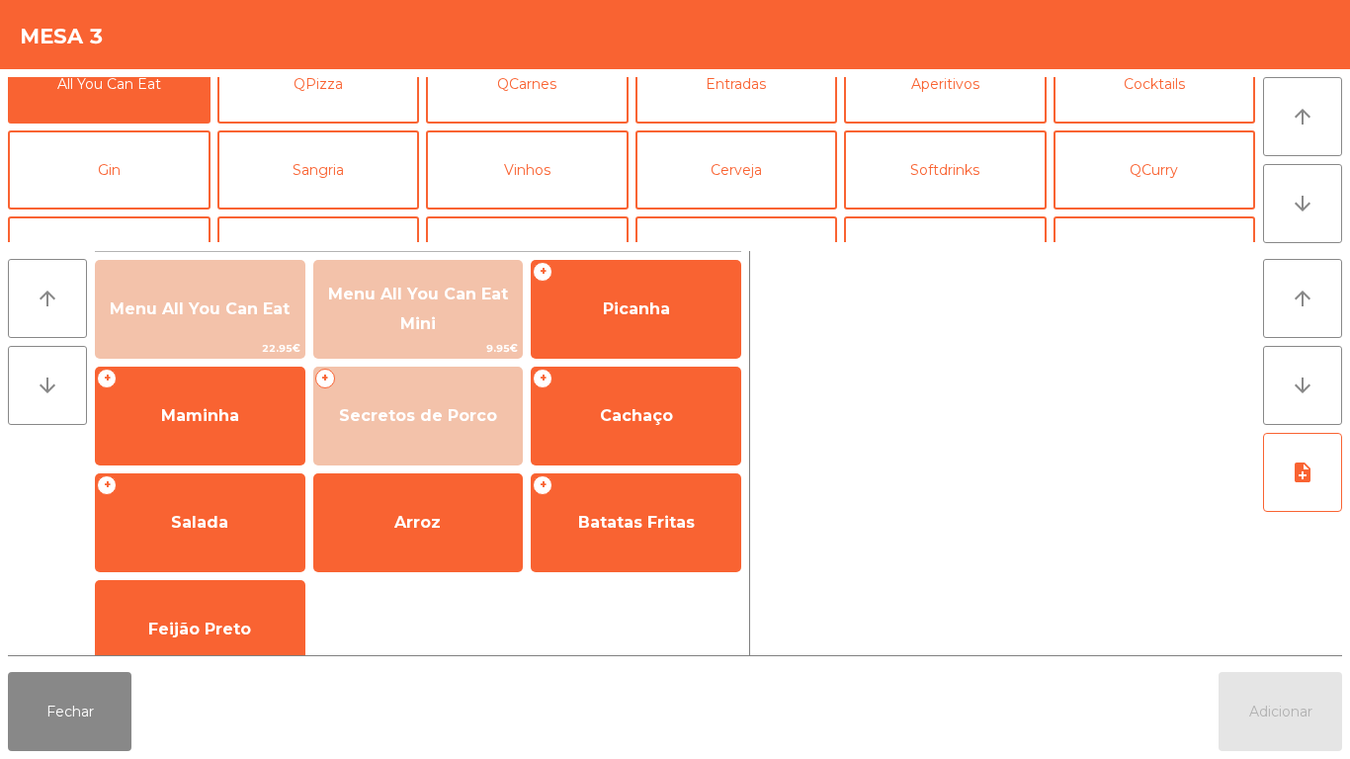
scroll to position [0, 0]
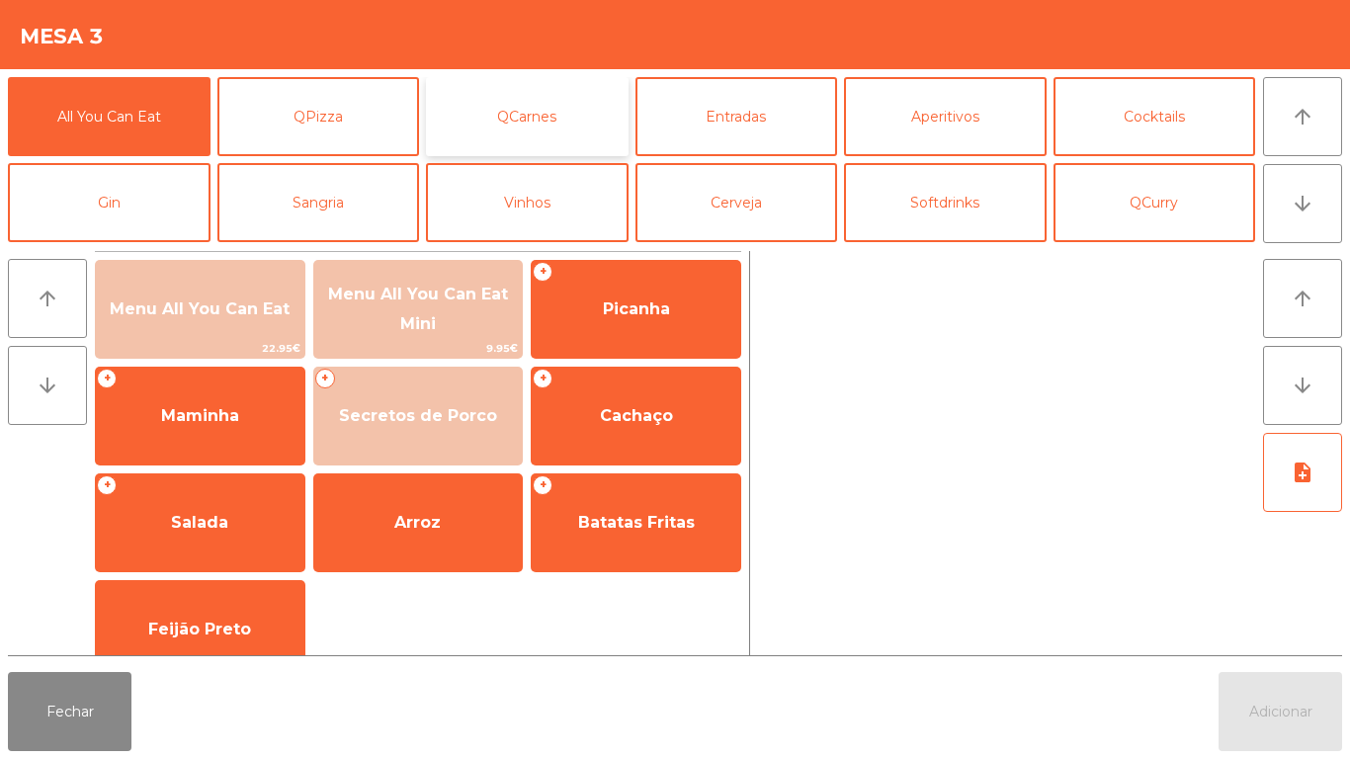
click at [519, 117] on button "QCarnes" at bounding box center [527, 116] width 203 height 79
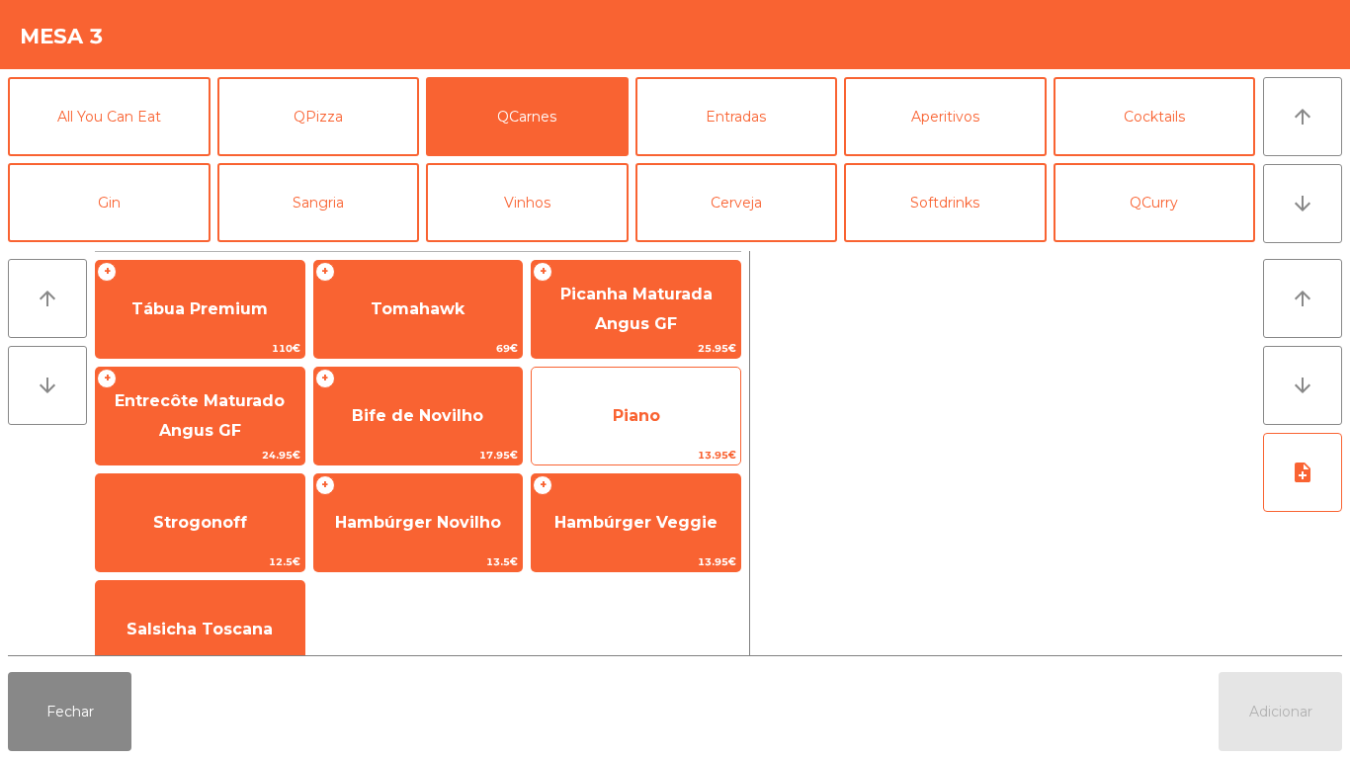
click at [628, 426] on span "Piano" at bounding box center [636, 415] width 209 height 53
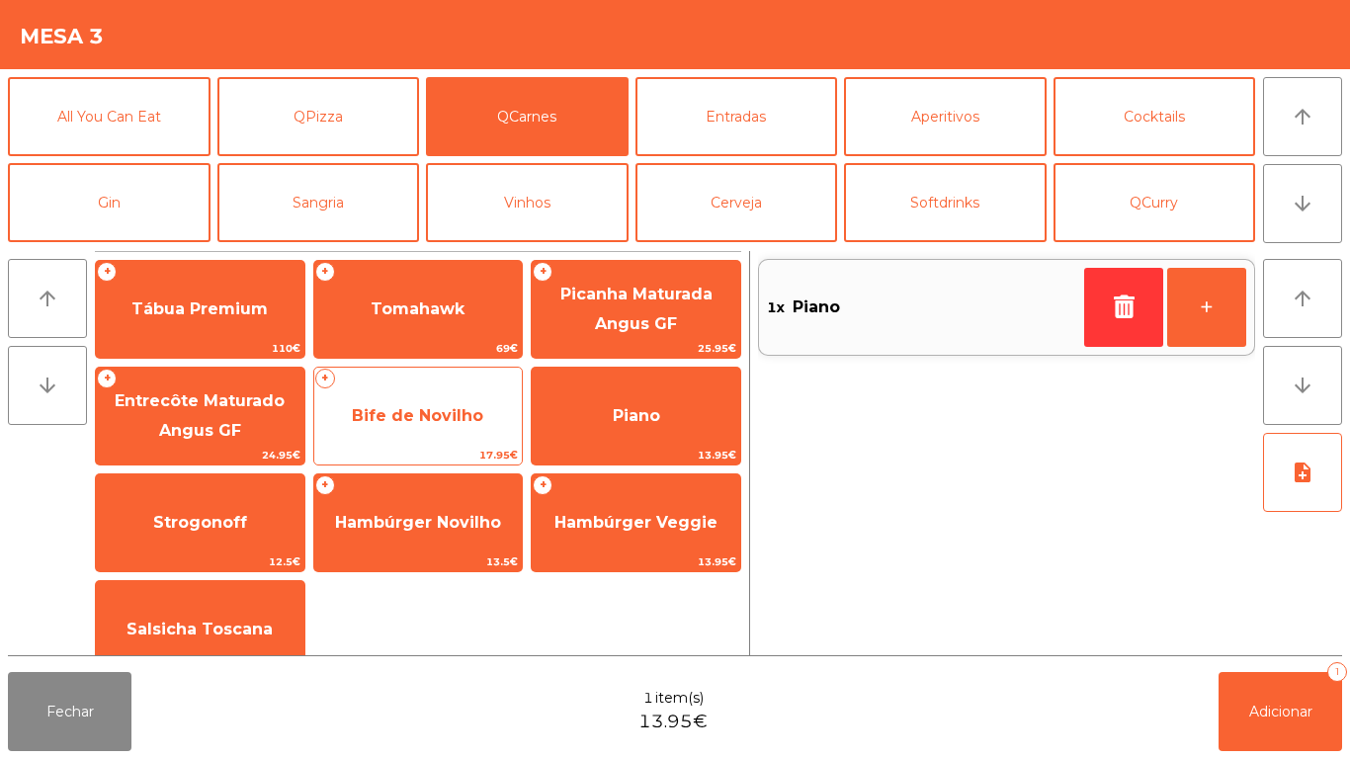
click at [407, 425] on span "Bife de Novilho" at bounding box center [418, 415] width 209 height 53
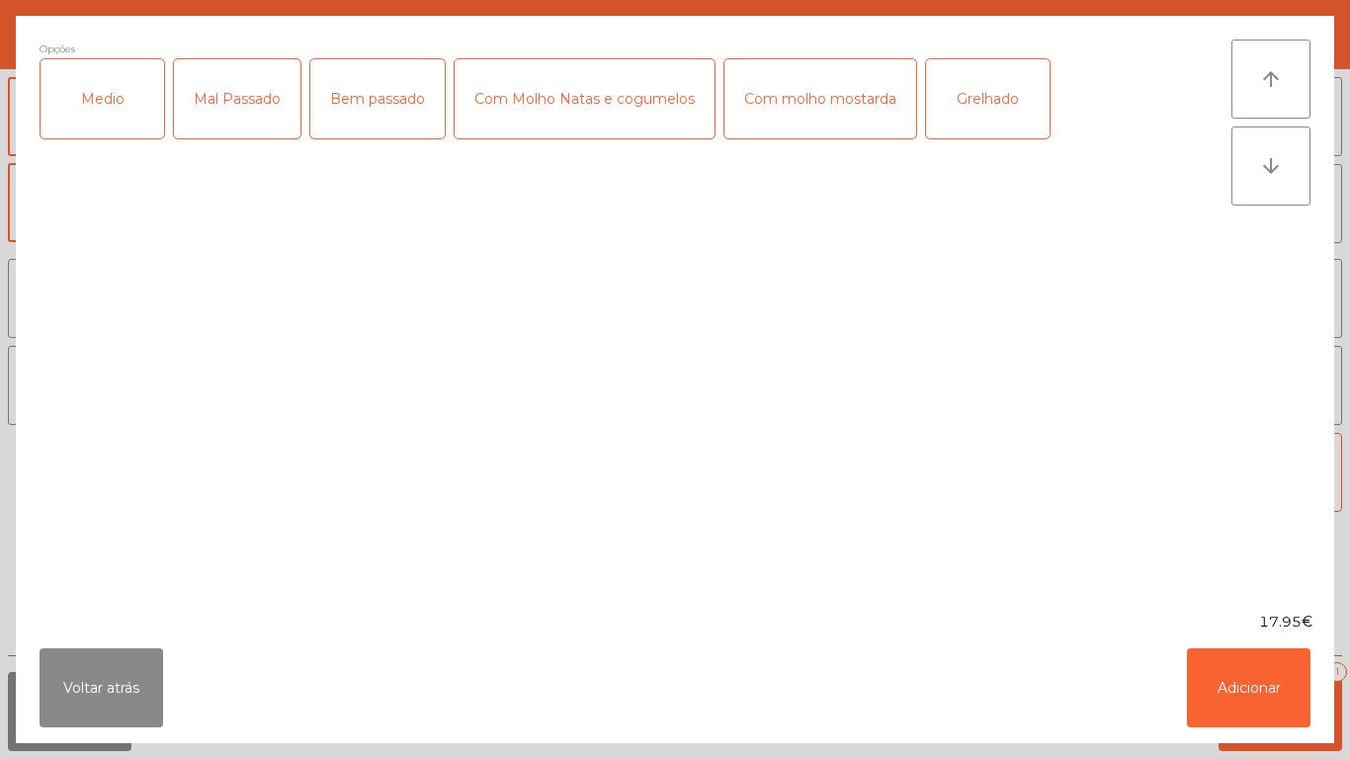
click at [114, 105] on div "Medio" at bounding box center [103, 98] width 124 height 79
click at [375, 109] on div "Bem passado" at bounding box center [377, 98] width 134 height 79
click at [1218, 684] on button "Adicionar" at bounding box center [1249, 687] width 124 height 79
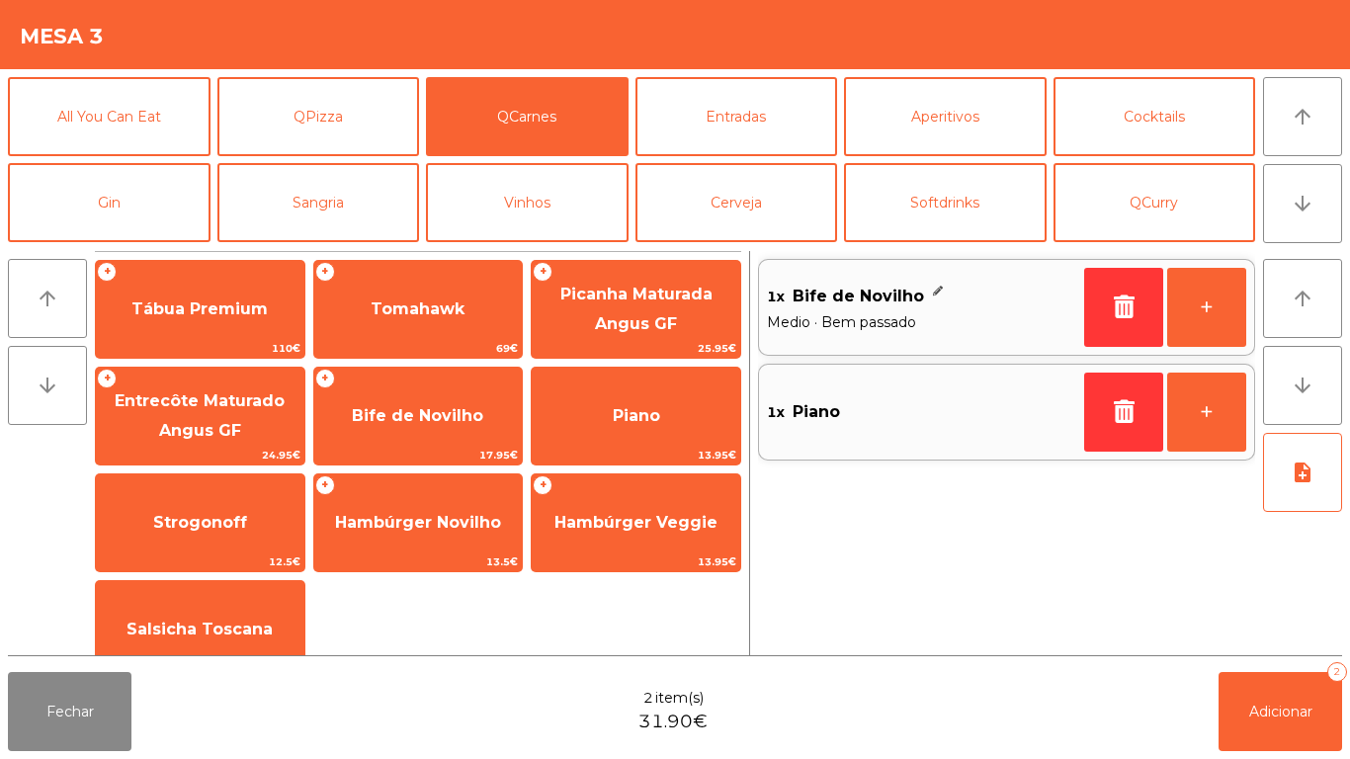
scroll to position [32, 0]
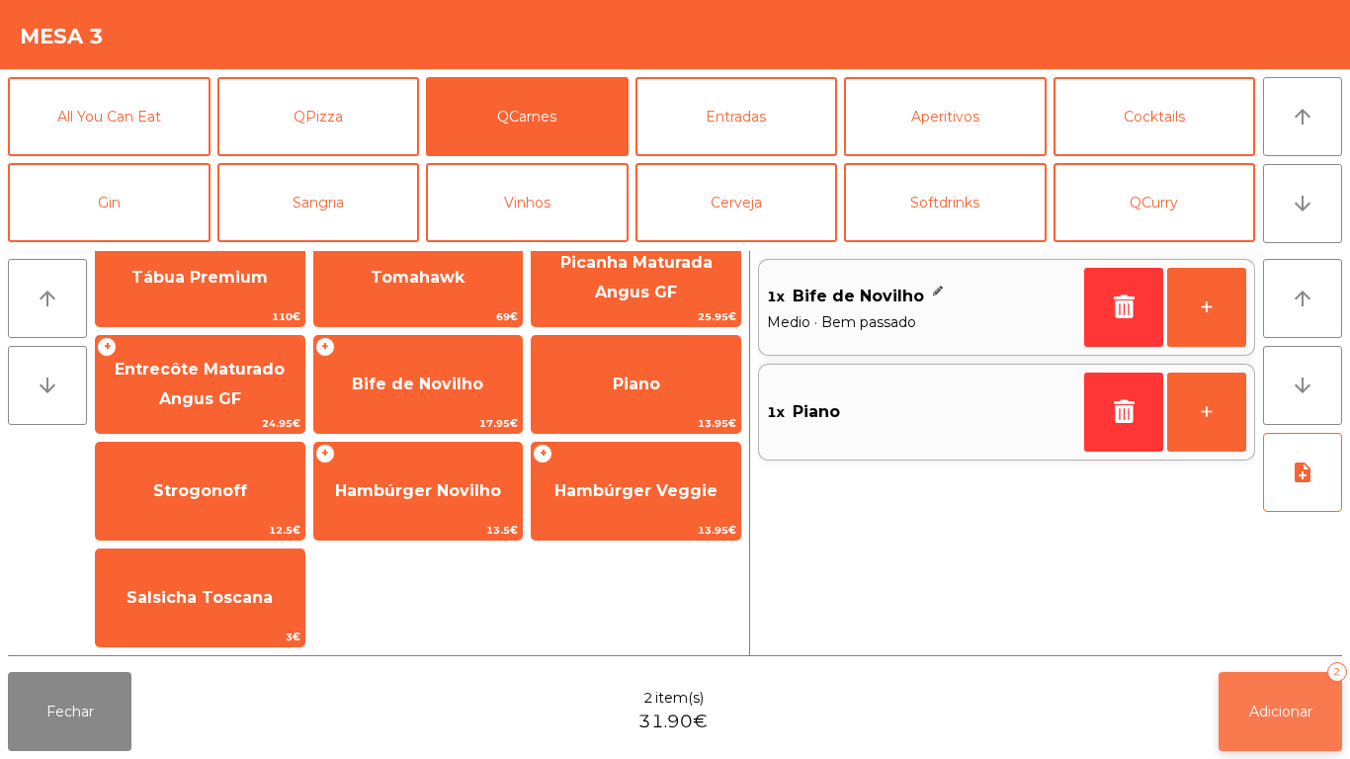
click at [1243, 708] on button "Adicionar 2" at bounding box center [1281, 711] width 124 height 79
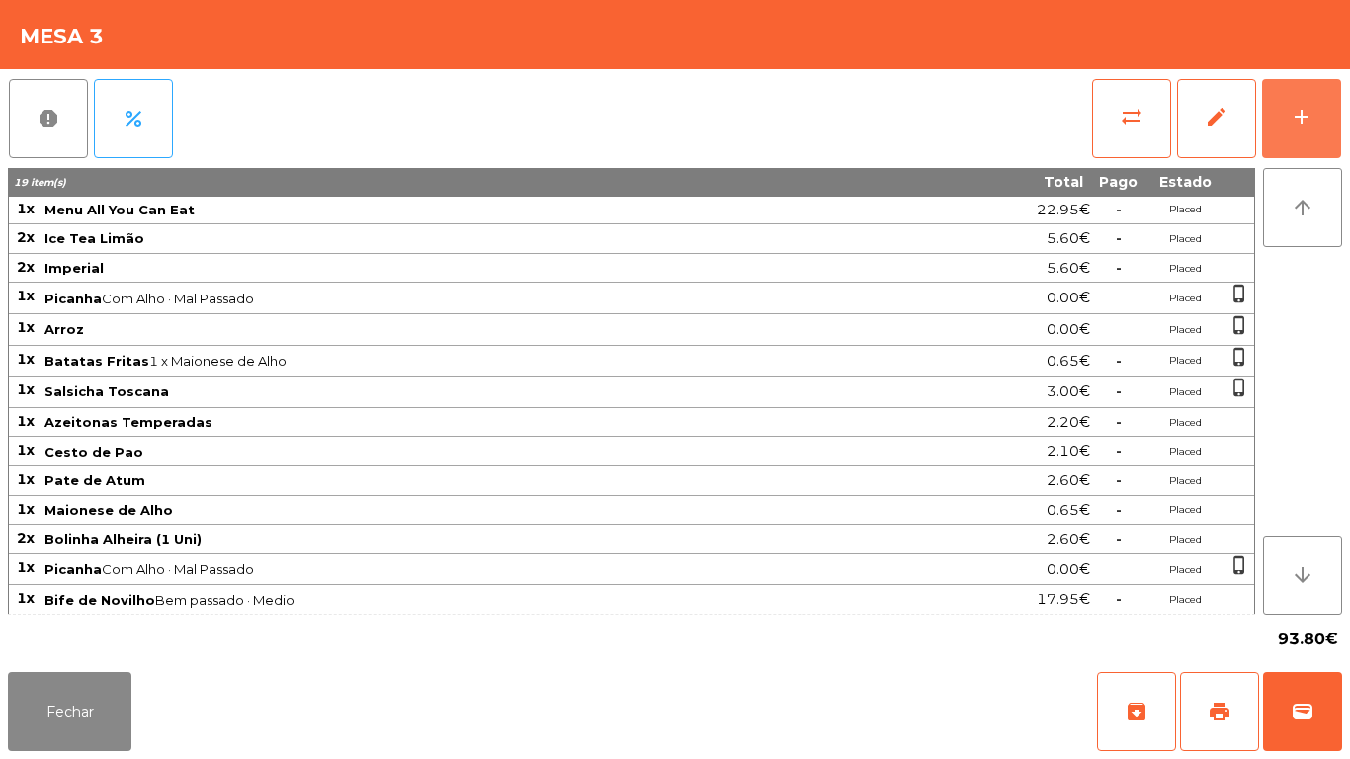
scroll to position [33, 0]
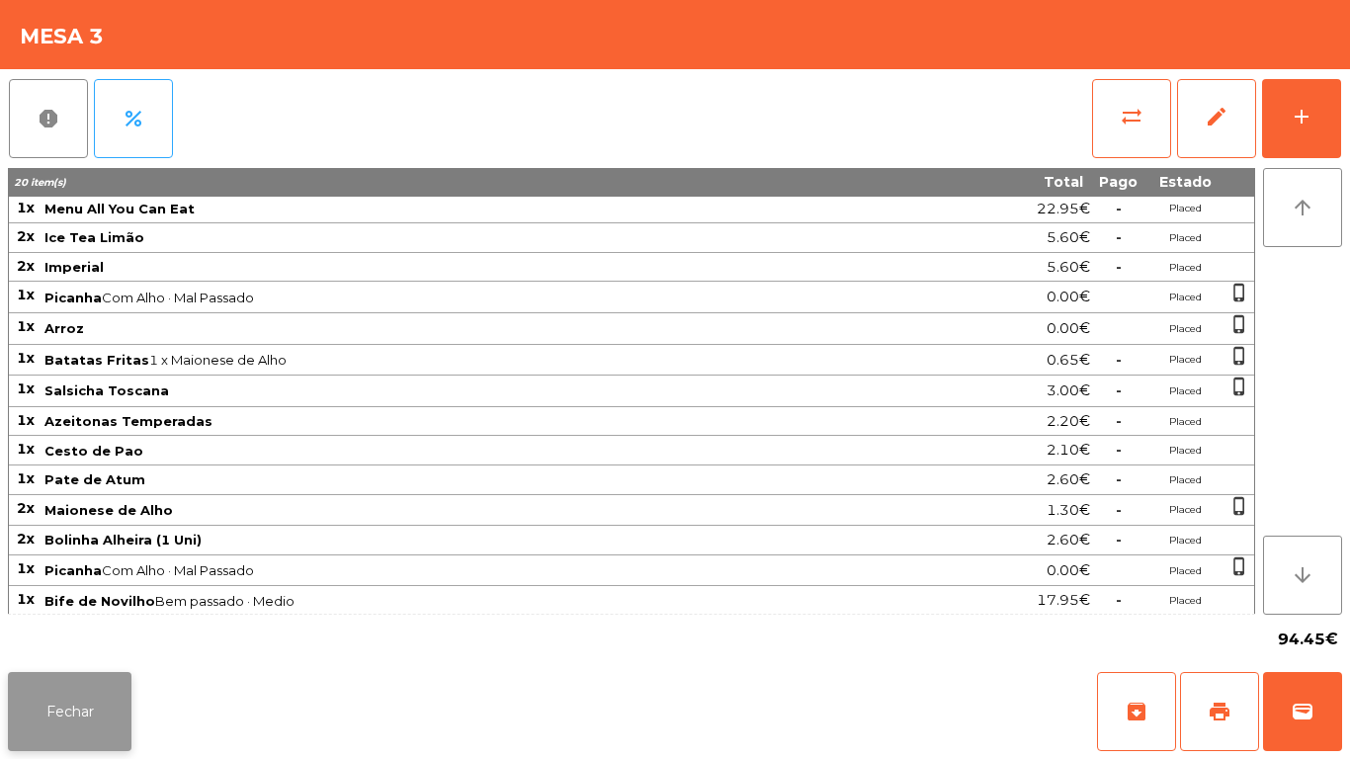
click at [90, 703] on button "Fechar" at bounding box center [70, 711] width 124 height 79
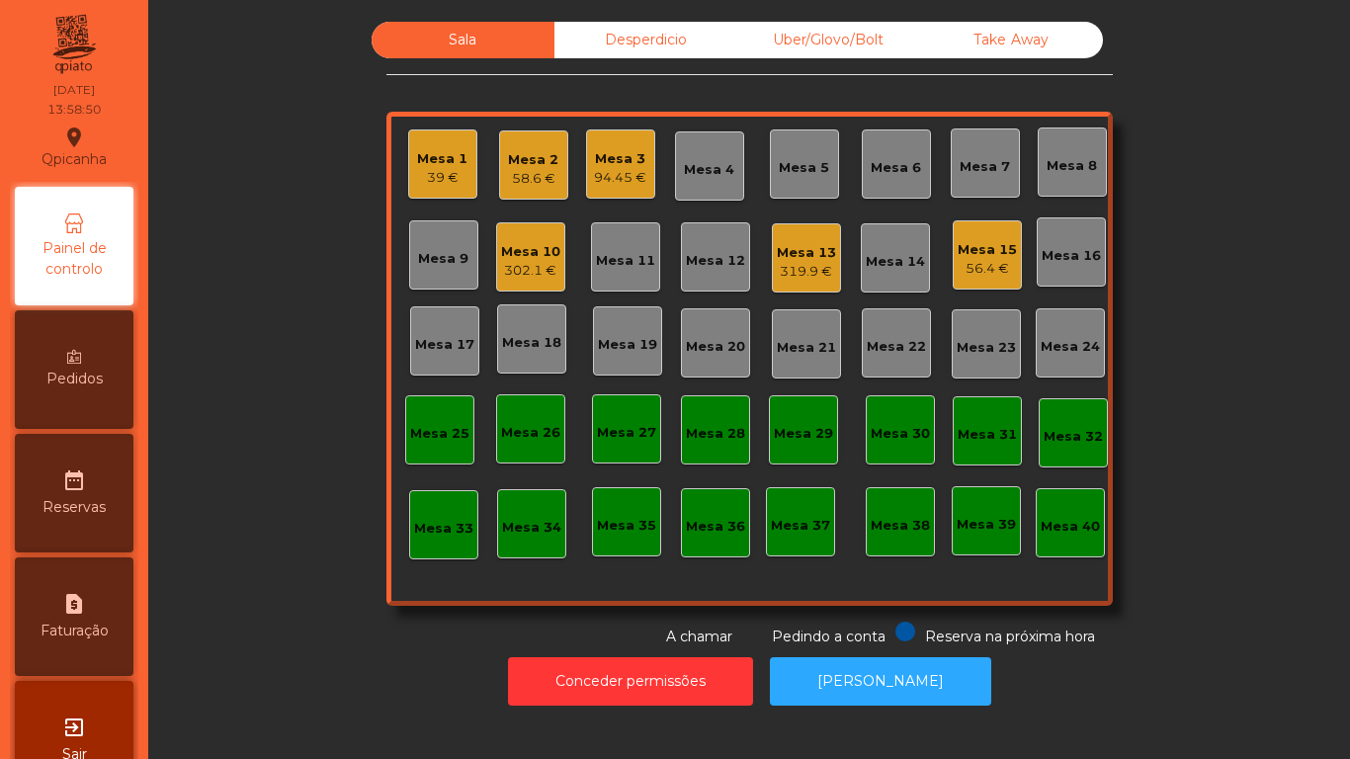
click at [595, 162] on div "Mesa 3" at bounding box center [620, 159] width 52 height 20
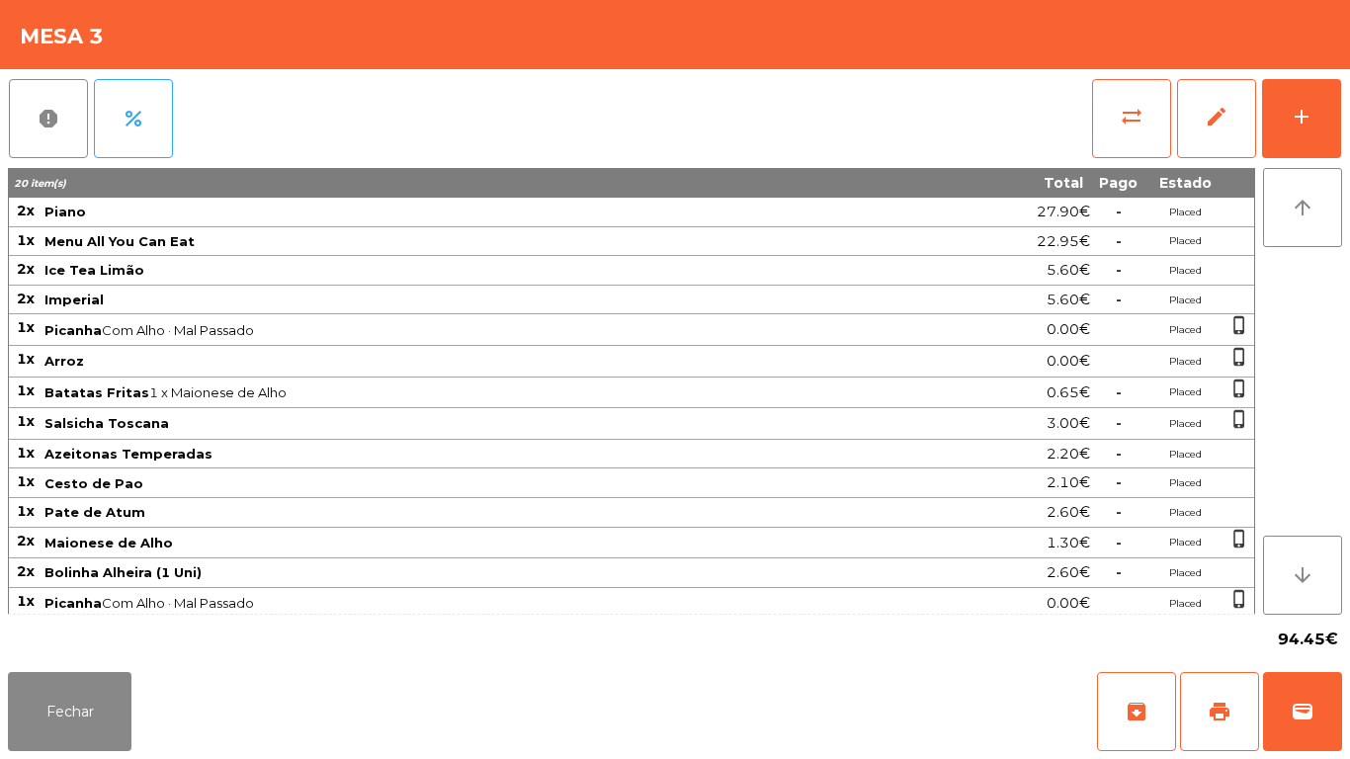
scroll to position [35, 0]
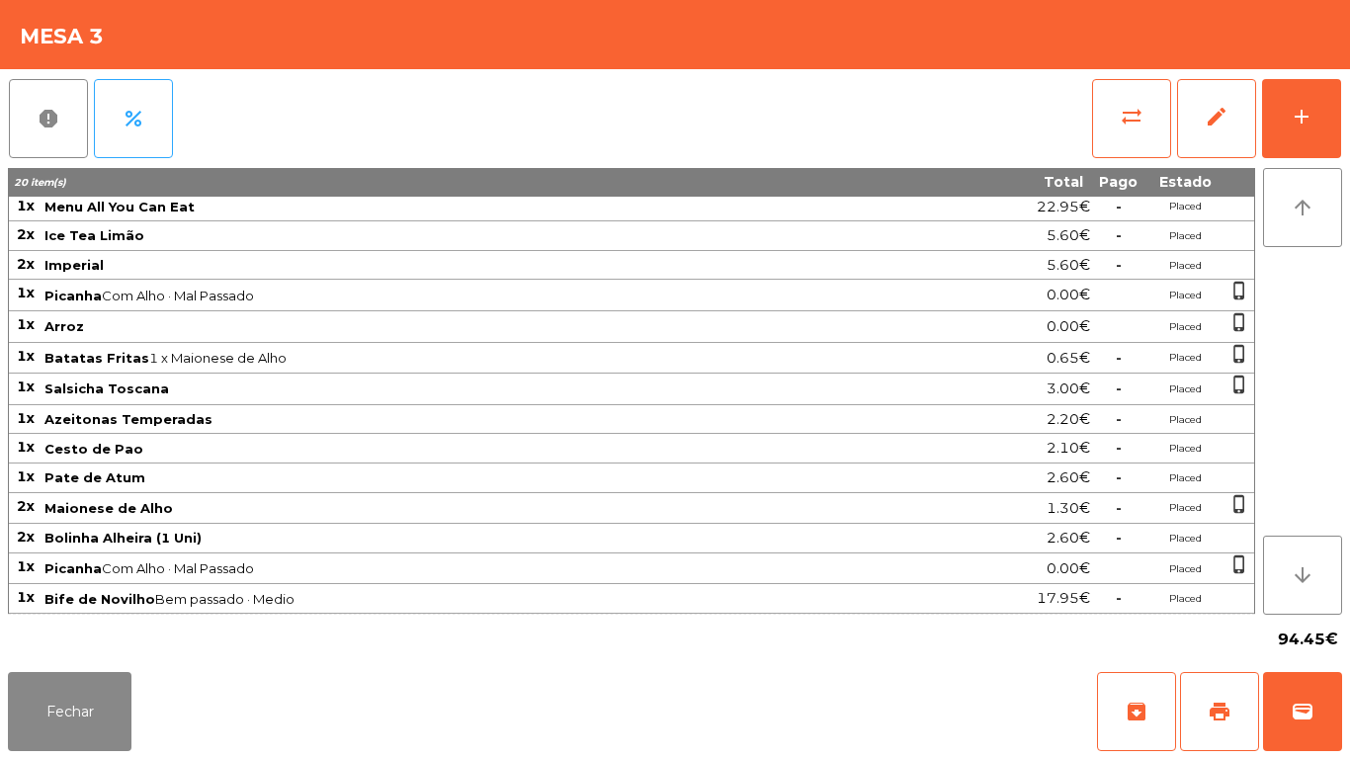
click at [321, 571] on span "Picanha Com Alho · Mal Passado" at bounding box center [472, 568] width 857 height 16
click at [1305, 115] on div "add" at bounding box center [1302, 117] width 24 height 24
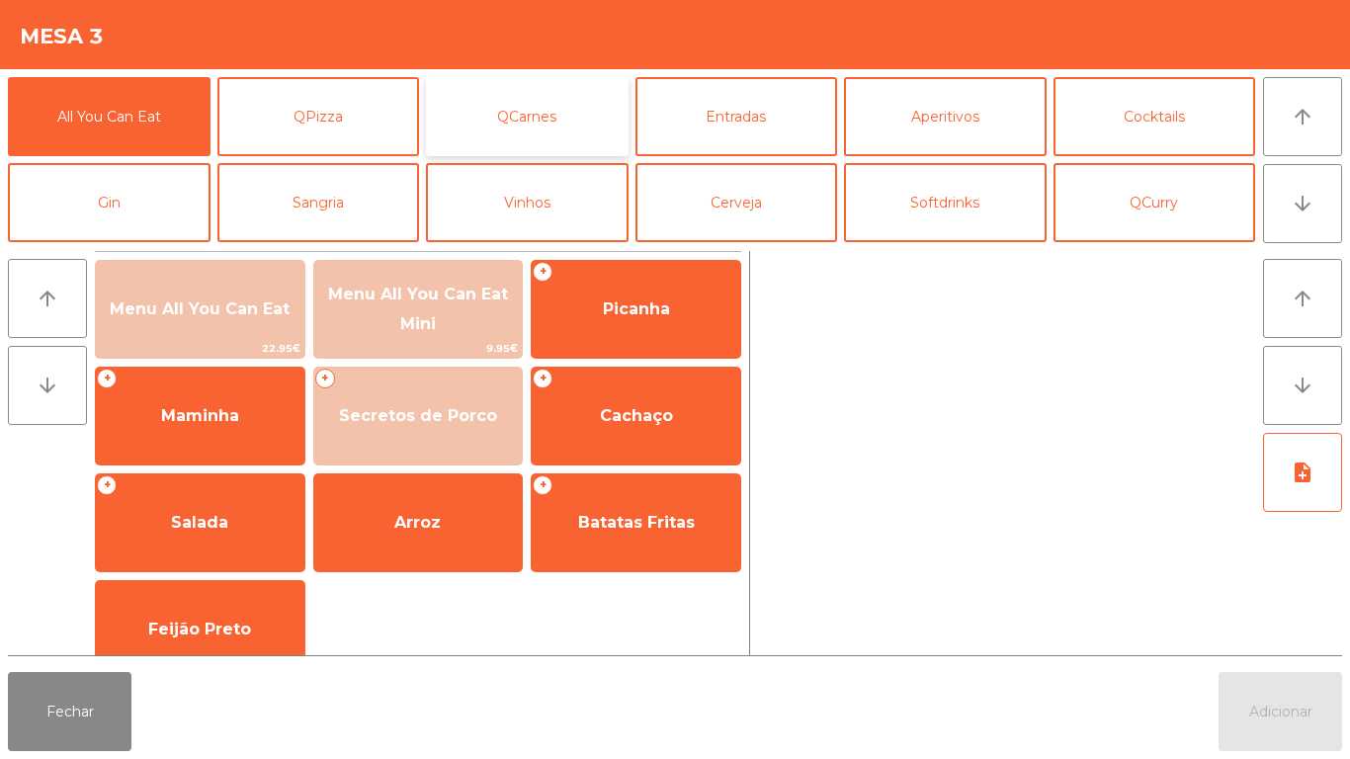
click at [536, 123] on button "QCarnes" at bounding box center [527, 116] width 203 height 79
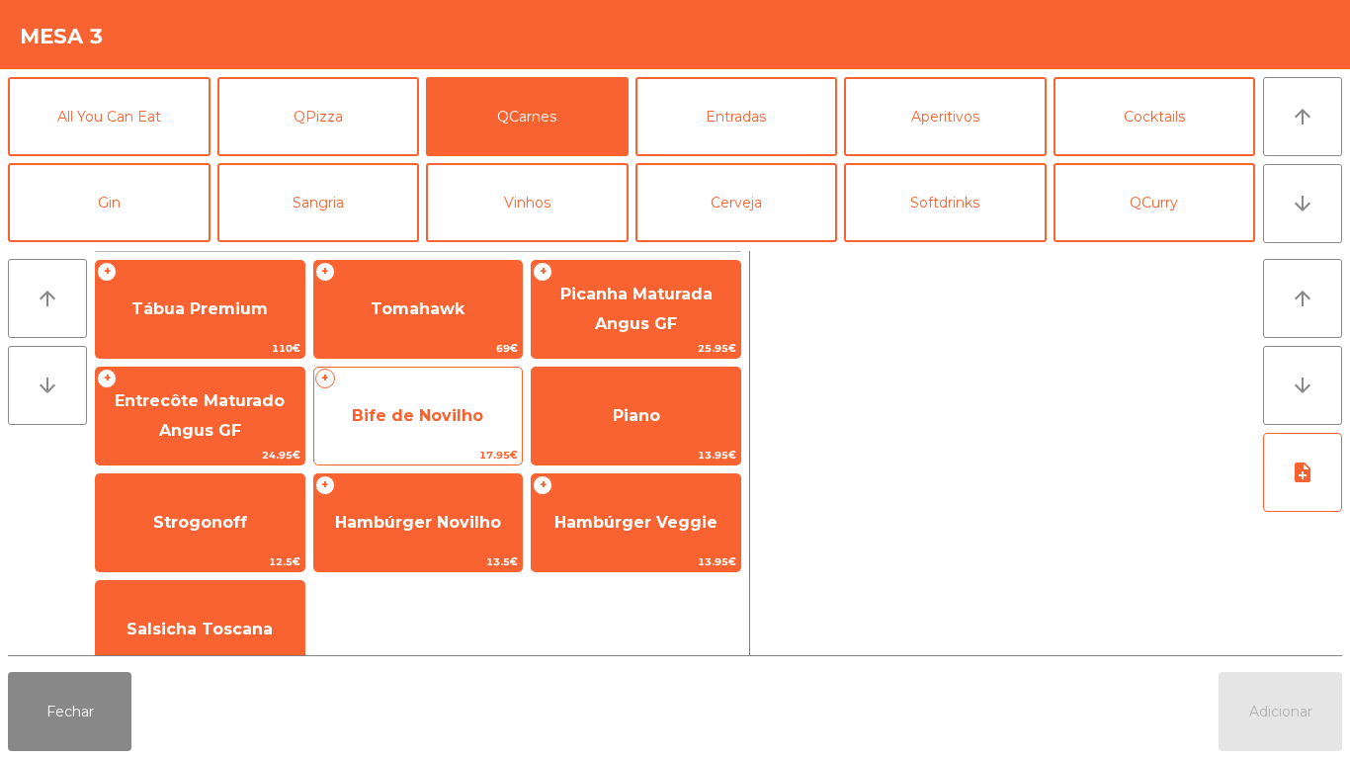
click at [463, 413] on span "Bife de Novilho" at bounding box center [417, 415] width 131 height 19
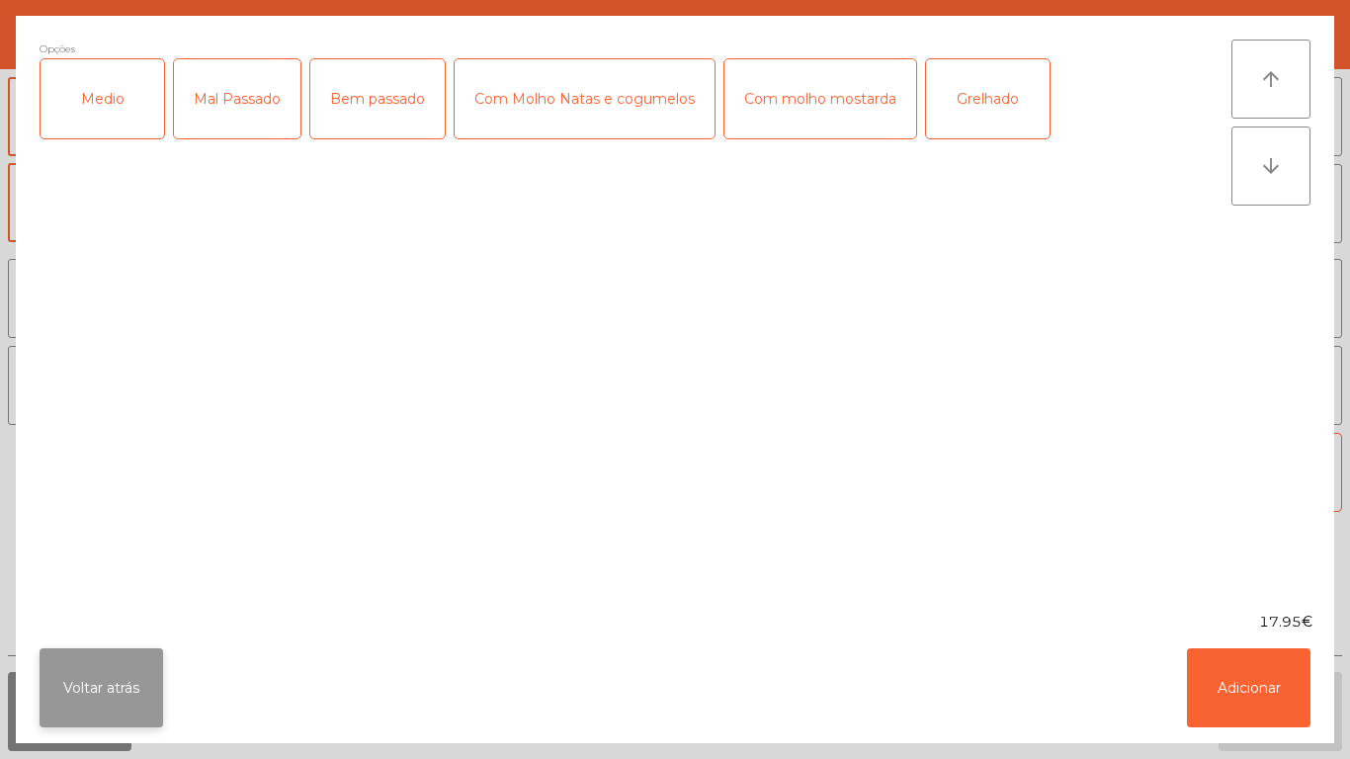
click at [155, 688] on button "Voltar atrás" at bounding box center [102, 687] width 124 height 79
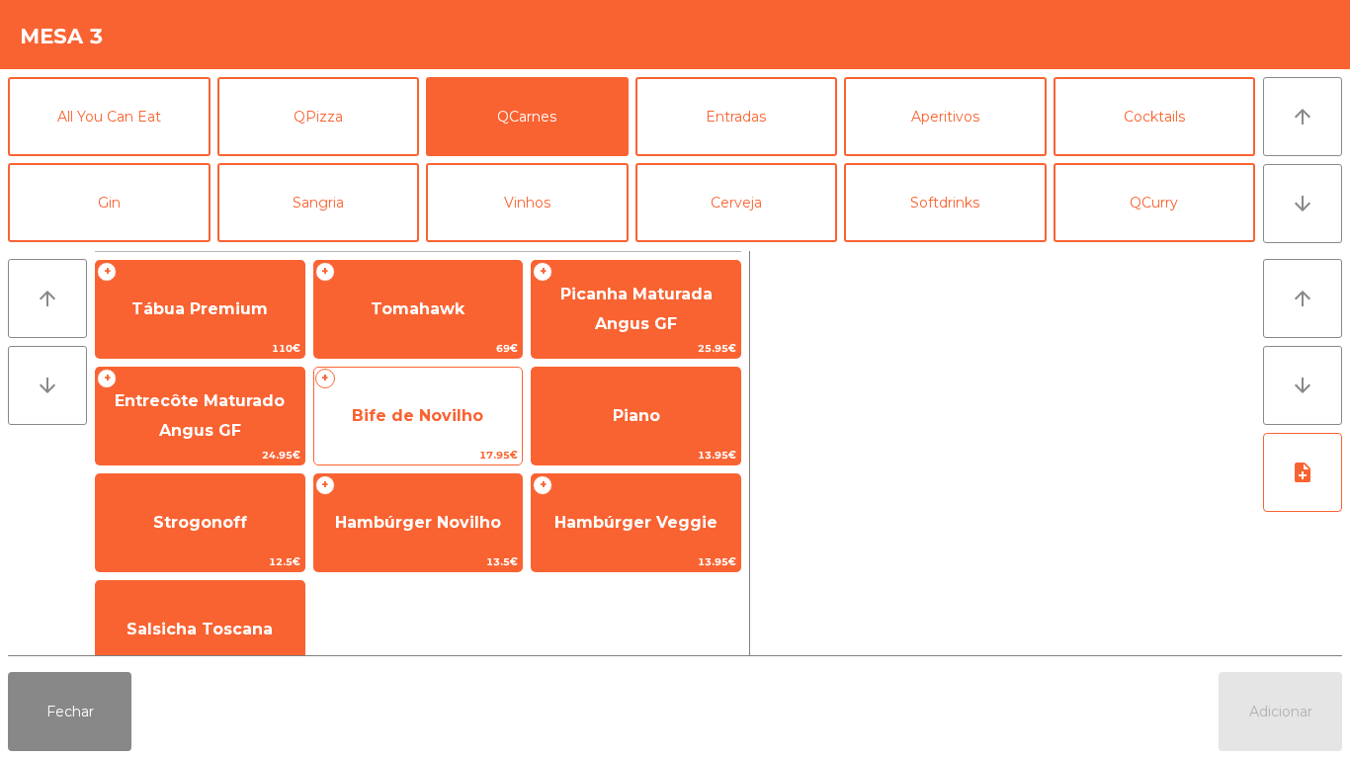
click at [414, 445] on div "+ Bife de Novilho 17.95€" at bounding box center [418, 416] width 211 height 99
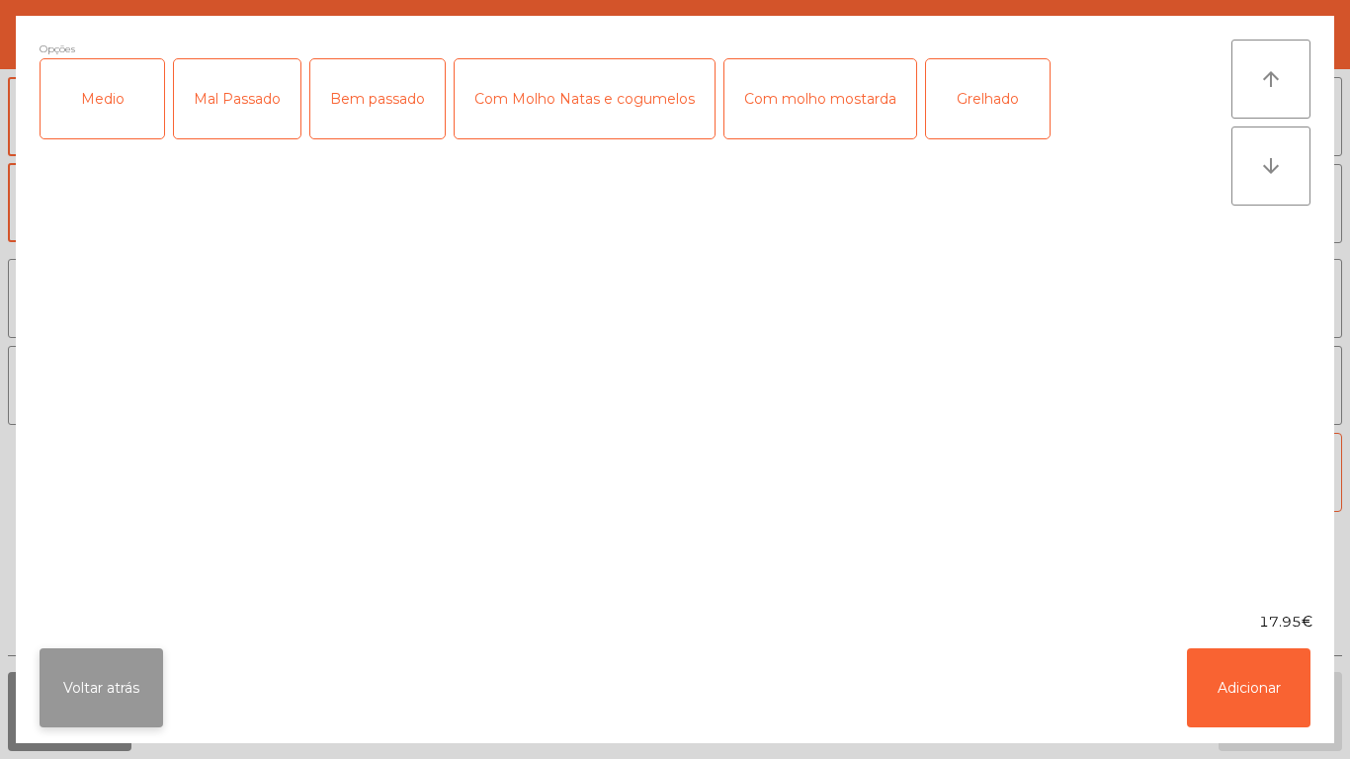
click at [132, 693] on button "Voltar atrás" at bounding box center [102, 687] width 124 height 79
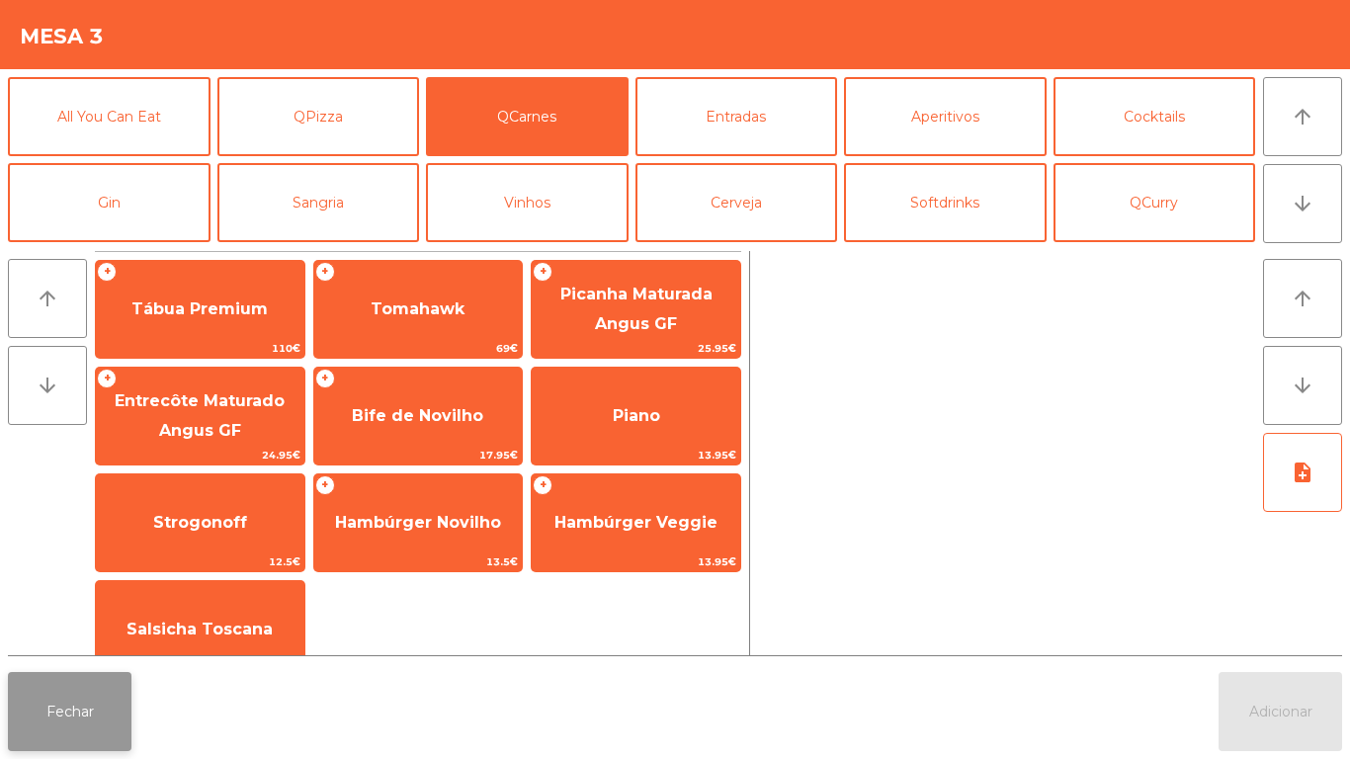
click at [126, 682] on button "Fechar" at bounding box center [70, 711] width 124 height 79
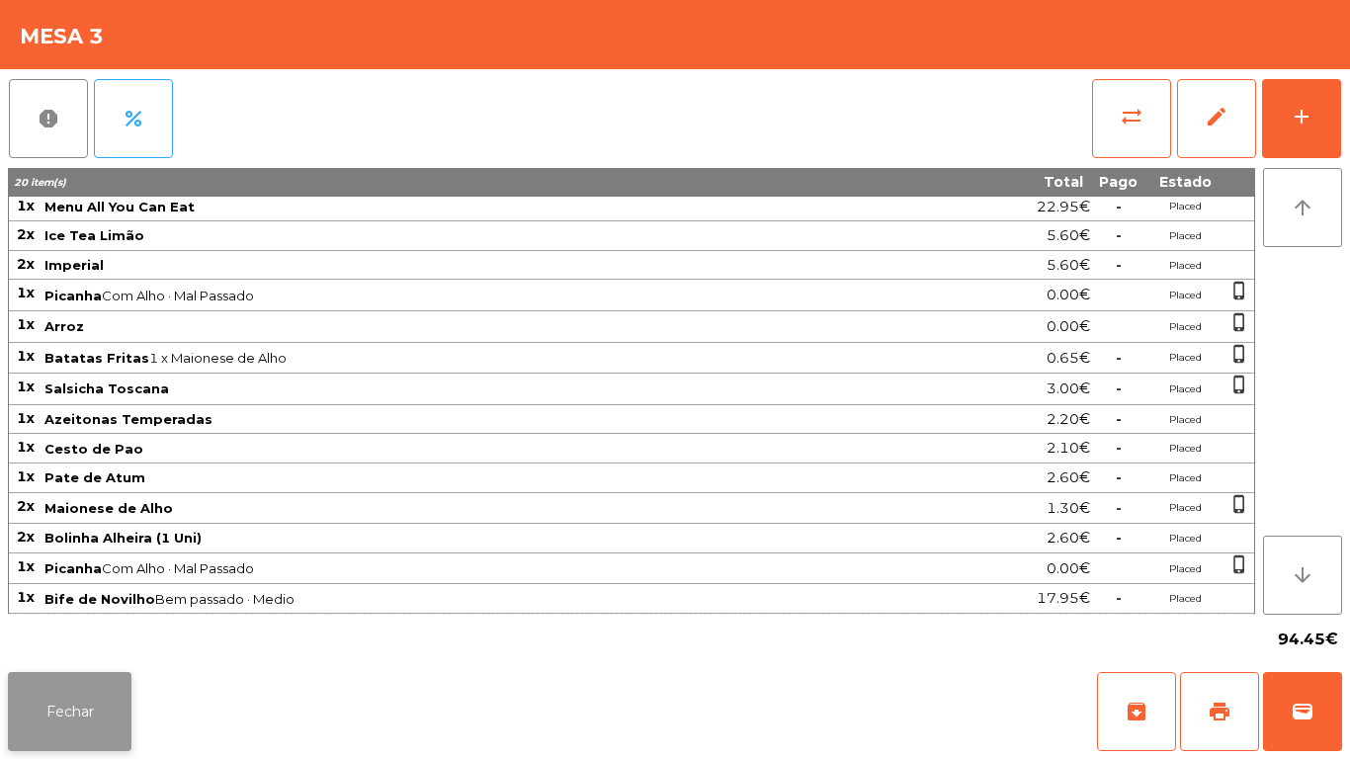
click at [94, 727] on button "Fechar" at bounding box center [70, 711] width 124 height 79
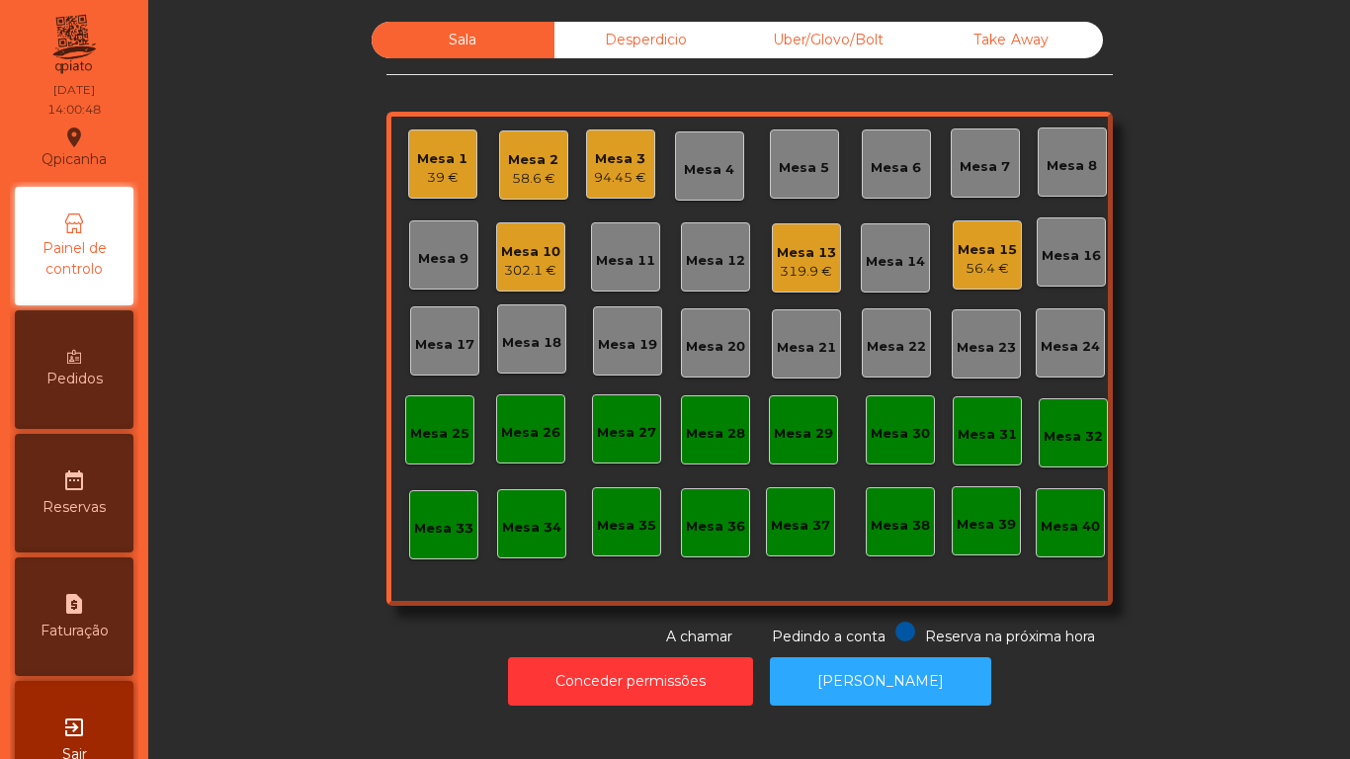
click at [103, 363] on div "Pedidos" at bounding box center [74, 369] width 119 height 119
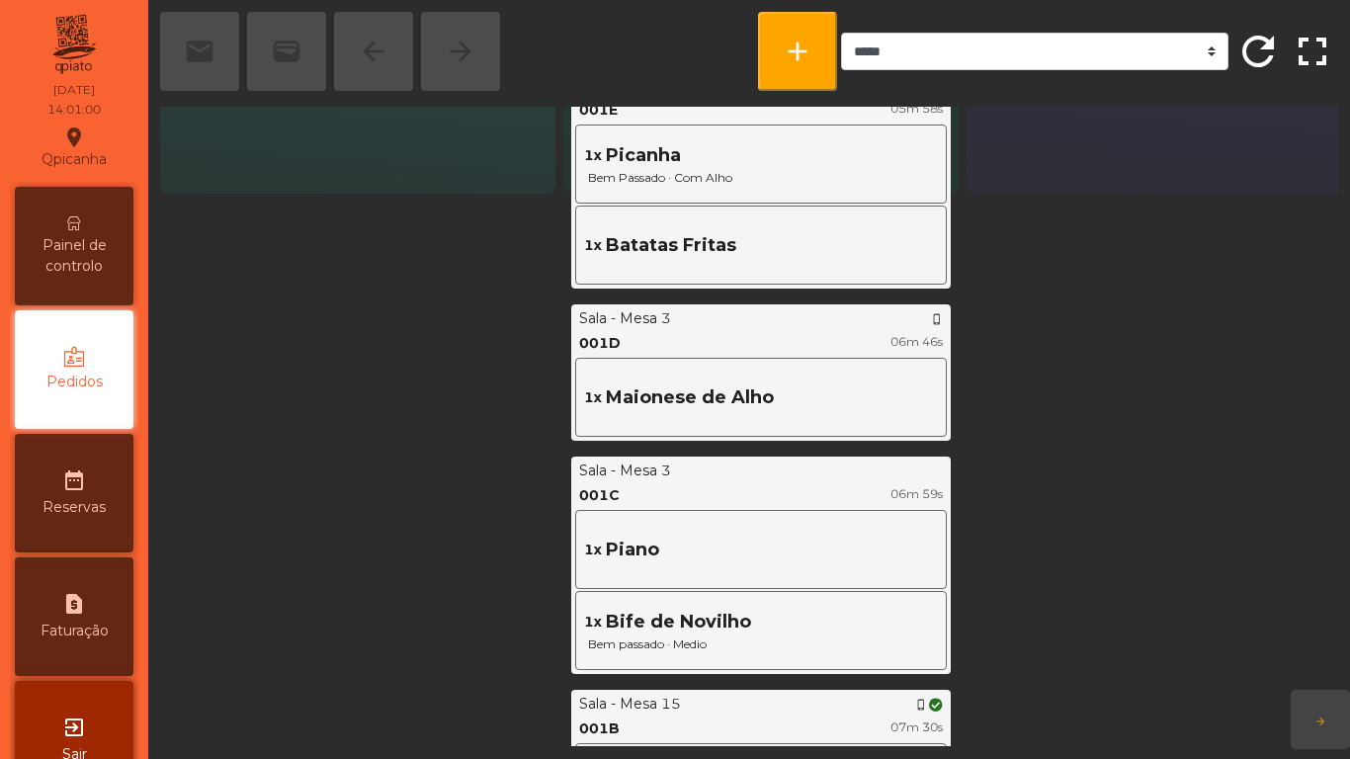
scroll to position [214, 0]
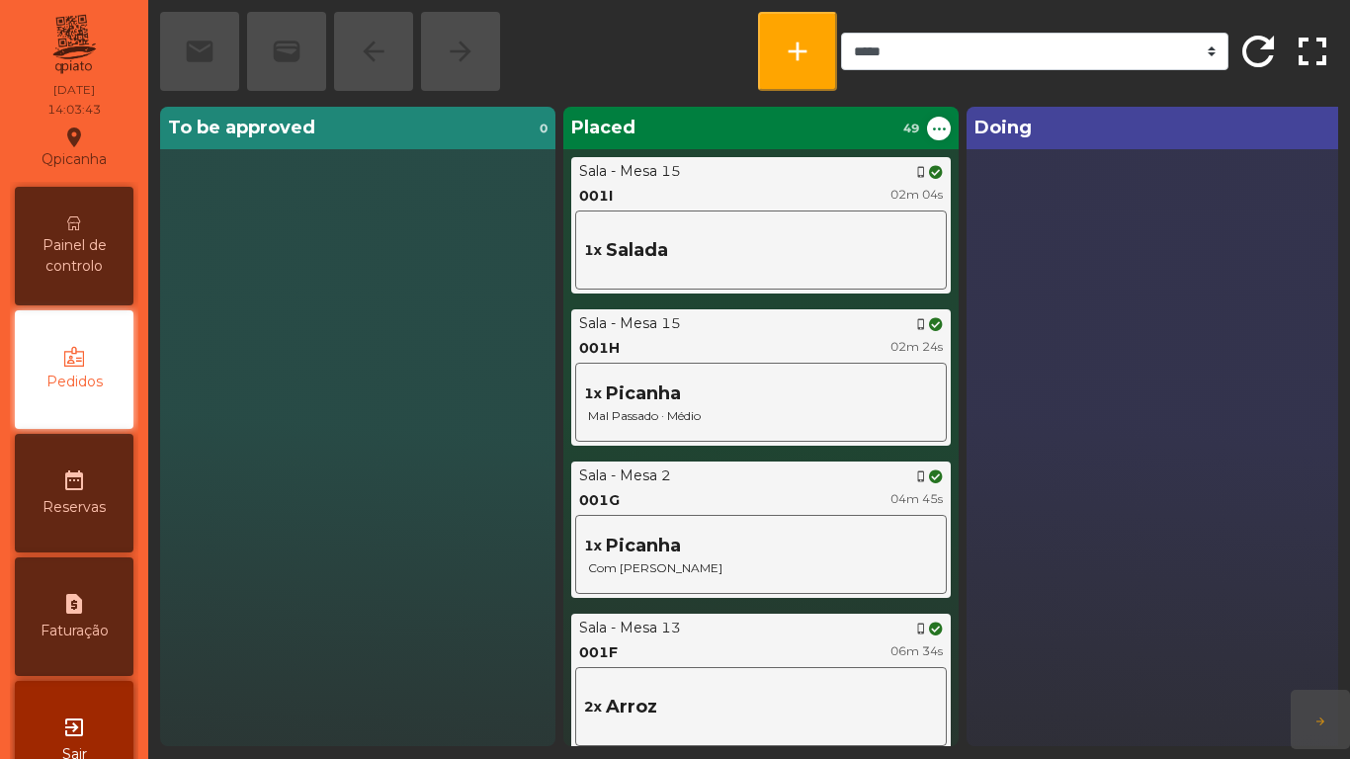
scroll to position [214, 0]
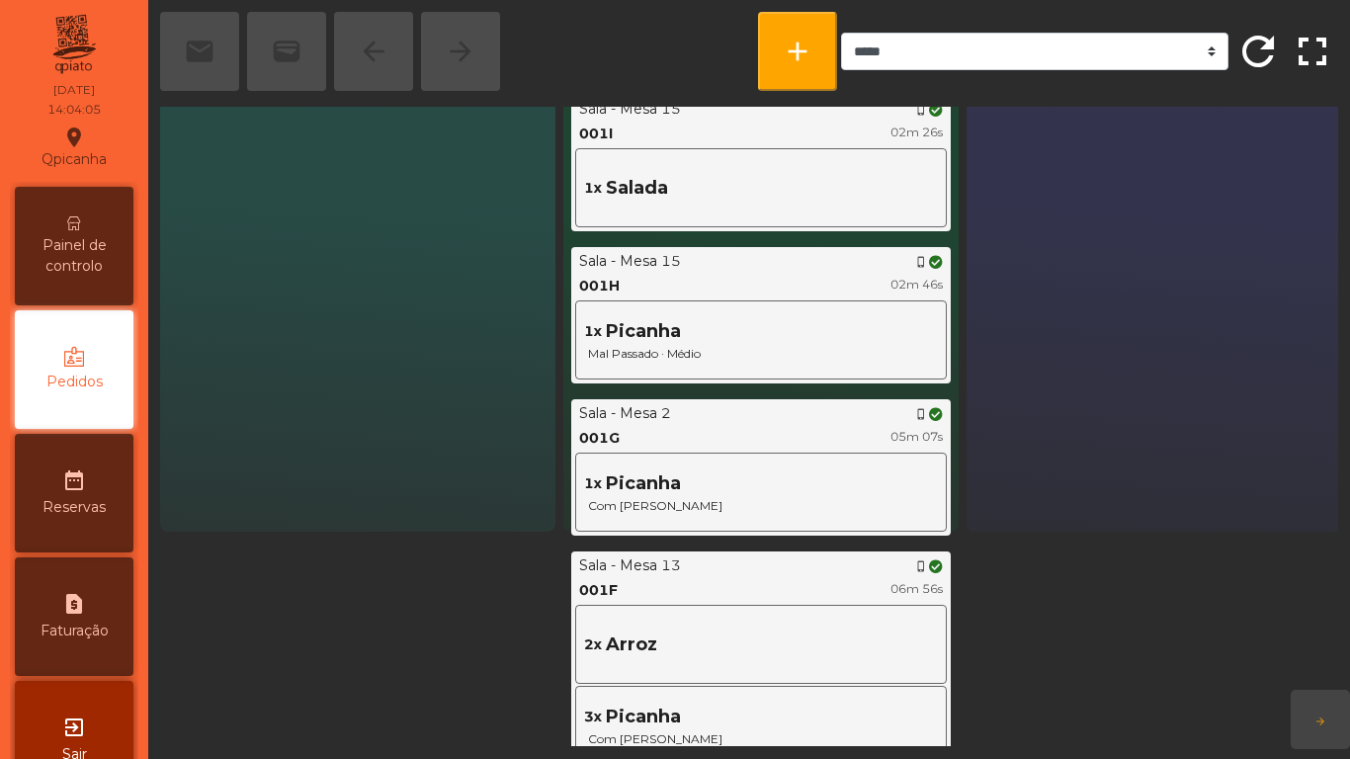
click at [95, 239] on span "Painel de controlo" at bounding box center [74, 256] width 109 height 42
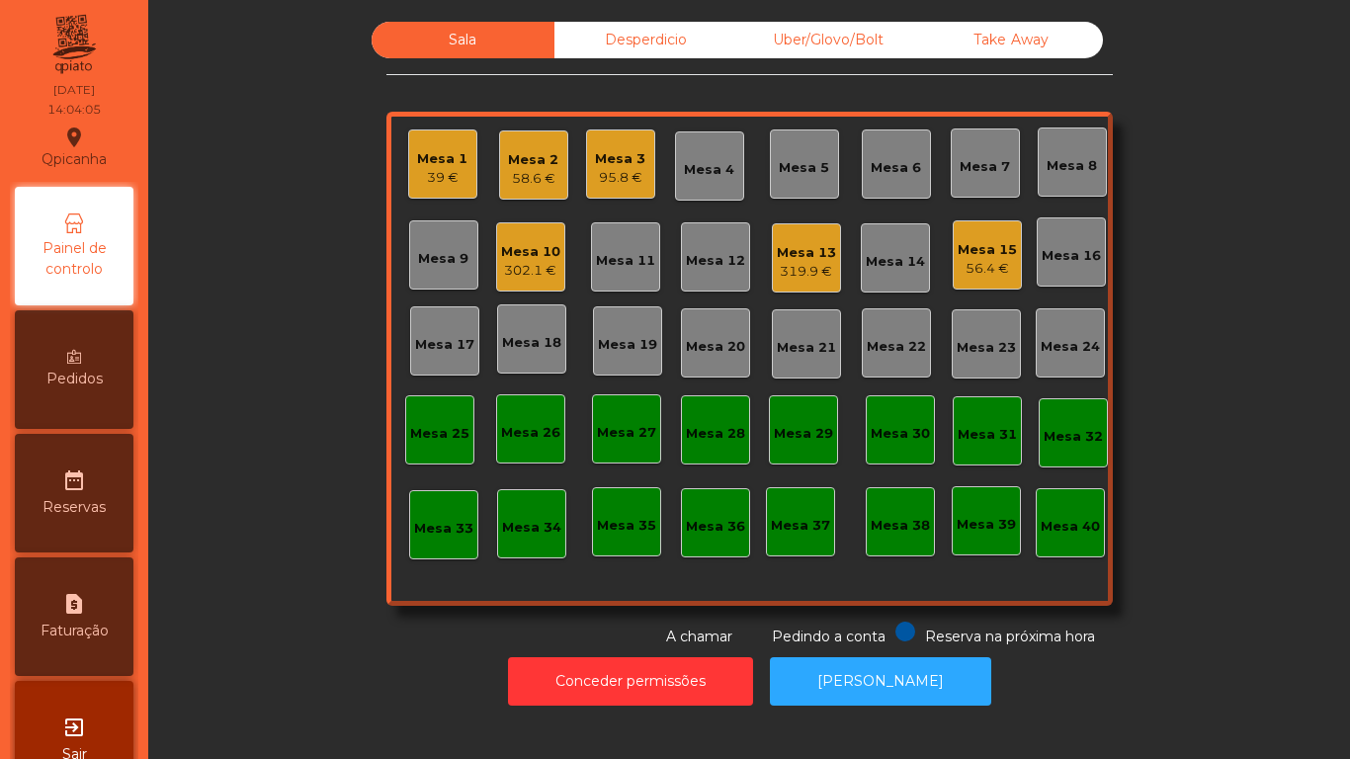
click at [463, 166] on div "Mesa 1 39 €" at bounding box center [442, 163] width 69 height 69
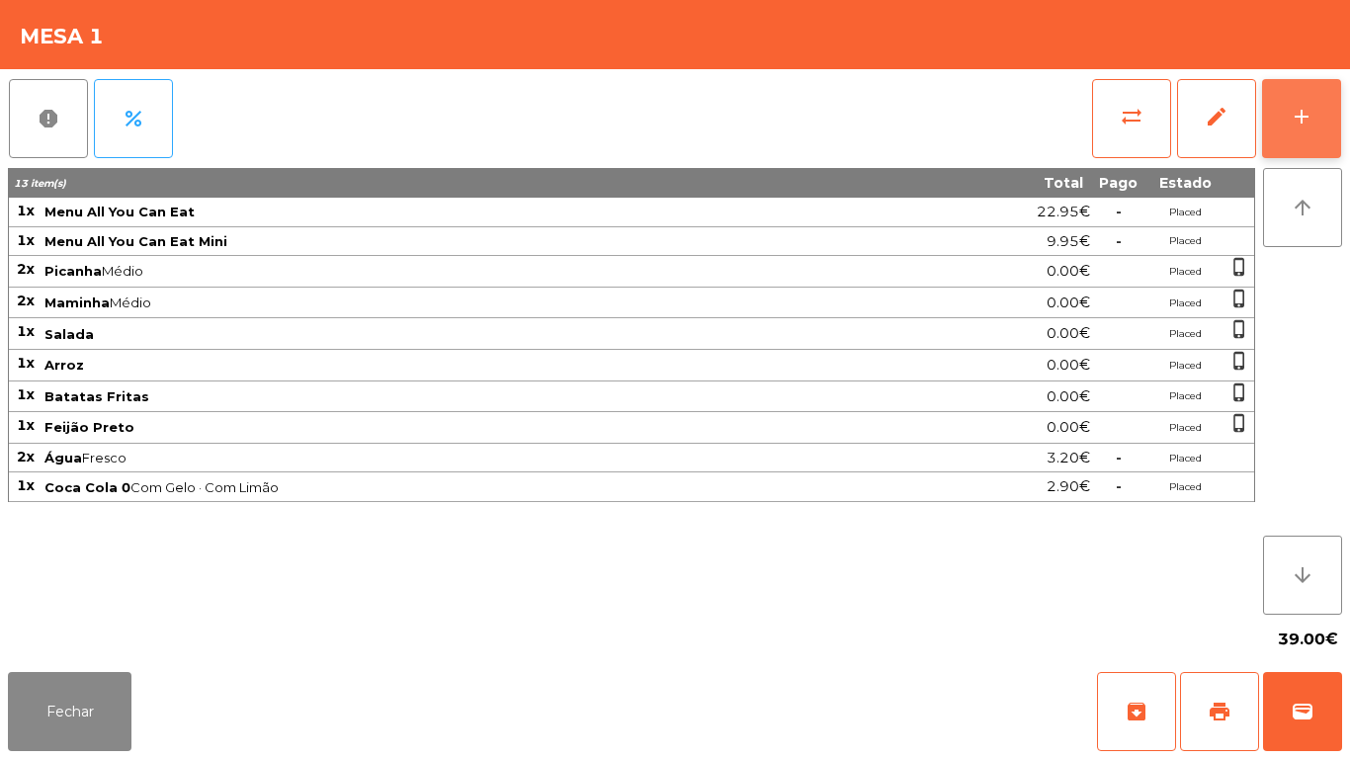
click at [1303, 115] on div "add" at bounding box center [1302, 117] width 24 height 24
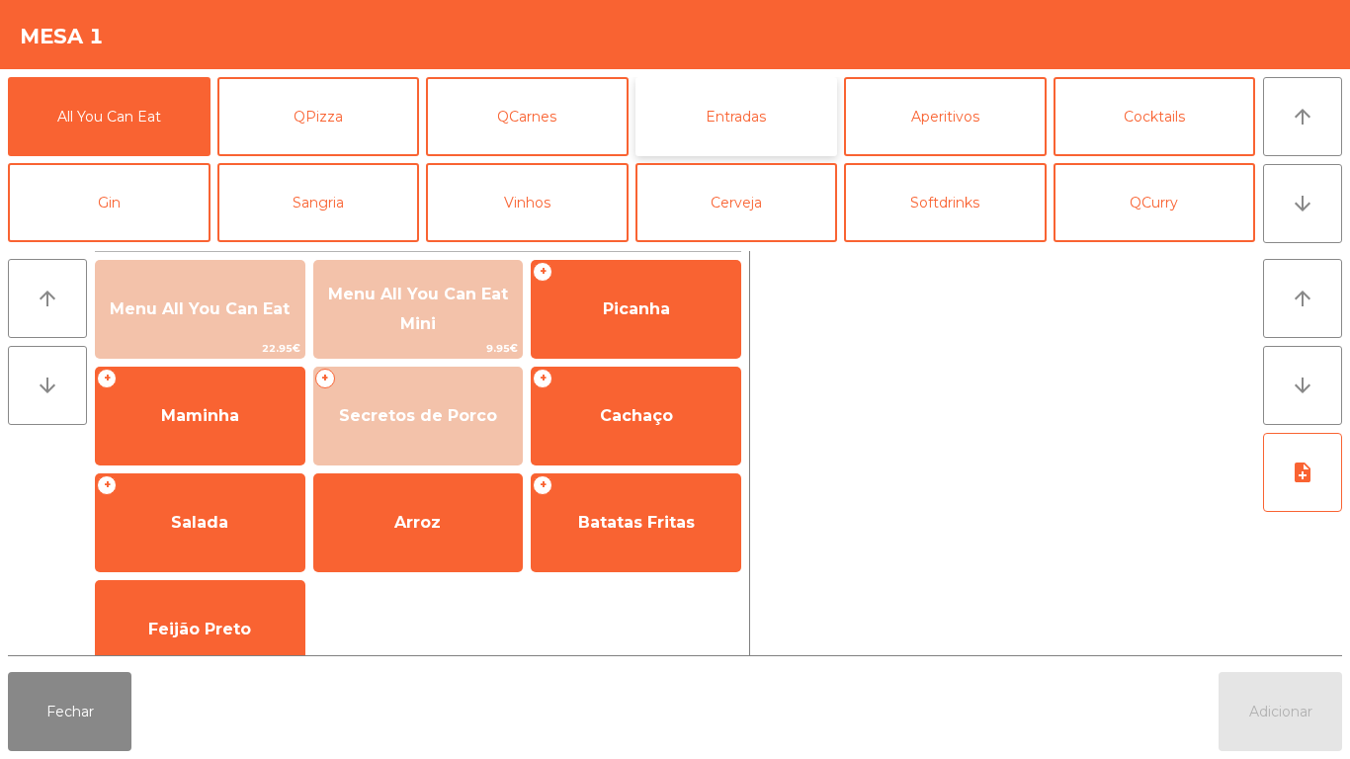
click at [761, 130] on button "Entradas" at bounding box center [737, 116] width 203 height 79
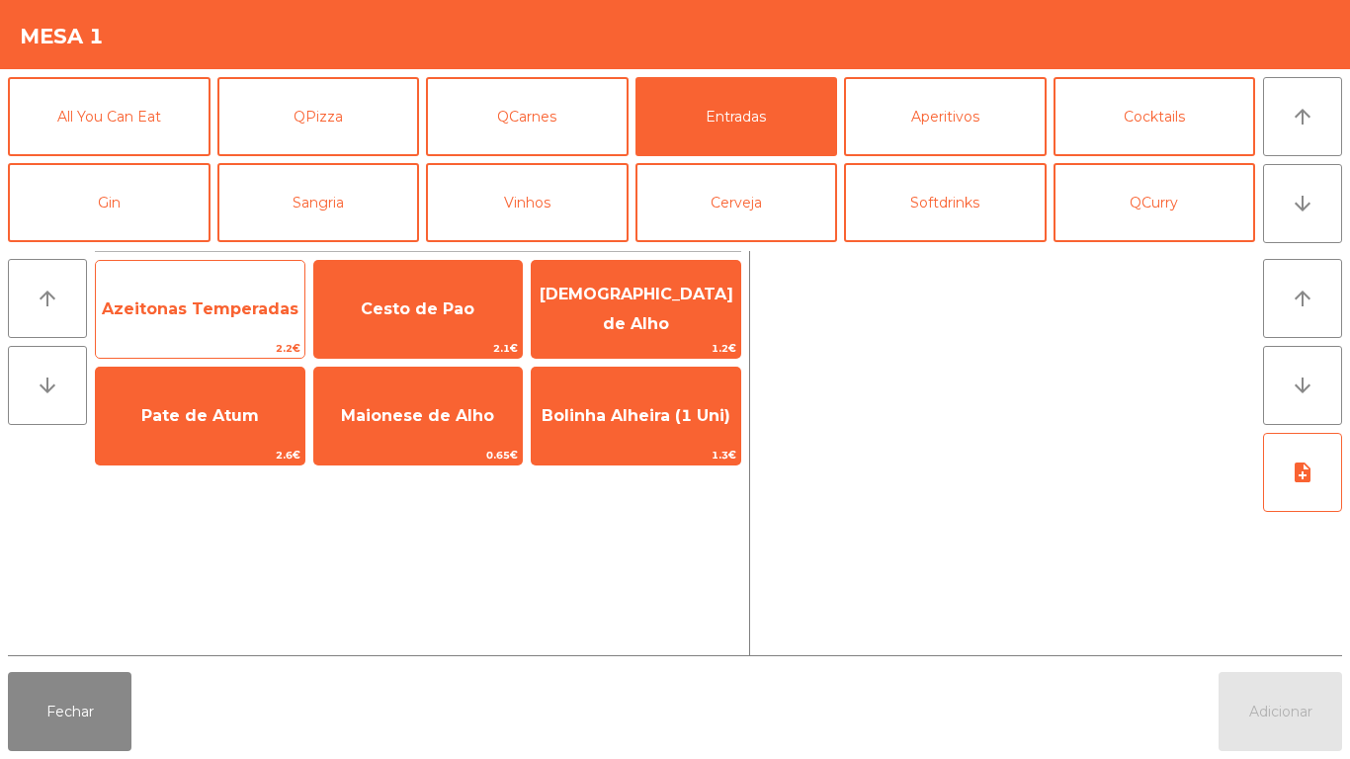
click at [212, 308] on span "Azeitonas Temperadas" at bounding box center [200, 308] width 197 height 19
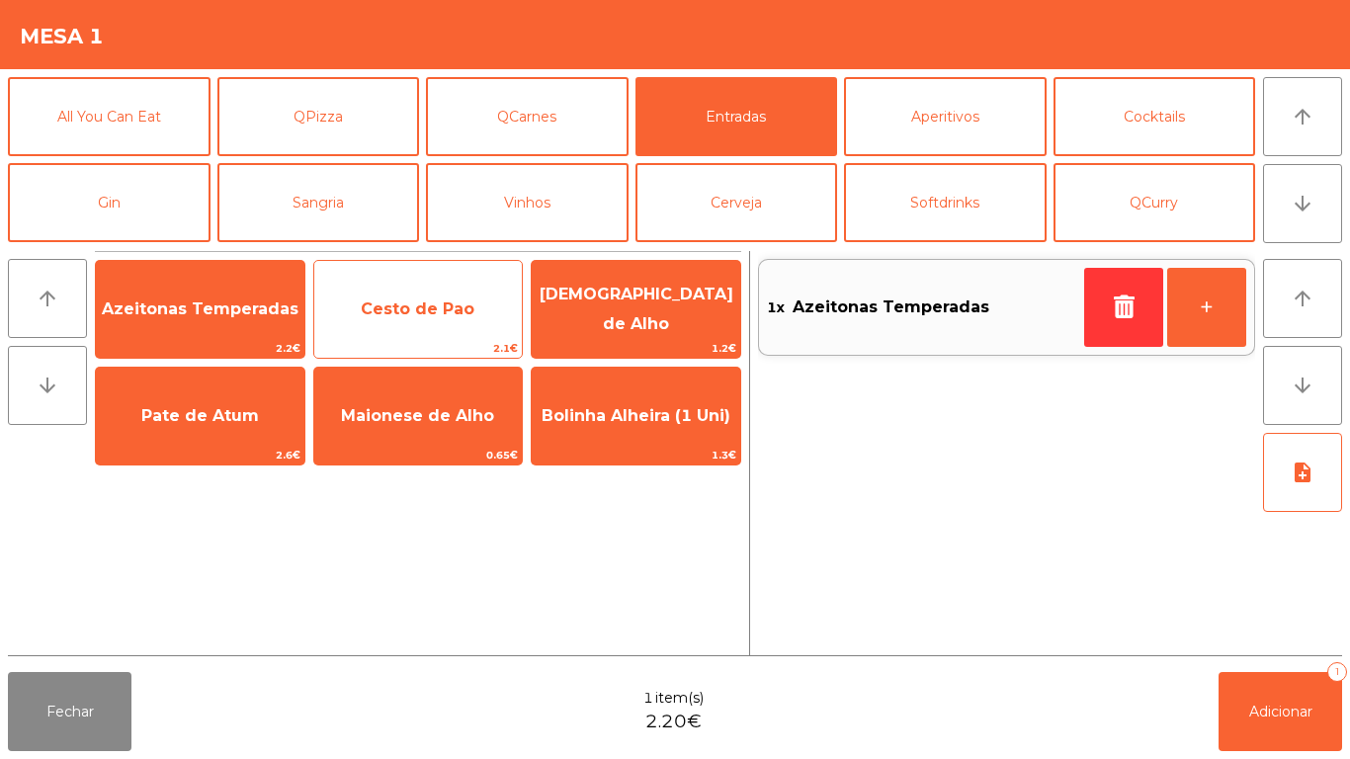
click at [443, 310] on span "Cesto de Pao" at bounding box center [418, 308] width 114 height 19
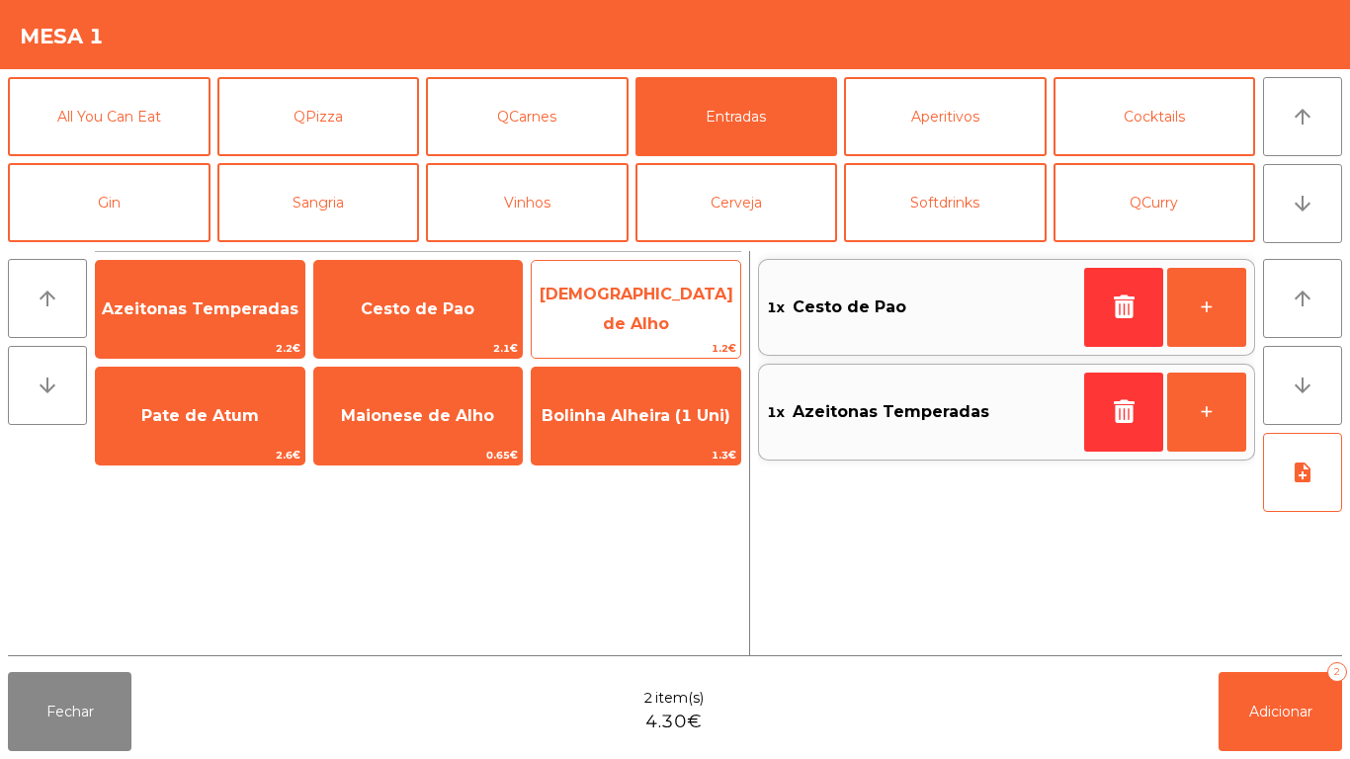
click at [637, 309] on span "[DEMOGRAPHIC_DATA] de Alho" at bounding box center [637, 309] width 194 height 48
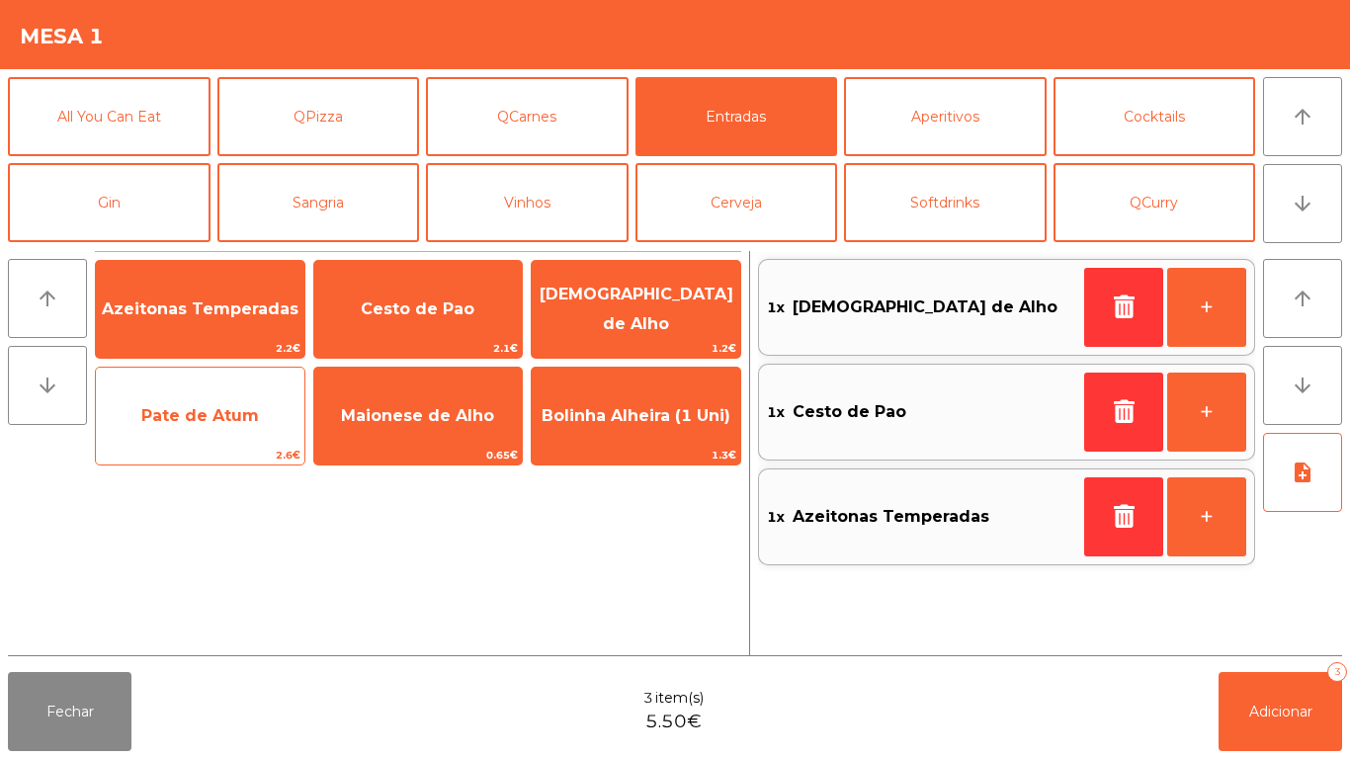
click at [213, 428] on span "Pate de Atum" at bounding box center [200, 415] width 209 height 53
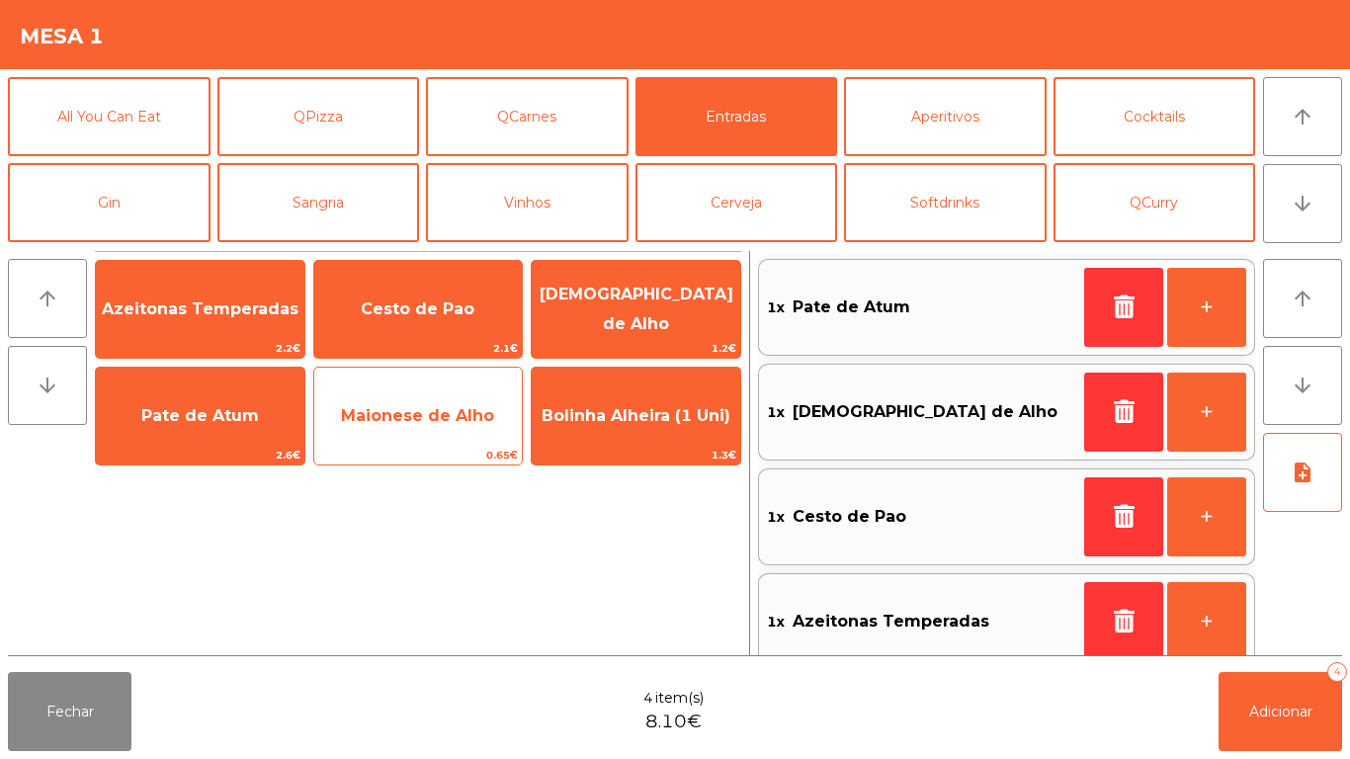
click at [430, 410] on span "Maionese de Alho" at bounding box center [417, 415] width 153 height 19
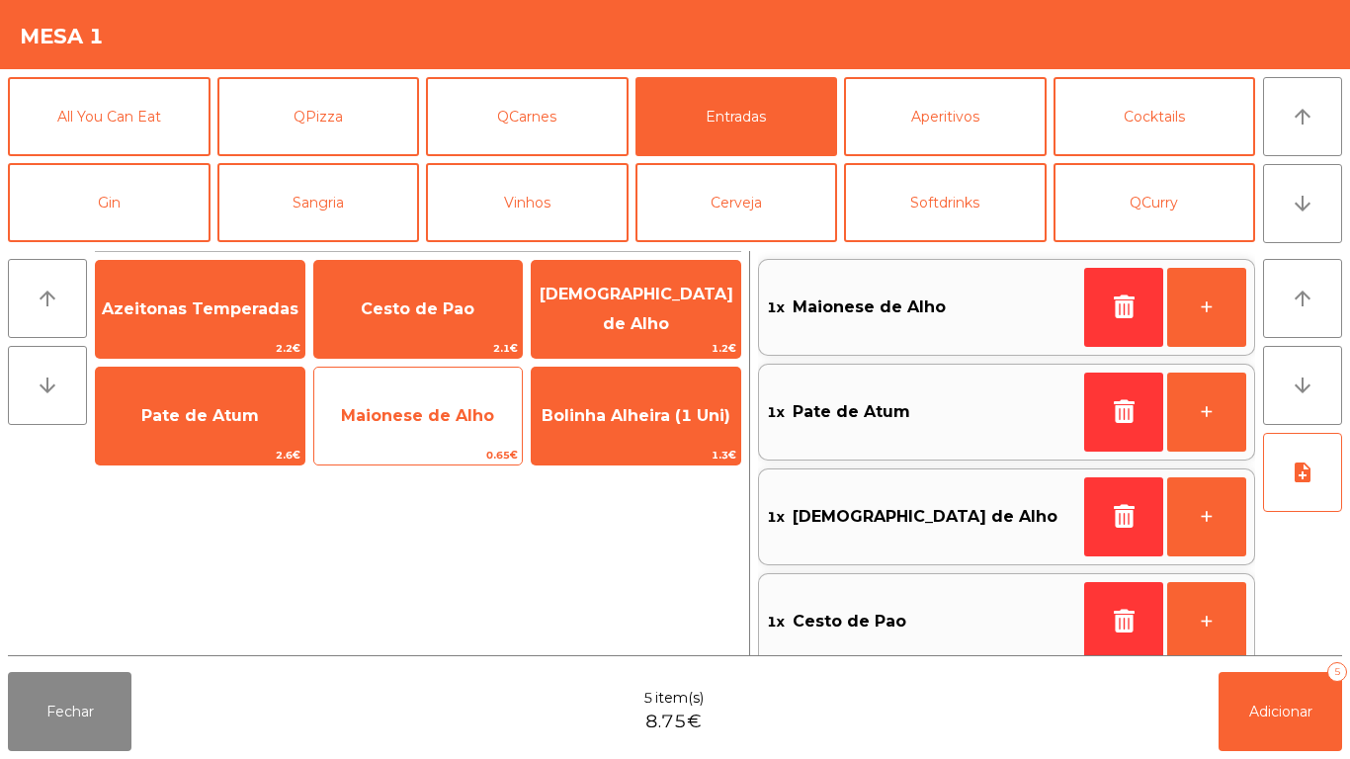
scroll to position [8, 0]
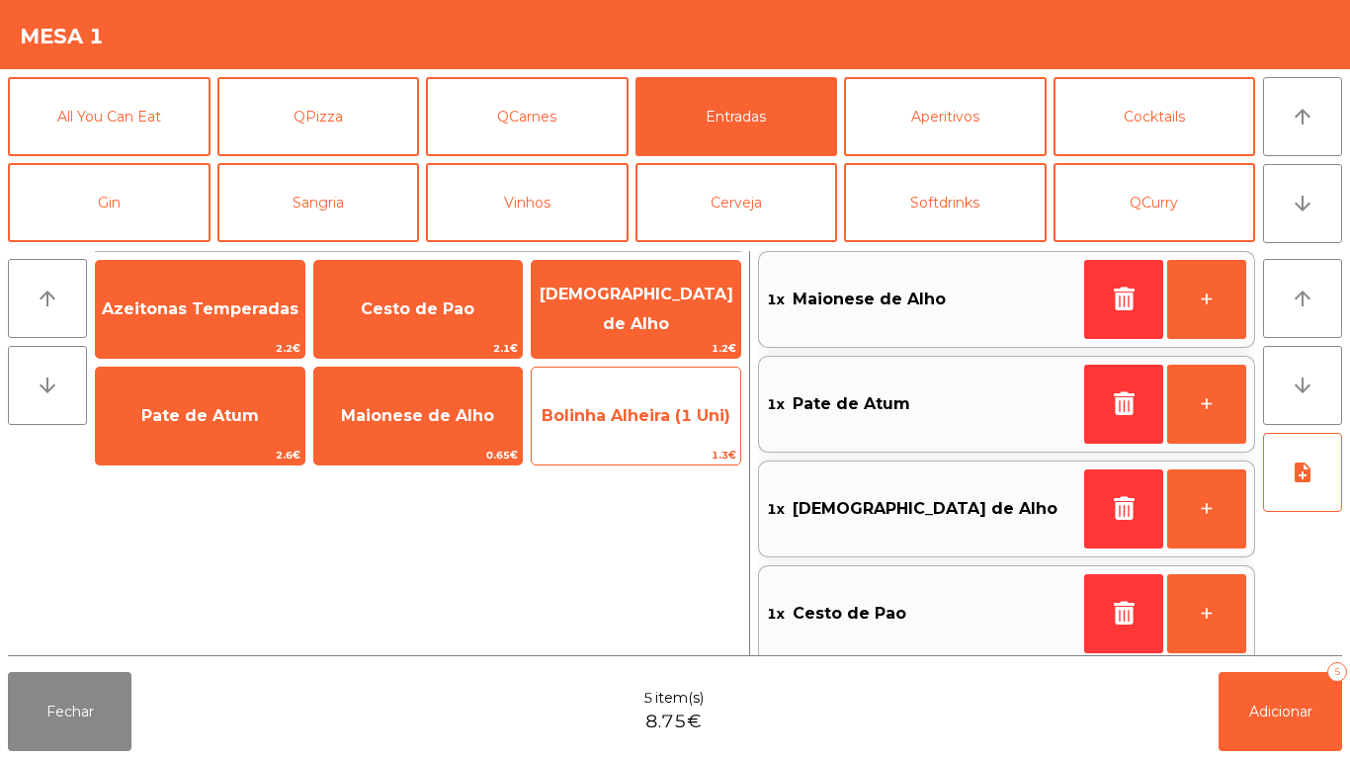
click at [633, 414] on span "Bolinha Alheira (1 Uni)" at bounding box center [636, 415] width 189 height 19
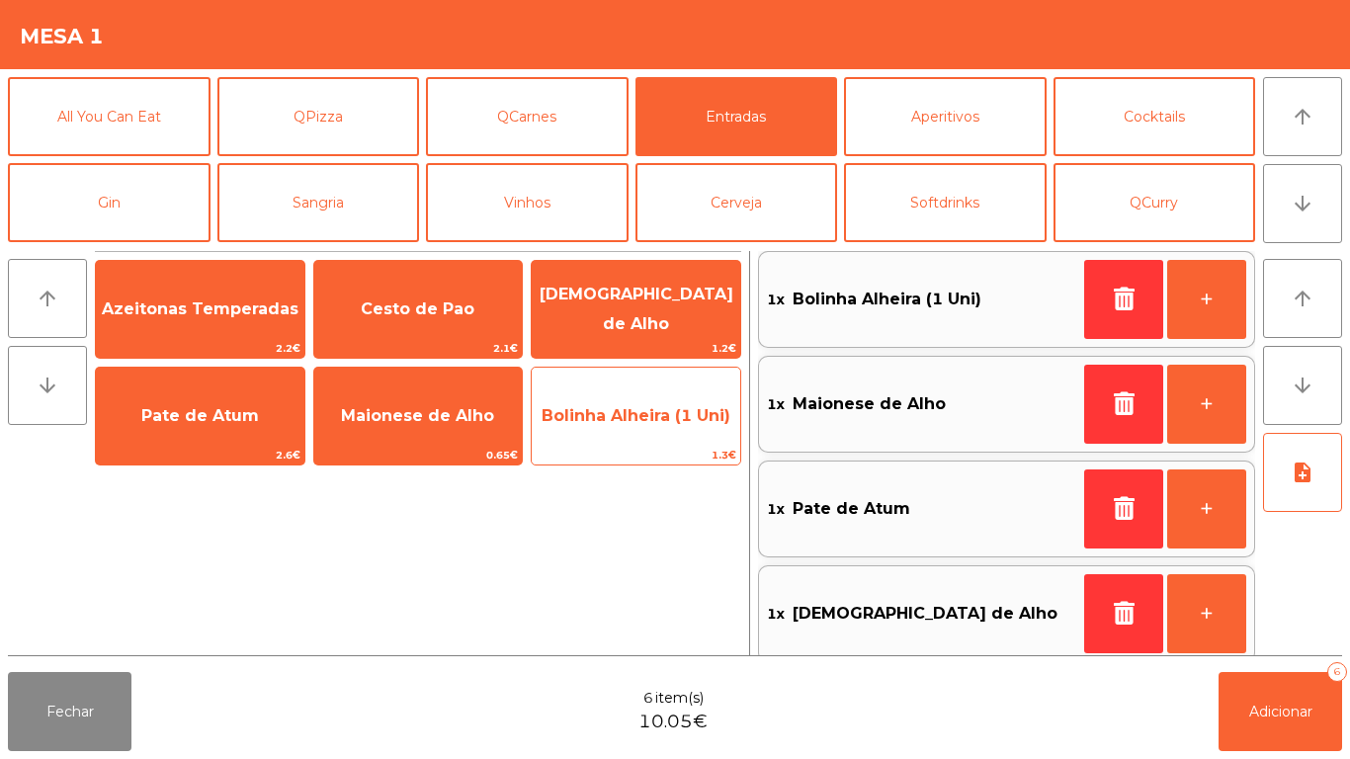
click at [635, 409] on span "Bolinha Alheira (1 Uni)" at bounding box center [636, 415] width 189 height 19
click at [637, 414] on span "Bolinha Alheira (1 Uni)" at bounding box center [636, 415] width 189 height 19
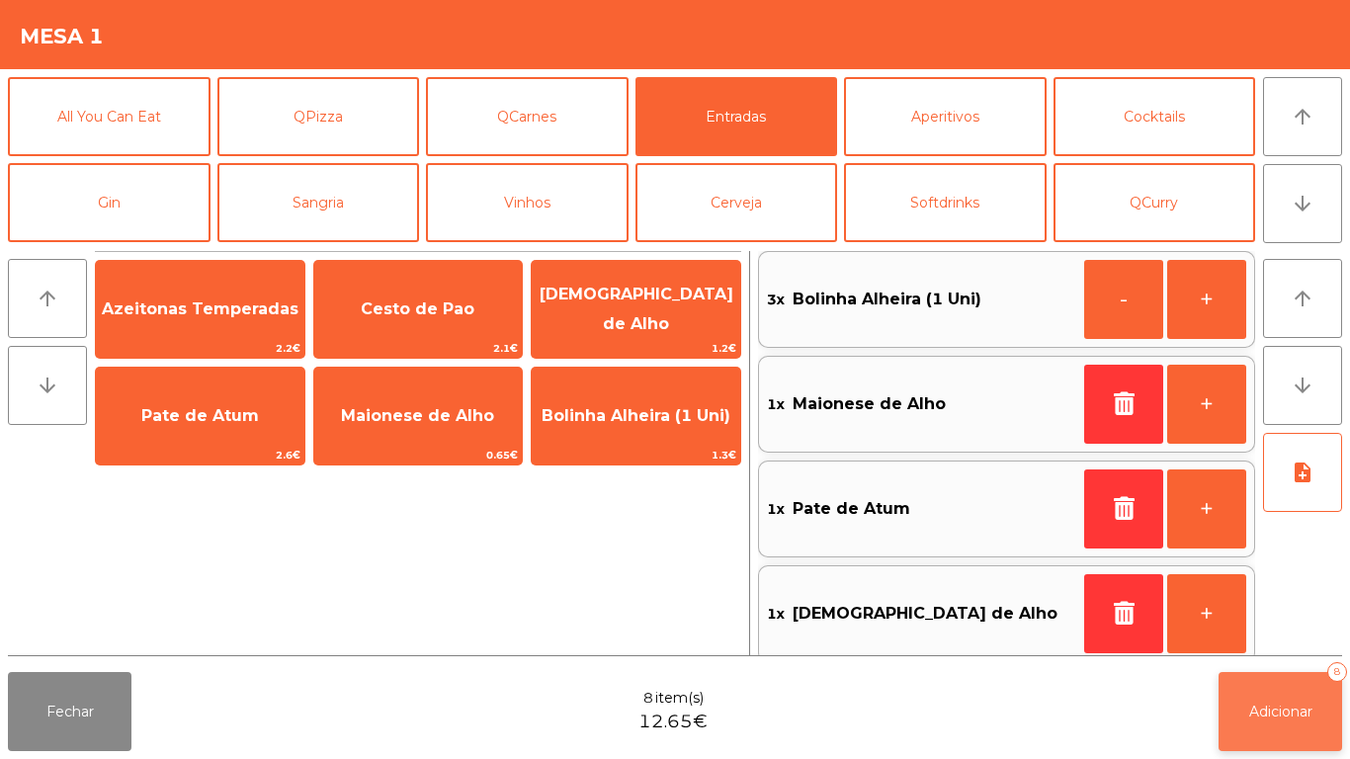
click at [1253, 714] on span "Adicionar" at bounding box center [1280, 712] width 63 height 18
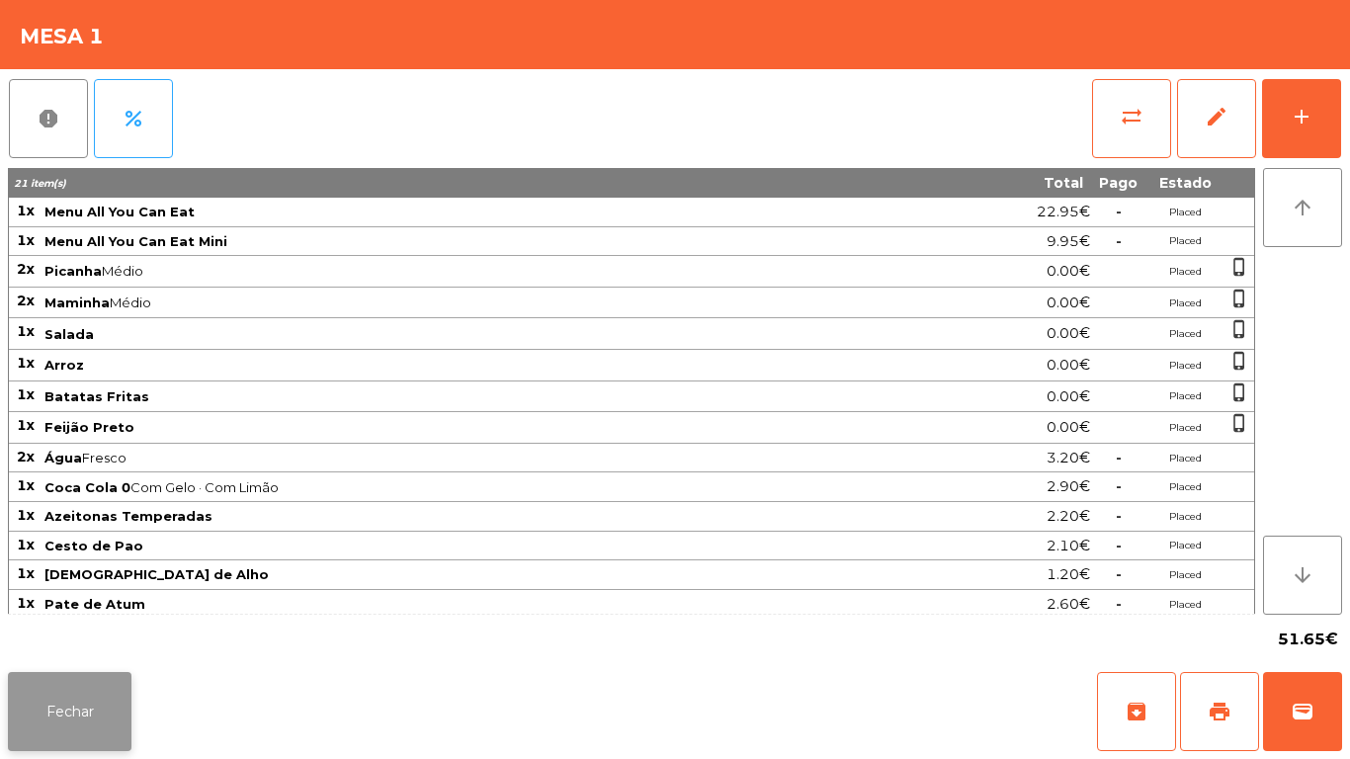
click at [56, 710] on button "Fechar" at bounding box center [70, 711] width 124 height 79
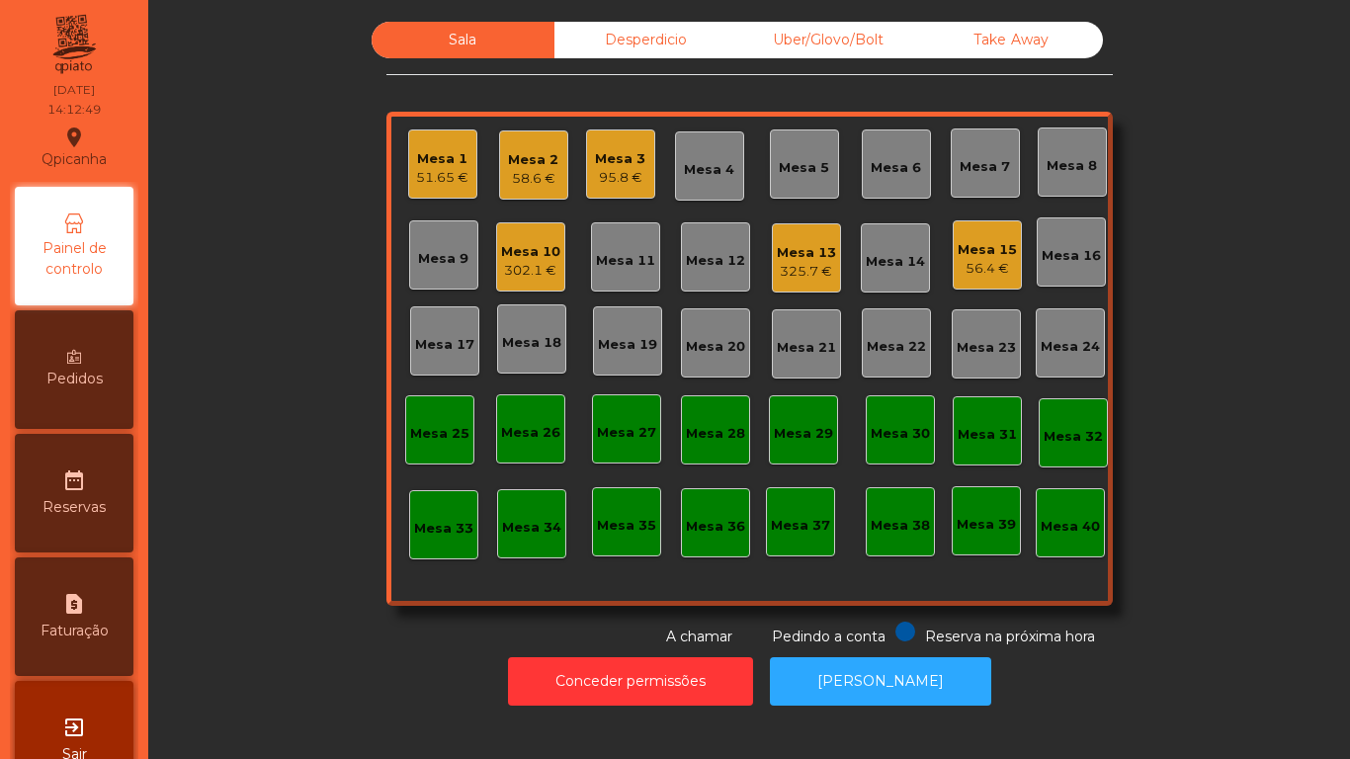
click at [513, 276] on div "302.1 €" at bounding box center [530, 271] width 59 height 20
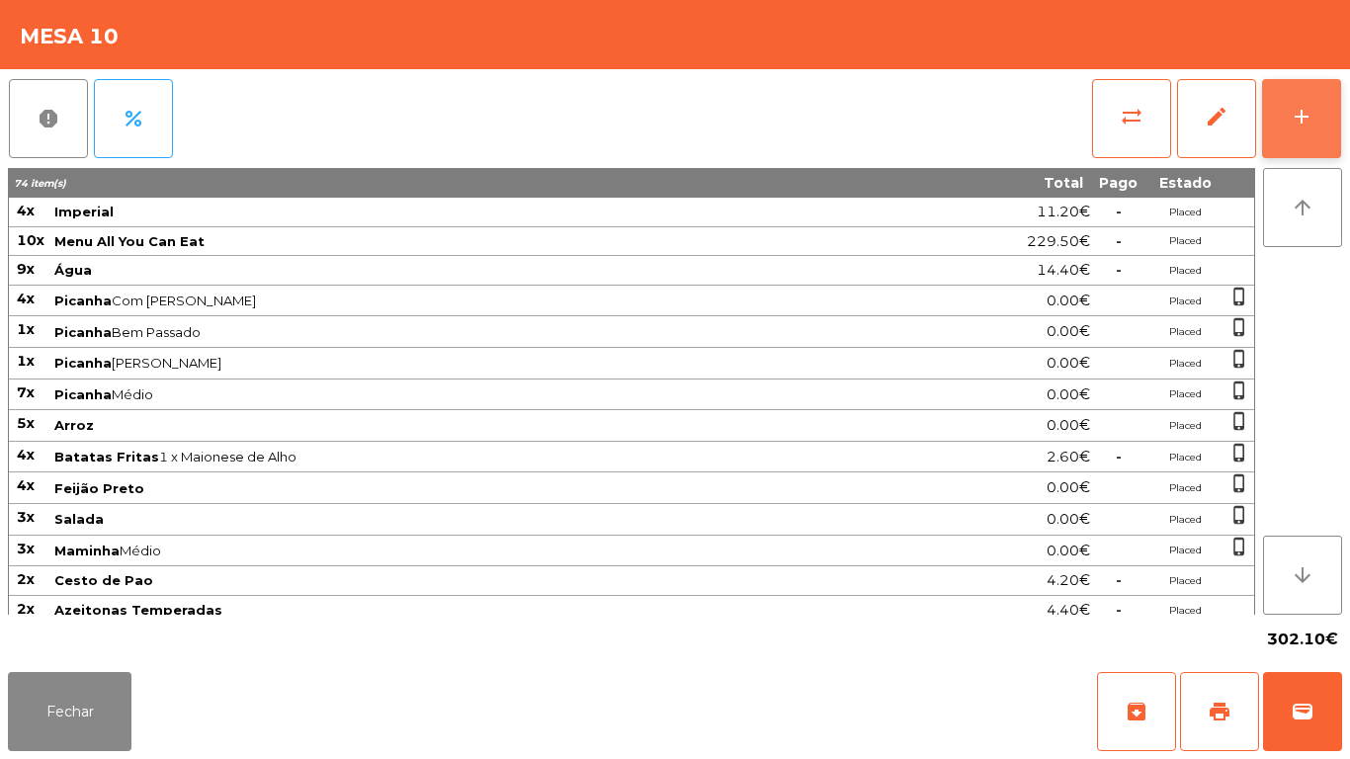
click at [1313, 134] on button "add" at bounding box center [1301, 118] width 79 height 79
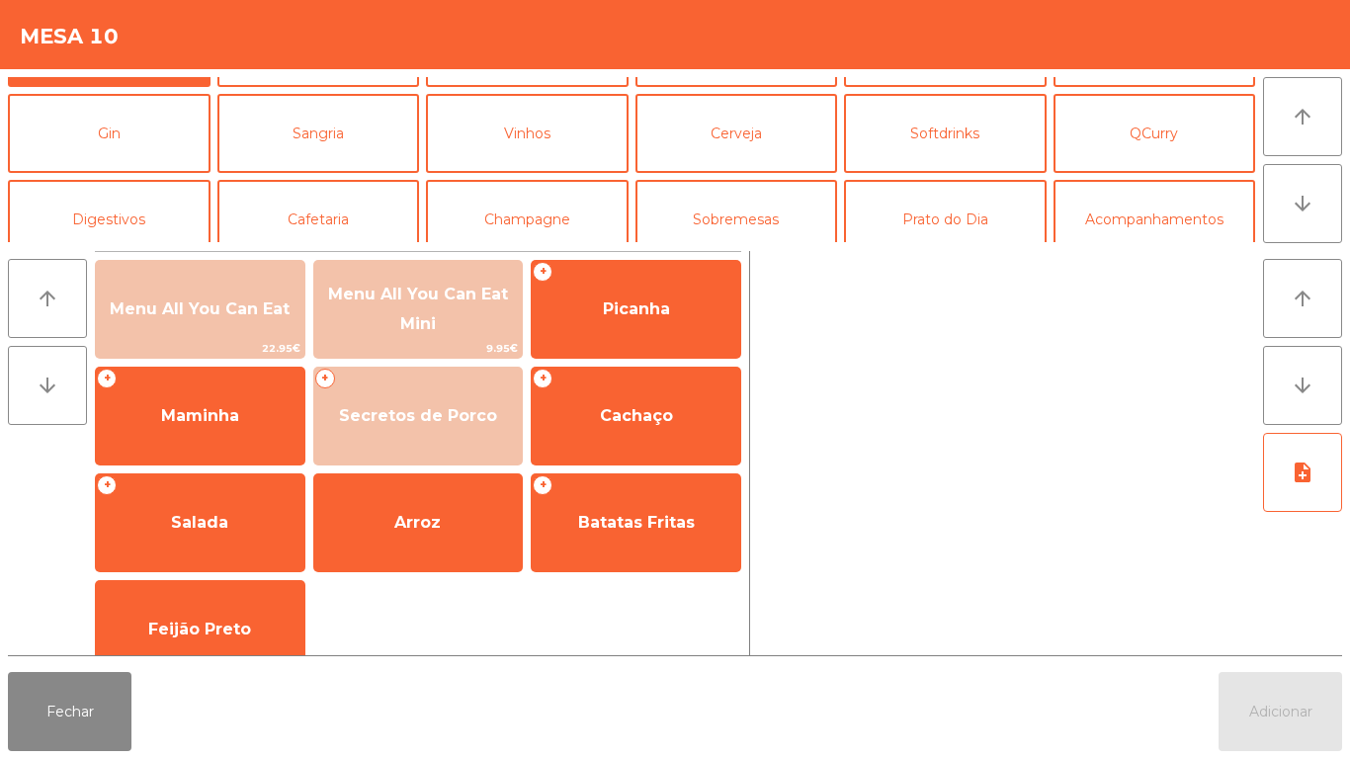
scroll to position [75, 0]
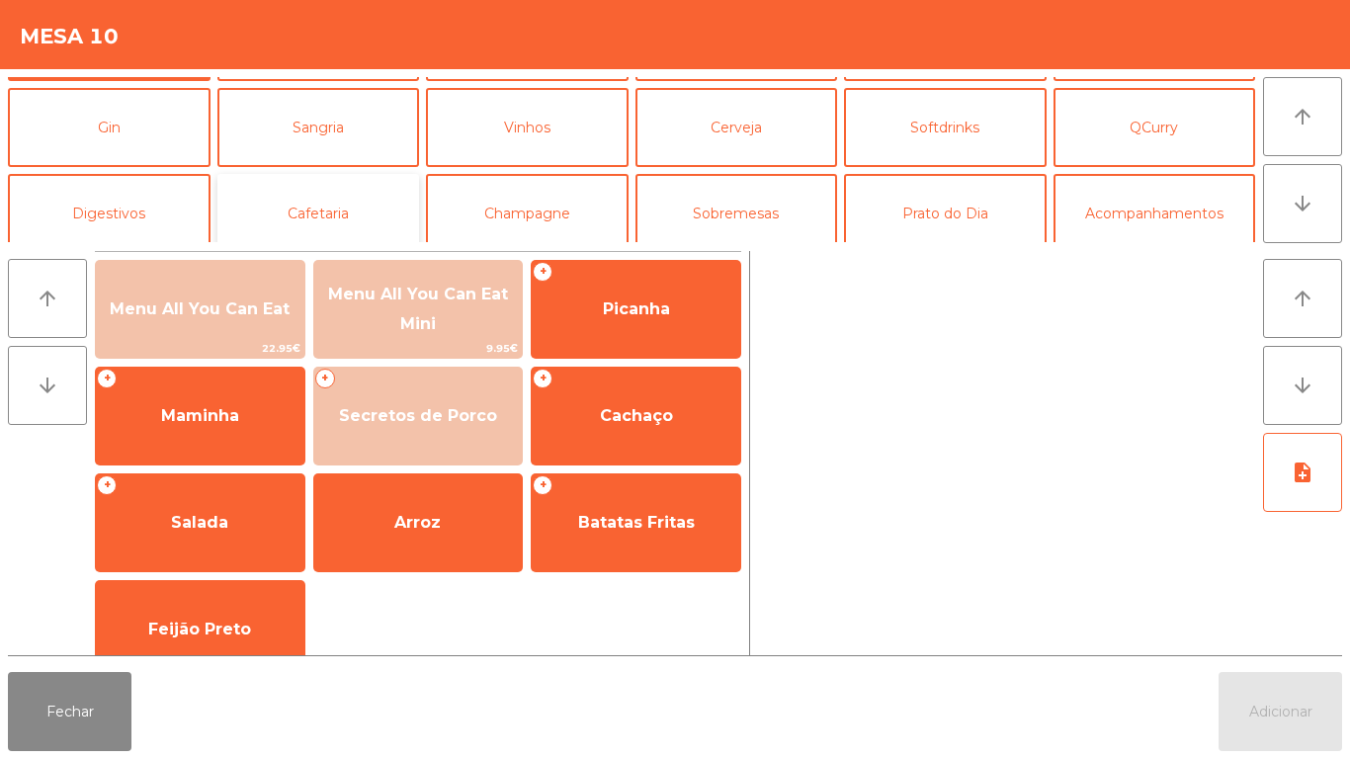
click at [341, 238] on button "Cafetaria" at bounding box center [318, 213] width 203 height 79
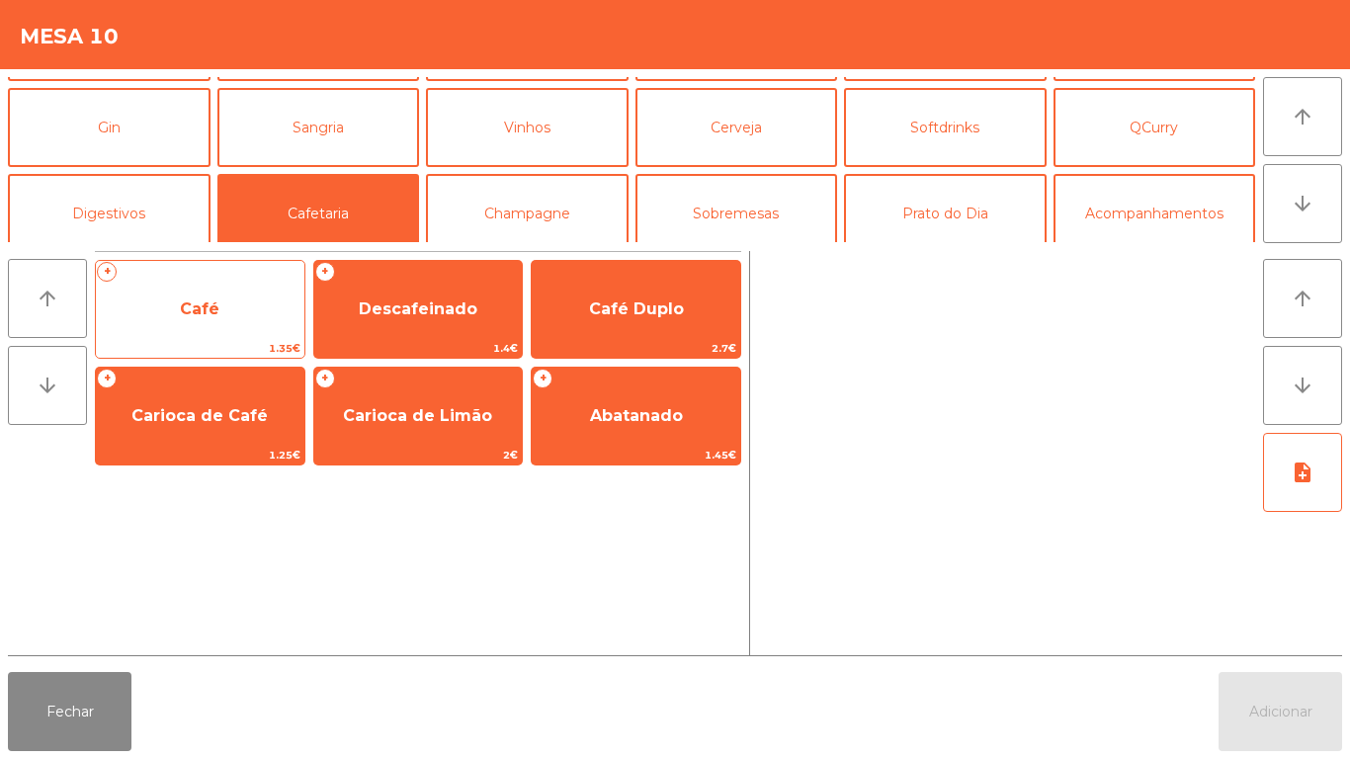
click at [245, 324] on span "Café" at bounding box center [200, 309] width 209 height 53
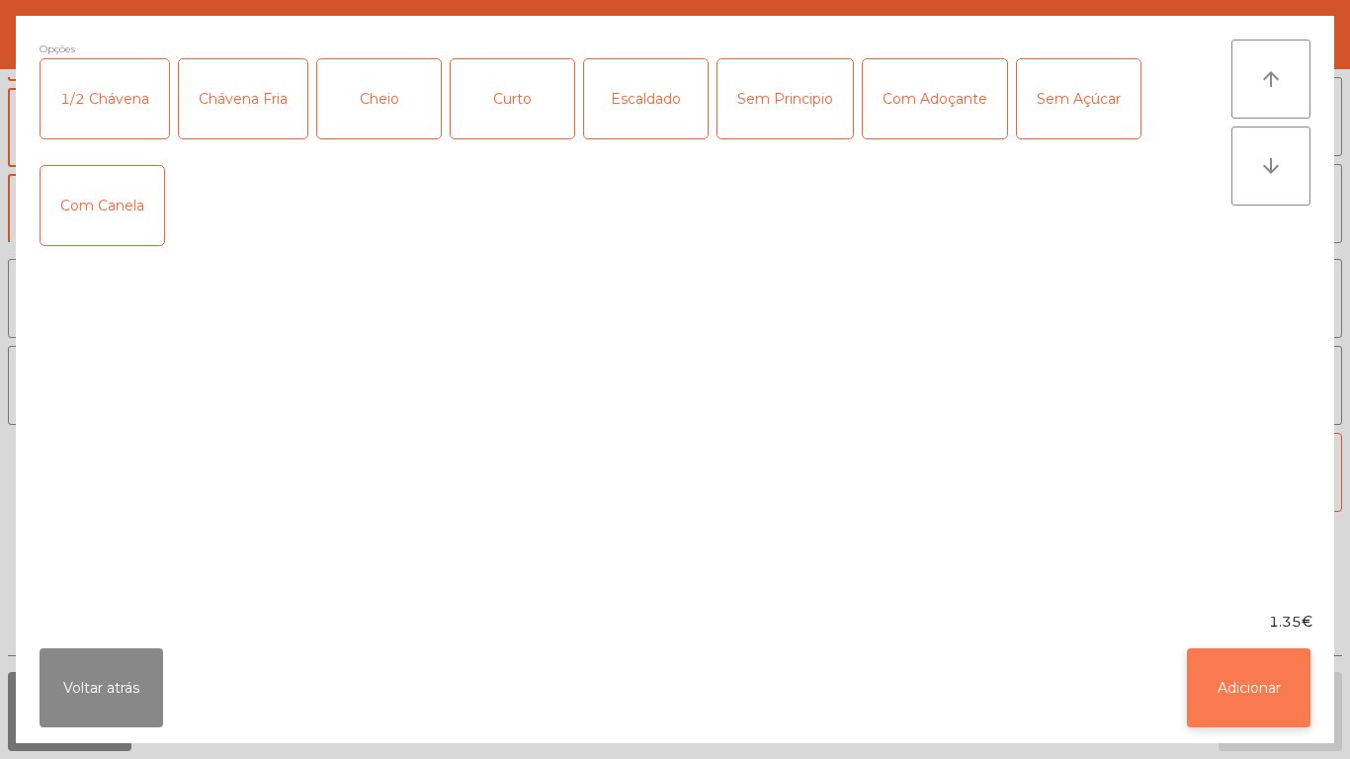
click at [1247, 697] on button "Adicionar" at bounding box center [1249, 687] width 124 height 79
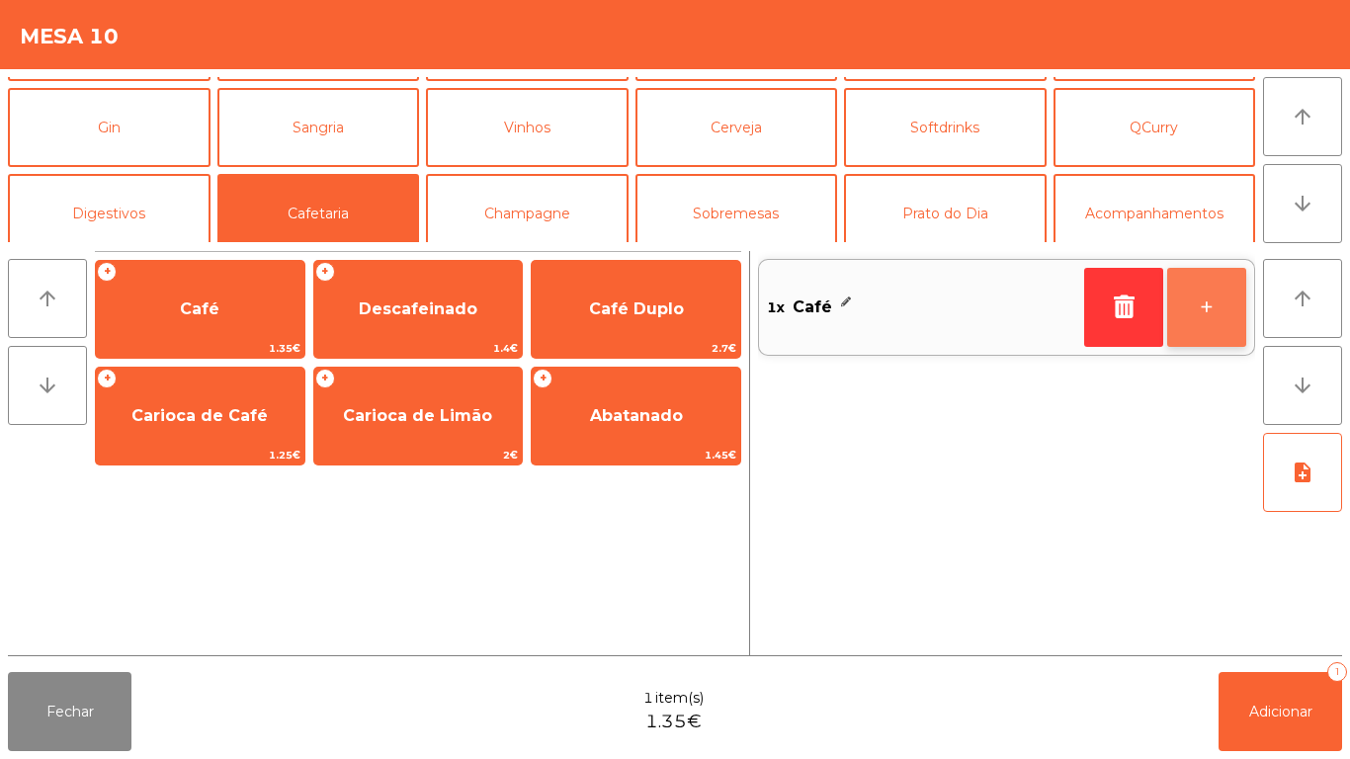
click at [1200, 320] on button "+" at bounding box center [1206, 307] width 79 height 79
click at [1198, 316] on button "+" at bounding box center [1206, 307] width 79 height 79
click at [1194, 323] on button "+" at bounding box center [1206, 307] width 79 height 79
click at [1202, 323] on button "+" at bounding box center [1206, 307] width 79 height 79
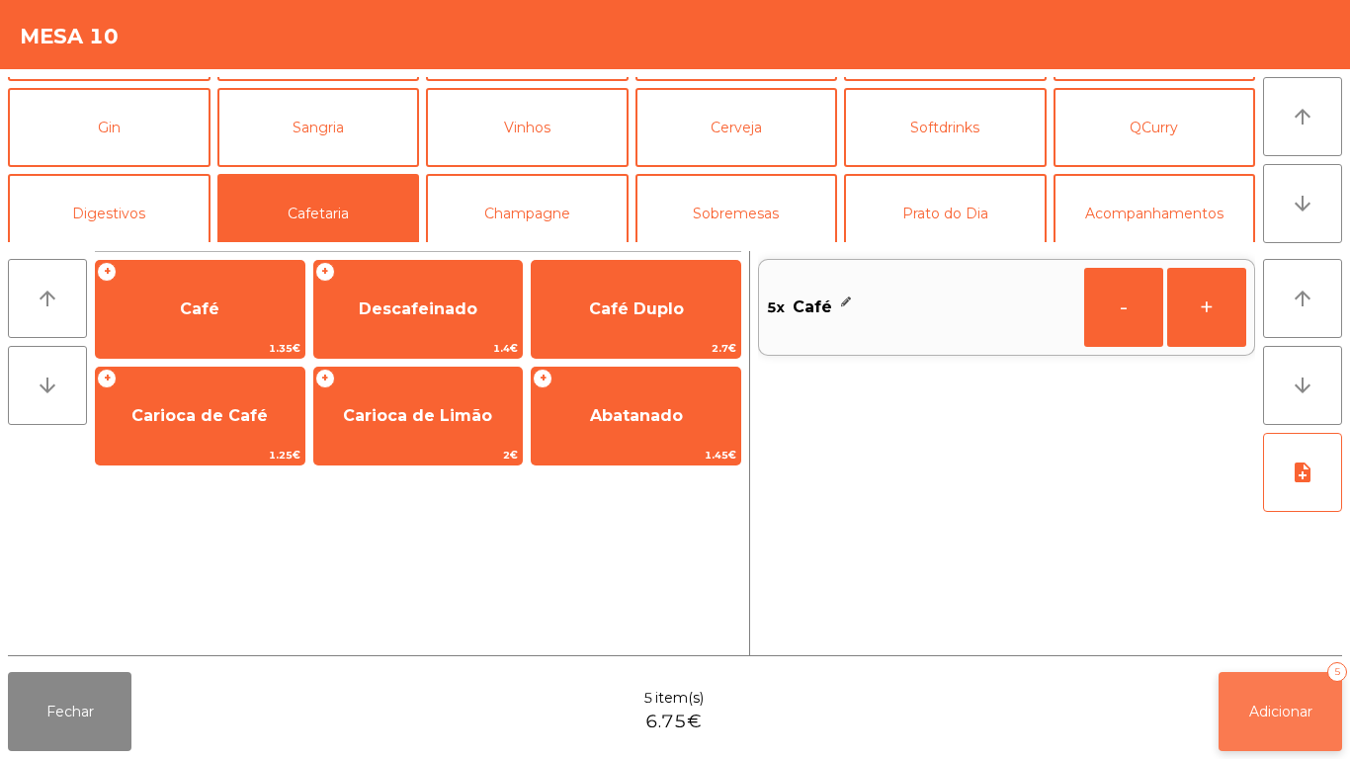
click at [1252, 699] on button "Adicionar 5" at bounding box center [1281, 711] width 124 height 79
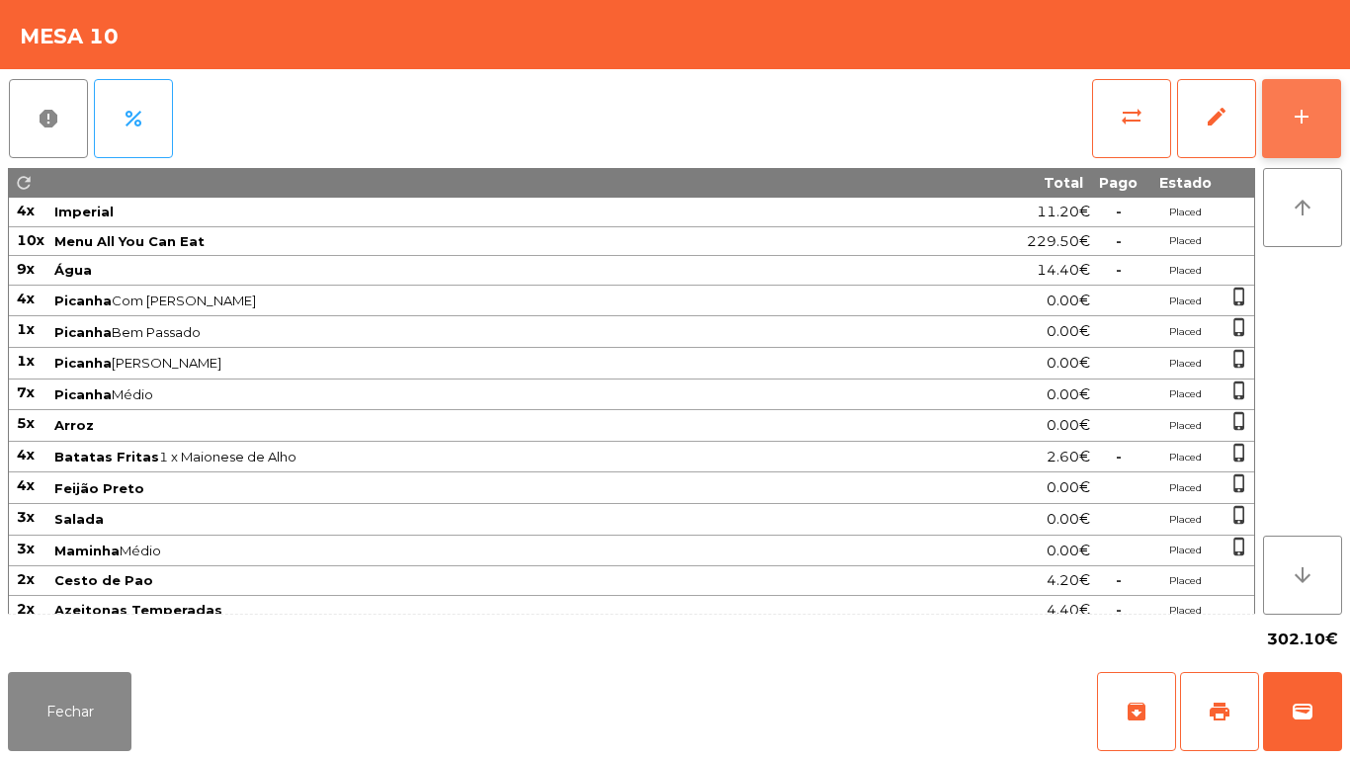
click at [1299, 127] on div "add" at bounding box center [1302, 117] width 24 height 24
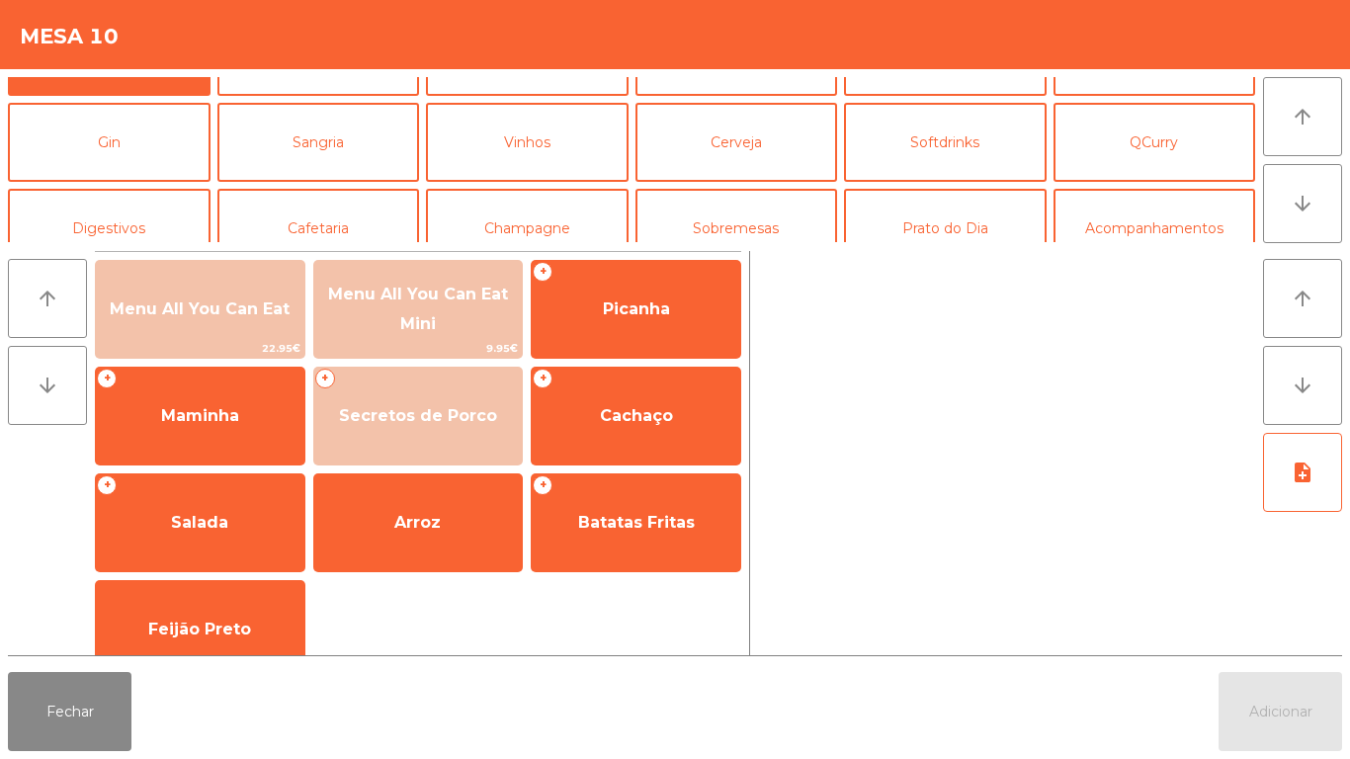
scroll to position [93, 0]
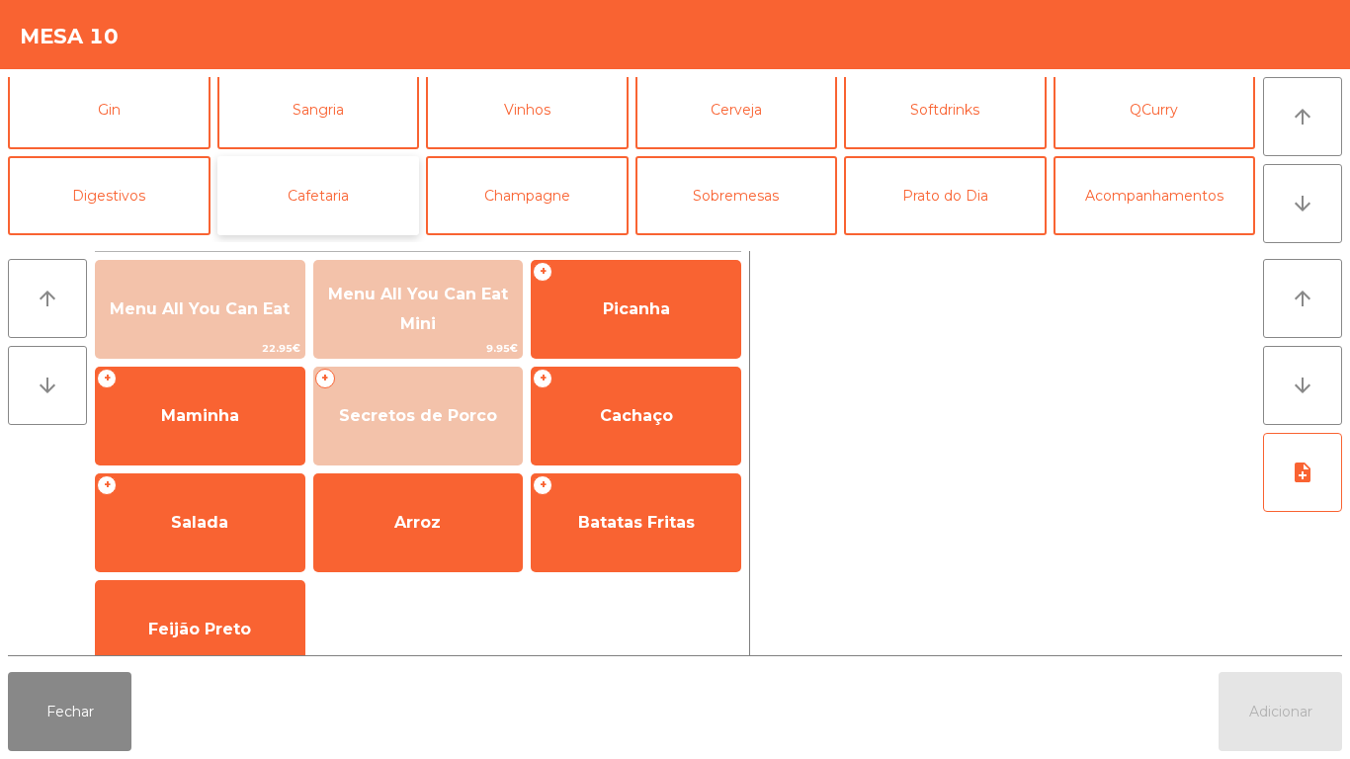
click at [343, 226] on button "Cafetaria" at bounding box center [318, 195] width 203 height 79
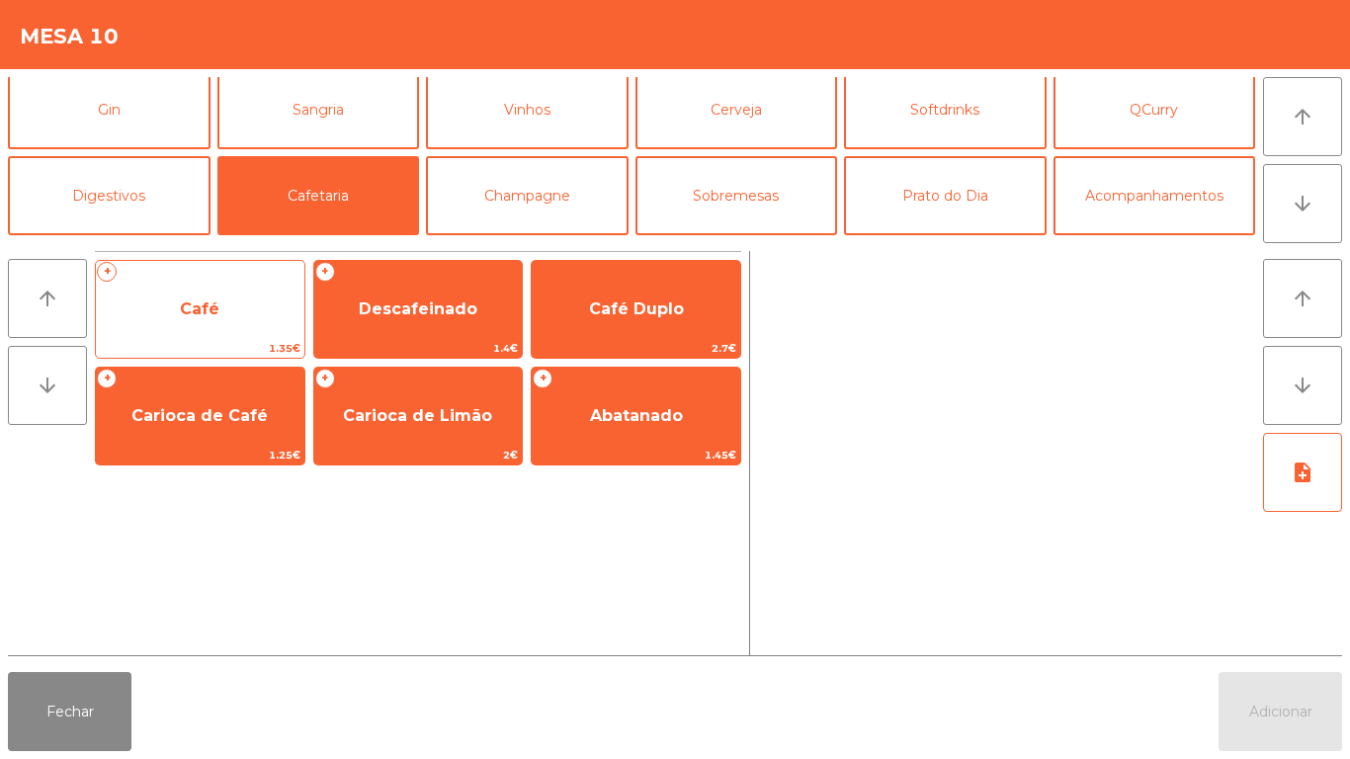
click at [216, 314] on span "Café" at bounding box center [200, 308] width 40 height 19
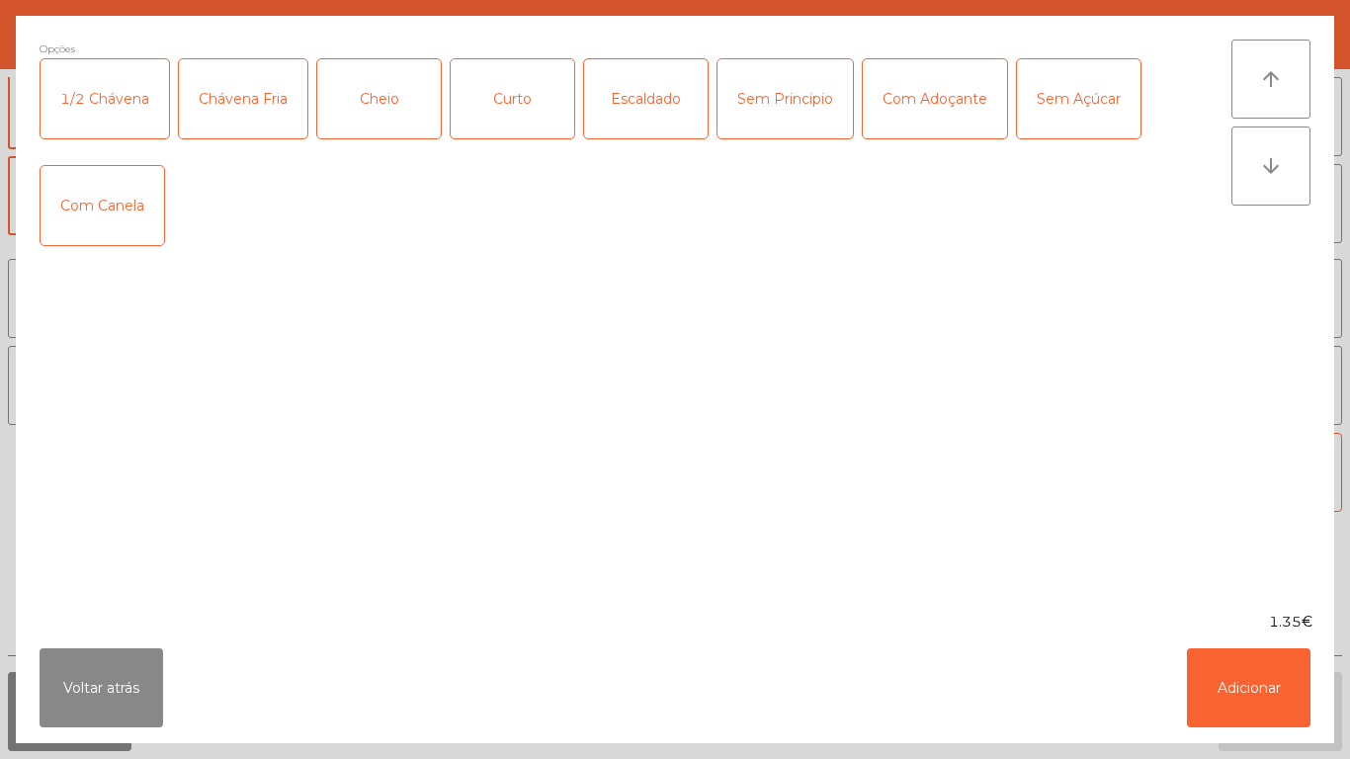
click at [520, 110] on div "Curto" at bounding box center [513, 98] width 124 height 79
click at [1238, 683] on button "Adicionar" at bounding box center [1249, 687] width 124 height 79
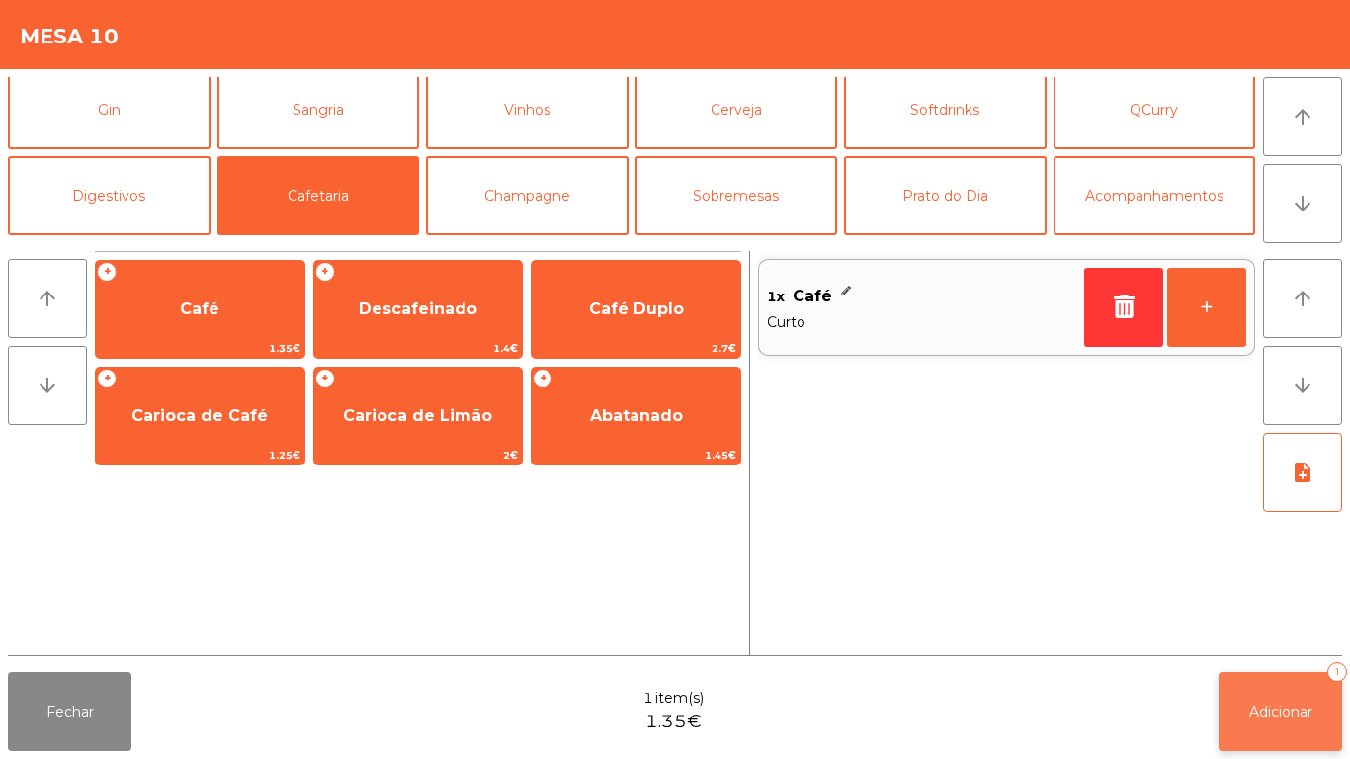
click at [1238, 704] on button "Adicionar 1" at bounding box center [1281, 711] width 124 height 79
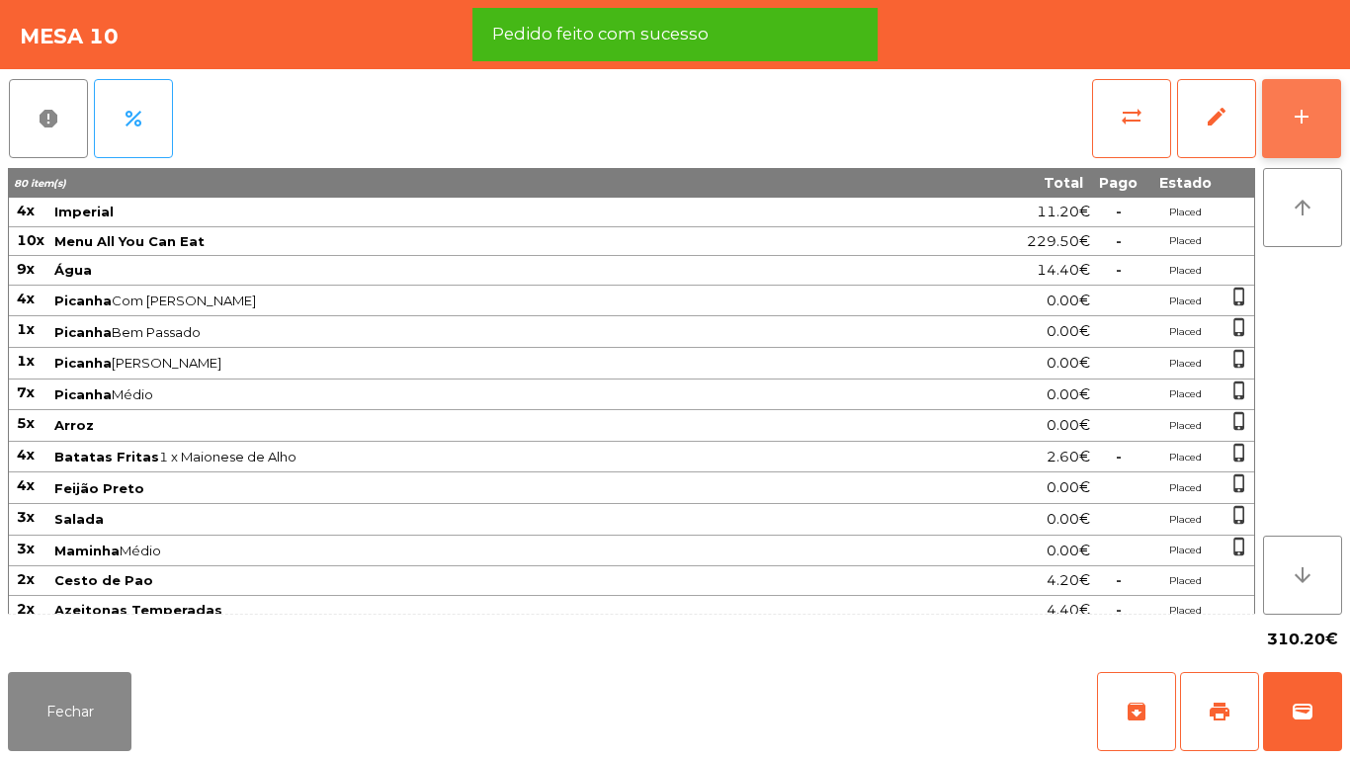
click at [1298, 144] on button "add" at bounding box center [1301, 118] width 79 height 79
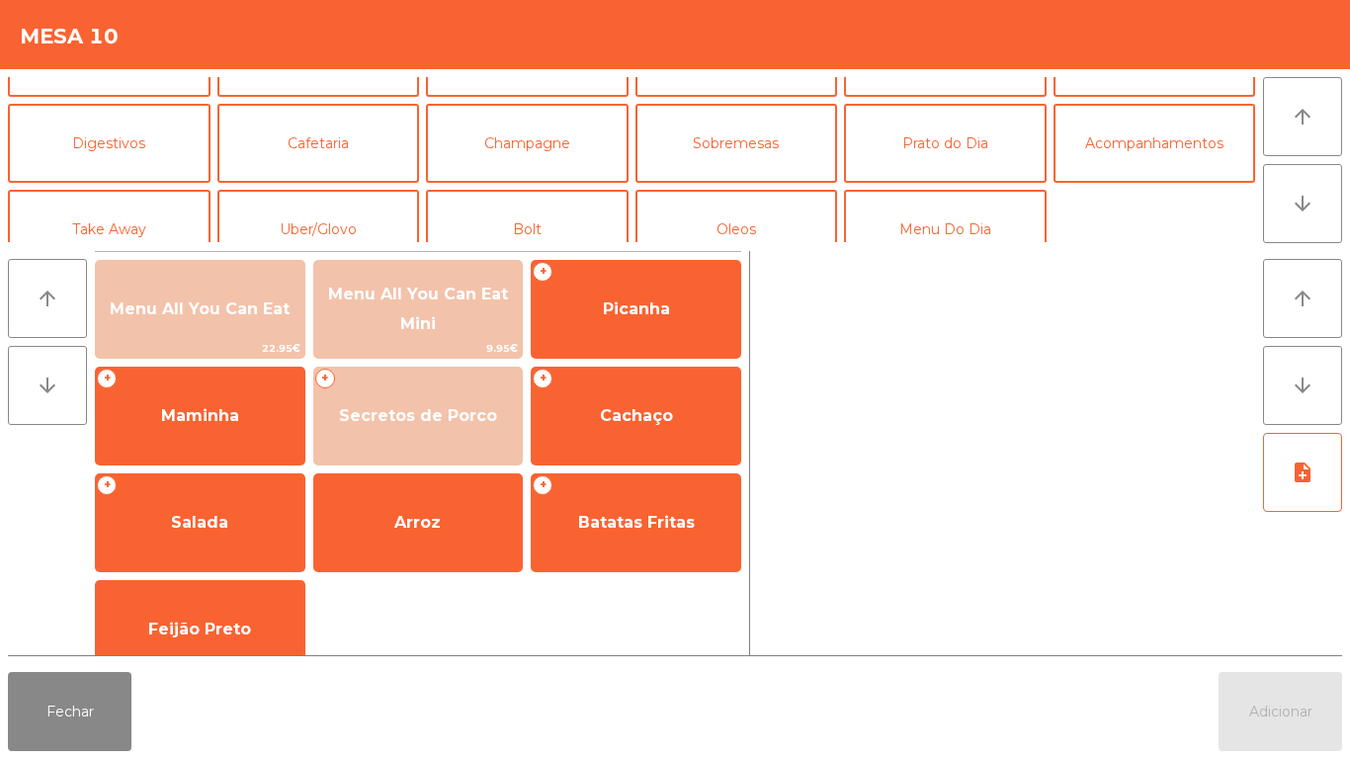
scroll to position [151, 0]
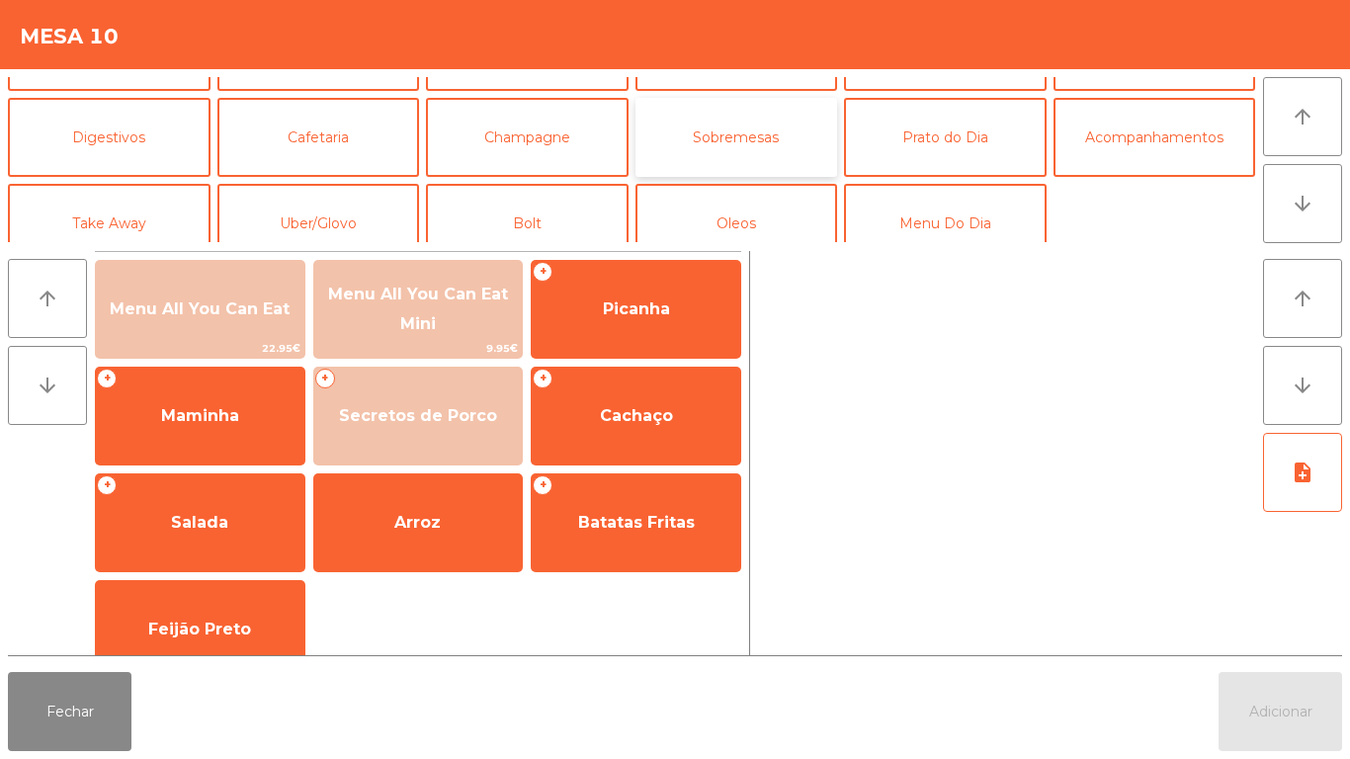
click at [753, 139] on button "Sobremesas" at bounding box center [737, 137] width 203 height 79
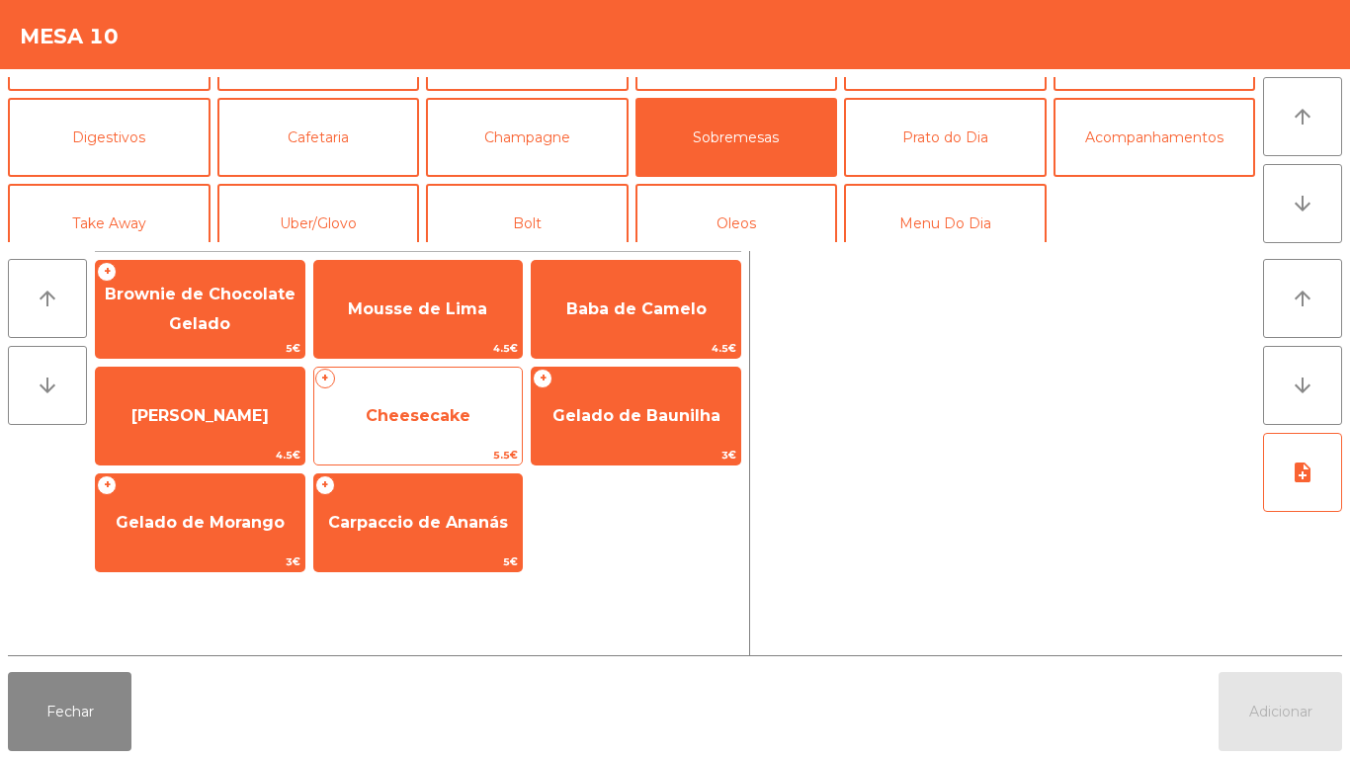
click at [437, 433] on span "Cheesecake" at bounding box center [418, 415] width 209 height 53
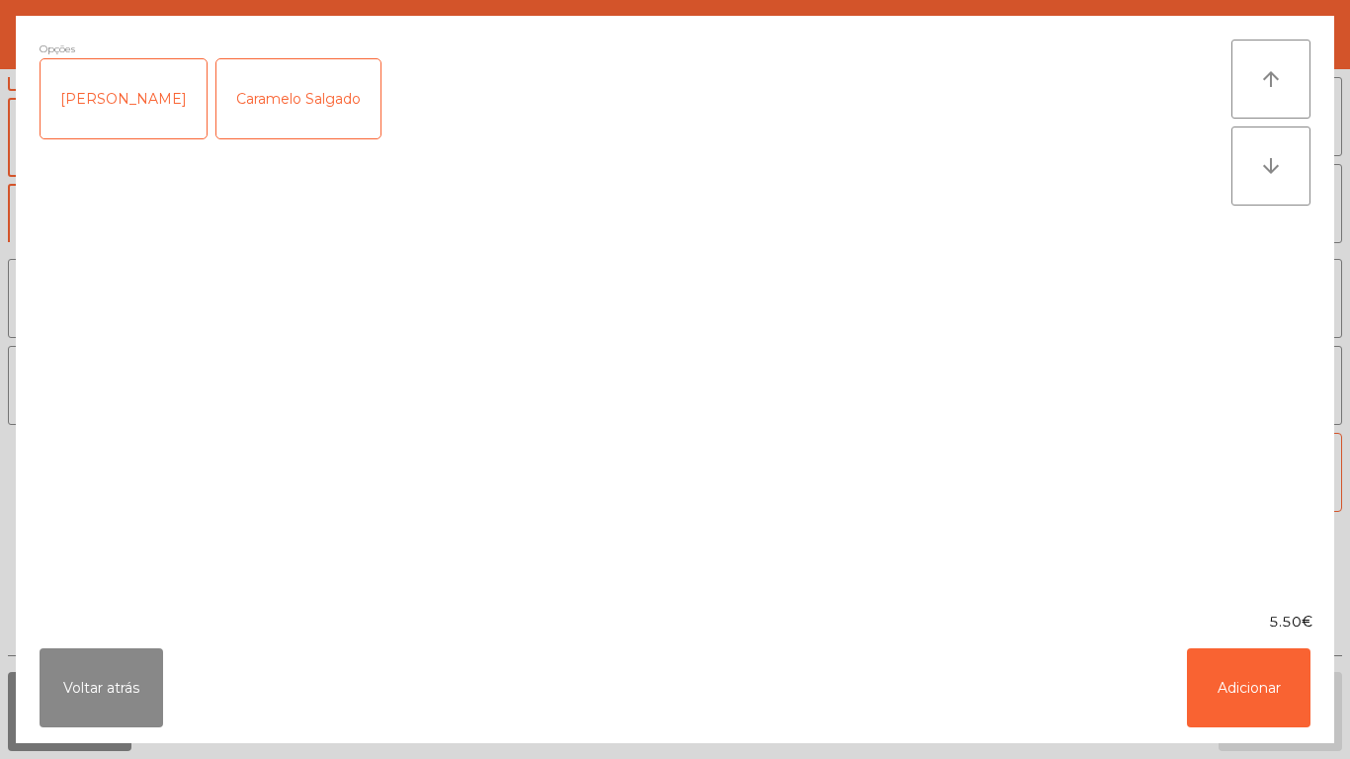
click at [127, 125] on div "[PERSON_NAME]" at bounding box center [124, 98] width 166 height 79
click at [1202, 684] on button "Adicionar" at bounding box center [1249, 687] width 124 height 79
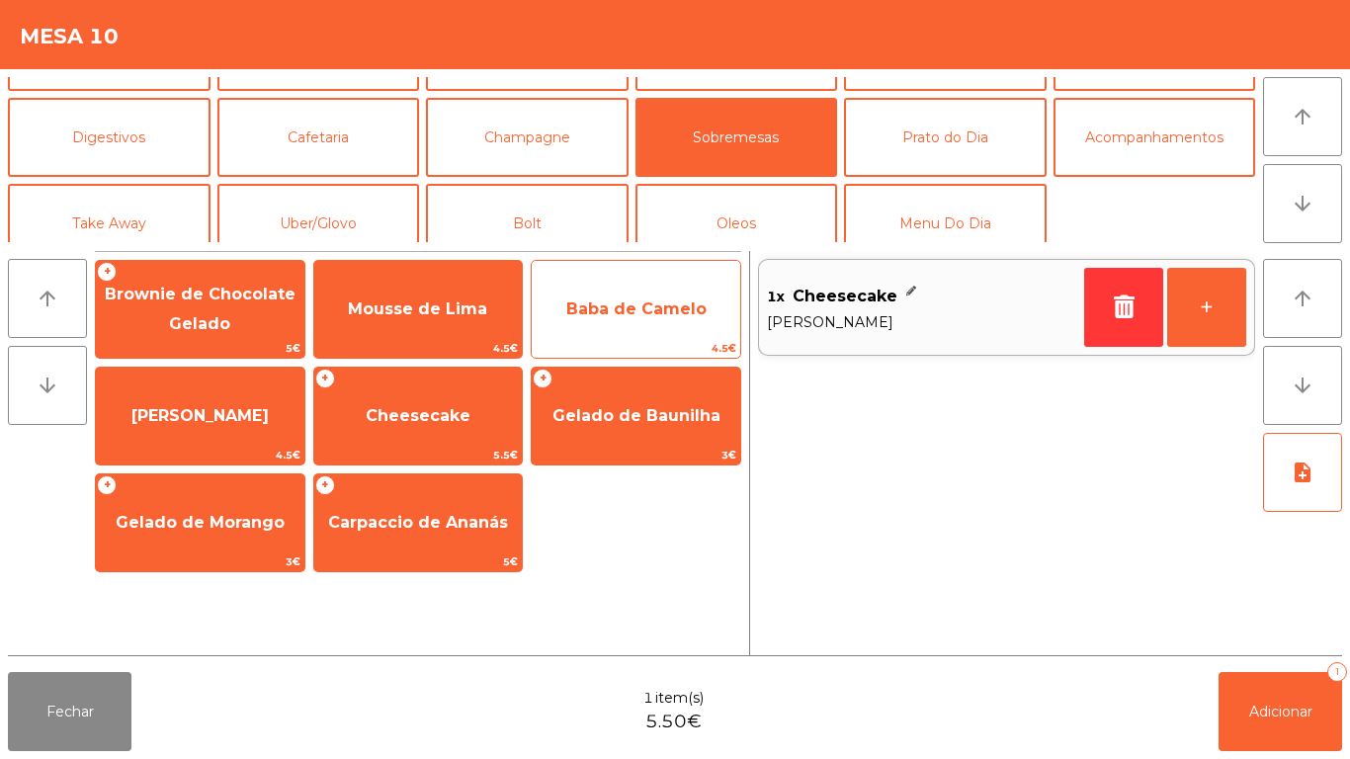
click at [644, 322] on span "Baba de Camelo" at bounding box center [636, 309] width 209 height 53
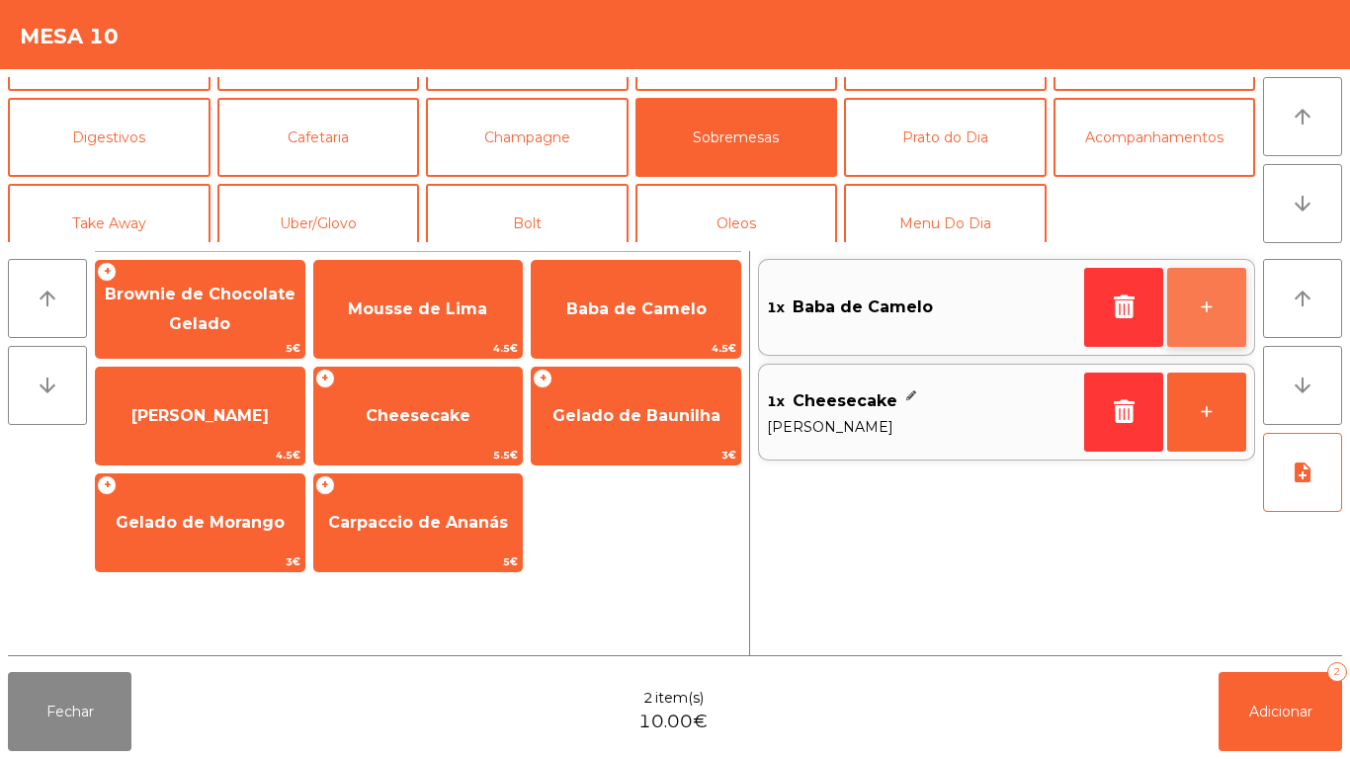
click at [1188, 305] on button "+" at bounding box center [1206, 307] width 79 height 79
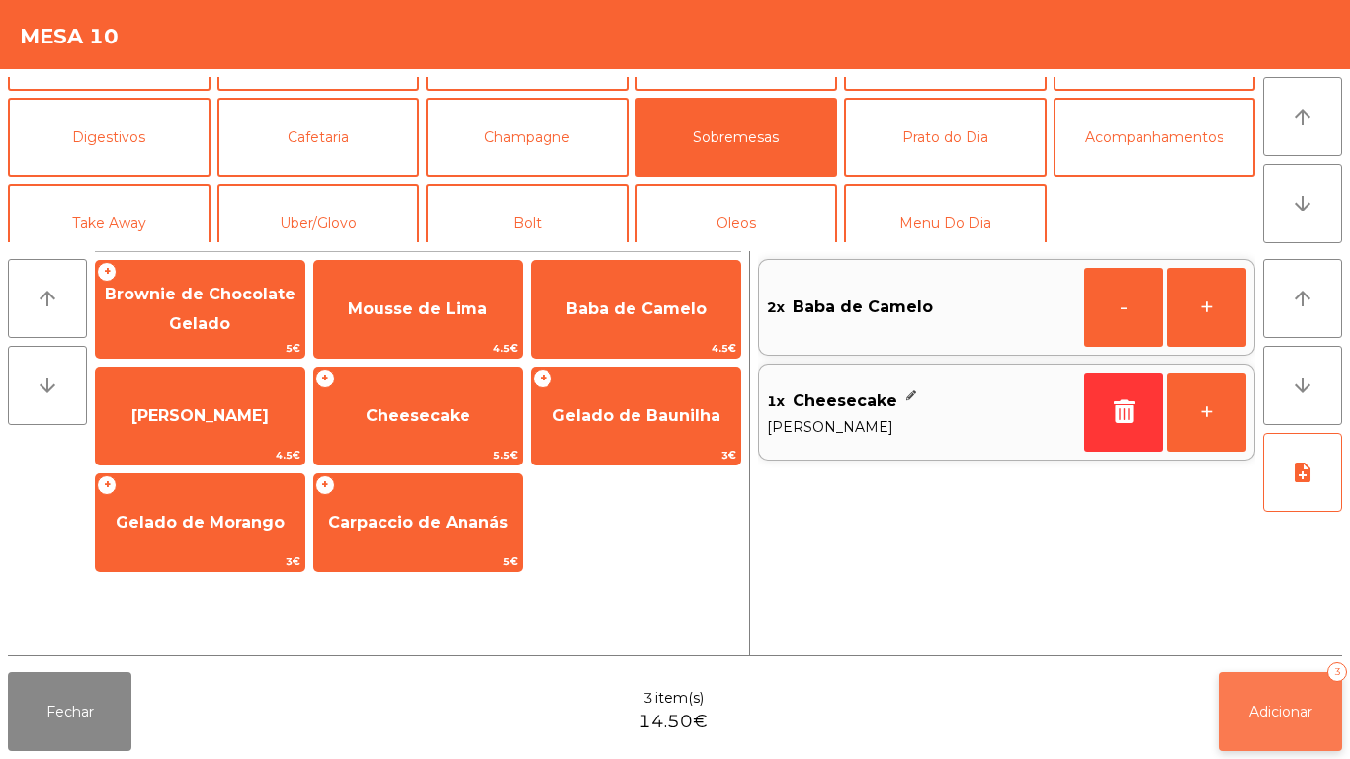
click at [1285, 708] on span "Adicionar" at bounding box center [1280, 712] width 63 height 18
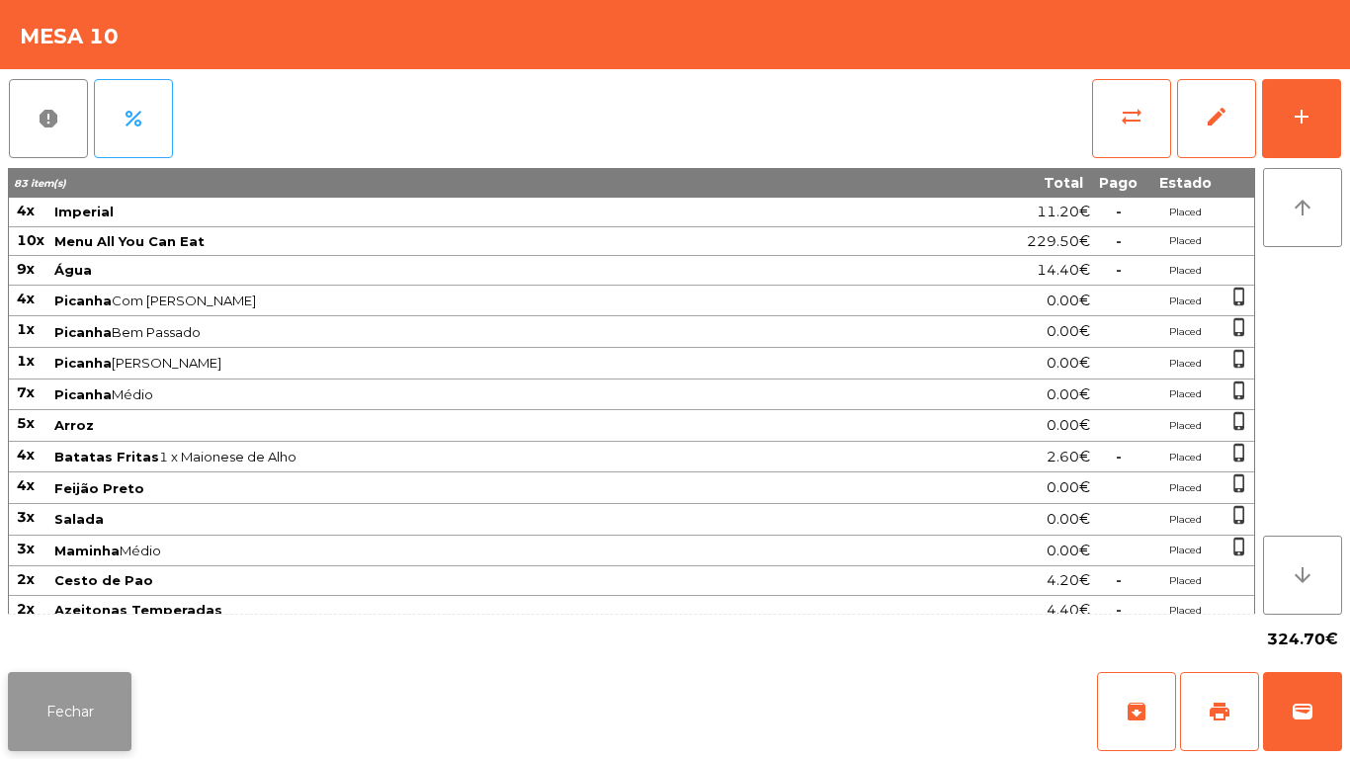
click at [70, 697] on button "Fechar" at bounding box center [70, 711] width 124 height 79
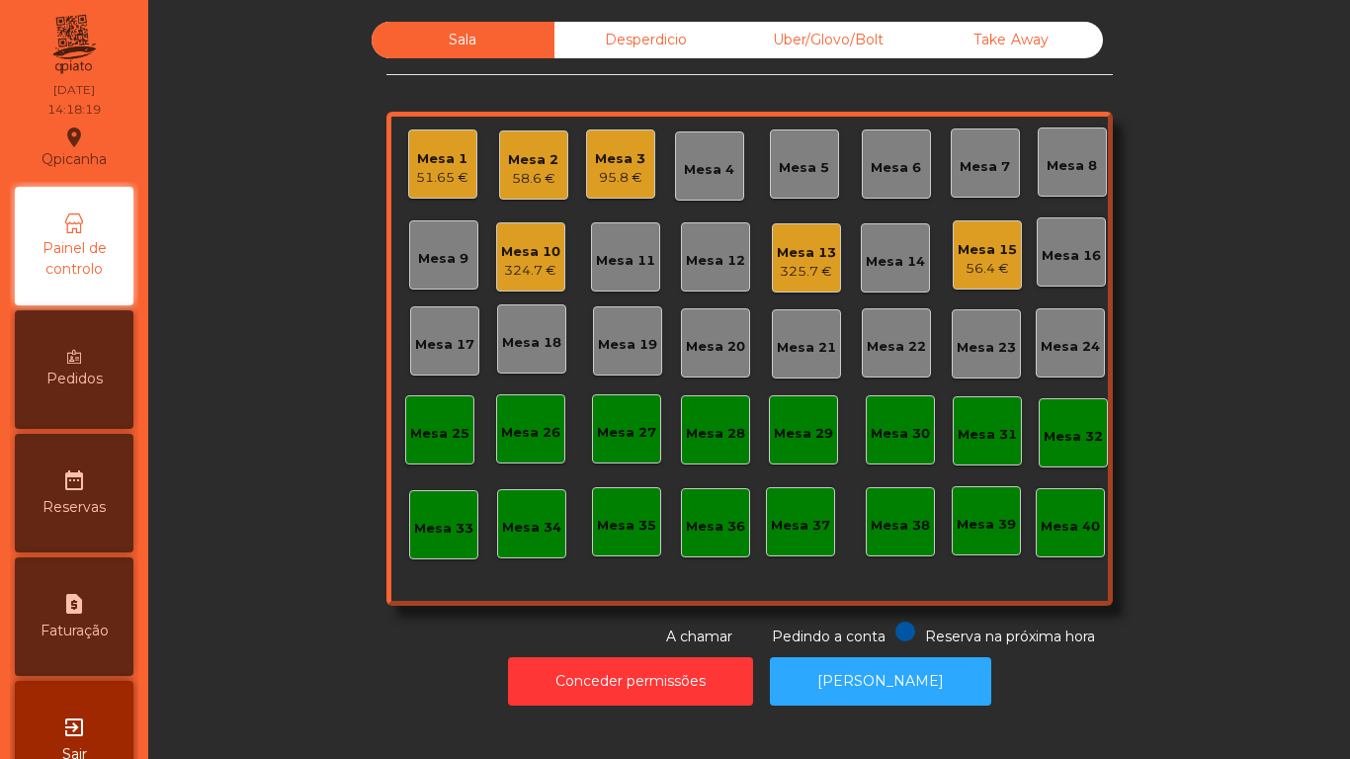
click at [725, 259] on div "Mesa 12" at bounding box center [715, 261] width 59 height 20
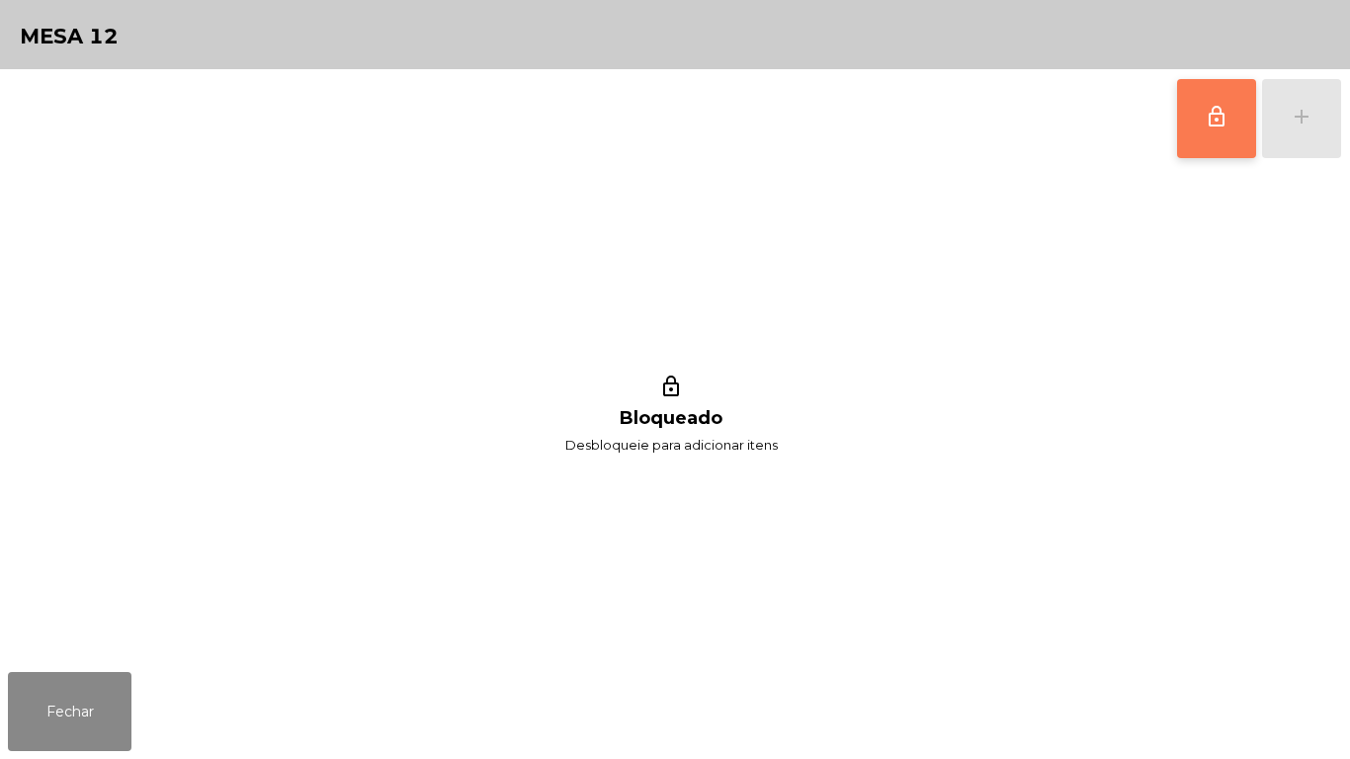
click at [1195, 142] on button "lock_outline" at bounding box center [1216, 118] width 79 height 79
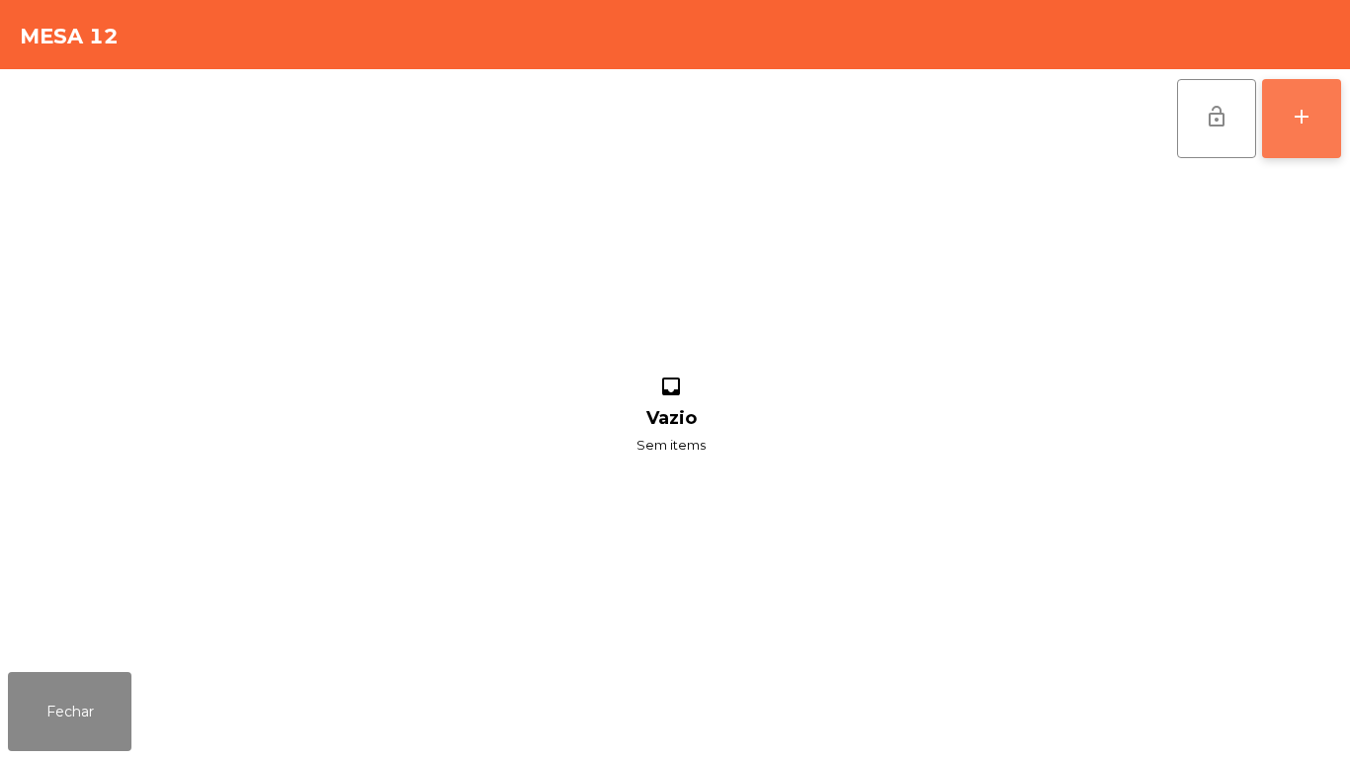
click at [1320, 132] on button "add" at bounding box center [1301, 118] width 79 height 79
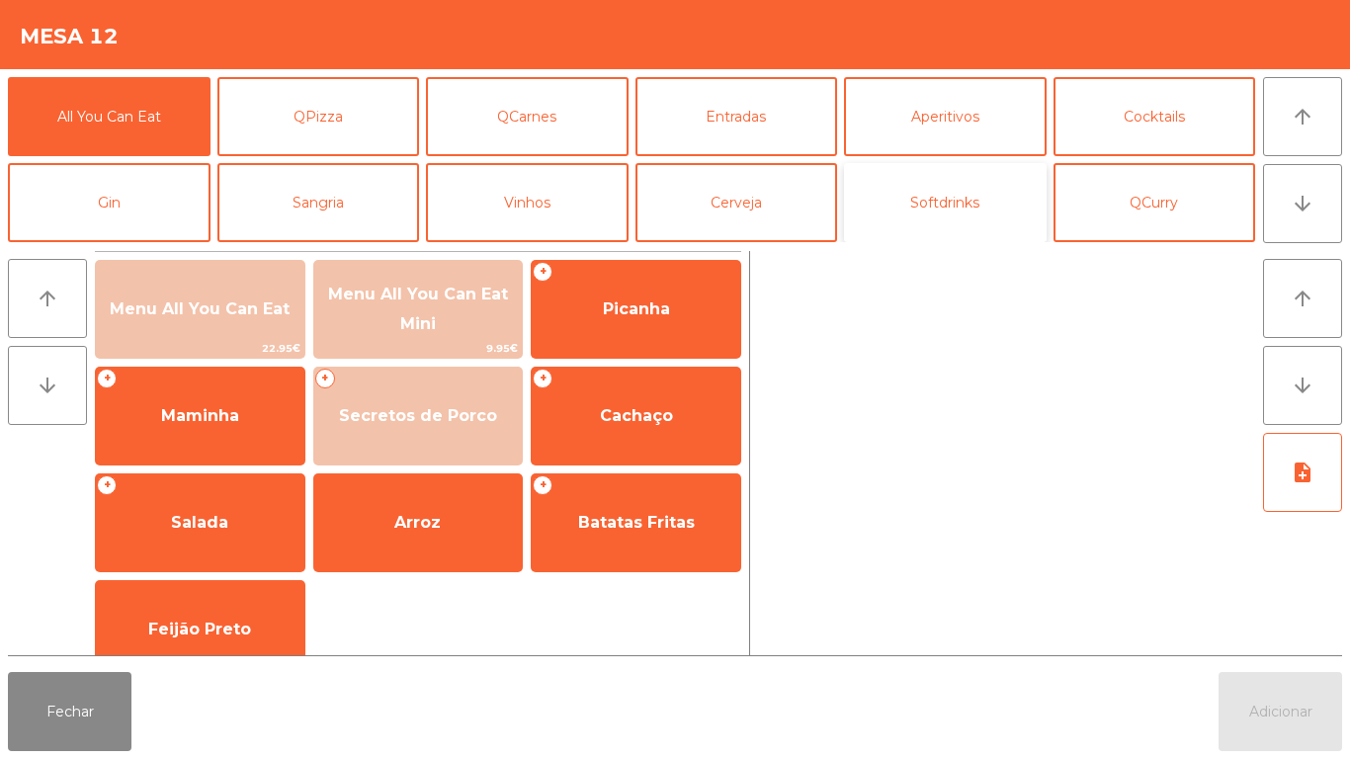
click at [978, 217] on button "Softdrinks" at bounding box center [945, 202] width 203 height 79
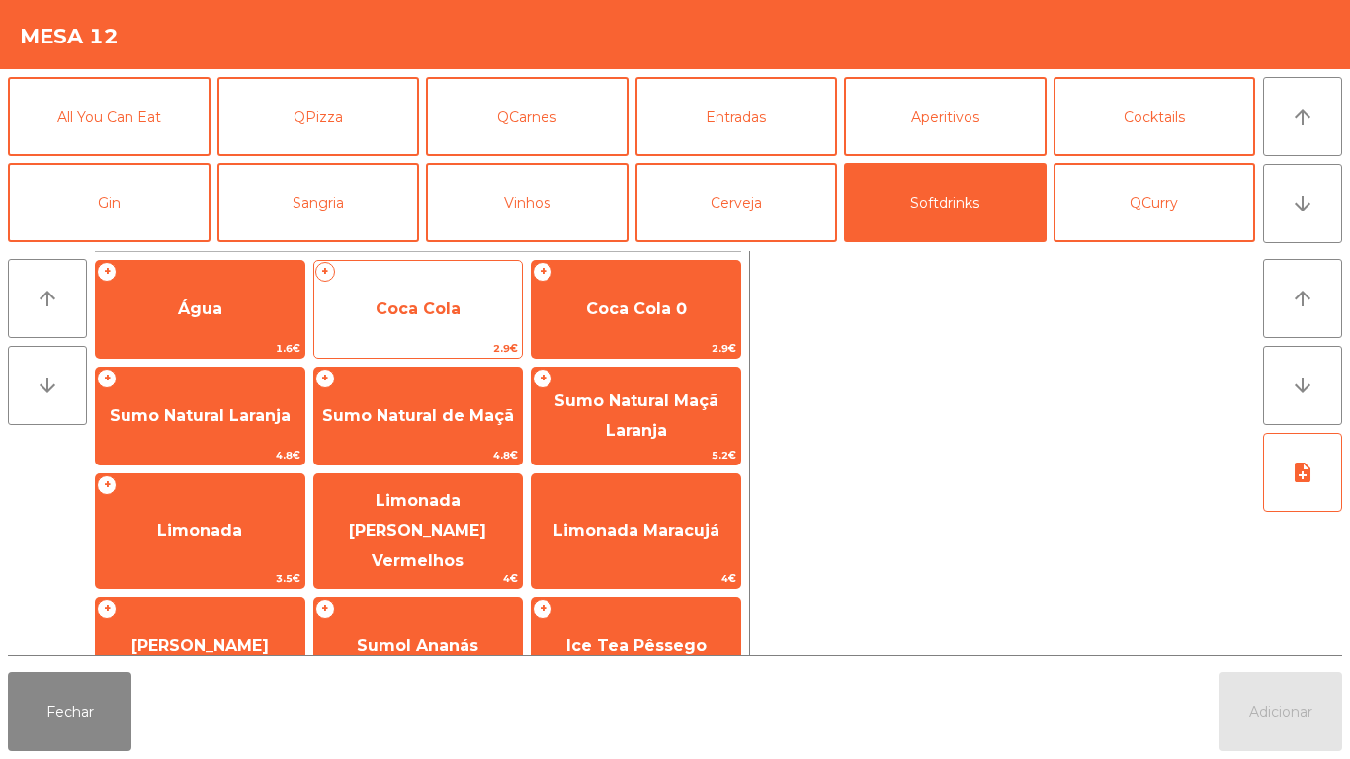
click at [435, 311] on span "Coca Cola" at bounding box center [418, 308] width 85 height 19
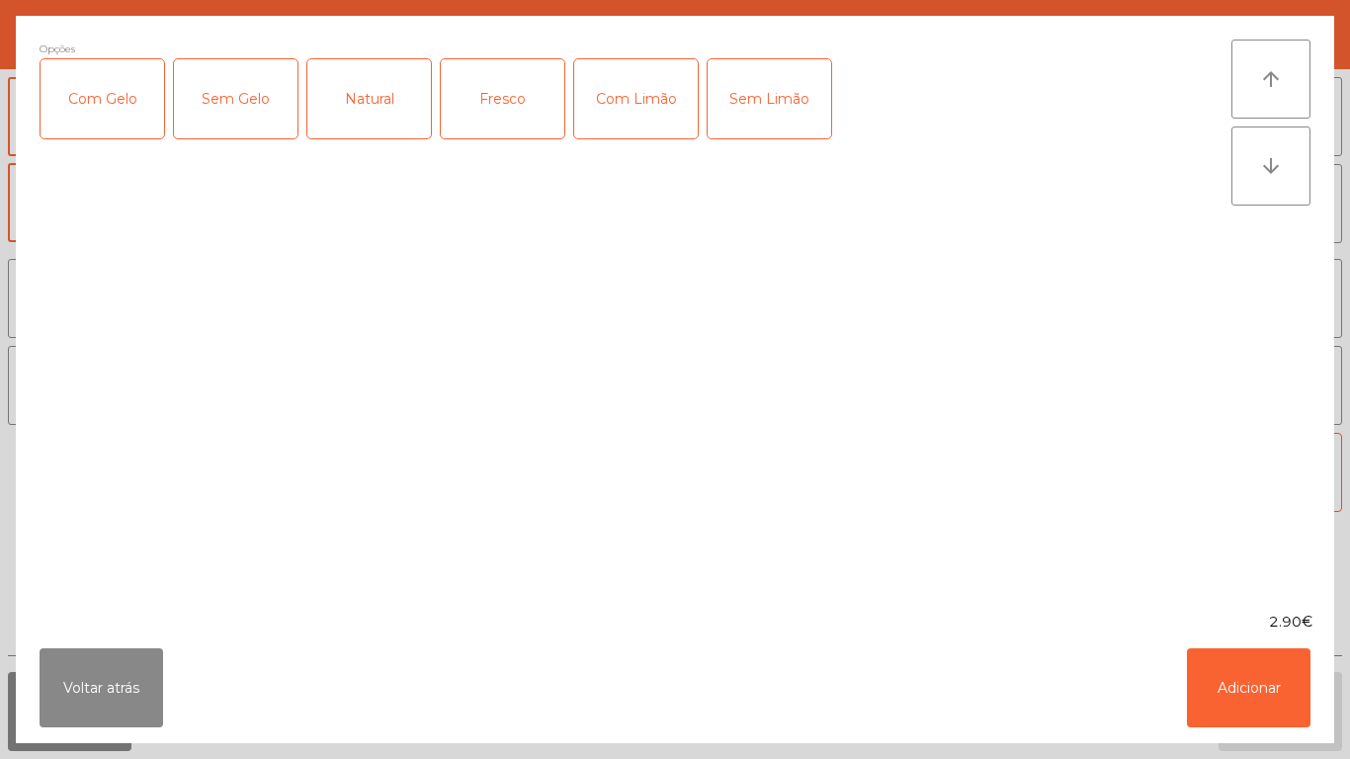
click at [128, 114] on div "Com Gelo" at bounding box center [103, 98] width 124 height 79
click at [642, 120] on div "Com Limão" at bounding box center [636, 98] width 124 height 79
click at [1243, 687] on button "Adicionar" at bounding box center [1249, 687] width 124 height 79
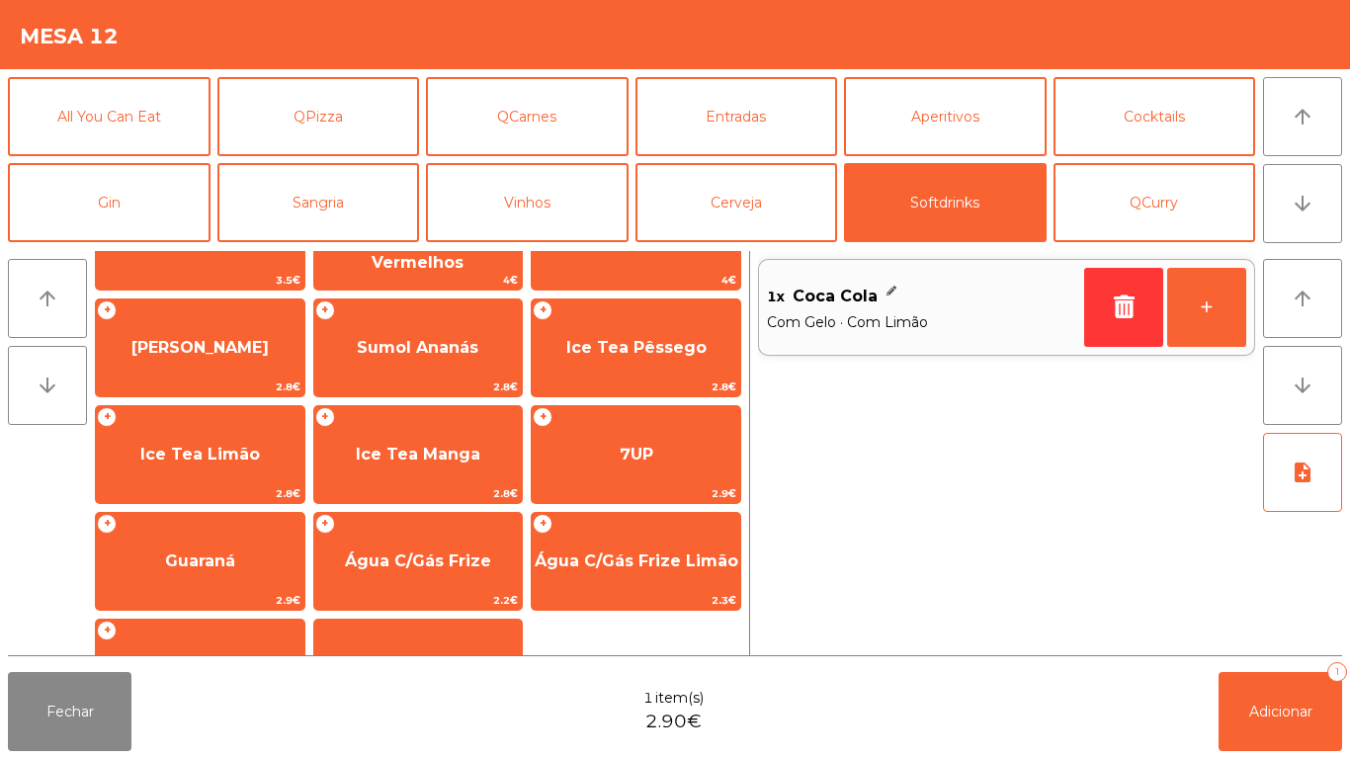
scroll to position [313, 0]
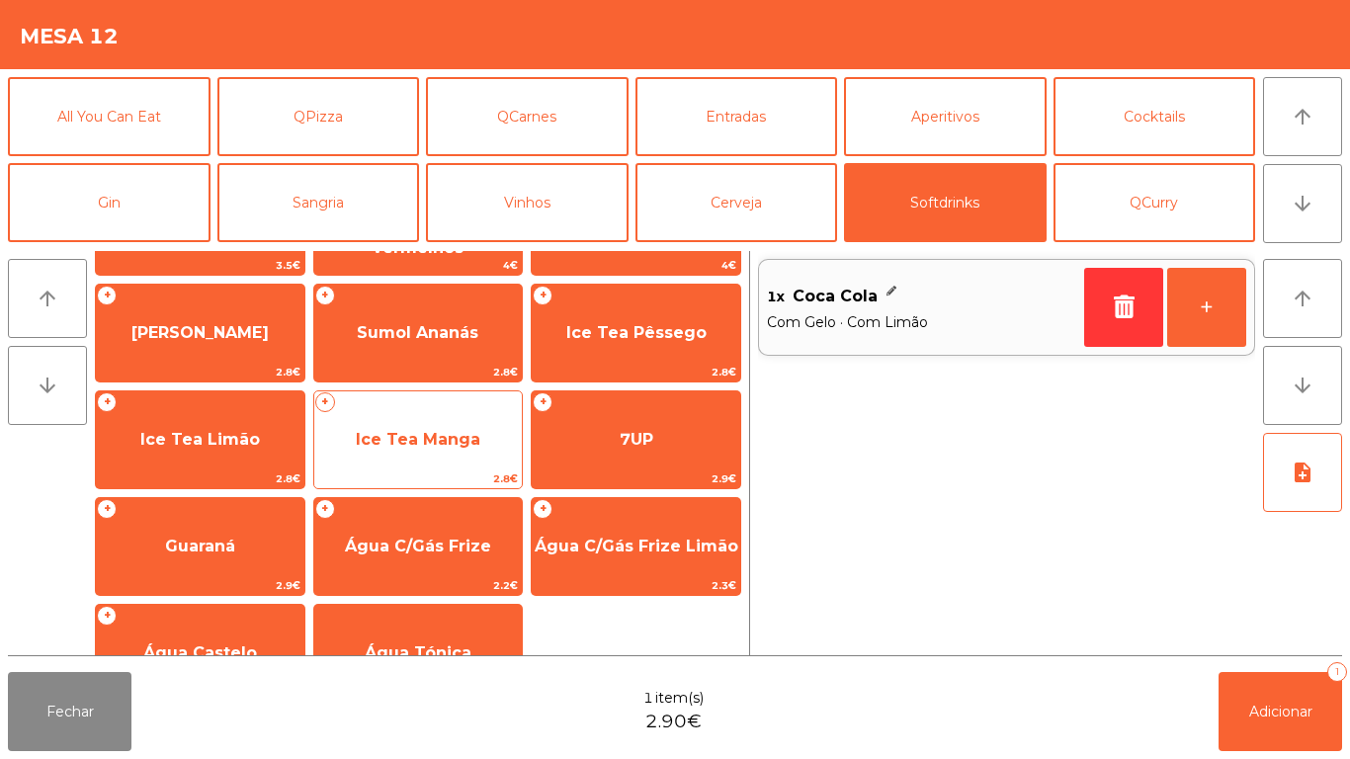
click at [417, 430] on span "Ice Tea Manga" at bounding box center [418, 439] width 125 height 19
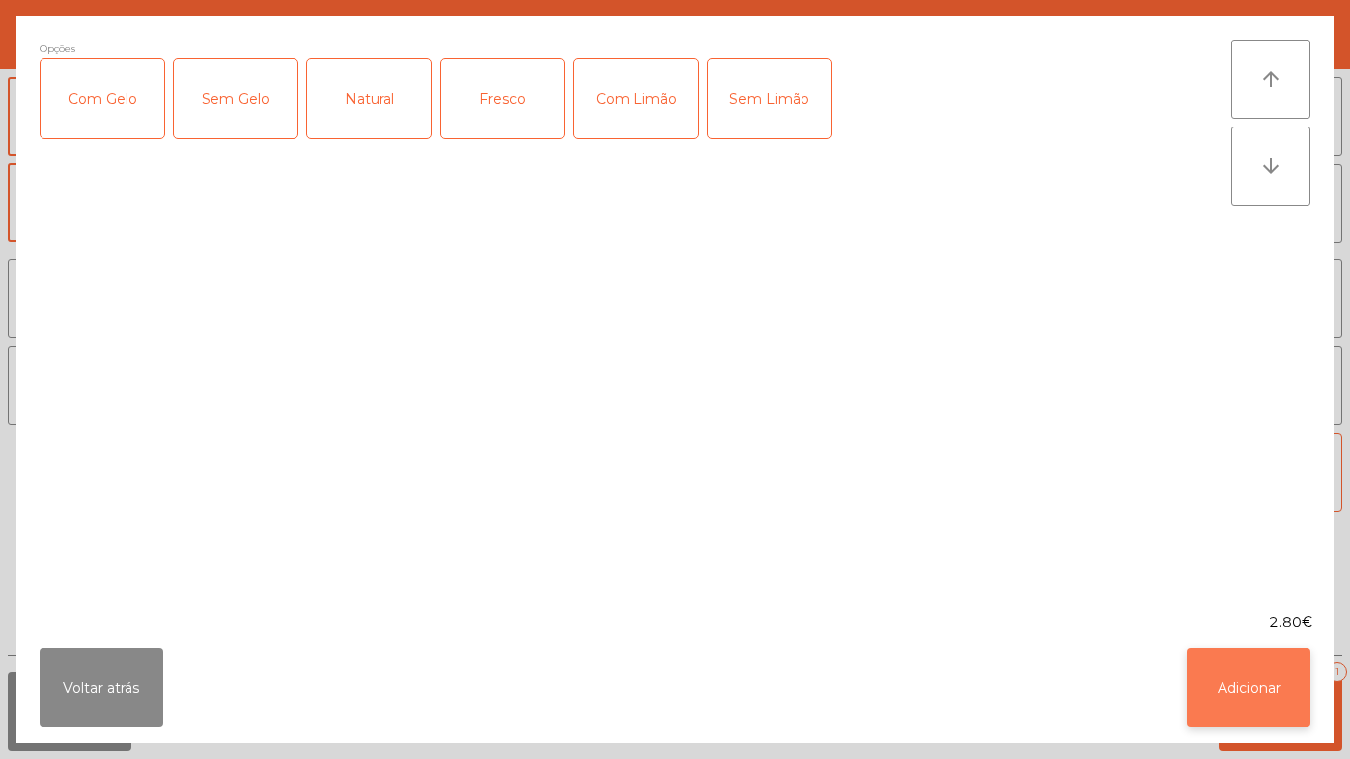
click at [1220, 674] on button "Adicionar" at bounding box center [1249, 687] width 124 height 79
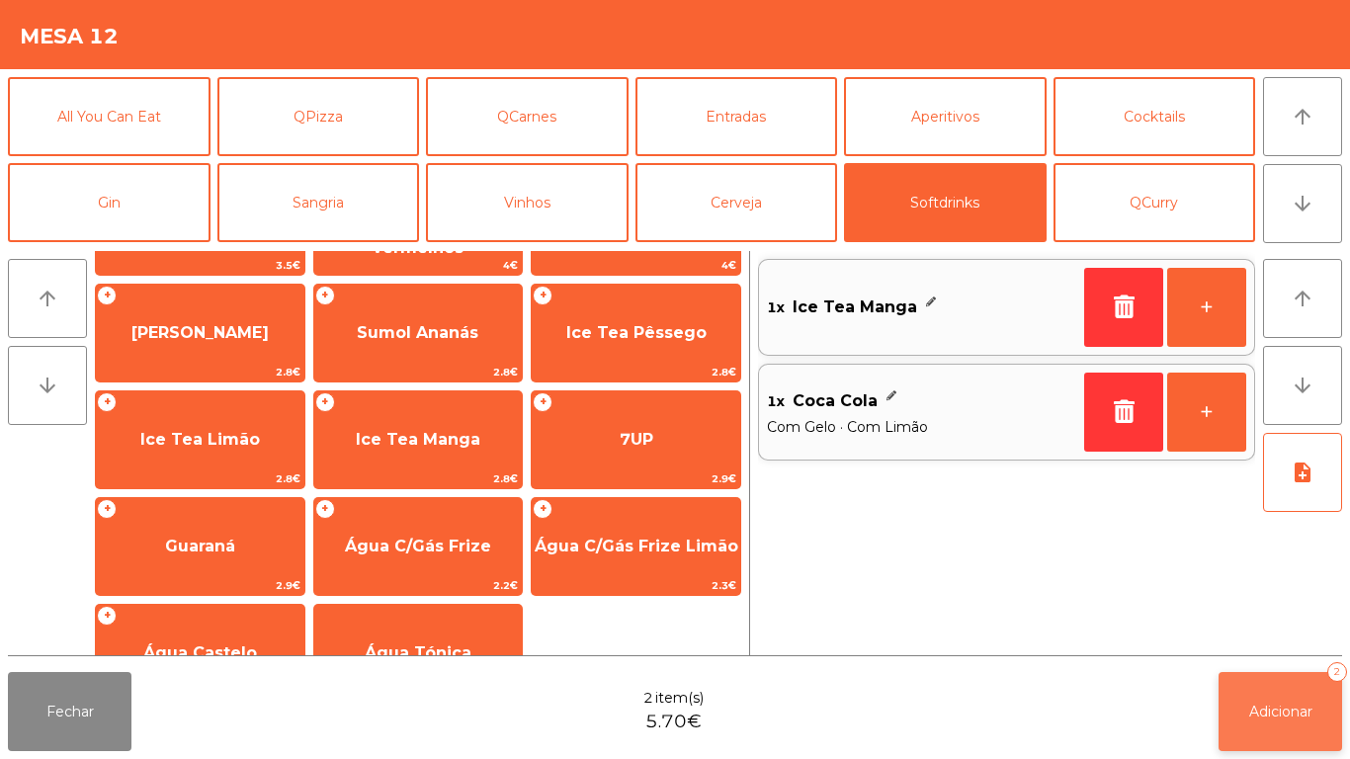
click at [1278, 705] on span "Adicionar" at bounding box center [1280, 712] width 63 height 18
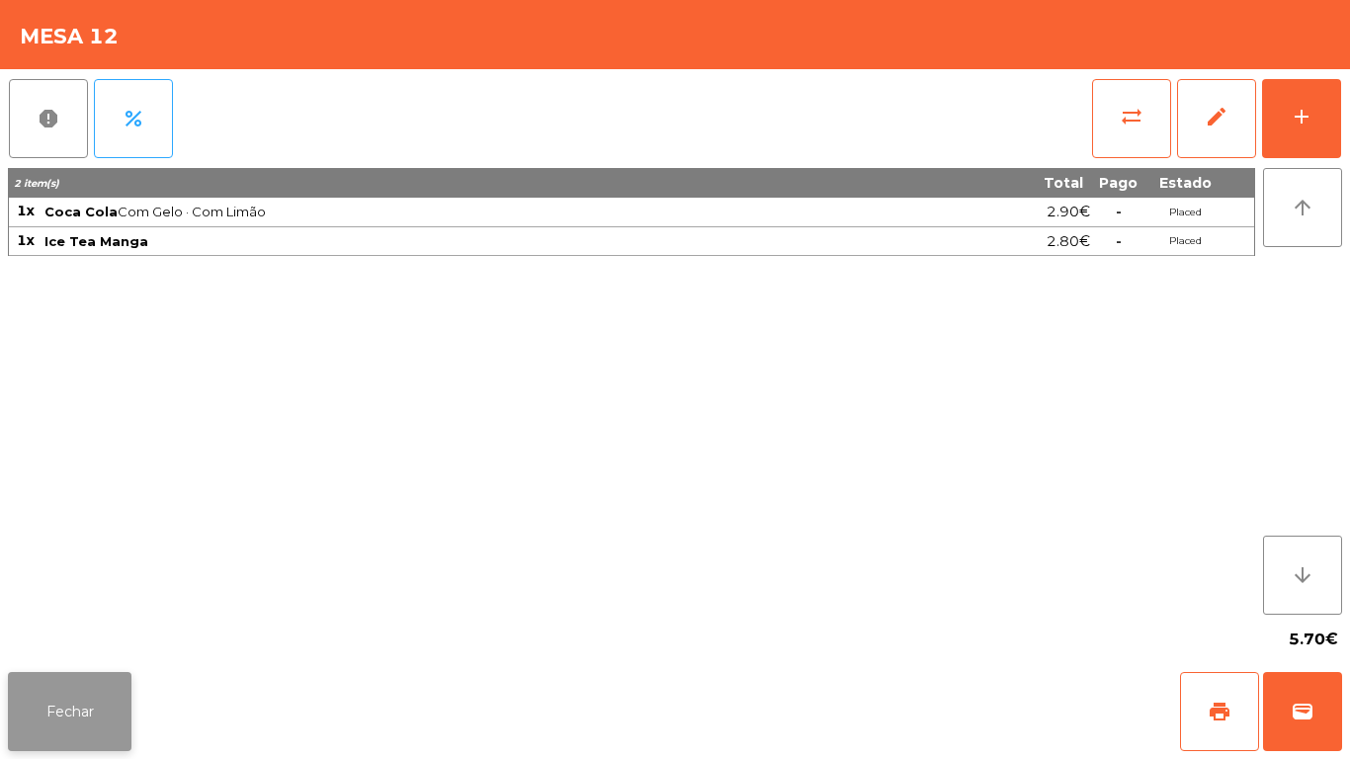
click at [73, 695] on button "Fechar" at bounding box center [70, 711] width 124 height 79
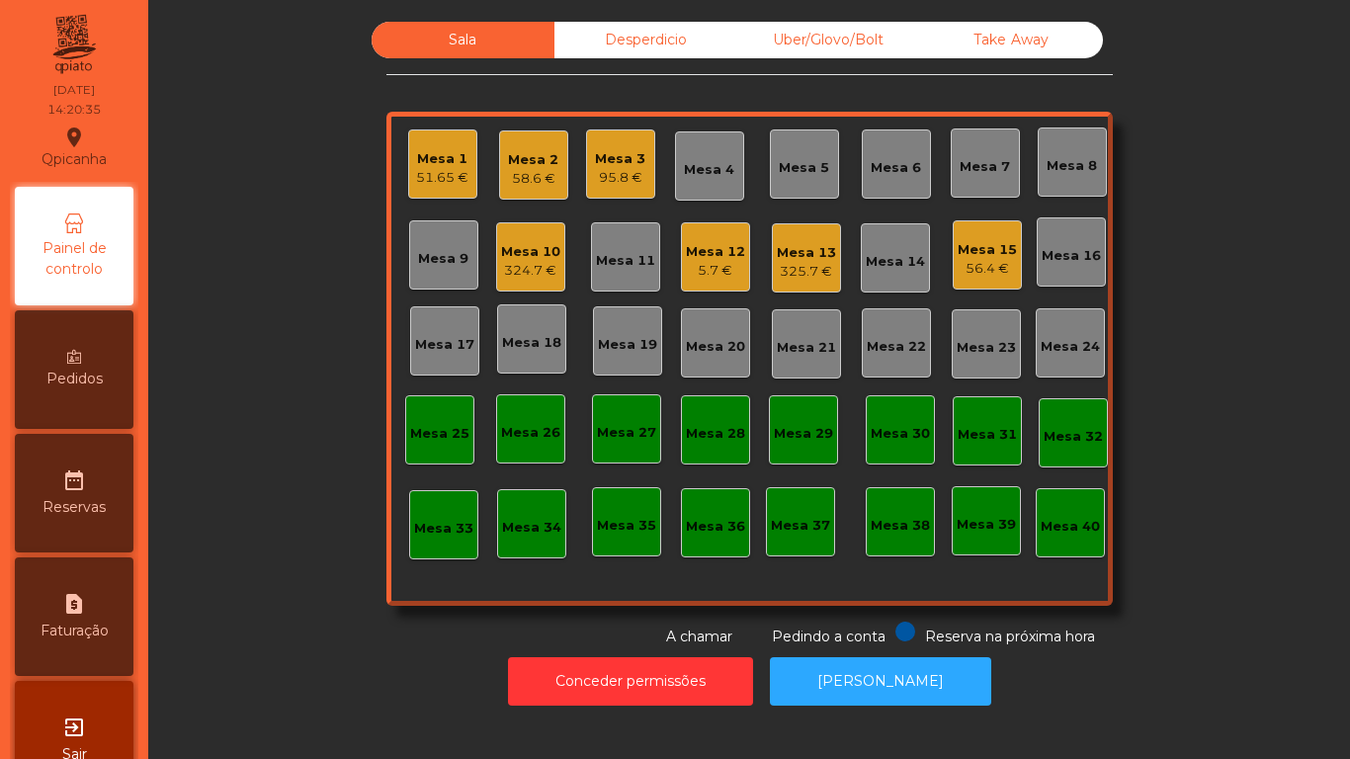
click at [622, 183] on div "95.8 €" at bounding box center [620, 178] width 50 height 20
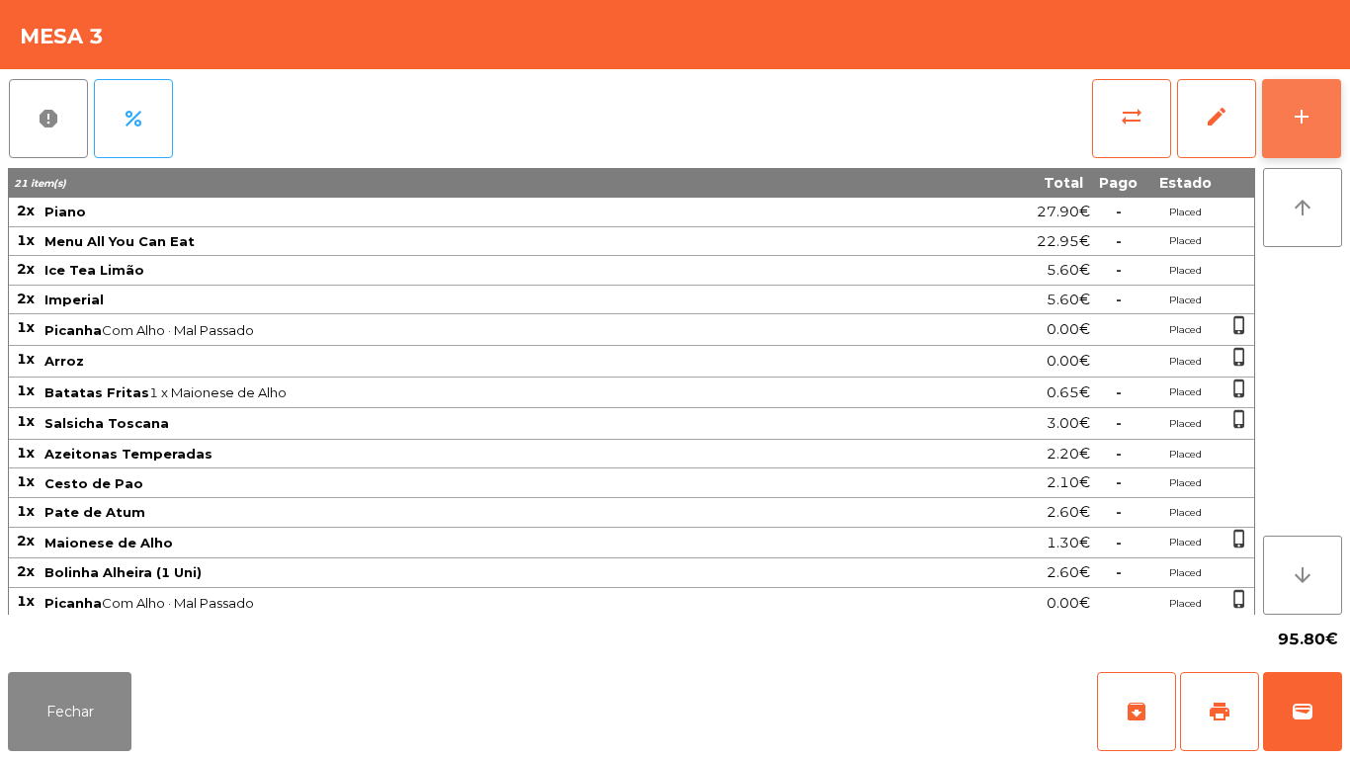
click at [1291, 132] on button "add" at bounding box center [1301, 118] width 79 height 79
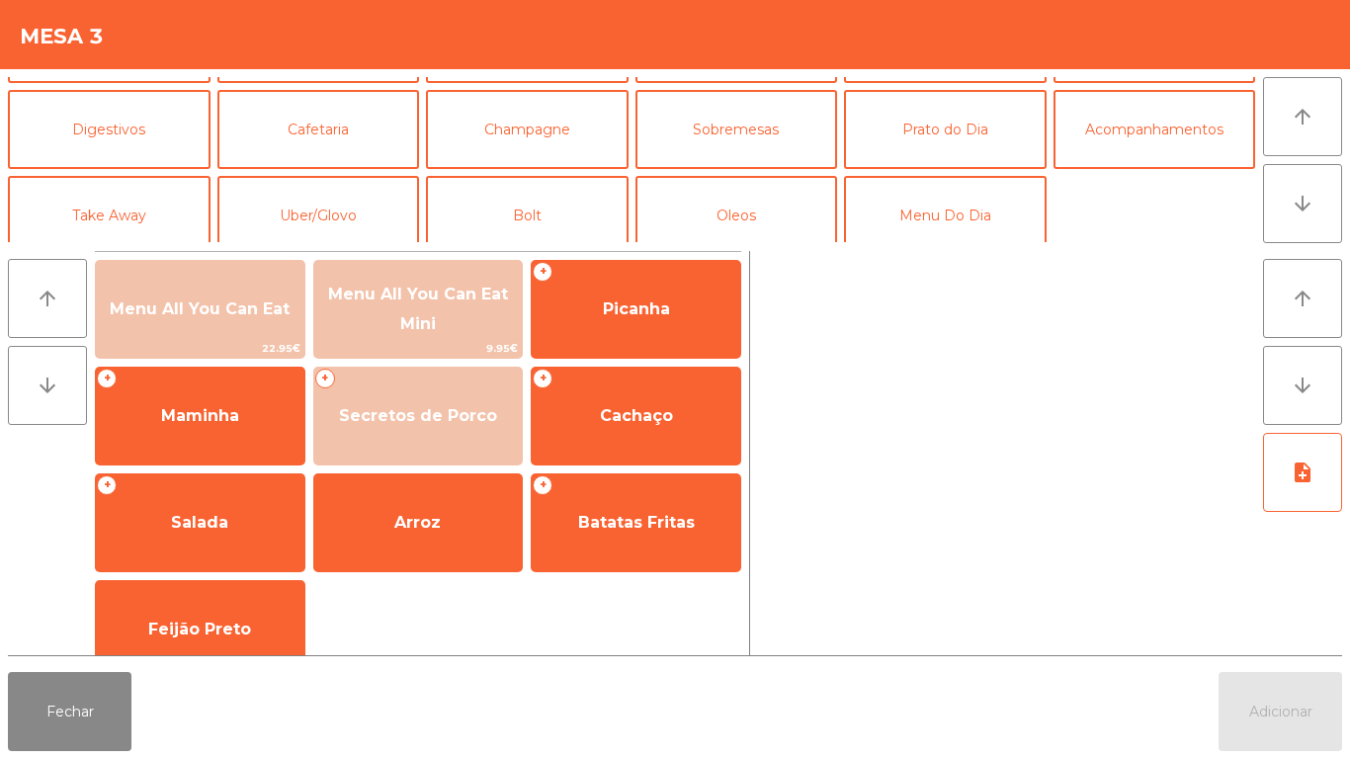
scroll to position [172, 0]
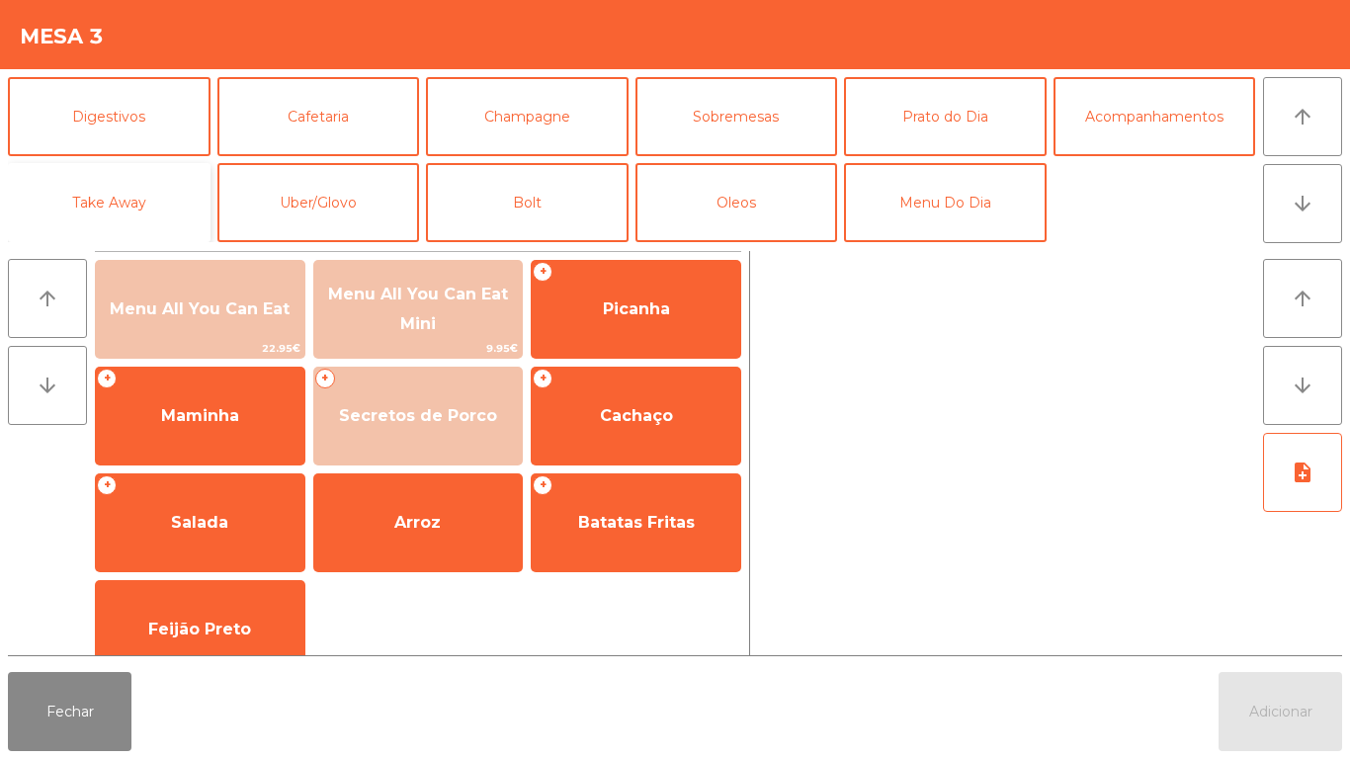
click at [174, 183] on button "Take Away" at bounding box center [109, 202] width 203 height 79
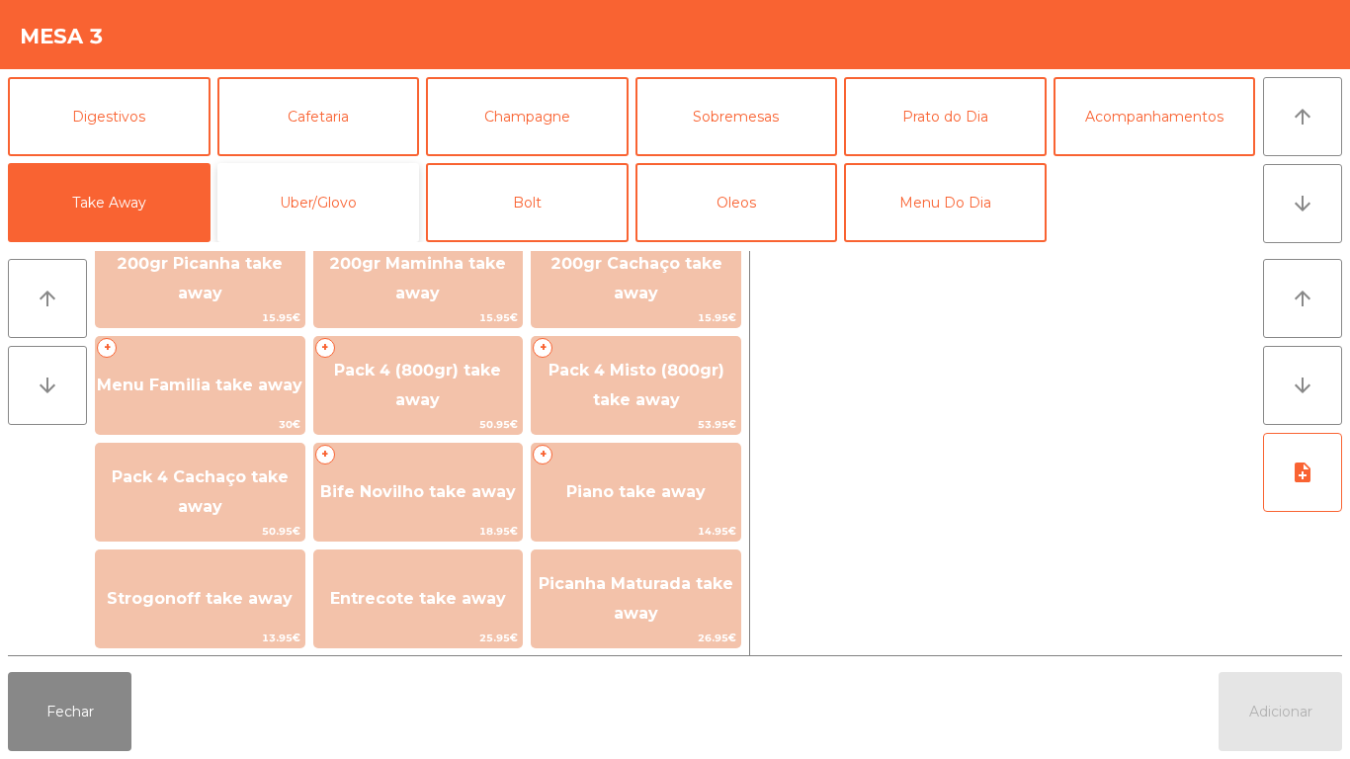
click at [363, 196] on button "Uber/Glovo" at bounding box center [318, 202] width 203 height 79
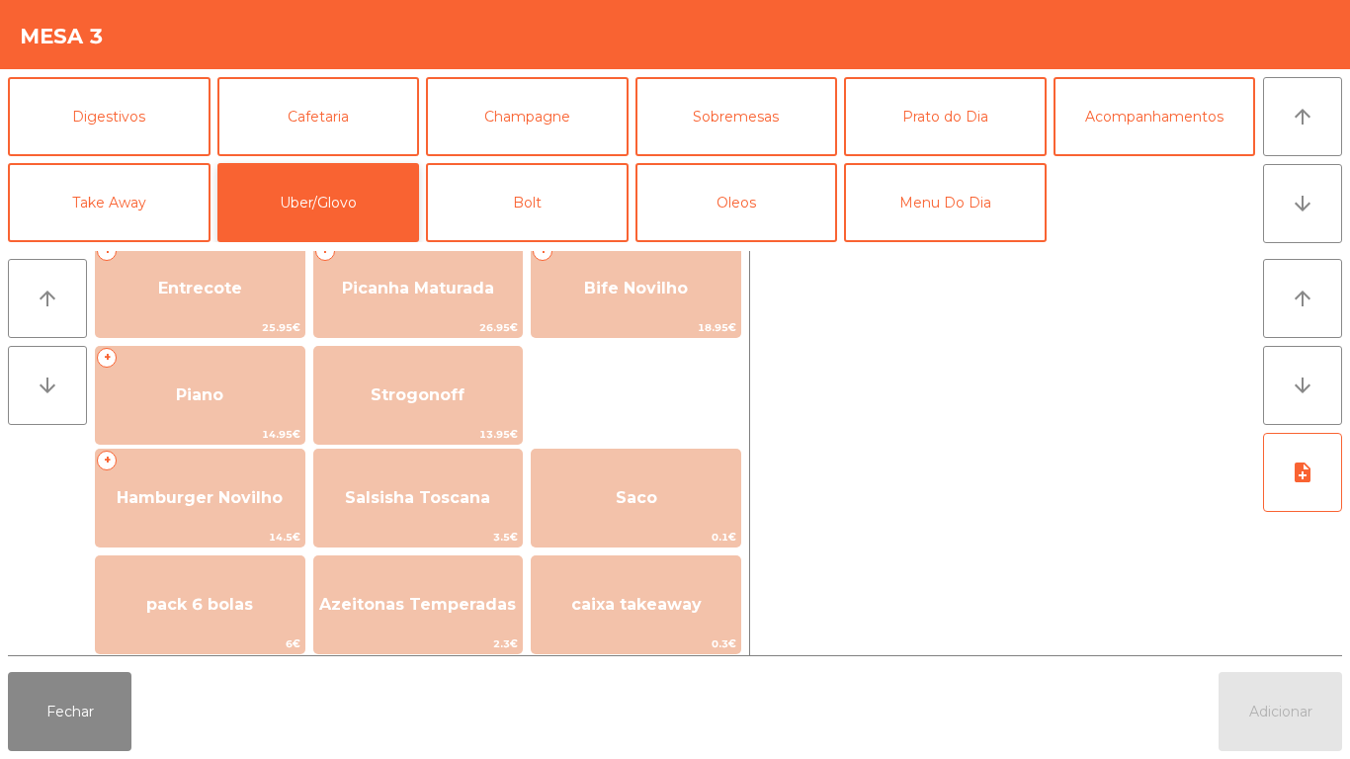
scroll to position [348, 0]
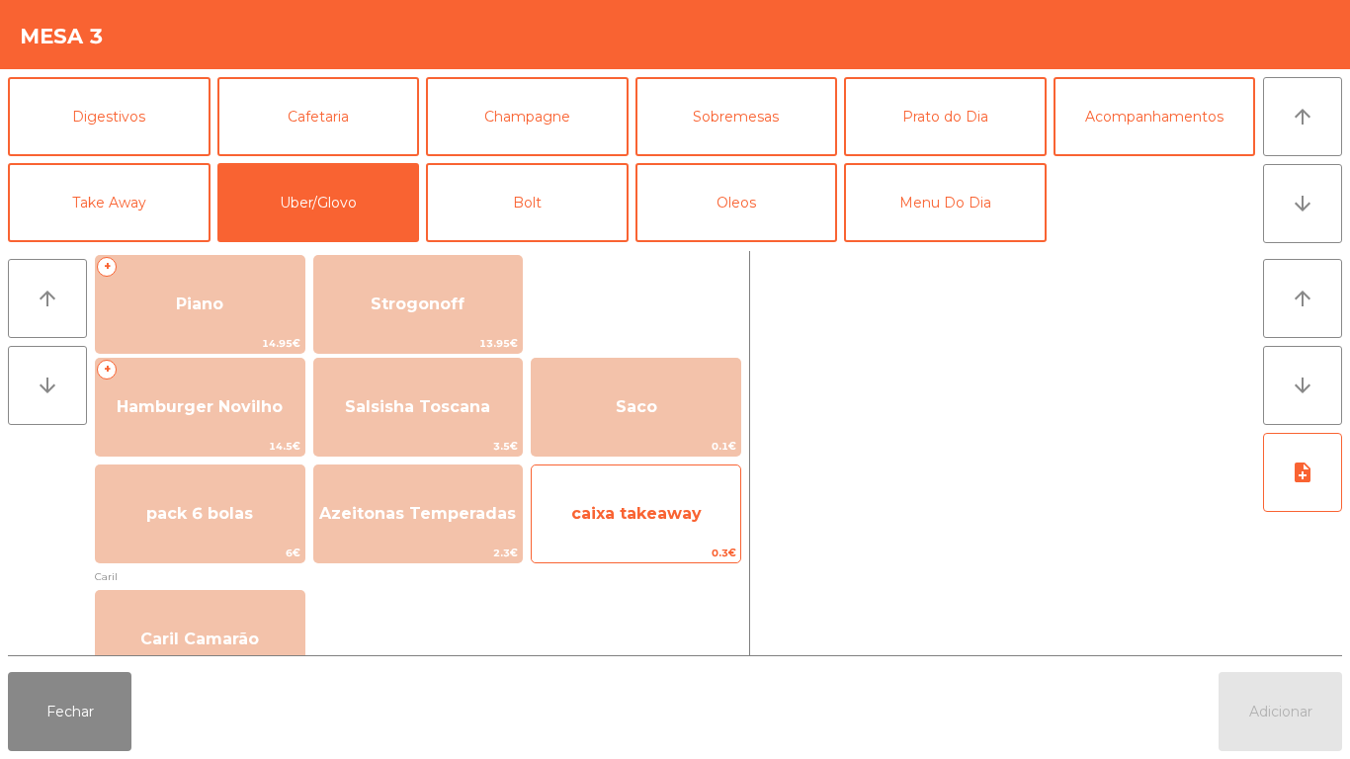
click at [675, 516] on span "caixa takeaway" at bounding box center [636, 513] width 130 height 19
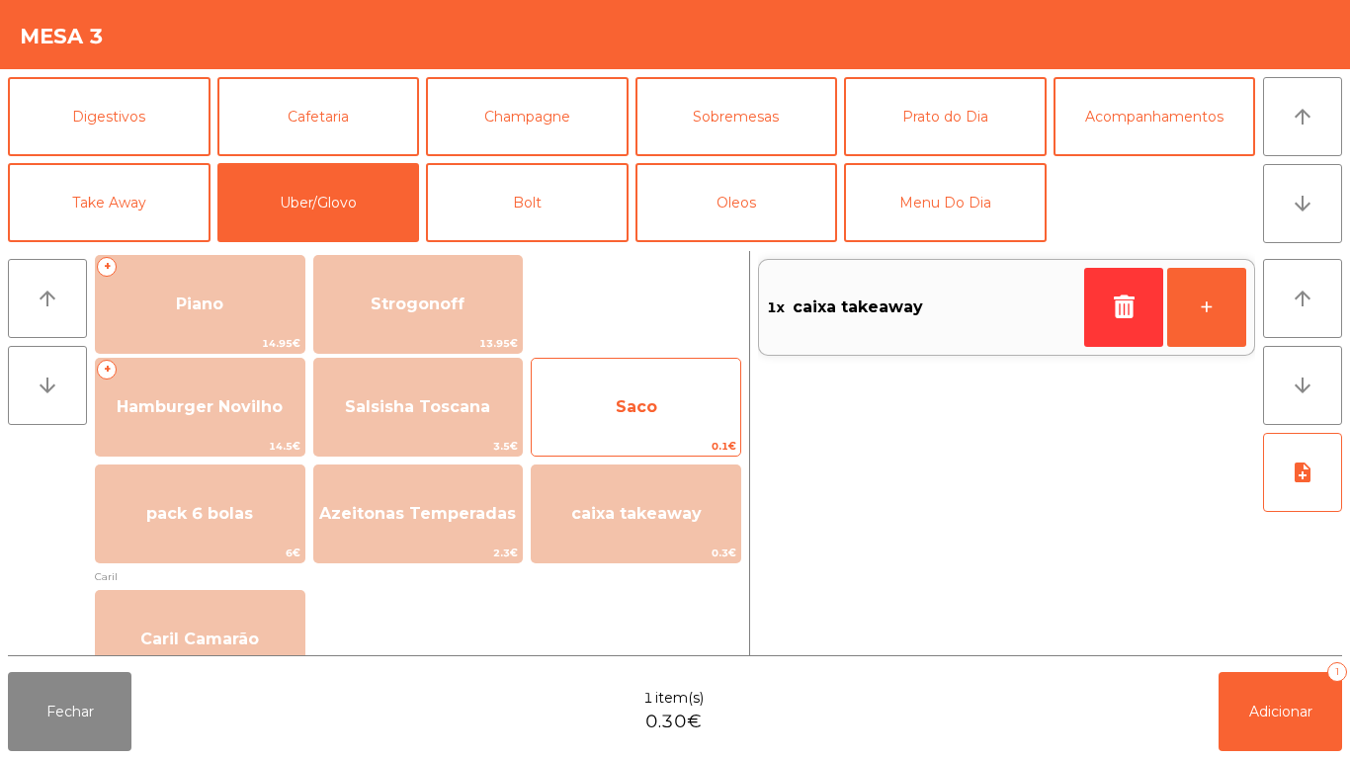
click at [659, 415] on span "Saco" at bounding box center [636, 407] width 209 height 53
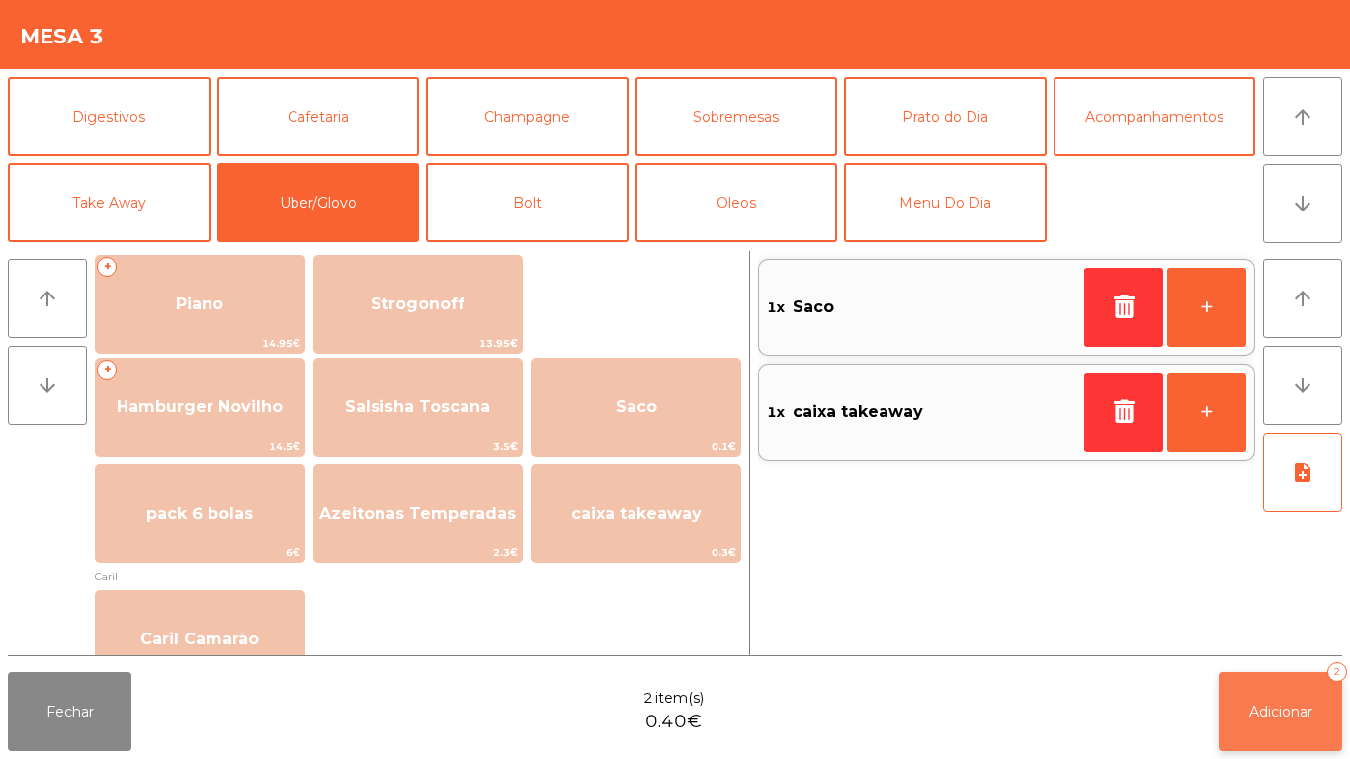
click at [1276, 674] on button "Adicionar 2" at bounding box center [1281, 711] width 124 height 79
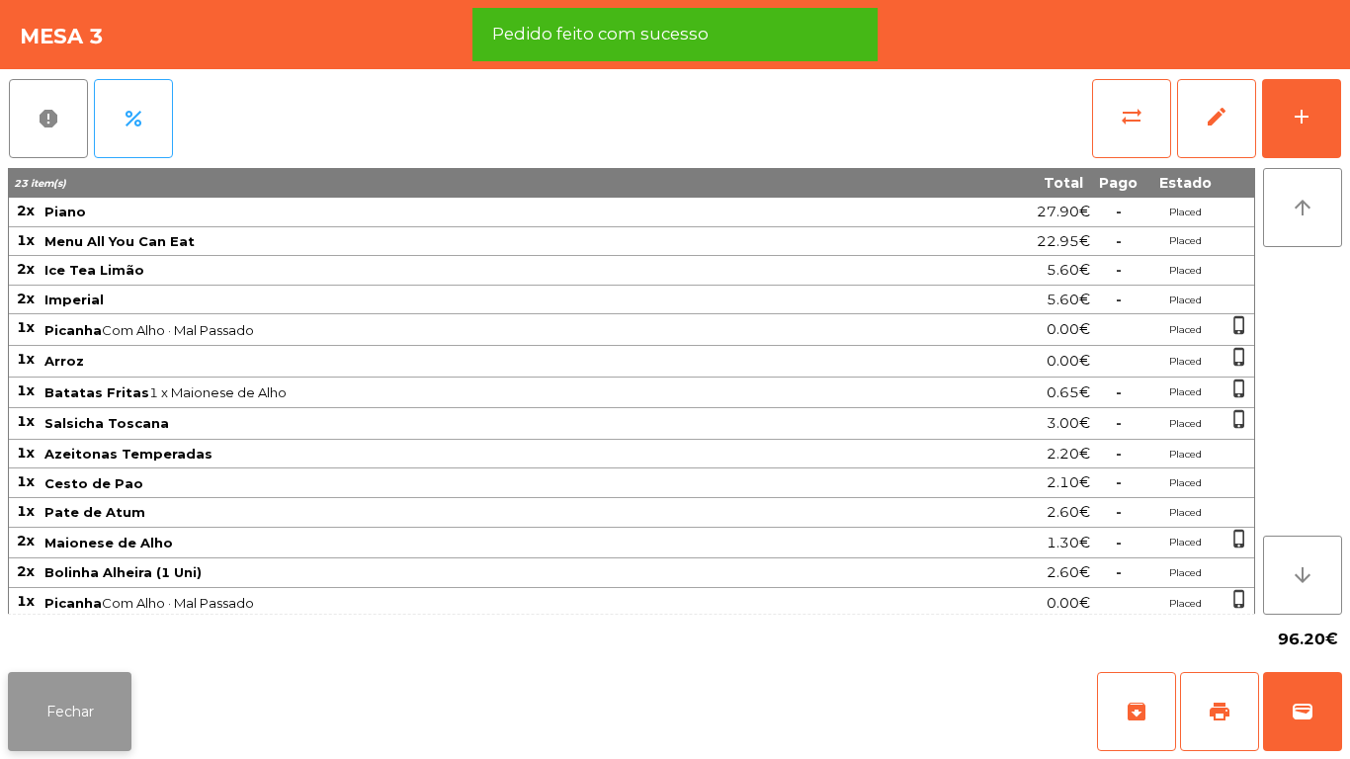
click at [50, 706] on button "Fechar" at bounding box center [70, 711] width 124 height 79
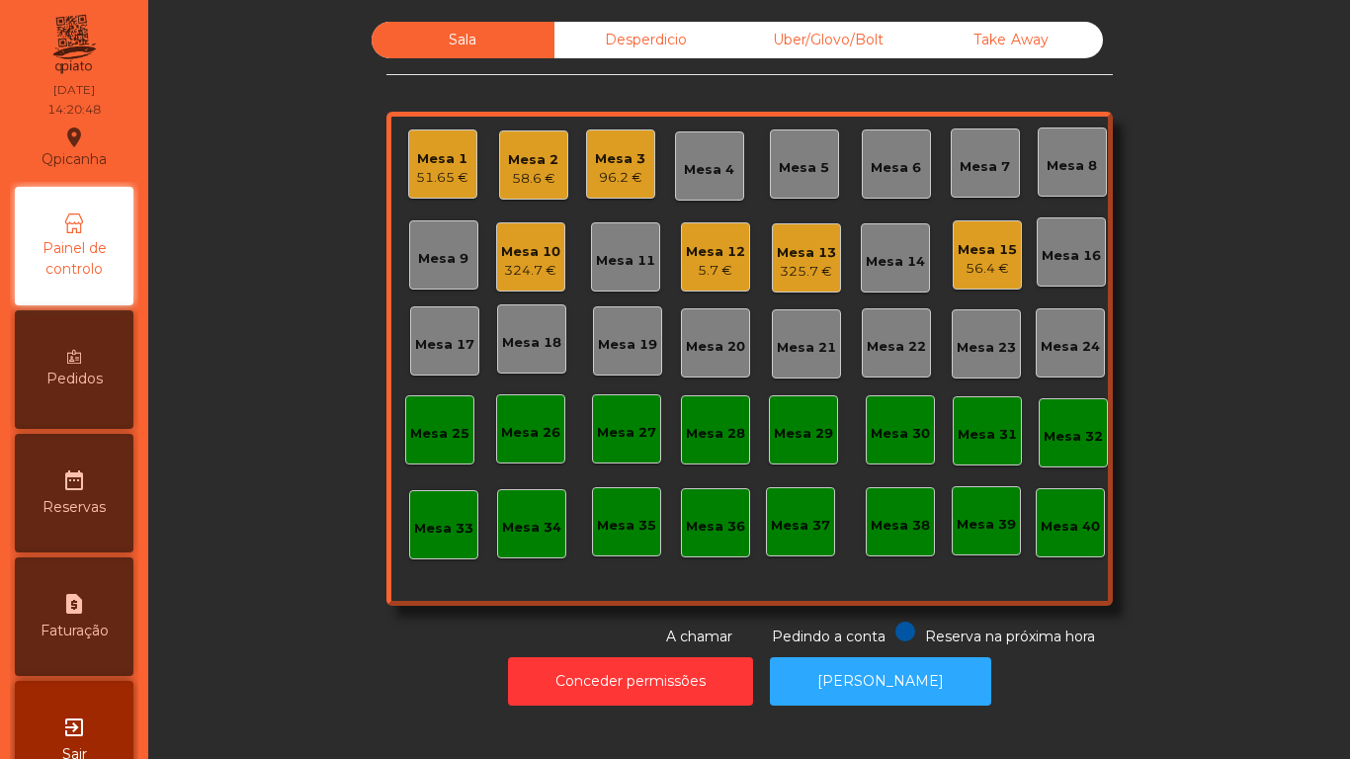
click at [530, 178] on div "58.6 €" at bounding box center [533, 179] width 50 height 20
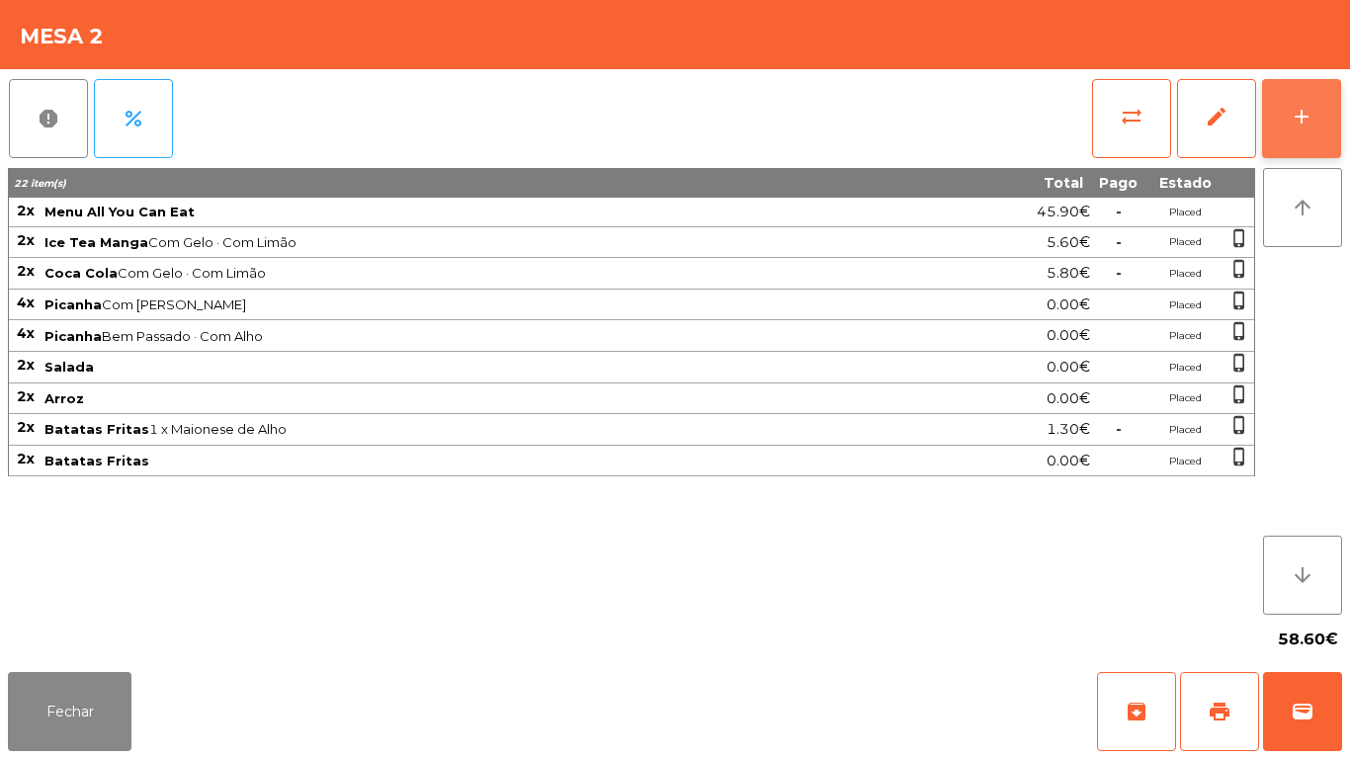
click at [1290, 136] on button "add" at bounding box center [1301, 118] width 79 height 79
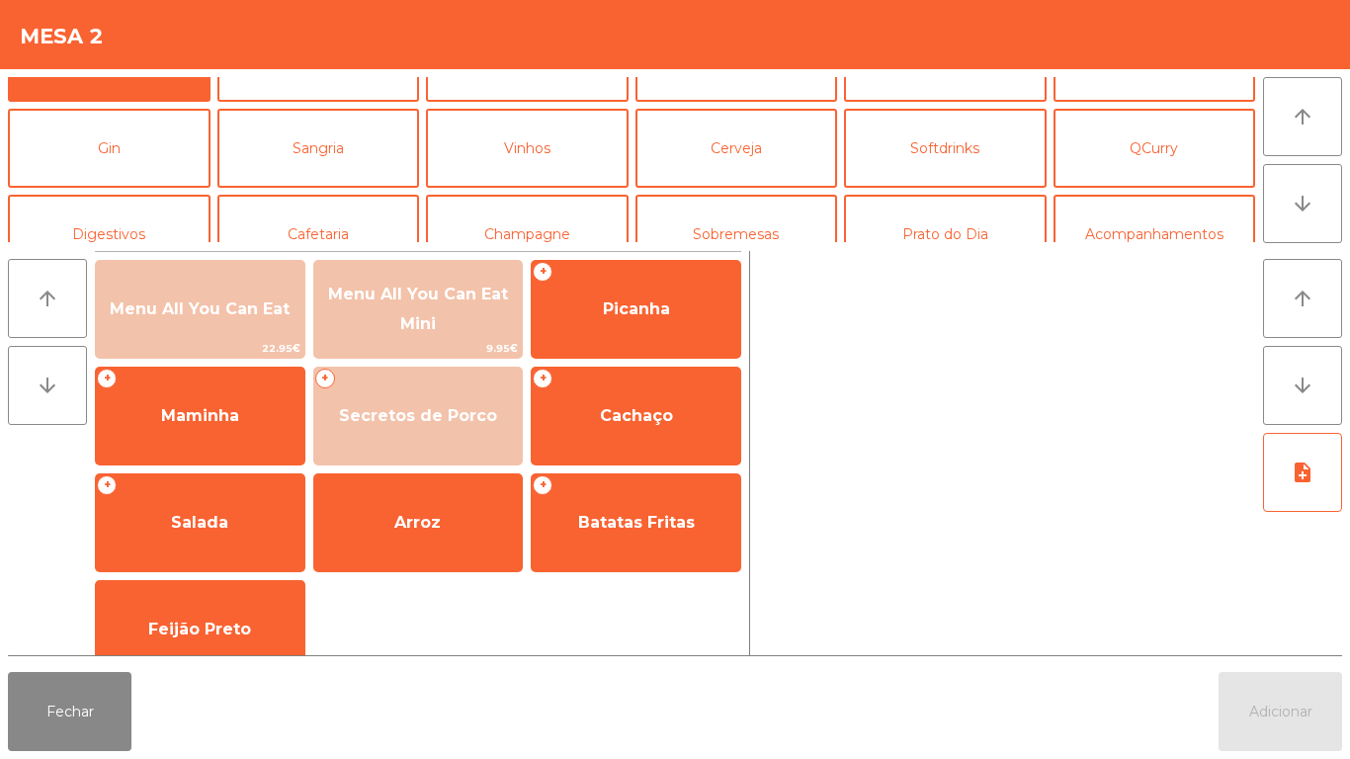
scroll to position [71, 0]
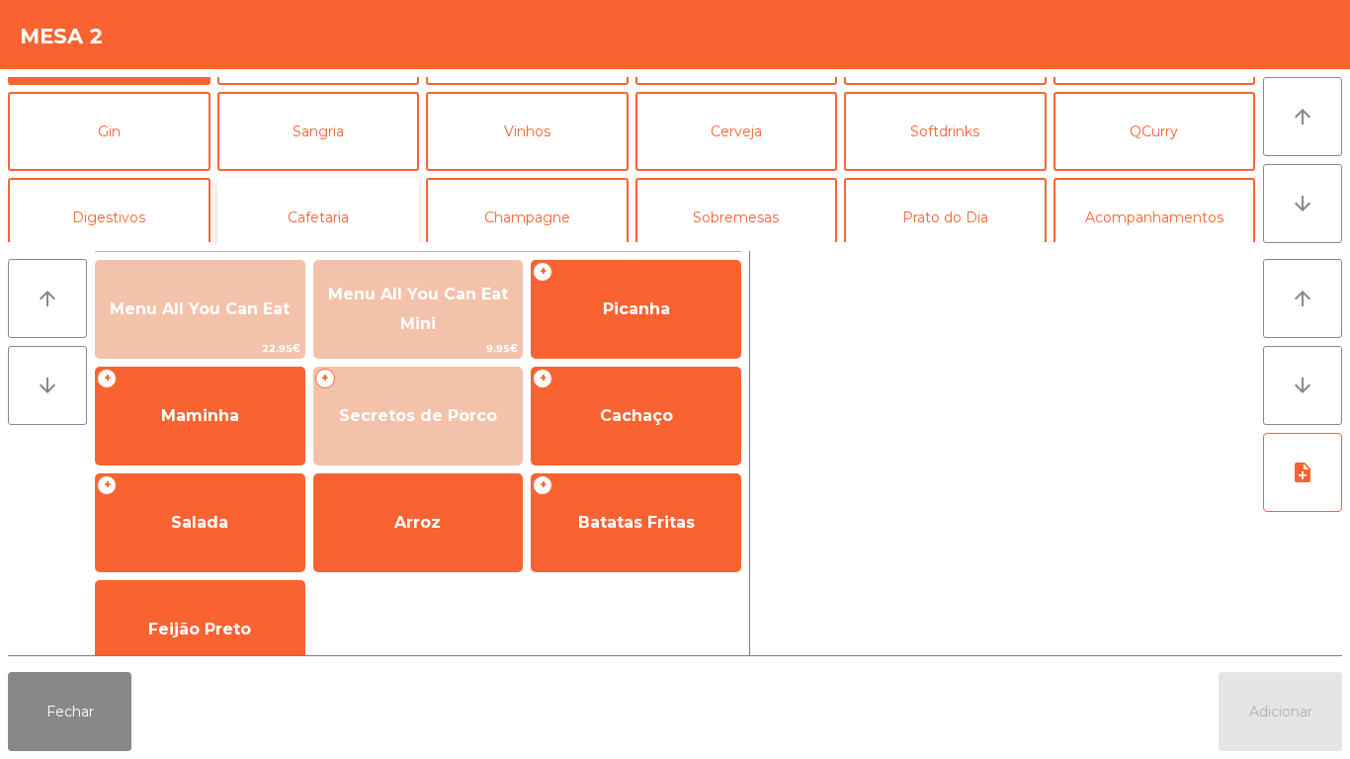
click at [331, 224] on button "Cafetaria" at bounding box center [318, 217] width 203 height 79
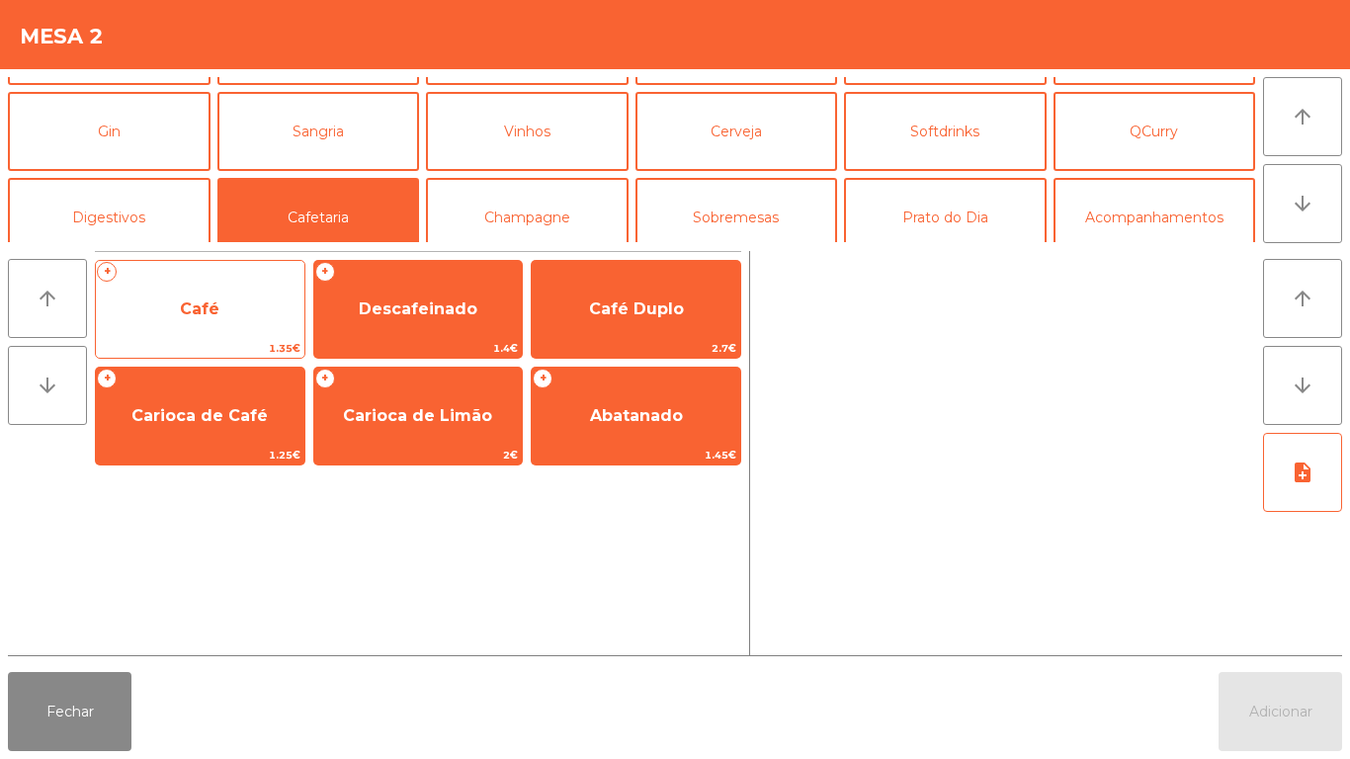
click at [279, 281] on div "+ Café 1.35€" at bounding box center [200, 309] width 211 height 99
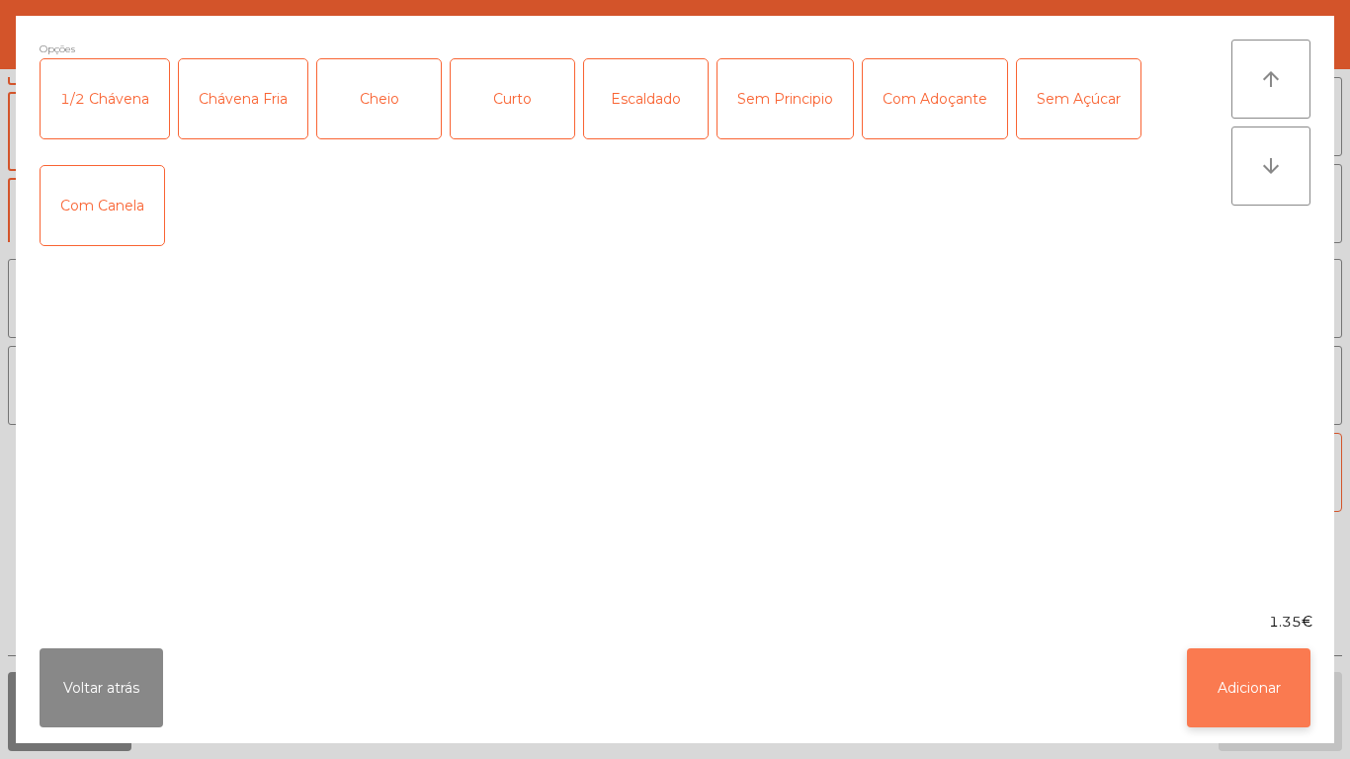
click at [1252, 671] on button "Adicionar" at bounding box center [1249, 687] width 124 height 79
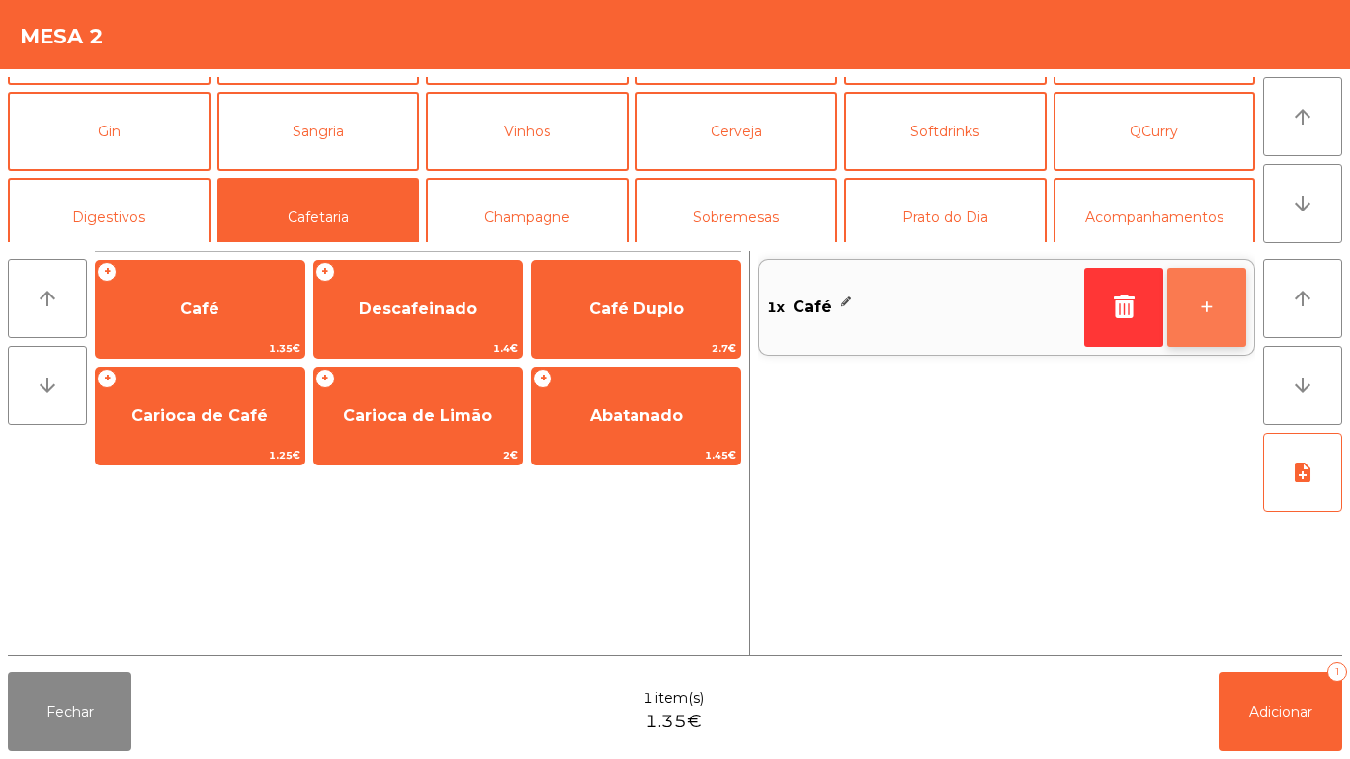
click at [1207, 299] on button "+" at bounding box center [1206, 307] width 79 height 79
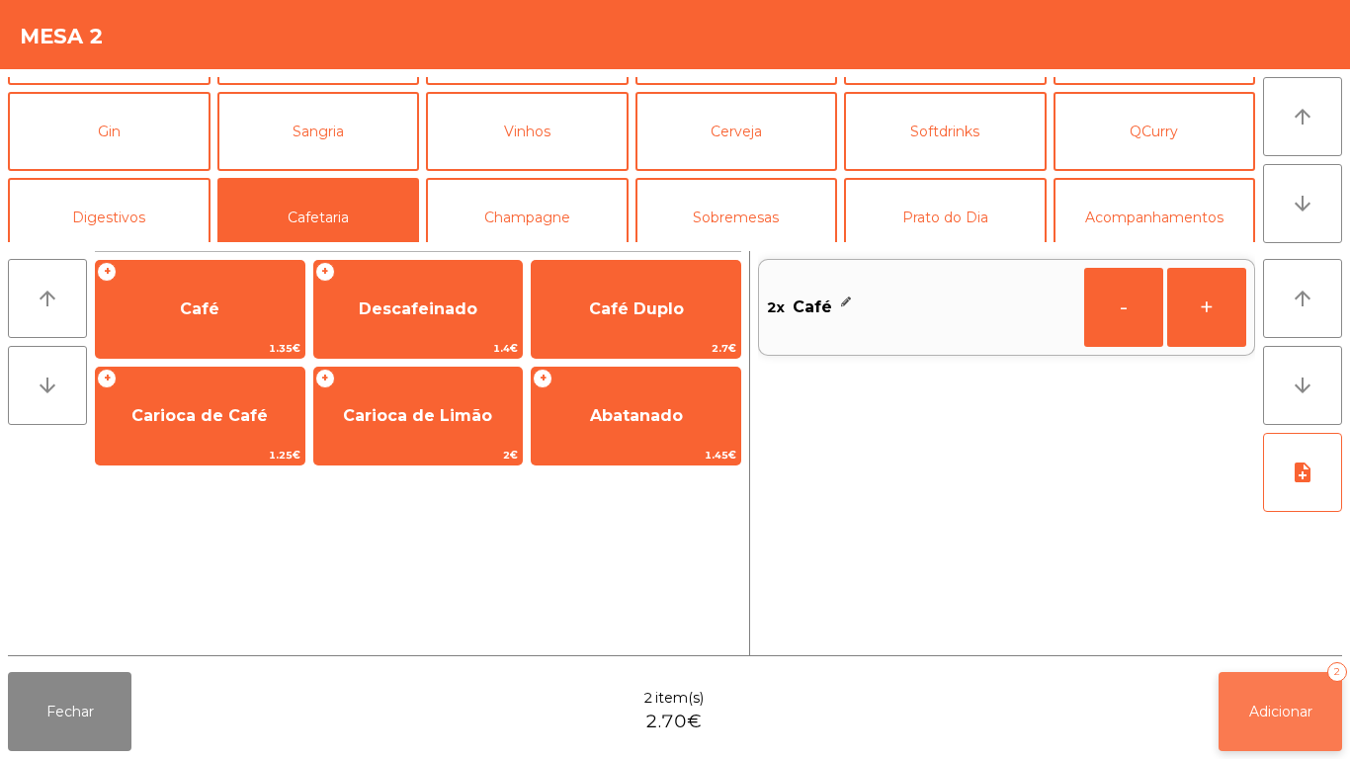
click at [1253, 703] on span "Adicionar" at bounding box center [1280, 712] width 63 height 18
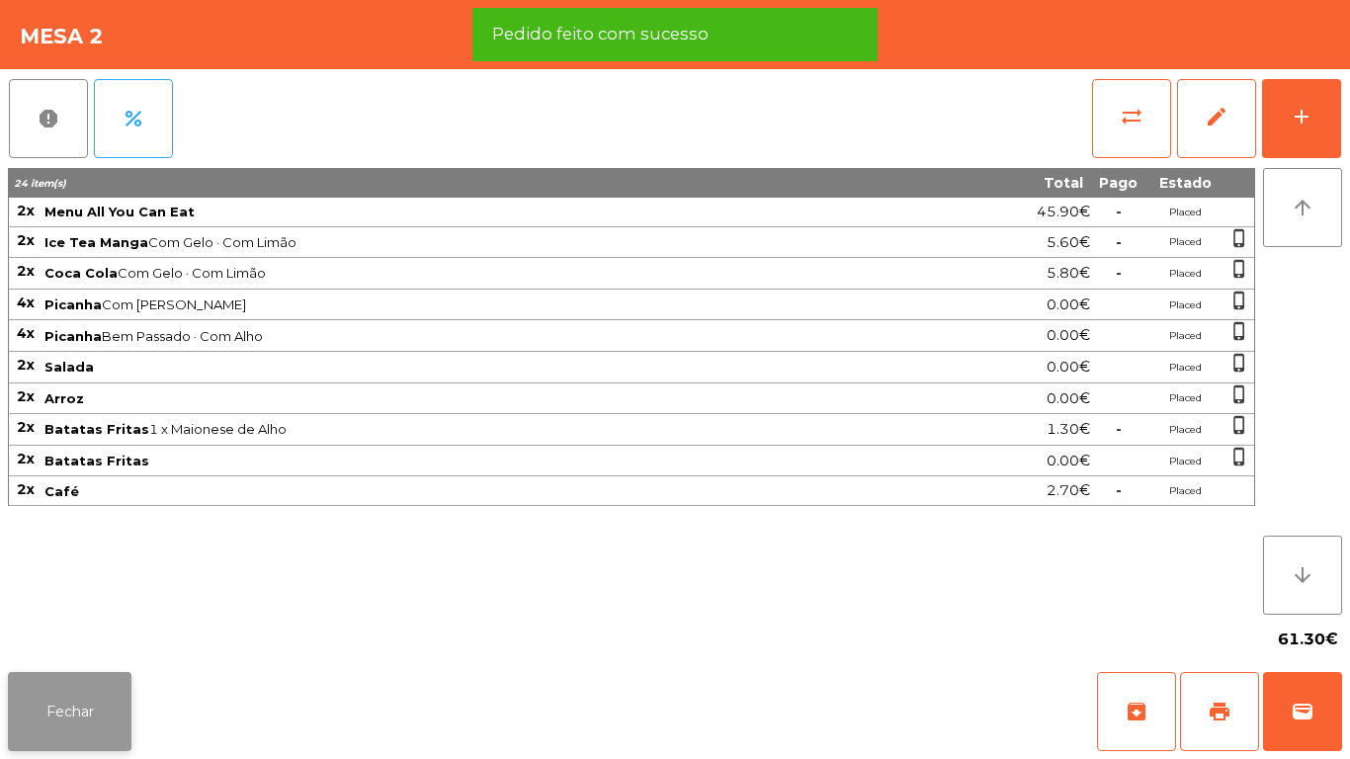
click at [97, 684] on button "Fechar" at bounding box center [70, 711] width 124 height 79
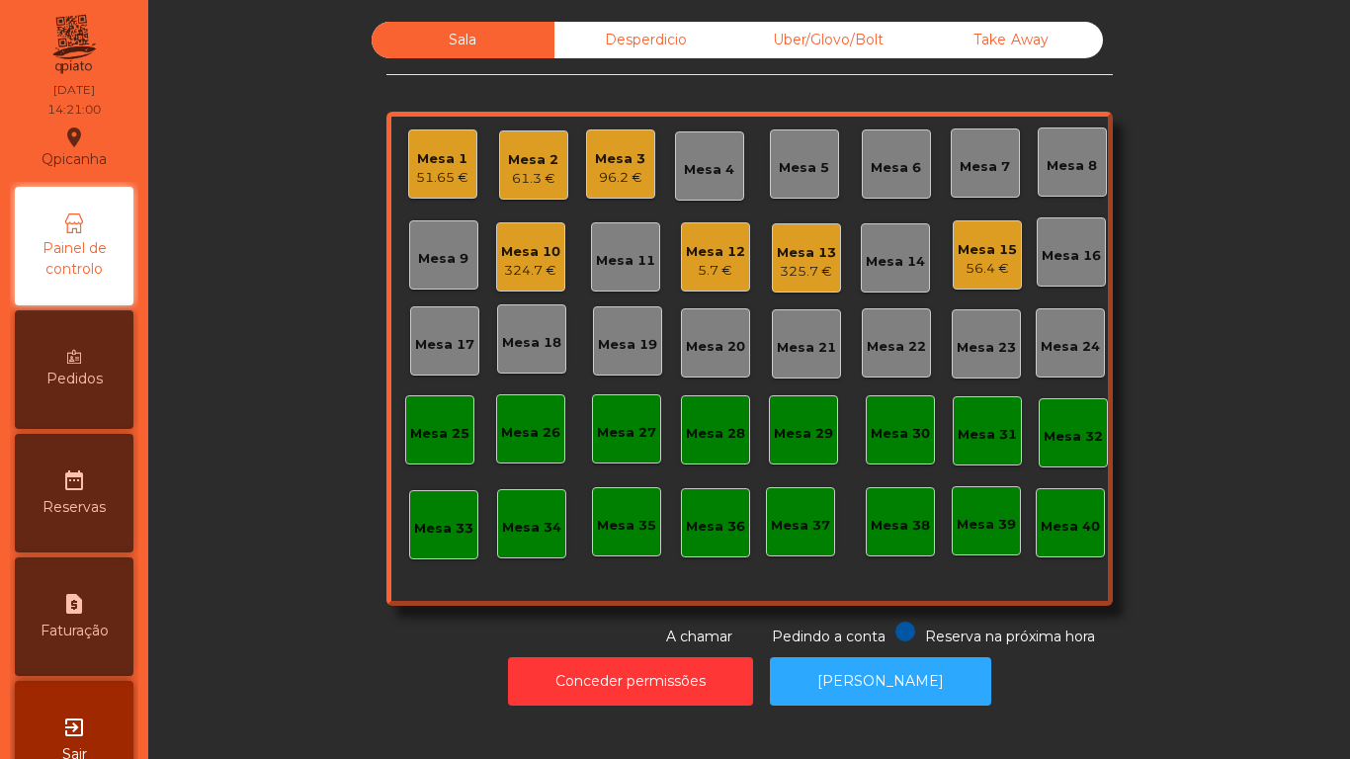
click at [540, 174] on div "61.3 €" at bounding box center [533, 179] width 50 height 20
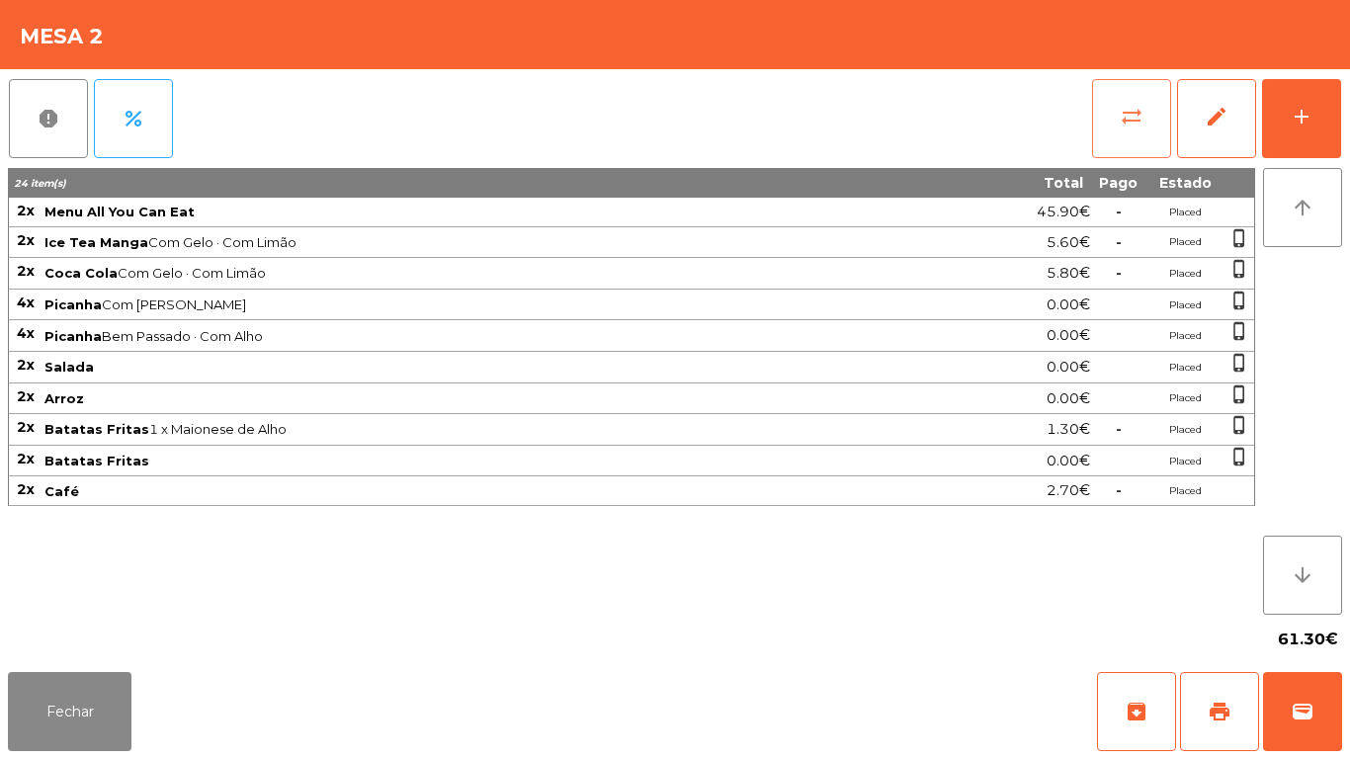
click at [1119, 124] on button "sync_alt" at bounding box center [1131, 118] width 79 height 79
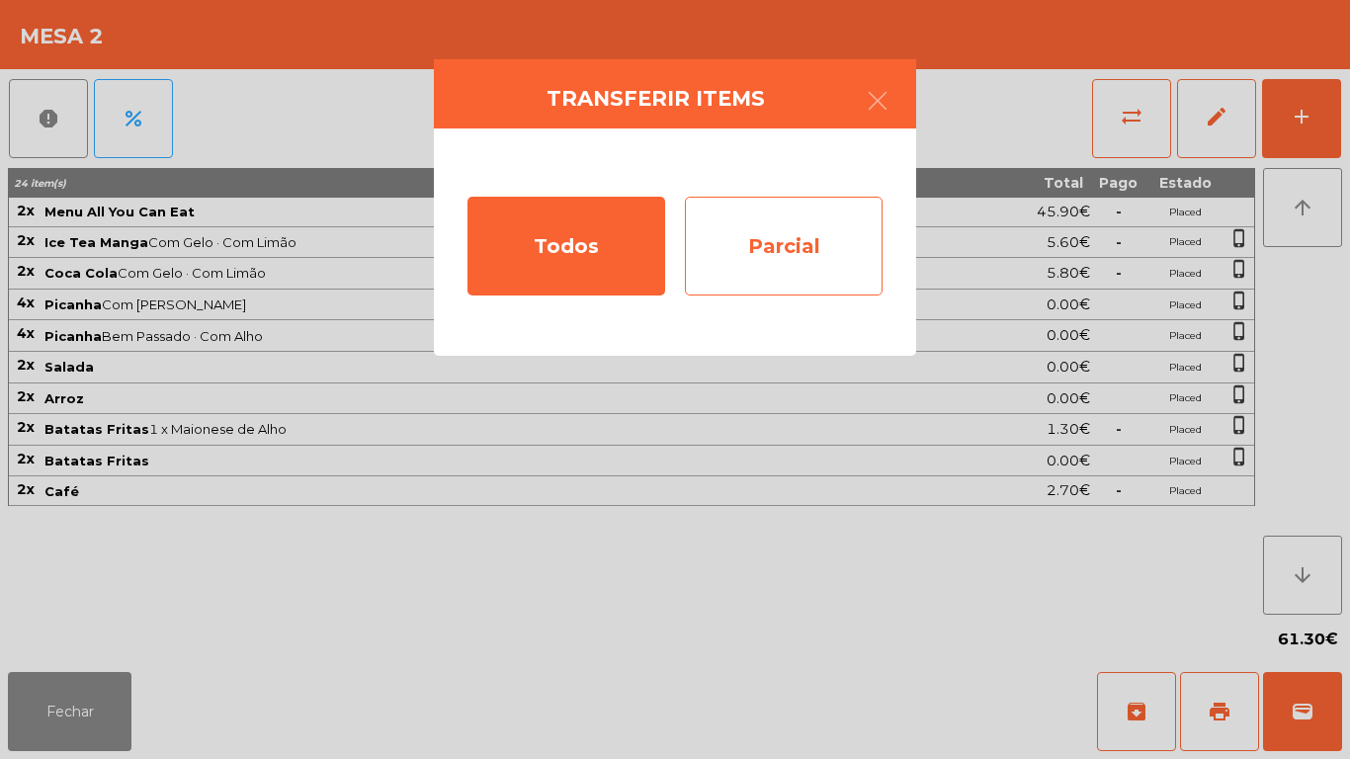
click at [806, 250] on div "Parcial" at bounding box center [784, 246] width 198 height 99
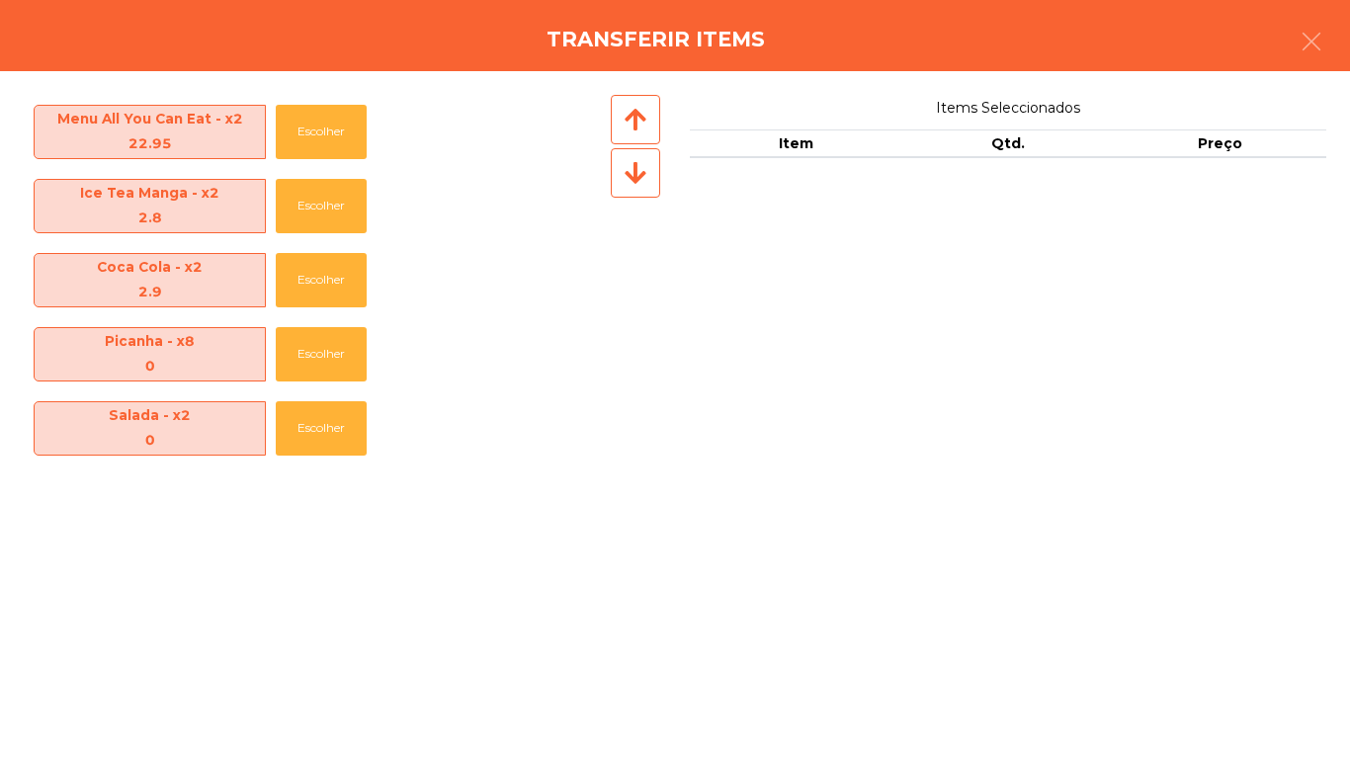
scroll to position [366, 0]
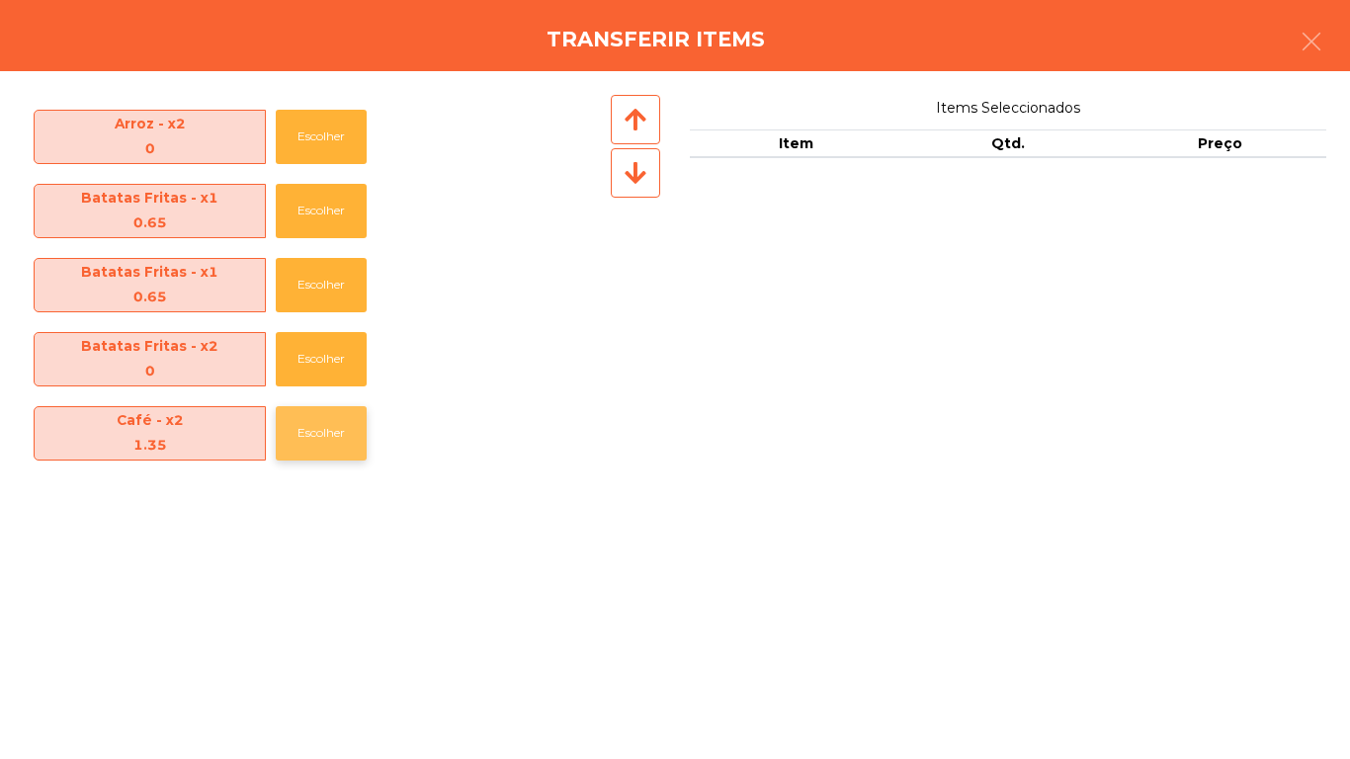
click at [351, 444] on button "Escolher" at bounding box center [321, 433] width 91 height 54
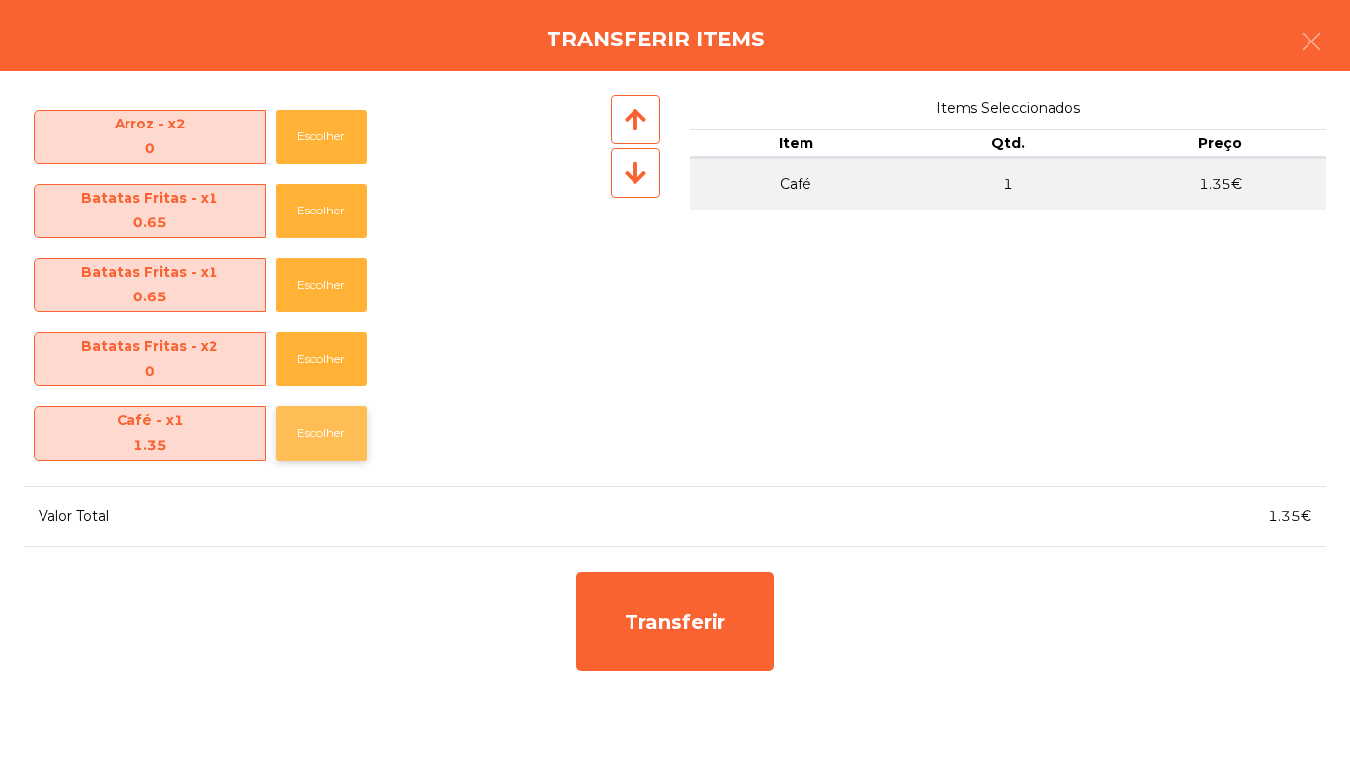
click at [333, 456] on button "Escolher" at bounding box center [321, 433] width 91 height 54
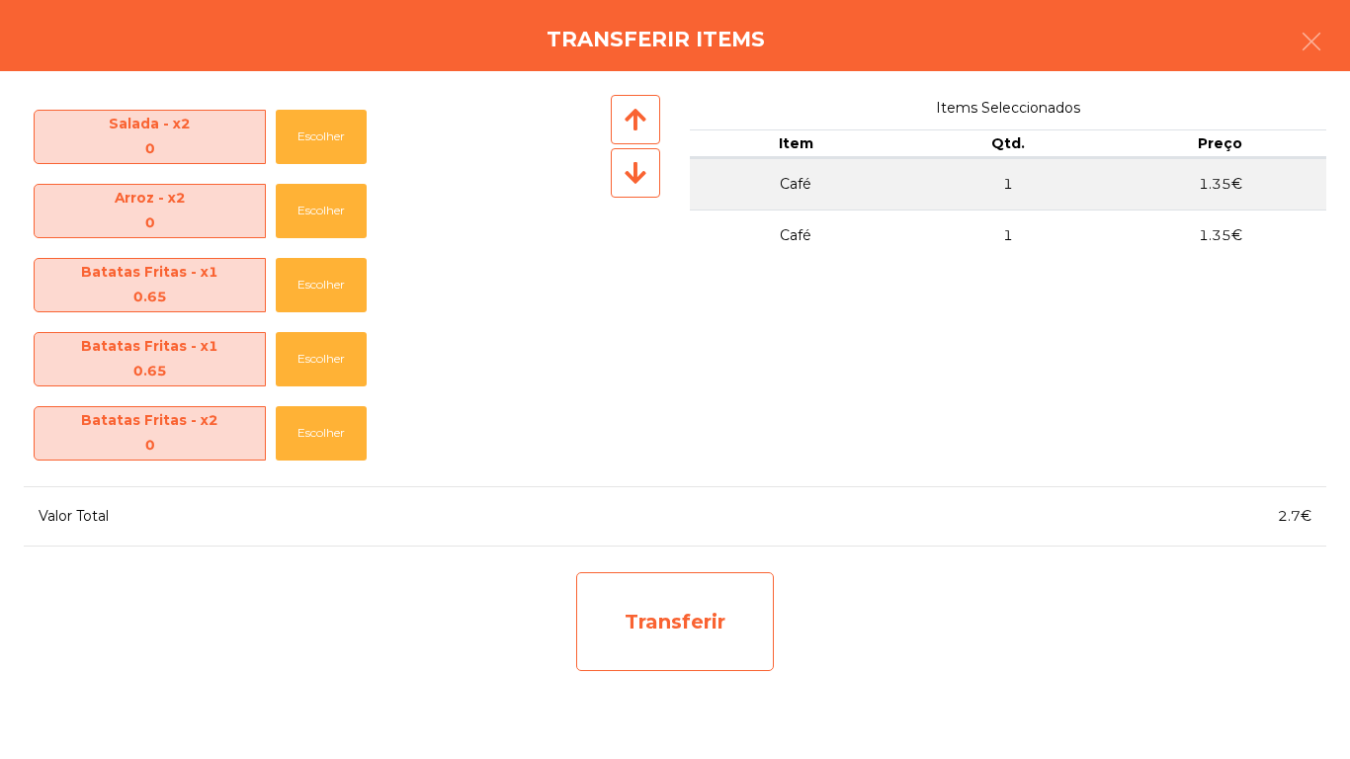
click at [721, 609] on div "Transferir" at bounding box center [675, 621] width 198 height 99
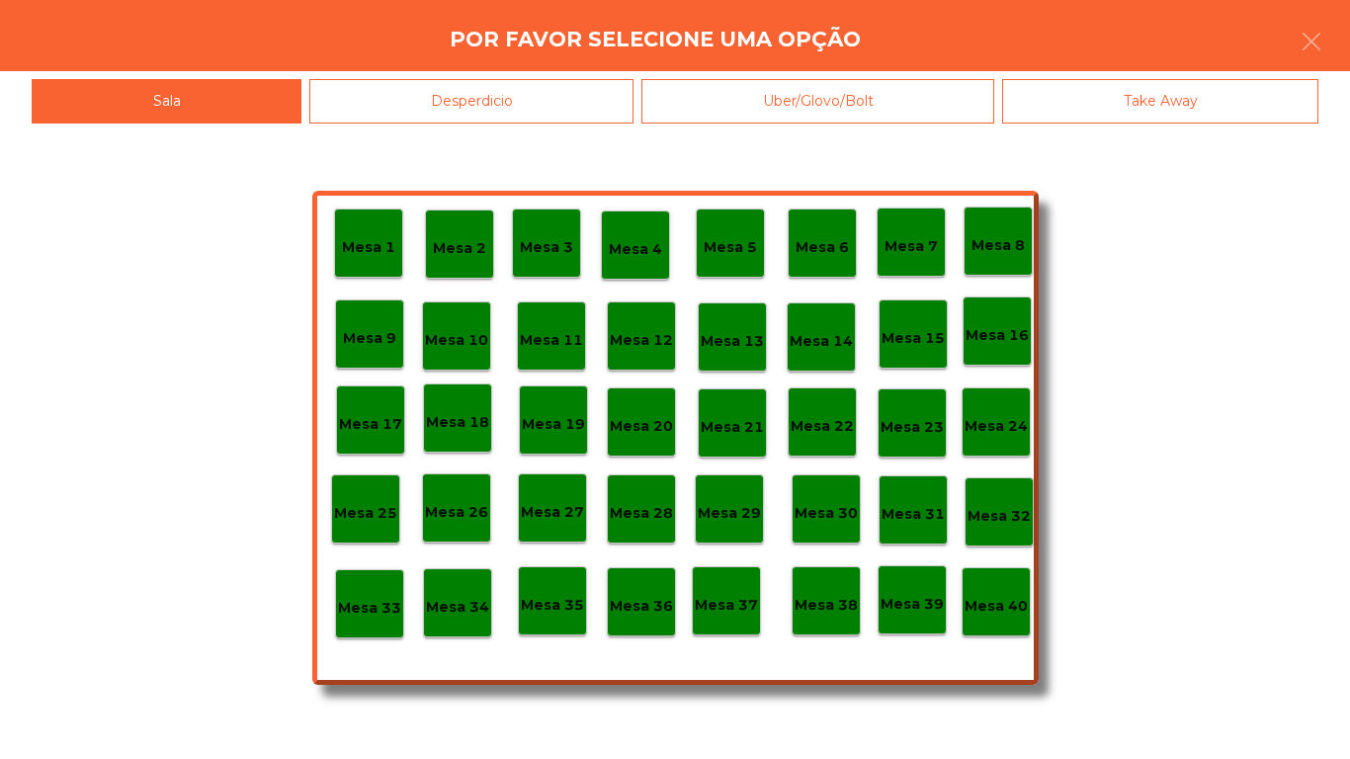
click at [402, 256] on div "Mesa 1" at bounding box center [368, 243] width 69 height 69
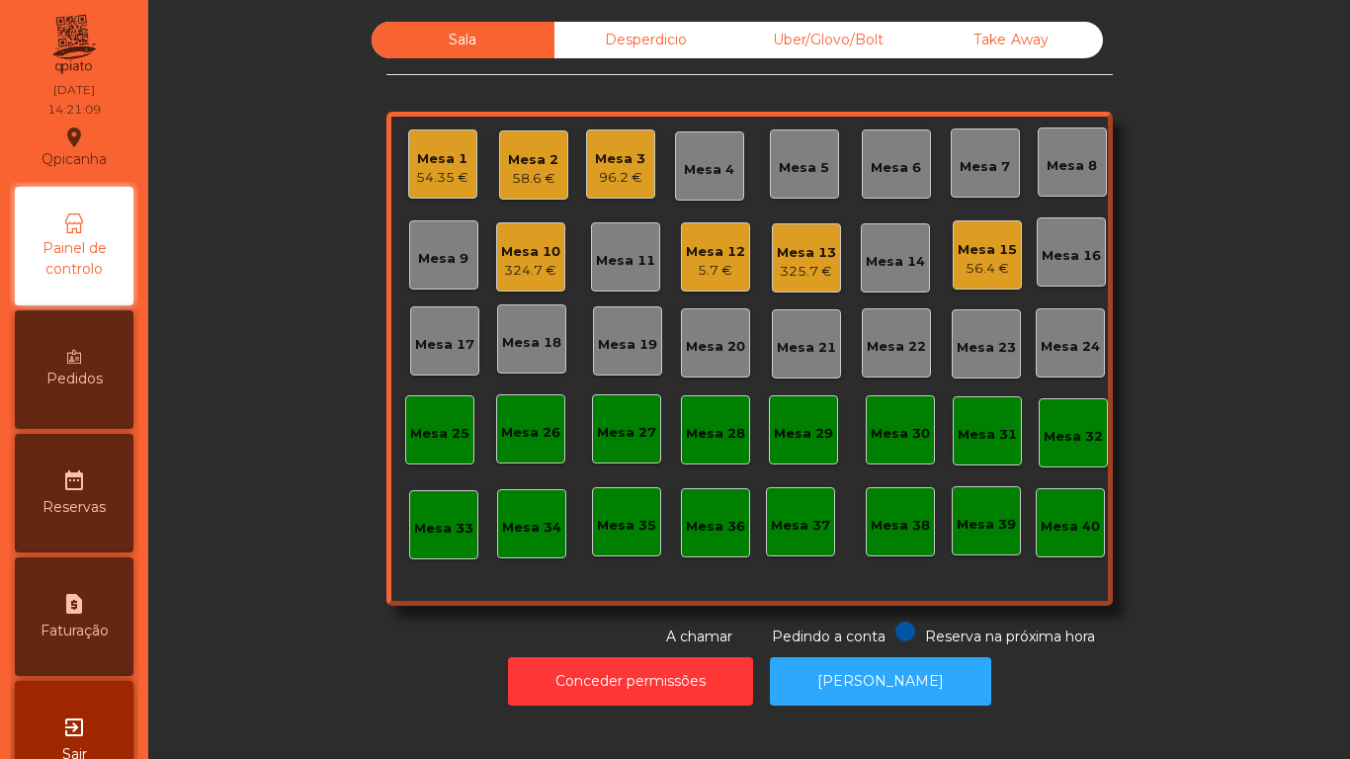
click at [621, 175] on div "96.2 €" at bounding box center [620, 178] width 50 height 20
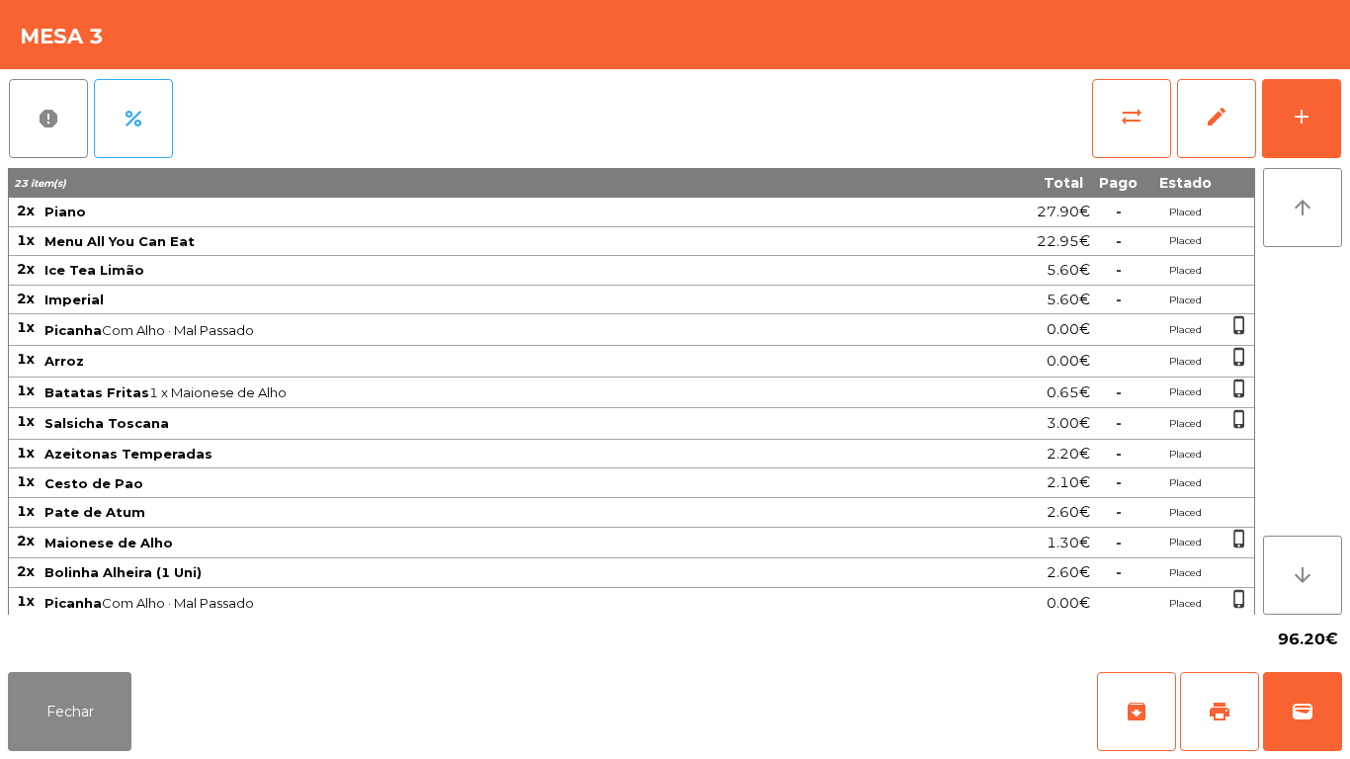
scroll to position [124, 0]
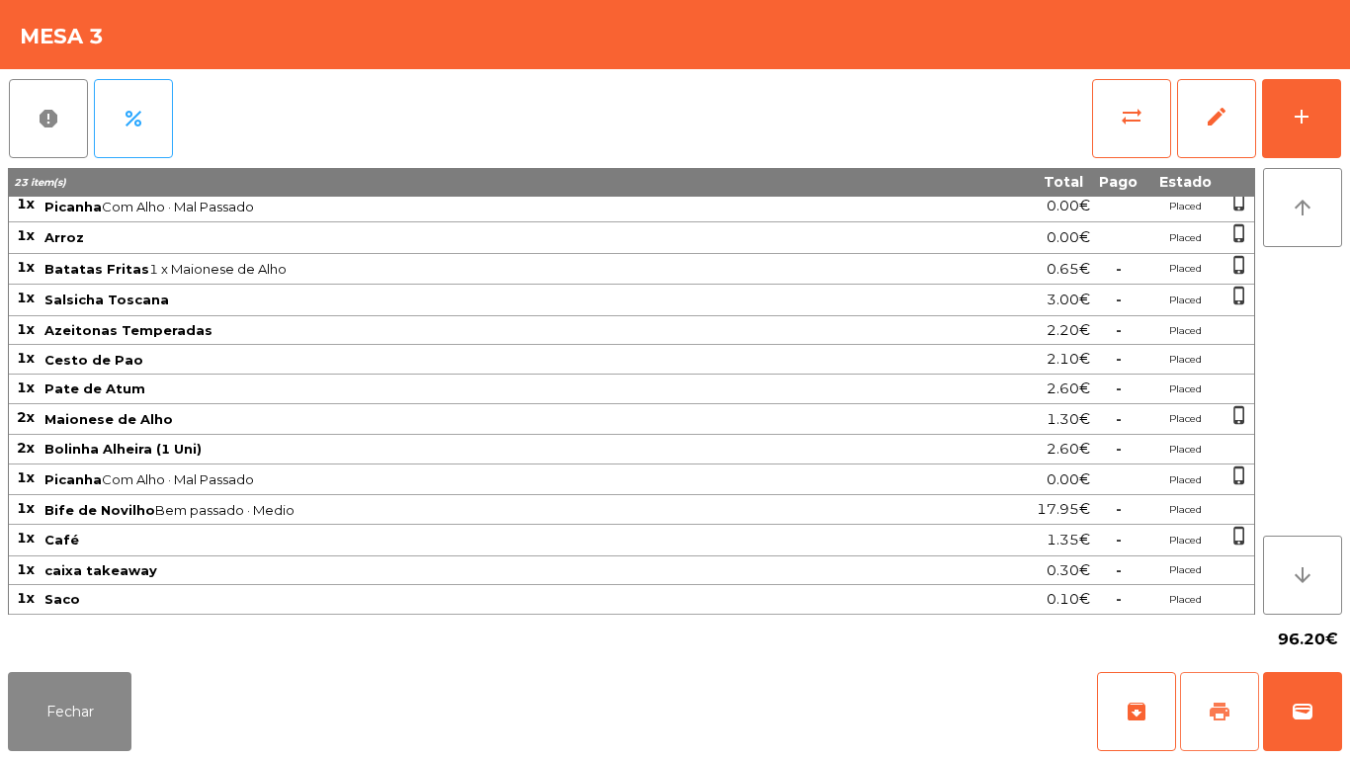
click at [1200, 697] on button "print" at bounding box center [1219, 711] width 79 height 79
click at [101, 717] on button "Fechar" at bounding box center [70, 711] width 124 height 79
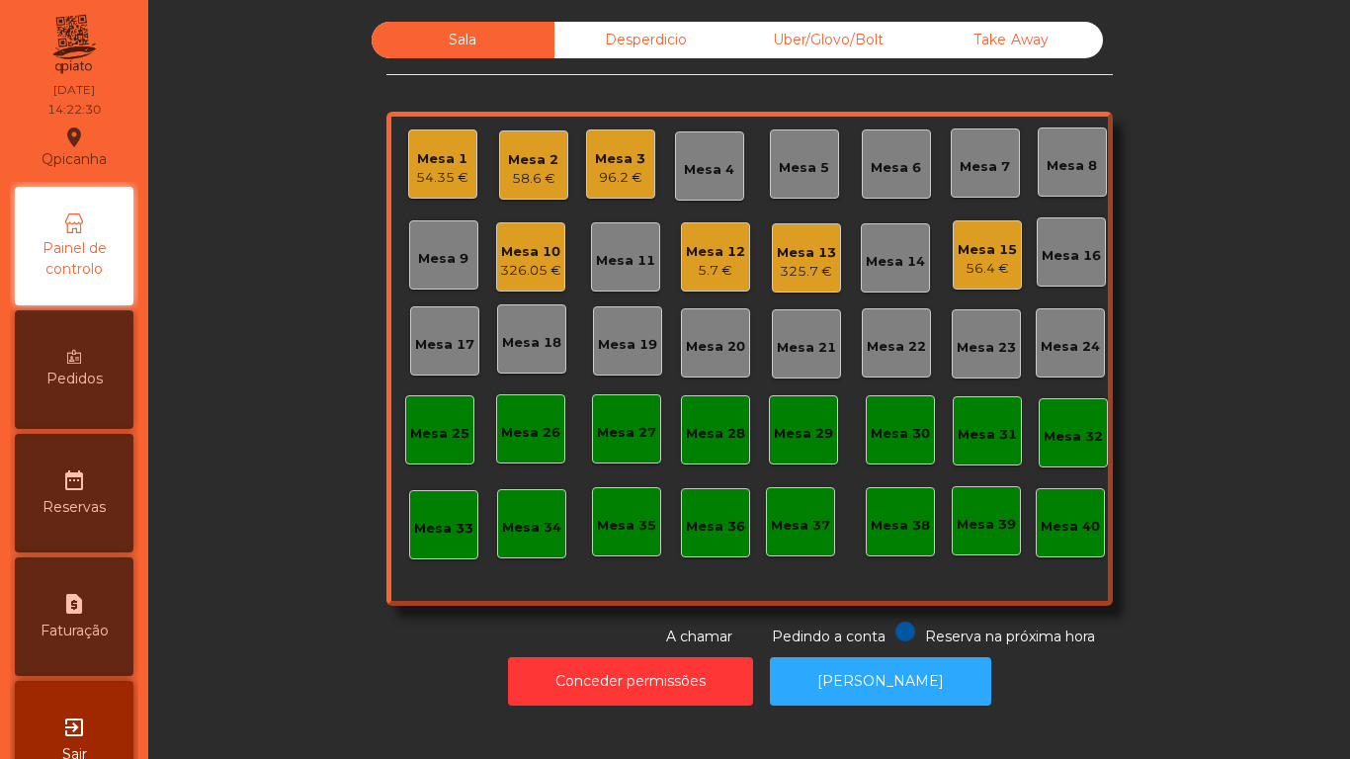
click at [981, 279] on div "Mesa 15 56.4 €" at bounding box center [987, 254] width 69 height 69
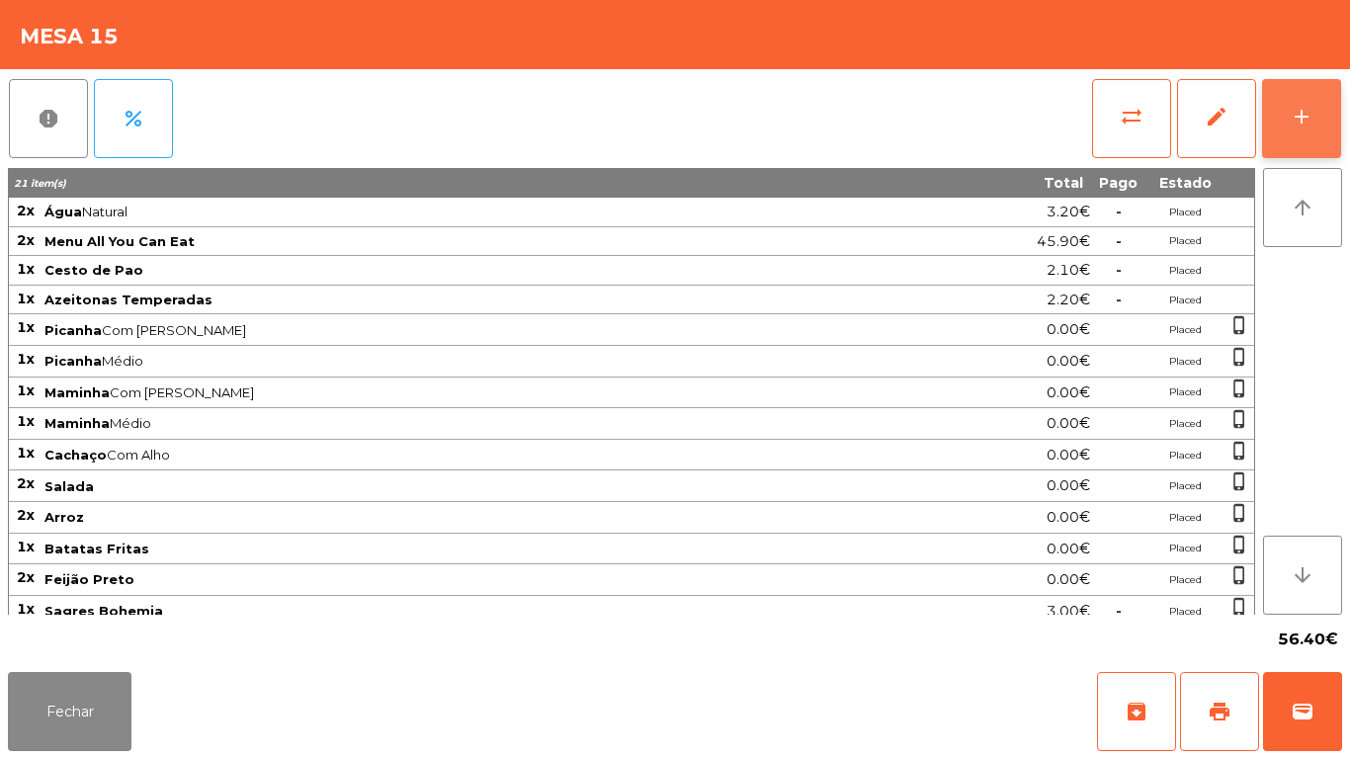
click at [1301, 137] on button "add" at bounding box center [1301, 118] width 79 height 79
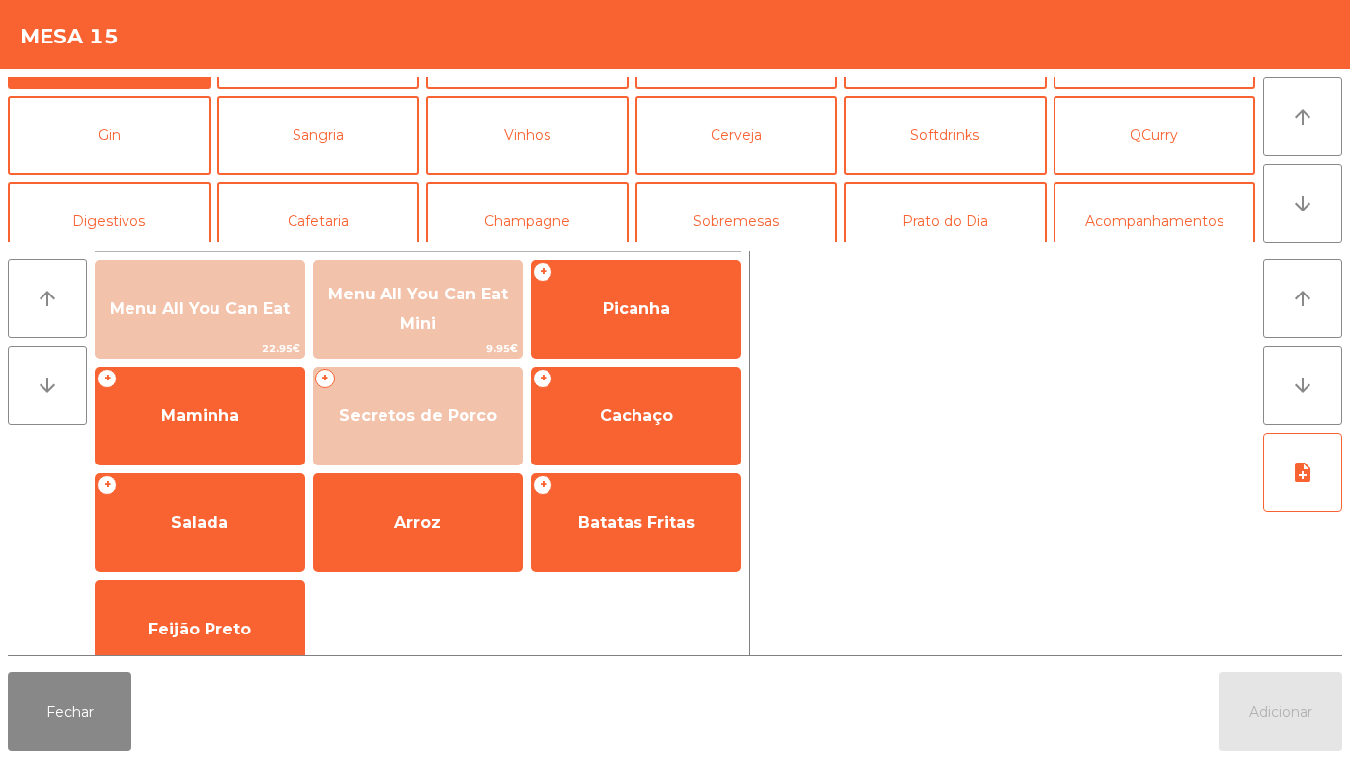
scroll to position [73, 0]
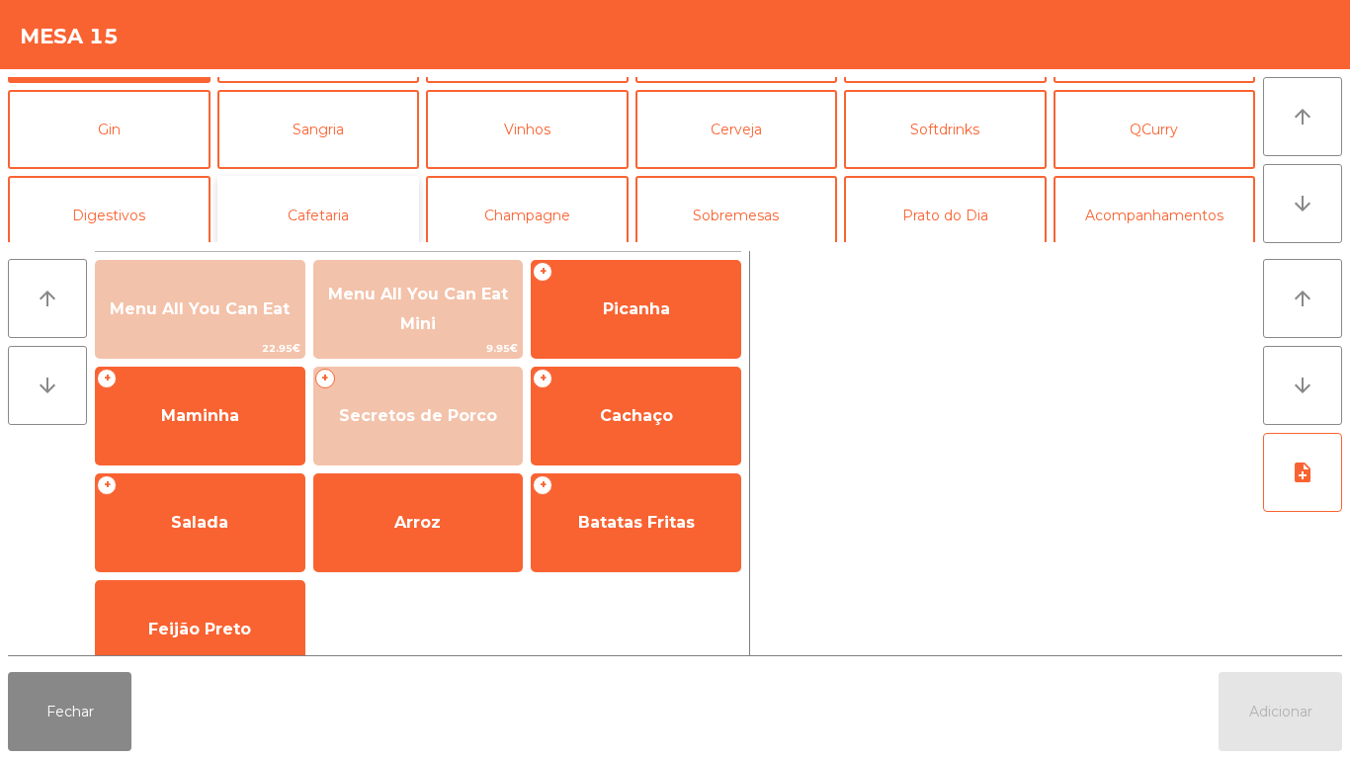
click at [319, 232] on button "Cafetaria" at bounding box center [318, 215] width 203 height 79
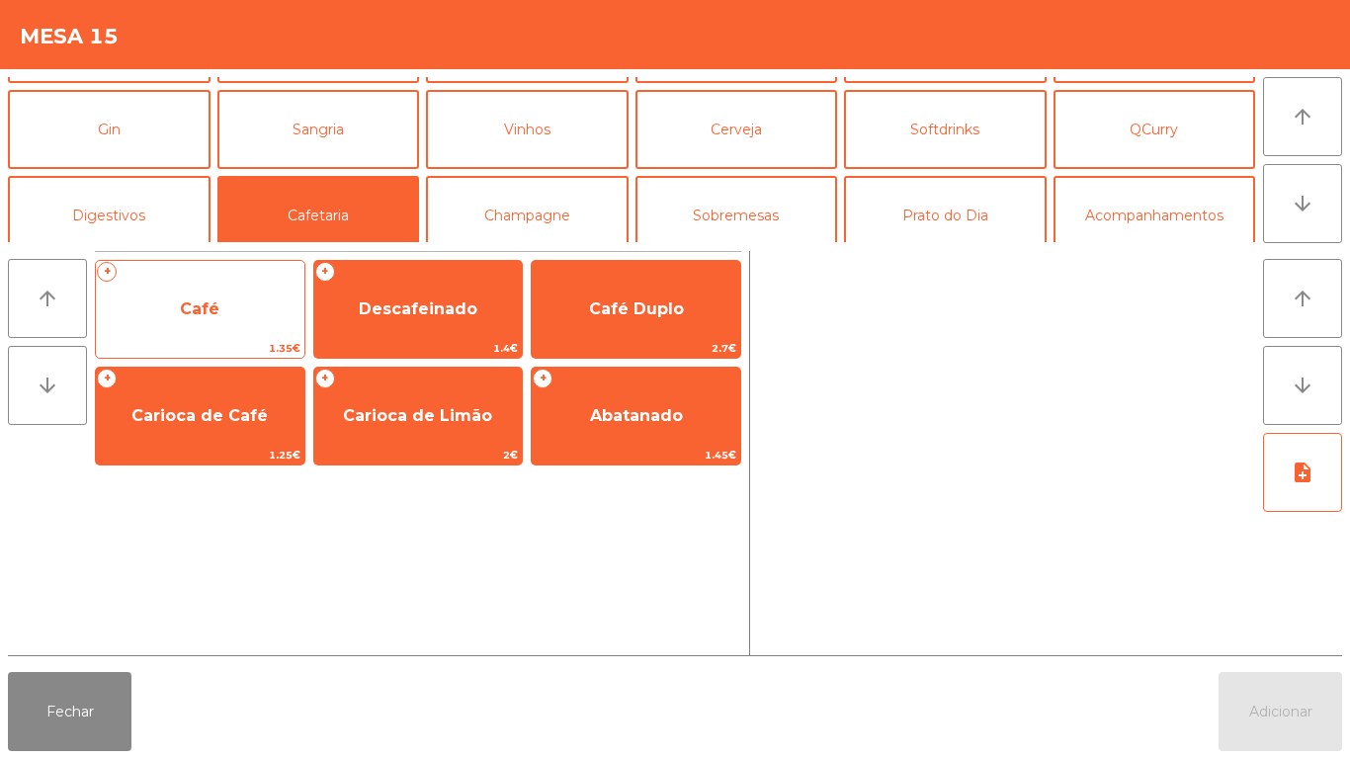
click at [201, 324] on span "Café" at bounding box center [200, 309] width 209 height 53
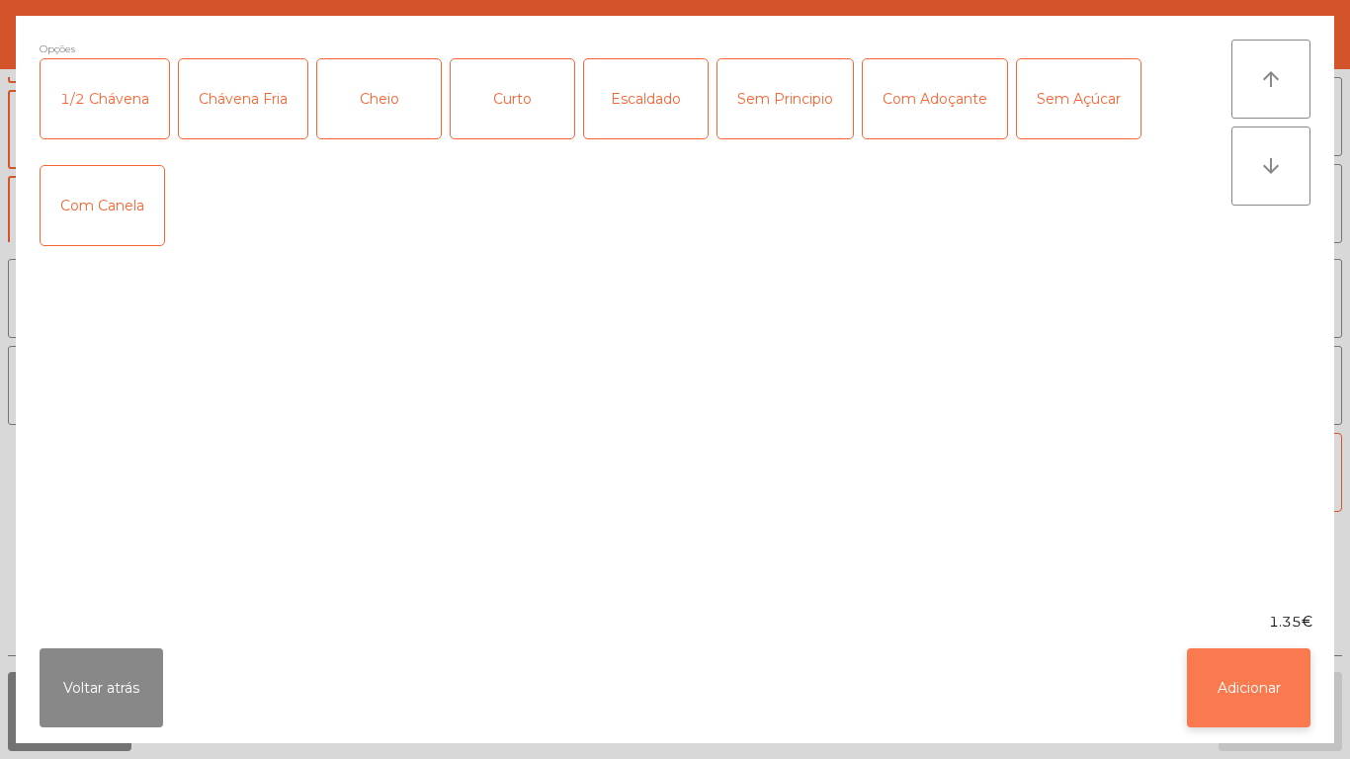
click at [1216, 676] on button "Adicionar" at bounding box center [1249, 687] width 124 height 79
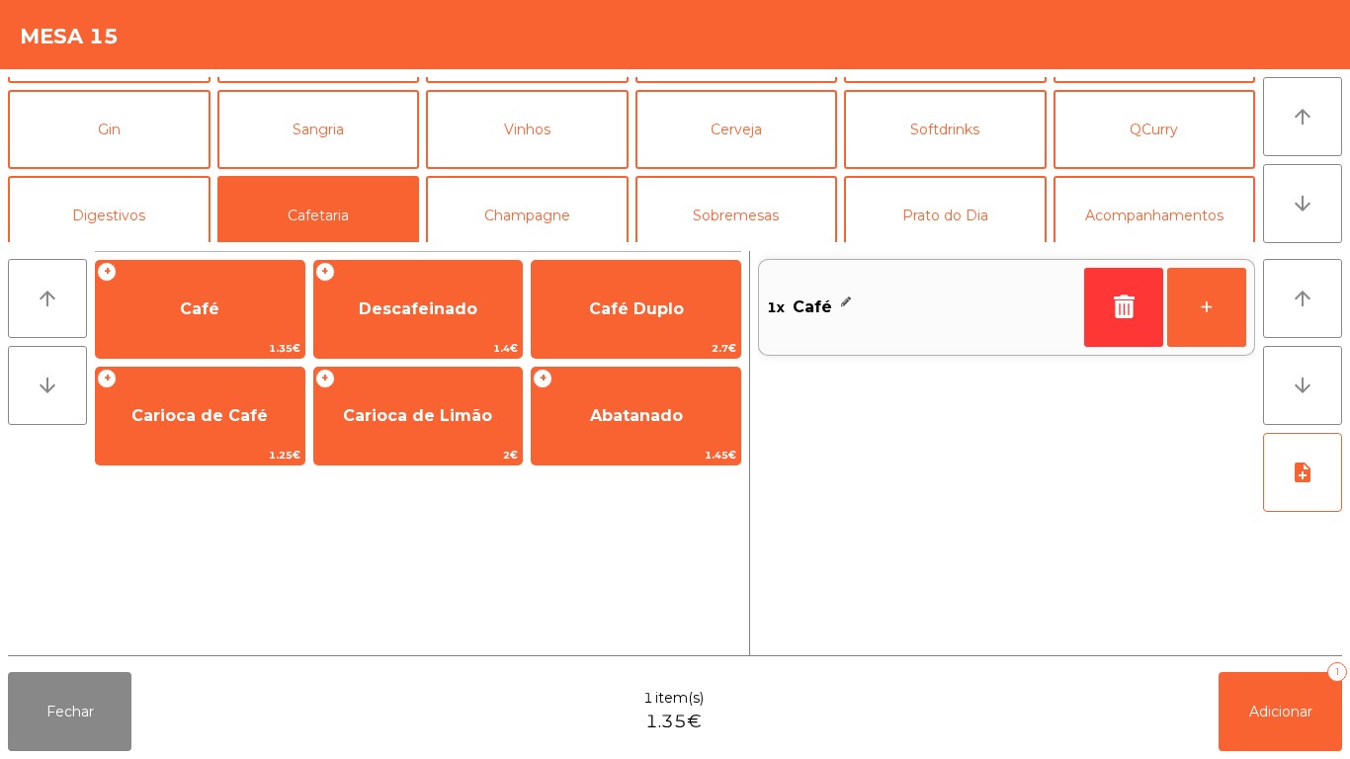
scroll to position [151, 0]
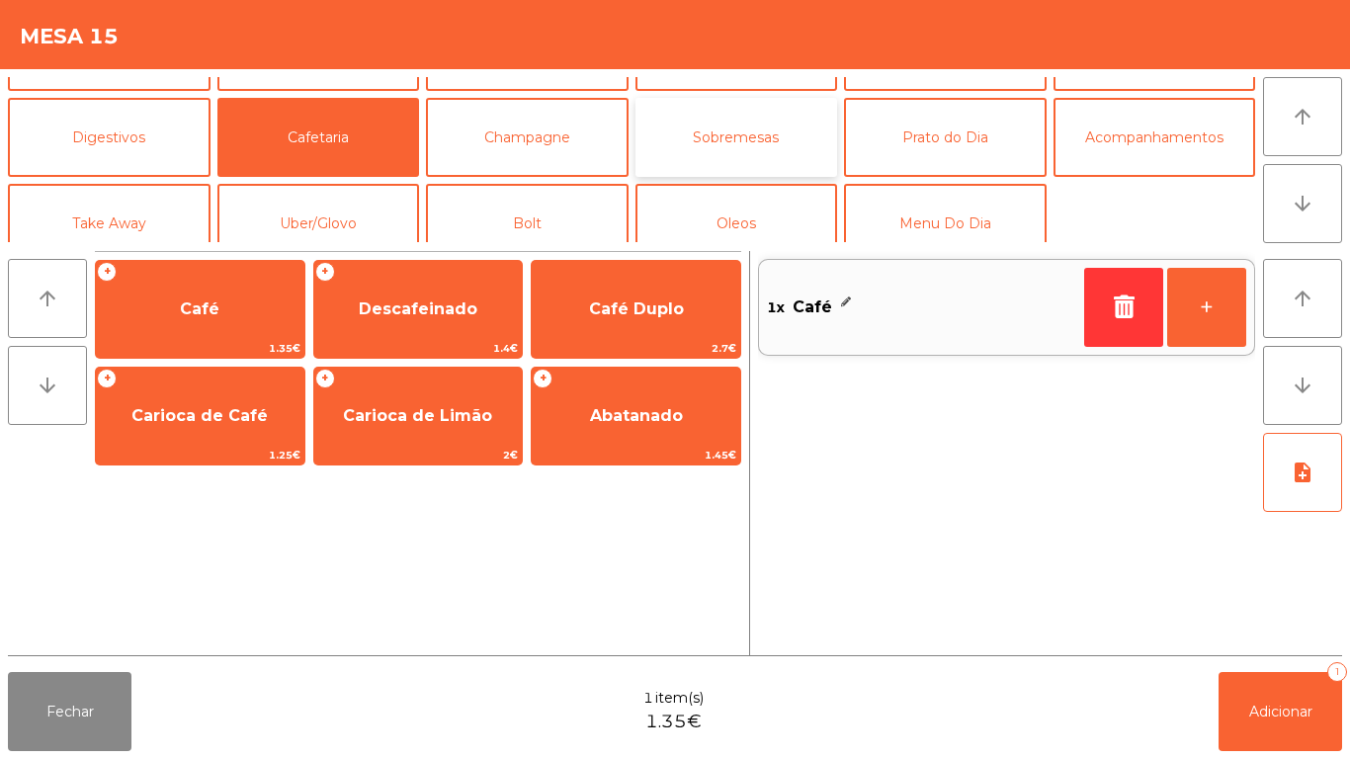
click at [730, 163] on button "Sobremesas" at bounding box center [737, 137] width 203 height 79
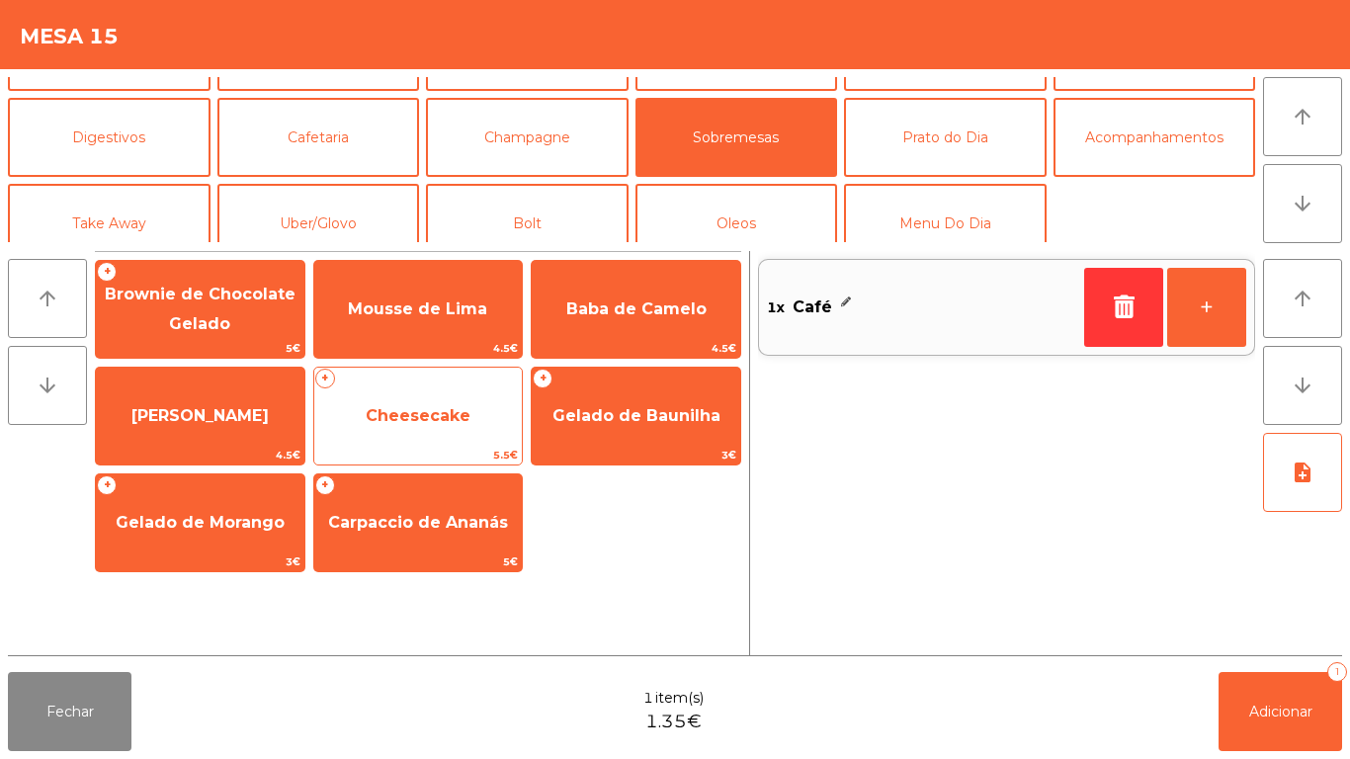
click at [425, 428] on span "Cheesecake" at bounding box center [418, 415] width 209 height 53
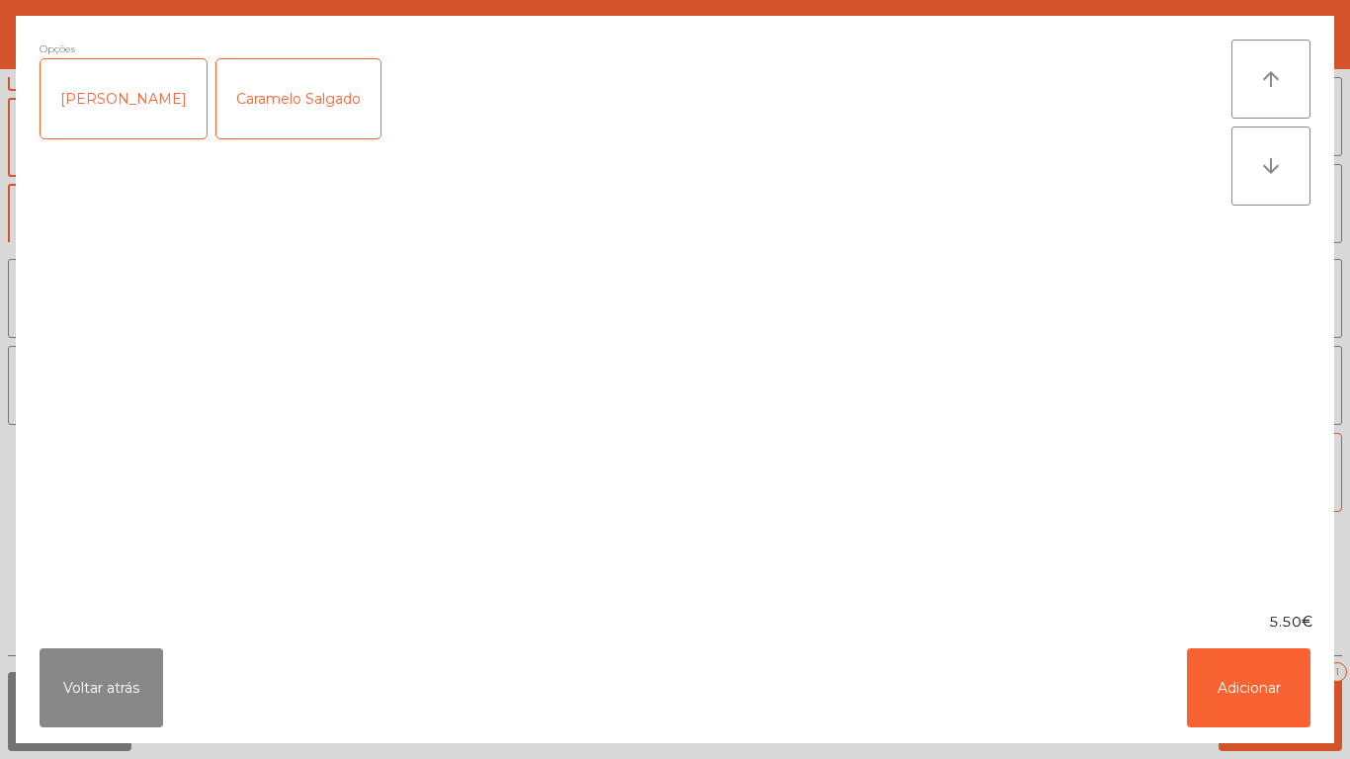
click at [324, 108] on div "Caramelo Salgado" at bounding box center [298, 98] width 164 height 79
click at [1221, 677] on button "Adicionar" at bounding box center [1249, 687] width 124 height 79
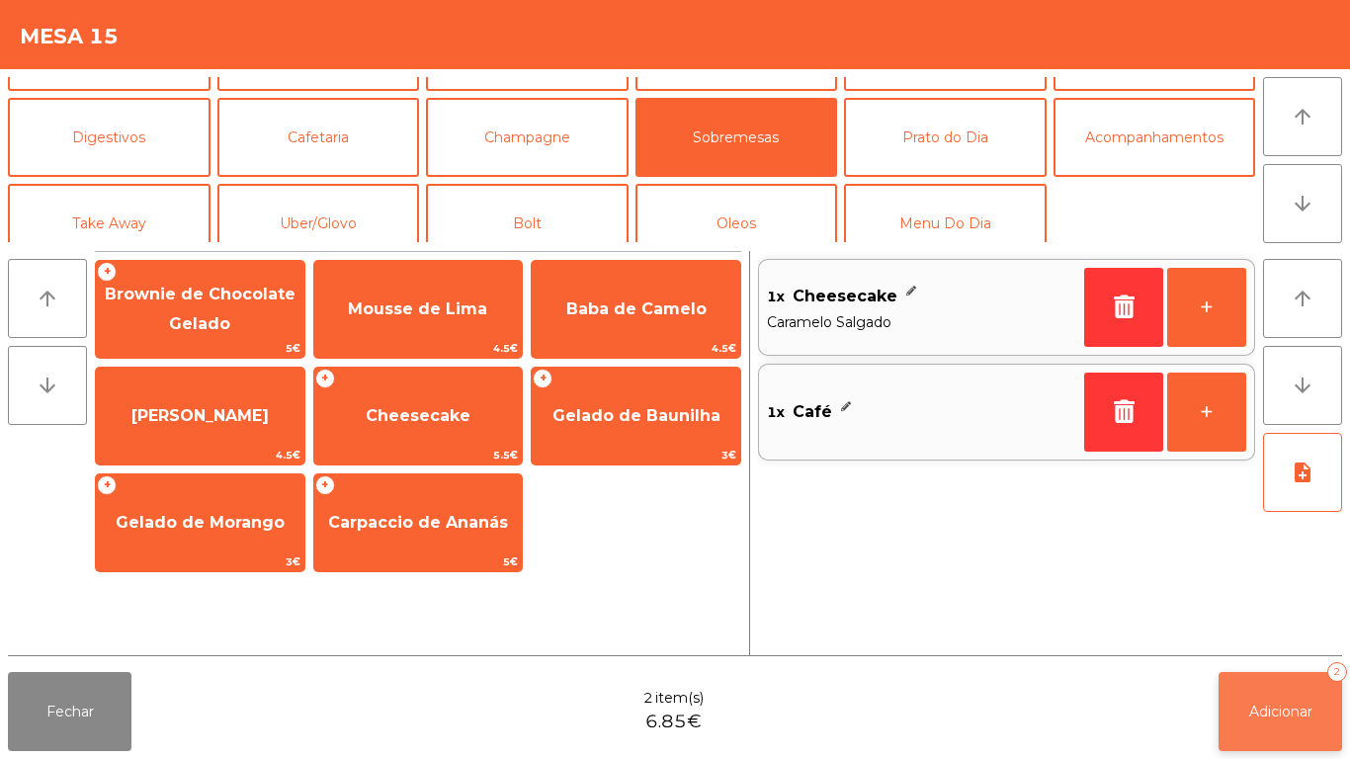
click at [1251, 709] on span "Adicionar" at bounding box center [1280, 712] width 63 height 18
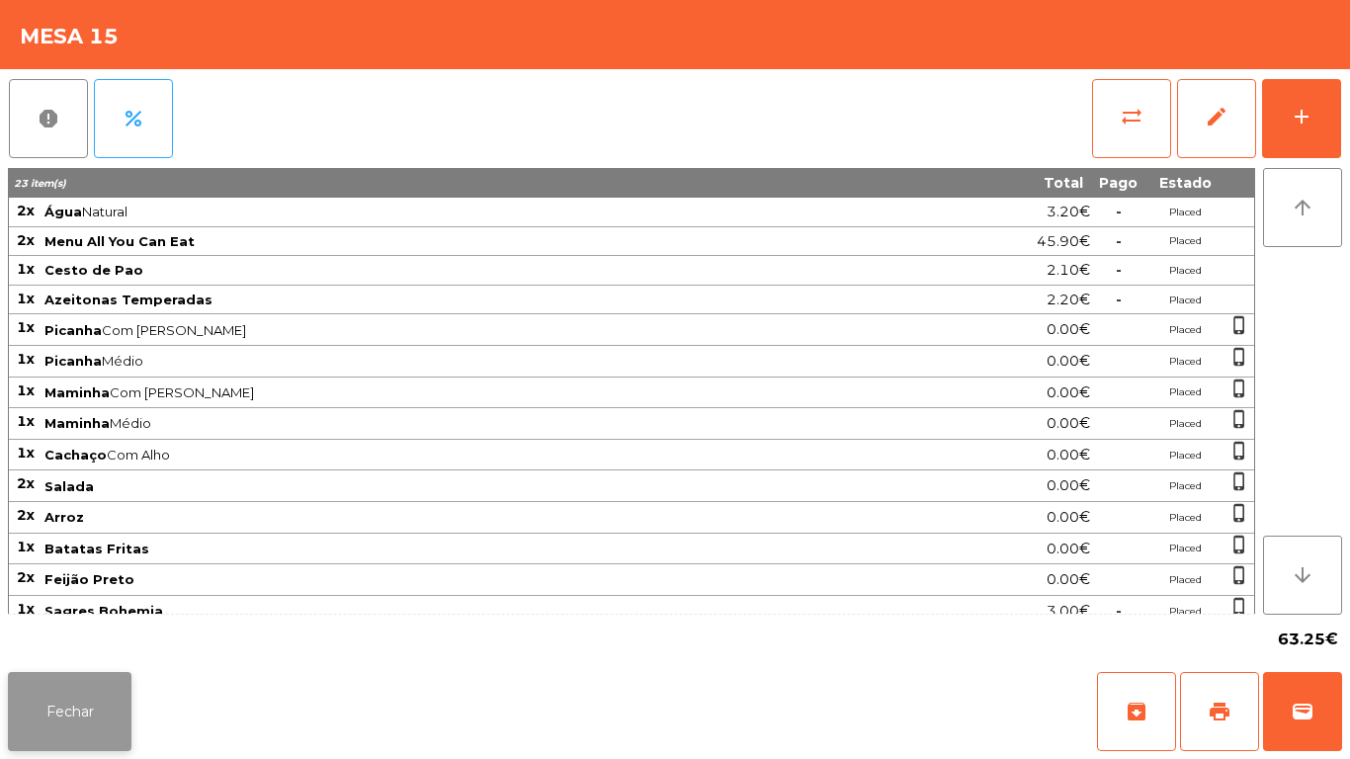
click at [114, 713] on button "Fechar" at bounding box center [70, 711] width 124 height 79
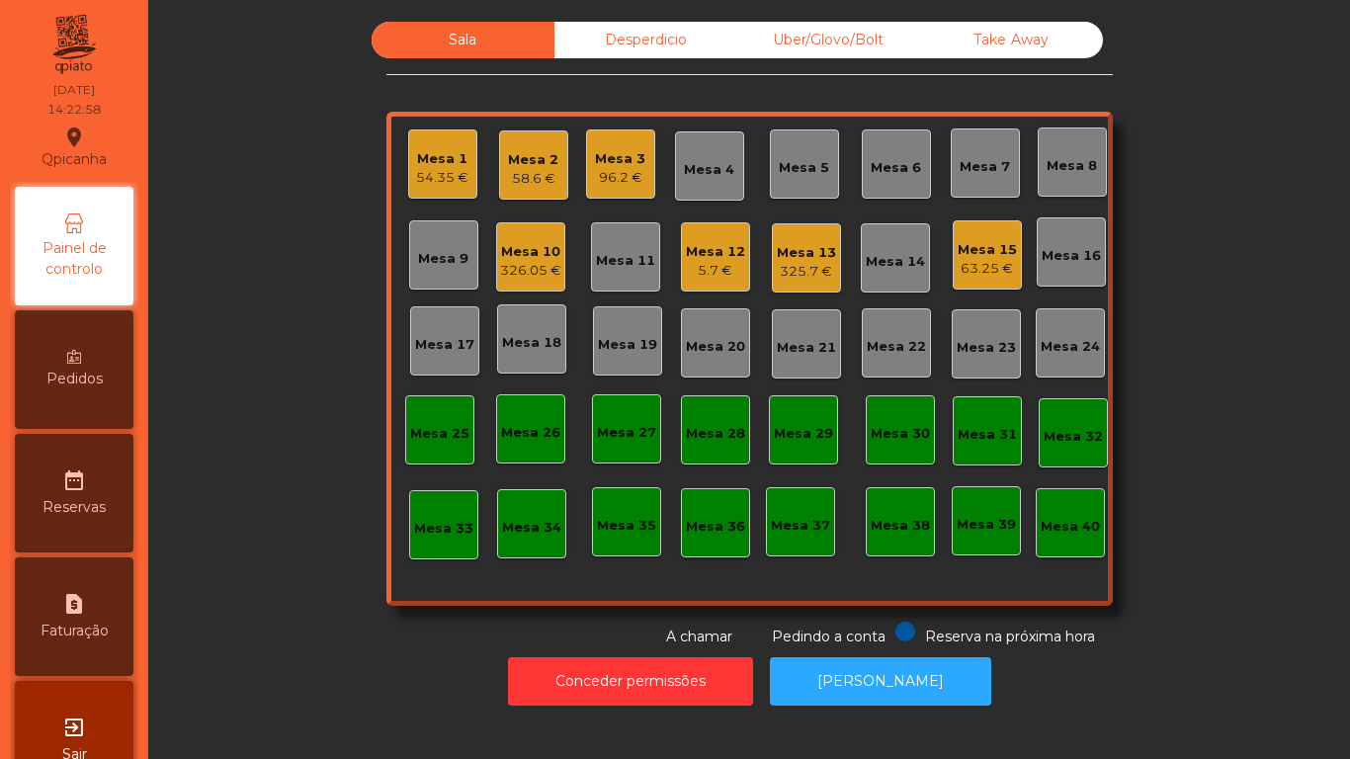
click at [622, 183] on div "96.2 €" at bounding box center [620, 178] width 50 height 20
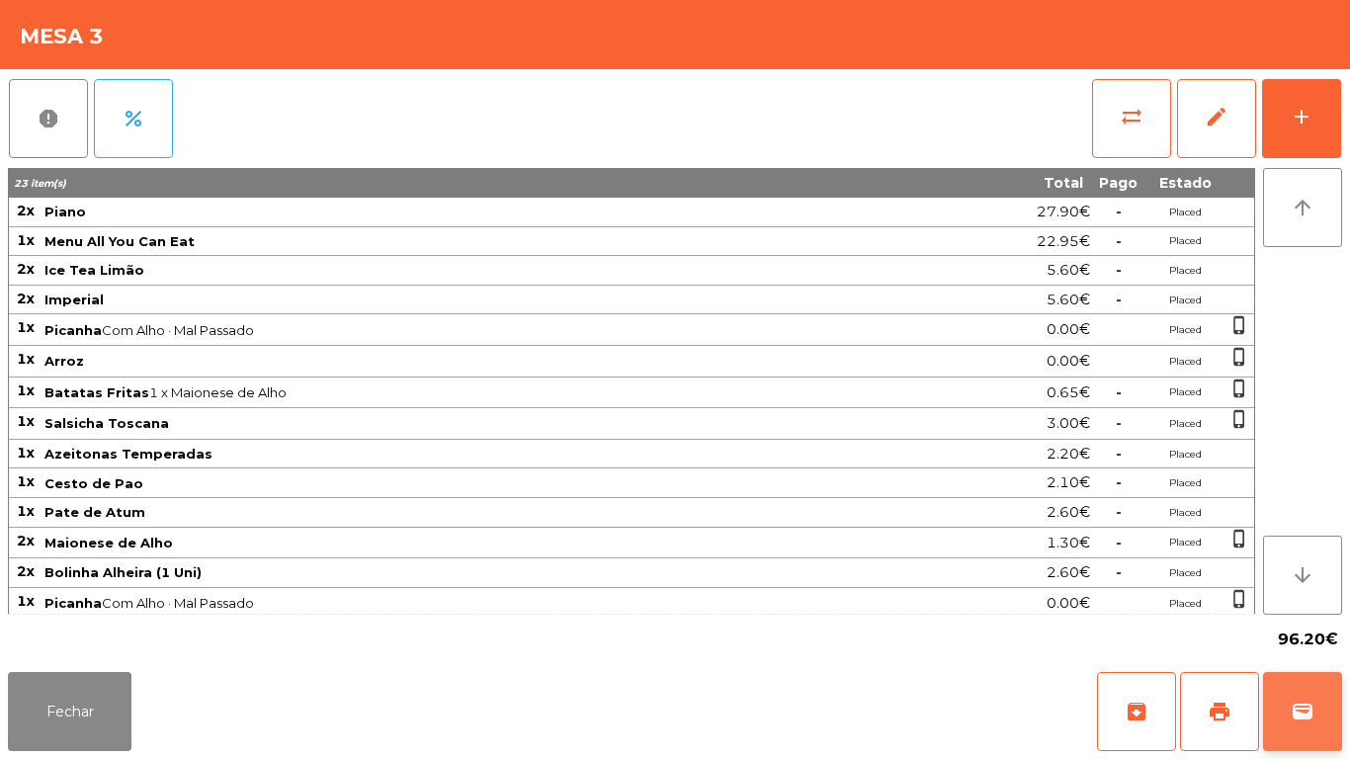
click at [1299, 695] on button "wallet" at bounding box center [1302, 711] width 79 height 79
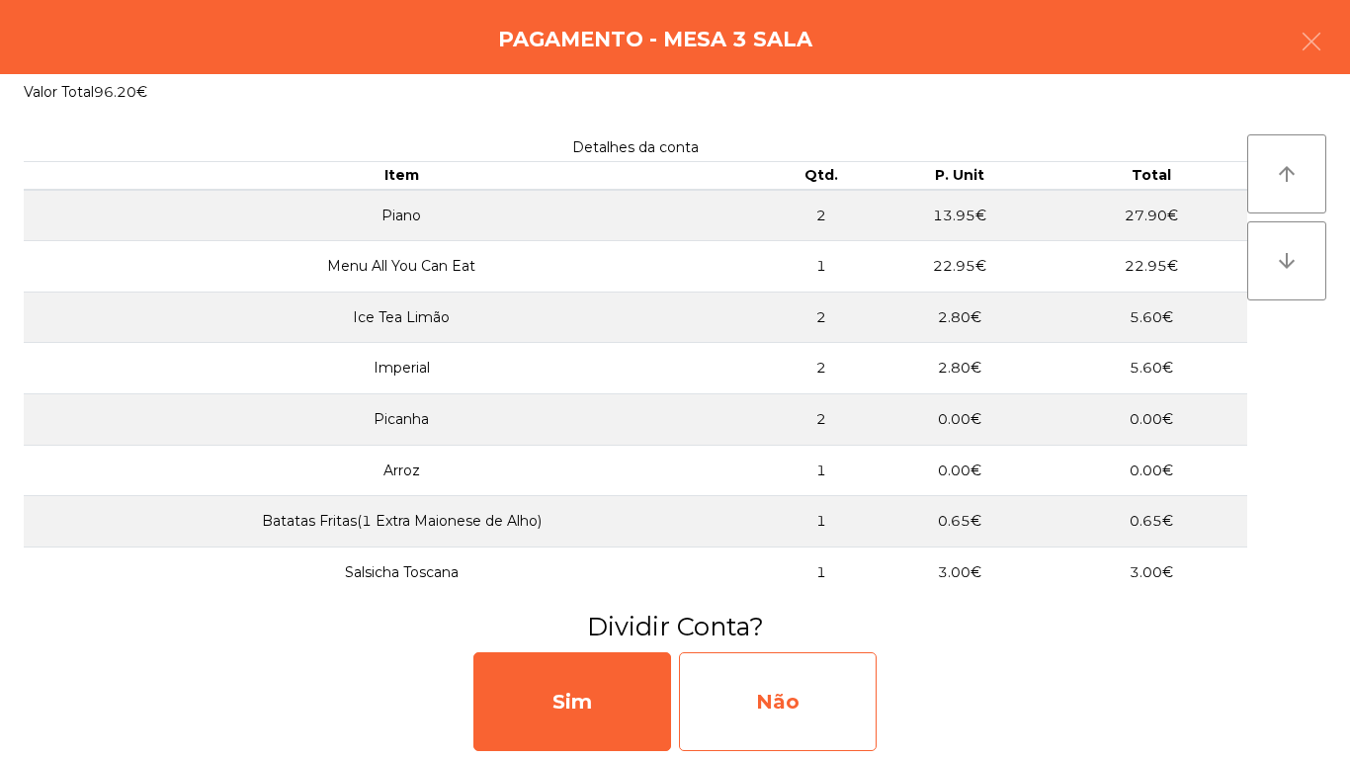
click at [803, 711] on div "Não" at bounding box center [778, 701] width 198 height 99
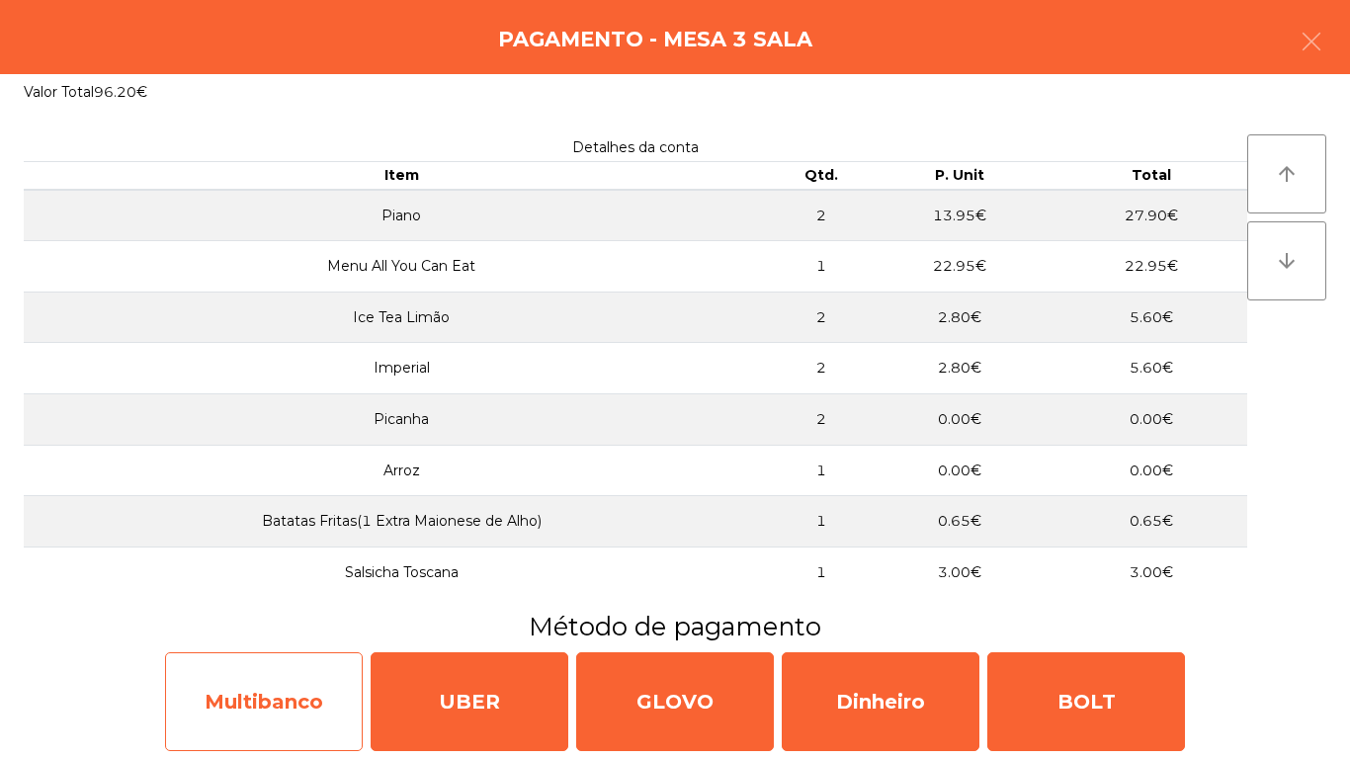
click at [272, 689] on div "Multibanco" at bounding box center [264, 701] width 198 height 99
select select "**"
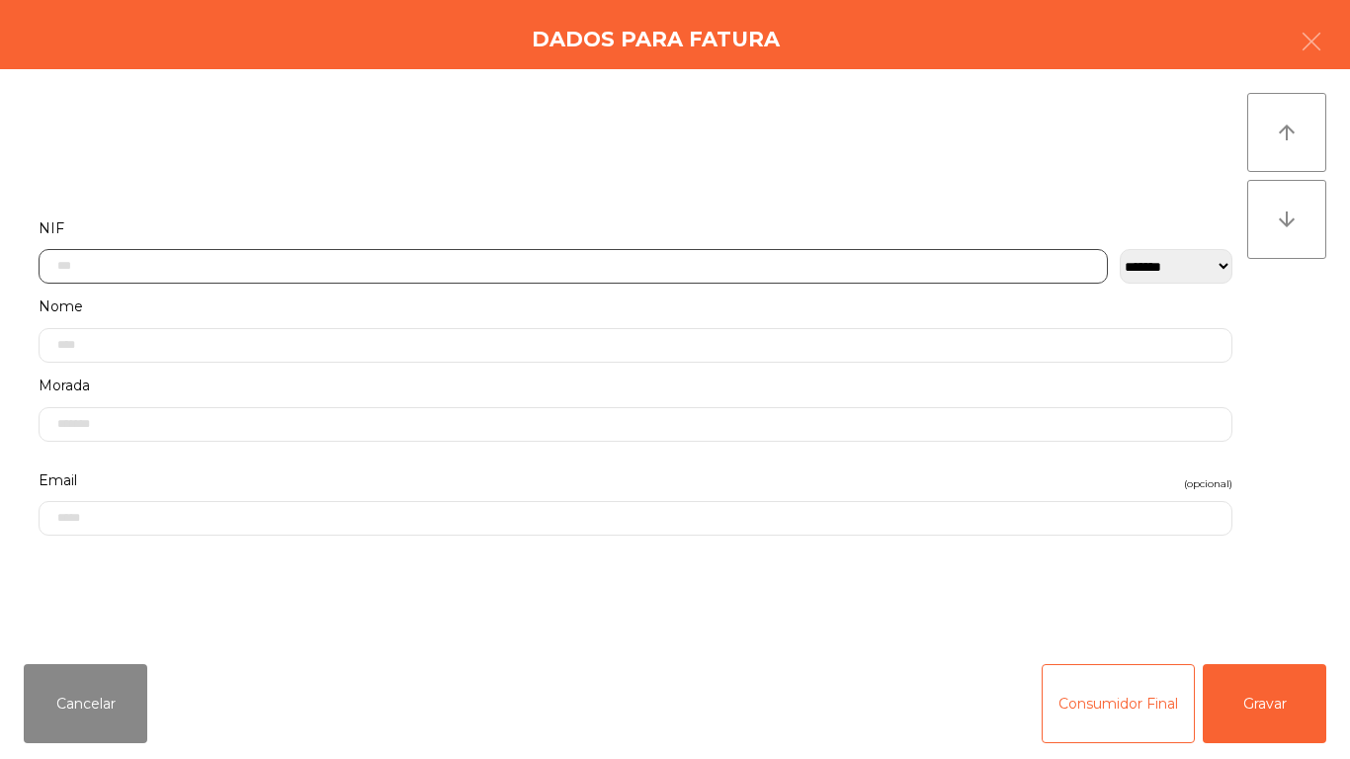
click at [214, 265] on input "text" at bounding box center [573, 266] width 1069 height 35
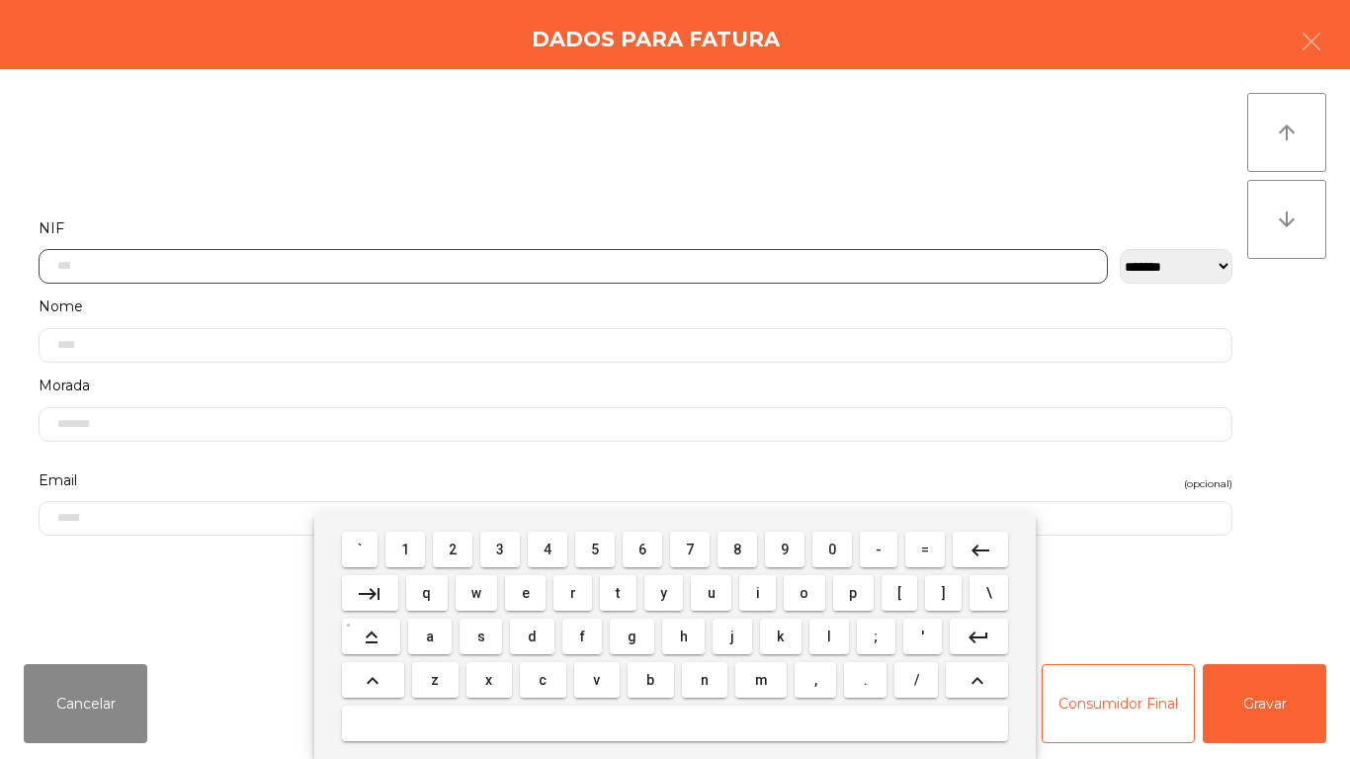
scroll to position [121, 0]
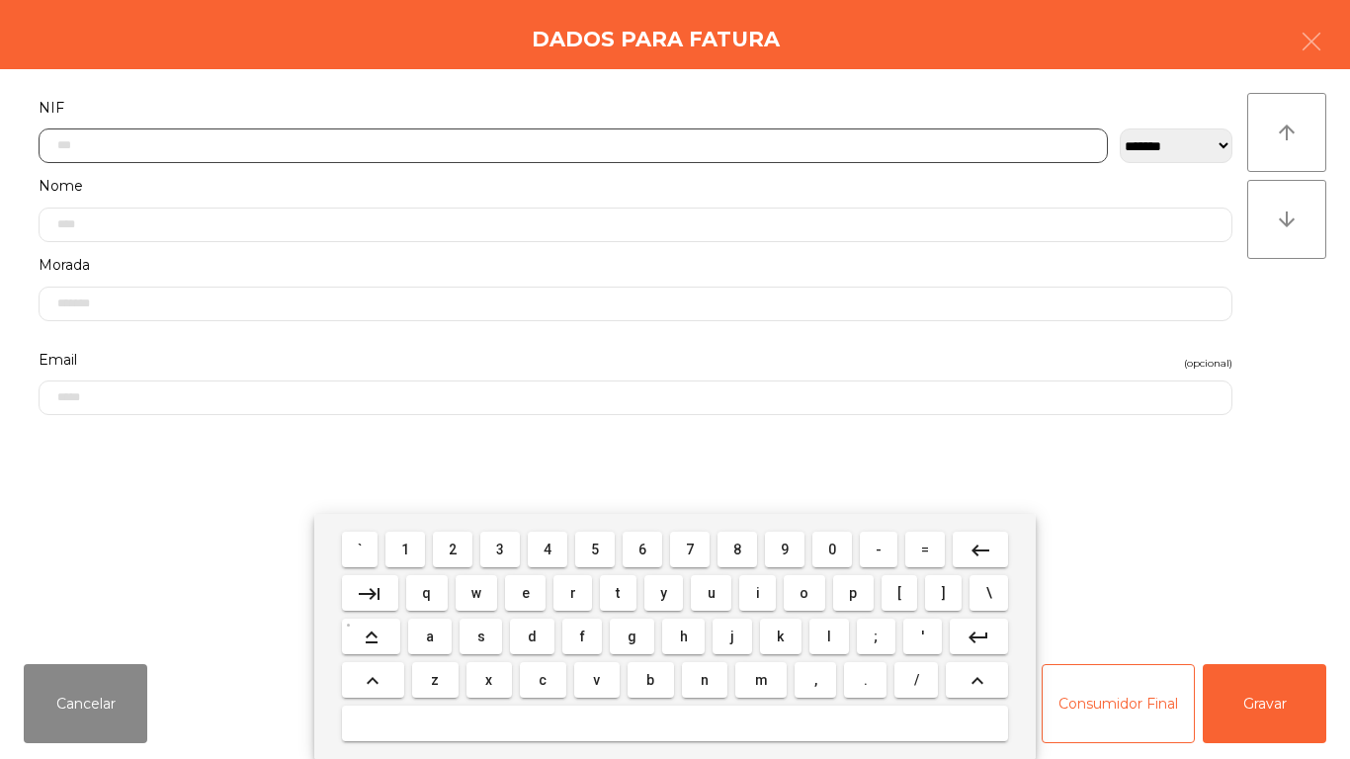
click at [598, 544] on span "5" at bounding box center [595, 550] width 8 height 16
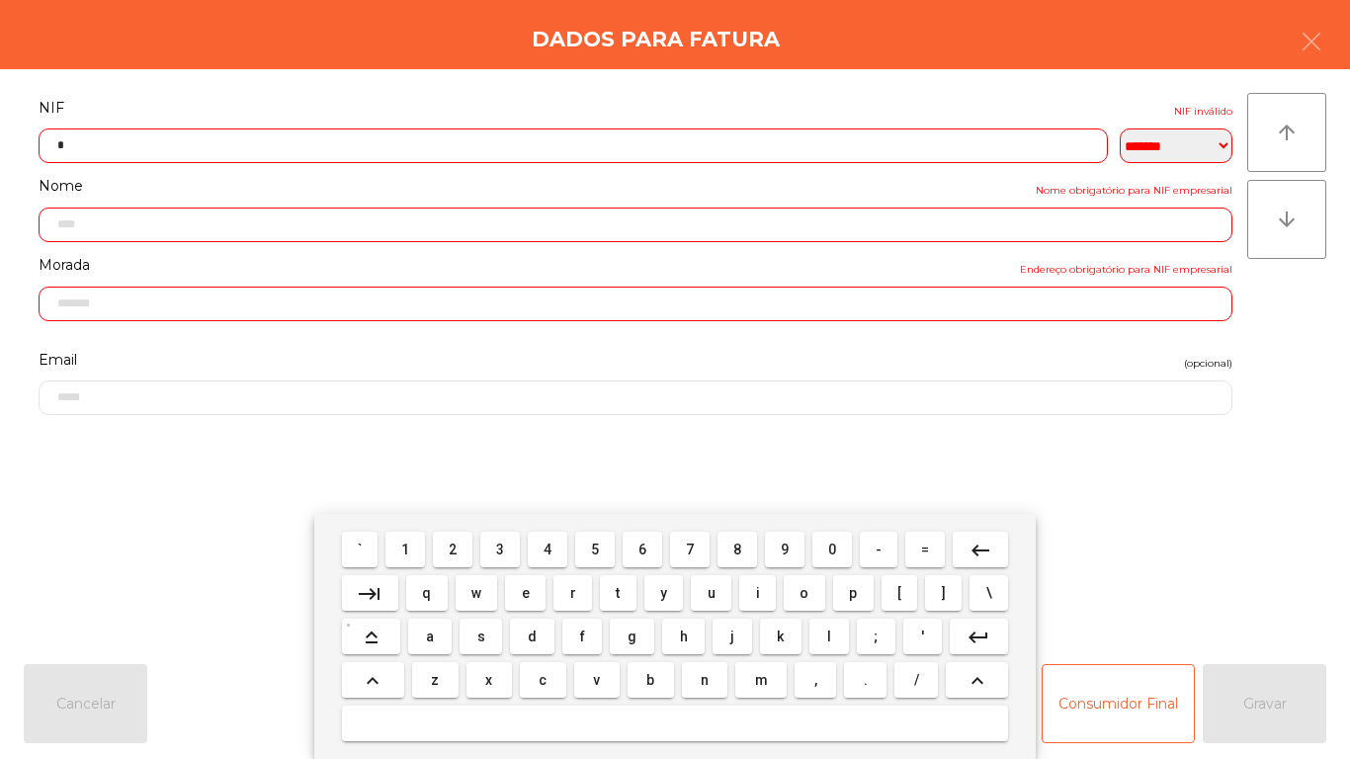
click at [407, 544] on span "1" at bounding box center [405, 550] width 8 height 16
click at [832, 549] on span "0" at bounding box center [832, 550] width 8 height 16
click at [595, 549] on span "5" at bounding box center [595, 550] width 8 height 16
click at [835, 549] on span "0" at bounding box center [832, 550] width 8 height 16
click at [641, 551] on span "6" at bounding box center [643, 550] width 8 height 16
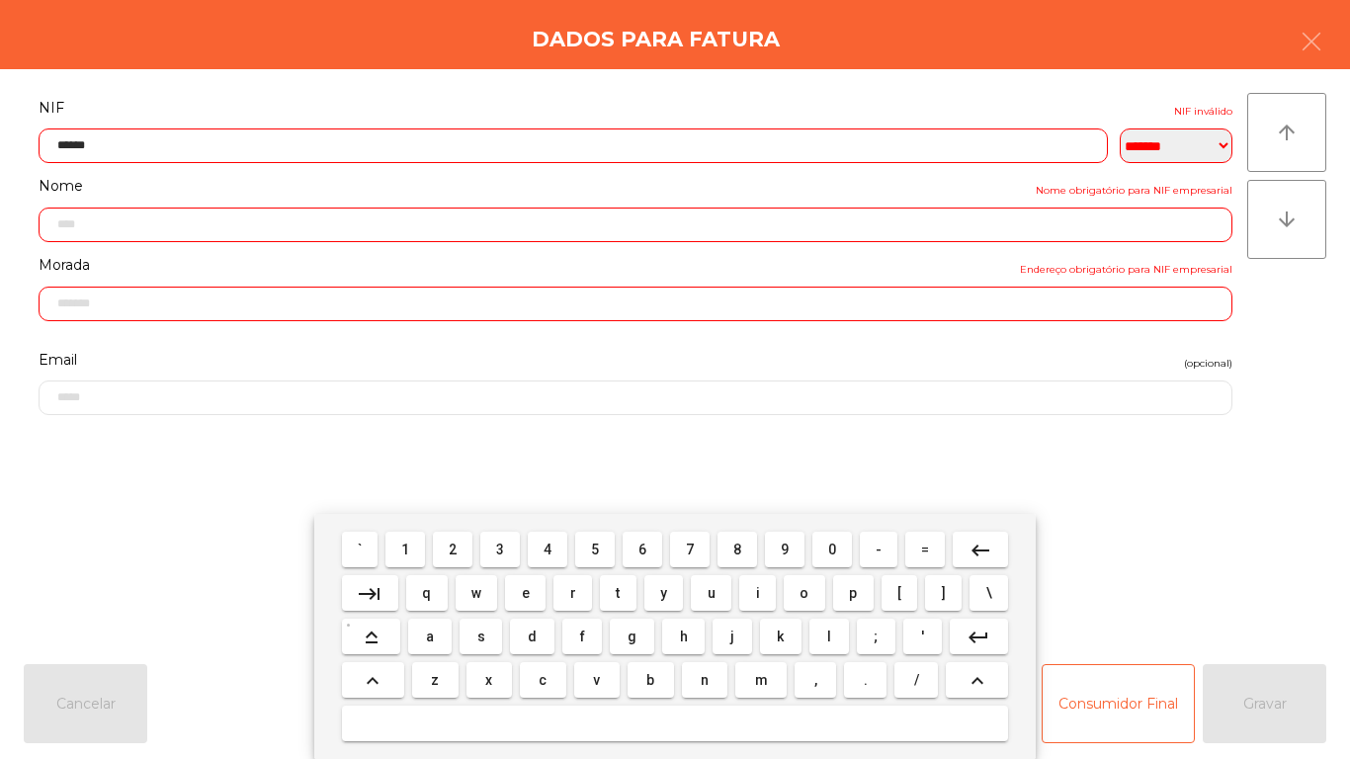
click at [642, 548] on span "6" at bounding box center [643, 550] width 8 height 16
click at [737, 549] on span "8" at bounding box center [737, 550] width 8 height 16
click at [406, 548] on span "1" at bounding box center [405, 550] width 8 height 16
click at [969, 545] on mat-icon "keyboard_backspace" at bounding box center [981, 551] width 24 height 24
click at [832, 549] on span "0" at bounding box center [832, 550] width 8 height 16
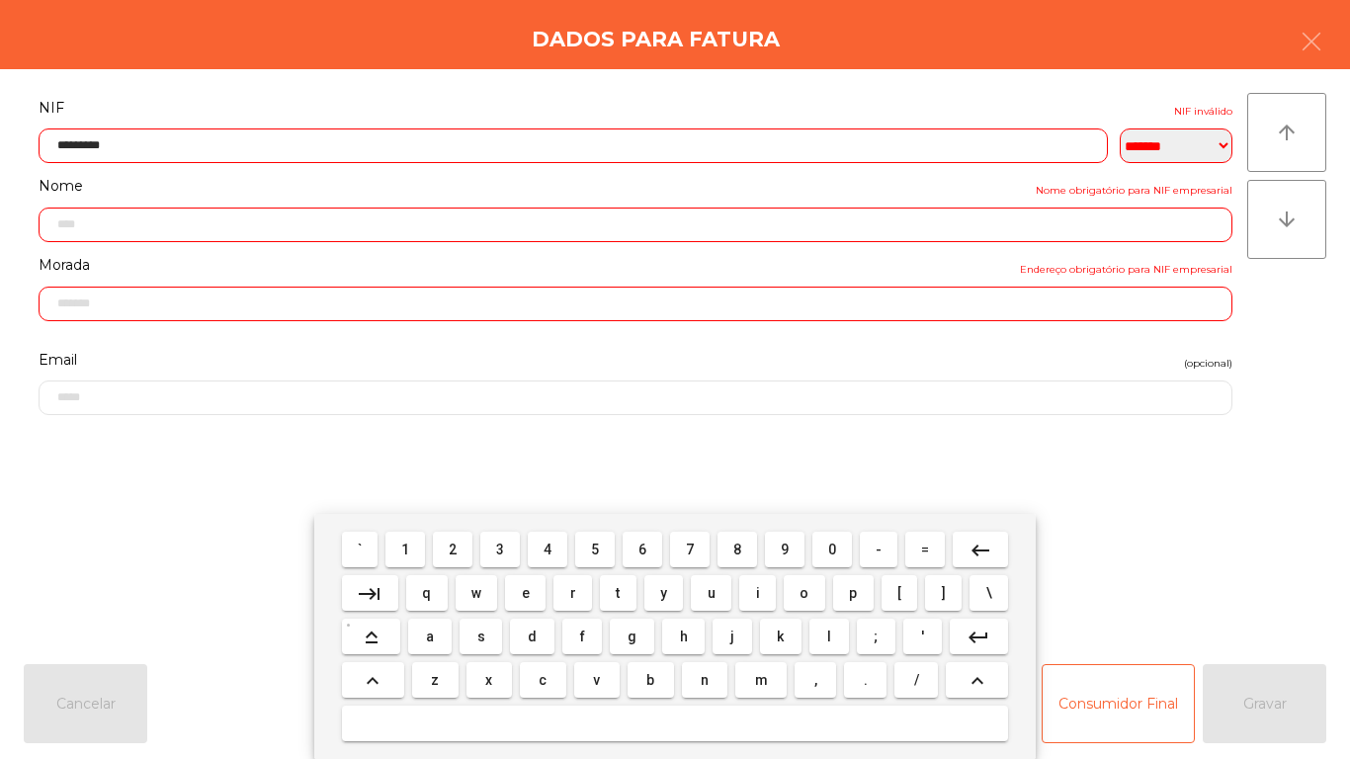
click at [984, 544] on mat-icon "keyboard_backspace" at bounding box center [981, 551] width 24 height 24
click at [785, 553] on span "9" at bounding box center [785, 550] width 8 height 16
click at [978, 546] on mat-icon "keyboard_backspace" at bounding box center [981, 551] width 24 height 24
click at [736, 547] on span "8" at bounding box center [737, 550] width 8 height 16
click at [980, 542] on mat-icon "keyboard_backspace" at bounding box center [981, 551] width 24 height 24
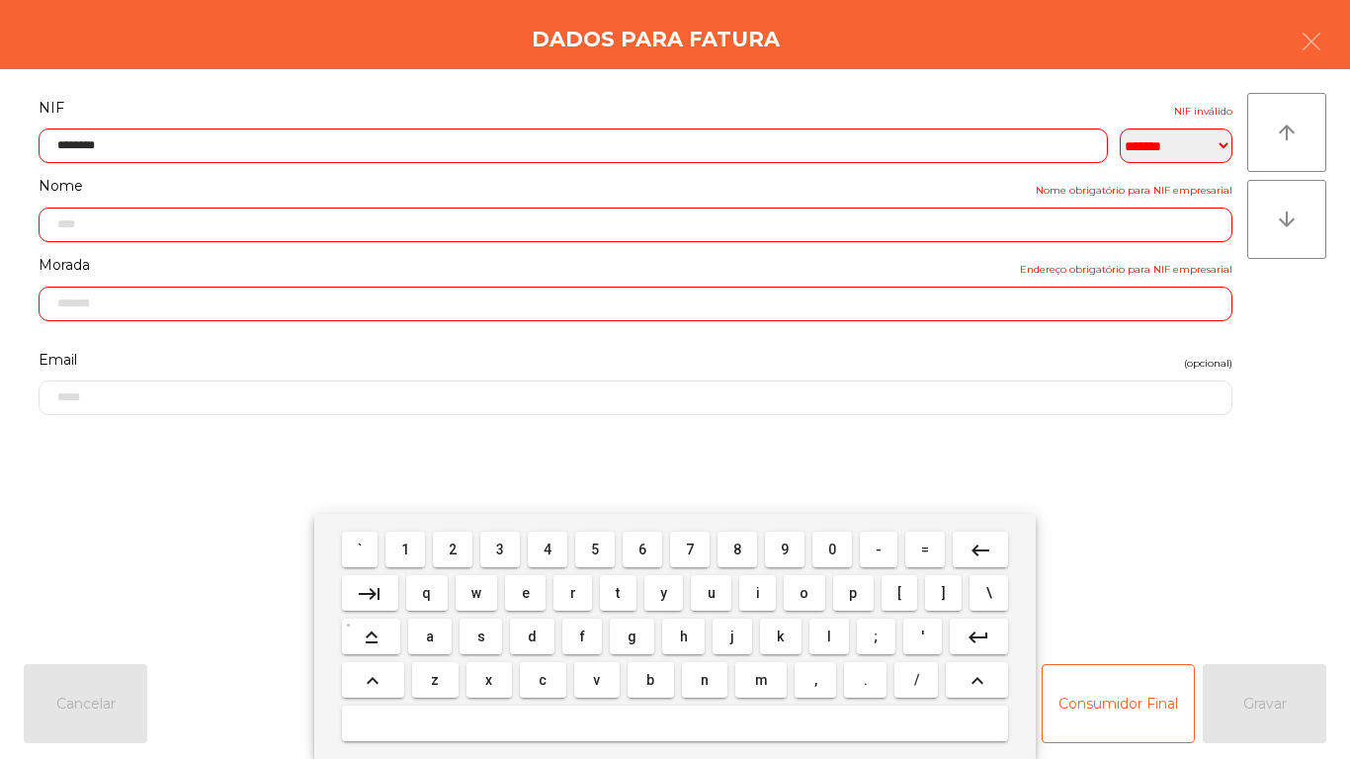
click at [690, 543] on span "7" at bounding box center [690, 550] width 8 height 16
click at [973, 547] on mat-icon "keyboard_backspace" at bounding box center [981, 551] width 24 height 24
click at [642, 549] on span "6" at bounding box center [643, 550] width 8 height 16
click at [976, 549] on mat-icon "keyboard_backspace" at bounding box center [981, 551] width 24 height 24
click at [595, 549] on span "5" at bounding box center [595, 550] width 8 height 16
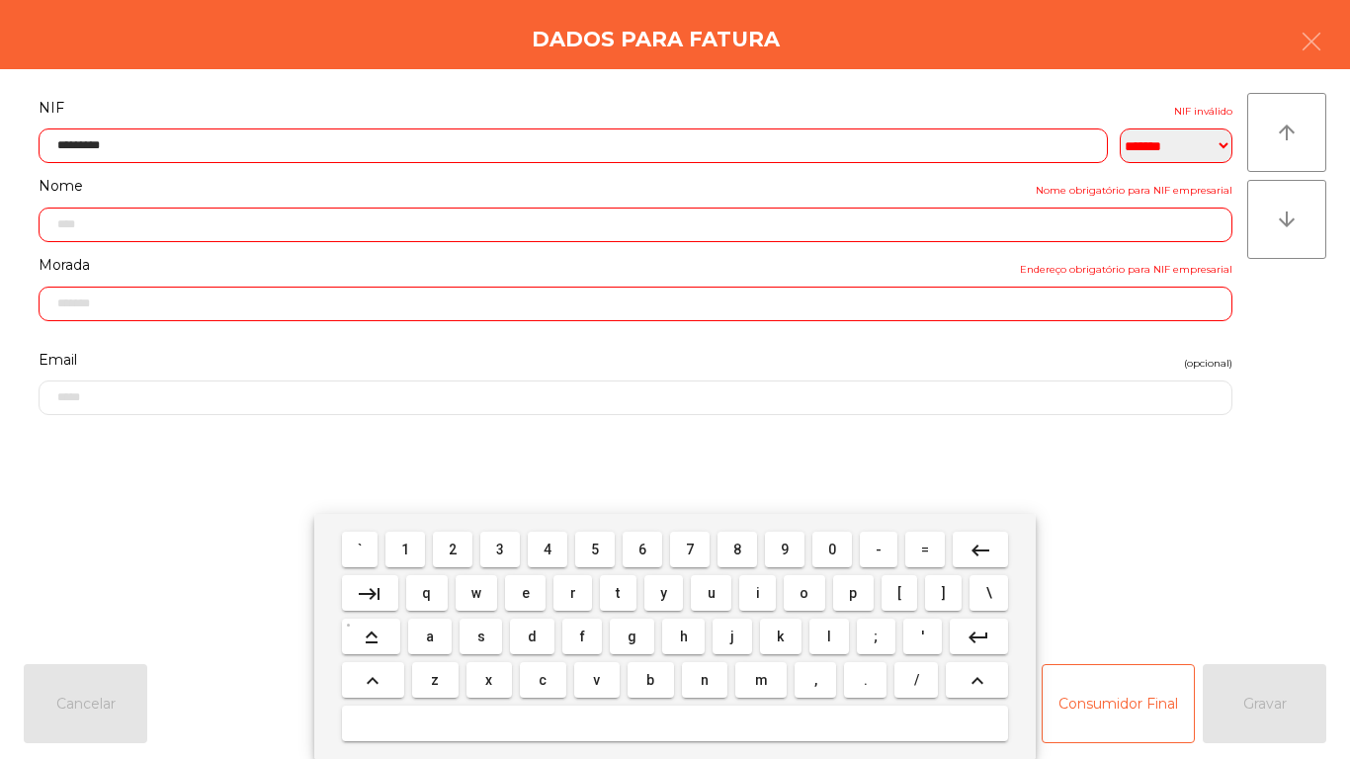
click at [980, 548] on mat-icon "keyboard_backspace" at bounding box center [981, 551] width 24 height 24
click at [548, 549] on span "4" at bounding box center [548, 550] width 8 height 16
click at [982, 547] on mat-icon "keyboard_backspace" at bounding box center [981, 551] width 24 height 24
click at [504, 547] on span "3" at bounding box center [500, 550] width 8 height 16
click at [977, 548] on mat-icon "keyboard_backspace" at bounding box center [981, 551] width 24 height 24
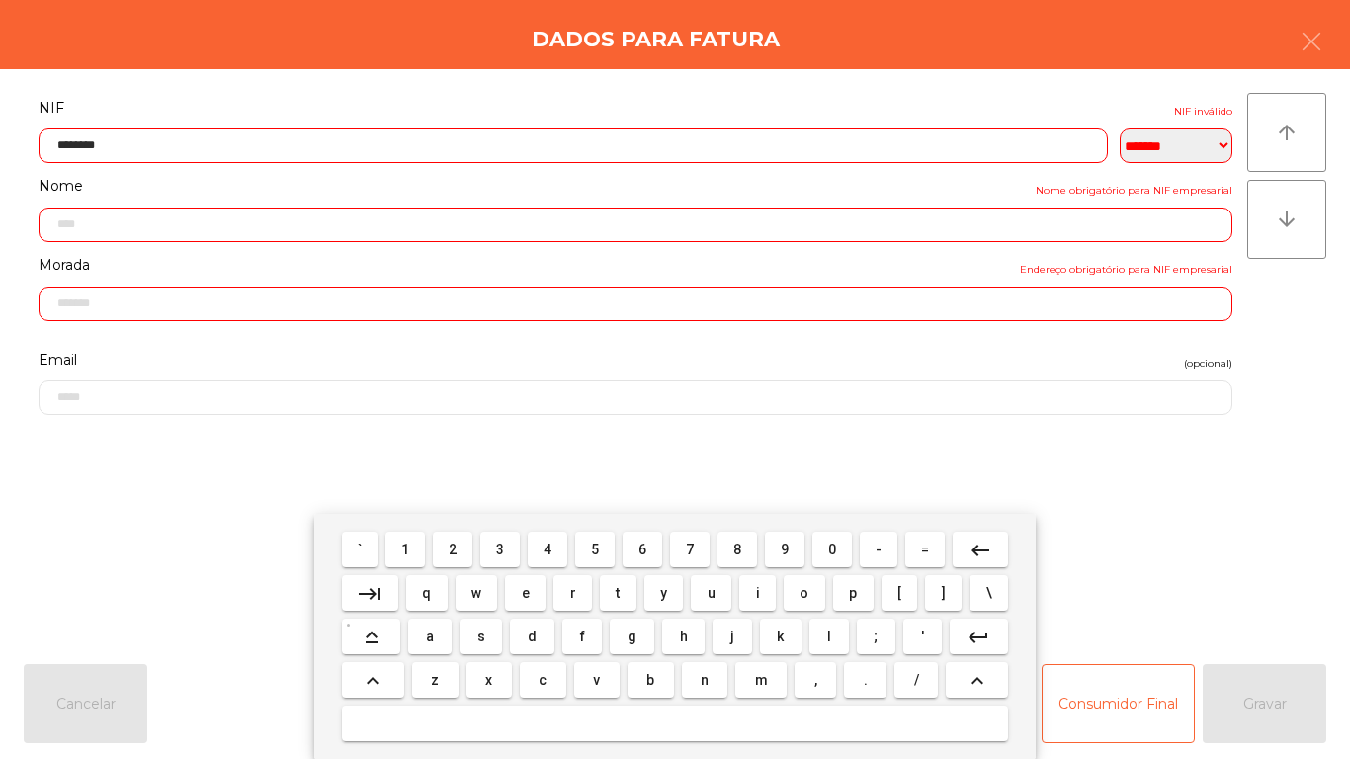
click at [454, 549] on span "2" at bounding box center [453, 550] width 8 height 16
type input "*********"
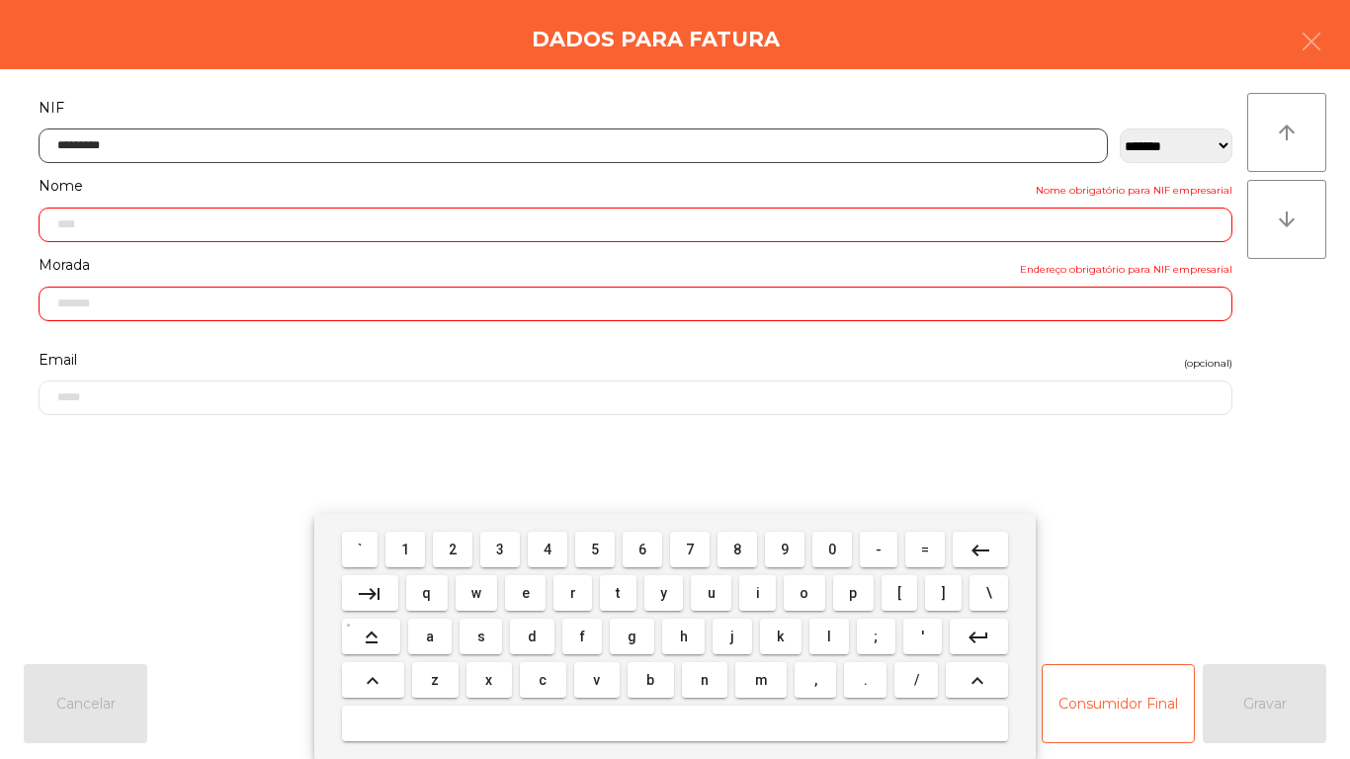
type input "**********"
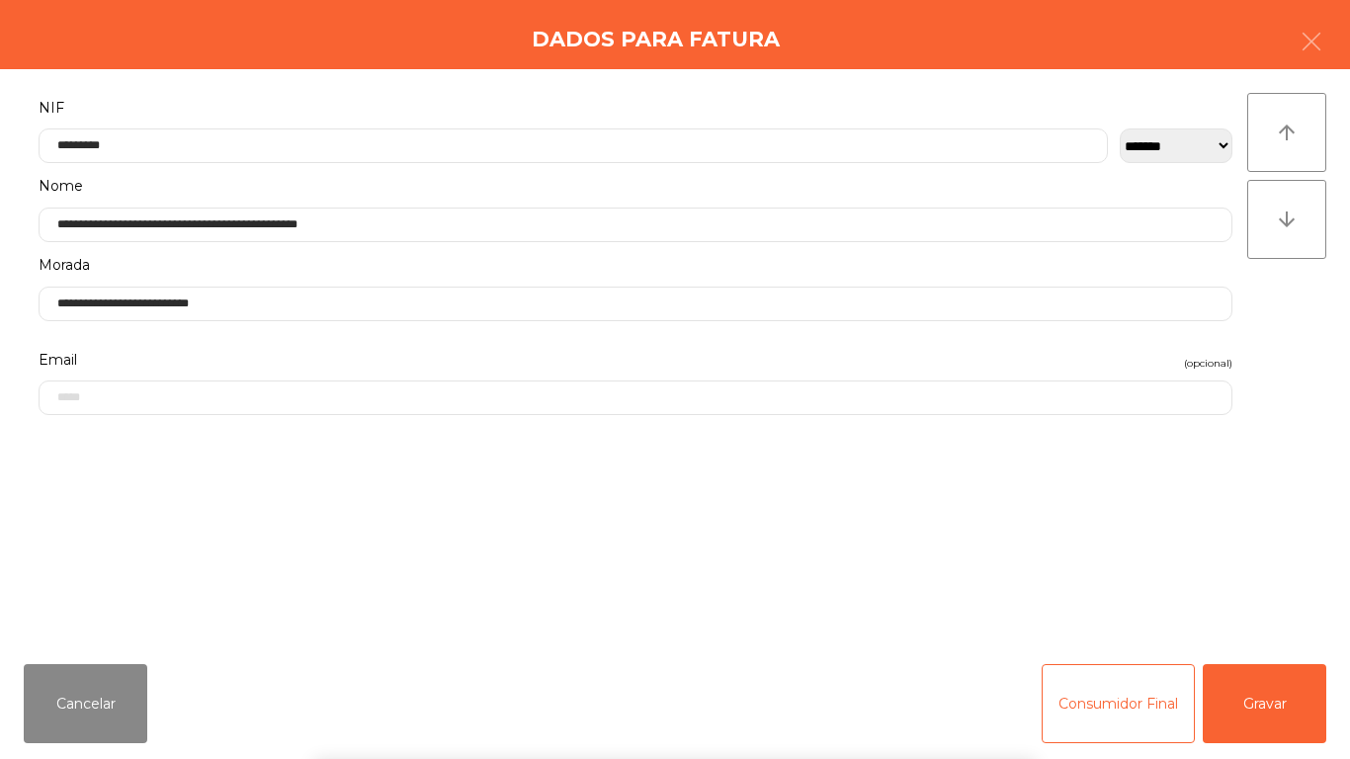
click at [1274, 710] on div "` 1 2 3 4 5 6 7 8 9 0 - = keyboard_backspace keyboard_tab q w e r t y u i o p […" at bounding box center [675, 636] width 1350 height 245
click at [1265, 706] on button "Gravar" at bounding box center [1265, 703] width 124 height 79
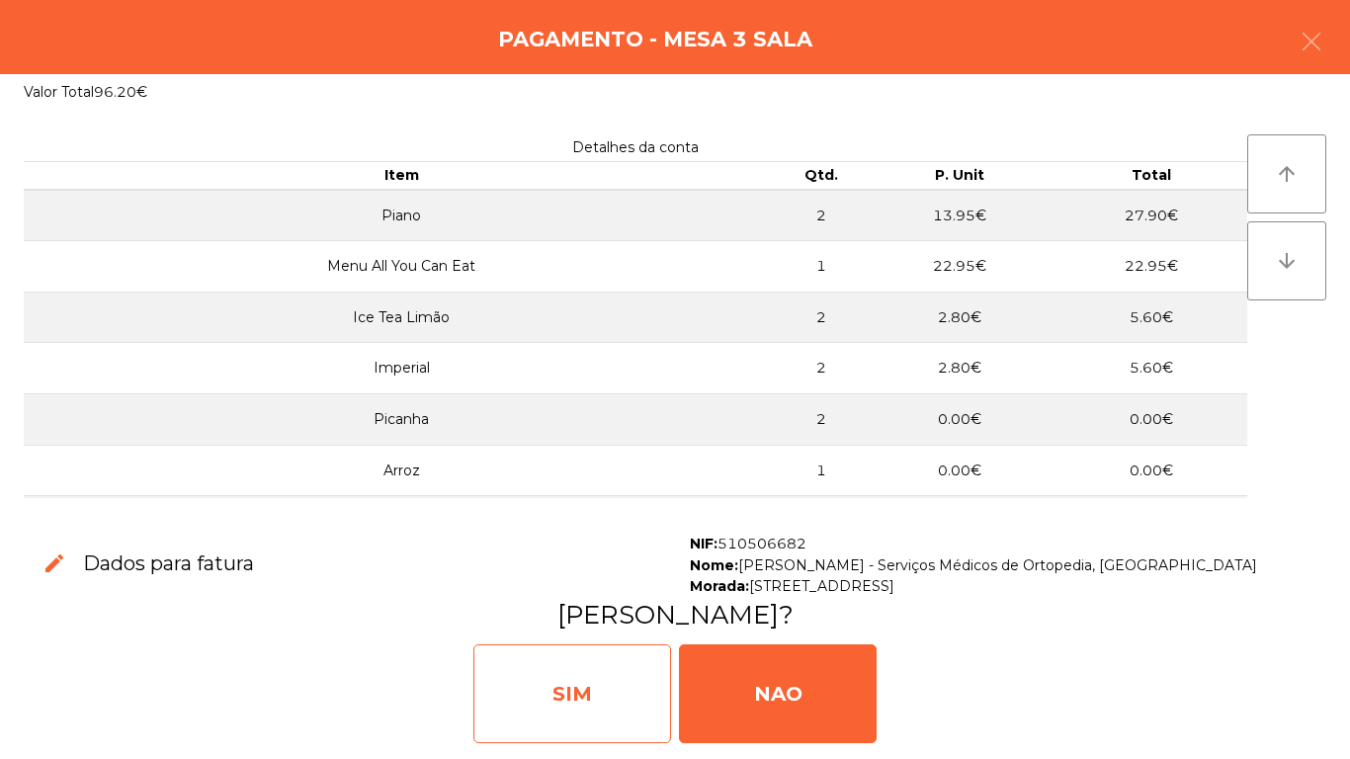
click at [589, 681] on div "SIM" at bounding box center [572, 693] width 198 height 99
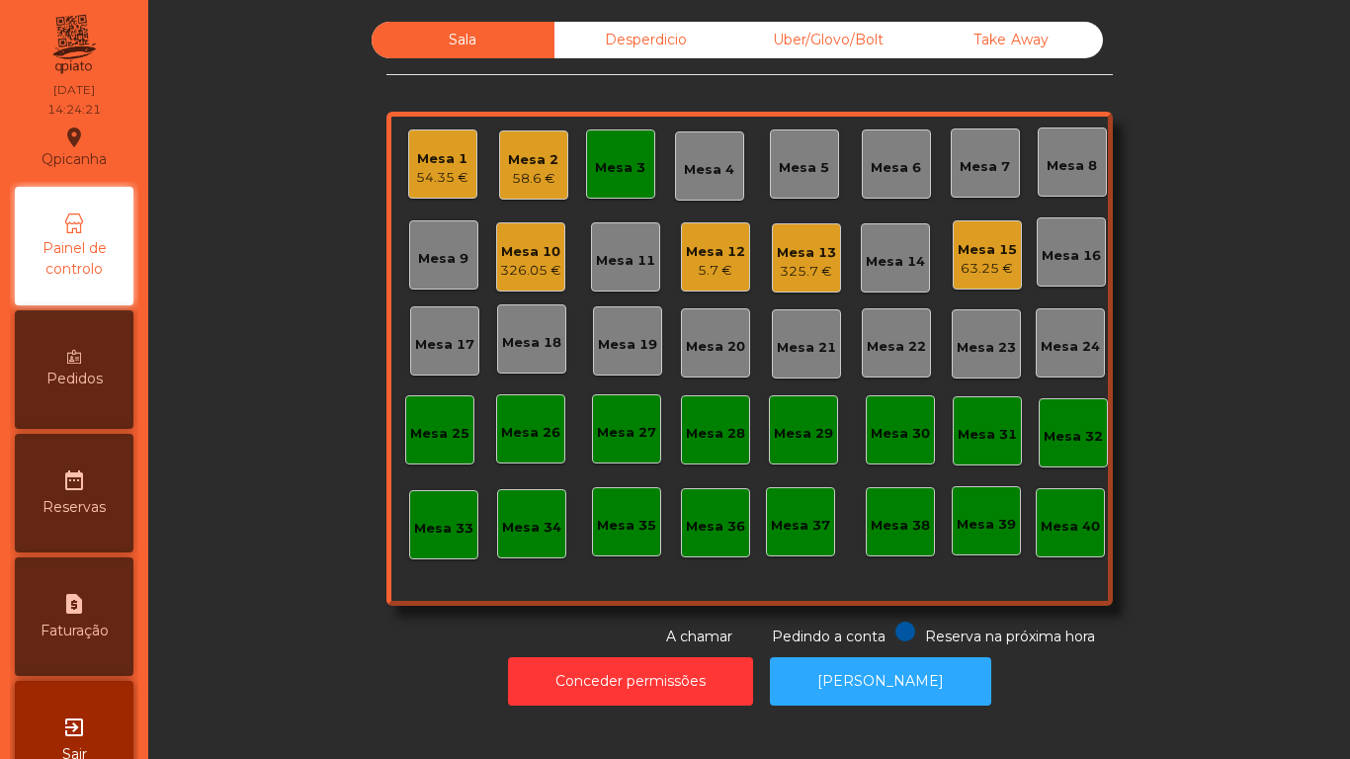
click at [704, 278] on div "5.7 €" at bounding box center [715, 271] width 59 height 20
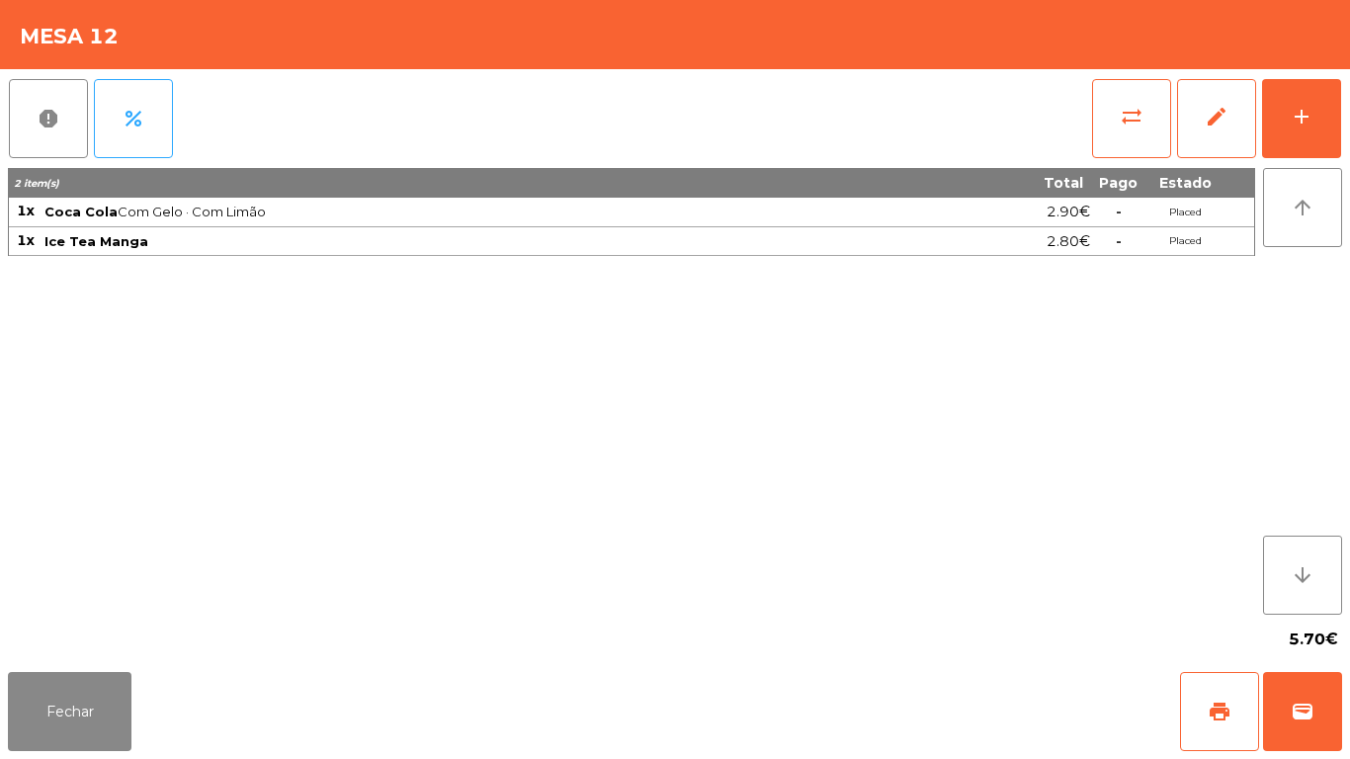
click at [135, 744] on div "Fechar print wallet" at bounding box center [675, 711] width 1350 height 95
click at [97, 712] on button "Fechar" at bounding box center [70, 711] width 124 height 79
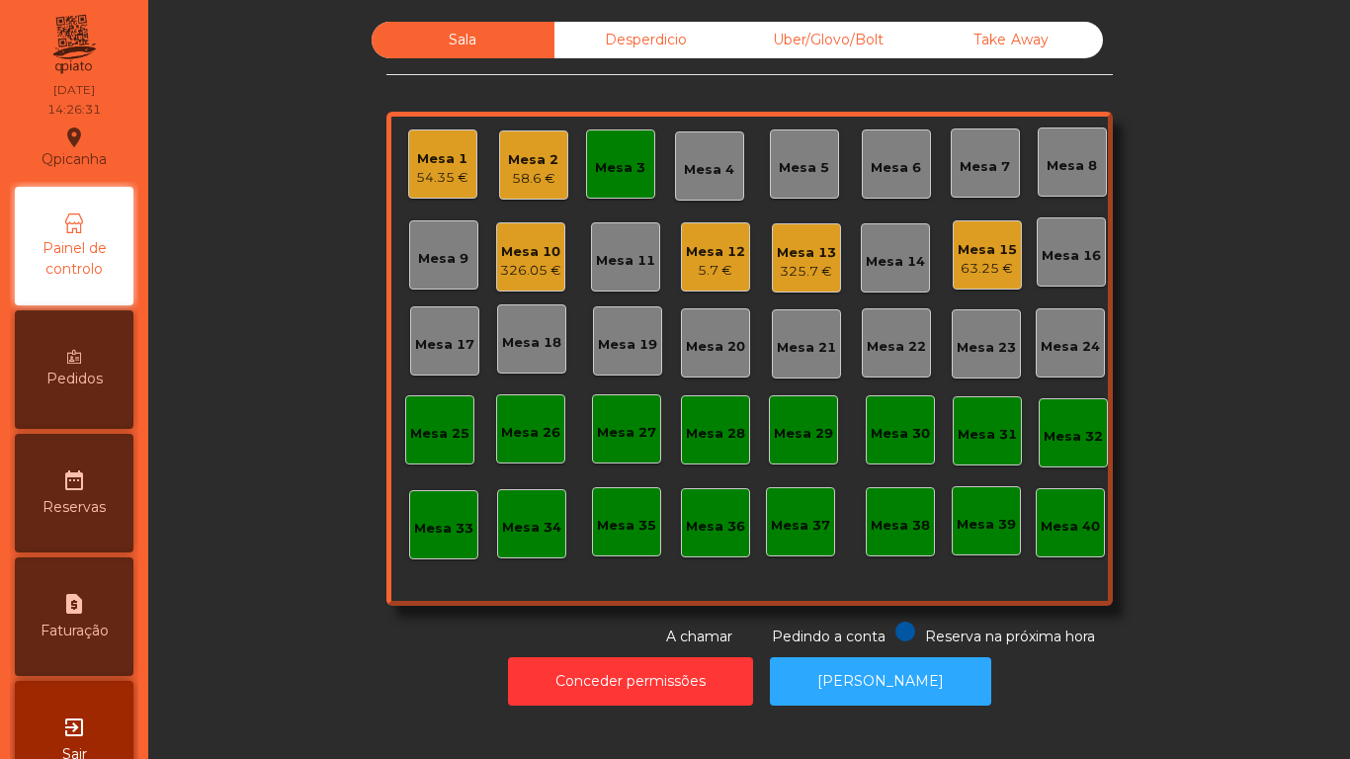
click at [801, 267] on div "325.7 €" at bounding box center [806, 272] width 59 height 20
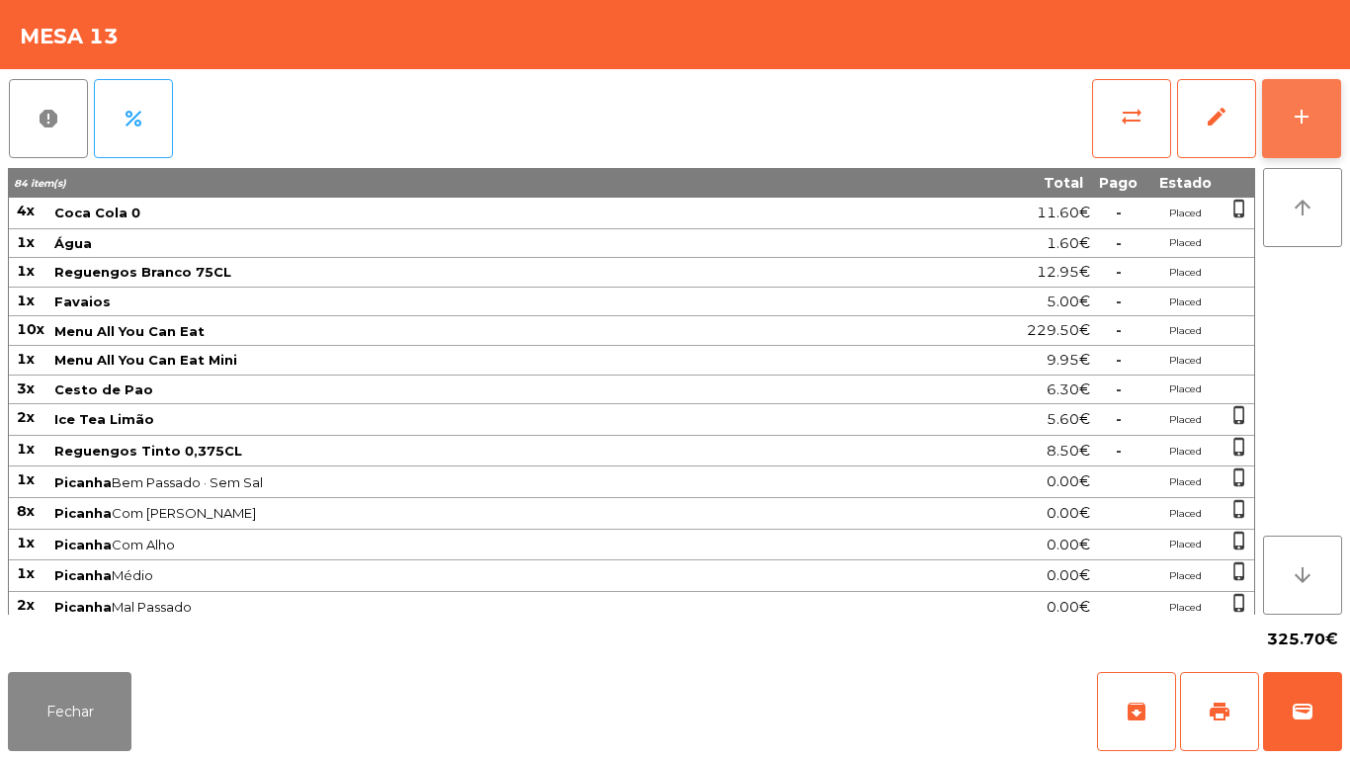
click at [1303, 98] on button "add" at bounding box center [1301, 118] width 79 height 79
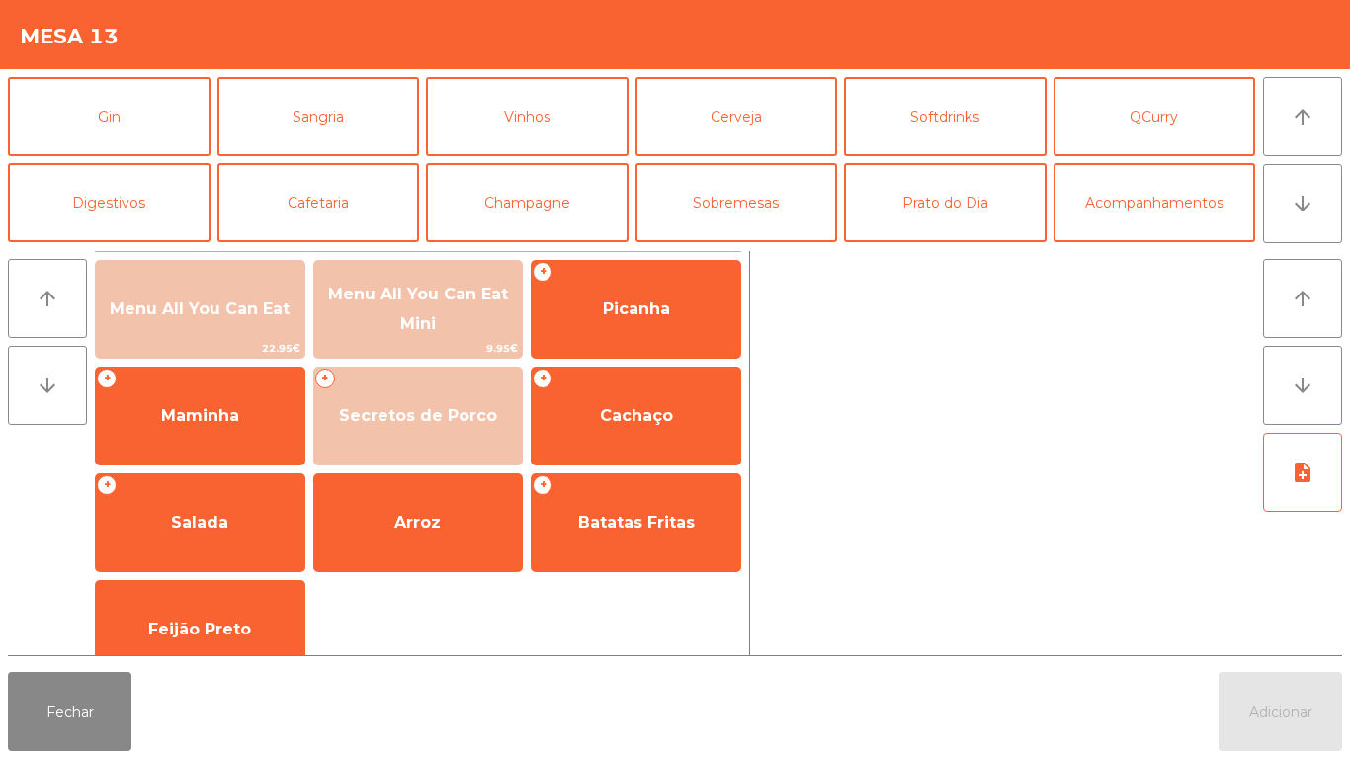
scroll to position [93, 0]
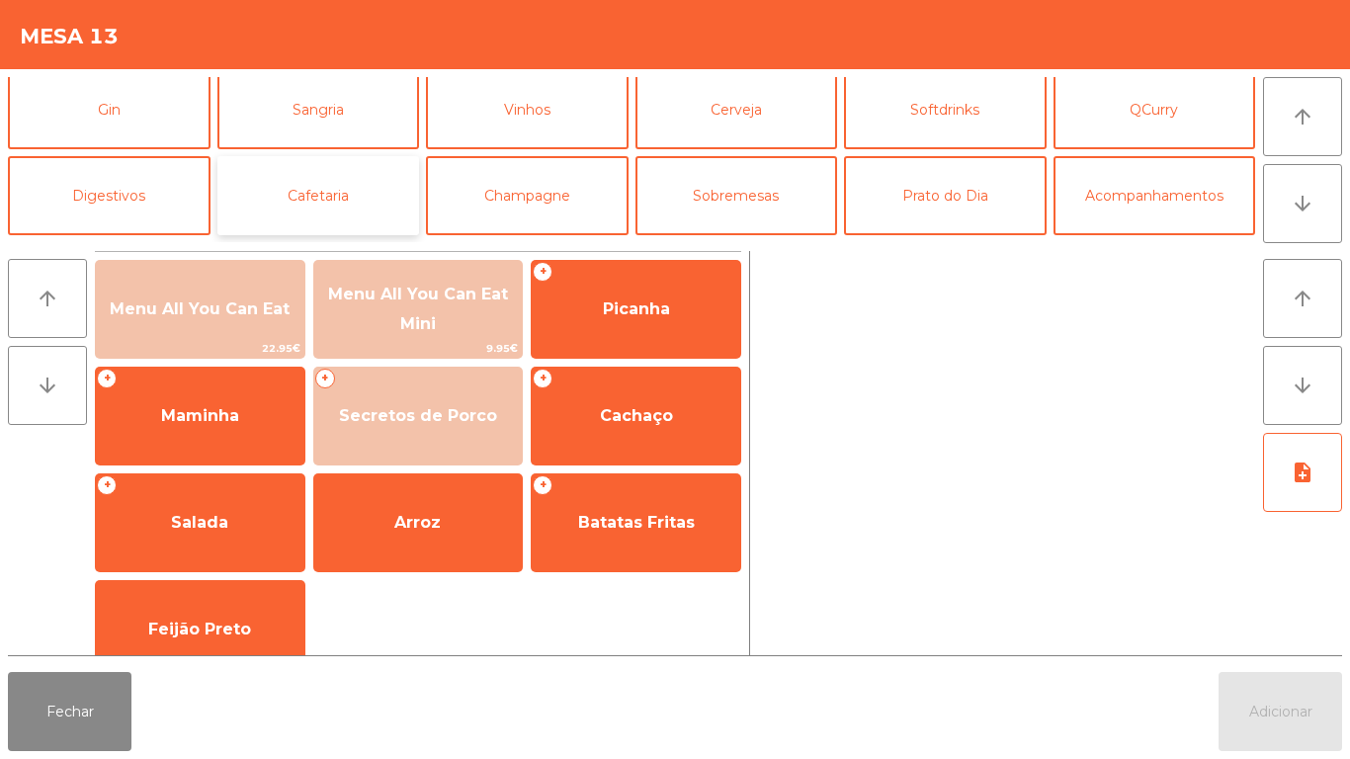
click at [359, 201] on button "Cafetaria" at bounding box center [318, 195] width 203 height 79
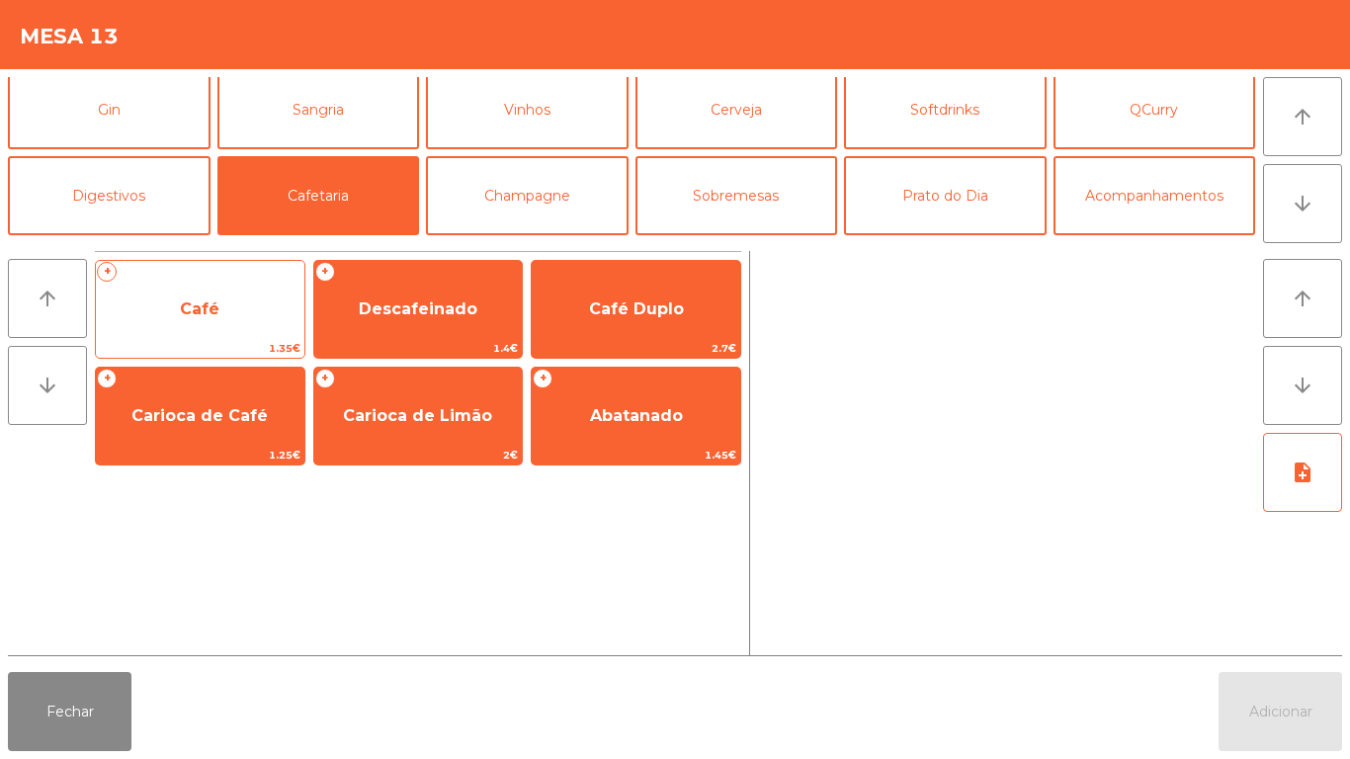
click at [235, 320] on span "Café" at bounding box center [200, 309] width 209 height 53
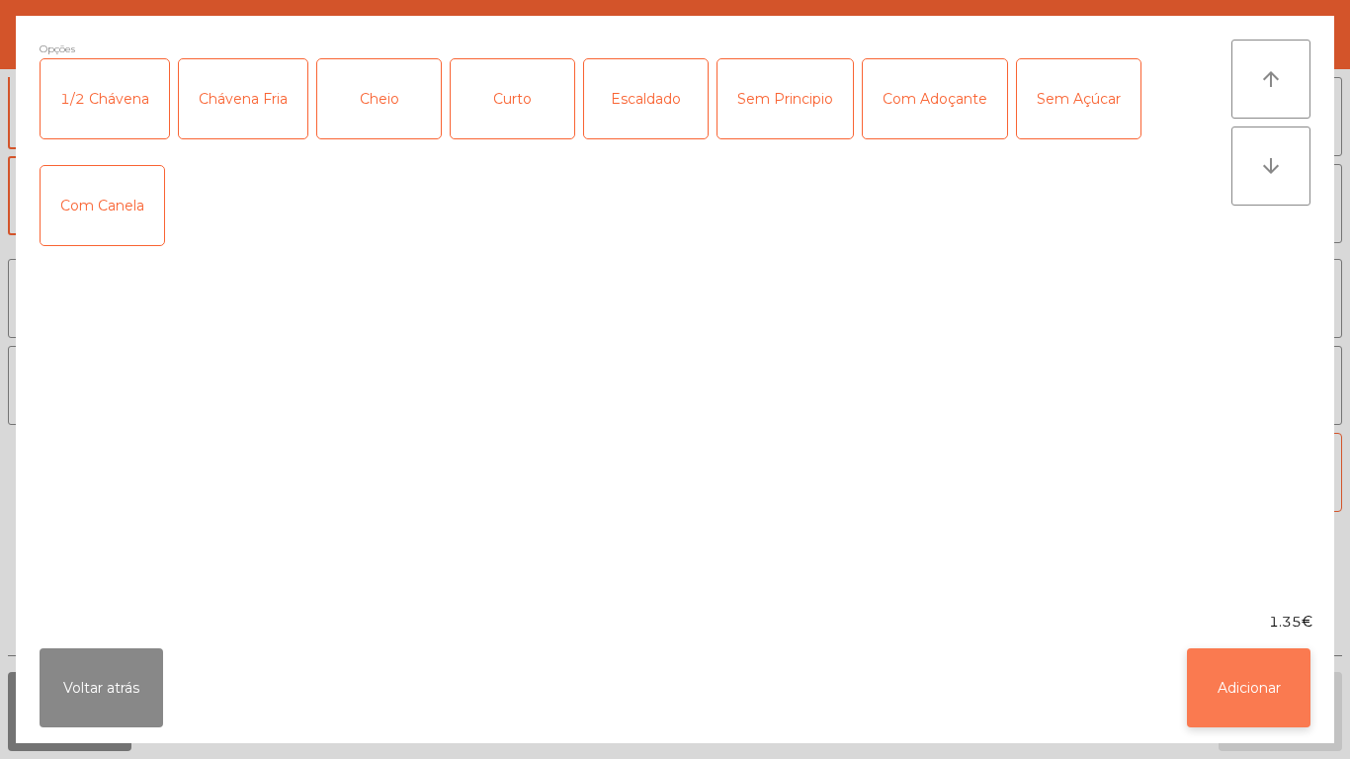
click at [1269, 695] on button "Adicionar" at bounding box center [1249, 687] width 124 height 79
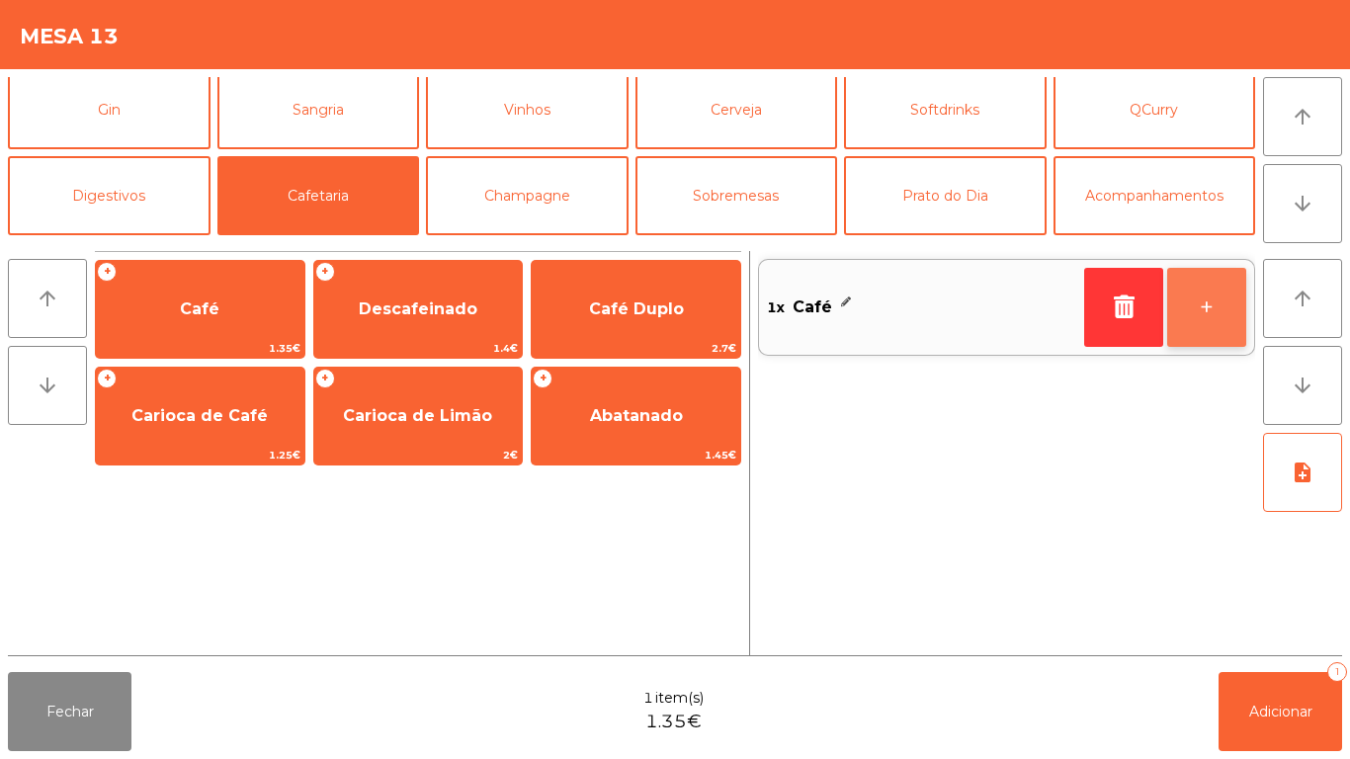
click at [1196, 312] on button "+" at bounding box center [1206, 307] width 79 height 79
click at [1199, 312] on button "+" at bounding box center [1206, 307] width 79 height 79
click at [1185, 316] on button "+" at bounding box center [1206, 307] width 79 height 79
click at [1190, 315] on button "+" at bounding box center [1206, 307] width 79 height 79
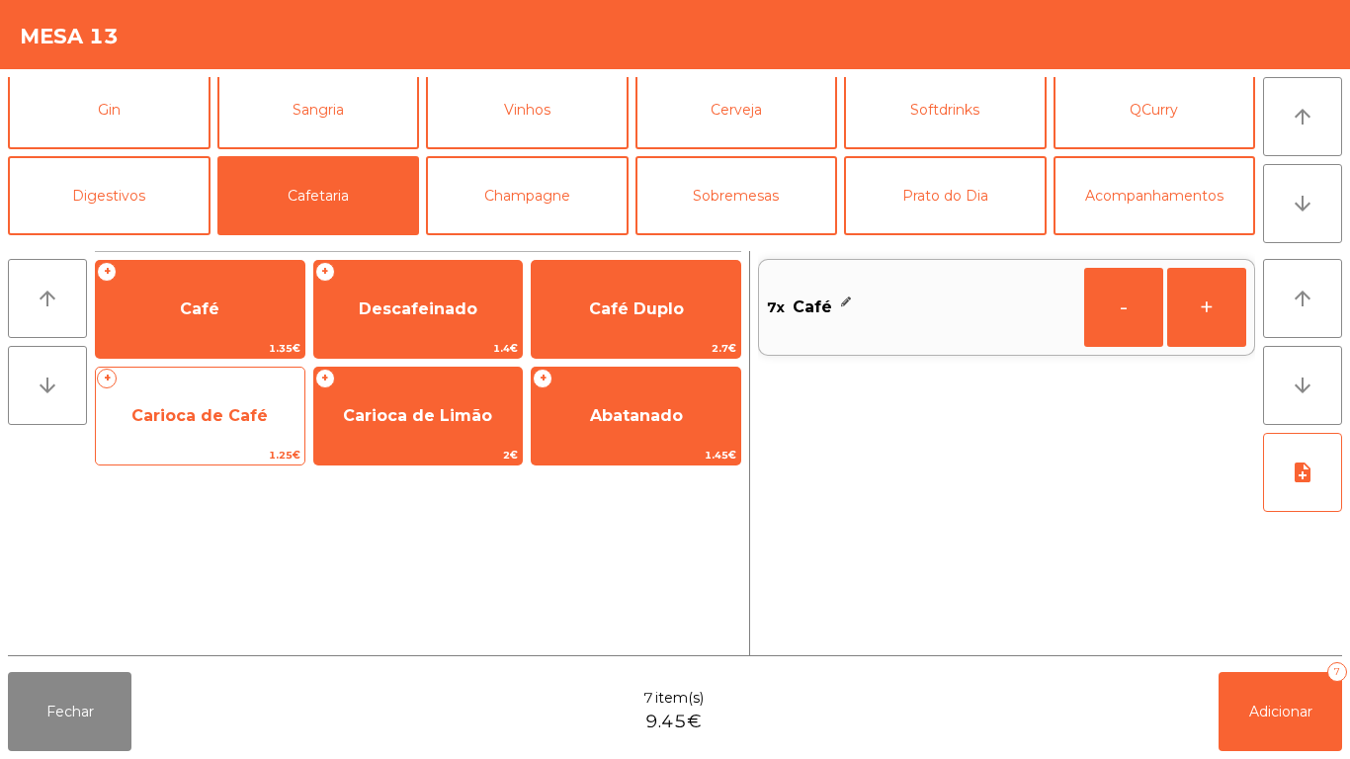
click at [196, 443] on span "Carioca de Café" at bounding box center [200, 415] width 209 height 53
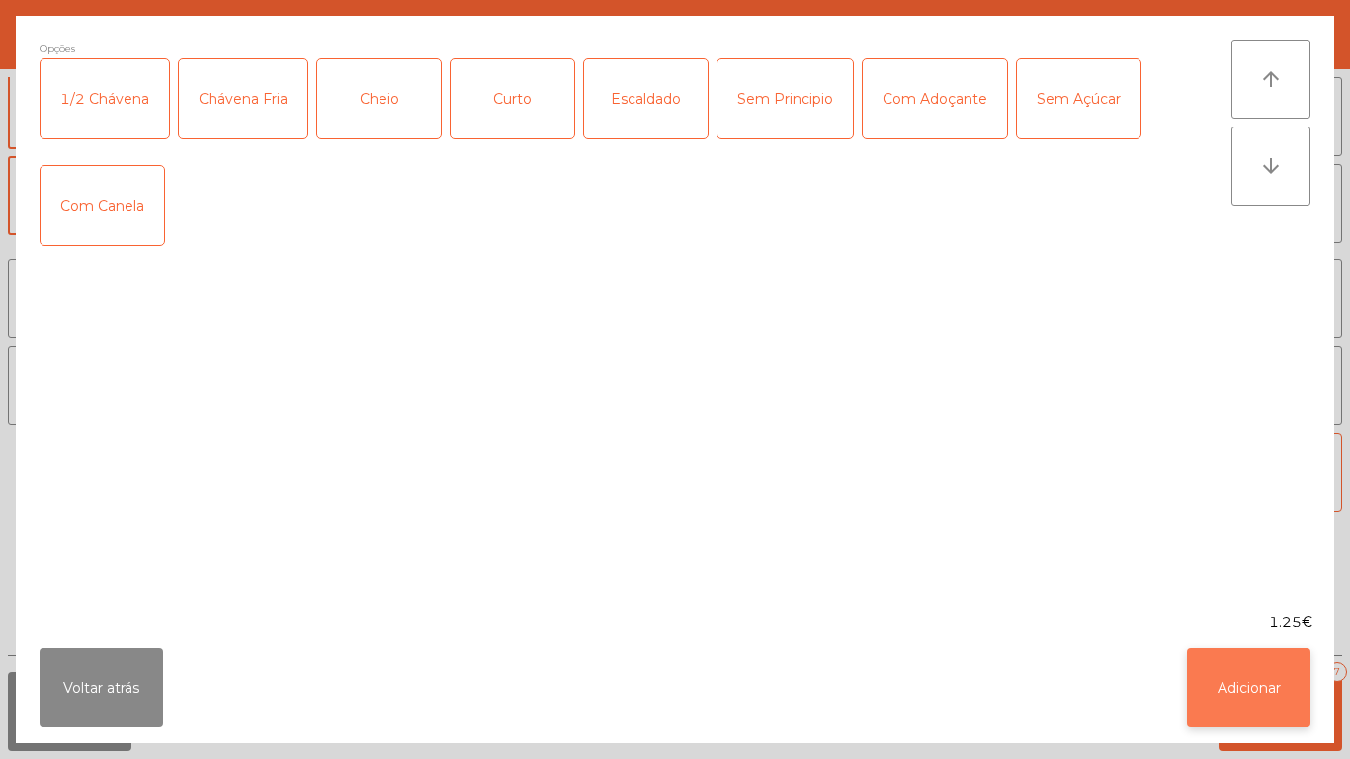
click at [1243, 707] on button "Adicionar" at bounding box center [1249, 687] width 124 height 79
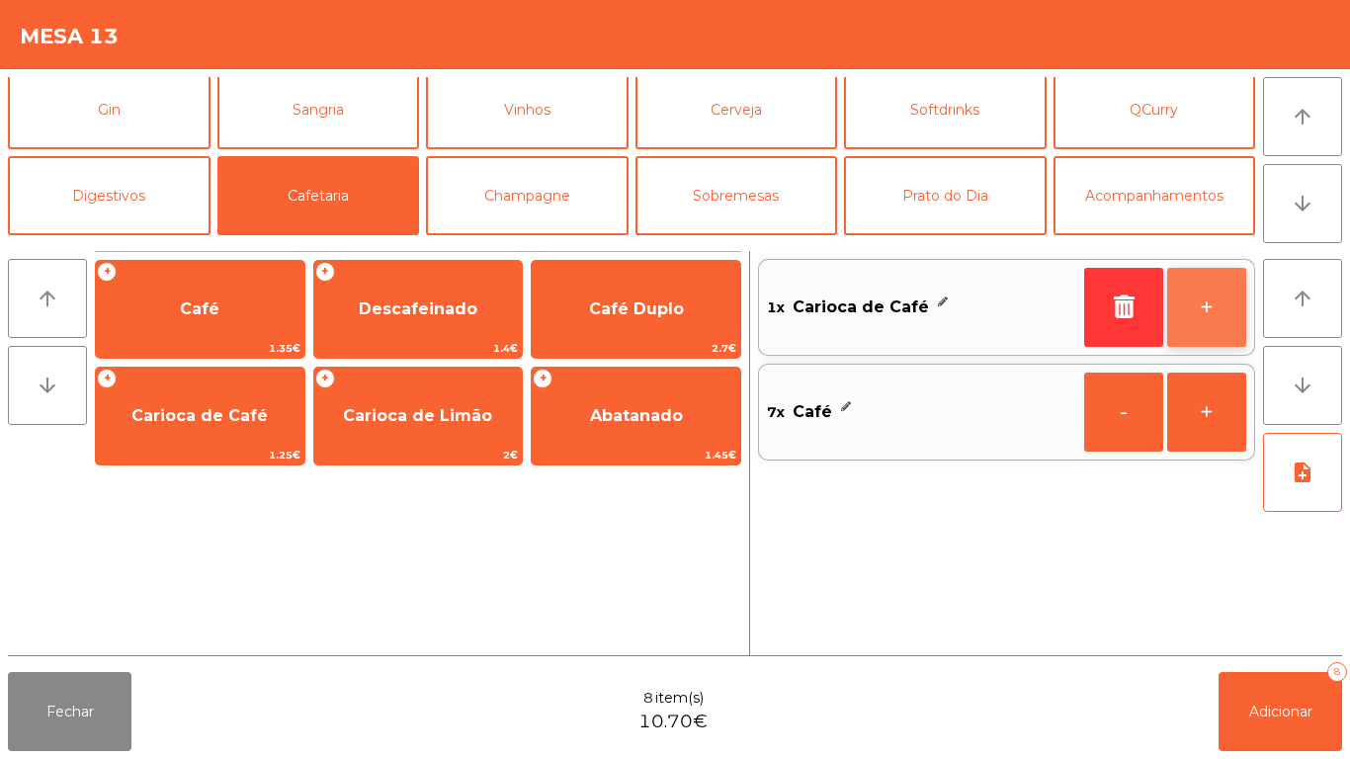
click at [1201, 295] on button "+" at bounding box center [1206, 307] width 79 height 79
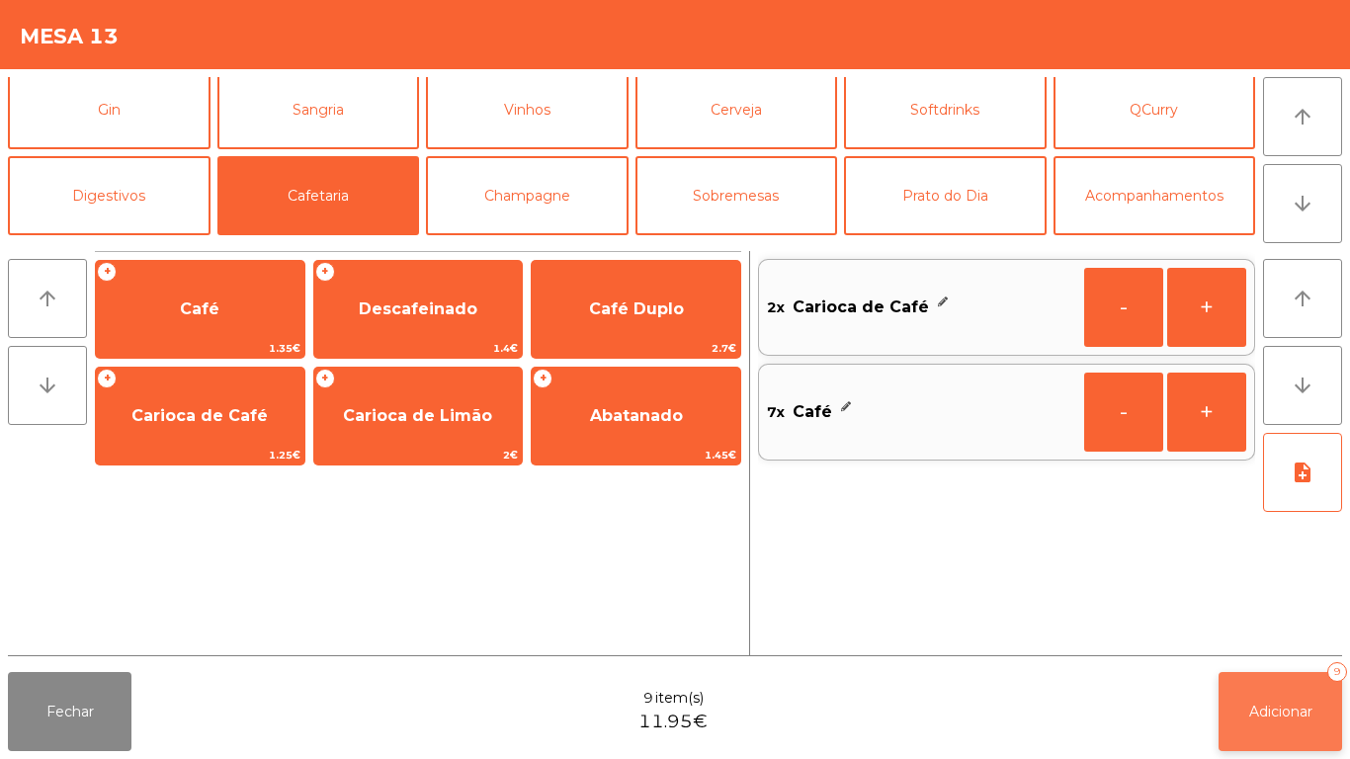
click at [1276, 705] on span "Adicionar" at bounding box center [1280, 712] width 63 height 18
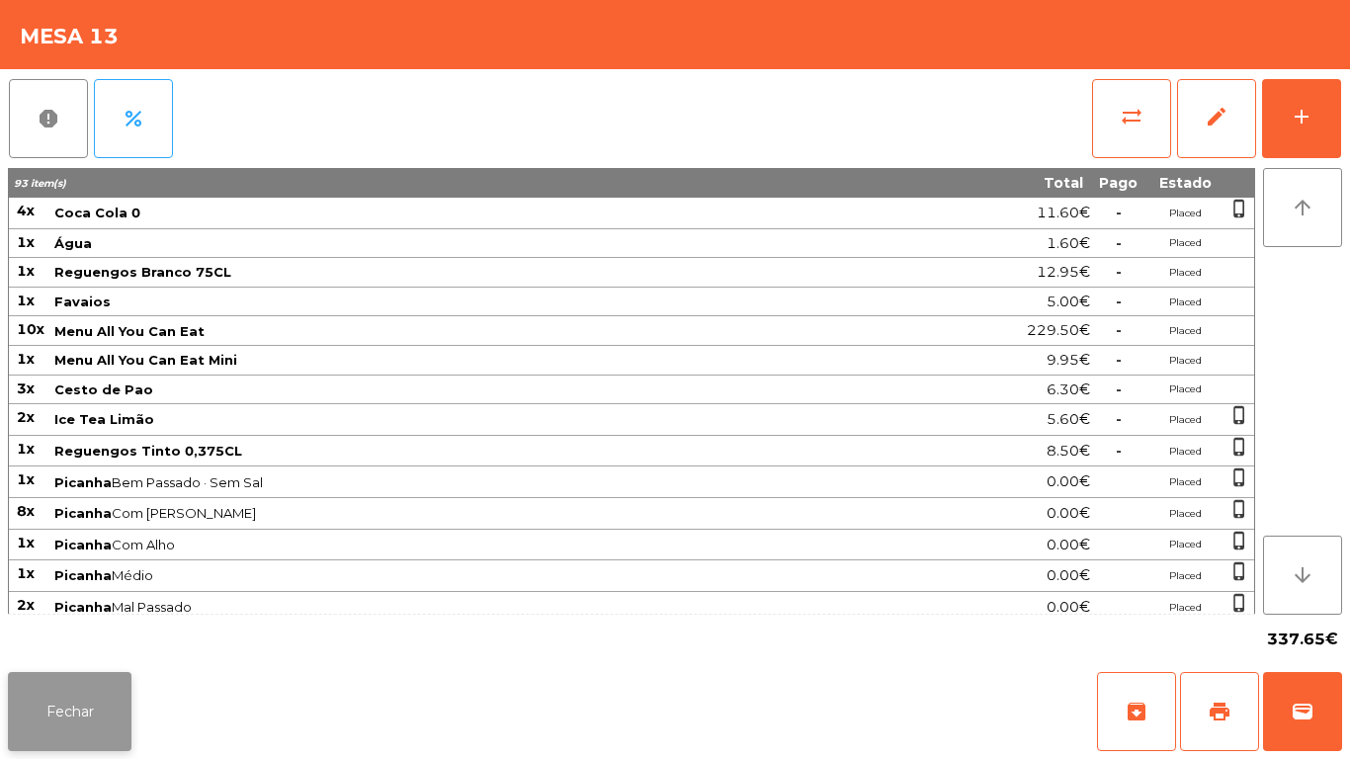
click at [73, 717] on button "Fechar" at bounding box center [70, 711] width 124 height 79
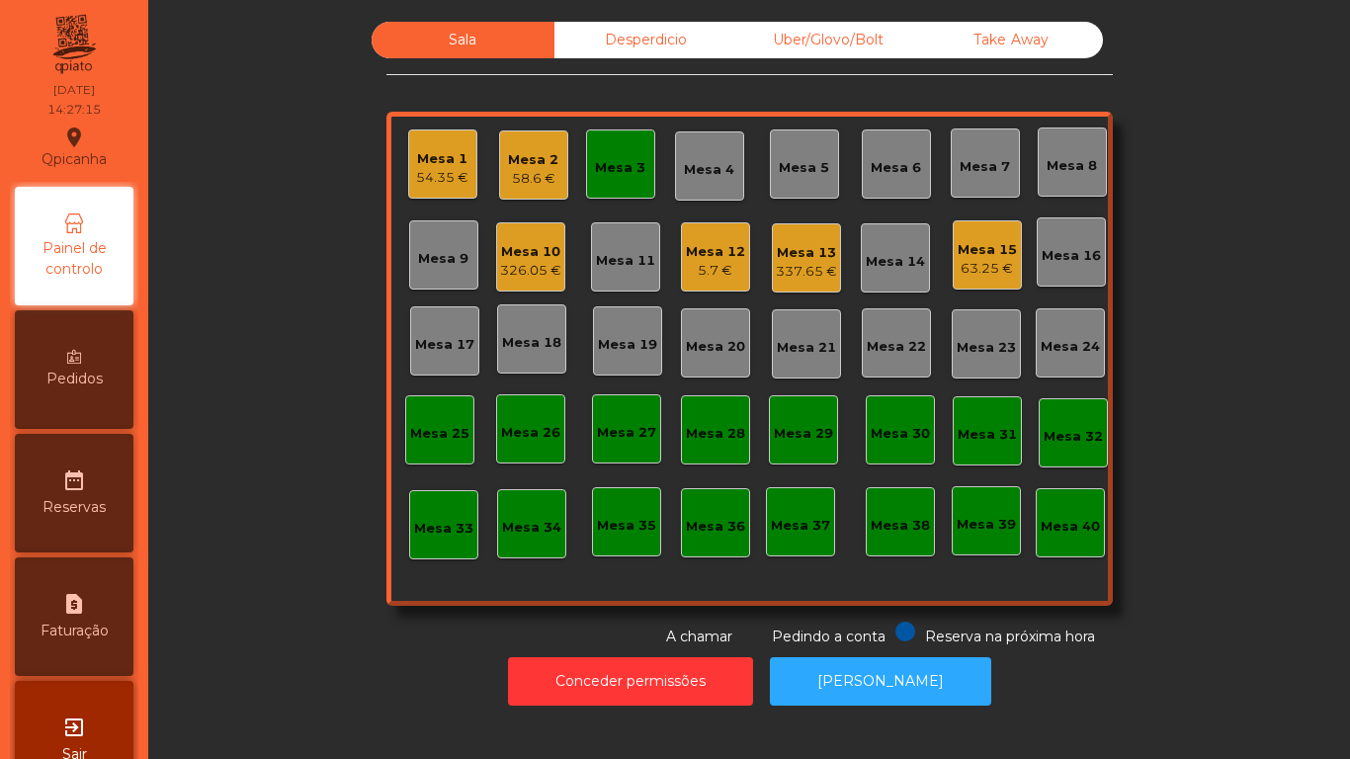
click at [720, 254] on div "Mesa 12" at bounding box center [715, 252] width 59 height 20
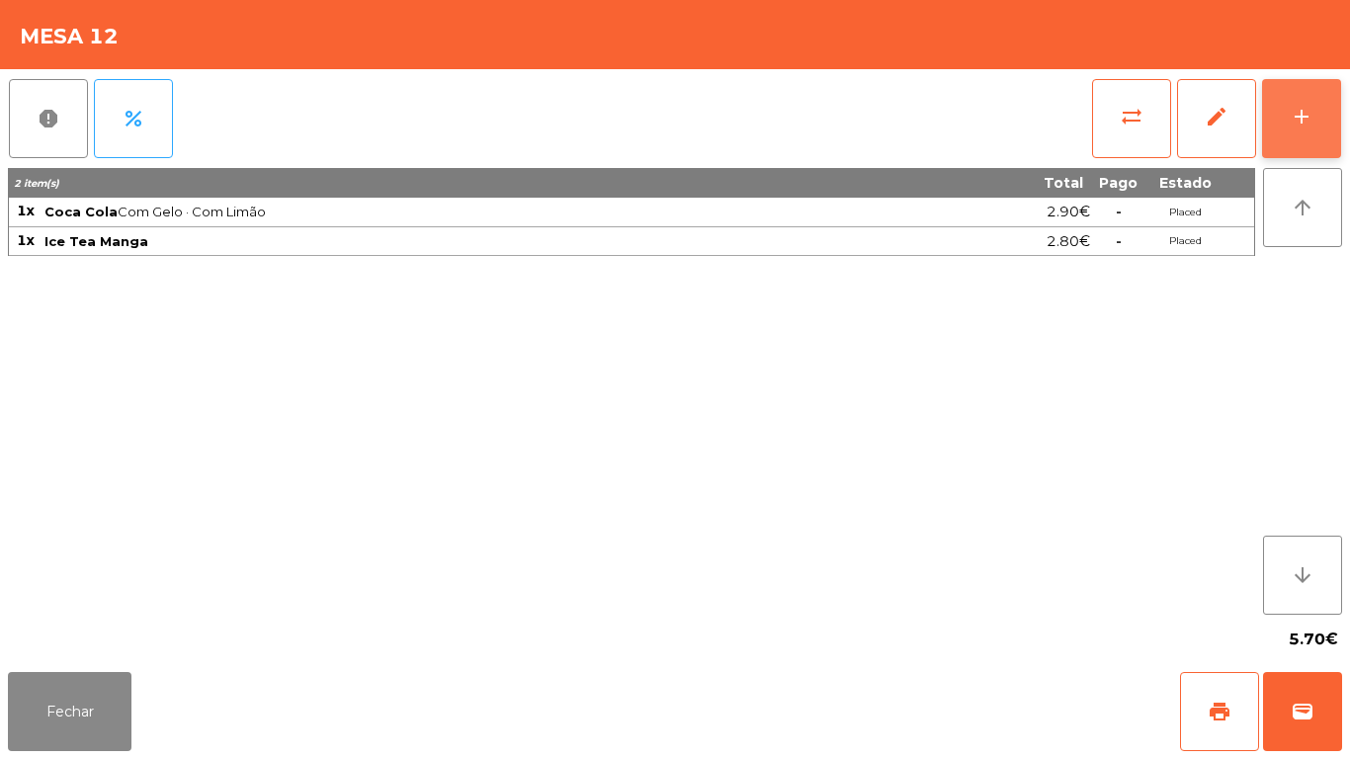
click at [1273, 119] on button "add" at bounding box center [1301, 118] width 79 height 79
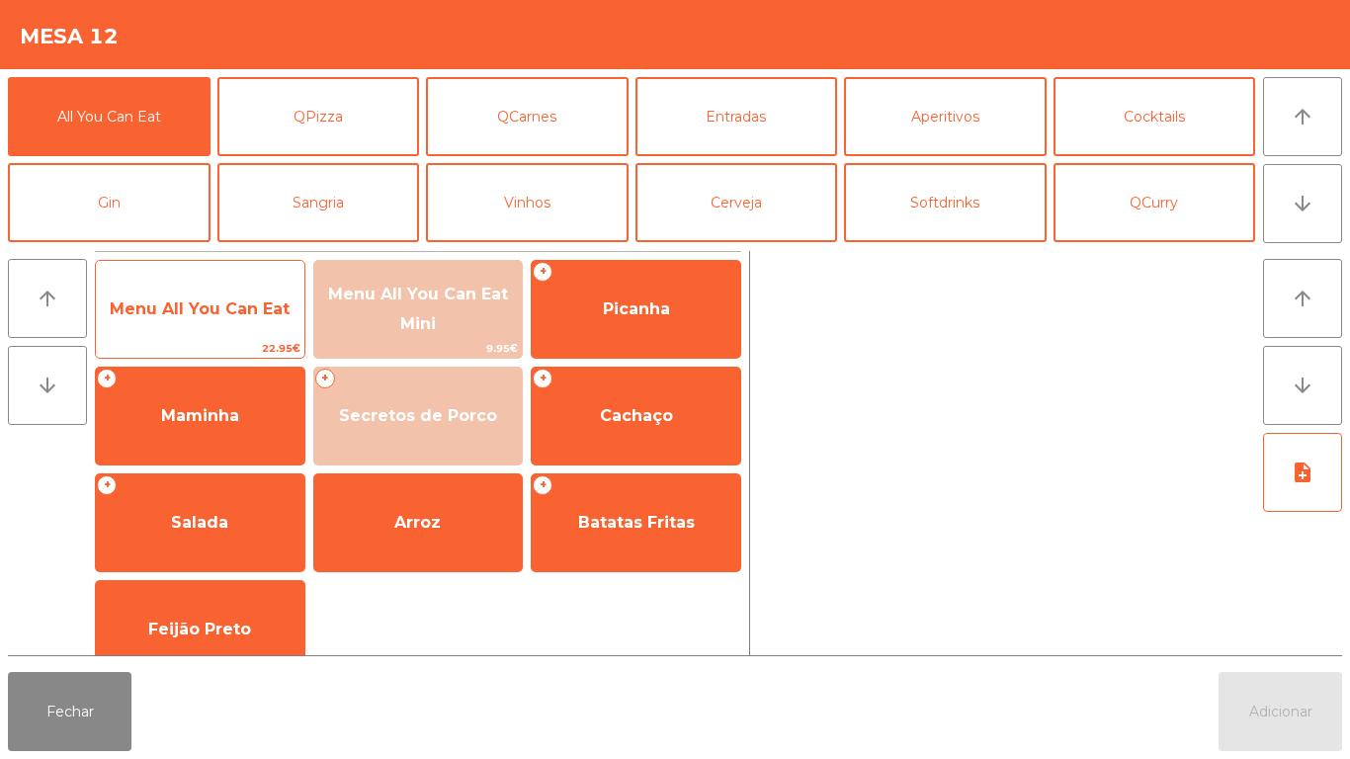
click at [220, 299] on span "Menu All You Can Eat" at bounding box center [200, 308] width 180 height 19
click at [223, 289] on span "Menu All You Can Eat" at bounding box center [200, 309] width 209 height 53
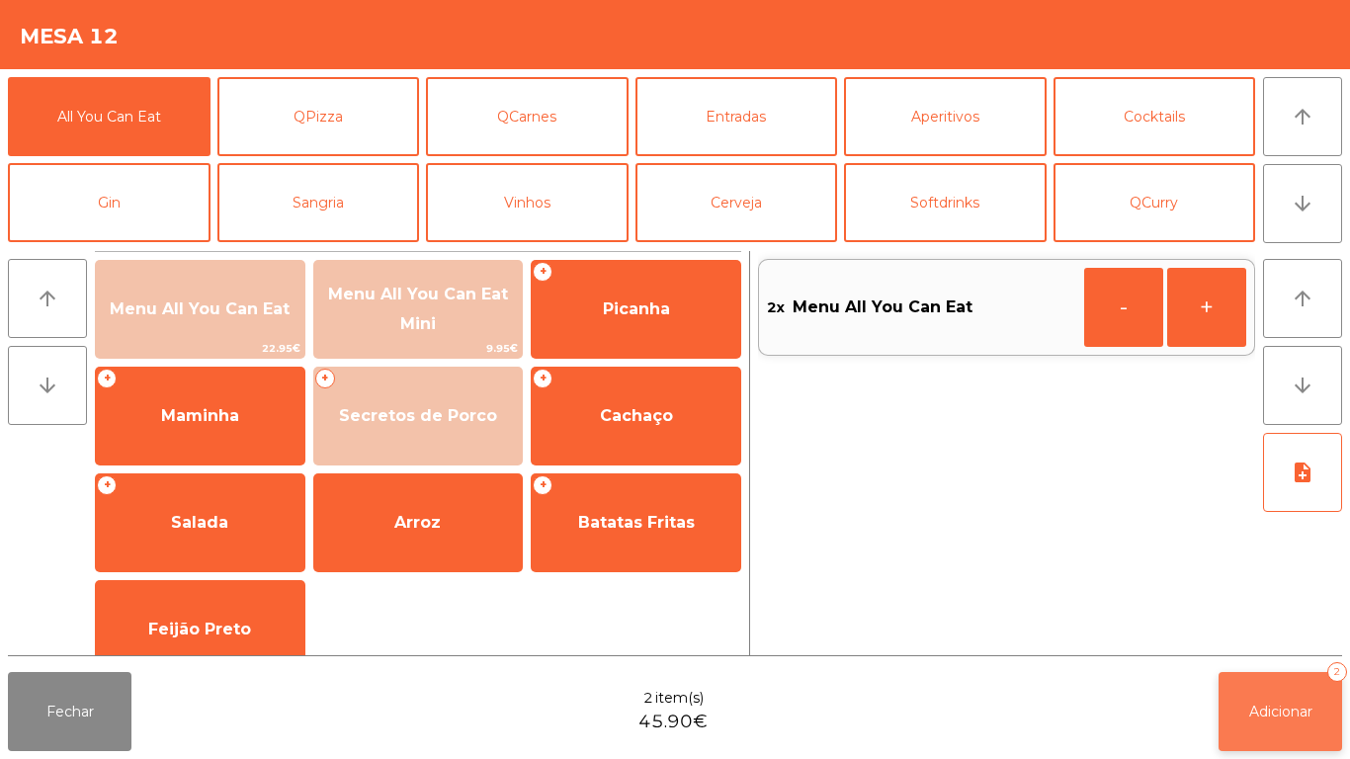
click at [1290, 728] on button "Adicionar 2" at bounding box center [1281, 711] width 124 height 79
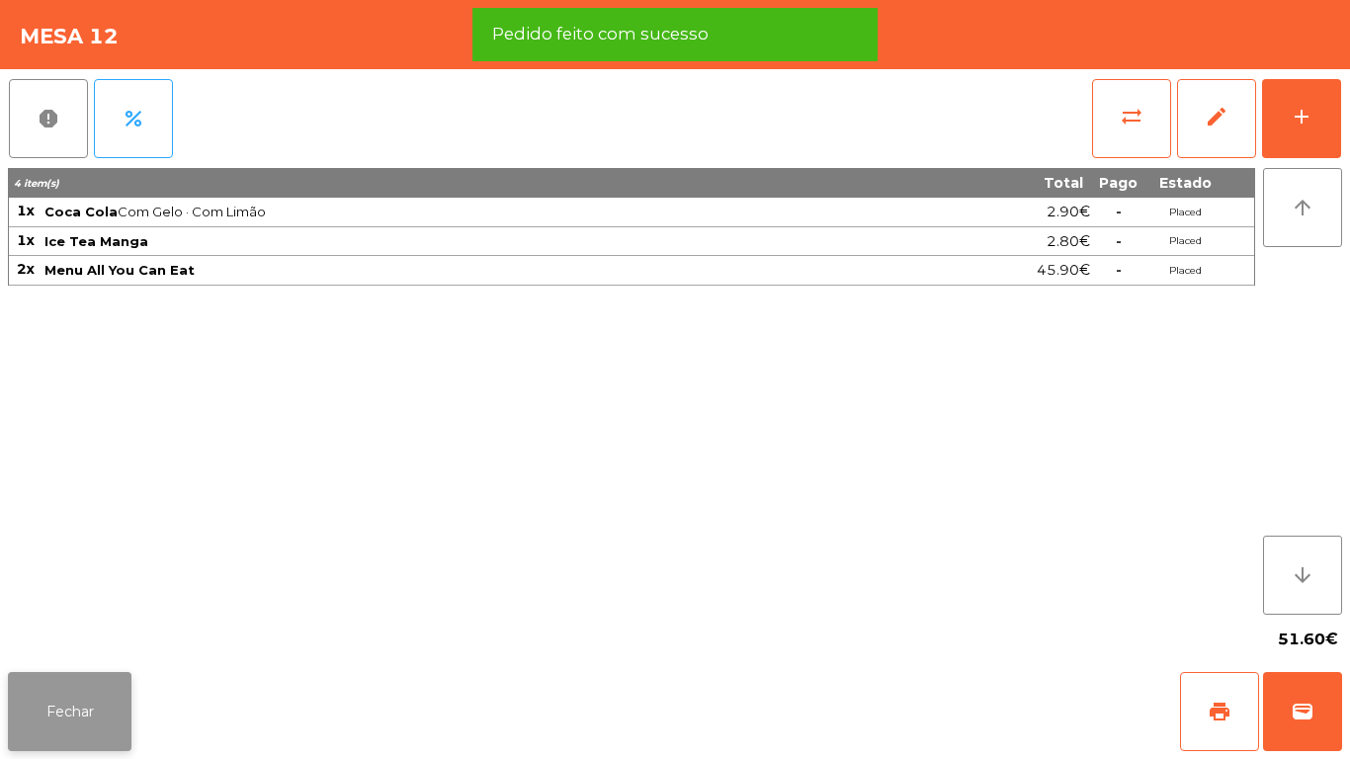
click at [69, 707] on button "Fechar" at bounding box center [70, 711] width 124 height 79
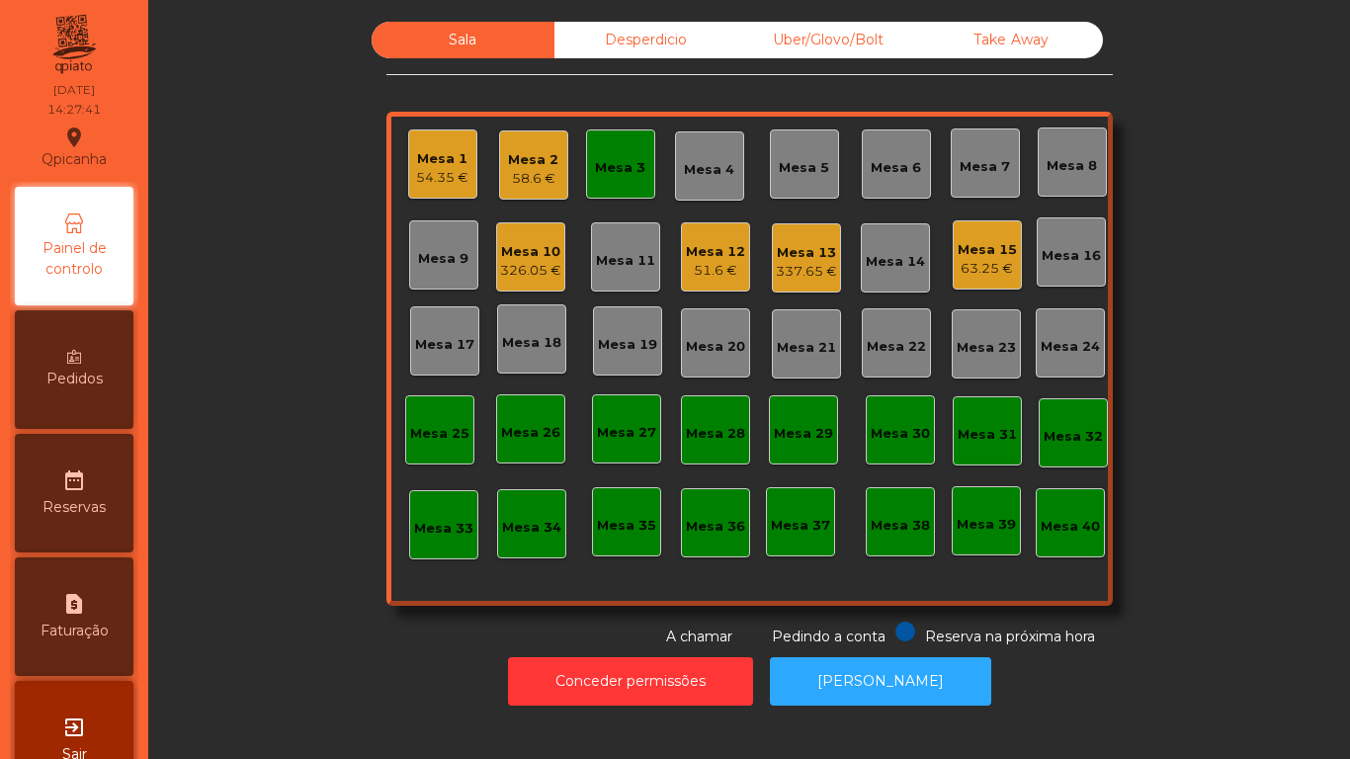
click at [96, 366] on div "Pedidos" at bounding box center [74, 369] width 119 height 119
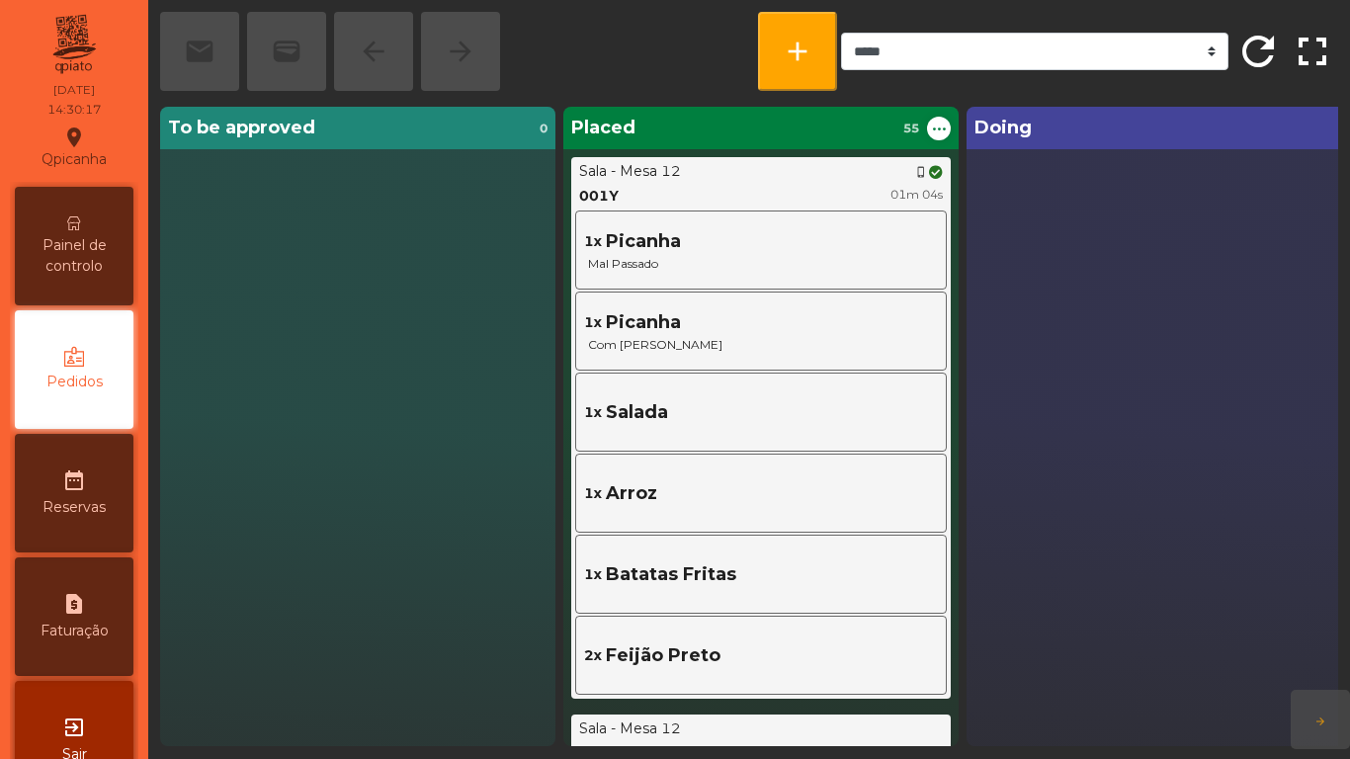
click at [96, 256] on span "Painel de controlo" at bounding box center [74, 256] width 109 height 42
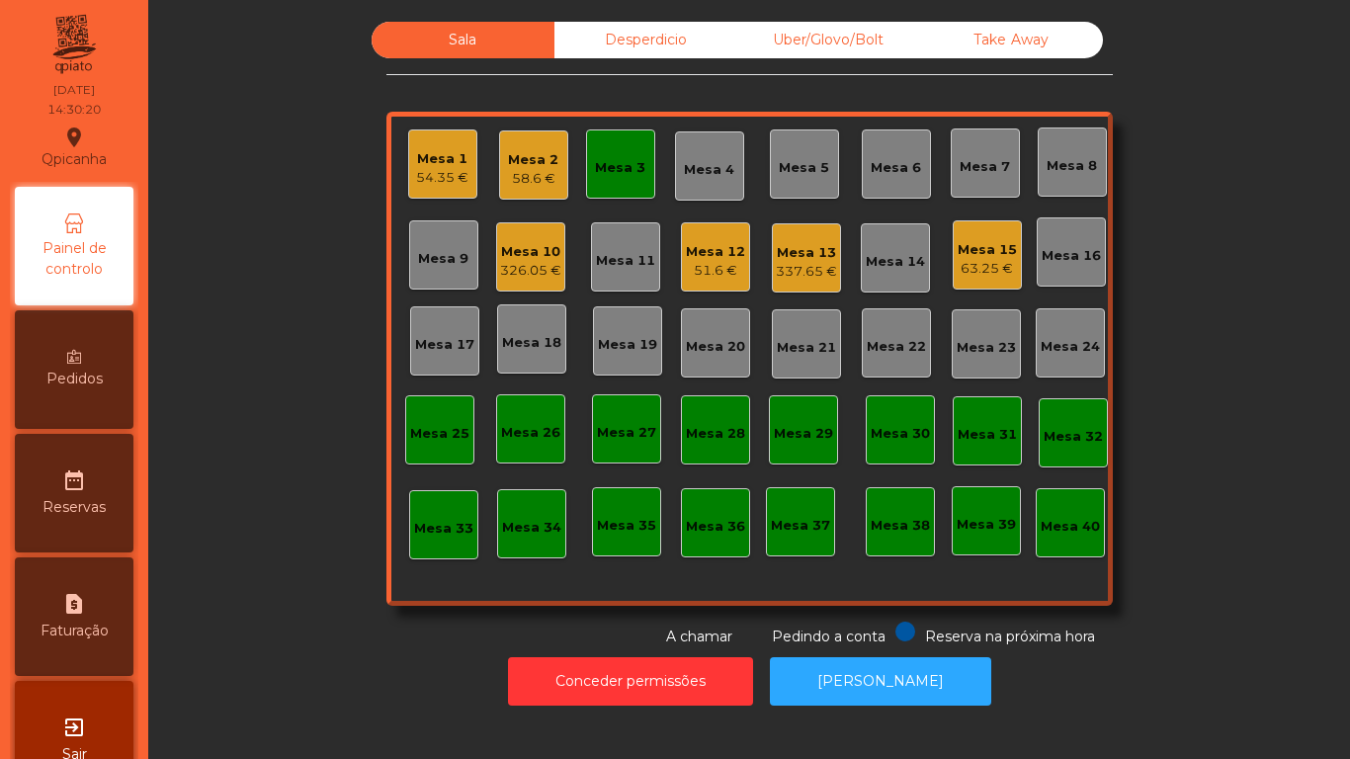
click at [808, 176] on div "Mesa 5" at bounding box center [804, 168] width 50 height 20
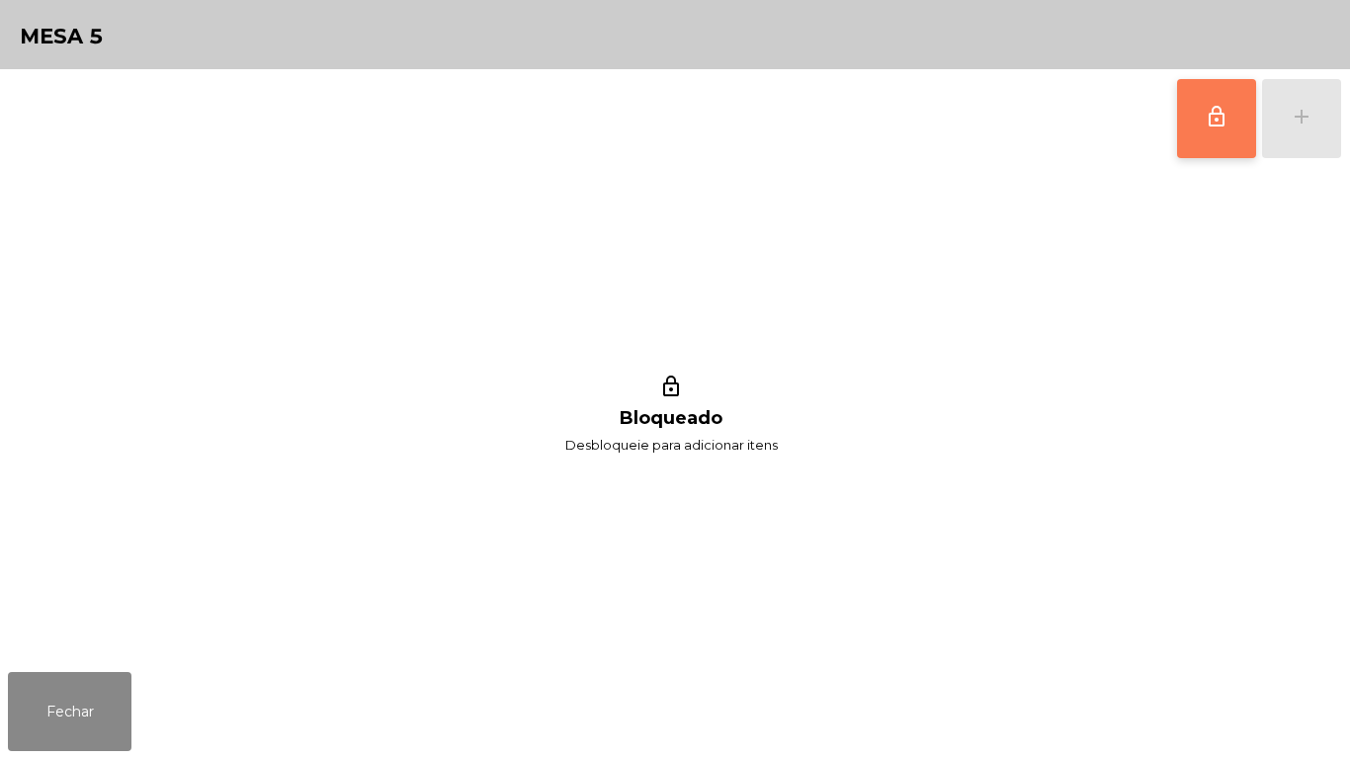
click at [1210, 129] on button "lock_outline" at bounding box center [1216, 118] width 79 height 79
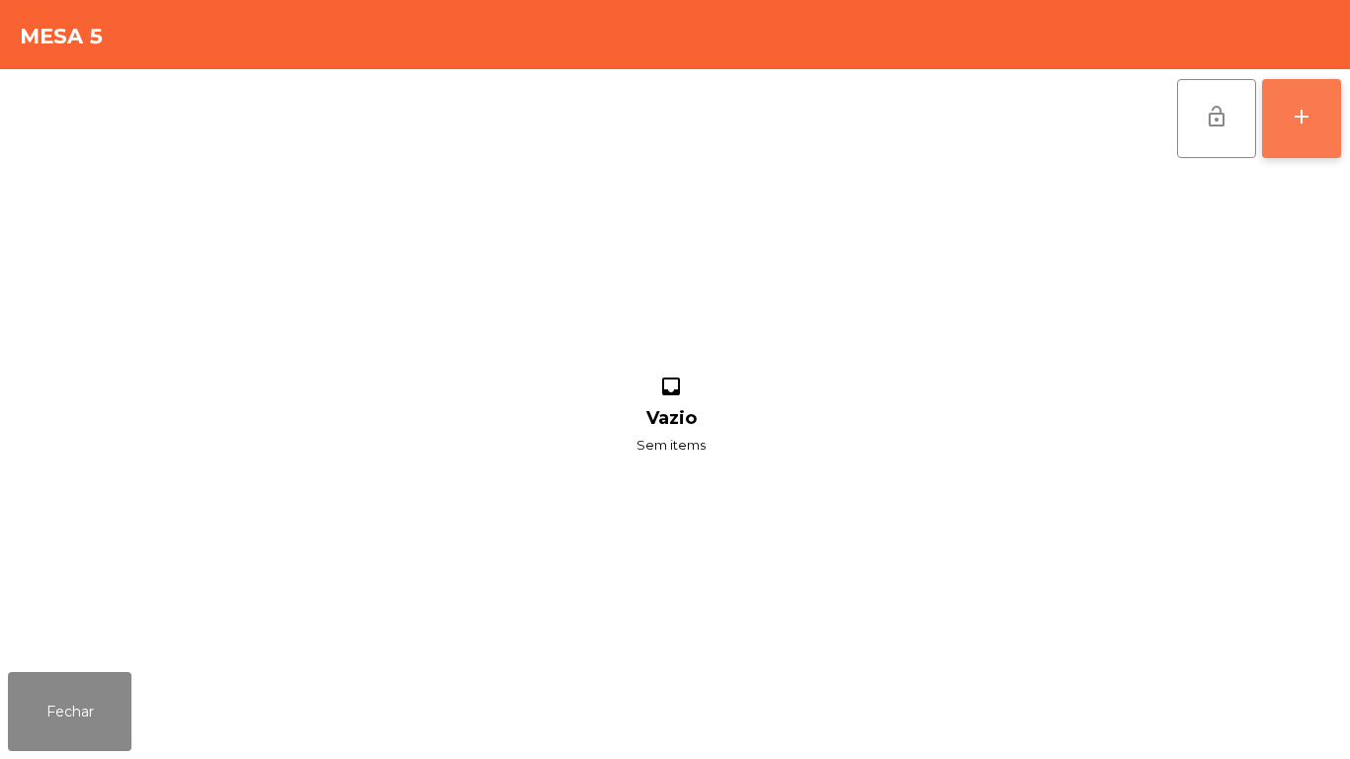
click at [1300, 120] on div "add" at bounding box center [1302, 117] width 24 height 24
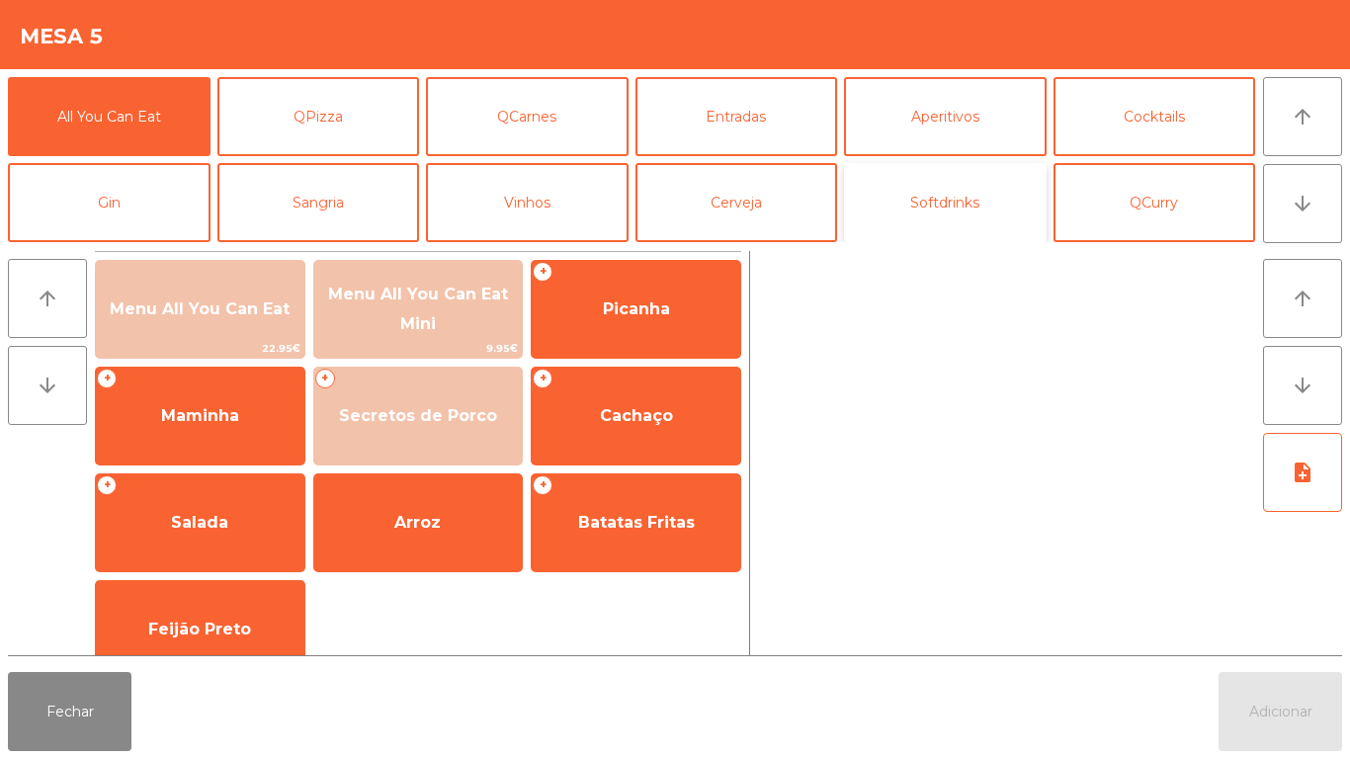
click at [940, 220] on button "Softdrinks" at bounding box center [945, 202] width 203 height 79
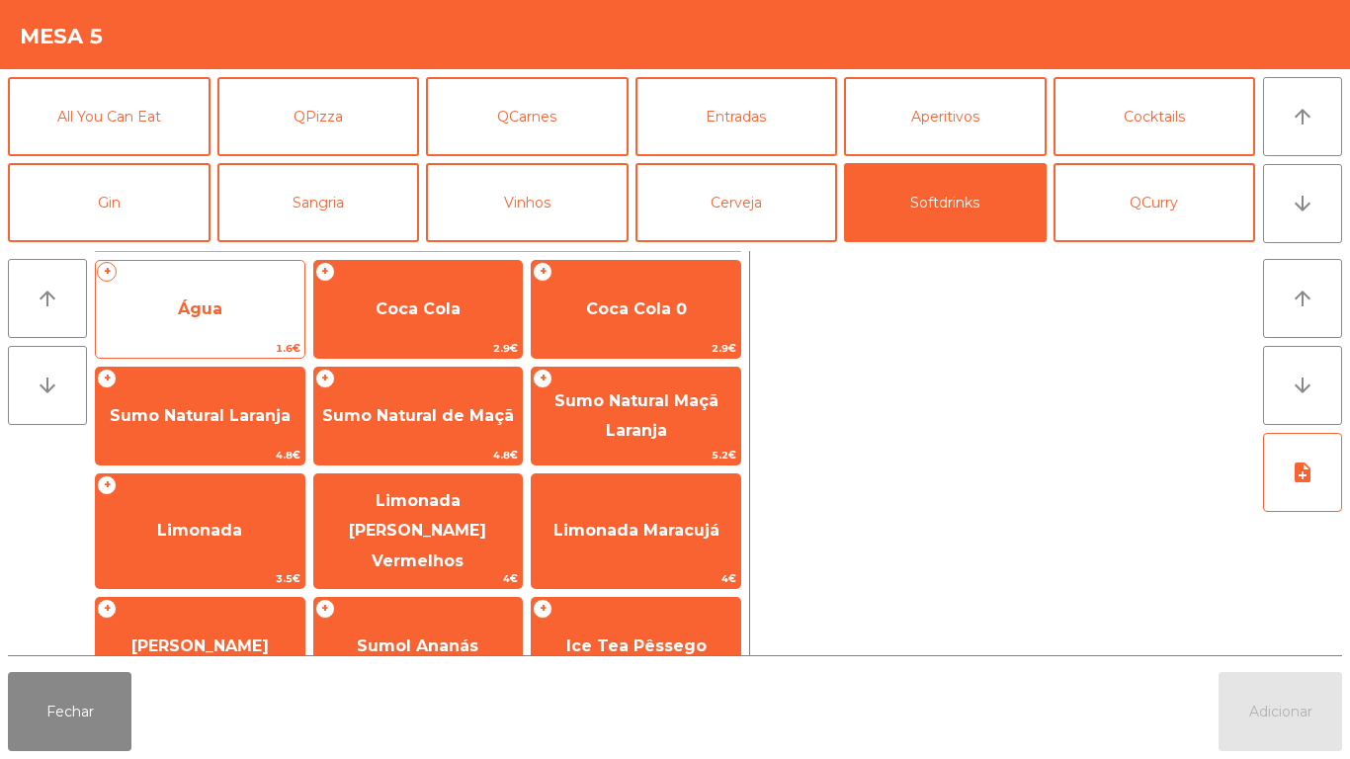
click at [215, 313] on span "Água" at bounding box center [200, 308] width 44 height 19
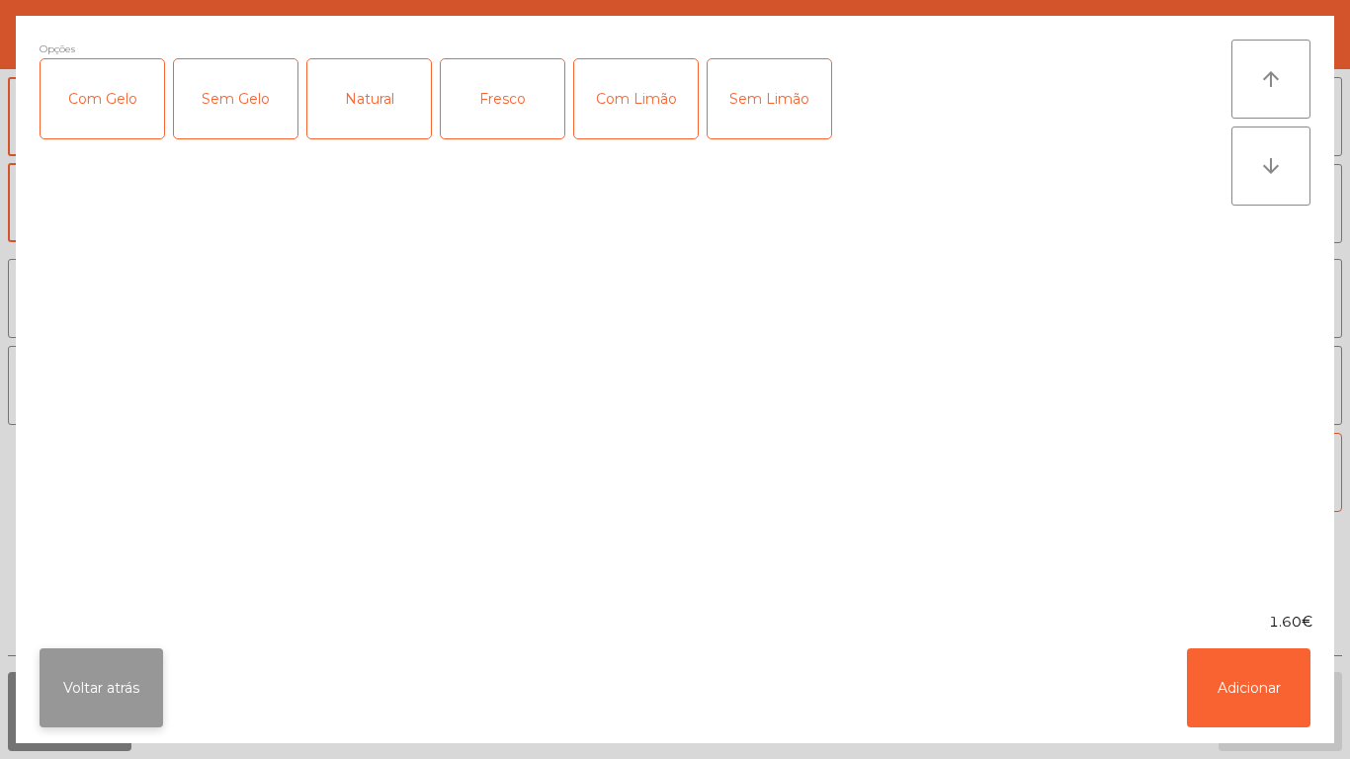
click at [116, 674] on button "Voltar atrás" at bounding box center [102, 687] width 124 height 79
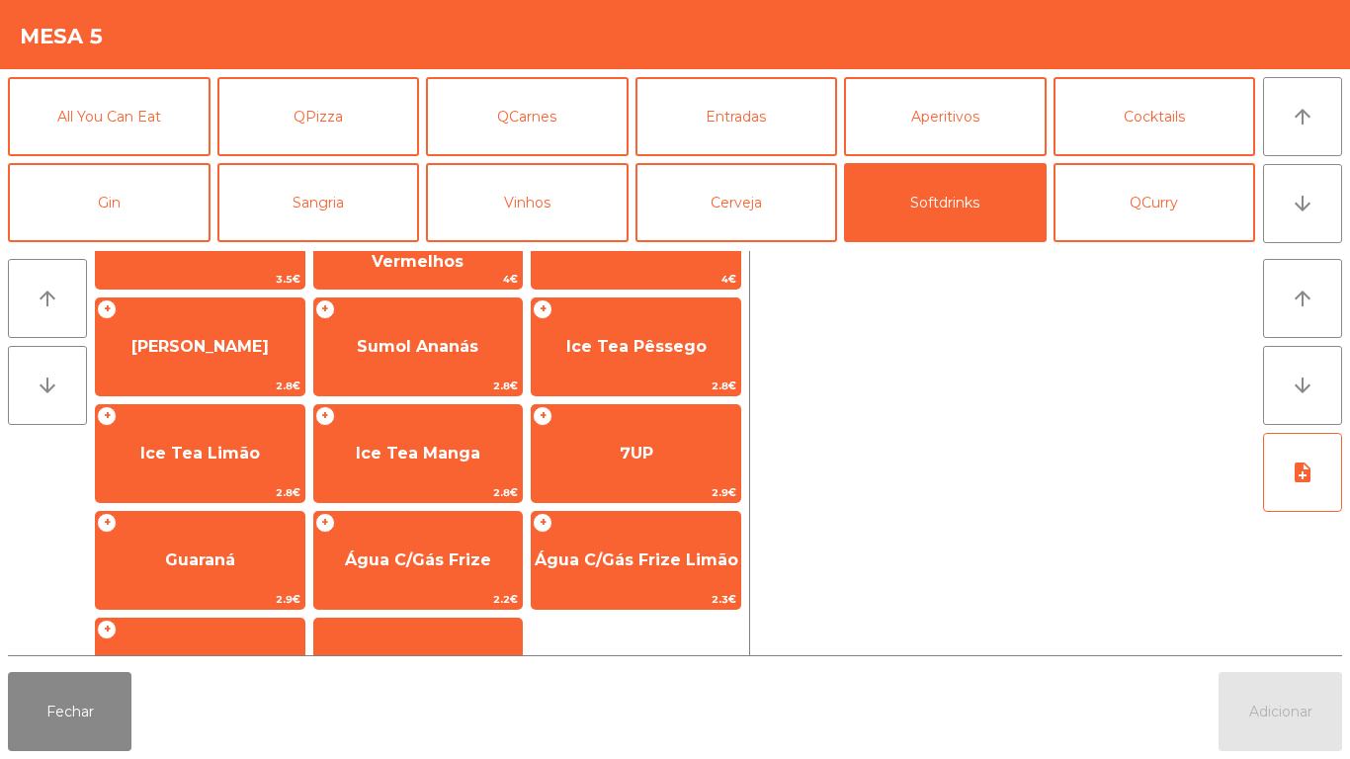
scroll to position [352, 0]
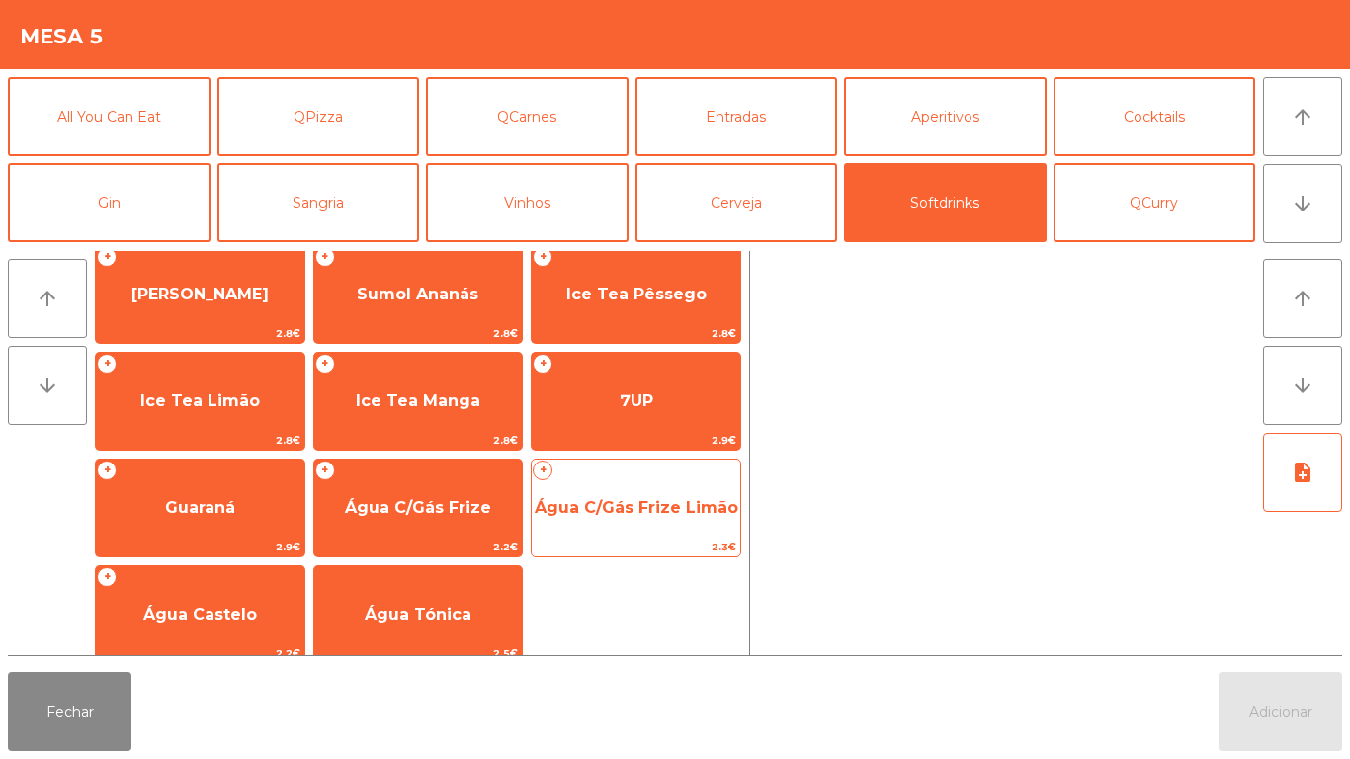
click at [661, 498] on span "Água C/Gás Frize Limão" at bounding box center [637, 507] width 204 height 19
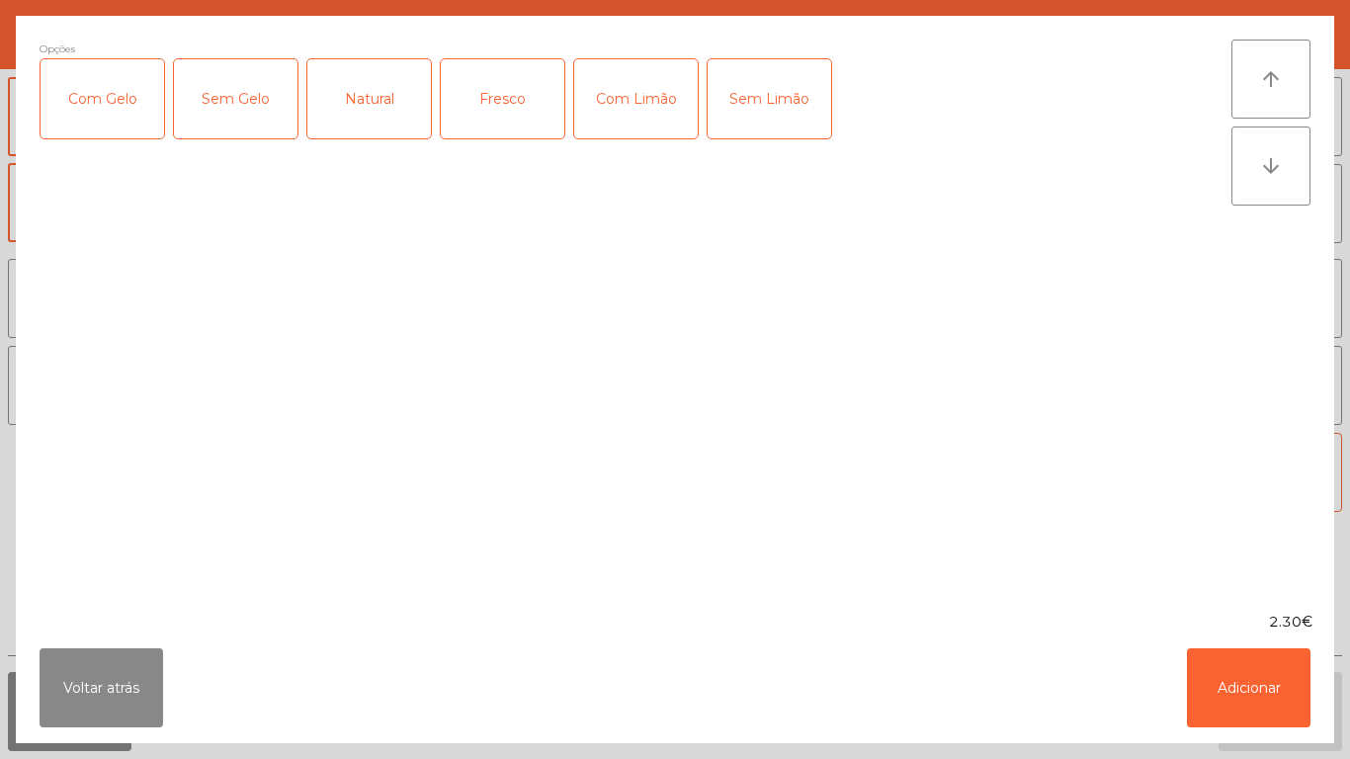
click at [516, 114] on div "Fresco" at bounding box center [503, 98] width 124 height 79
click at [1222, 701] on button "Adicionar" at bounding box center [1249, 687] width 124 height 79
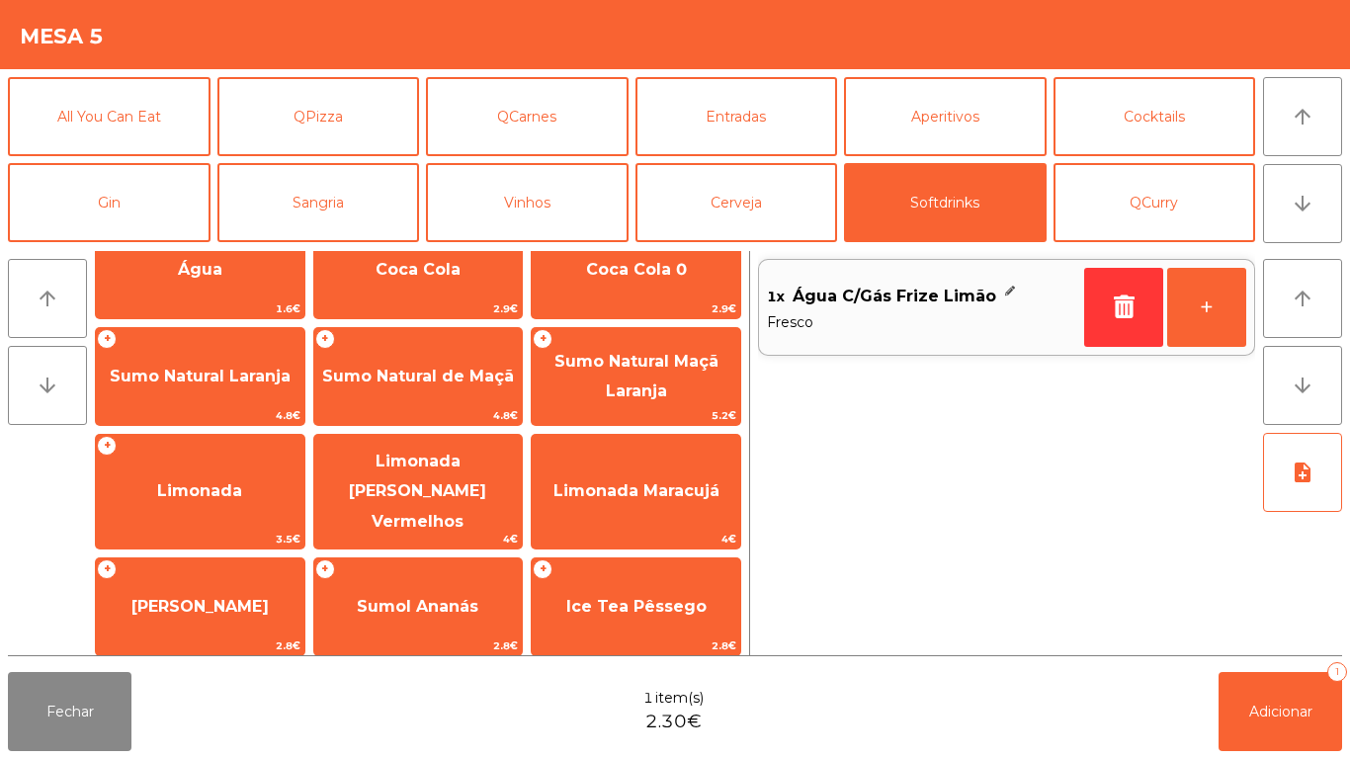
scroll to position [0, 0]
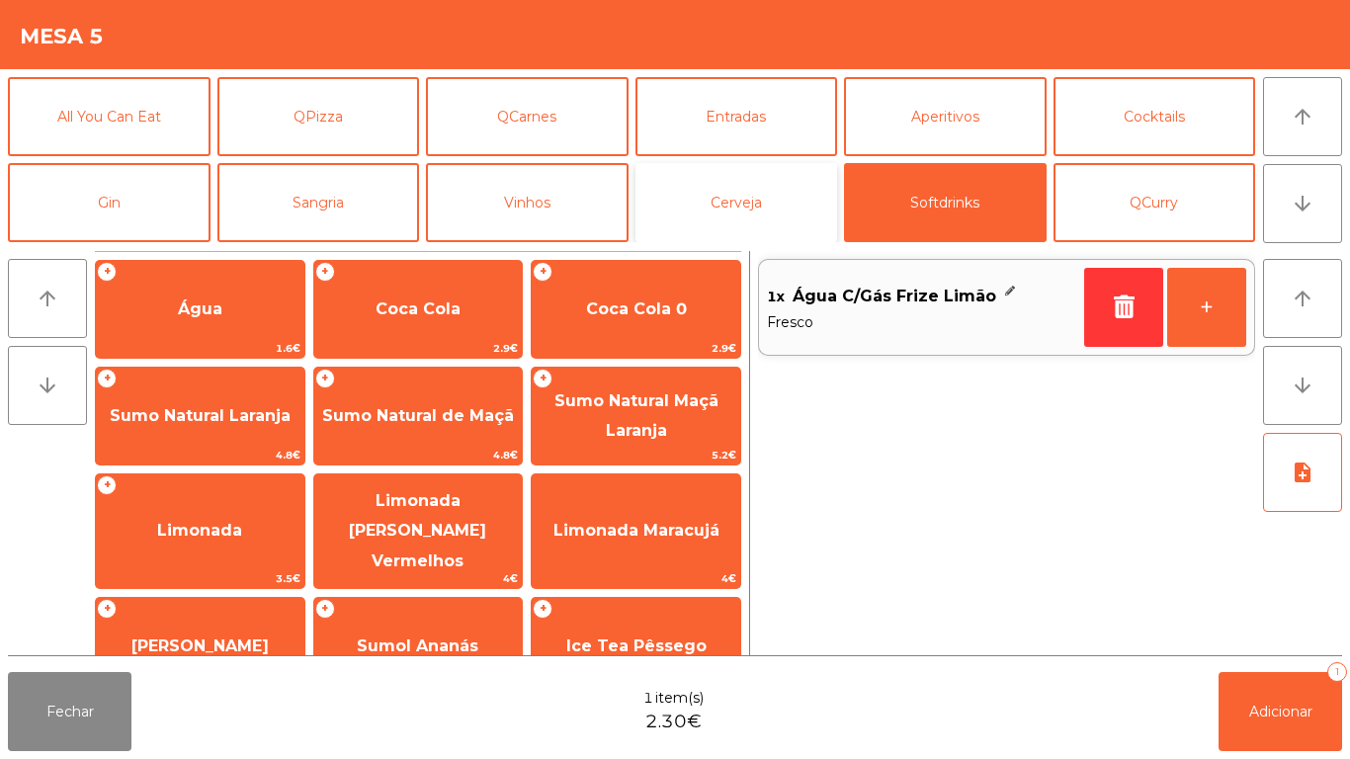
click at [724, 206] on button "Cerveja" at bounding box center [737, 202] width 203 height 79
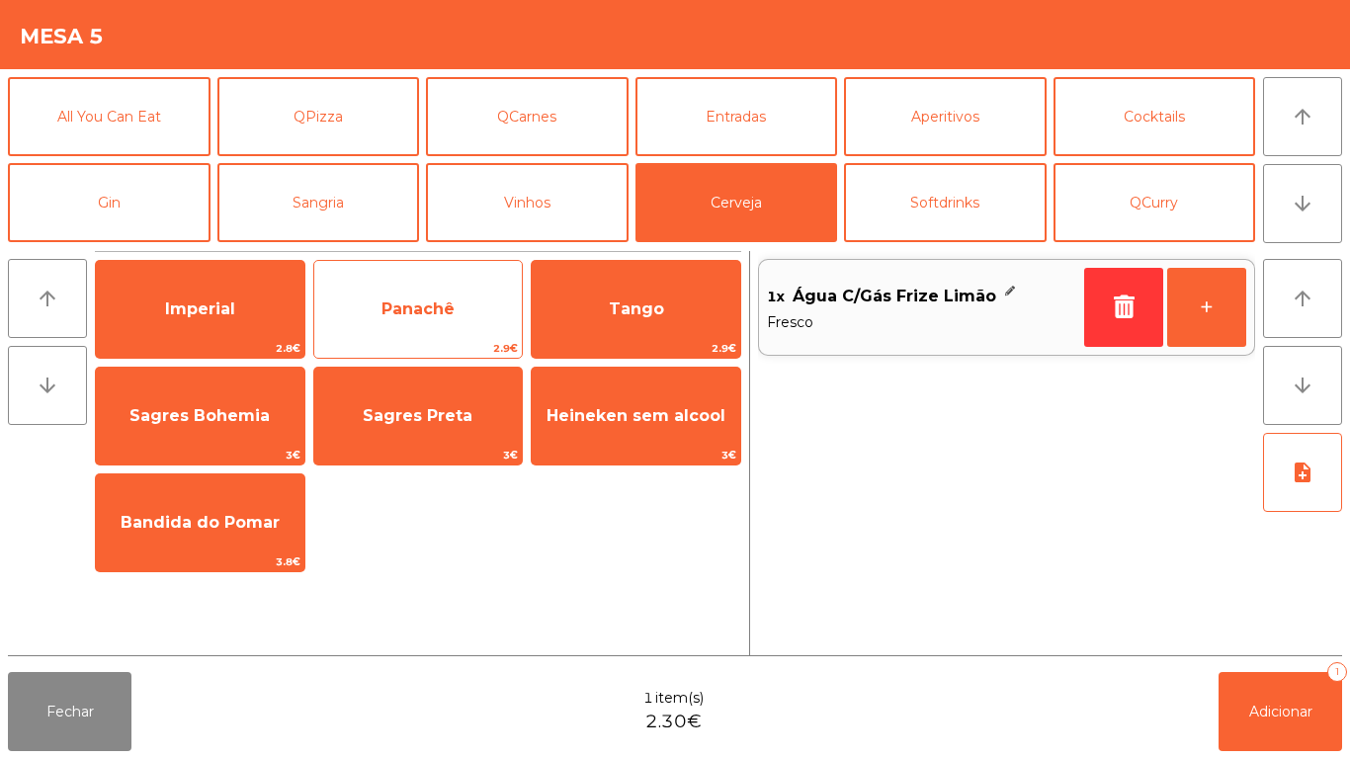
click at [442, 325] on span "Panachê" at bounding box center [418, 309] width 209 height 53
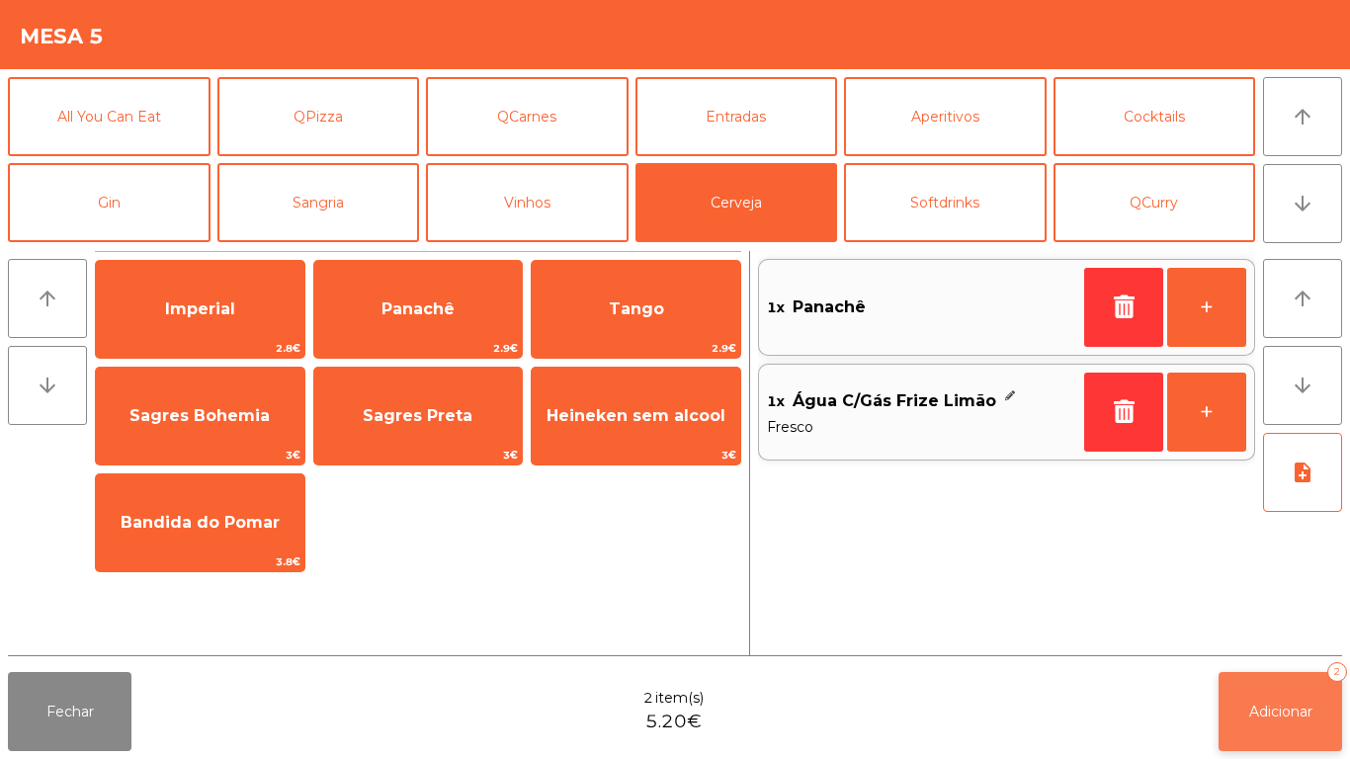
click at [1251, 713] on span "Adicionar" at bounding box center [1280, 712] width 63 height 18
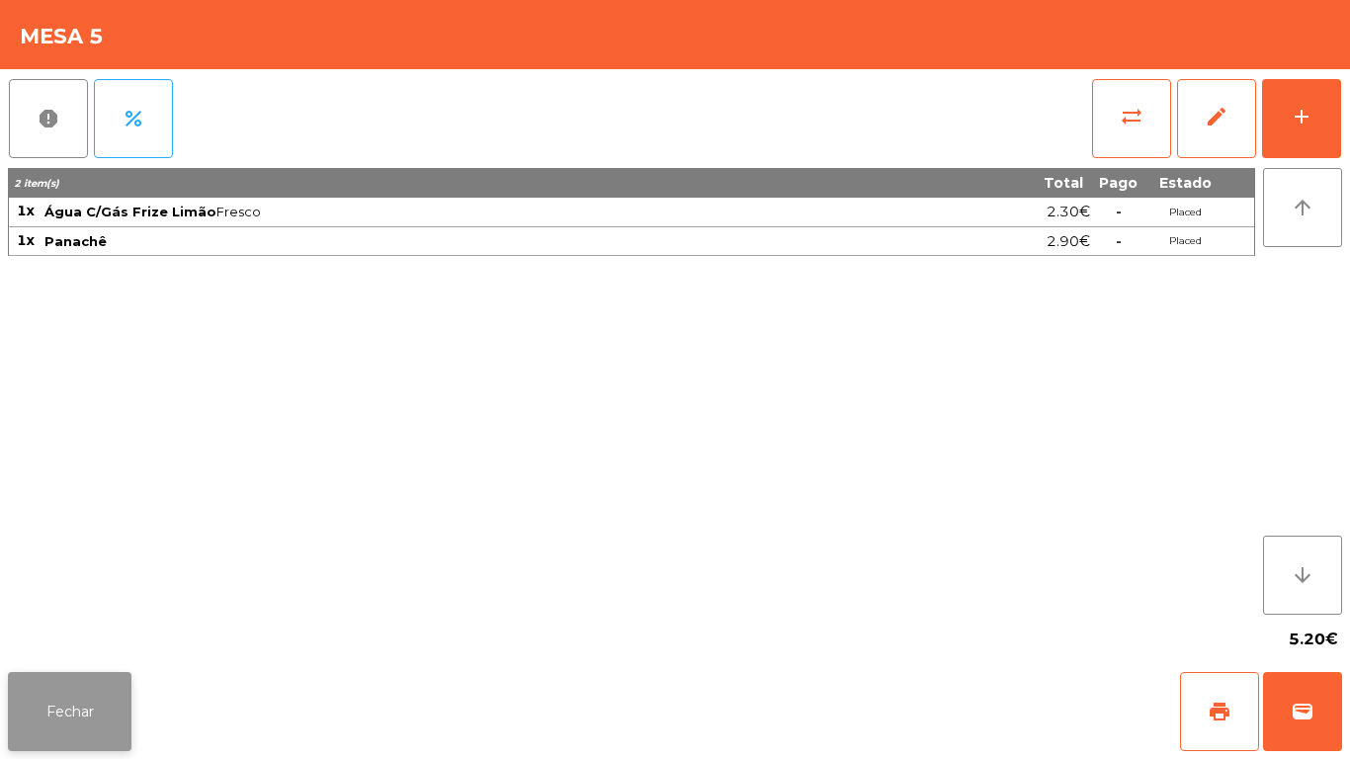
click at [103, 710] on button "Fechar" at bounding box center [70, 711] width 124 height 79
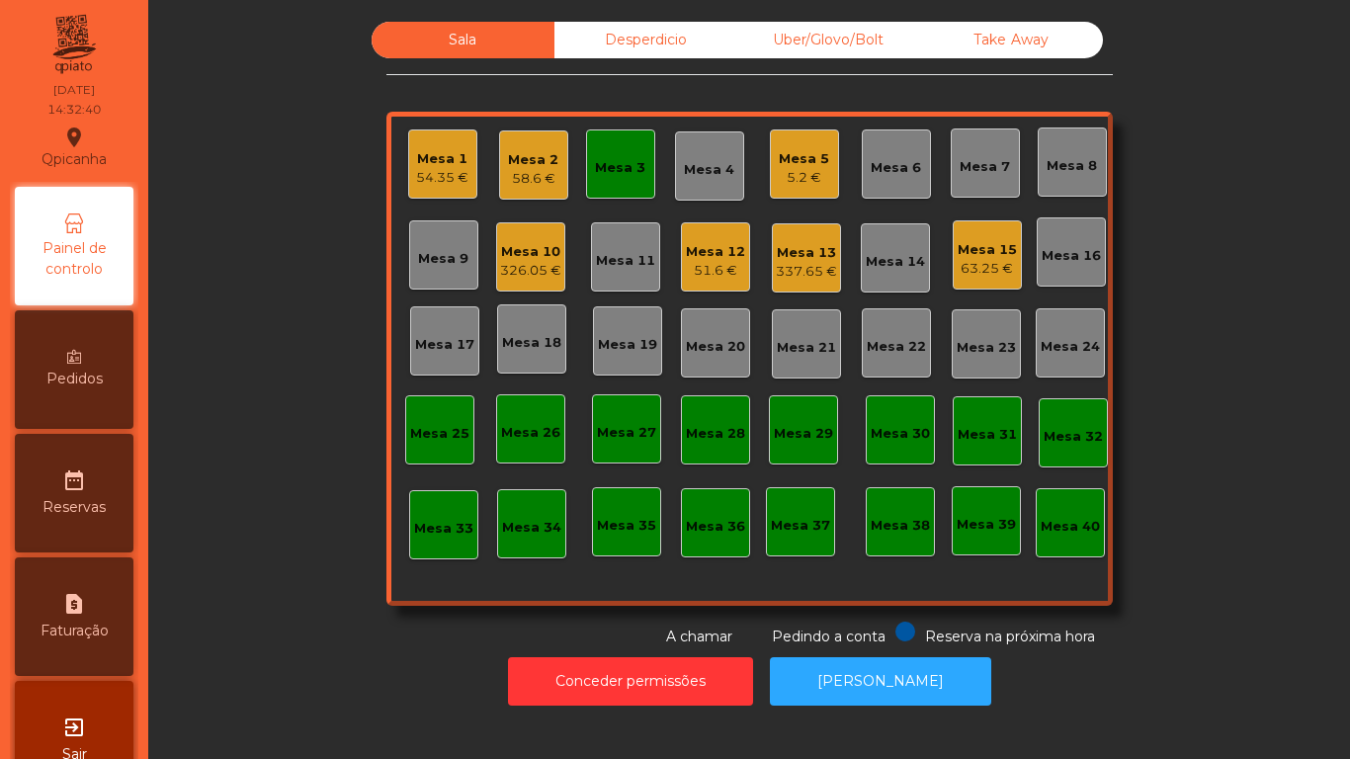
click at [521, 169] on div "58.6 €" at bounding box center [533, 179] width 50 height 20
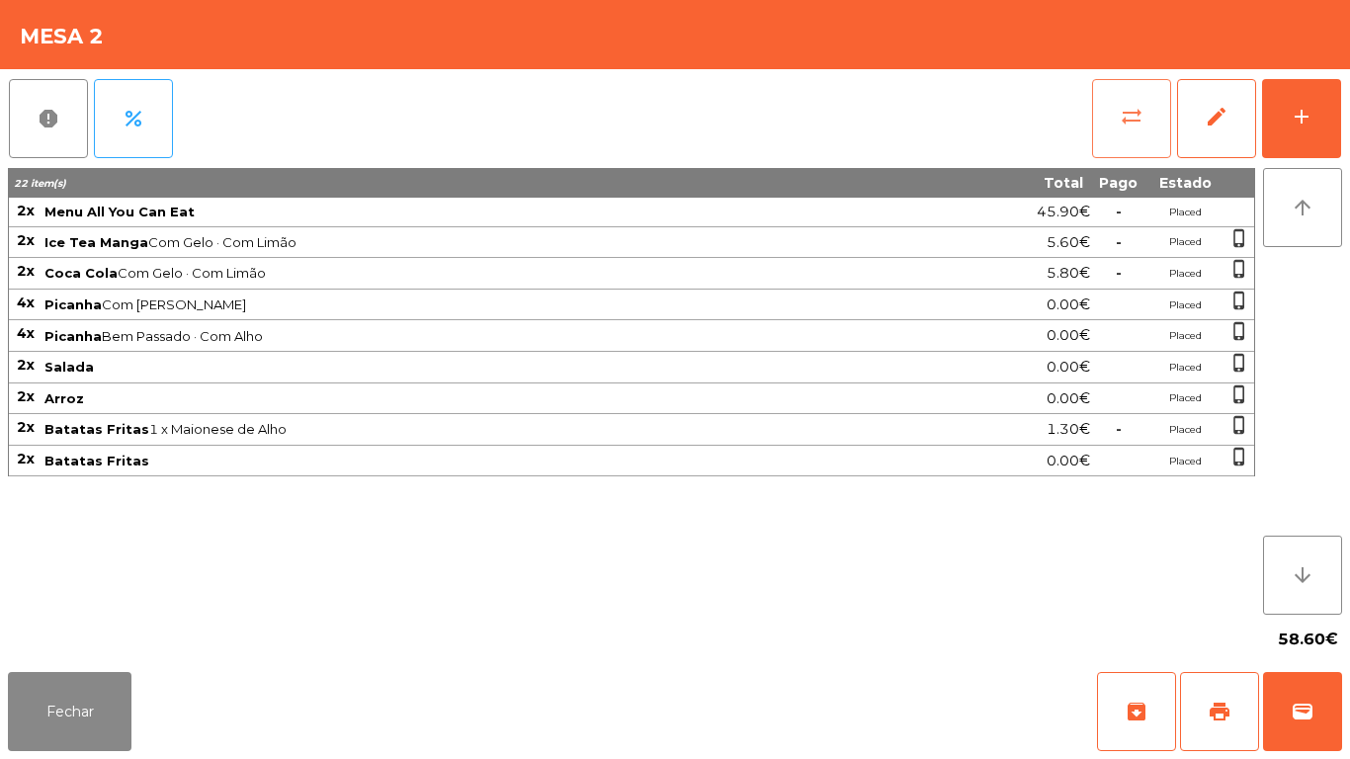
click at [1132, 128] on button "sync_alt" at bounding box center [1131, 118] width 79 height 79
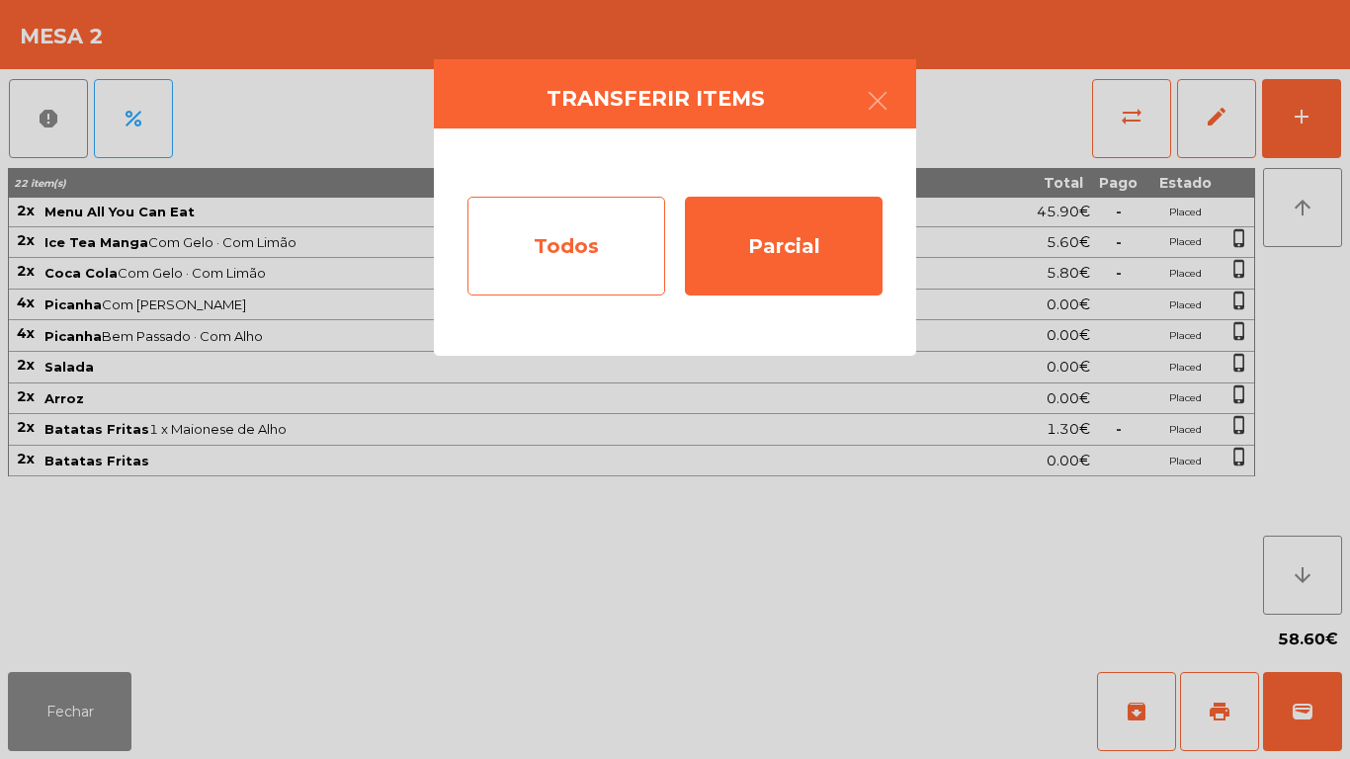
click at [570, 267] on div "Todos" at bounding box center [567, 246] width 198 height 99
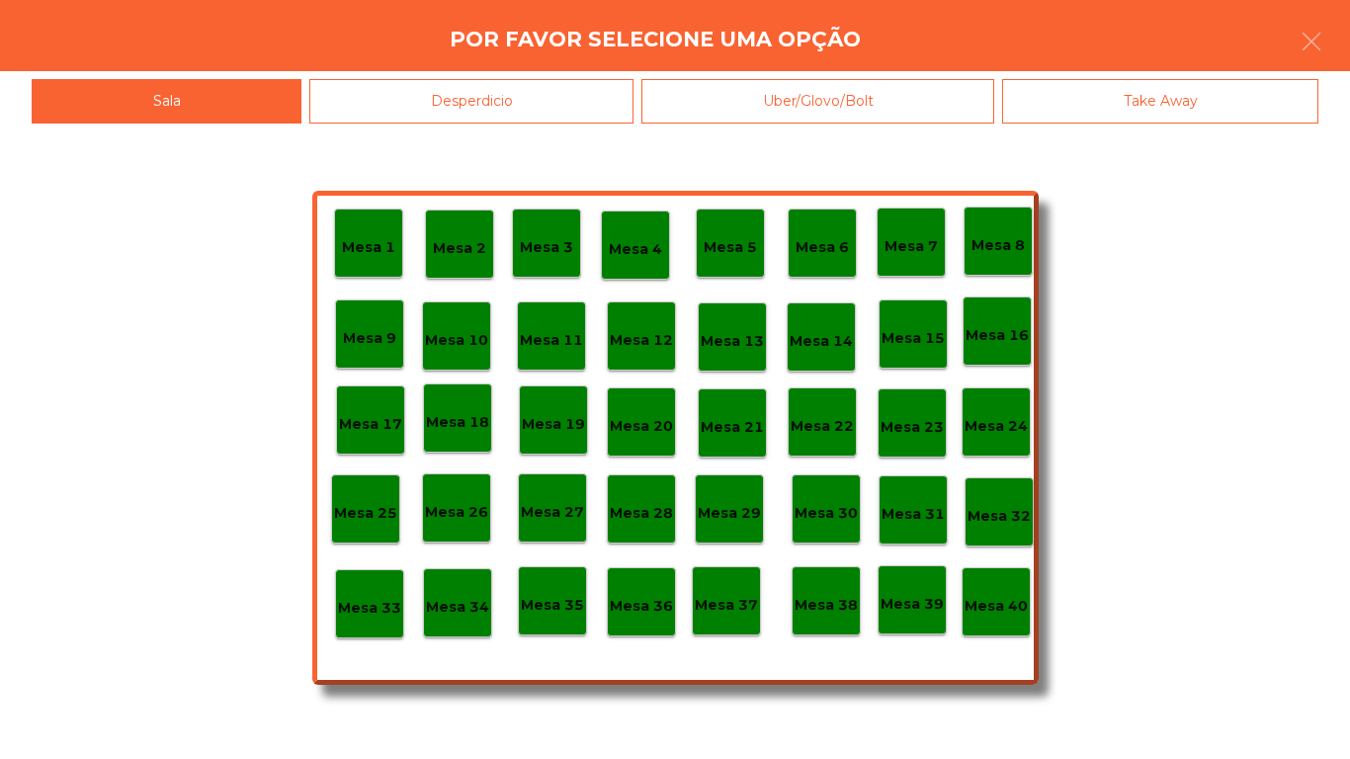
click at [982, 609] on p "Mesa 40" at bounding box center [996, 606] width 63 height 23
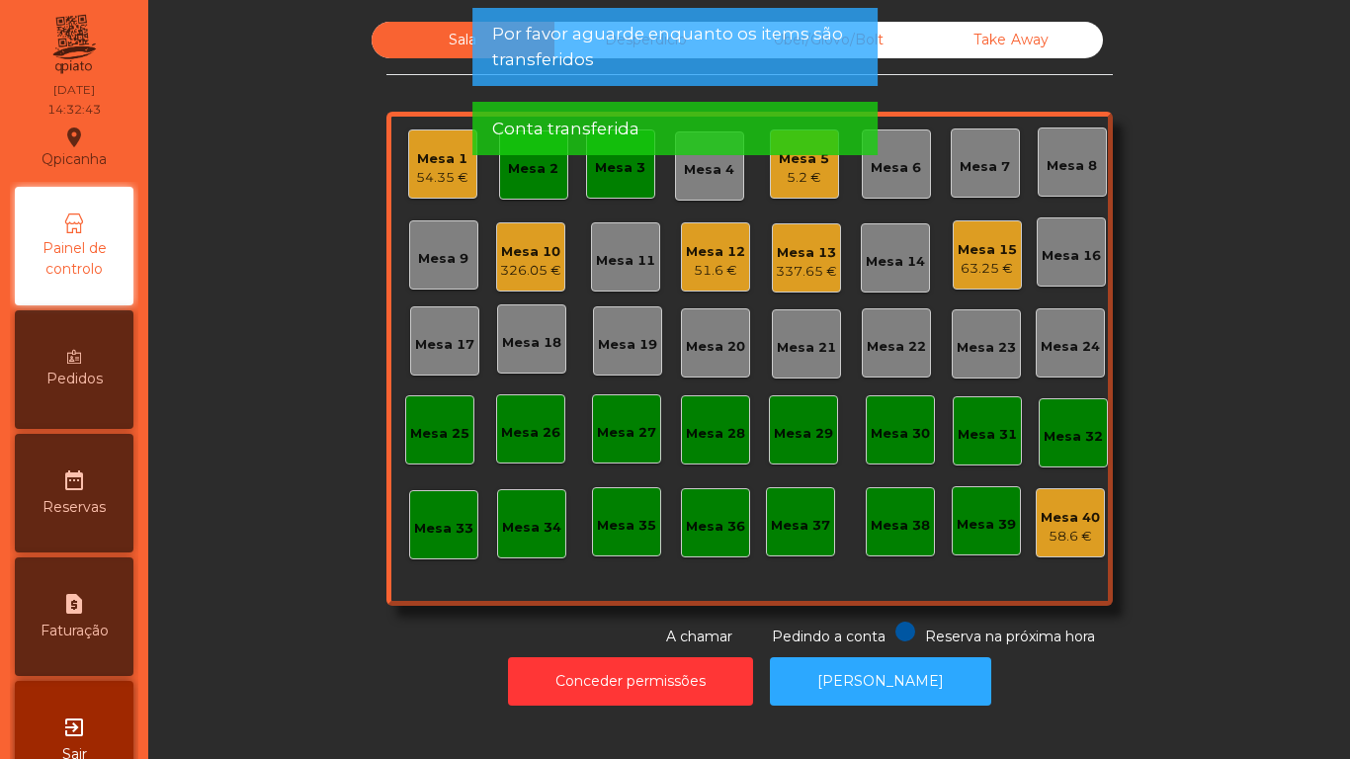
click at [525, 181] on div "Mesa 2" at bounding box center [533, 164] width 69 height 69
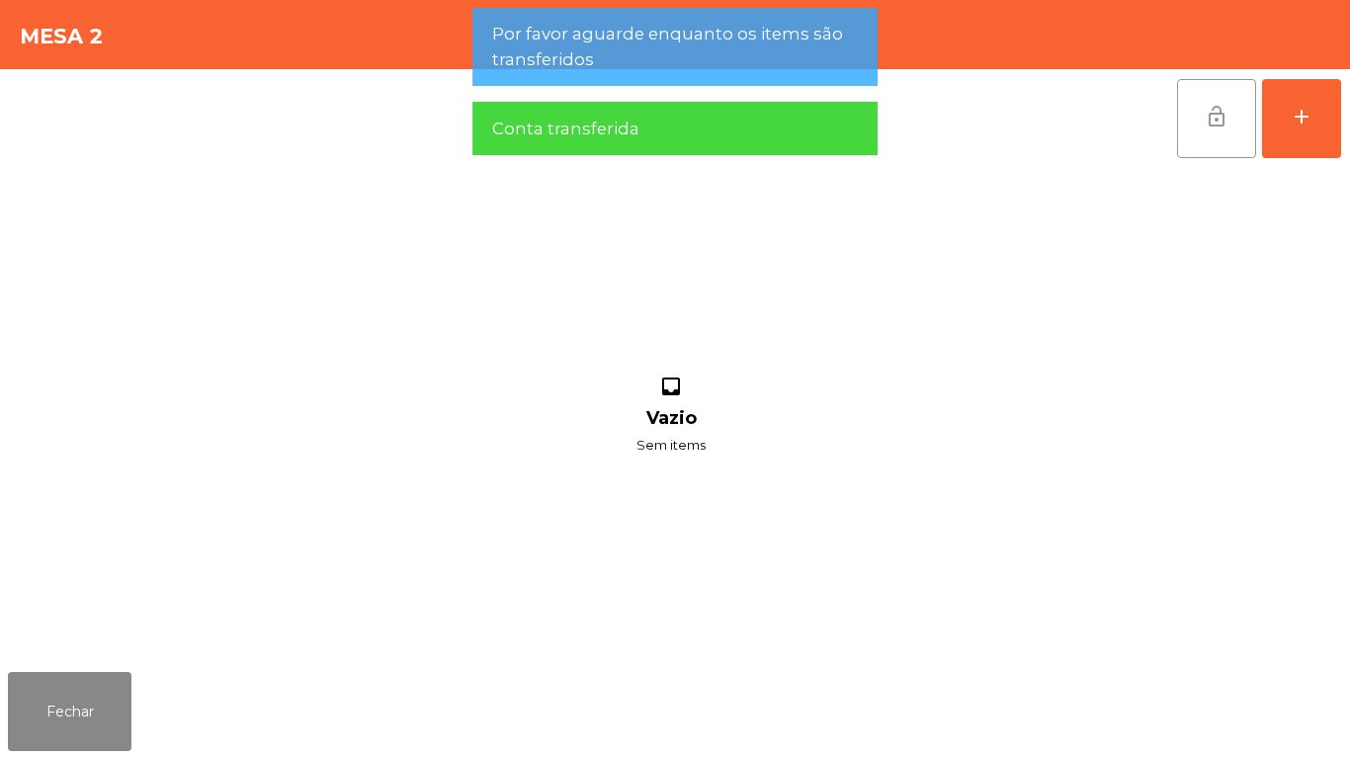
click at [1205, 120] on span "lock_open" at bounding box center [1217, 117] width 24 height 24
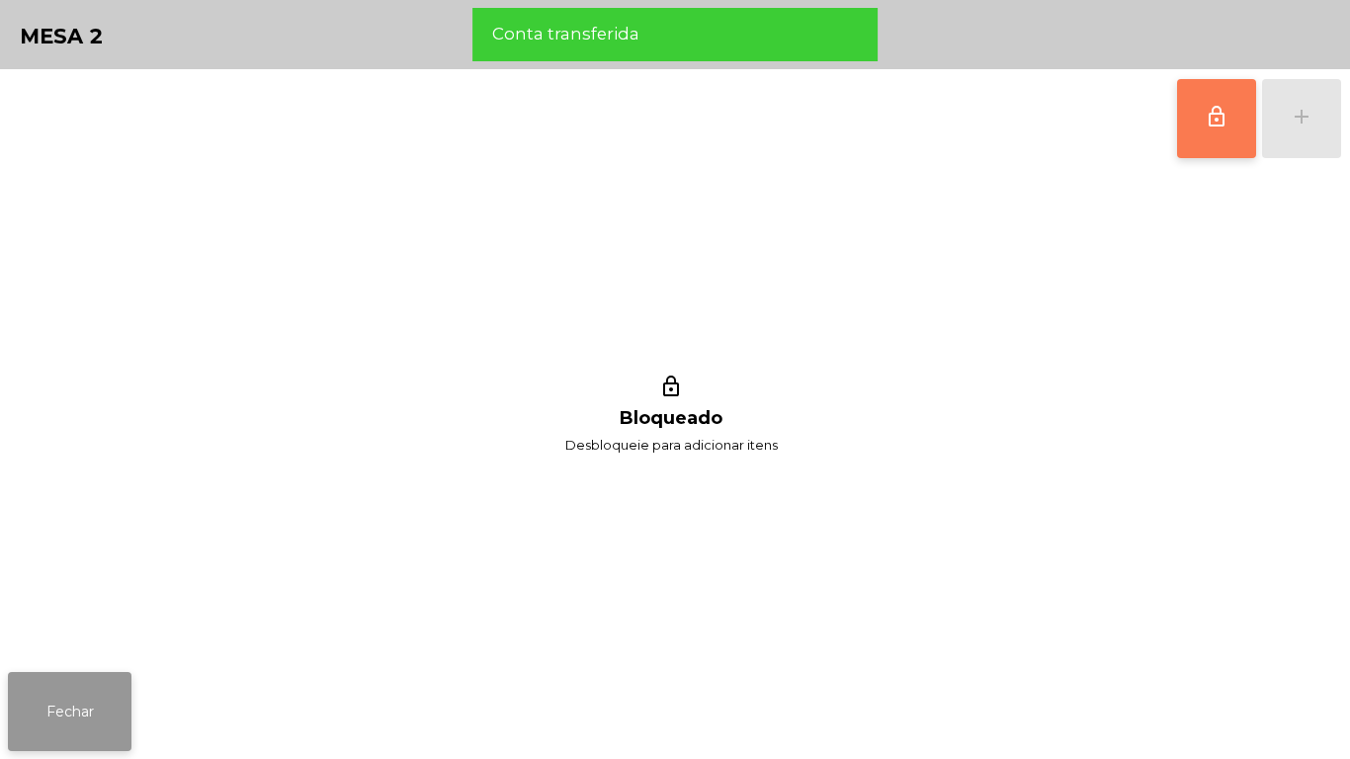
click at [110, 709] on button "Fechar" at bounding box center [70, 711] width 124 height 79
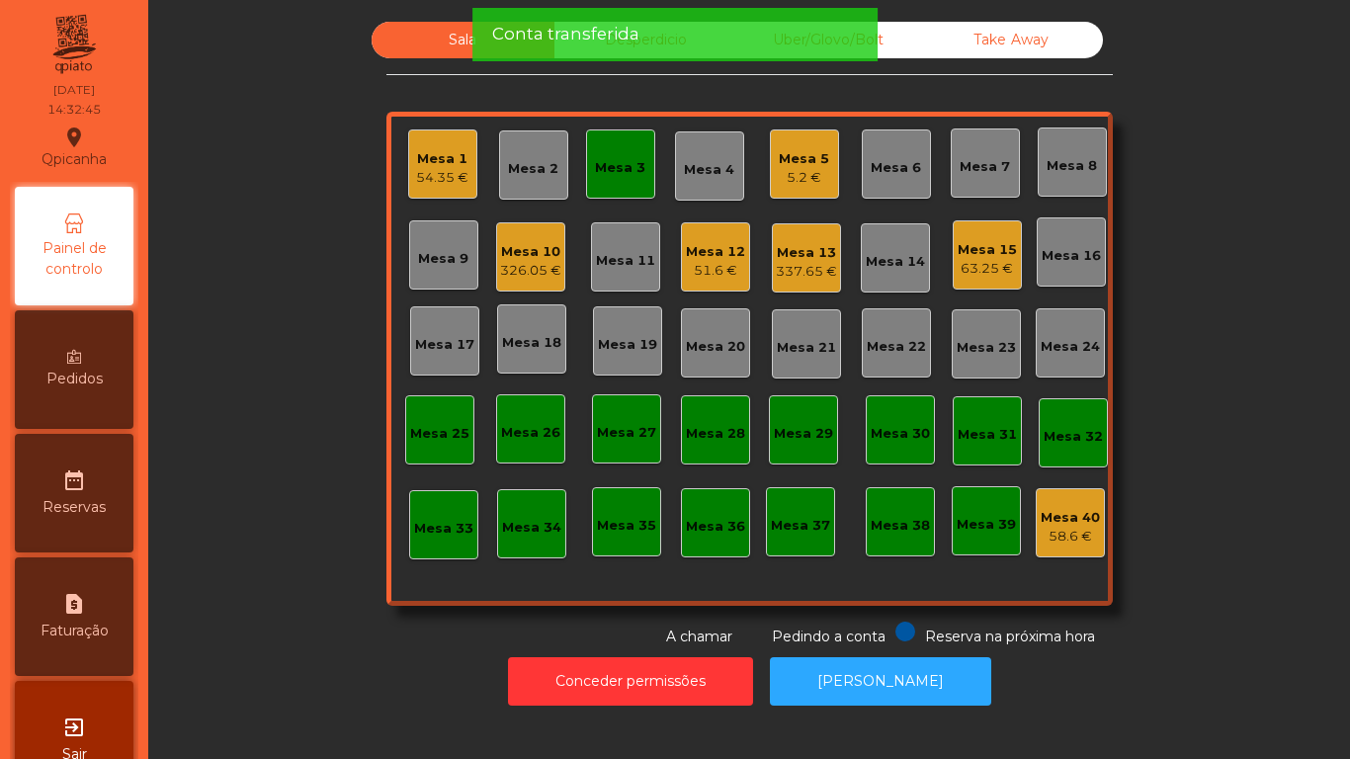
click at [622, 172] on div "Mesa 3" at bounding box center [620, 168] width 50 height 20
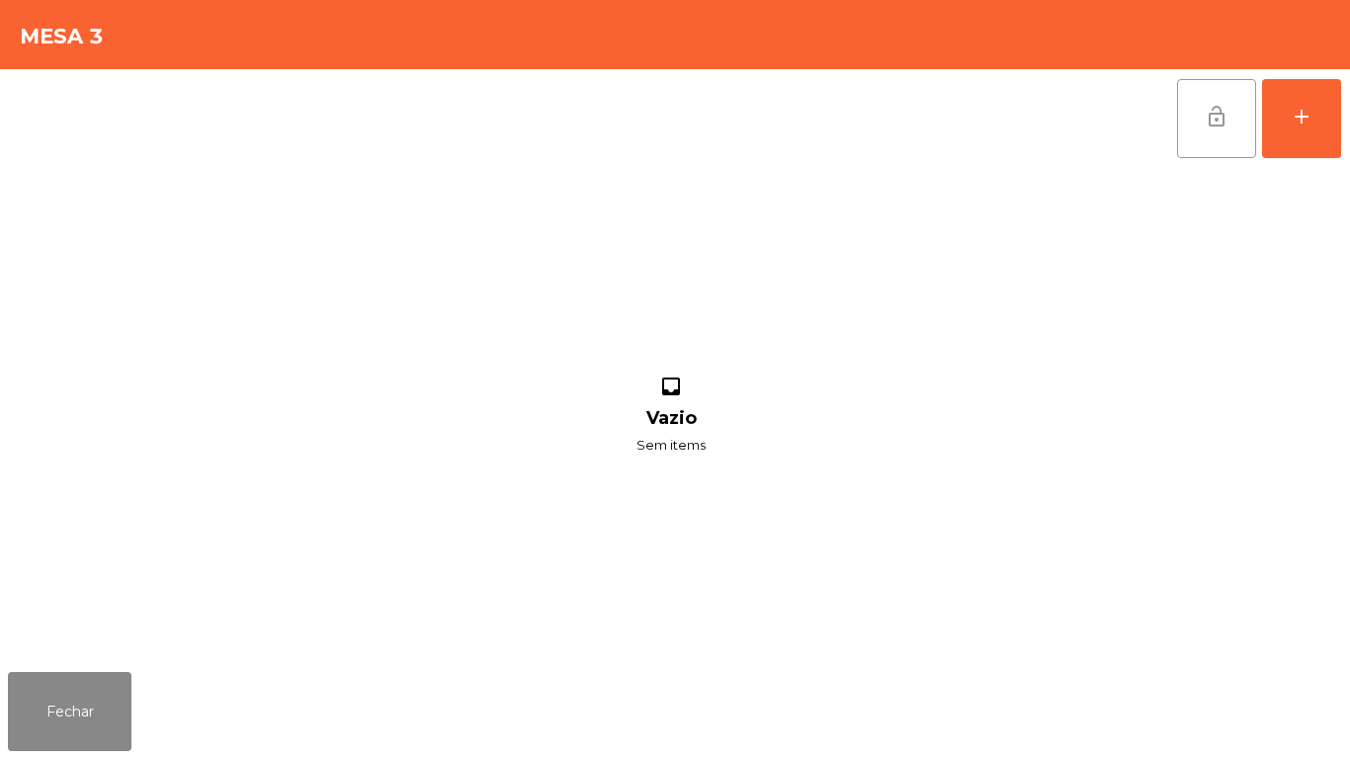
click at [1201, 140] on button "lock_open" at bounding box center [1216, 118] width 79 height 79
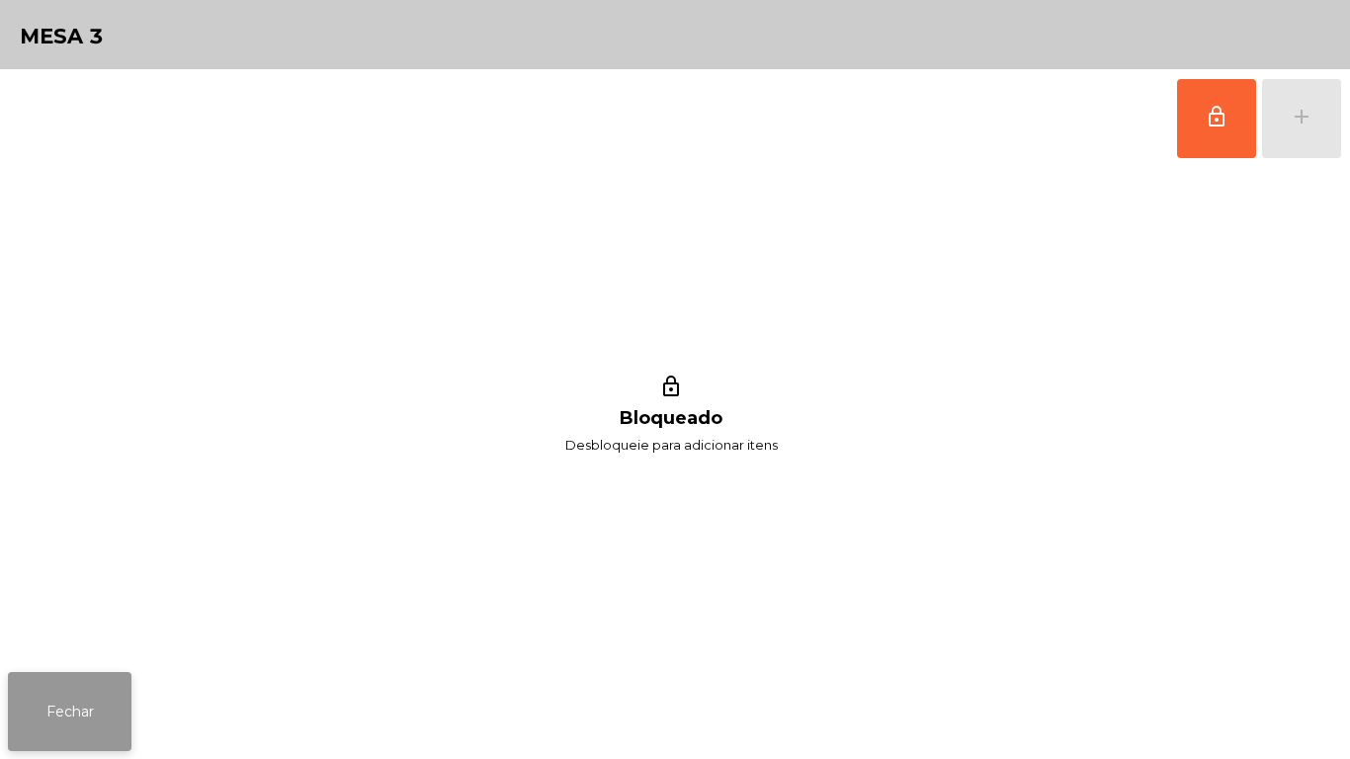
click at [119, 693] on button "Fechar" at bounding box center [70, 711] width 124 height 79
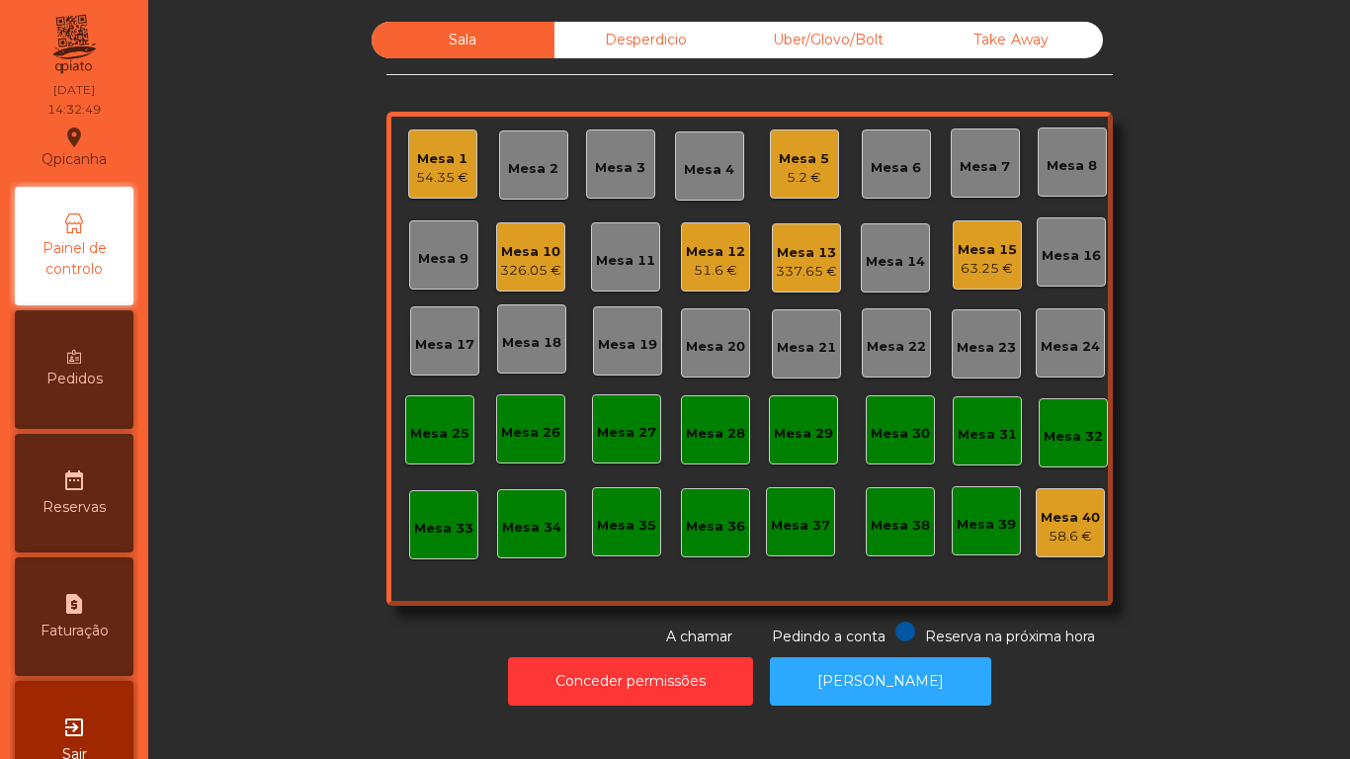
click at [710, 247] on div "Mesa 12" at bounding box center [715, 252] width 59 height 20
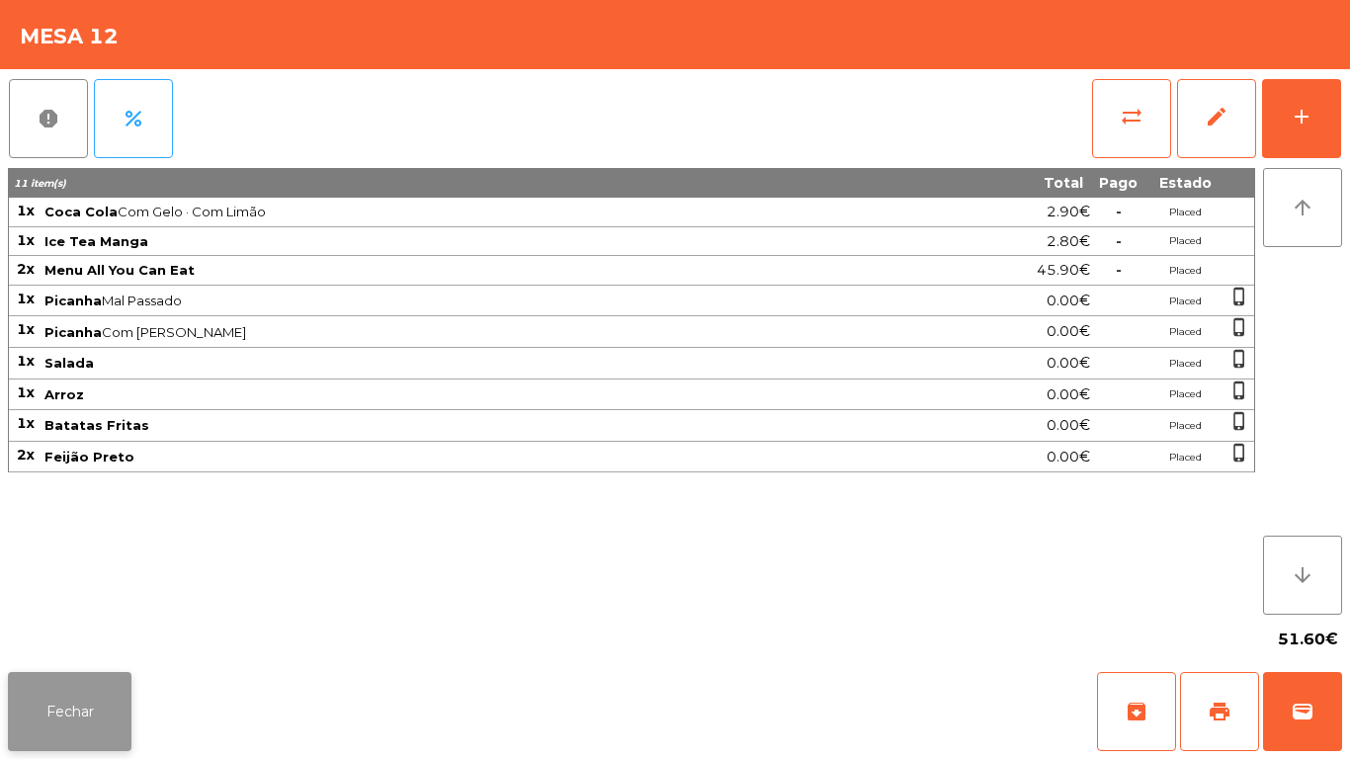
click at [72, 698] on button "Fechar" at bounding box center [70, 711] width 124 height 79
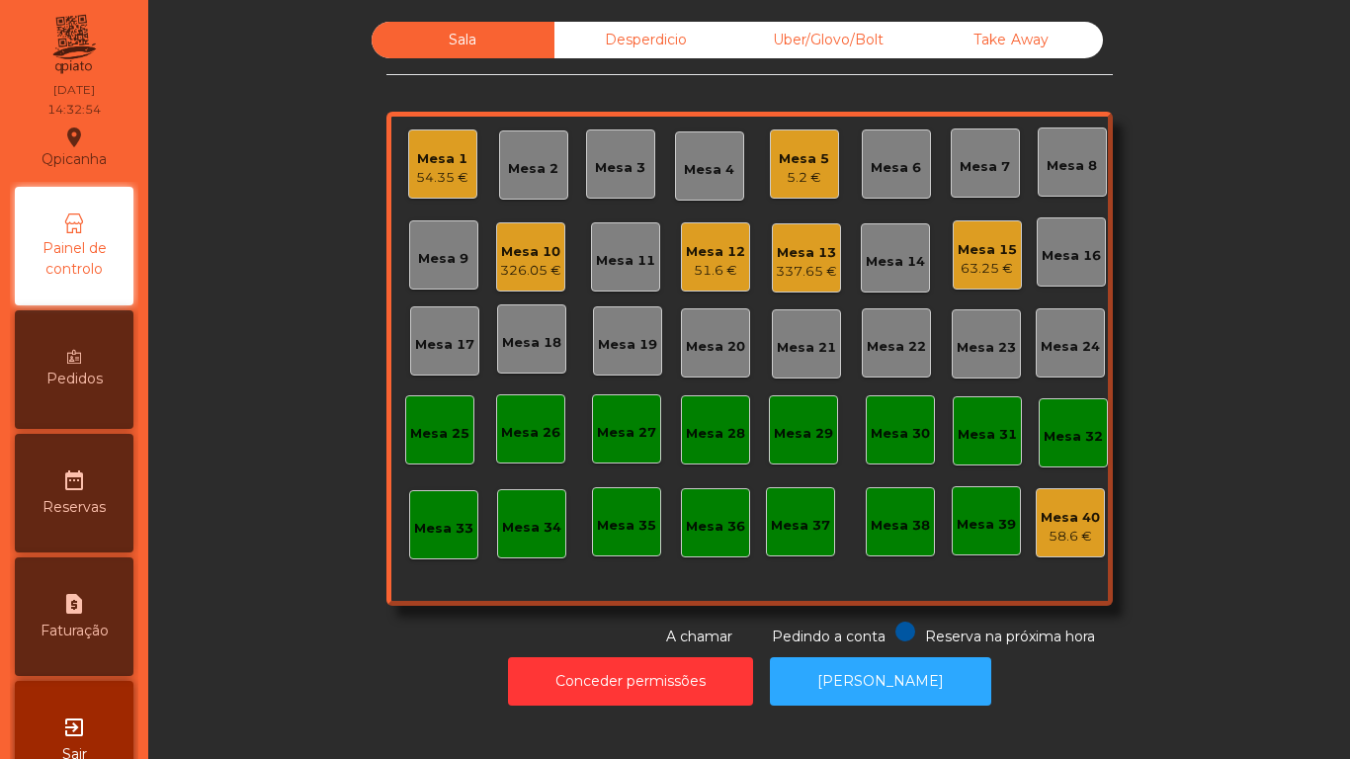
click at [433, 165] on div "Mesa 1" at bounding box center [442, 159] width 52 height 20
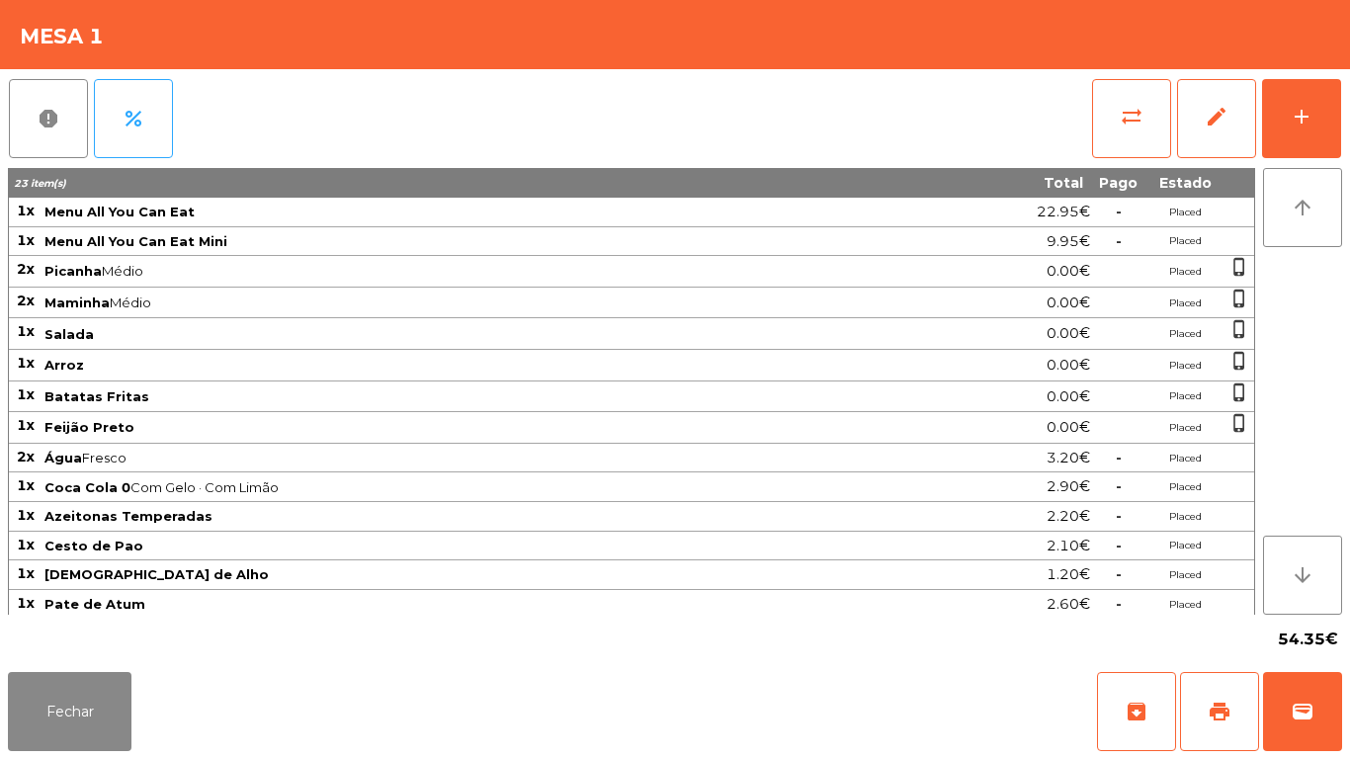
scroll to position [92, 0]
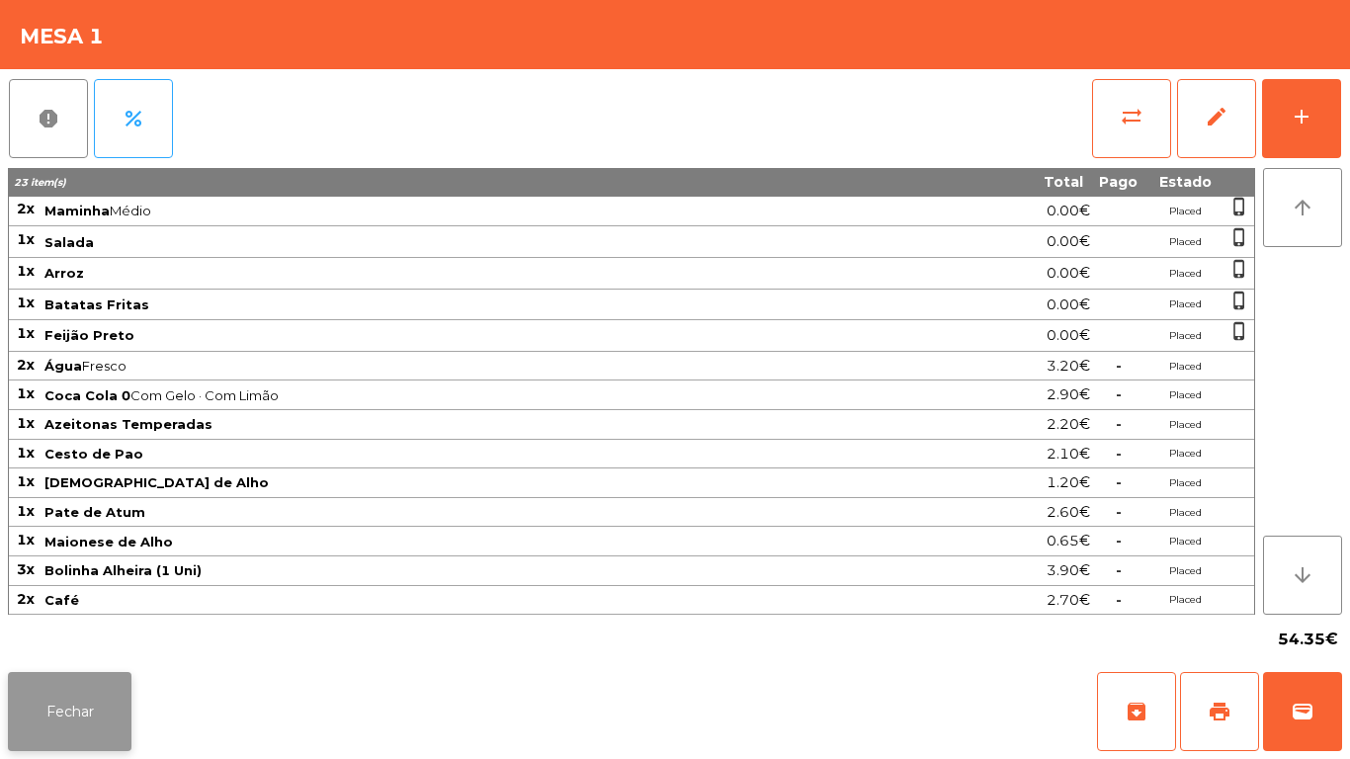
click at [120, 688] on button "Fechar" at bounding box center [70, 711] width 124 height 79
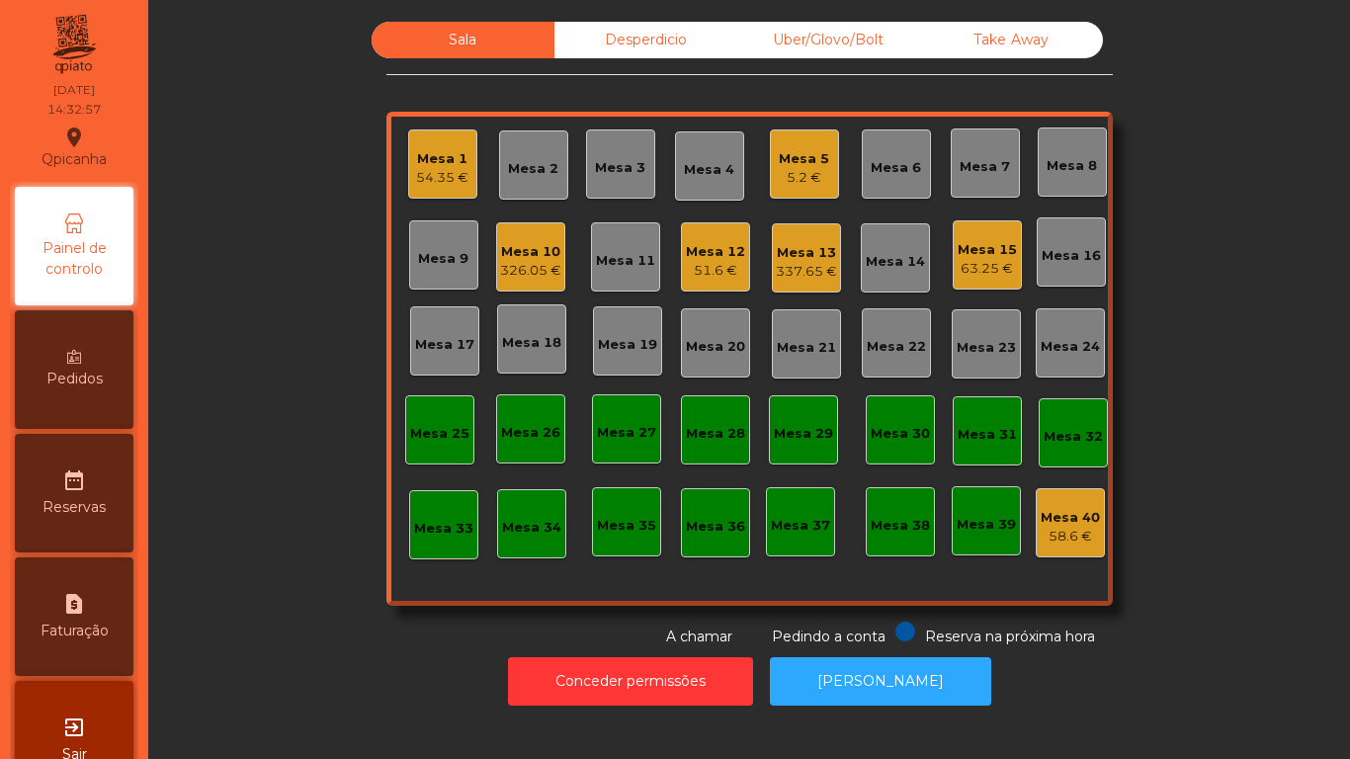
click at [806, 166] on div "Mesa 5" at bounding box center [804, 159] width 50 height 20
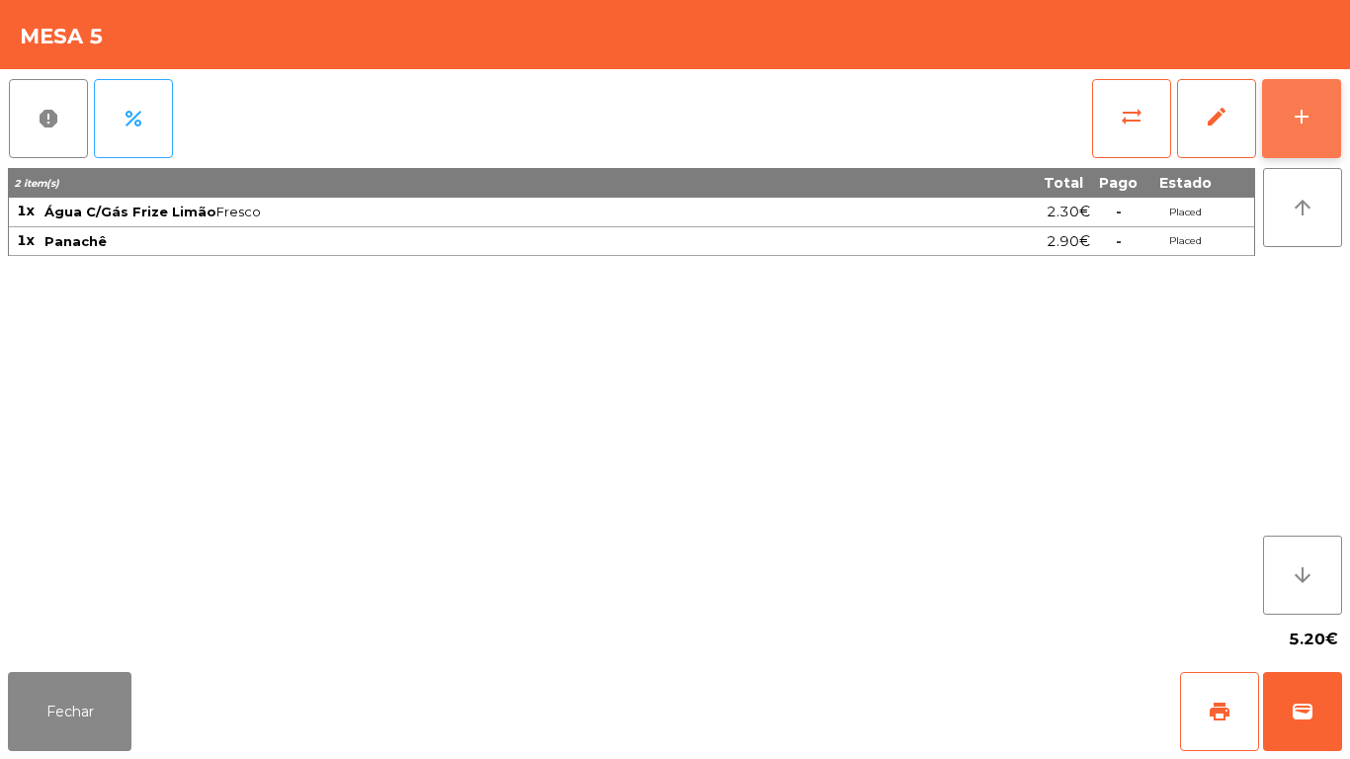
click at [1298, 111] on div "add" at bounding box center [1302, 117] width 24 height 24
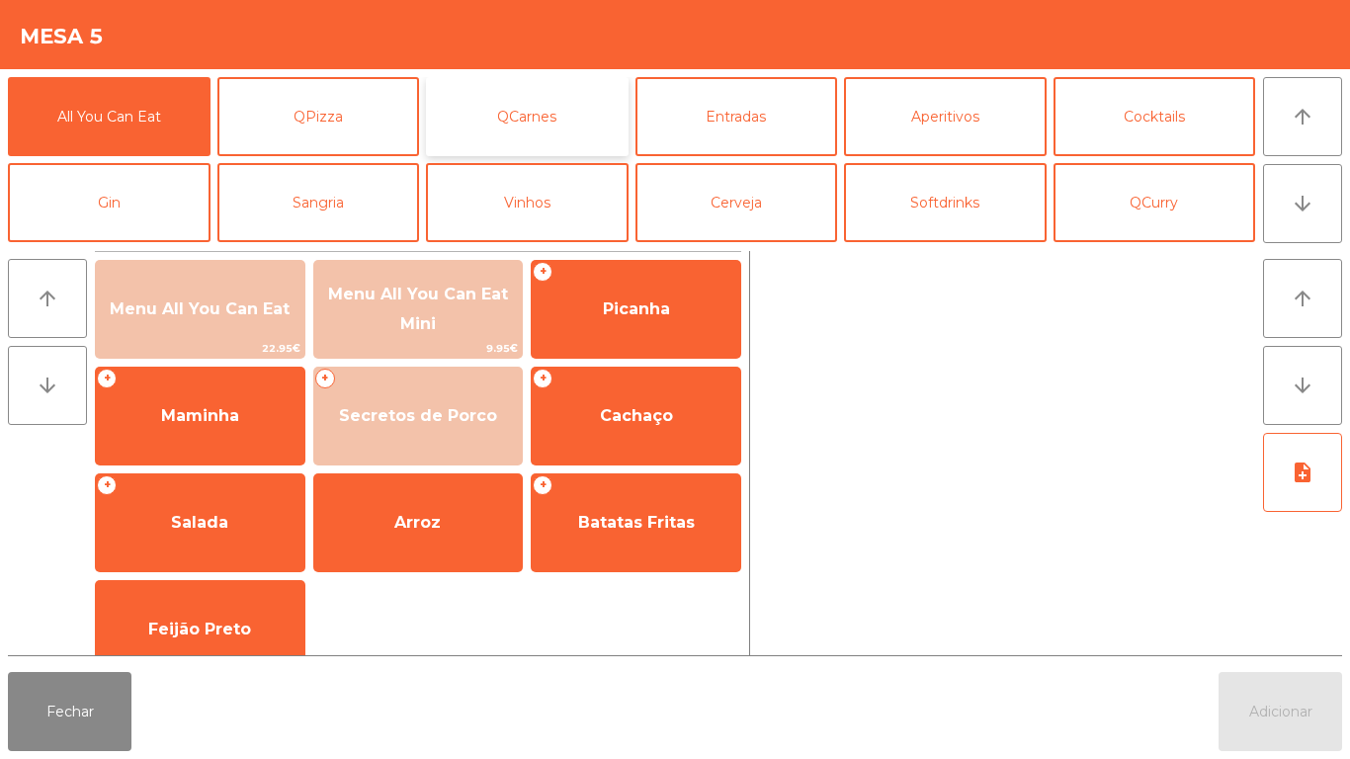
click at [517, 90] on button "QCarnes" at bounding box center [527, 116] width 203 height 79
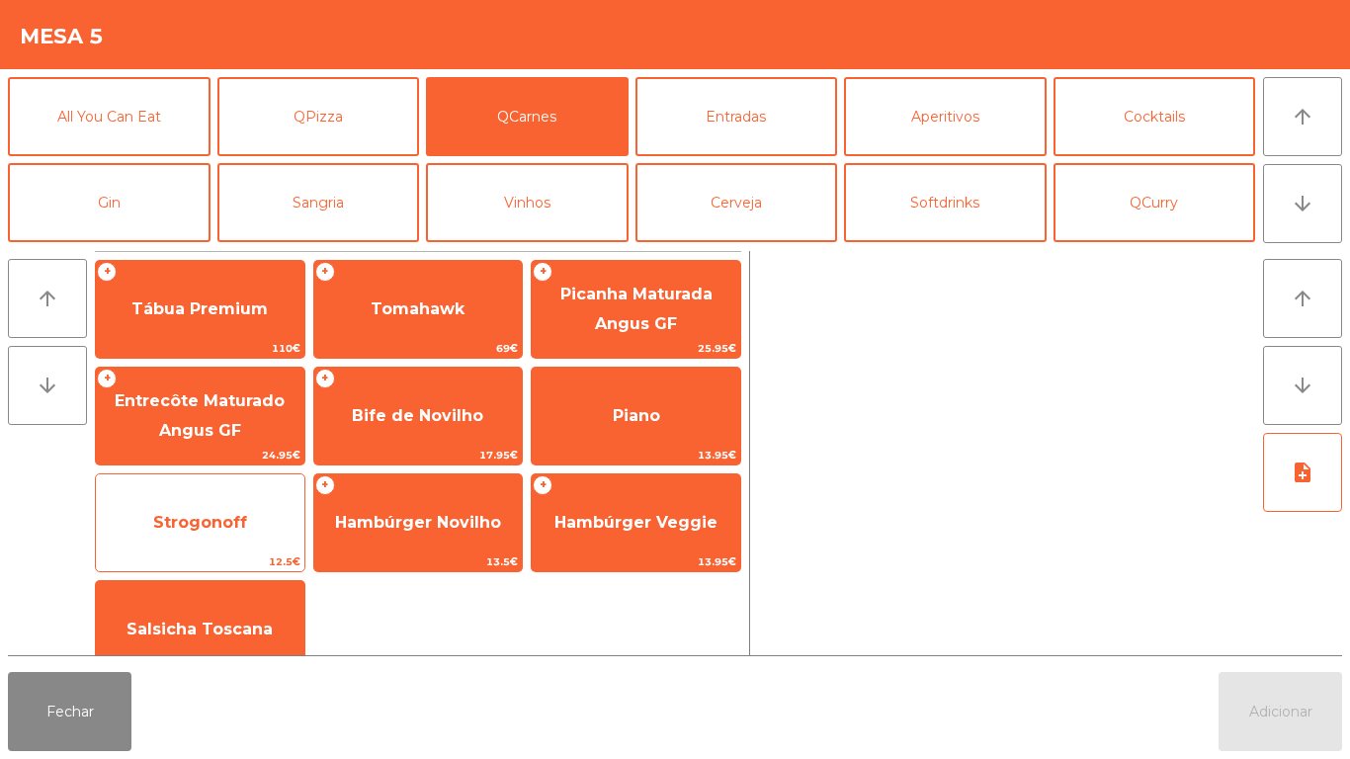
click at [247, 532] on span "Strogonoff" at bounding box center [200, 522] width 209 height 53
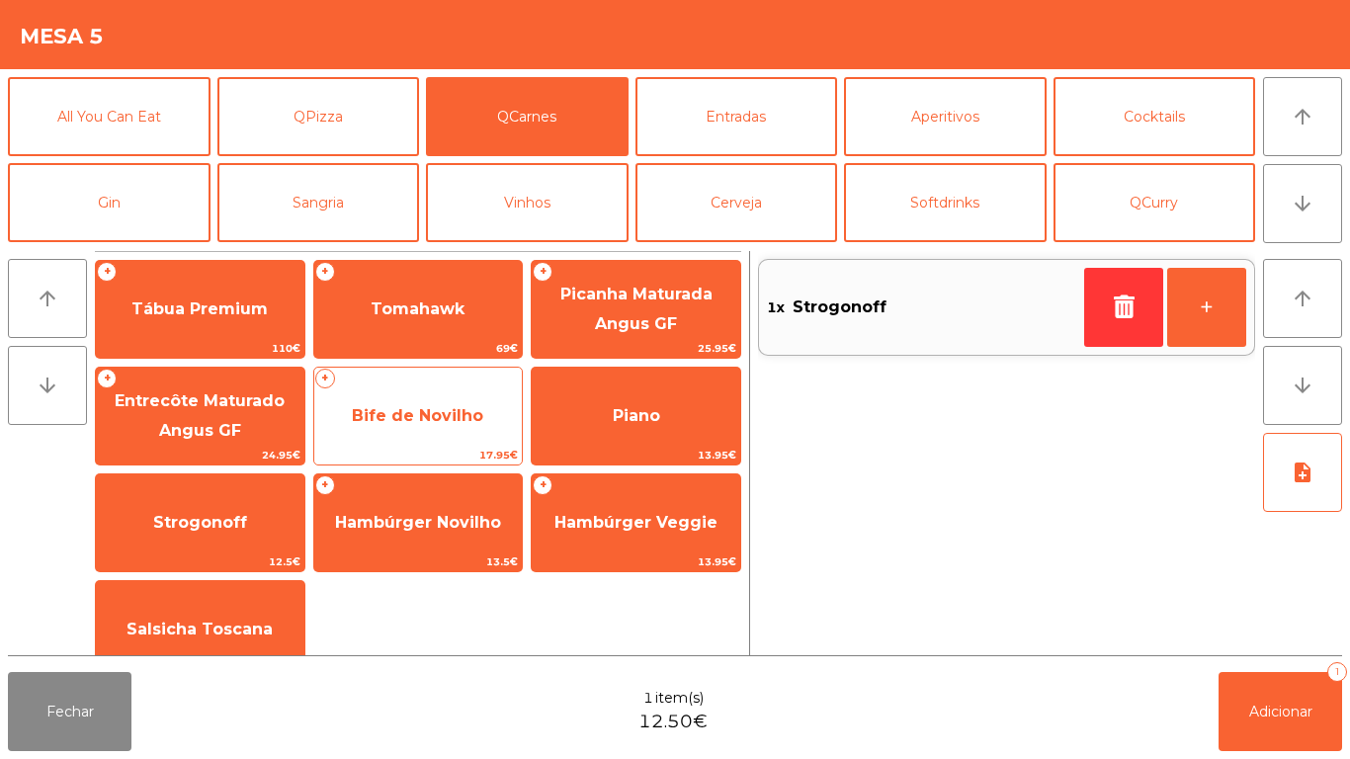
click at [428, 421] on span "Bife de Novilho" at bounding box center [417, 415] width 131 height 19
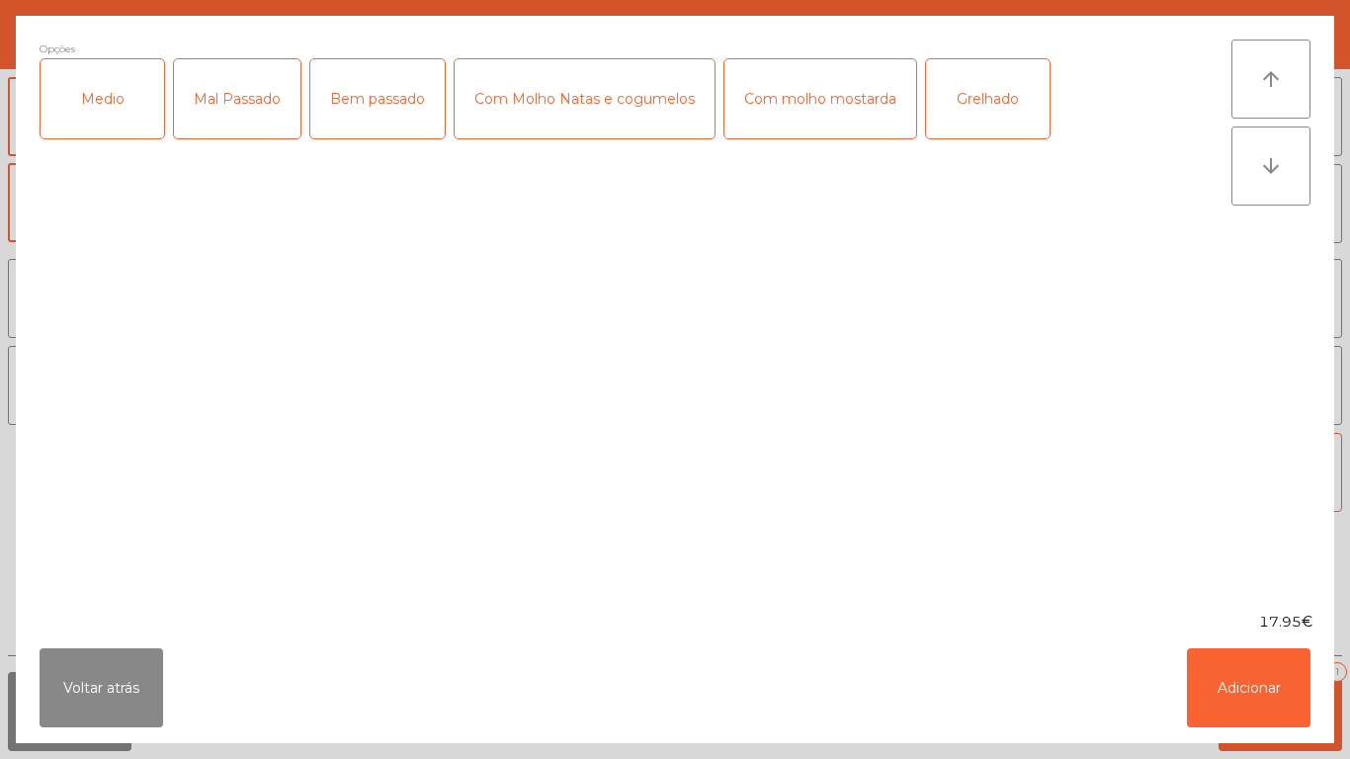
click at [120, 93] on div "Medio" at bounding box center [103, 98] width 124 height 79
click at [659, 100] on div "Com Molho Natas e cogumelos" at bounding box center [585, 98] width 260 height 79
click at [1268, 677] on button "Adicionar" at bounding box center [1249, 687] width 124 height 79
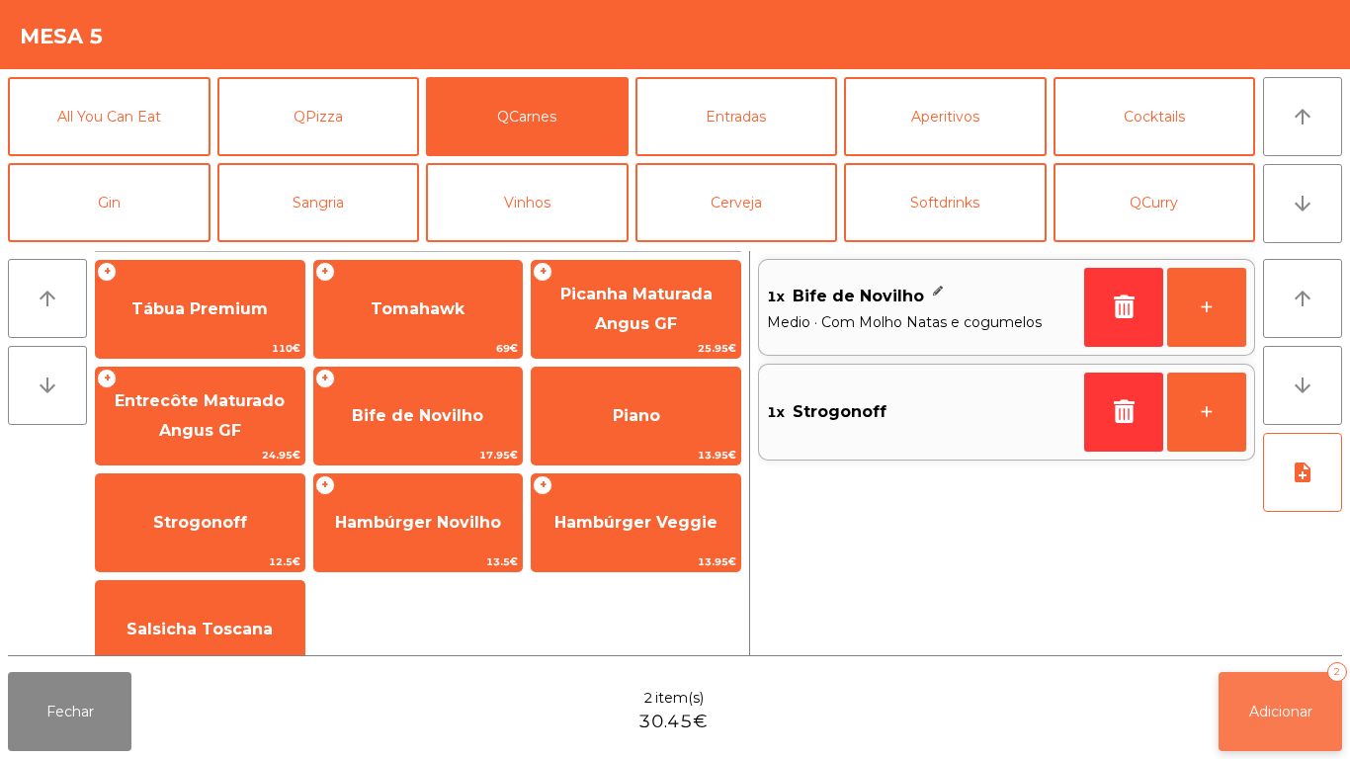
click at [1268, 678] on button "Adicionar 2" at bounding box center [1281, 711] width 124 height 79
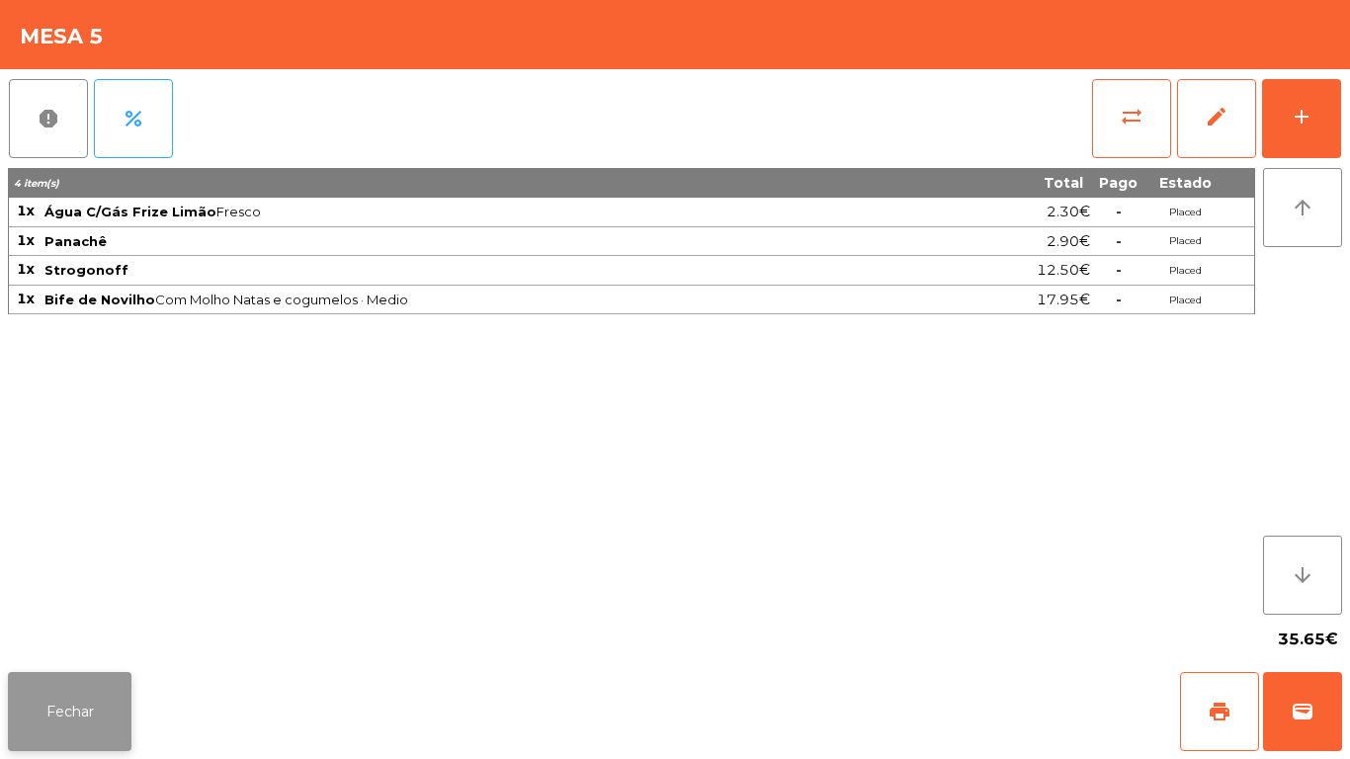
click at [71, 690] on button "Fechar" at bounding box center [70, 711] width 124 height 79
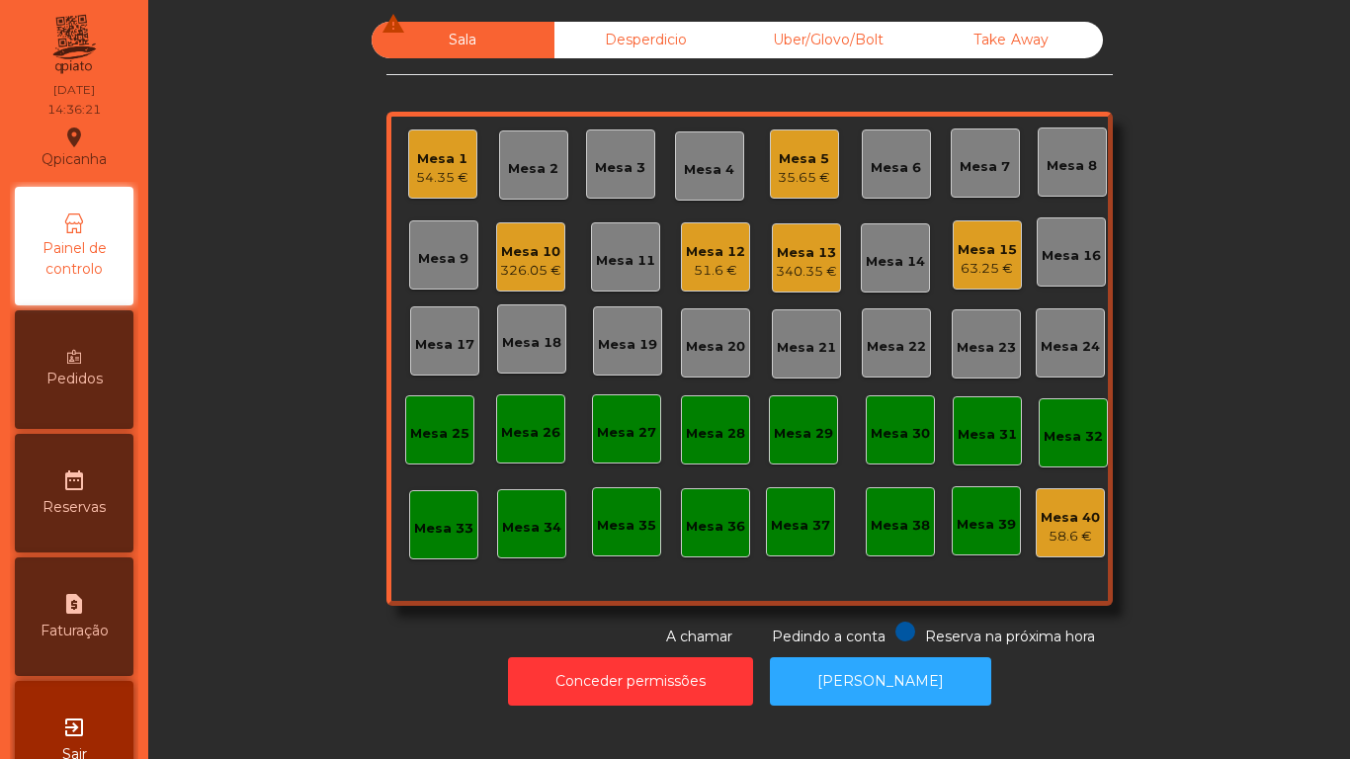
click at [990, 253] on div "Mesa 15" at bounding box center [987, 250] width 59 height 20
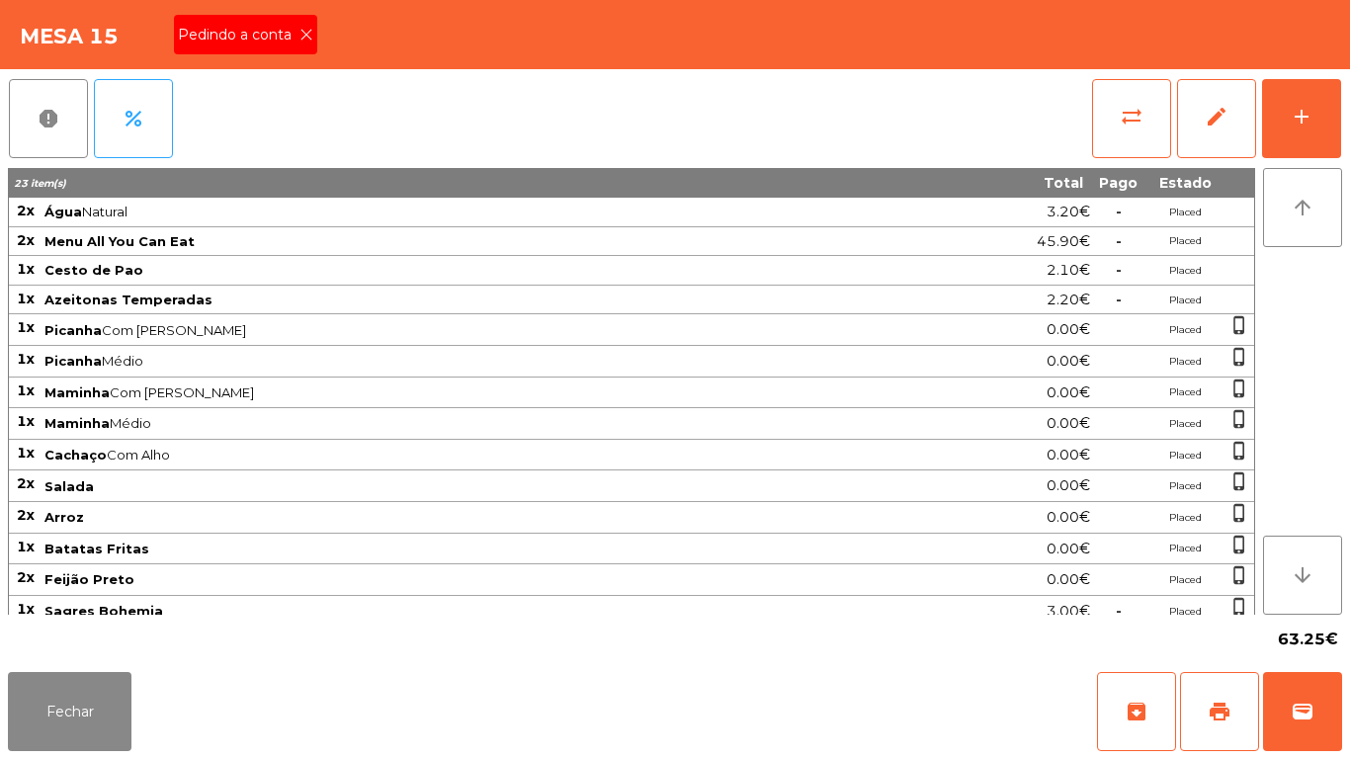
click at [310, 40] on icon at bounding box center [306, 35] width 14 height 14
click at [1213, 694] on button "print" at bounding box center [1219, 711] width 79 height 79
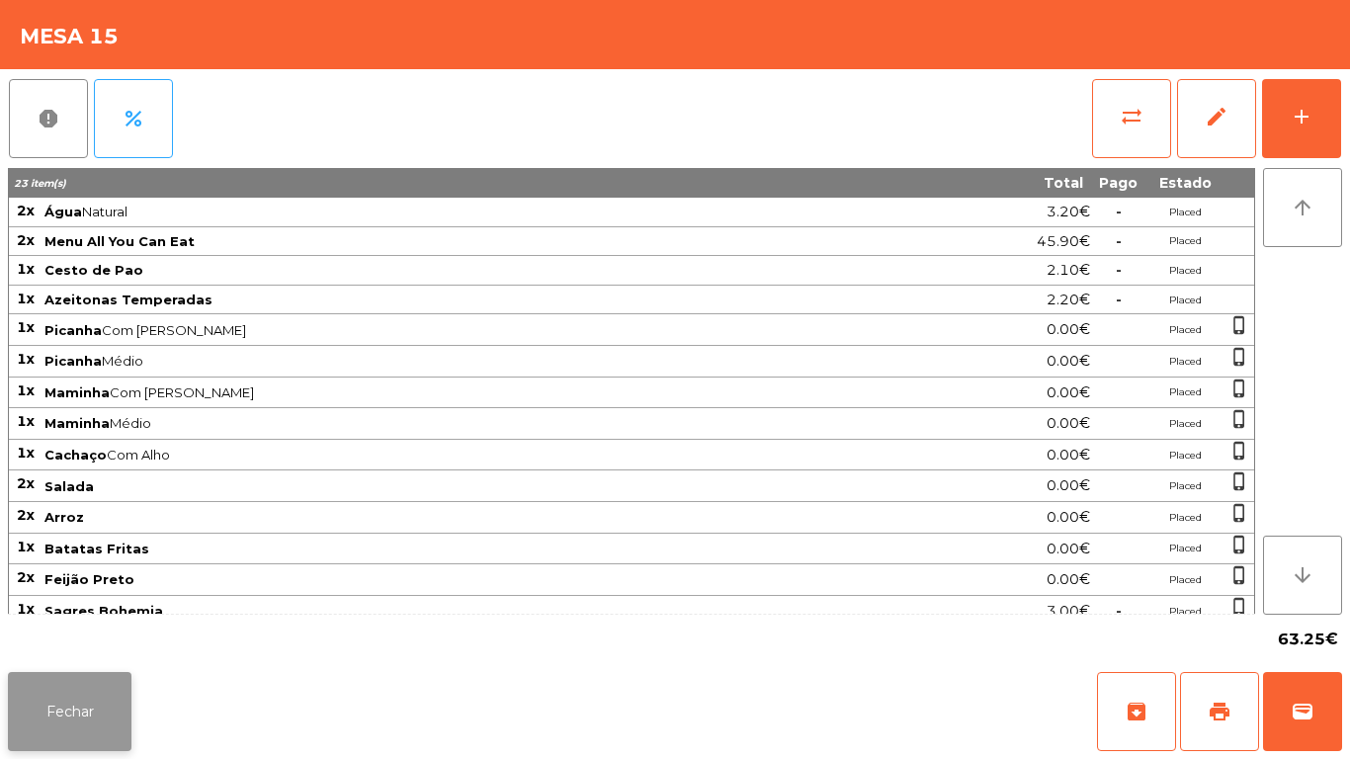
click at [129, 687] on button "Fechar" at bounding box center [70, 711] width 124 height 79
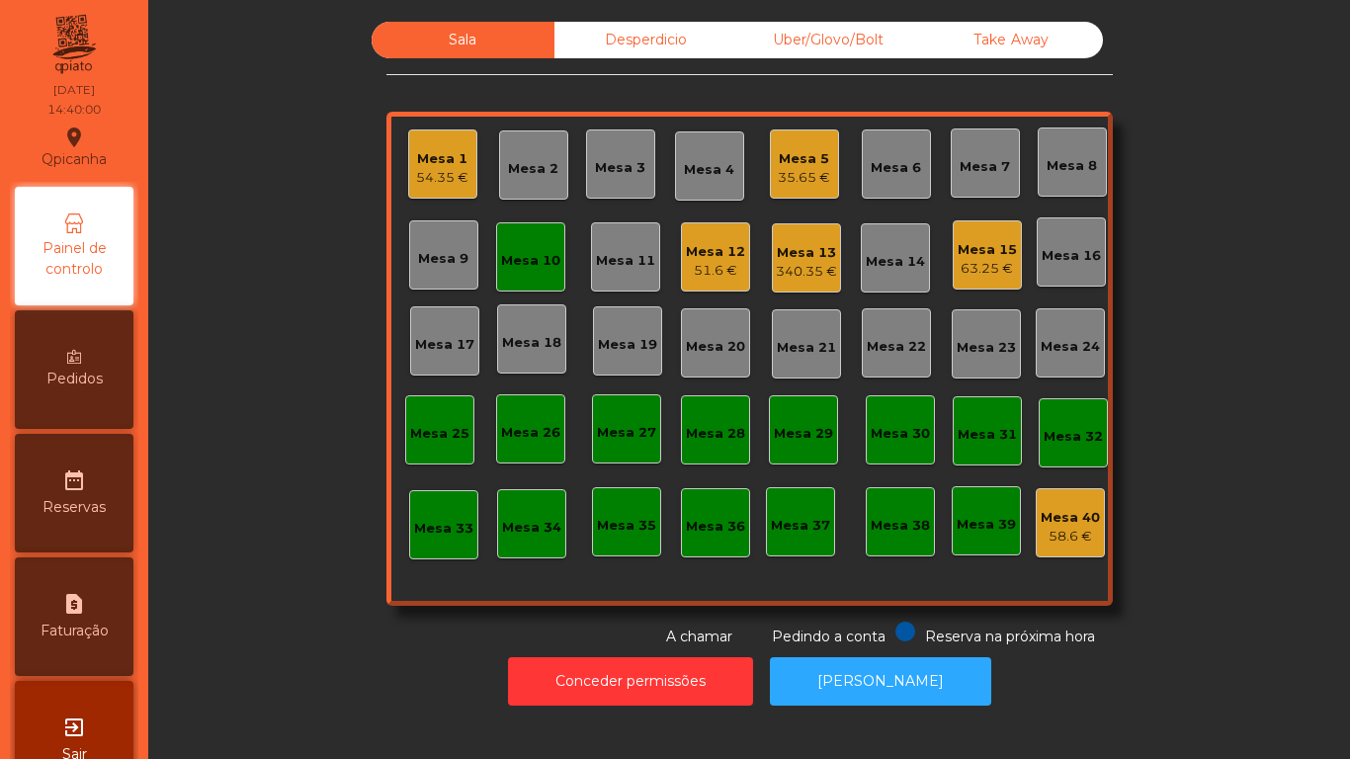
click at [451, 171] on div "54.35 €" at bounding box center [442, 178] width 52 height 20
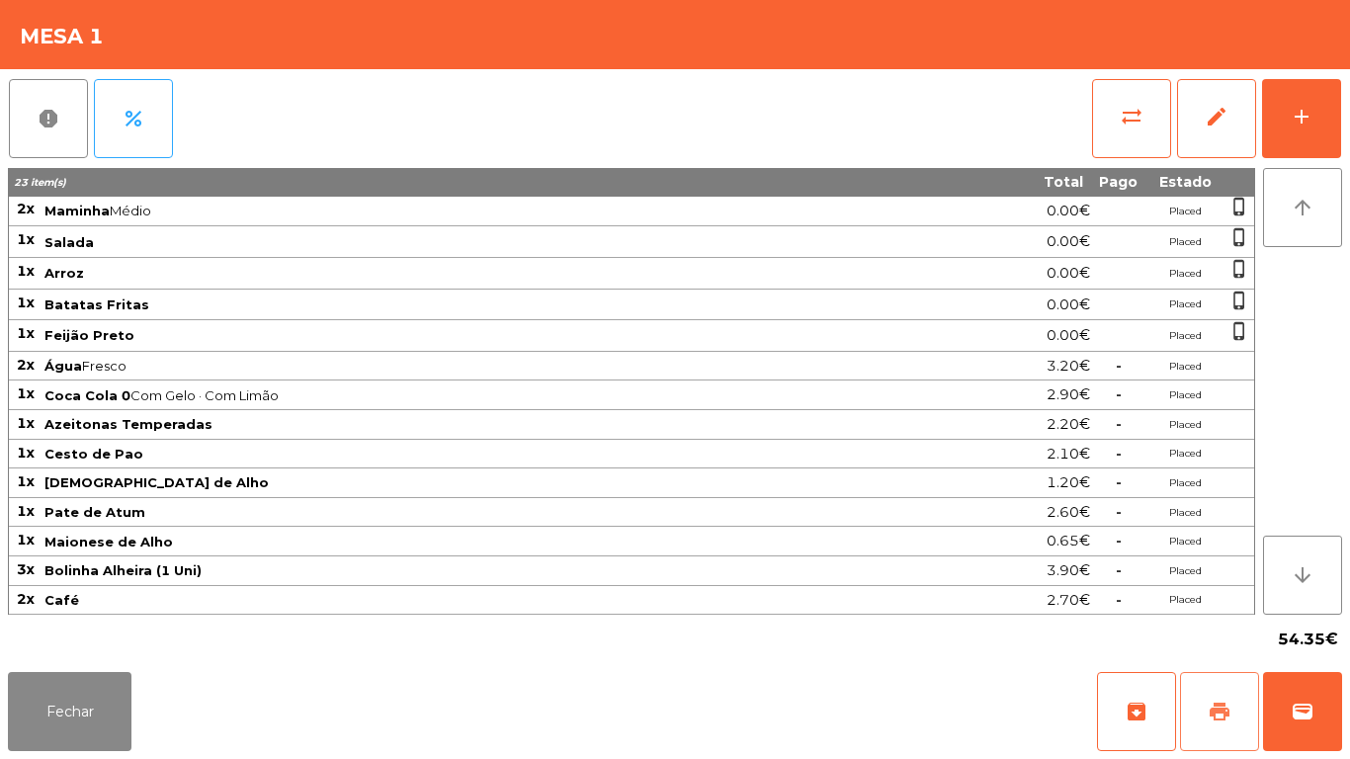
click at [1212, 710] on span "print" at bounding box center [1220, 712] width 24 height 24
click at [89, 710] on button "Fechar" at bounding box center [70, 711] width 124 height 79
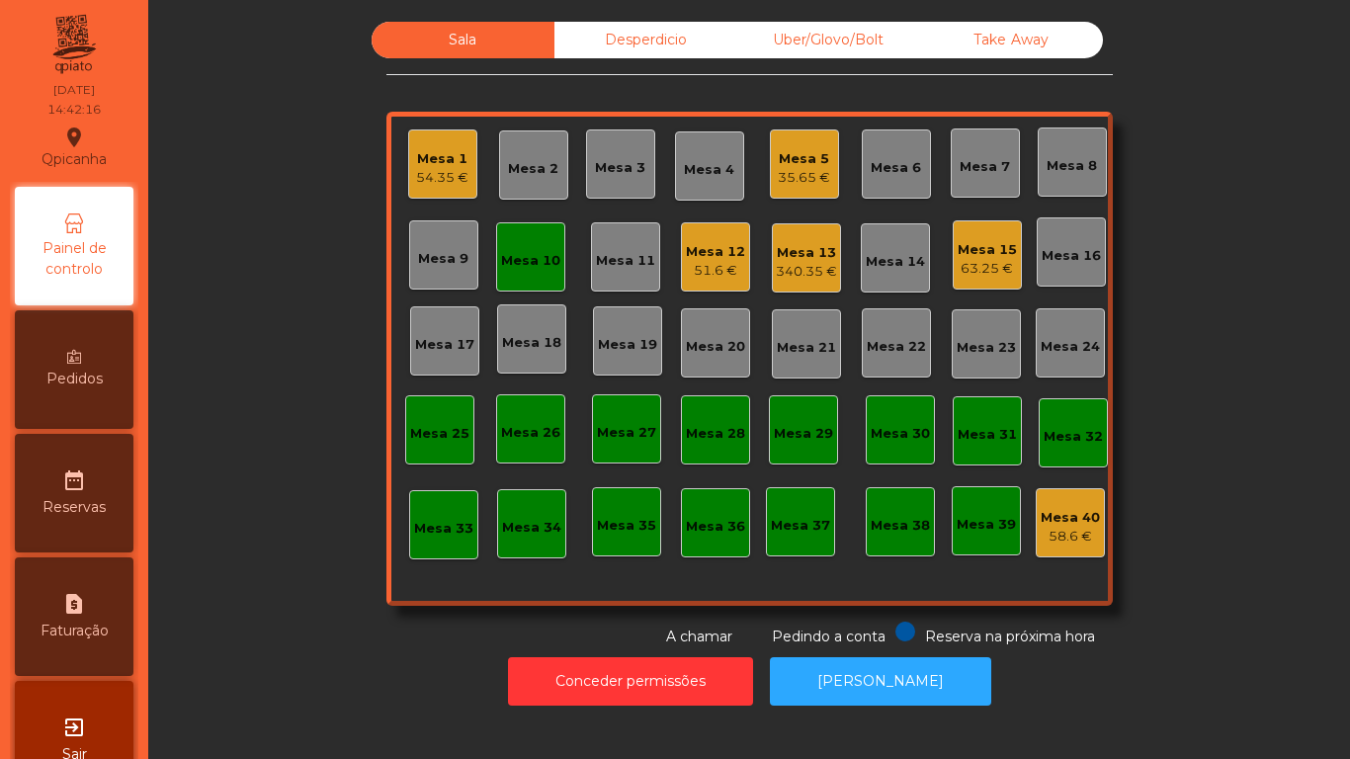
click at [965, 246] on div "Mesa 15" at bounding box center [987, 250] width 59 height 20
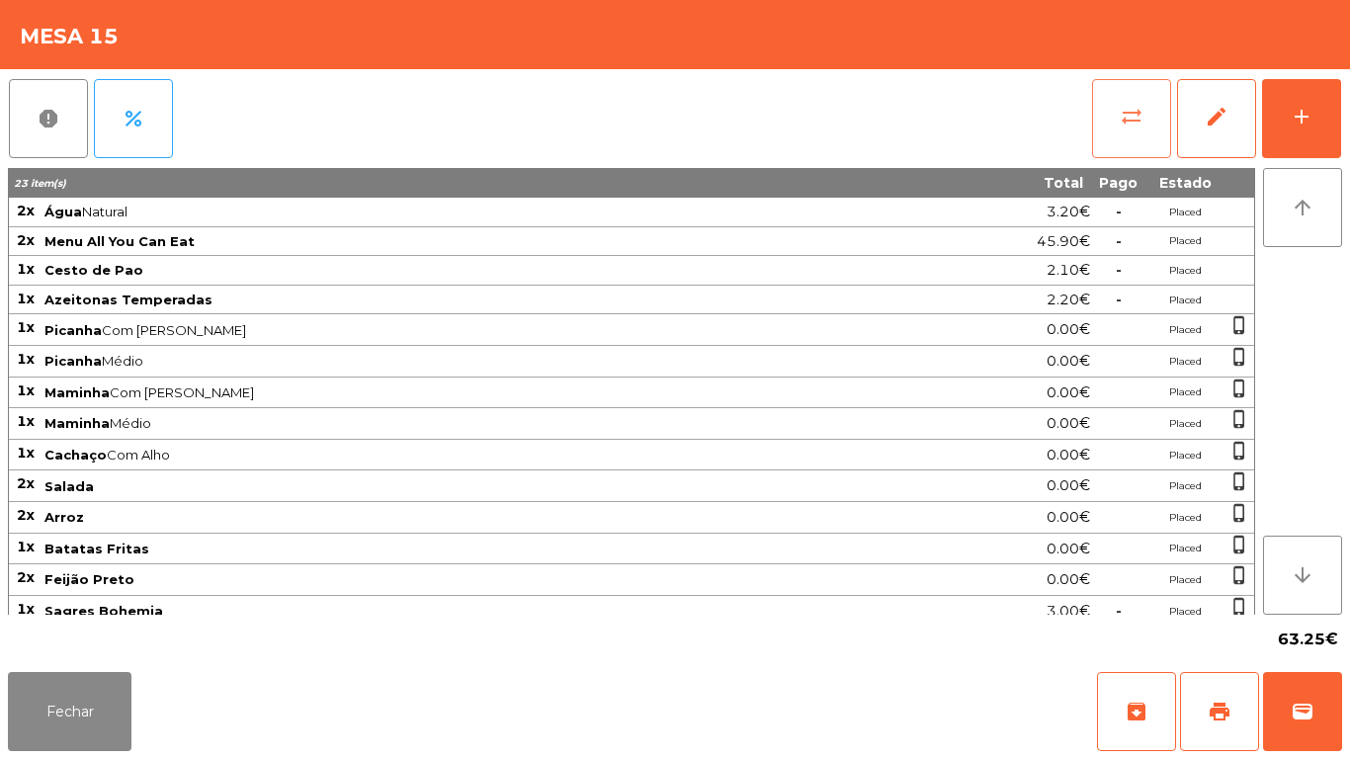
click at [1124, 117] on span "sync_alt" at bounding box center [1132, 117] width 24 height 24
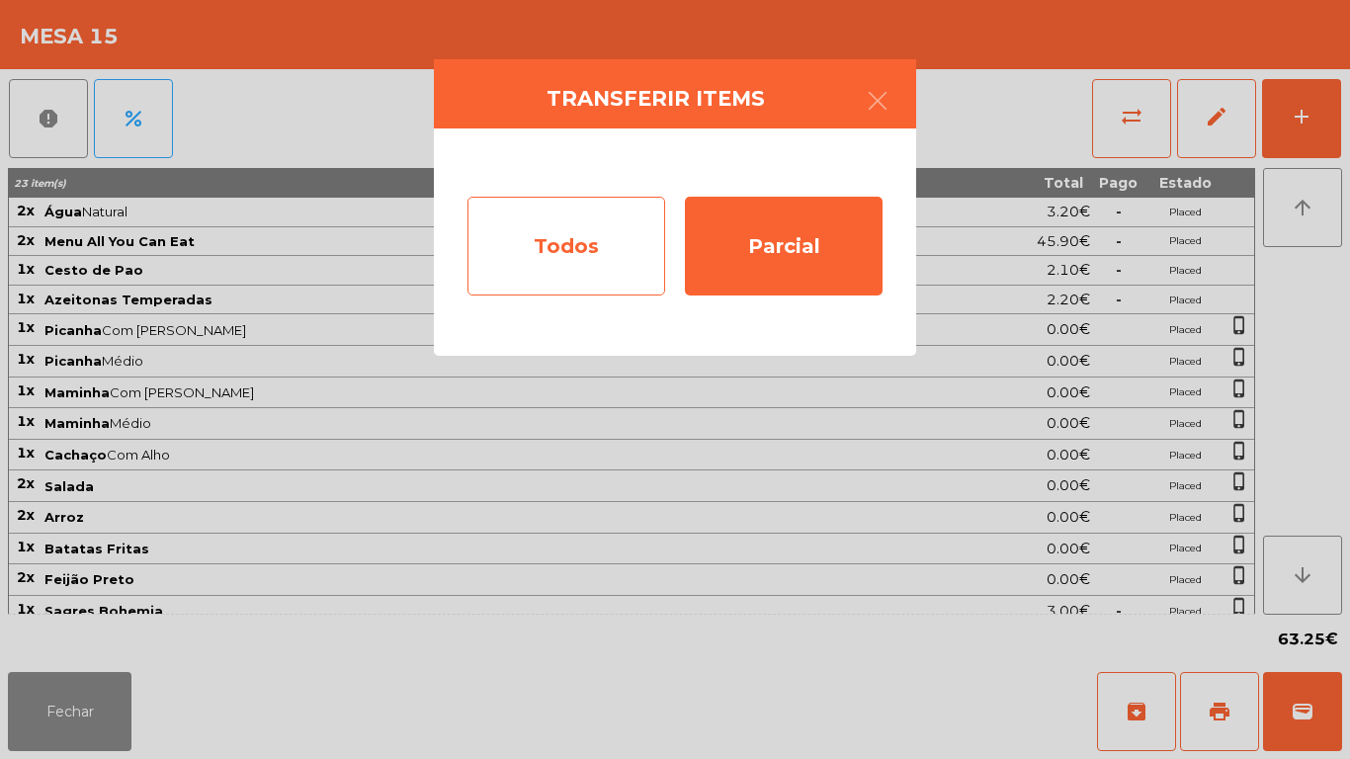
click at [562, 261] on div "Todos" at bounding box center [567, 246] width 198 height 99
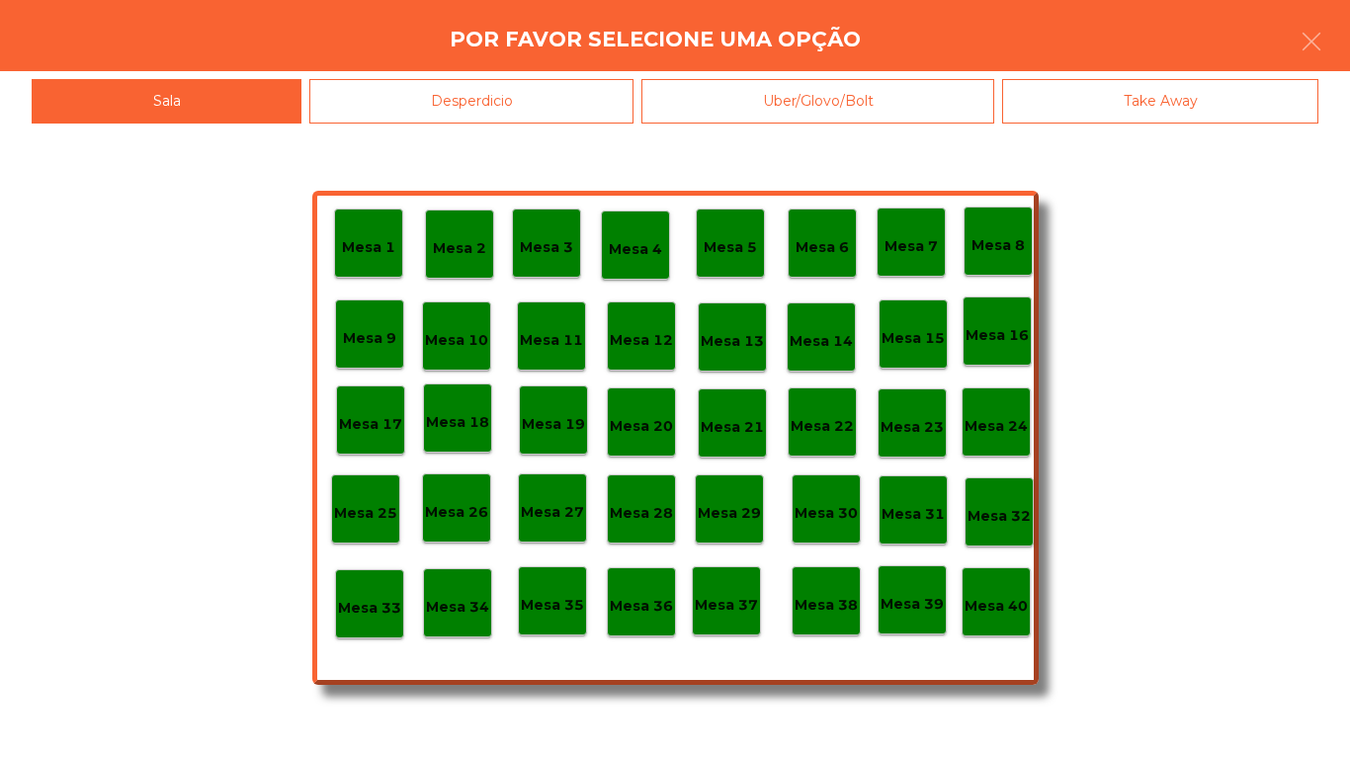
click at [987, 593] on div "Mesa 40" at bounding box center [996, 602] width 63 height 31
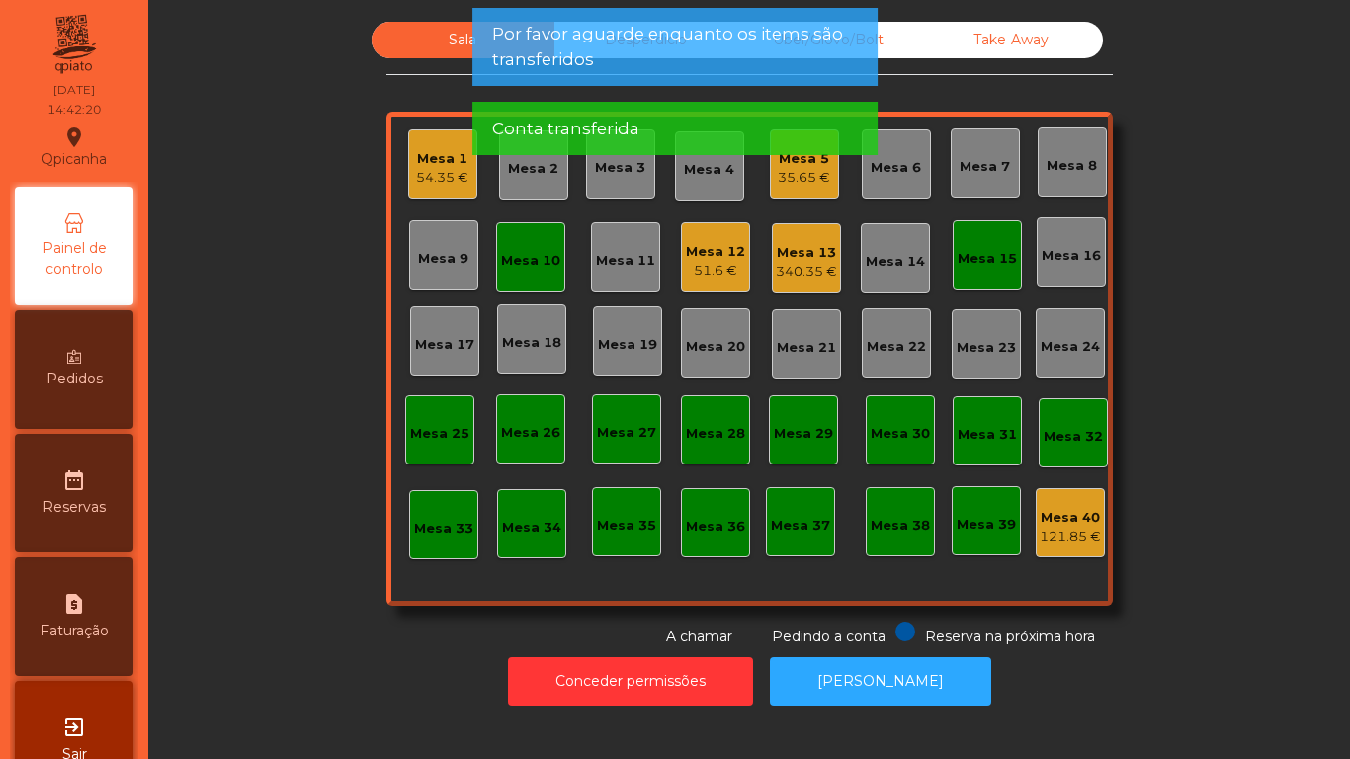
click at [969, 261] on div "Mesa 15" at bounding box center [987, 259] width 59 height 20
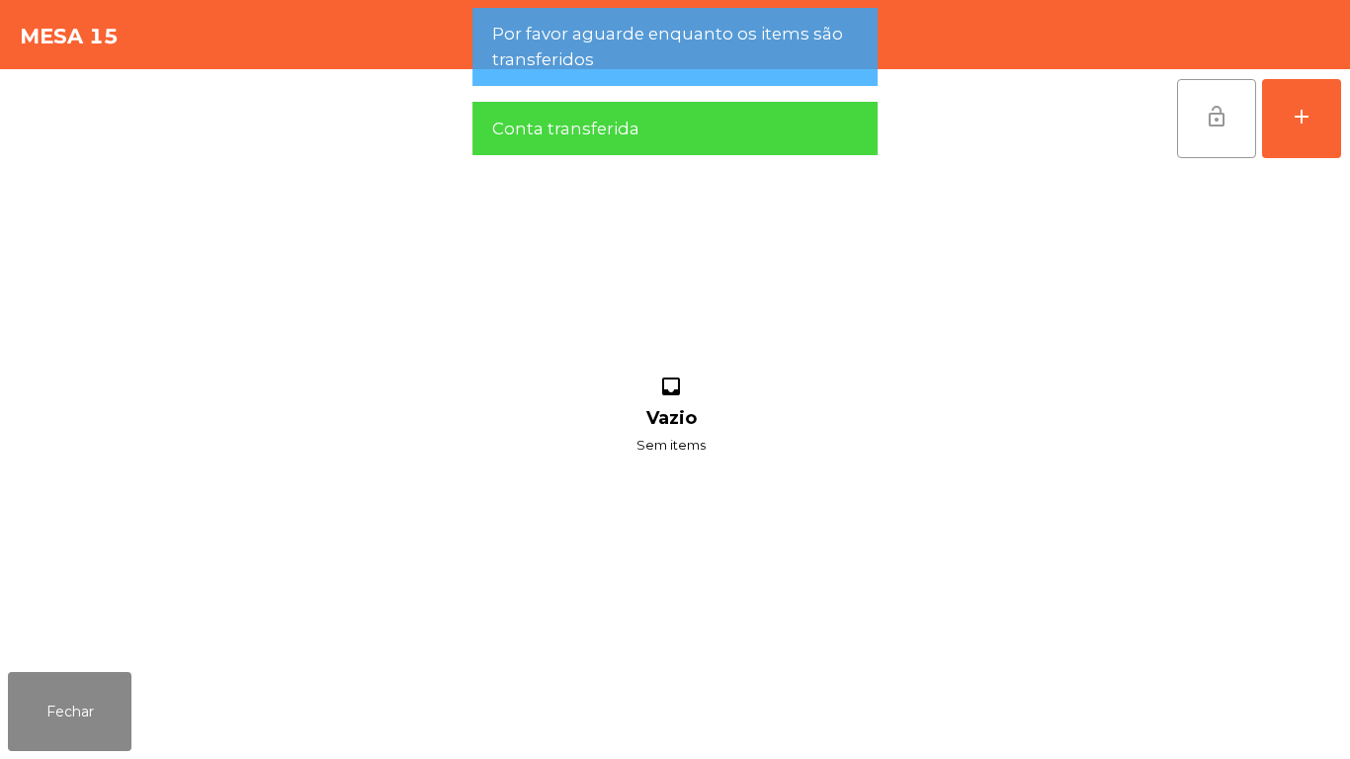
click at [1195, 117] on button "lock_open" at bounding box center [1216, 118] width 79 height 79
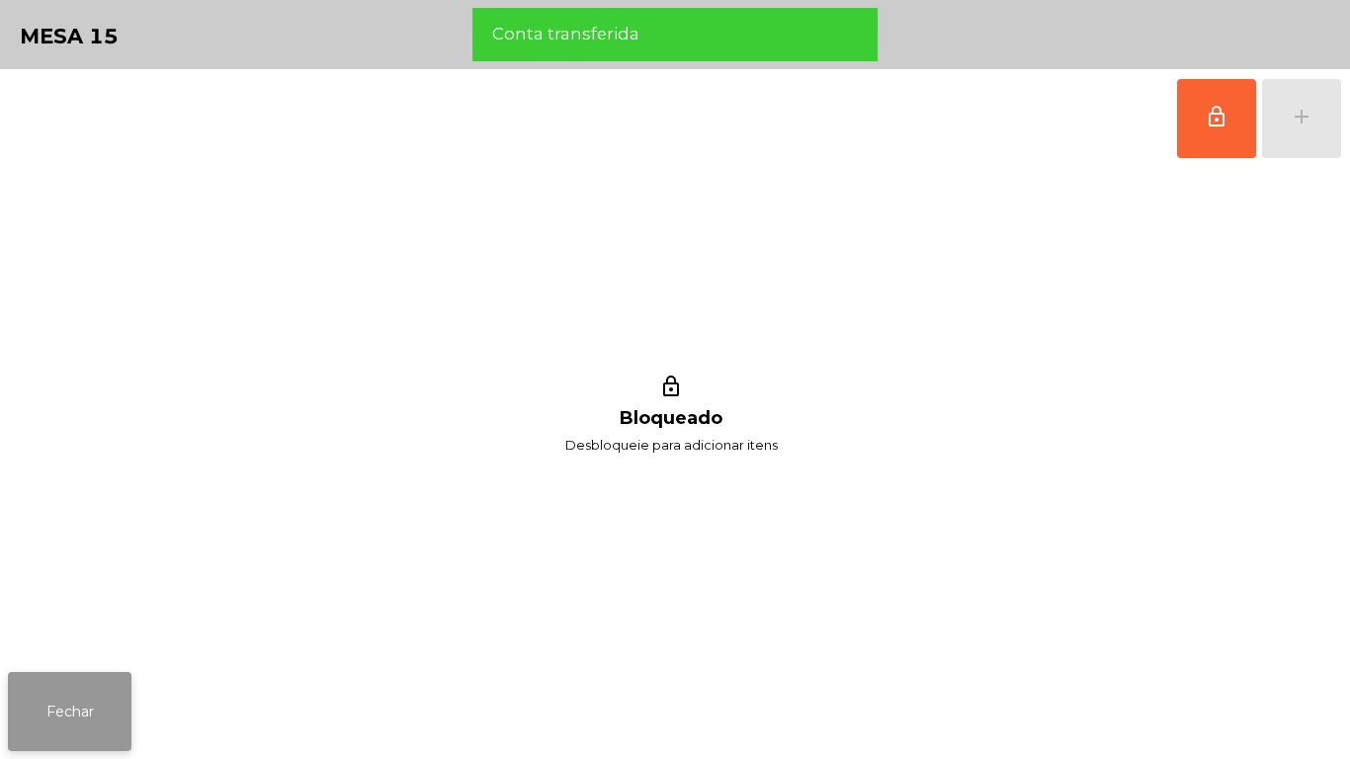
click at [88, 727] on button "Fechar" at bounding box center [70, 711] width 124 height 79
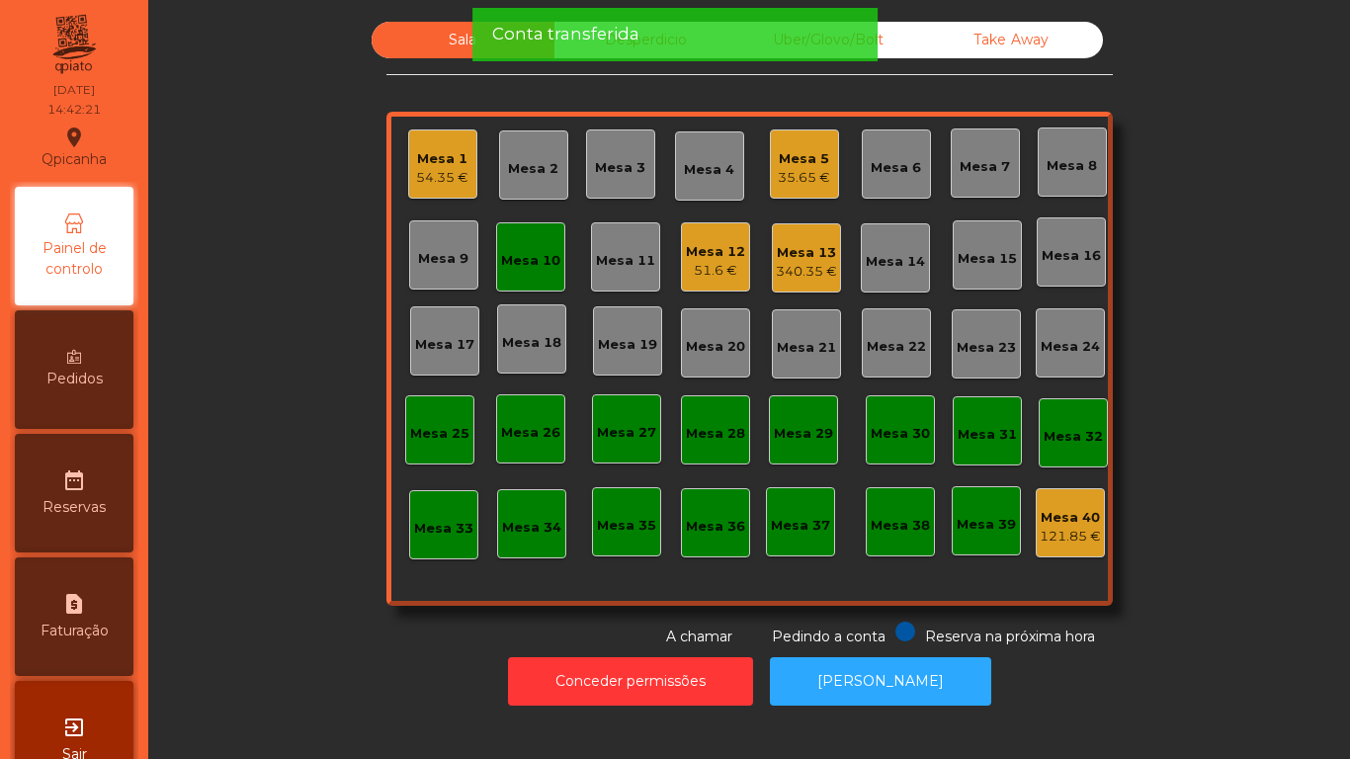
click at [525, 248] on div "Mesa 10" at bounding box center [530, 257] width 59 height 28
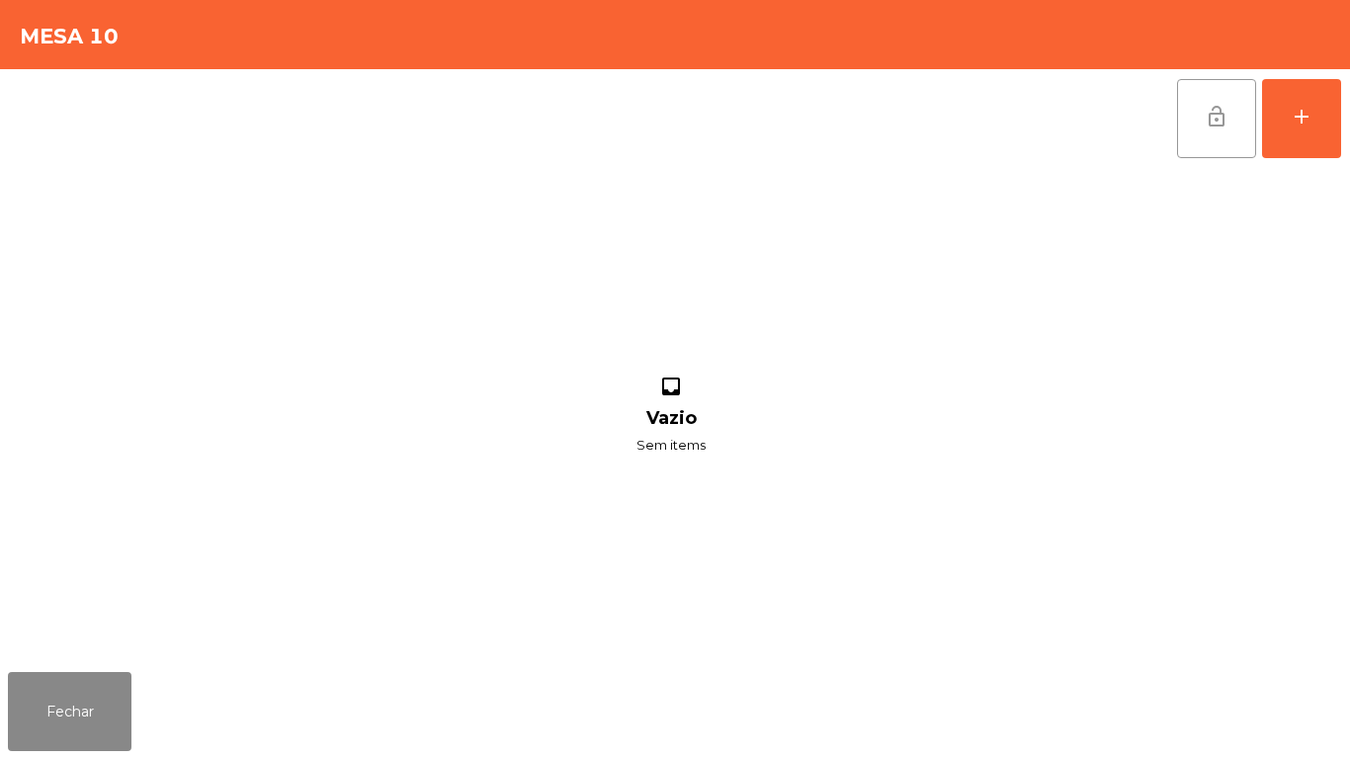
click at [1198, 132] on button "lock_open" at bounding box center [1216, 118] width 79 height 79
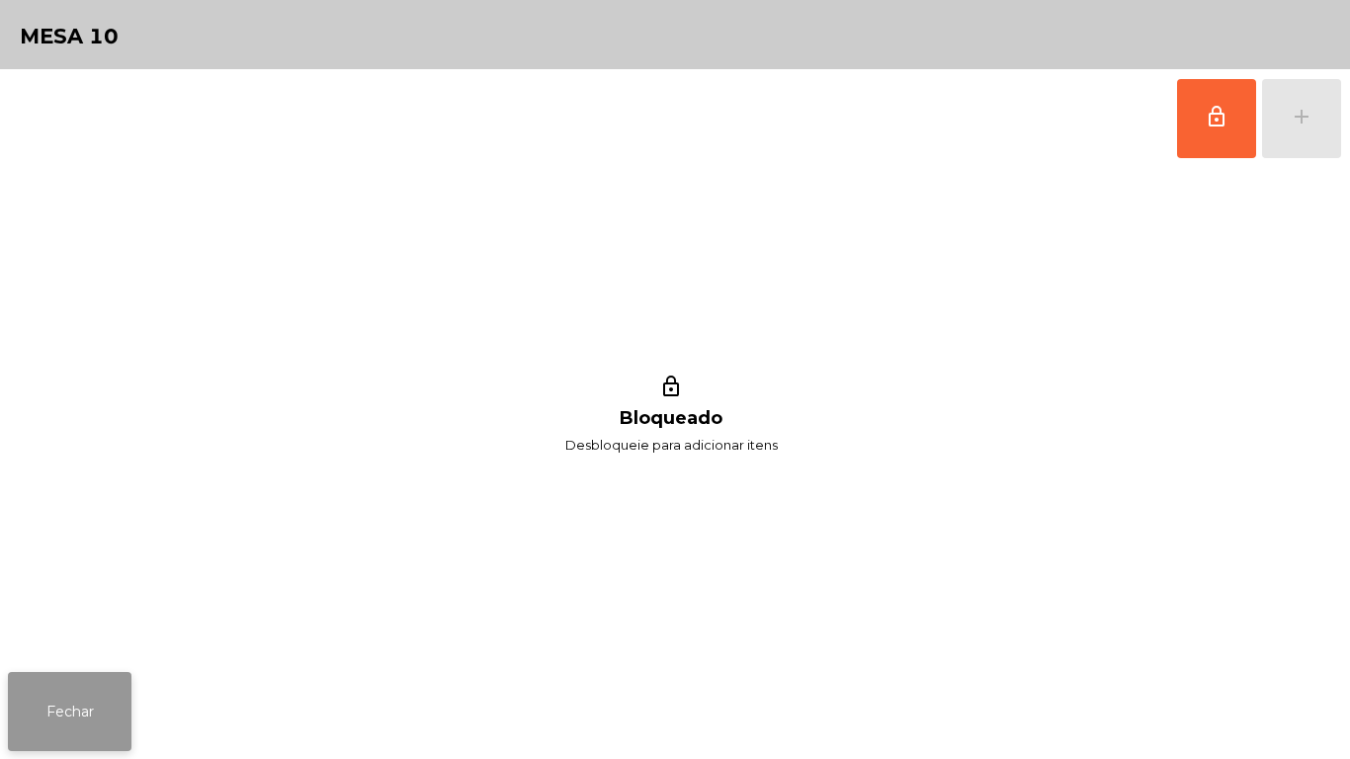
click at [92, 679] on button "Fechar" at bounding box center [70, 711] width 124 height 79
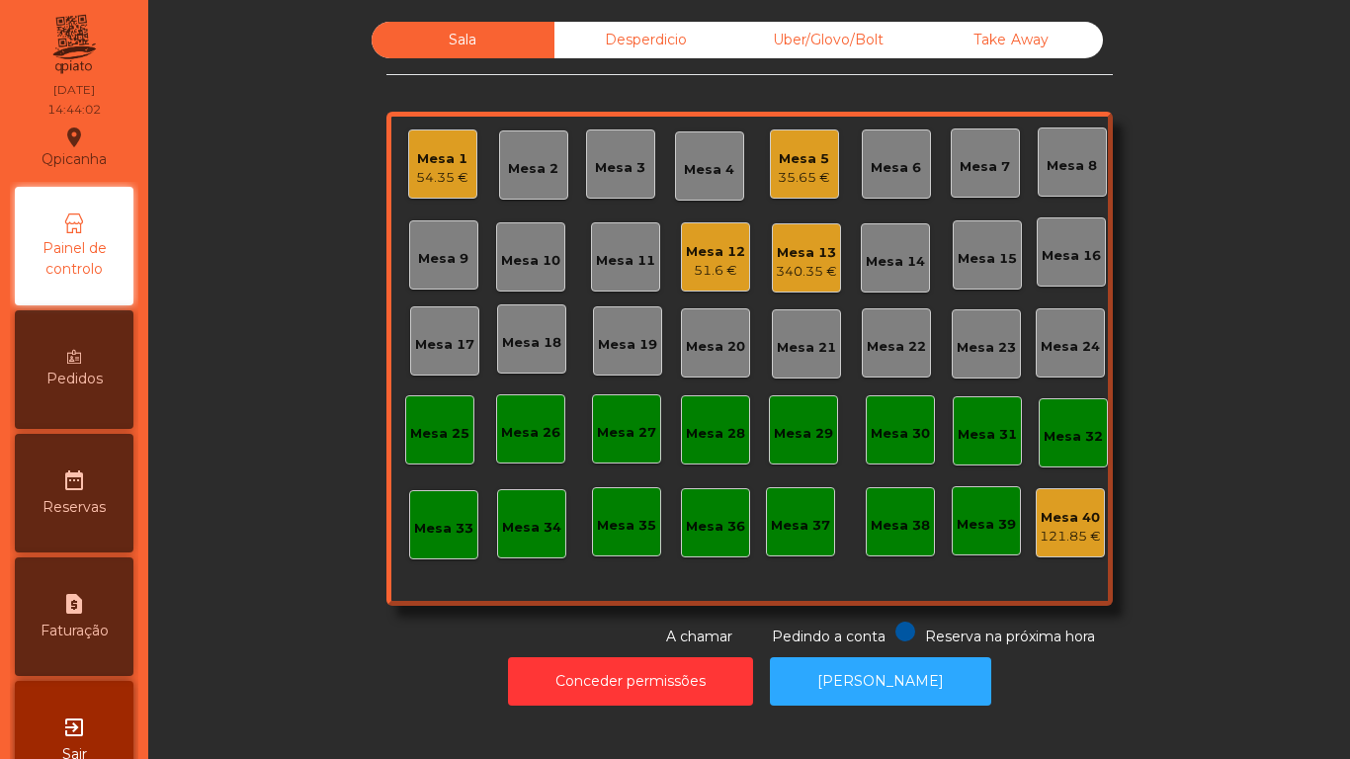
click at [459, 183] on div "54.35 €" at bounding box center [442, 178] width 52 height 20
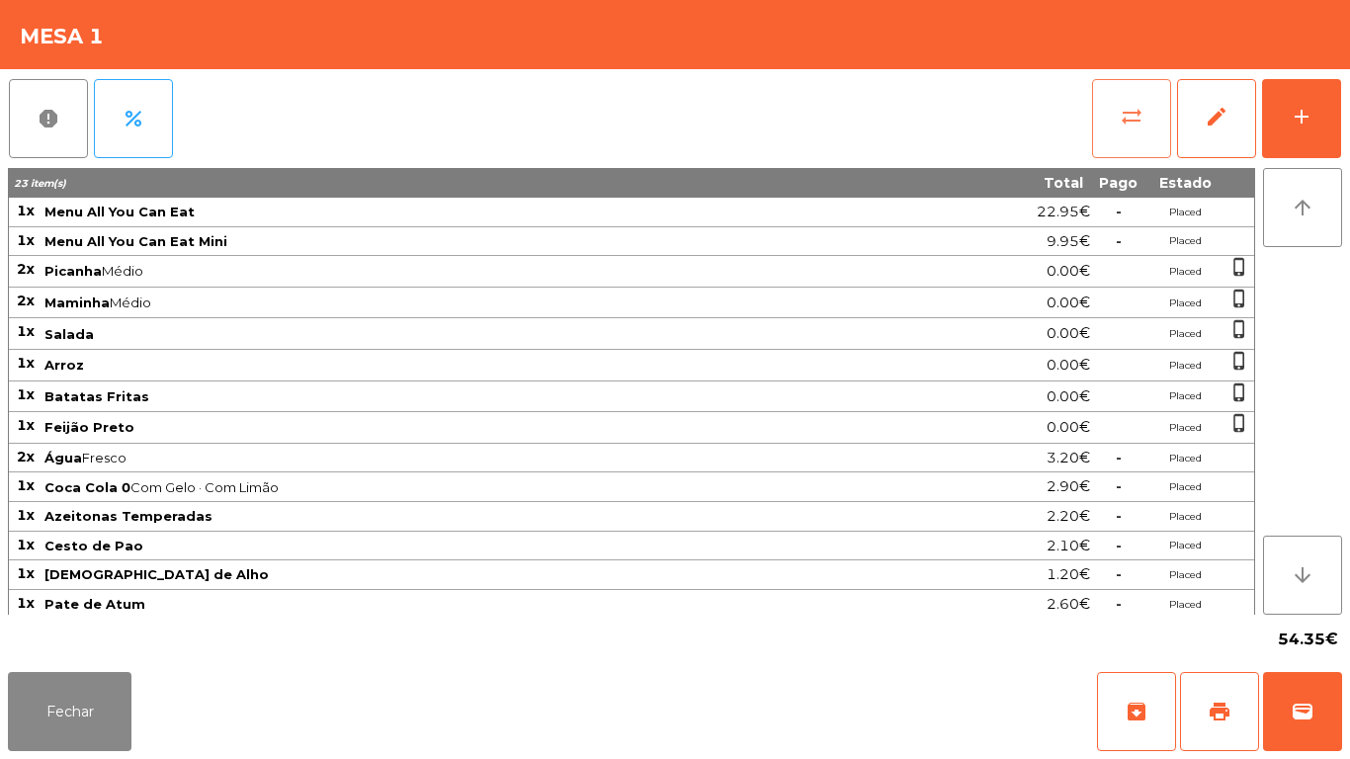
click at [1106, 143] on button "sync_alt" at bounding box center [1131, 118] width 79 height 79
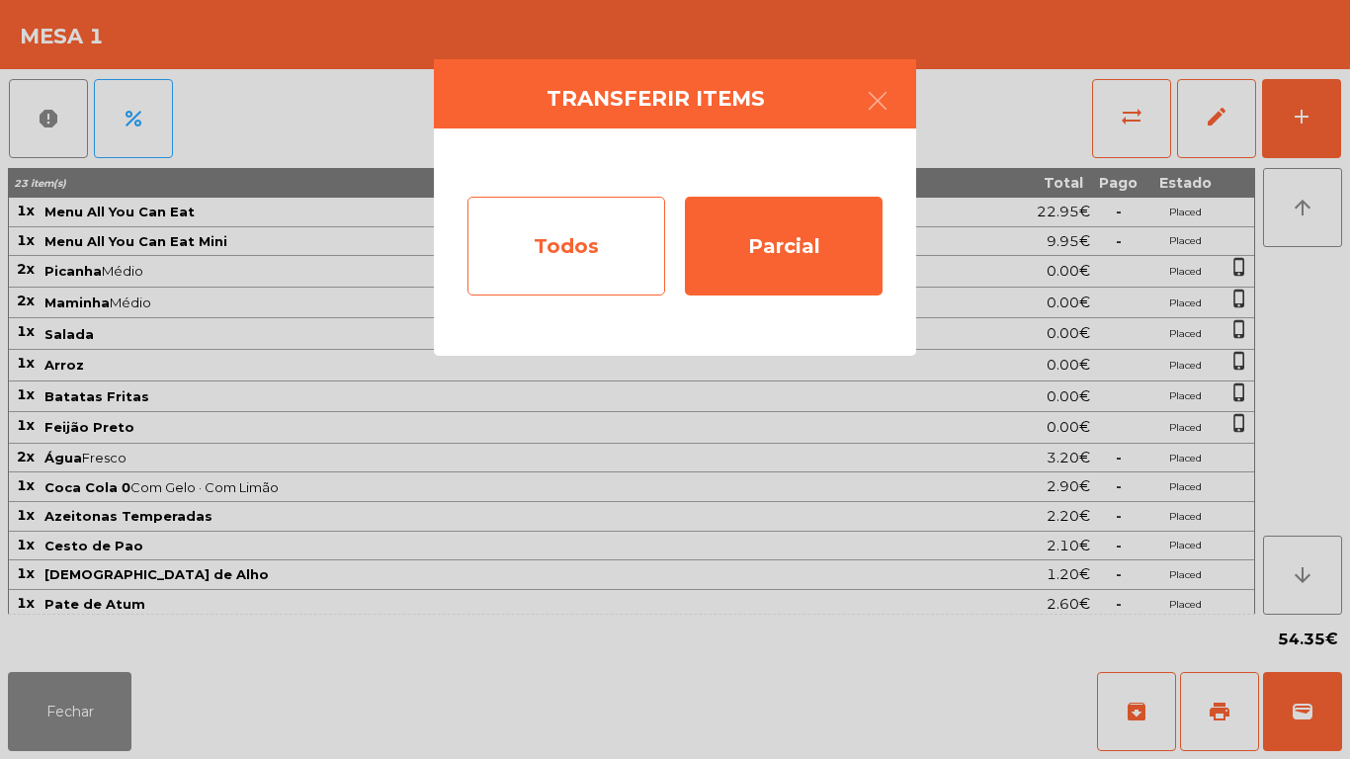
click at [591, 249] on div "Todos" at bounding box center [567, 246] width 198 height 99
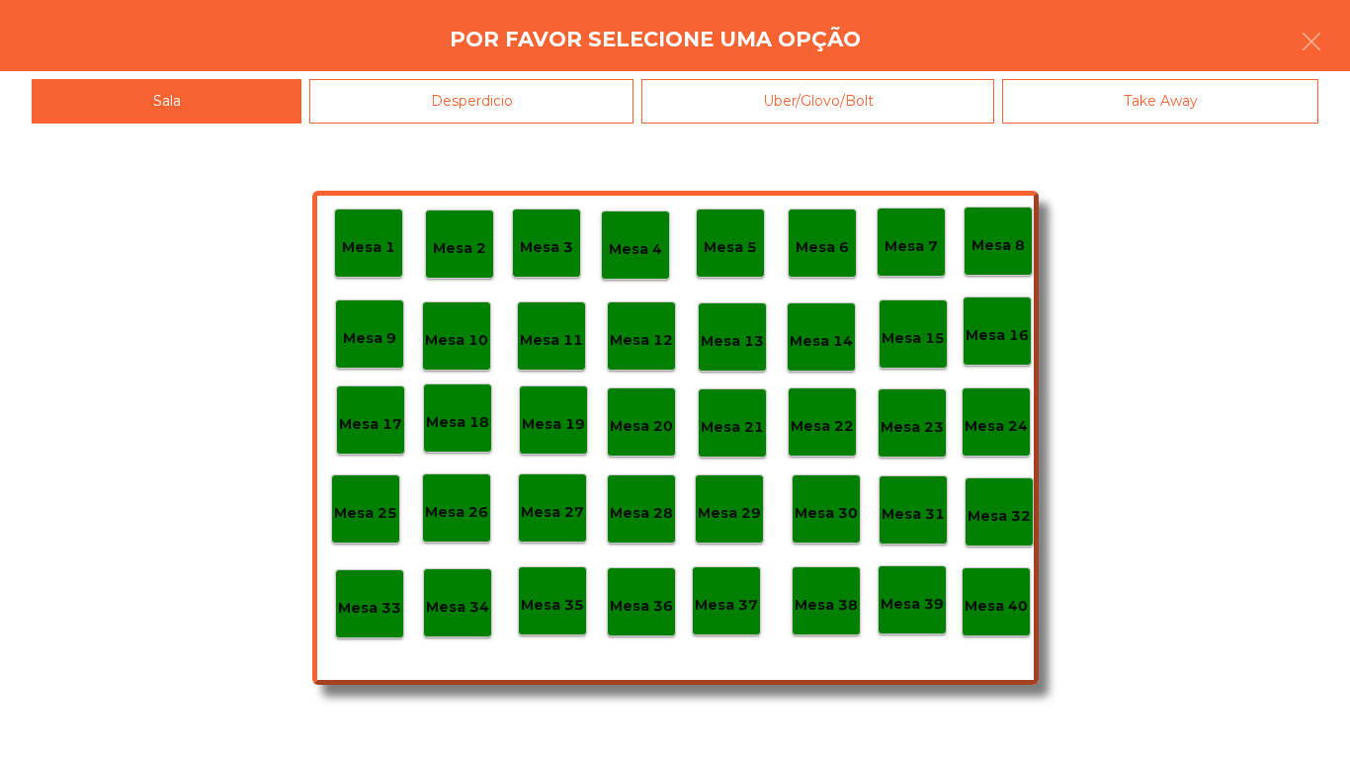
click at [1016, 611] on p "Mesa 40" at bounding box center [996, 606] width 63 height 23
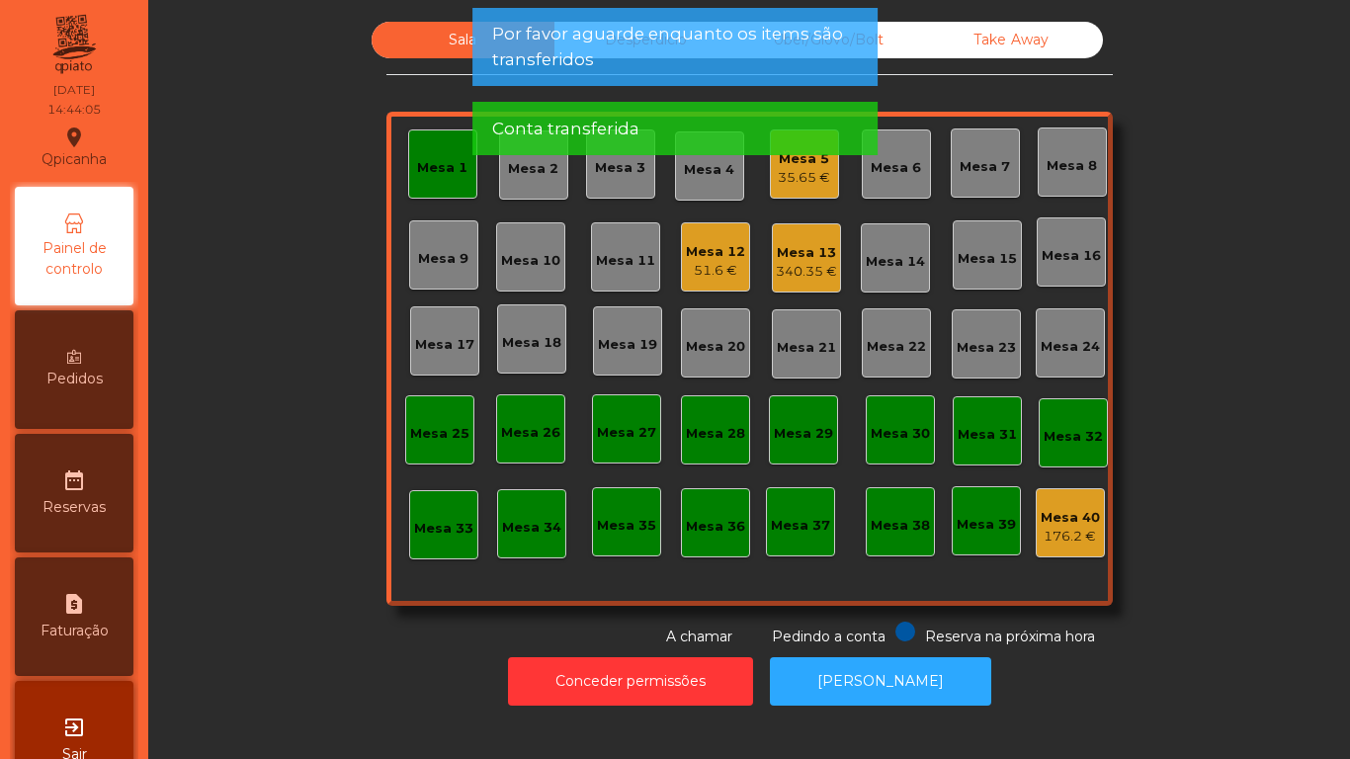
click at [425, 183] on div "Mesa 1" at bounding box center [442, 163] width 69 height 69
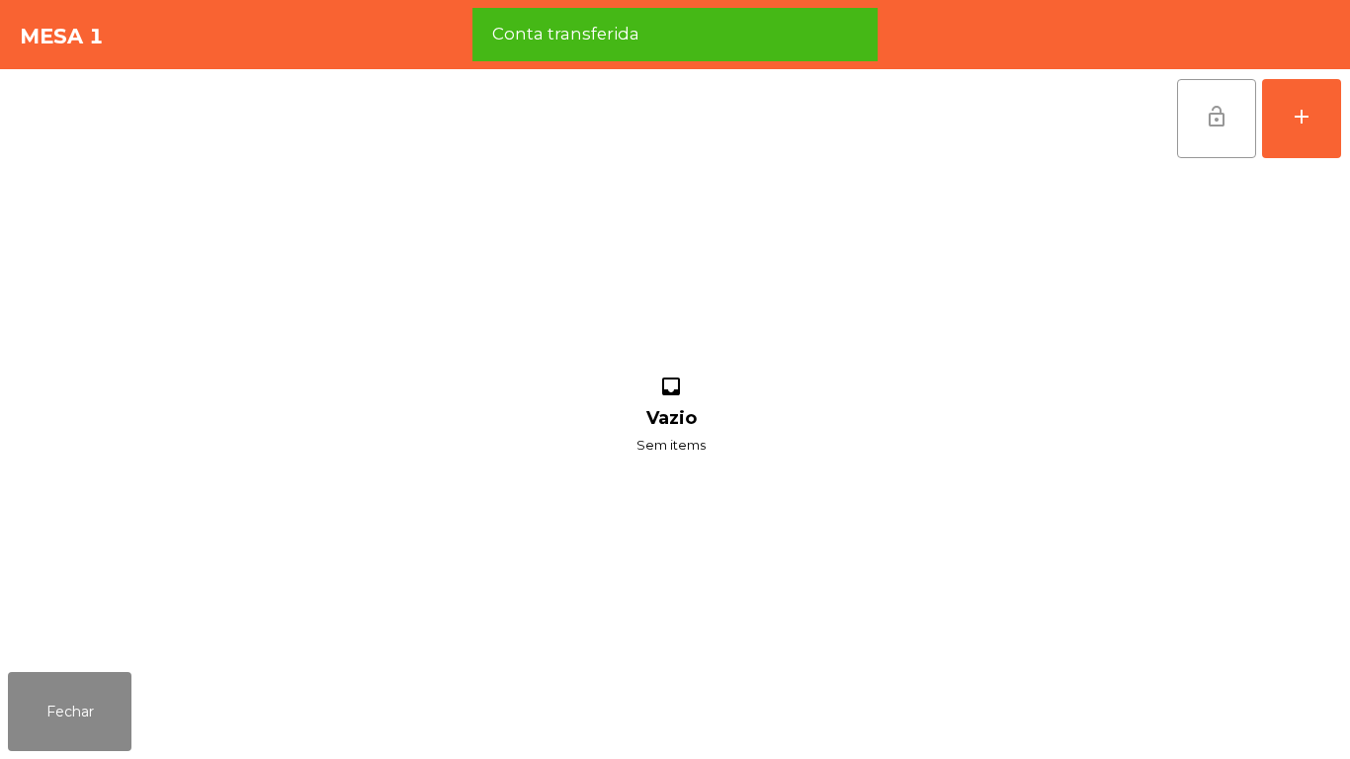
click at [1206, 133] on button "lock_open" at bounding box center [1216, 118] width 79 height 79
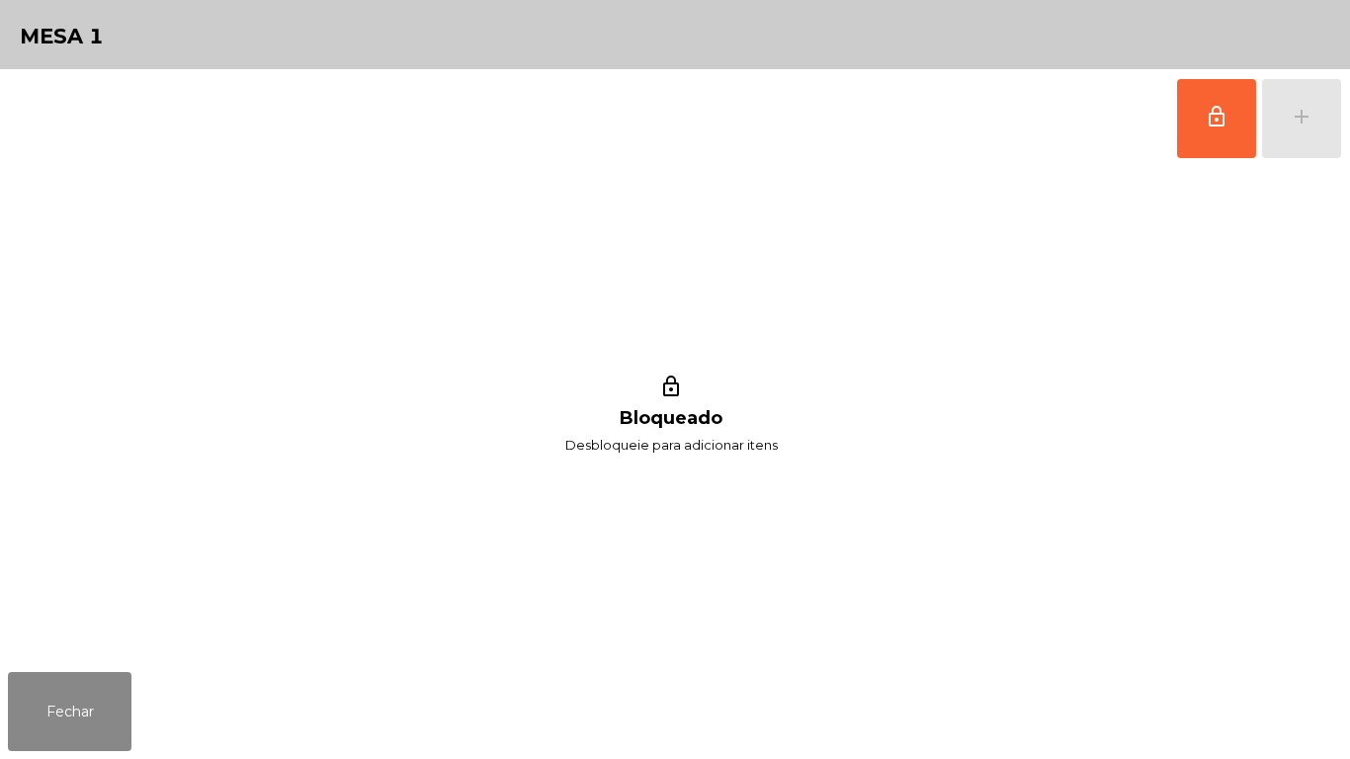
click at [169, 696] on div "Fechar" at bounding box center [675, 711] width 1350 height 95
click at [63, 698] on button "Fechar" at bounding box center [70, 711] width 124 height 79
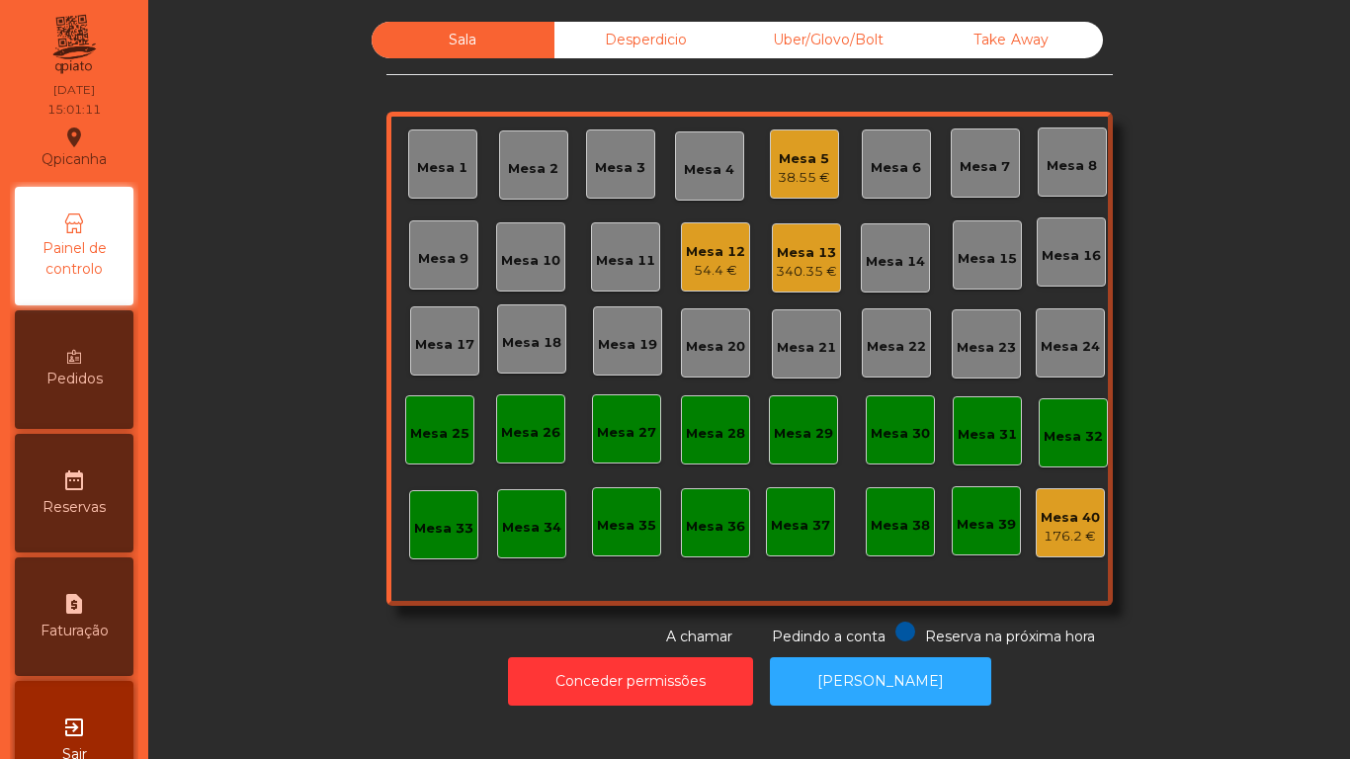
click at [804, 269] on div "340.35 €" at bounding box center [806, 272] width 61 height 20
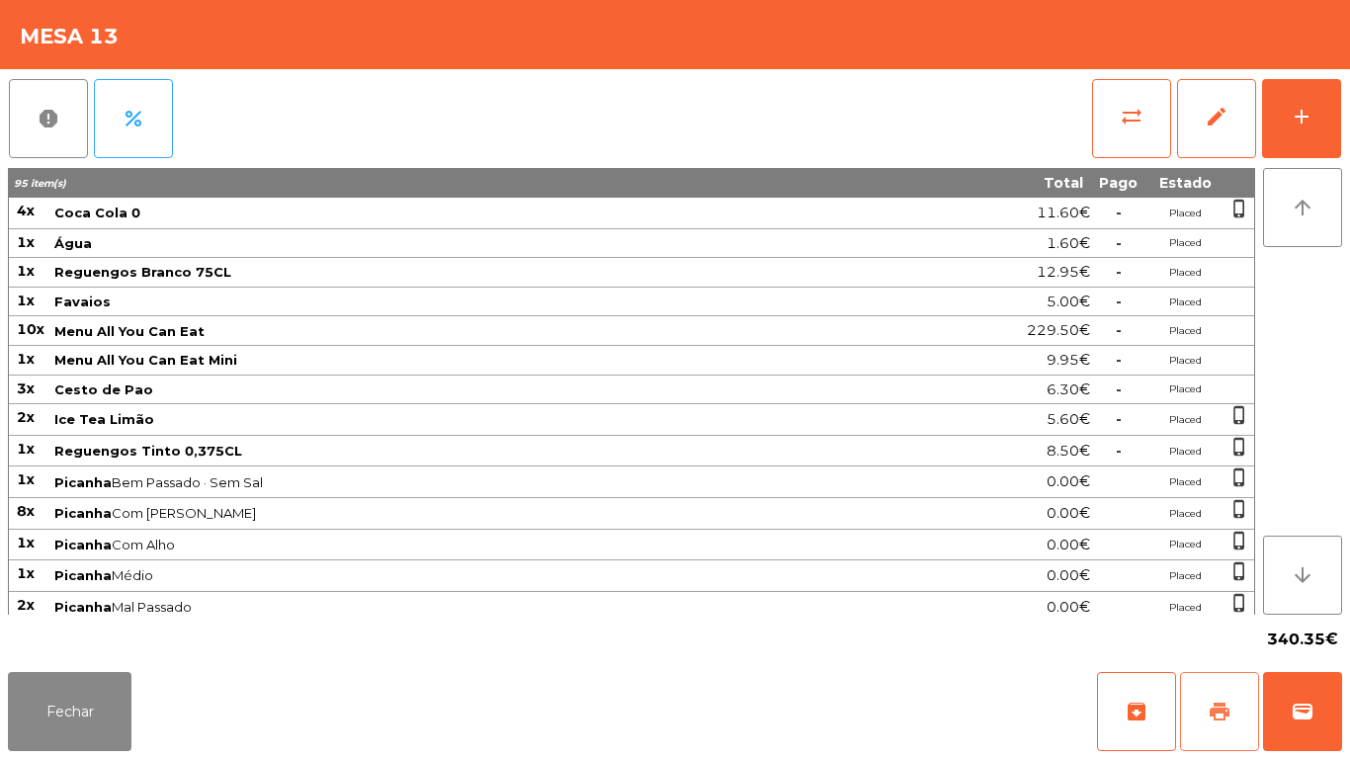
click at [1219, 692] on button "print" at bounding box center [1219, 711] width 79 height 79
click at [64, 680] on button "Fechar" at bounding box center [70, 711] width 124 height 79
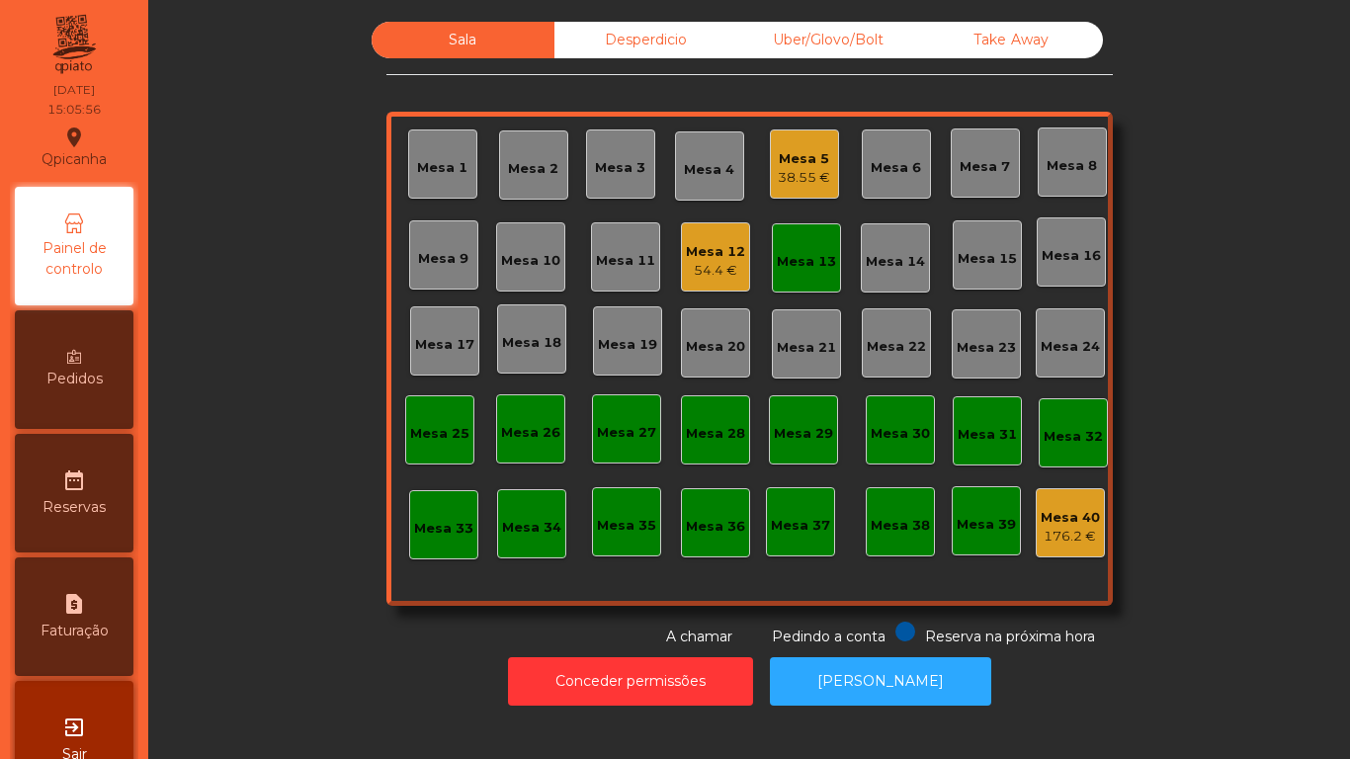
click at [705, 280] on div "54.4 €" at bounding box center [715, 271] width 59 height 20
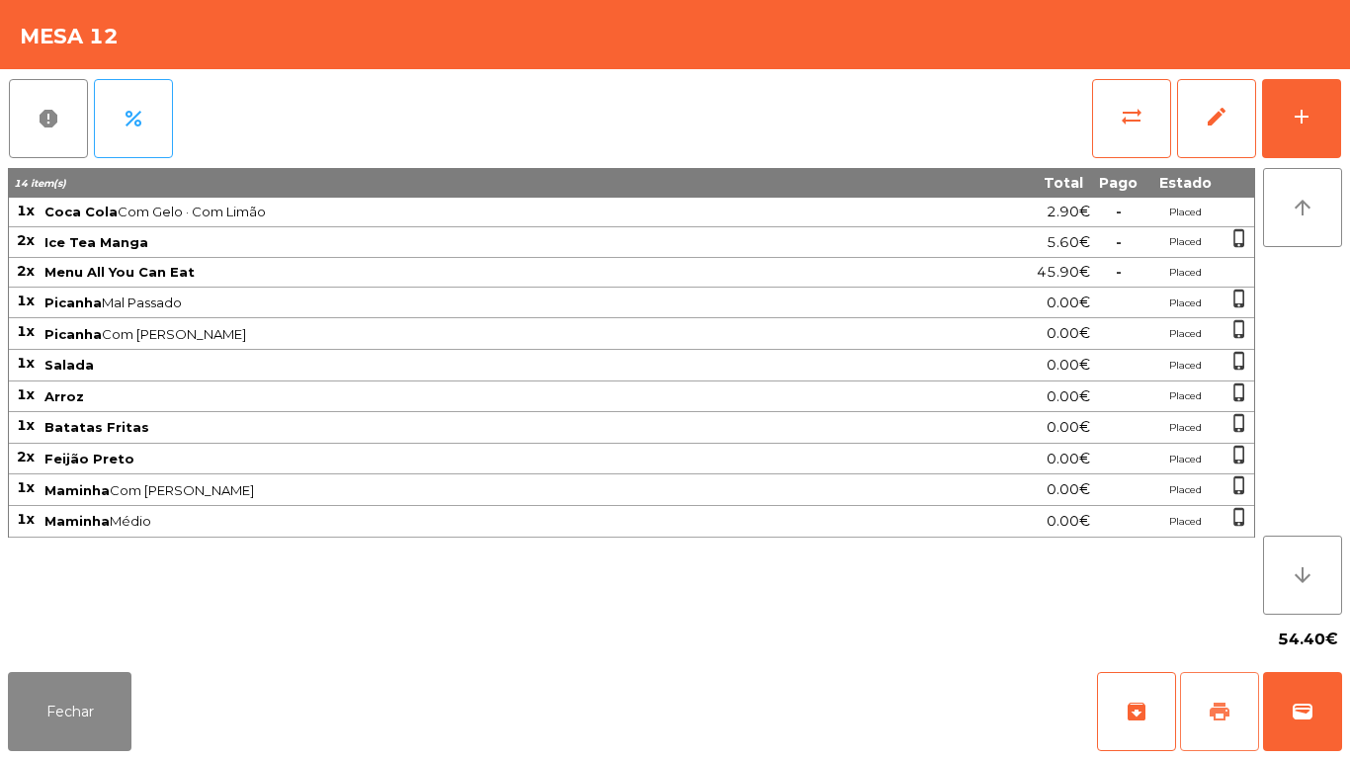
click at [1218, 698] on button "print" at bounding box center [1219, 711] width 79 height 79
click at [101, 702] on button "Fechar" at bounding box center [70, 711] width 124 height 79
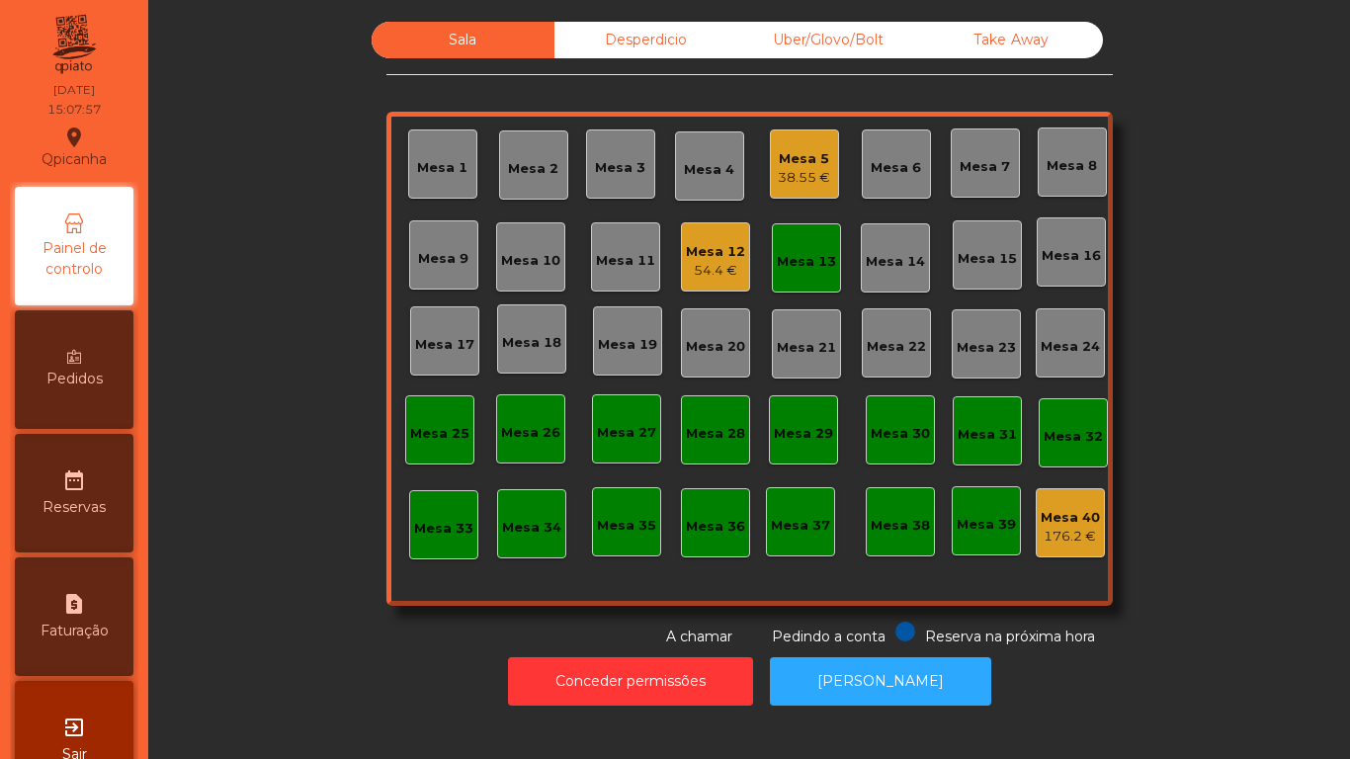
click at [718, 254] on div "Mesa 12" at bounding box center [715, 252] width 59 height 20
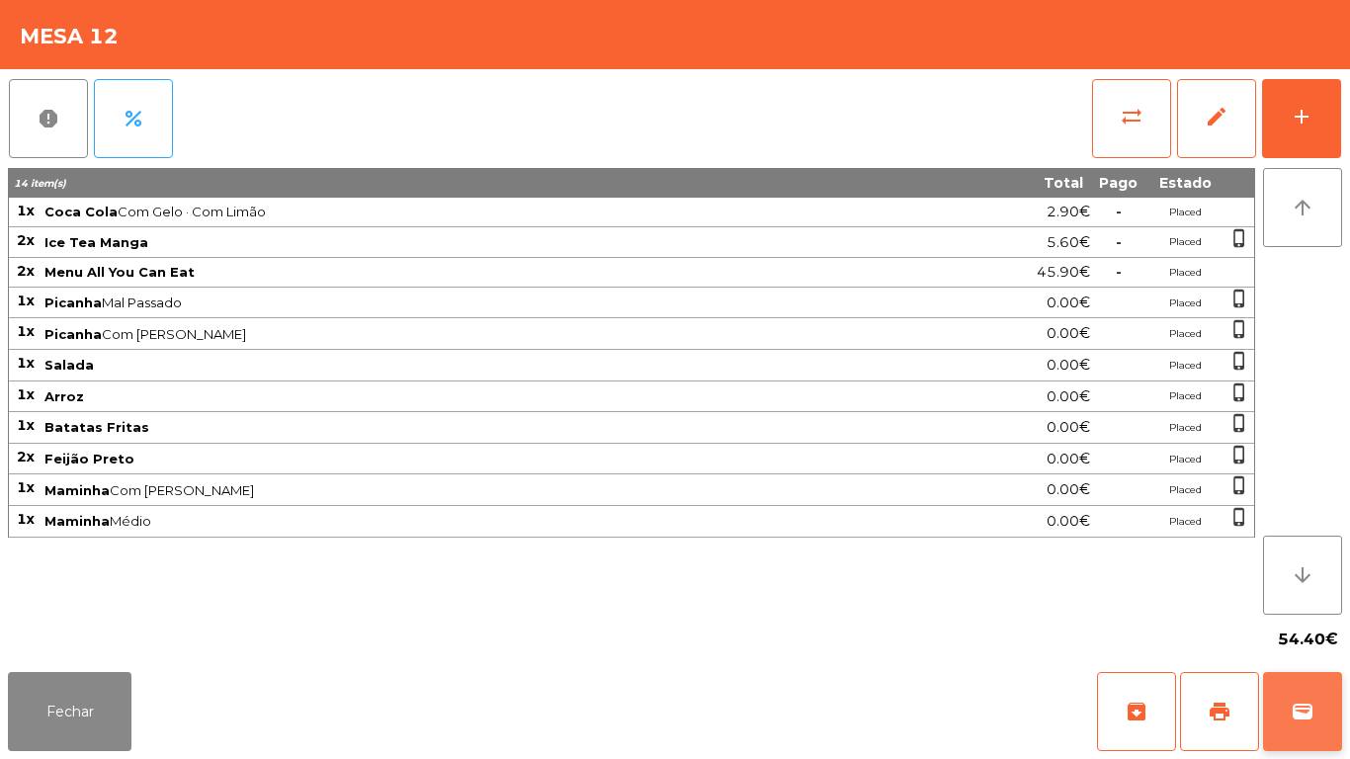
click at [1294, 704] on span "wallet" at bounding box center [1303, 712] width 24 height 24
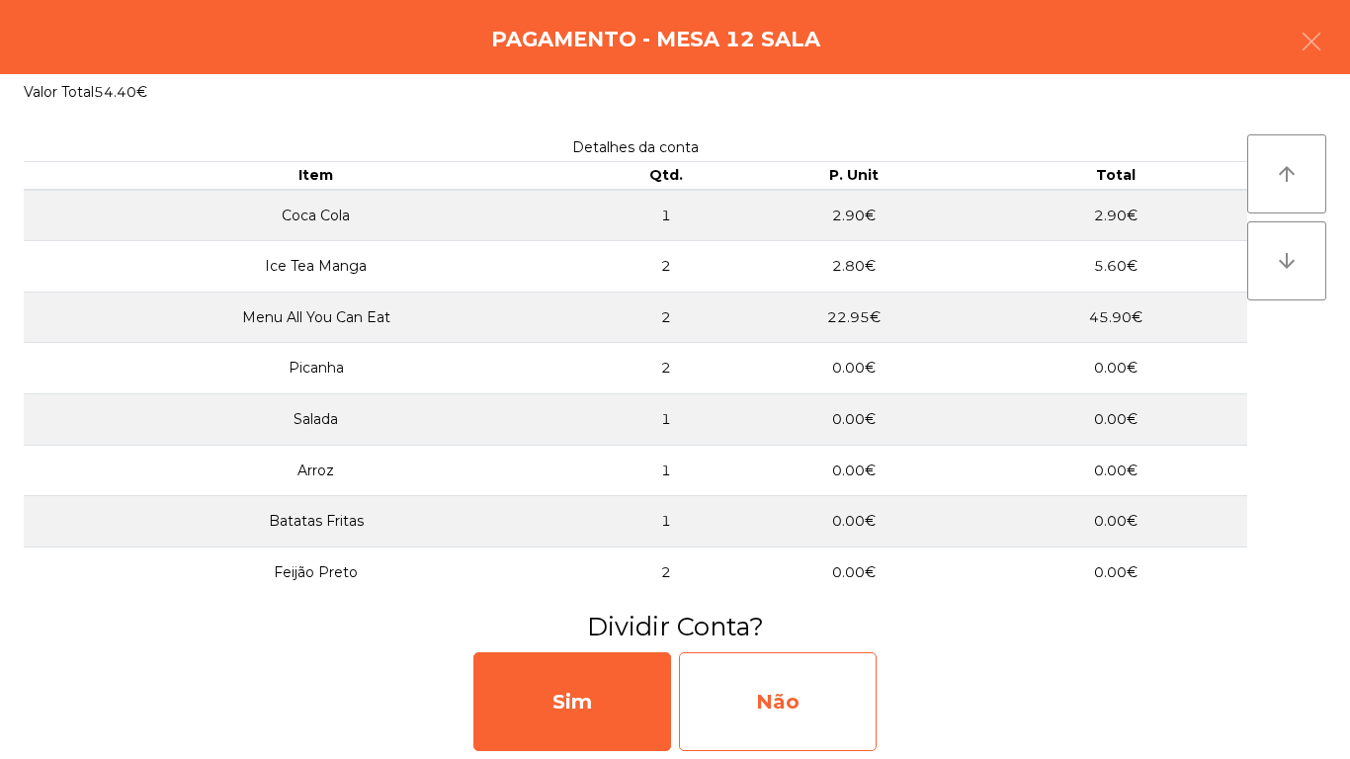
click at [801, 703] on div "Não" at bounding box center [778, 701] width 198 height 99
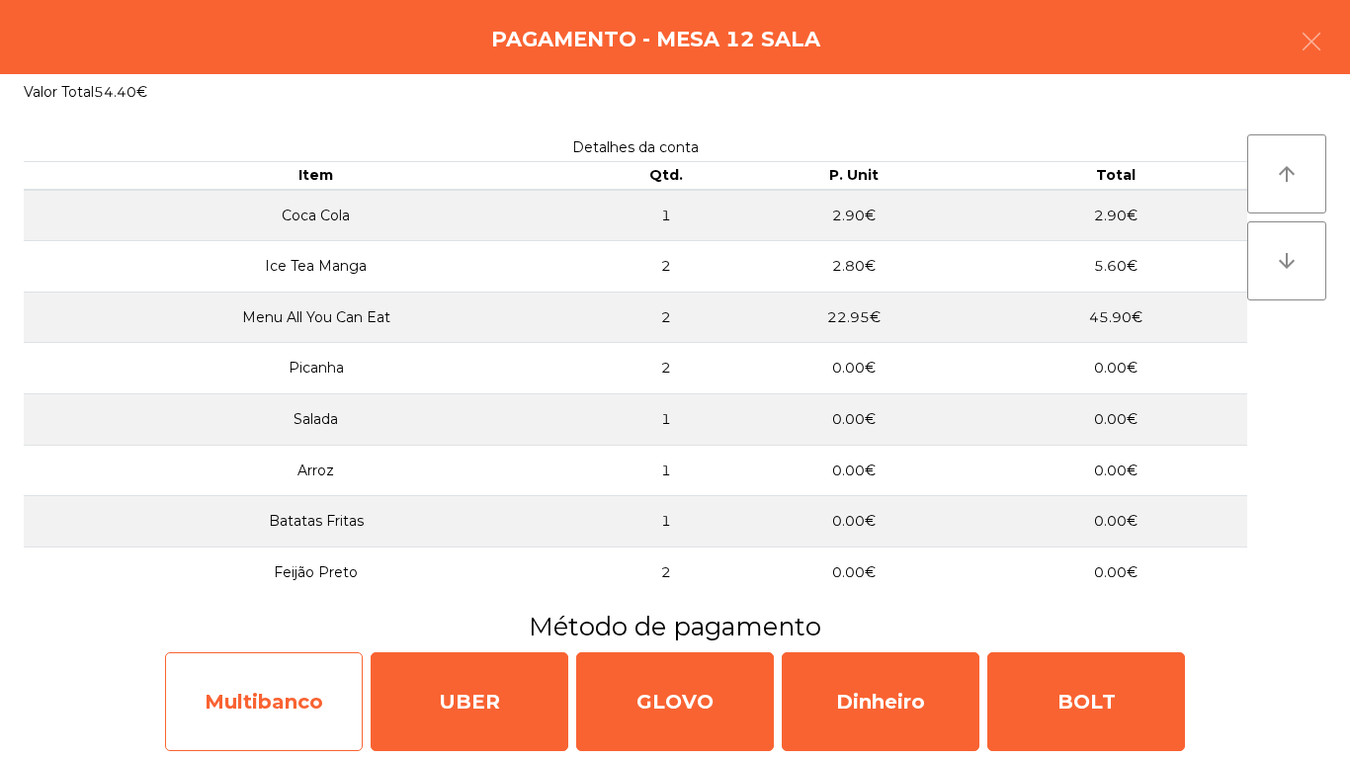
click at [266, 710] on div "Multibanco" at bounding box center [264, 701] width 198 height 99
select select "**"
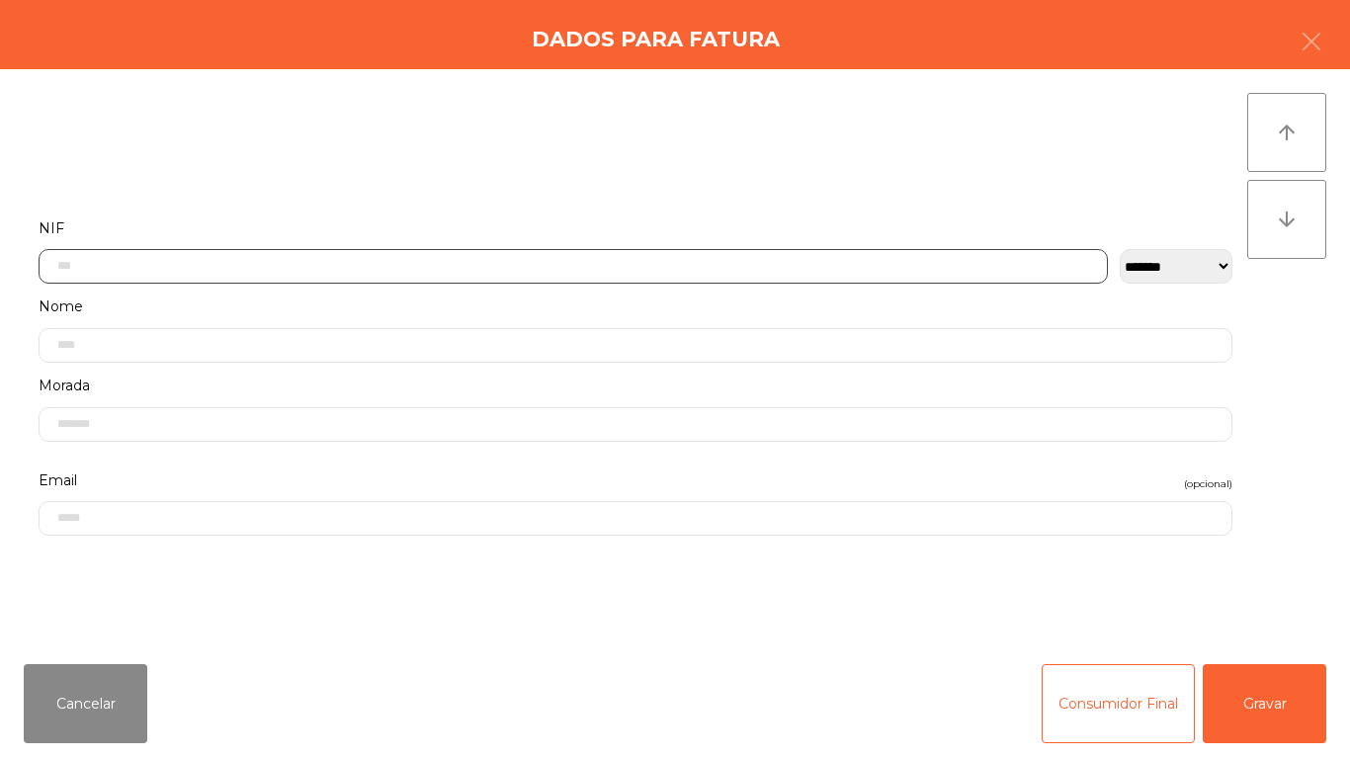
click at [317, 262] on input "text" at bounding box center [573, 266] width 1069 height 35
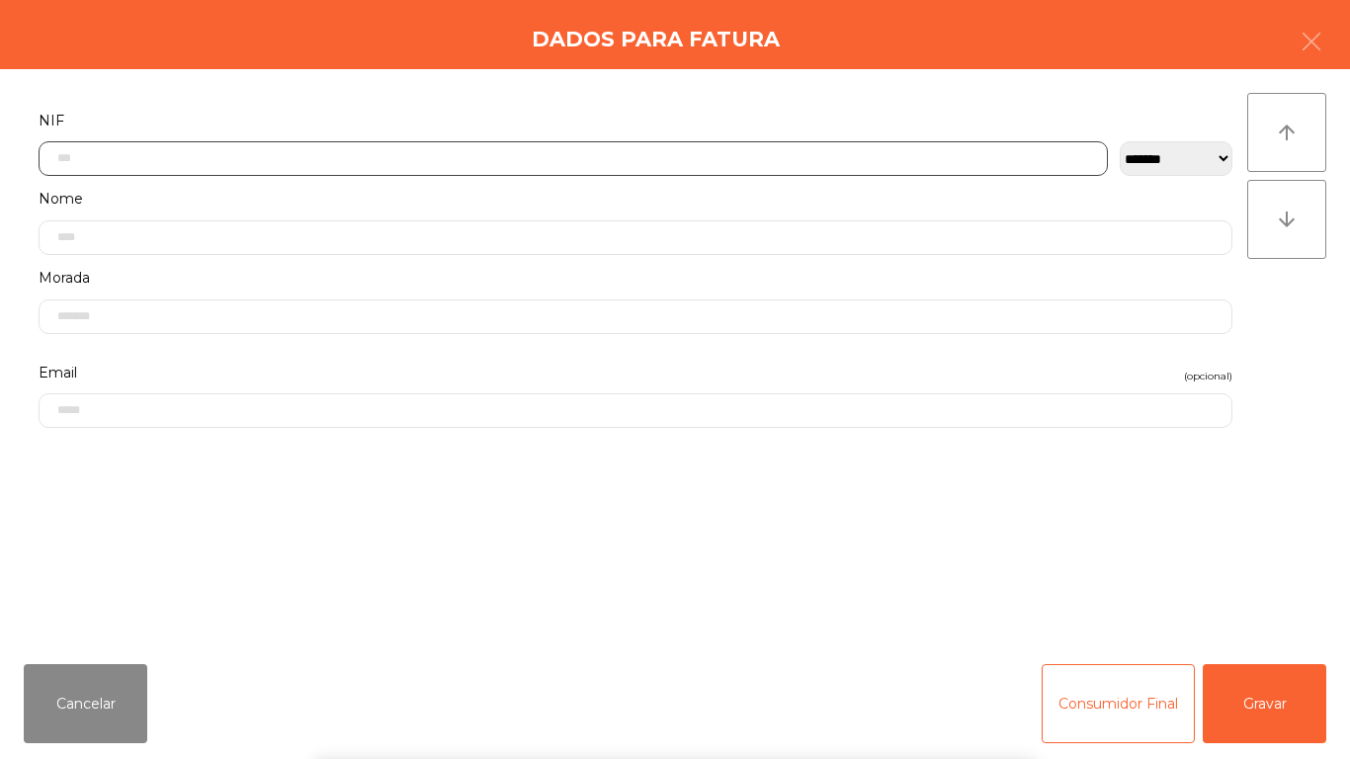
scroll to position [121, 0]
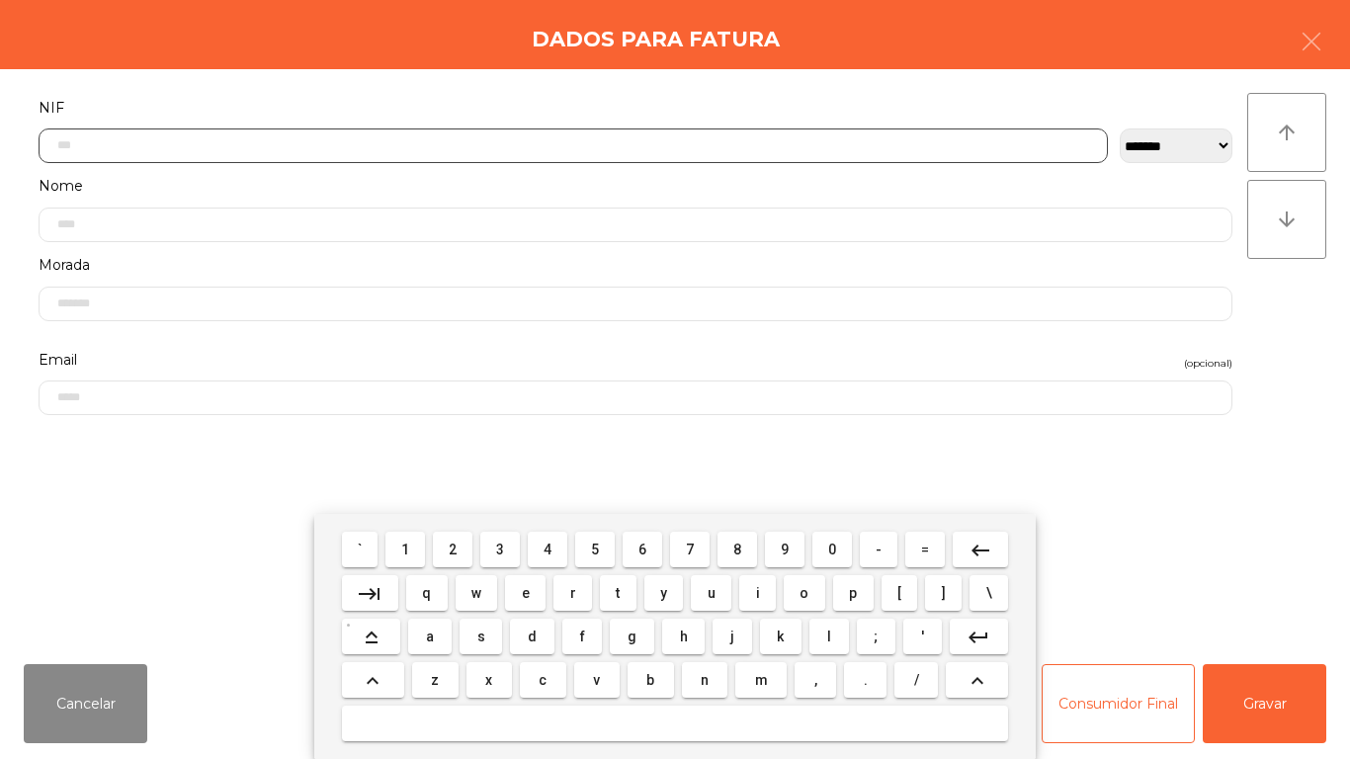
click at [468, 545] on button "2" at bounding box center [453, 550] width 40 height 36
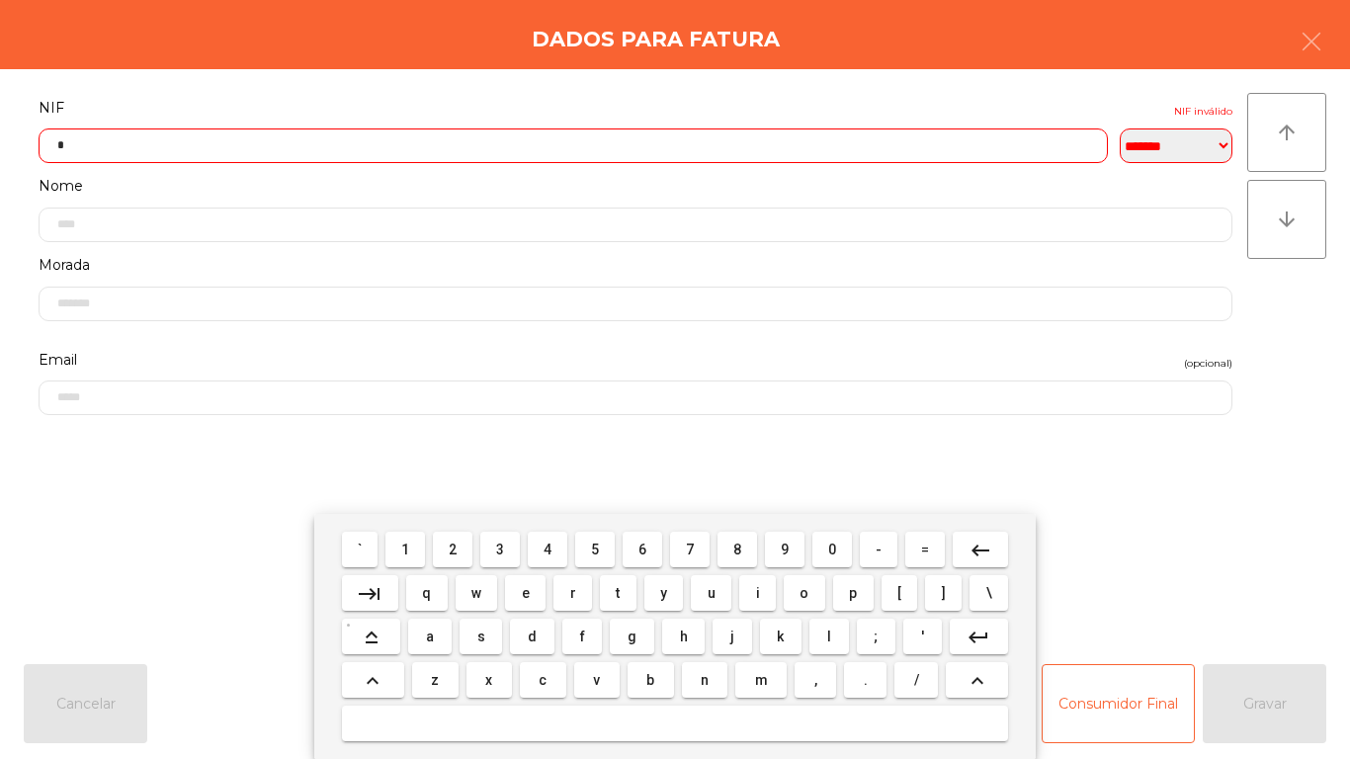
click at [548, 549] on span "4" at bounding box center [548, 550] width 8 height 16
click at [740, 542] on span "8" at bounding box center [737, 550] width 8 height 16
click at [739, 545] on span "8" at bounding box center [737, 550] width 8 height 16
click at [785, 549] on span "9" at bounding box center [785, 550] width 8 height 16
click at [689, 554] on span "7" at bounding box center [690, 550] width 8 height 16
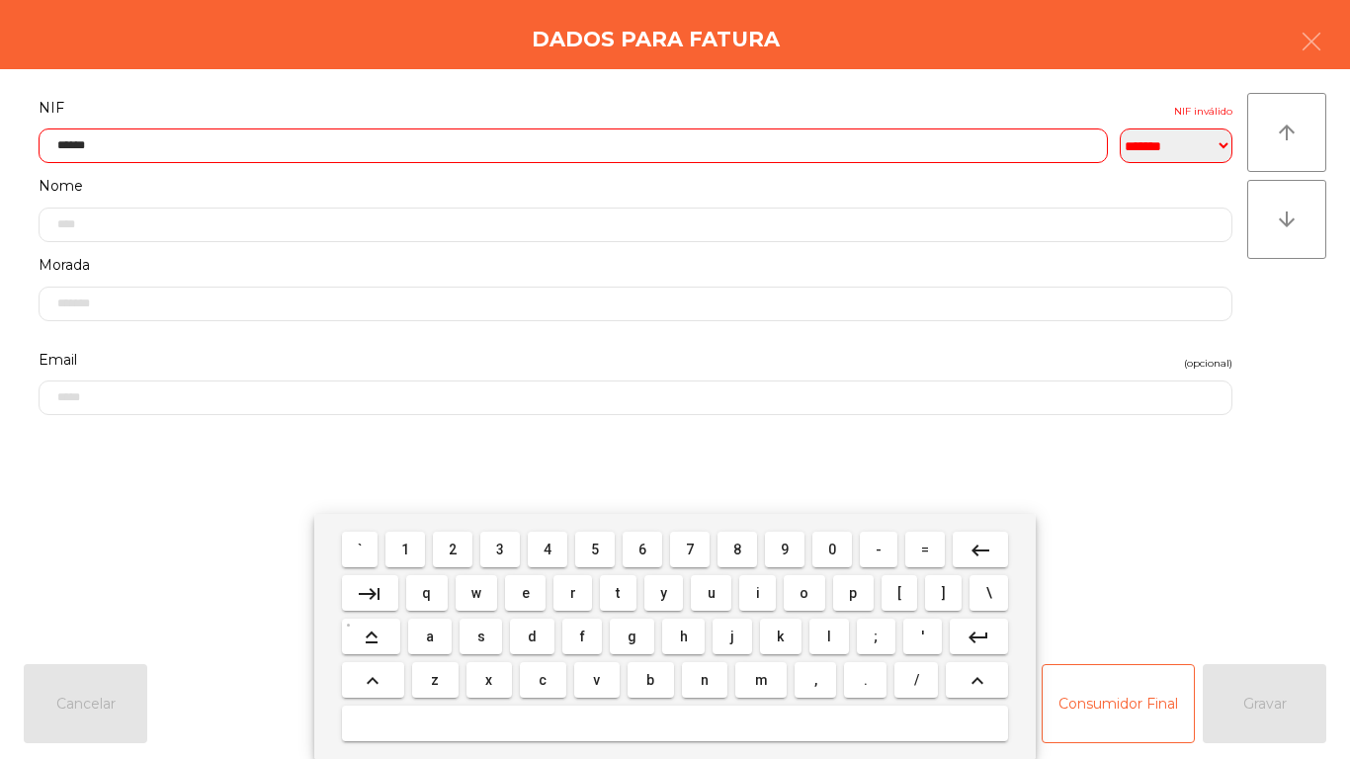
click at [975, 551] on mat-icon "keyboard_backspace" at bounding box center [981, 551] width 24 height 24
click at [643, 543] on span "6" at bounding box center [643, 550] width 8 height 16
click at [595, 549] on span "5" at bounding box center [595, 550] width 8 height 16
click at [548, 549] on span "4" at bounding box center [548, 550] width 8 height 16
click at [690, 549] on span "7" at bounding box center [690, 550] width 8 height 16
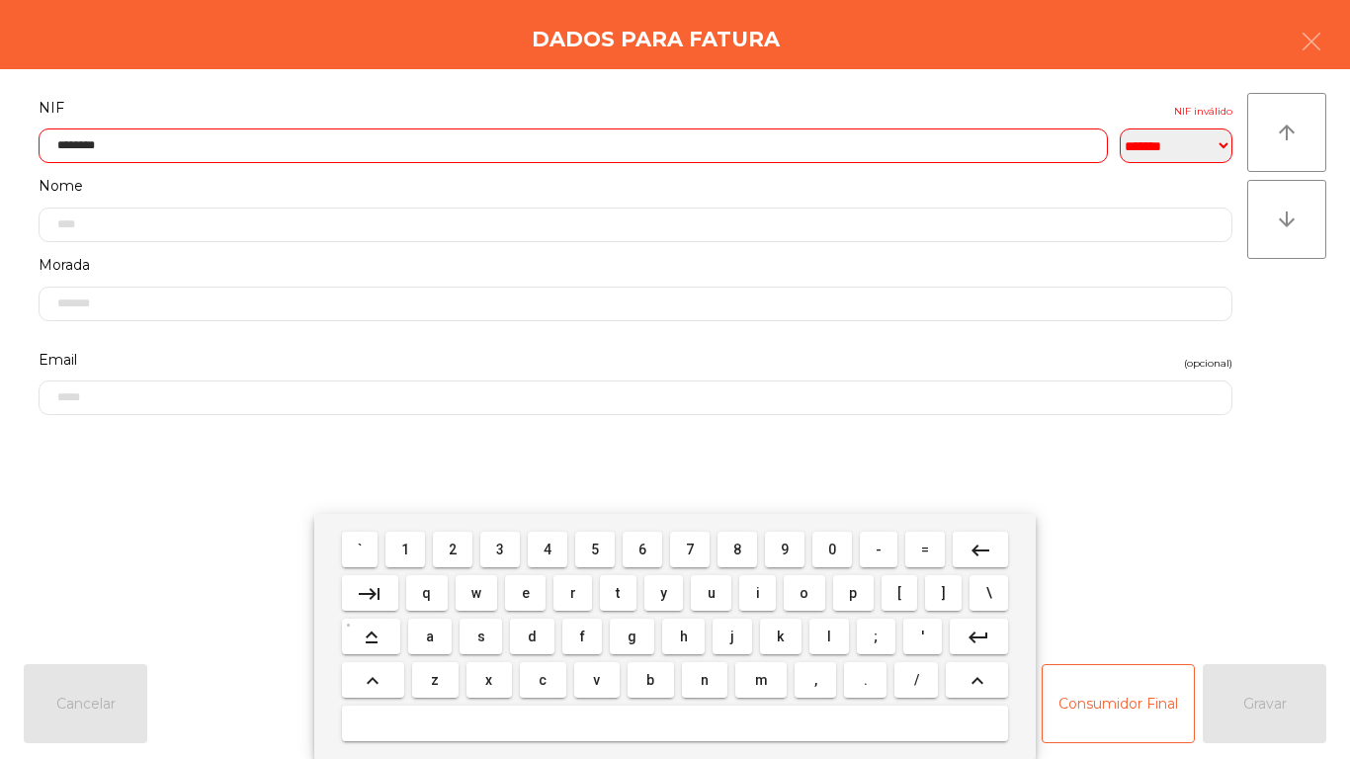
type input "*********"
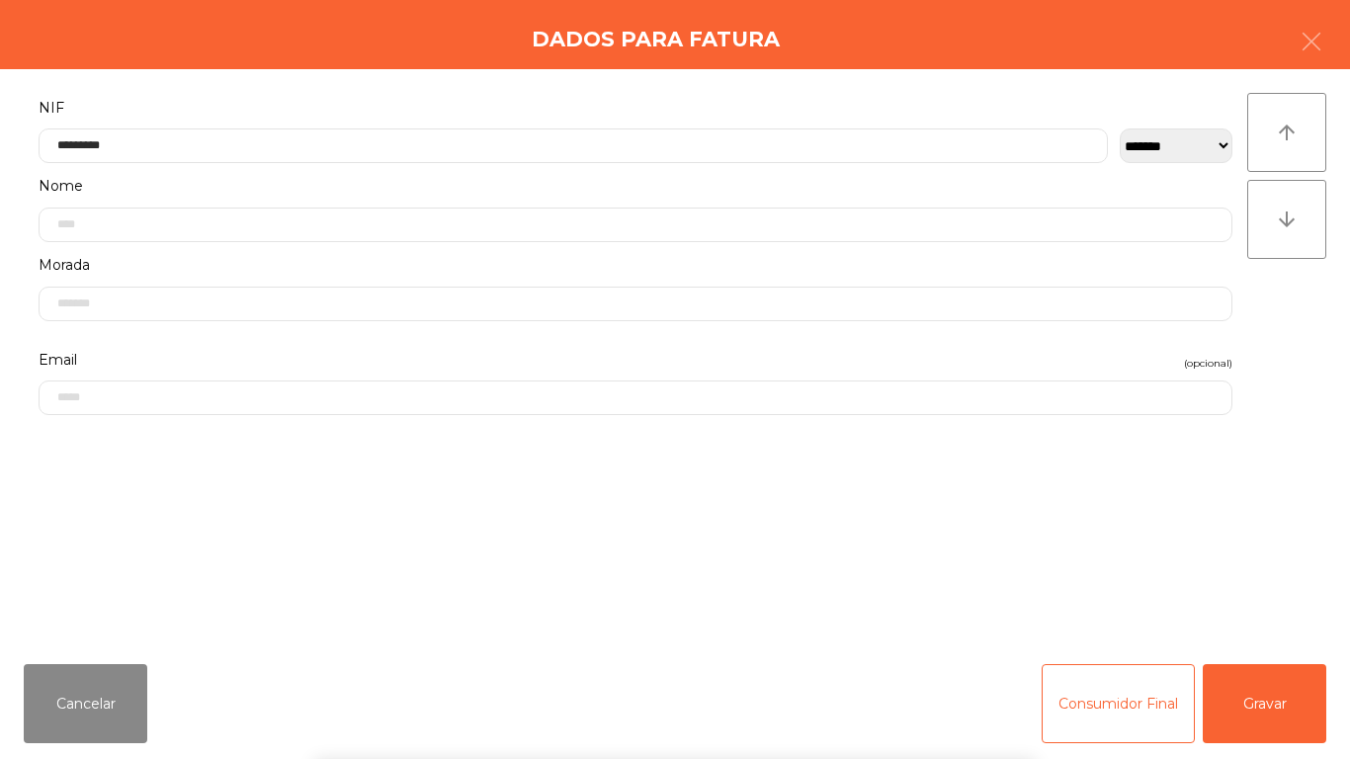
click at [1252, 756] on div "` 1 2 3 4 5 6 7 8 9 0 - = keyboard_backspace keyboard_tab q w e r t y u i o p […" at bounding box center [675, 636] width 1350 height 245
click at [1266, 691] on button "Gravar" at bounding box center [1265, 703] width 124 height 79
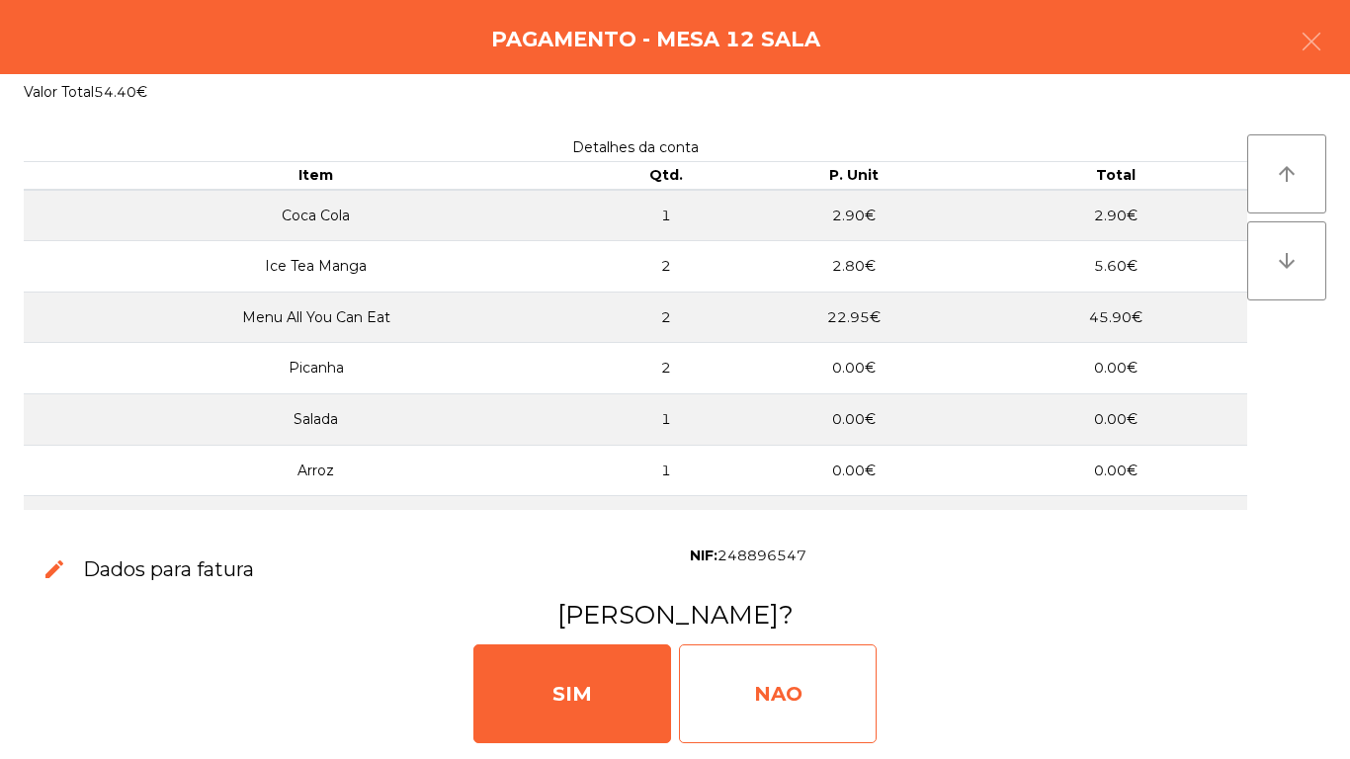
click at [804, 669] on div "NAO" at bounding box center [778, 693] width 198 height 99
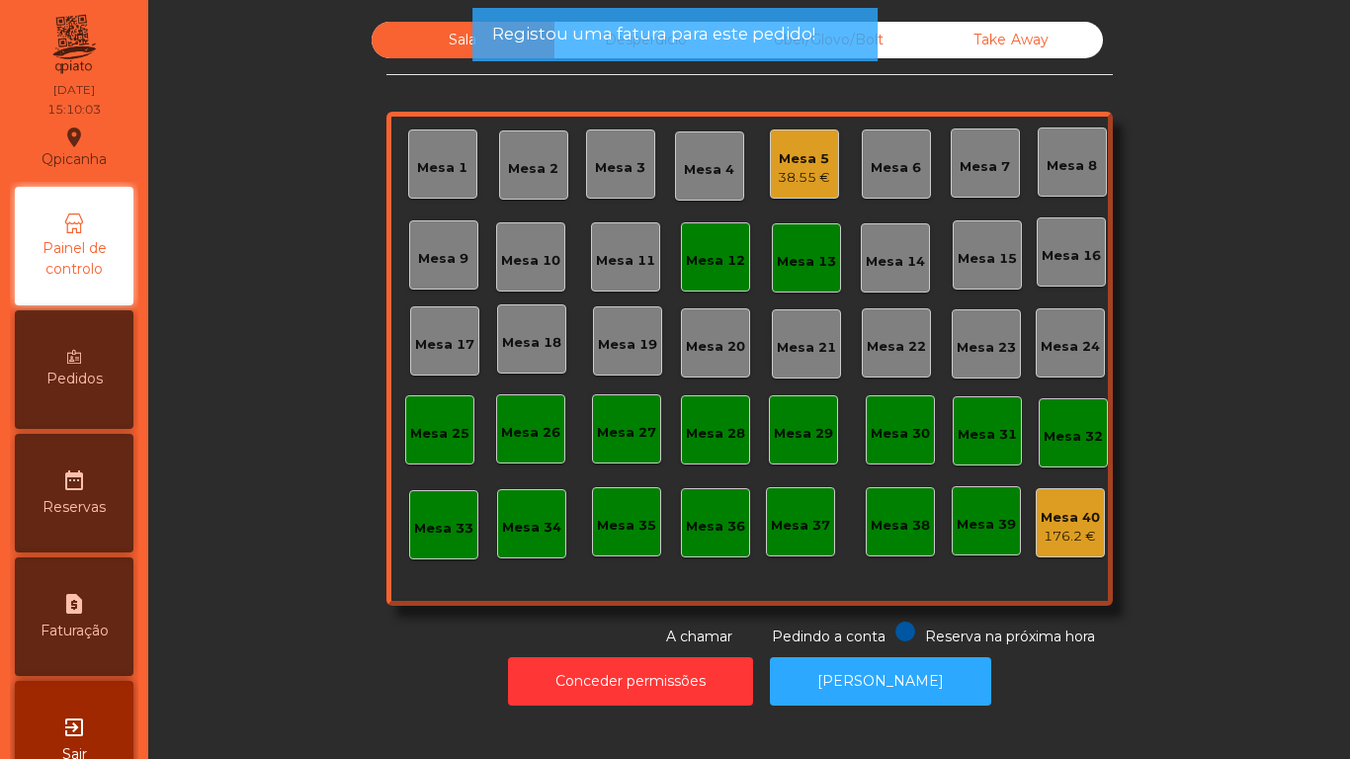
click at [791, 174] on div "38.55 €" at bounding box center [804, 178] width 52 height 20
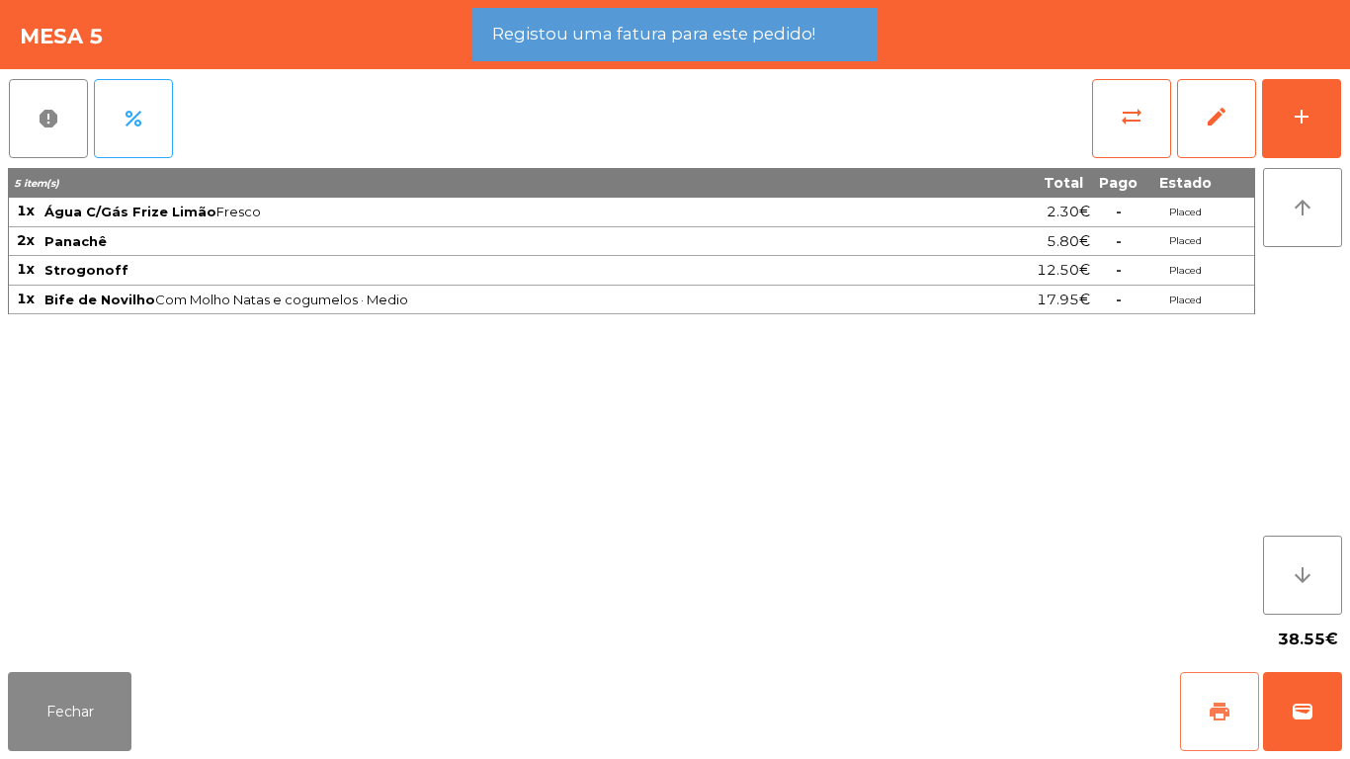
click at [1218, 687] on button "print" at bounding box center [1219, 711] width 79 height 79
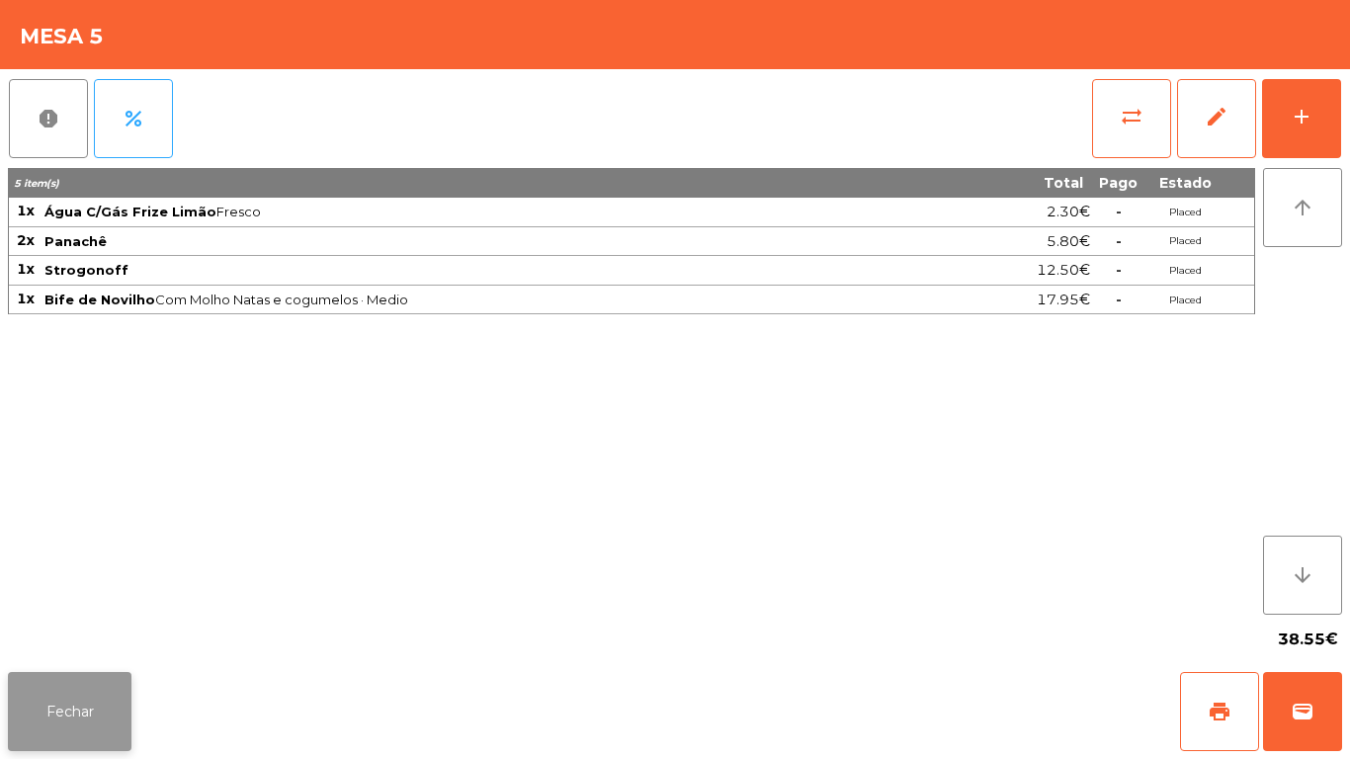
click at [90, 735] on button "Fechar" at bounding box center [70, 711] width 124 height 79
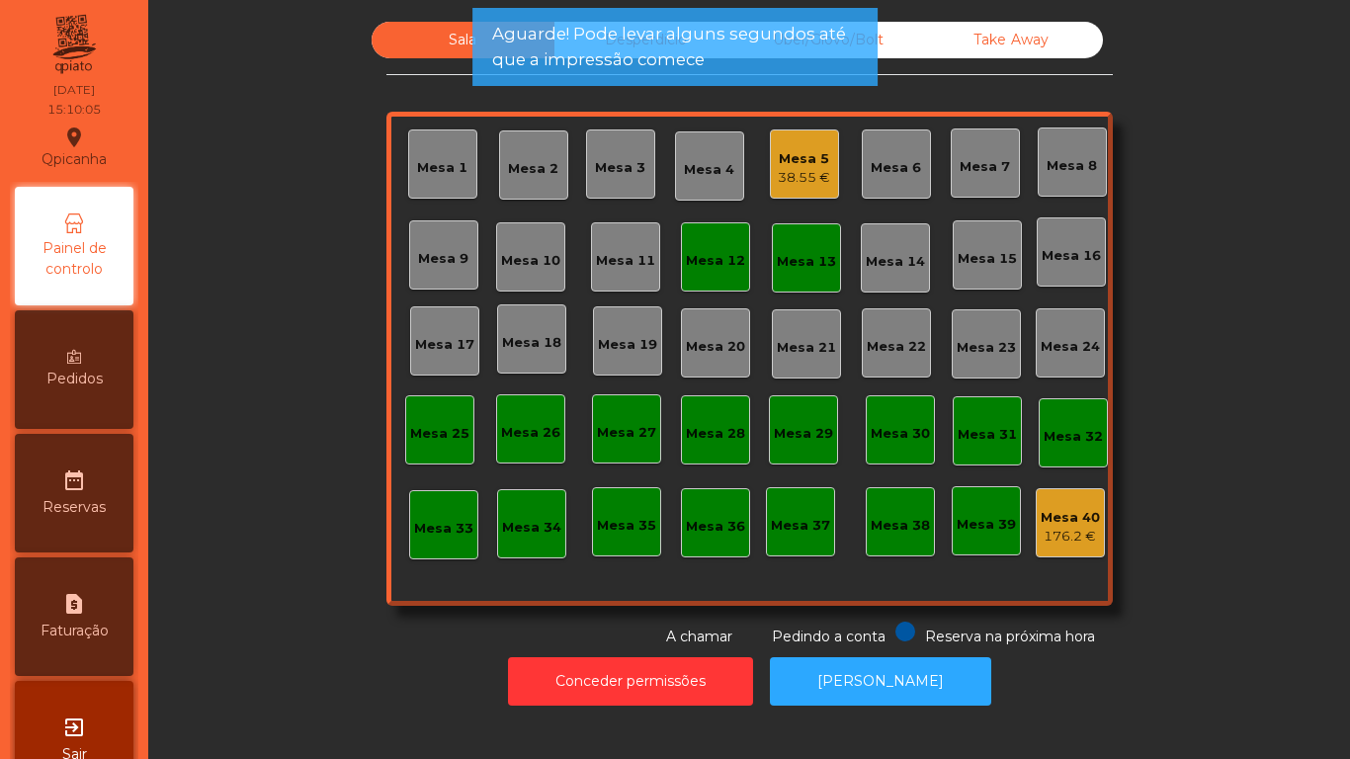
click at [707, 247] on div "Mesa 12" at bounding box center [715, 257] width 59 height 28
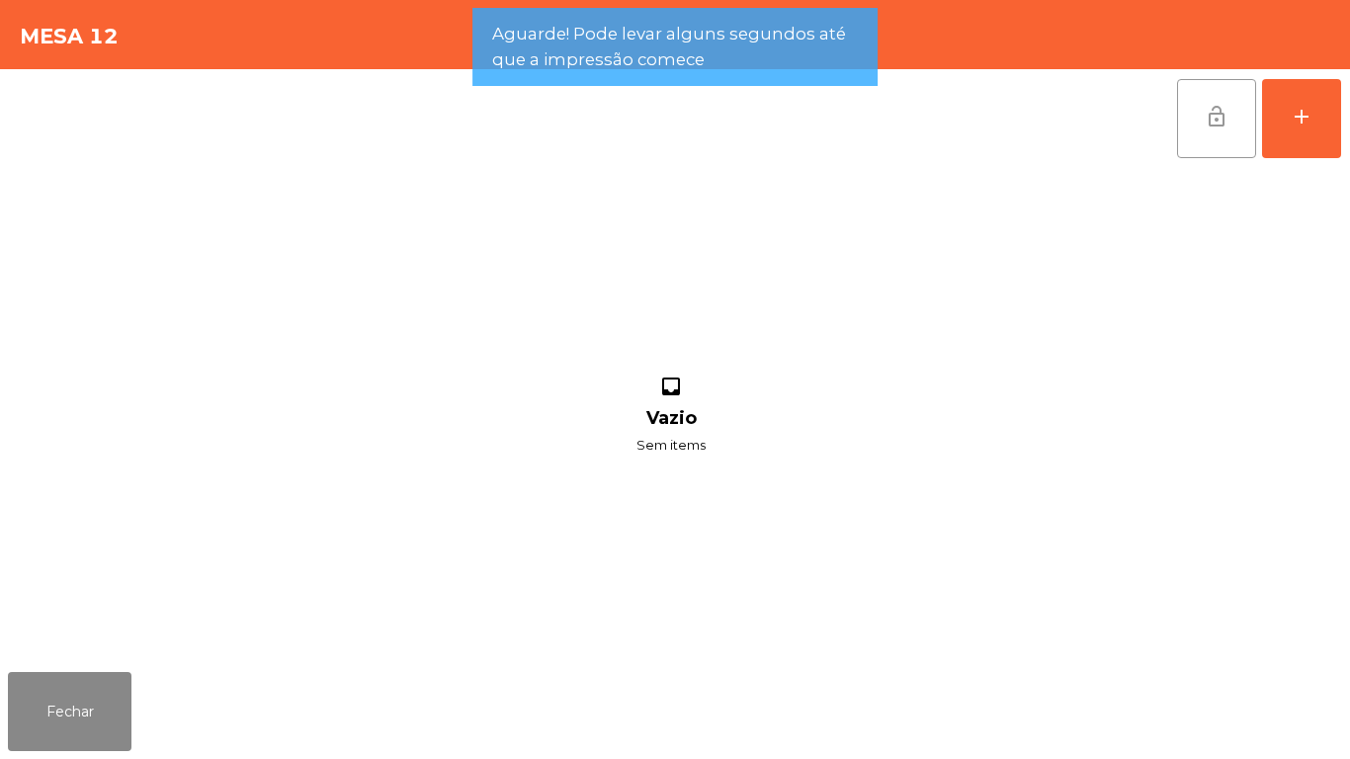
click at [1219, 120] on span "lock_open" at bounding box center [1217, 117] width 24 height 24
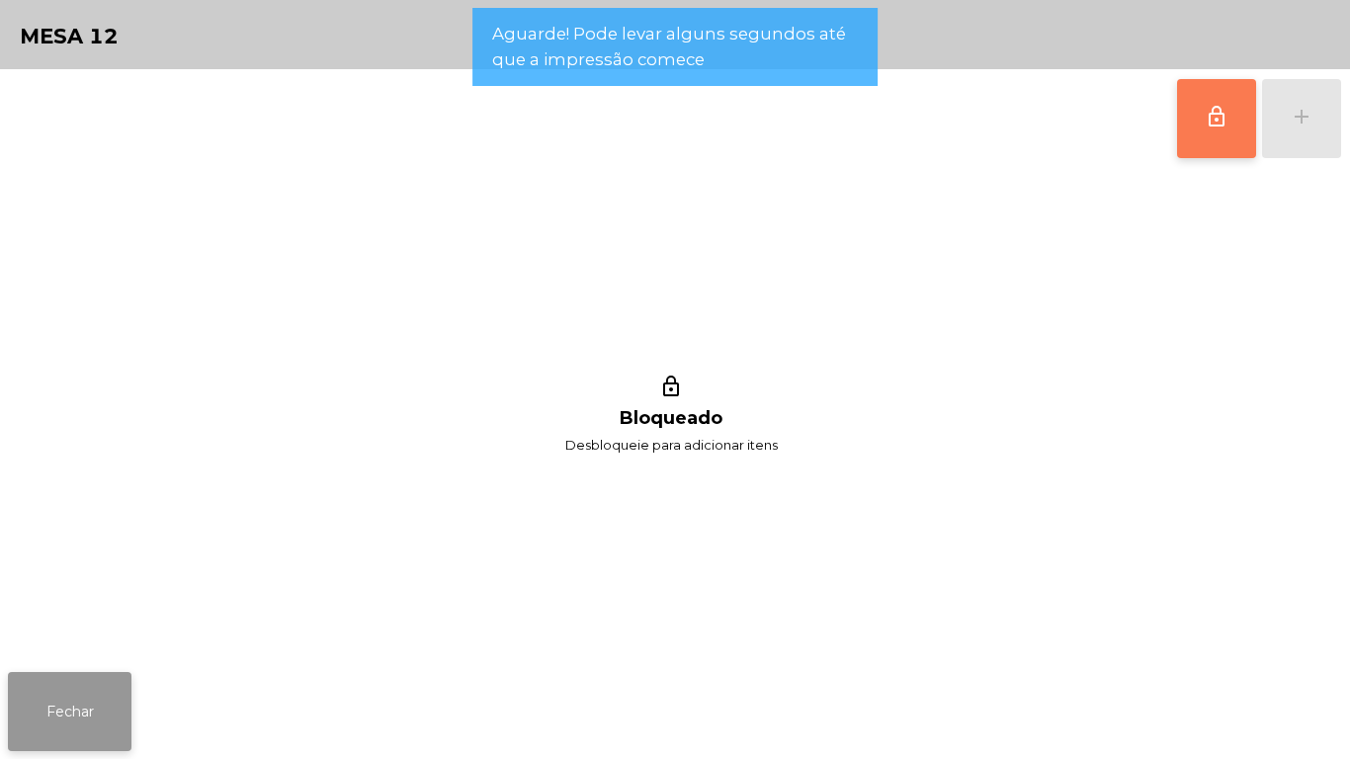
click at [93, 700] on button "Fechar" at bounding box center [70, 711] width 124 height 79
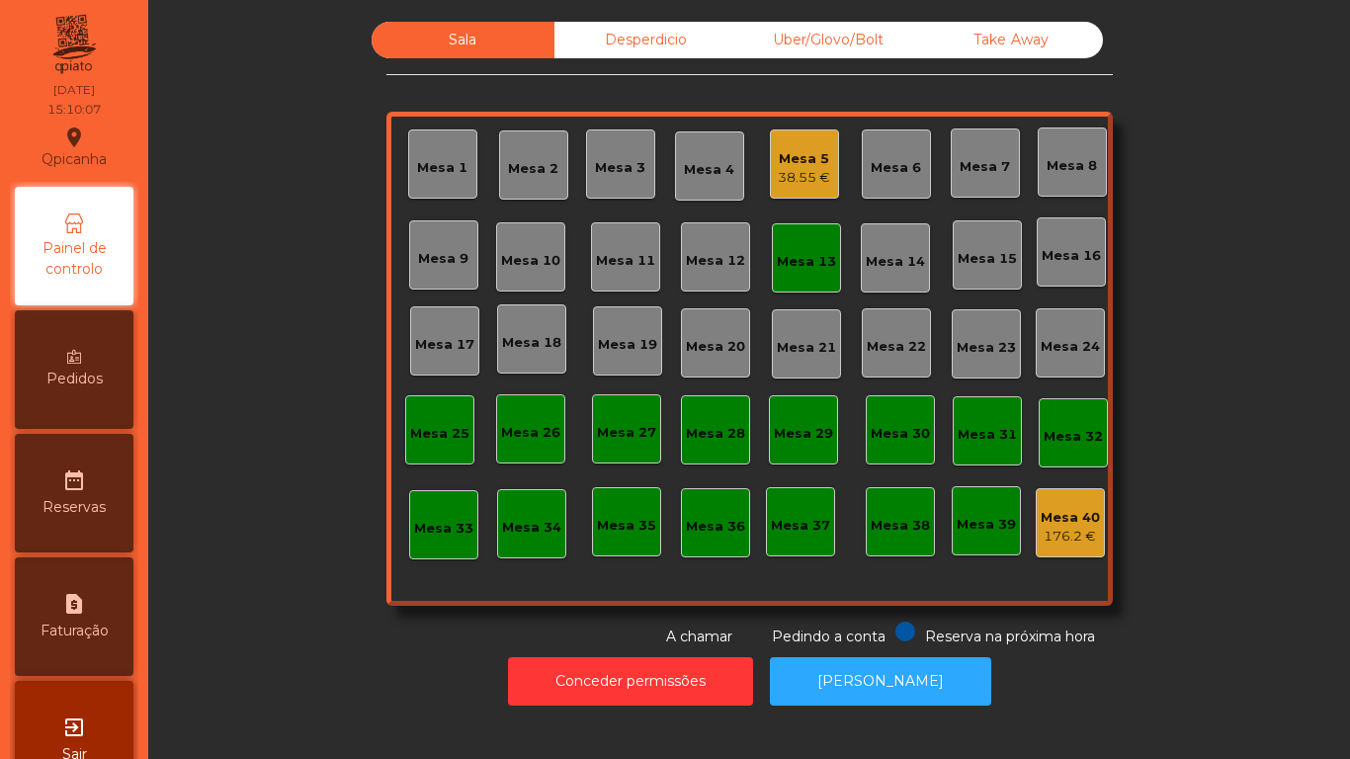
click at [824, 279] on div "Mesa 13" at bounding box center [806, 257] width 69 height 69
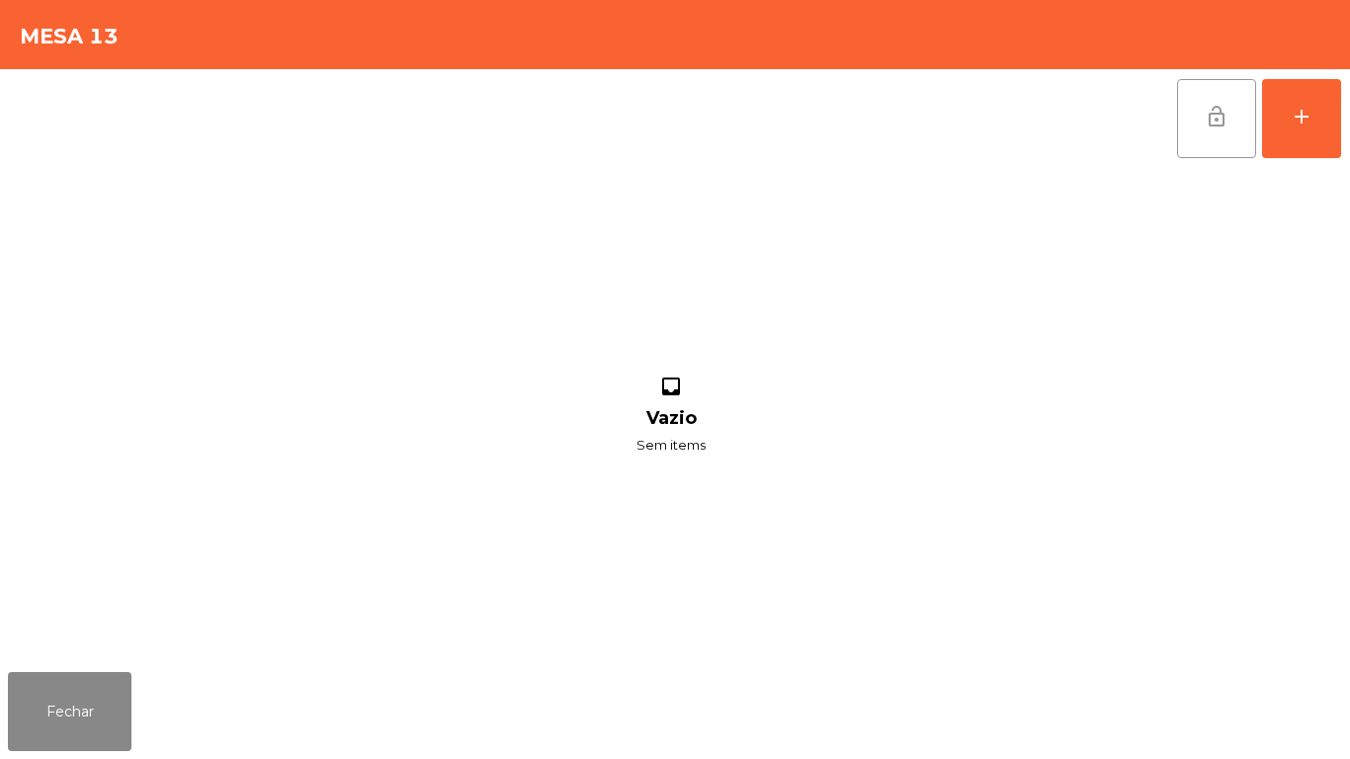
click at [1194, 127] on button "lock_open" at bounding box center [1216, 118] width 79 height 79
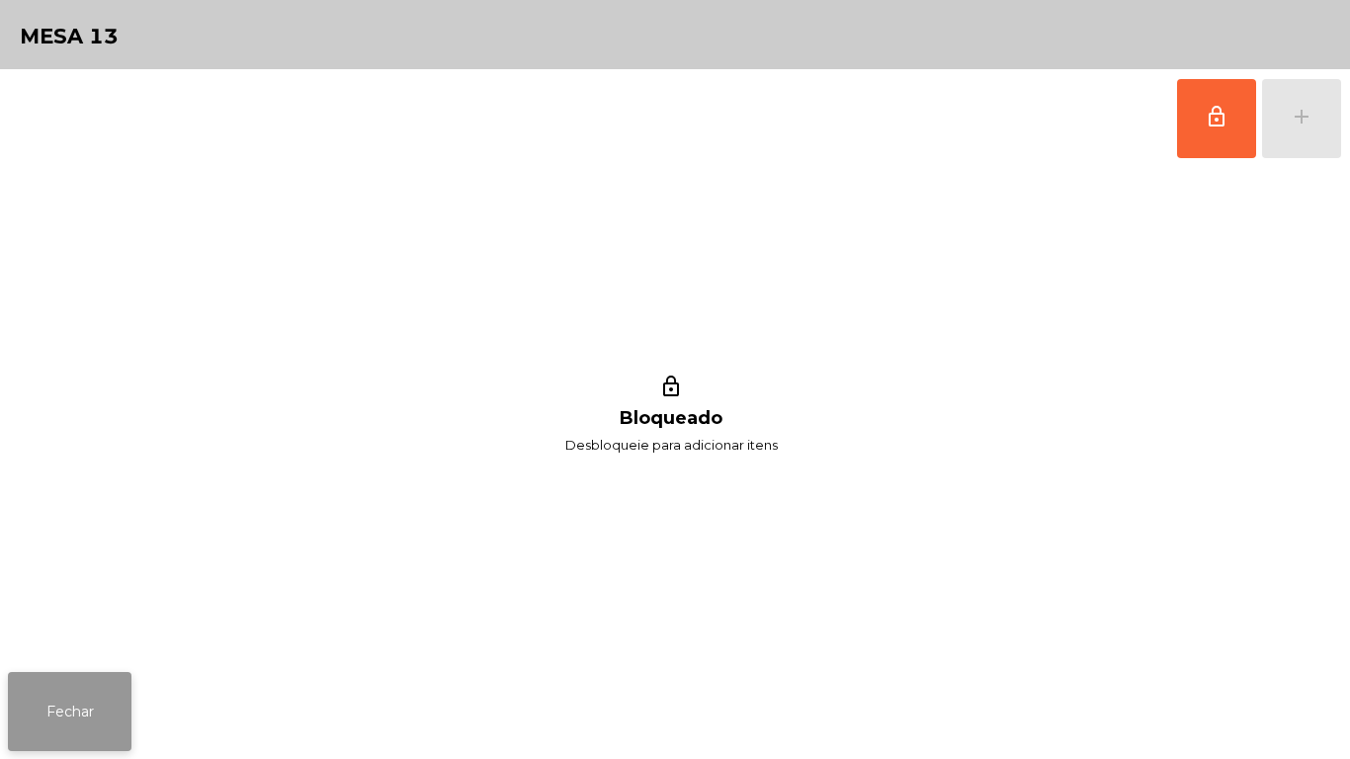
click at [87, 711] on button "Fechar" at bounding box center [70, 711] width 124 height 79
